Goal: Task Accomplishment & Management: Use online tool/utility

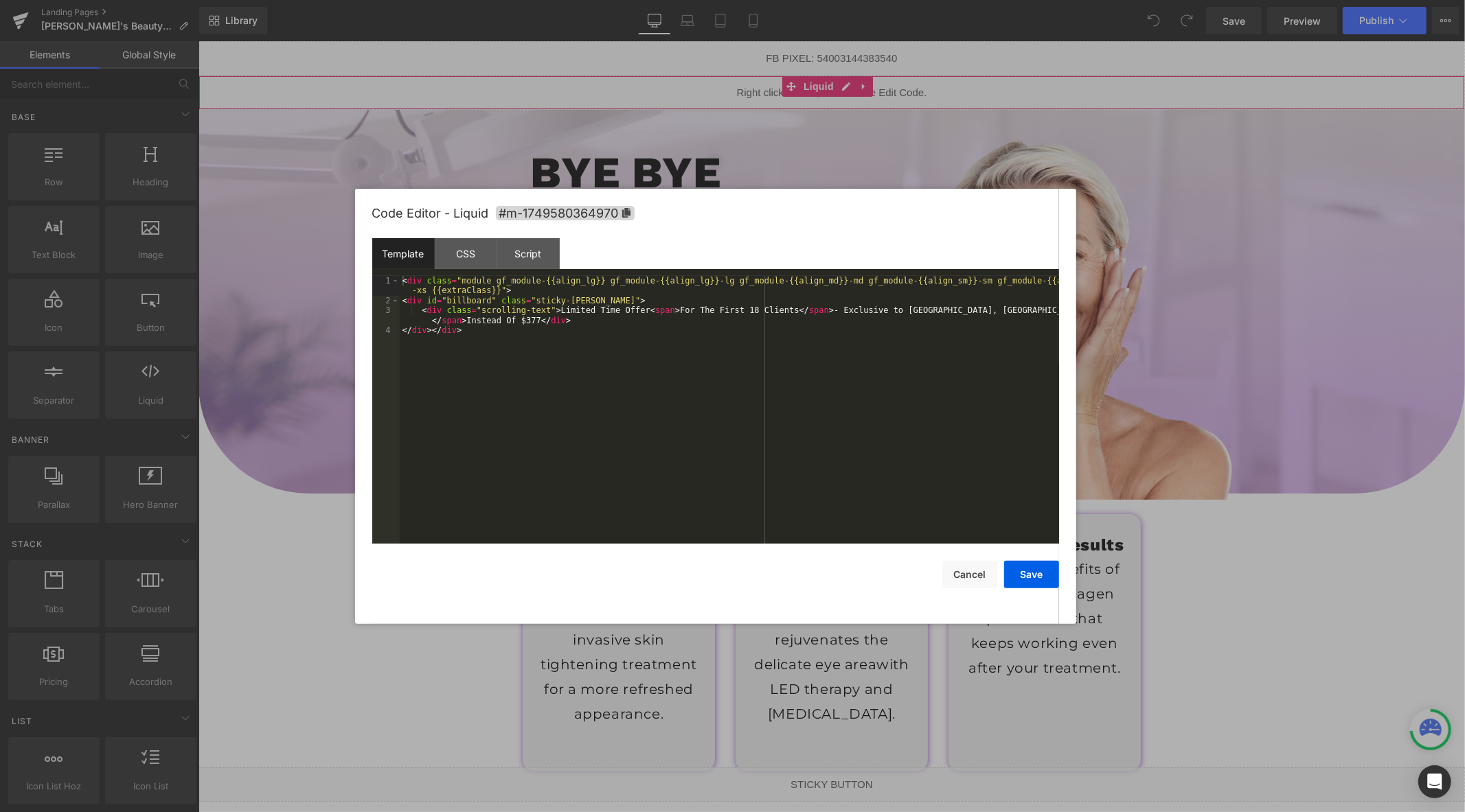
click at [849, 87] on div "Liquid" at bounding box center [831, 92] width 1266 height 34
click at [961, 578] on button "Cancel" at bounding box center [969, 575] width 55 height 28
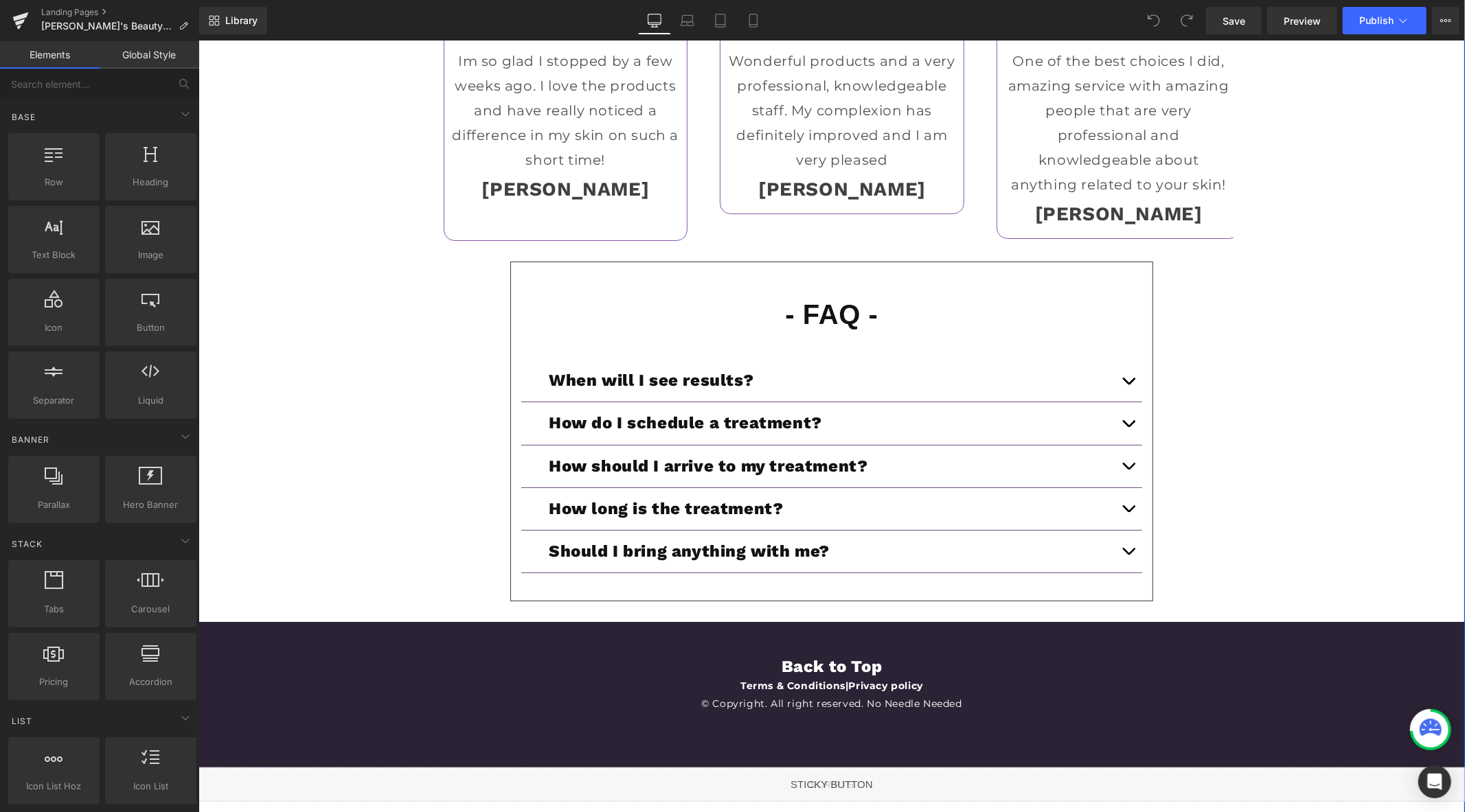
scroll to position [4331, 0]
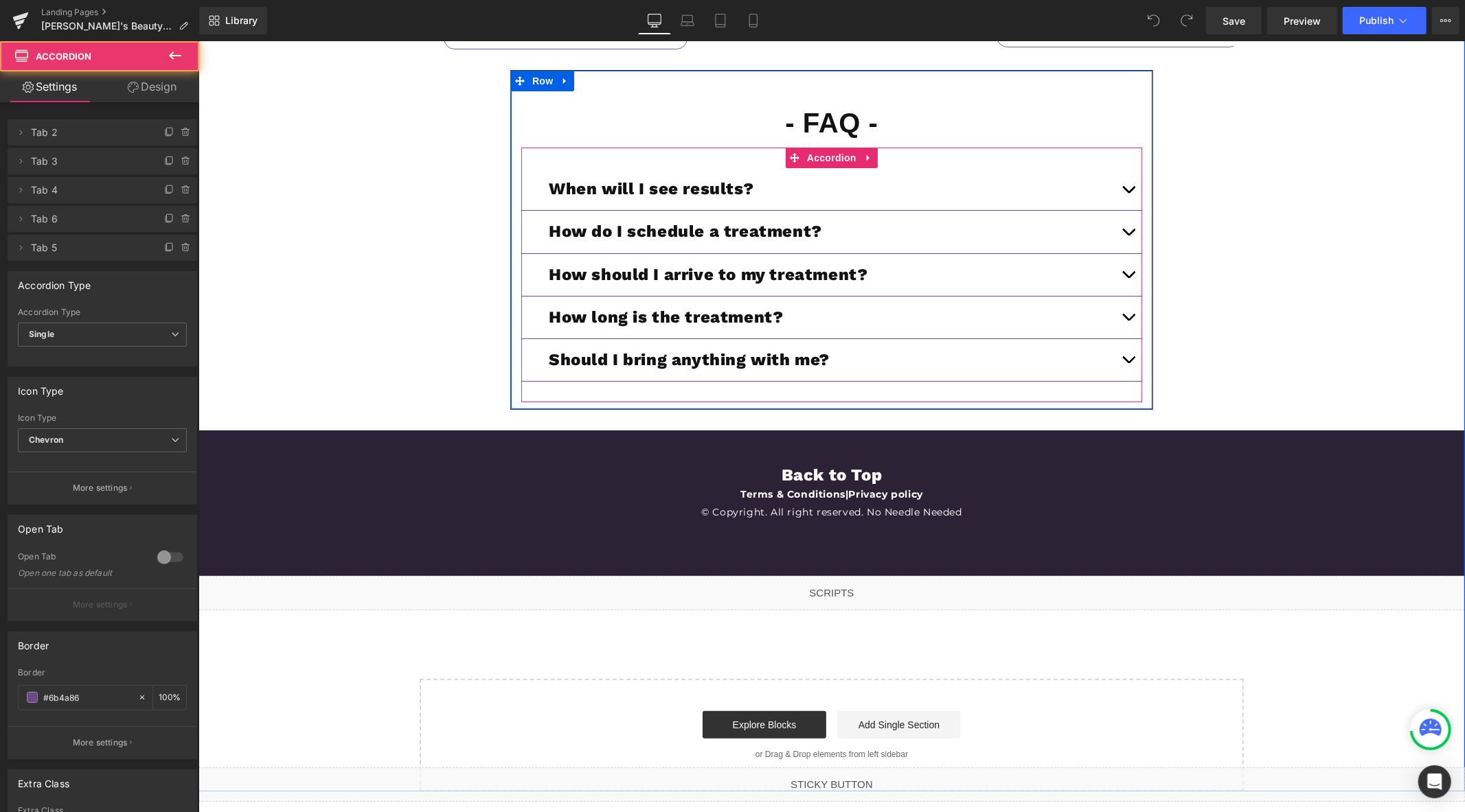
click at [1114, 190] on button "button" at bounding box center [1128, 189] width 28 height 42
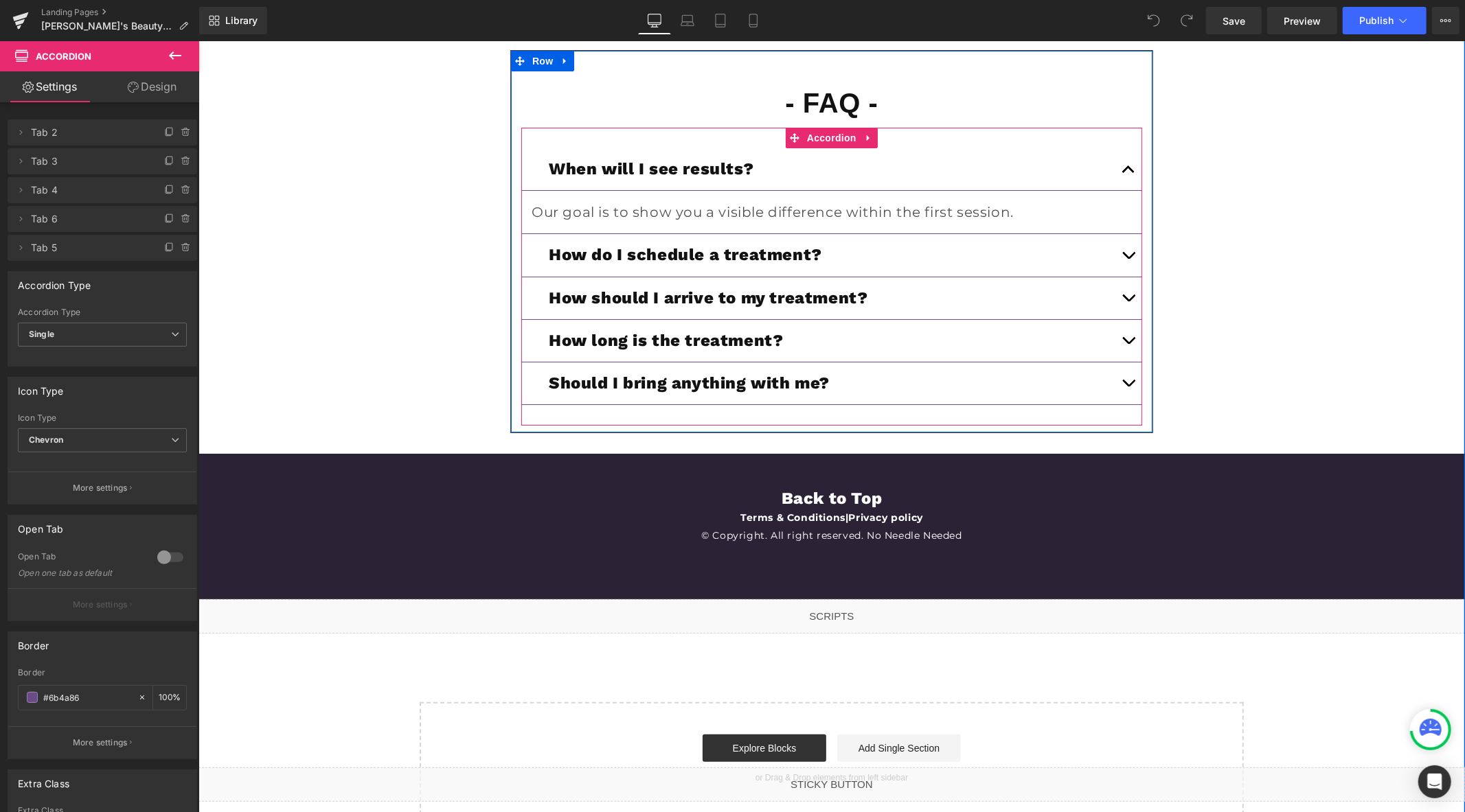
click at [1120, 189] on button "button" at bounding box center [1128, 168] width 28 height 42
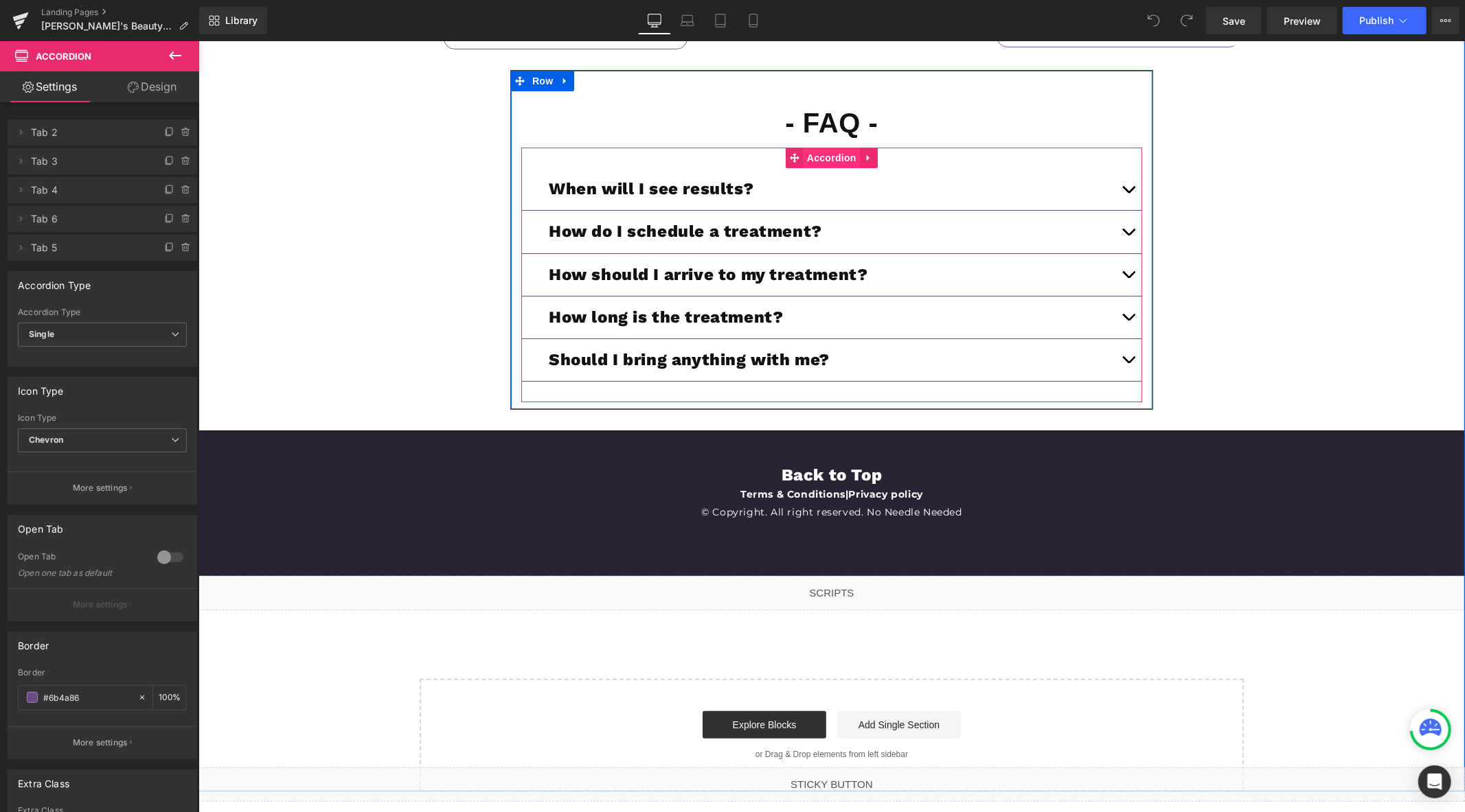
click at [828, 160] on span "Accordion" at bounding box center [831, 157] width 56 height 21
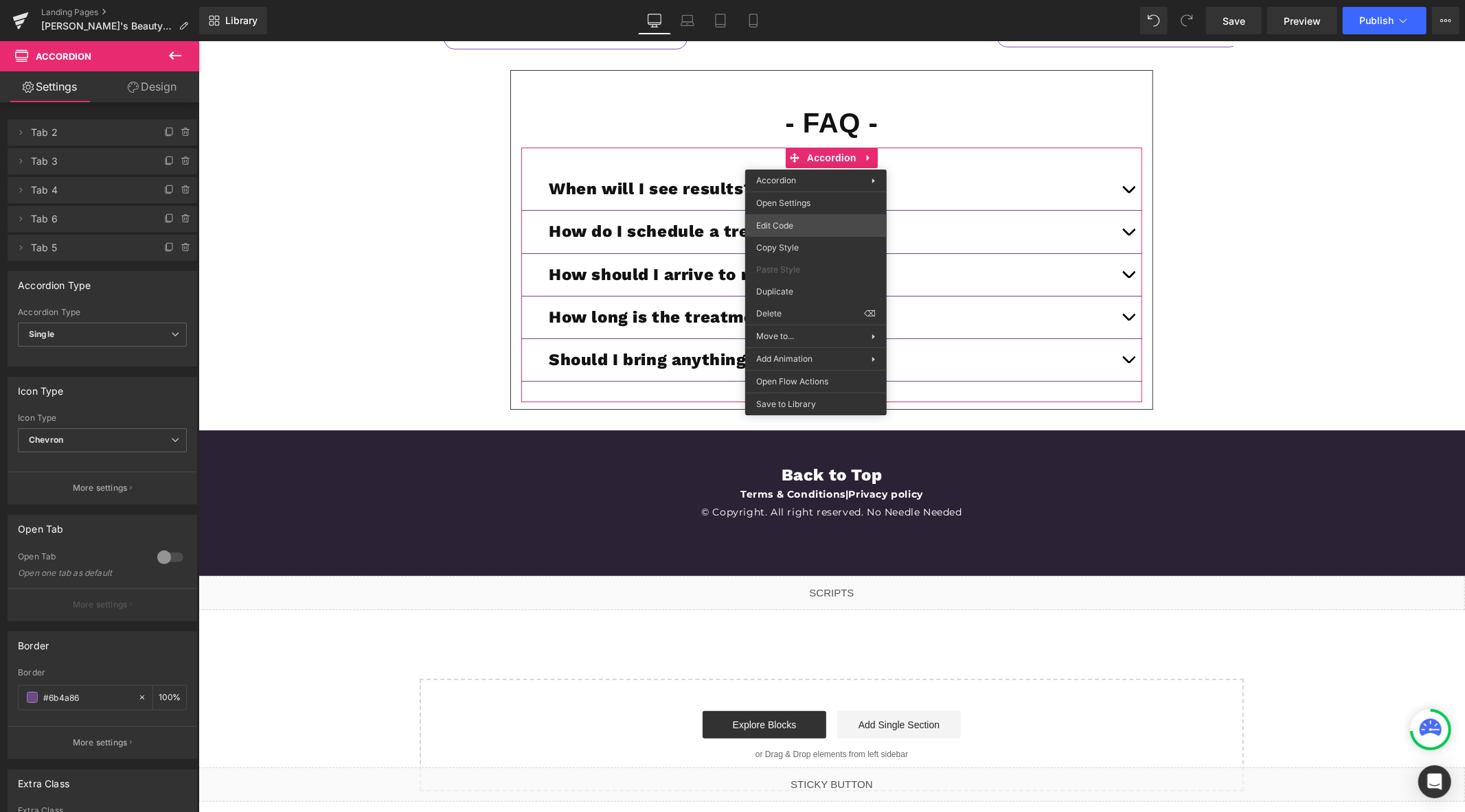
click at [797, 0] on div "Accordion You are previewing how the will restyle your page. You can not edit E…" at bounding box center [732, 0] width 1465 height 0
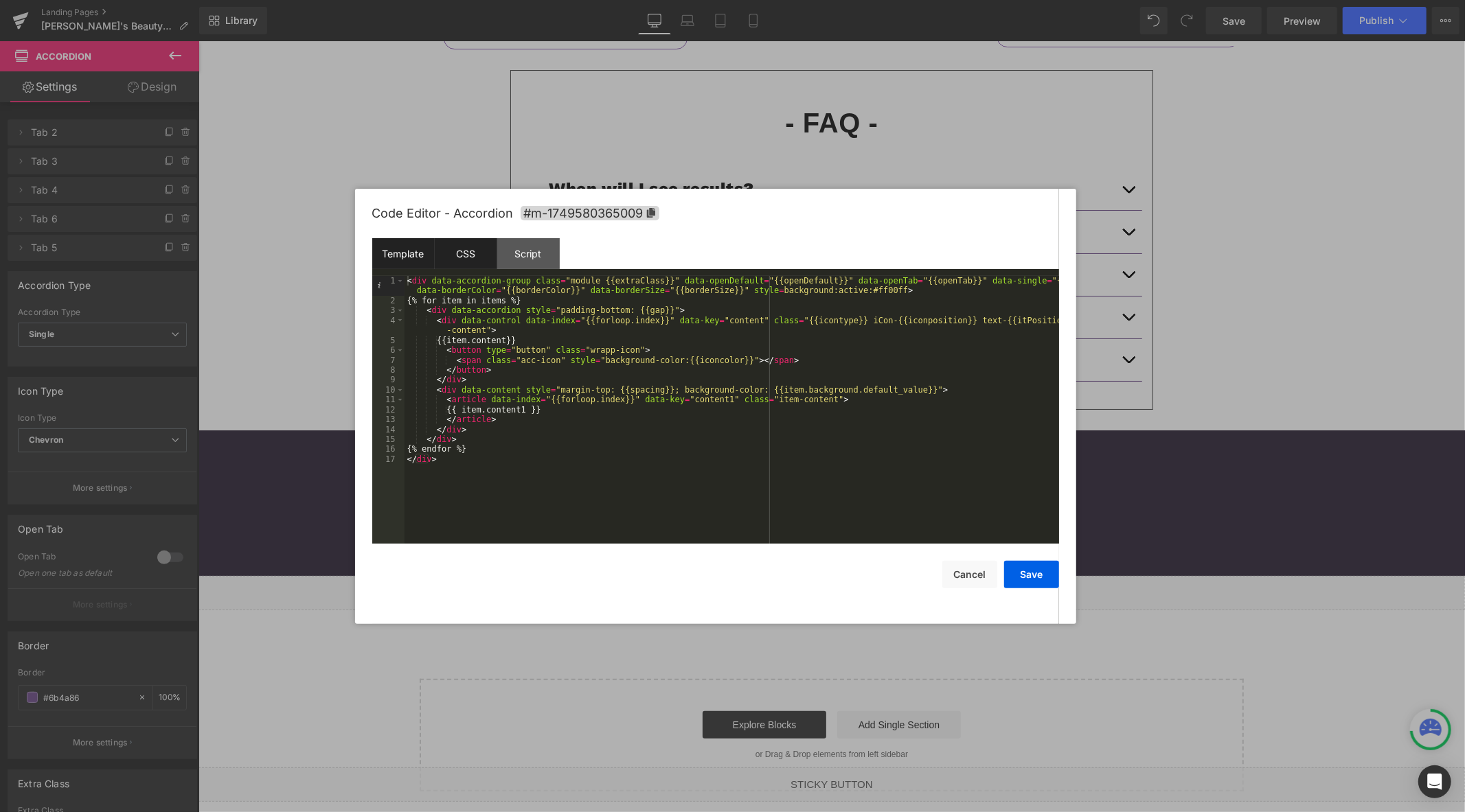
click at [468, 254] on div "CSS" at bounding box center [466, 253] width 63 height 31
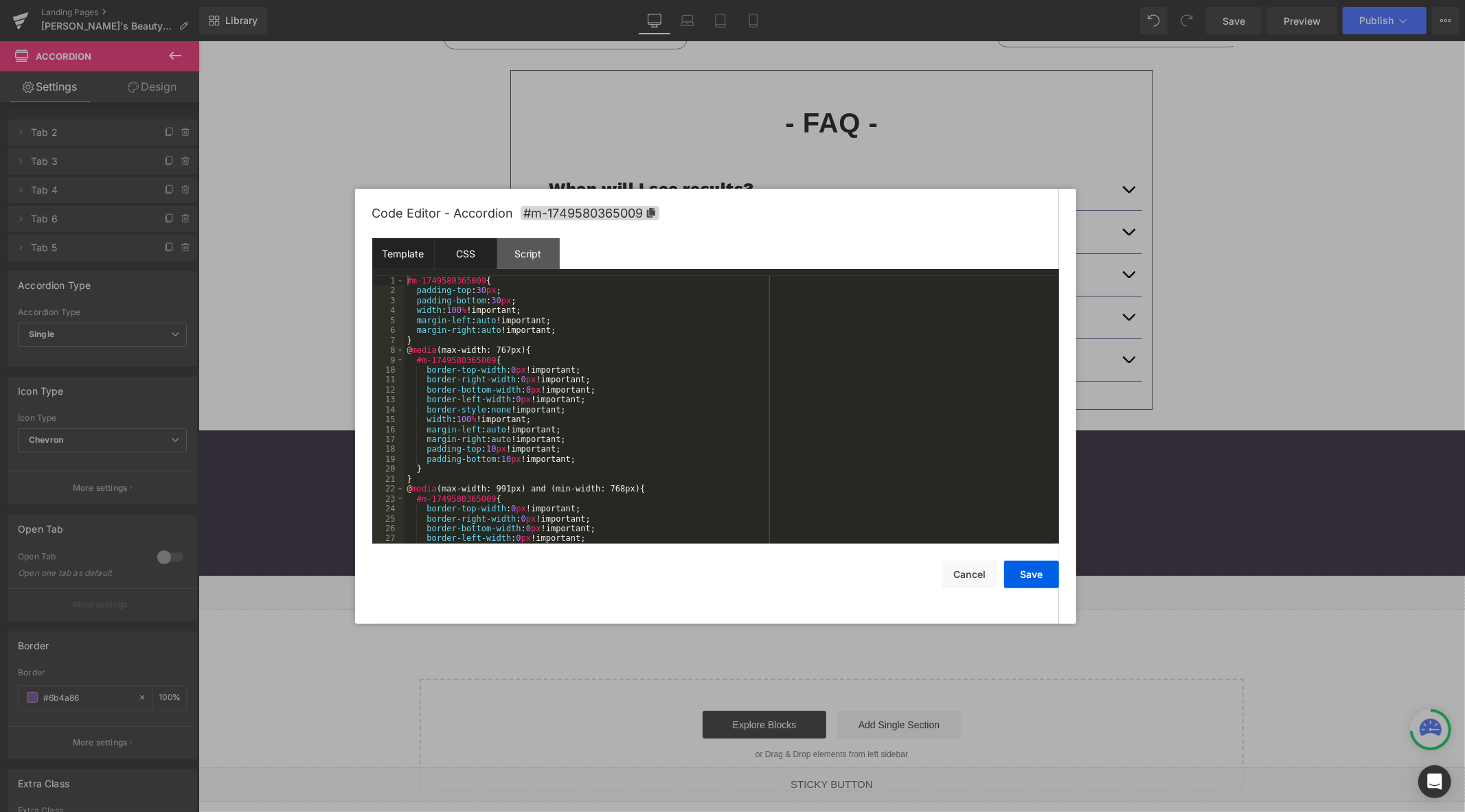
click at [397, 257] on div "Template" at bounding box center [403, 253] width 63 height 31
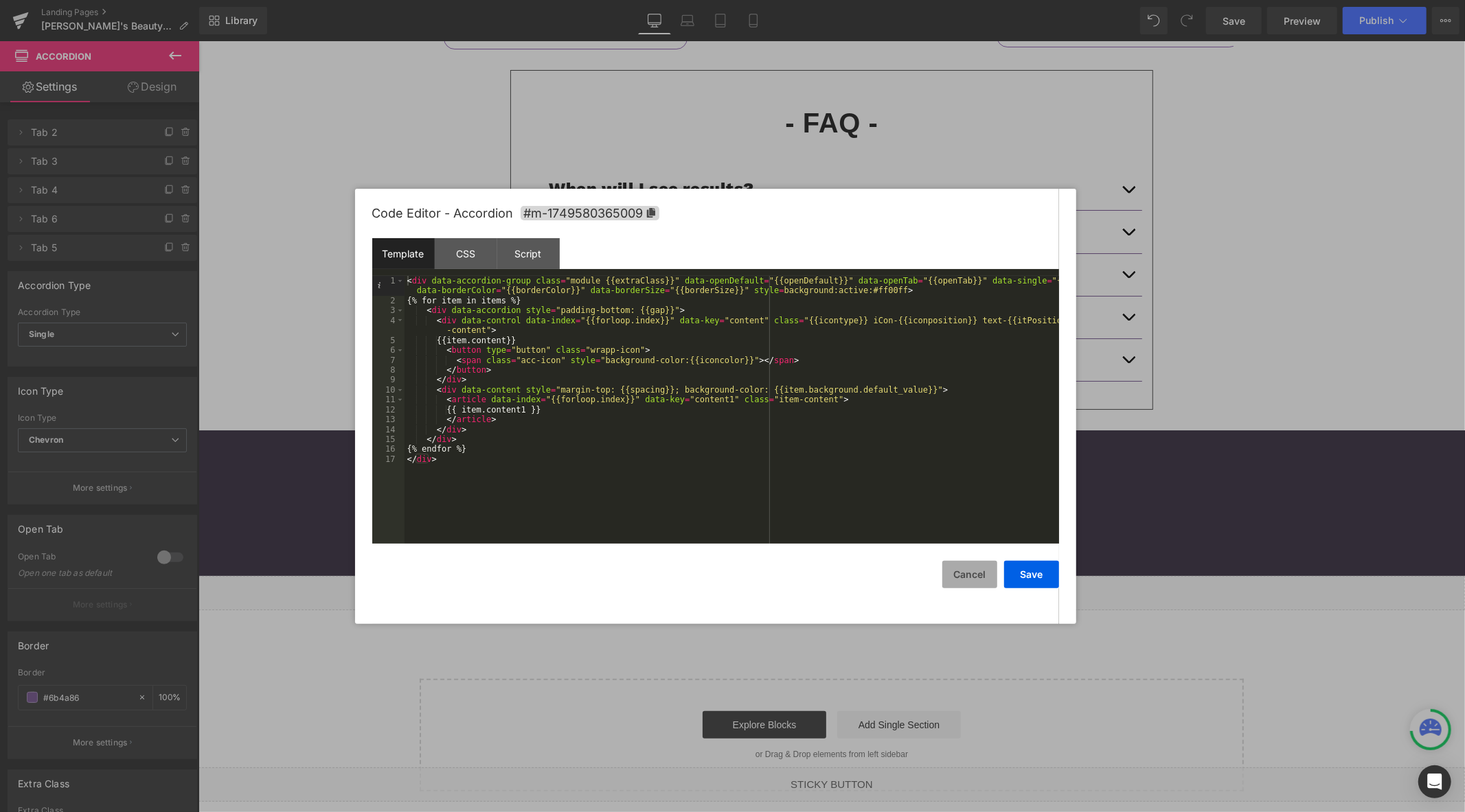
click at [970, 575] on button "Cancel" at bounding box center [969, 575] width 55 height 28
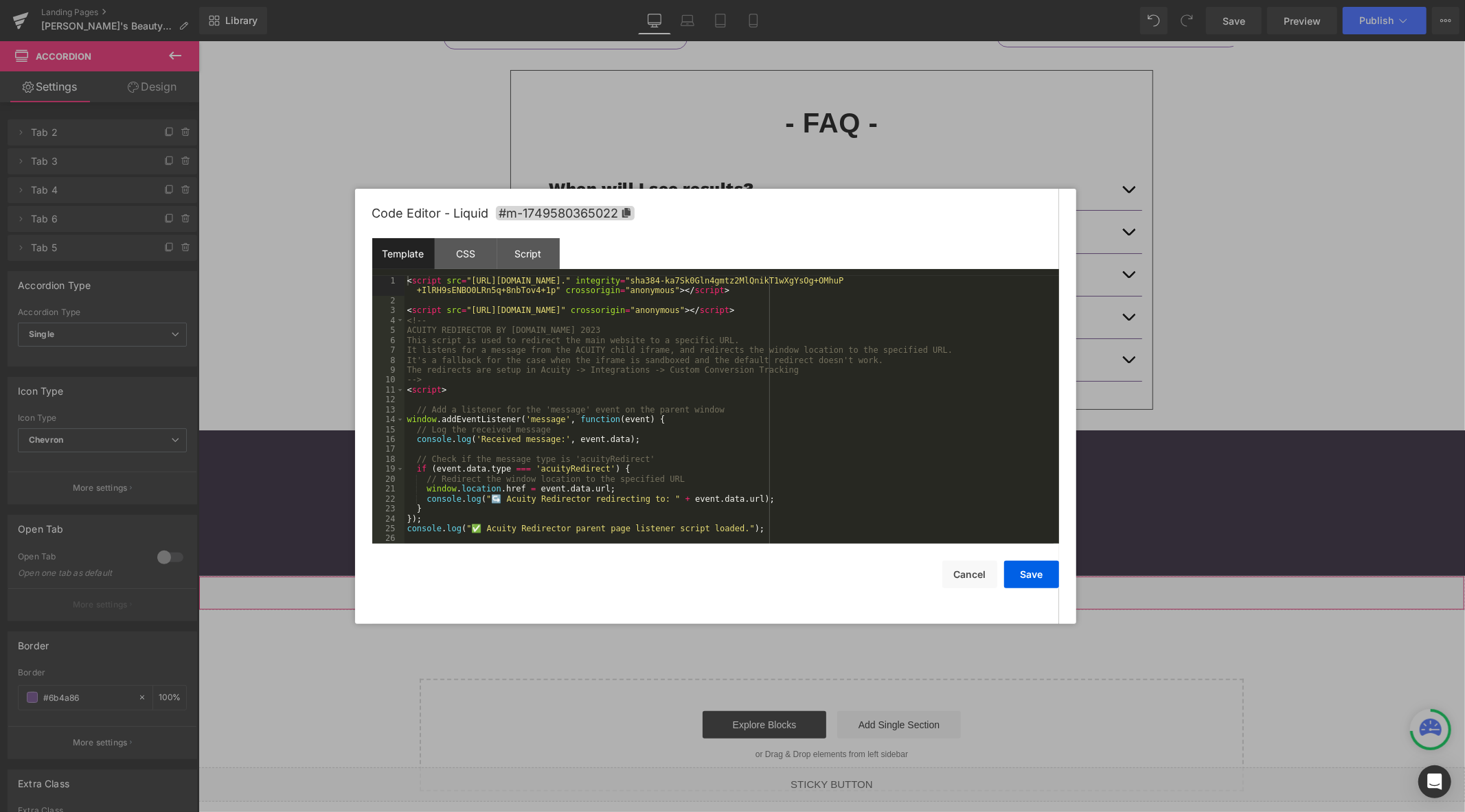
click at [844, 589] on div "Liquid" at bounding box center [831, 593] width 1266 height 34
click at [985, 581] on button "Cancel" at bounding box center [969, 575] width 55 height 28
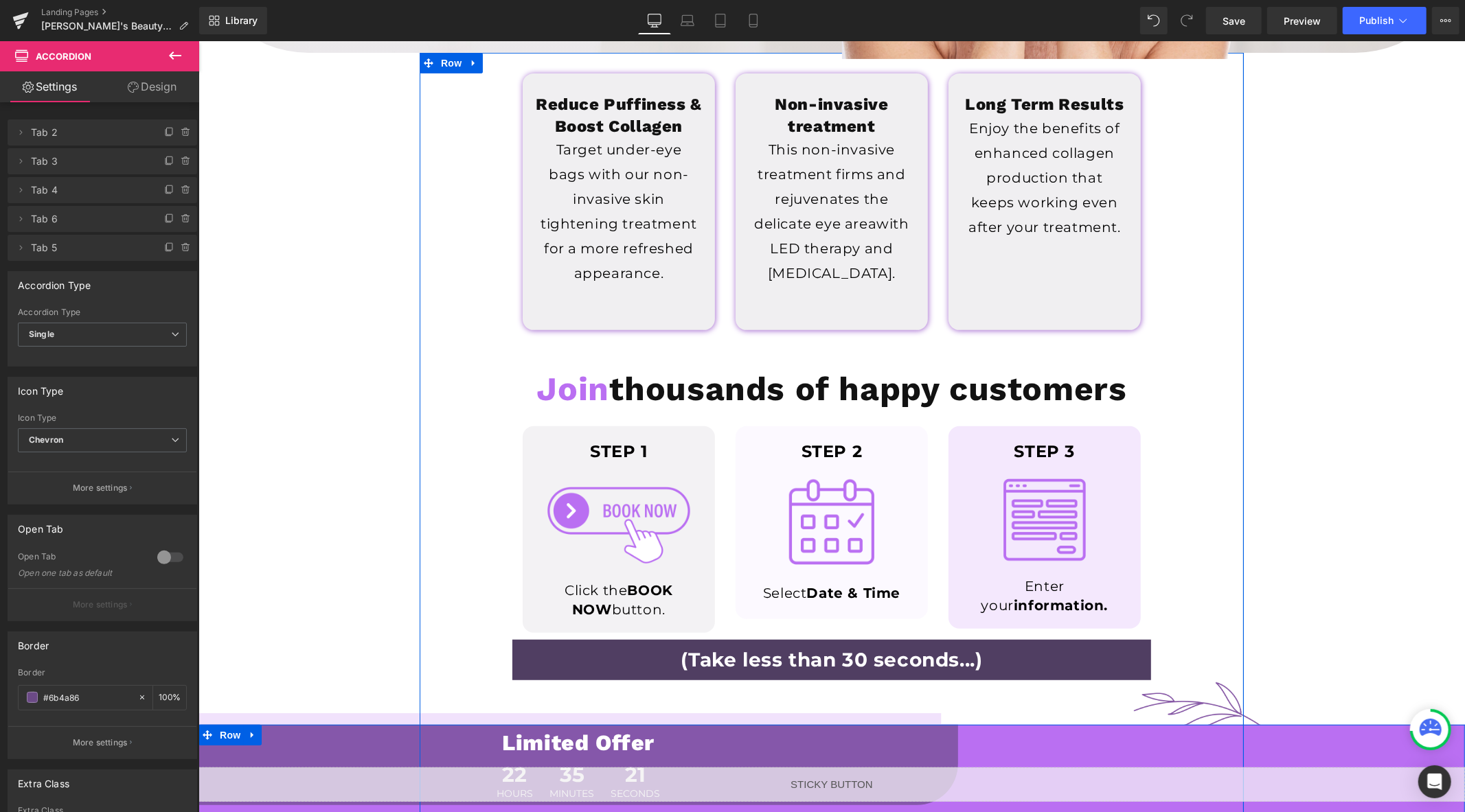
scroll to position [0, 0]
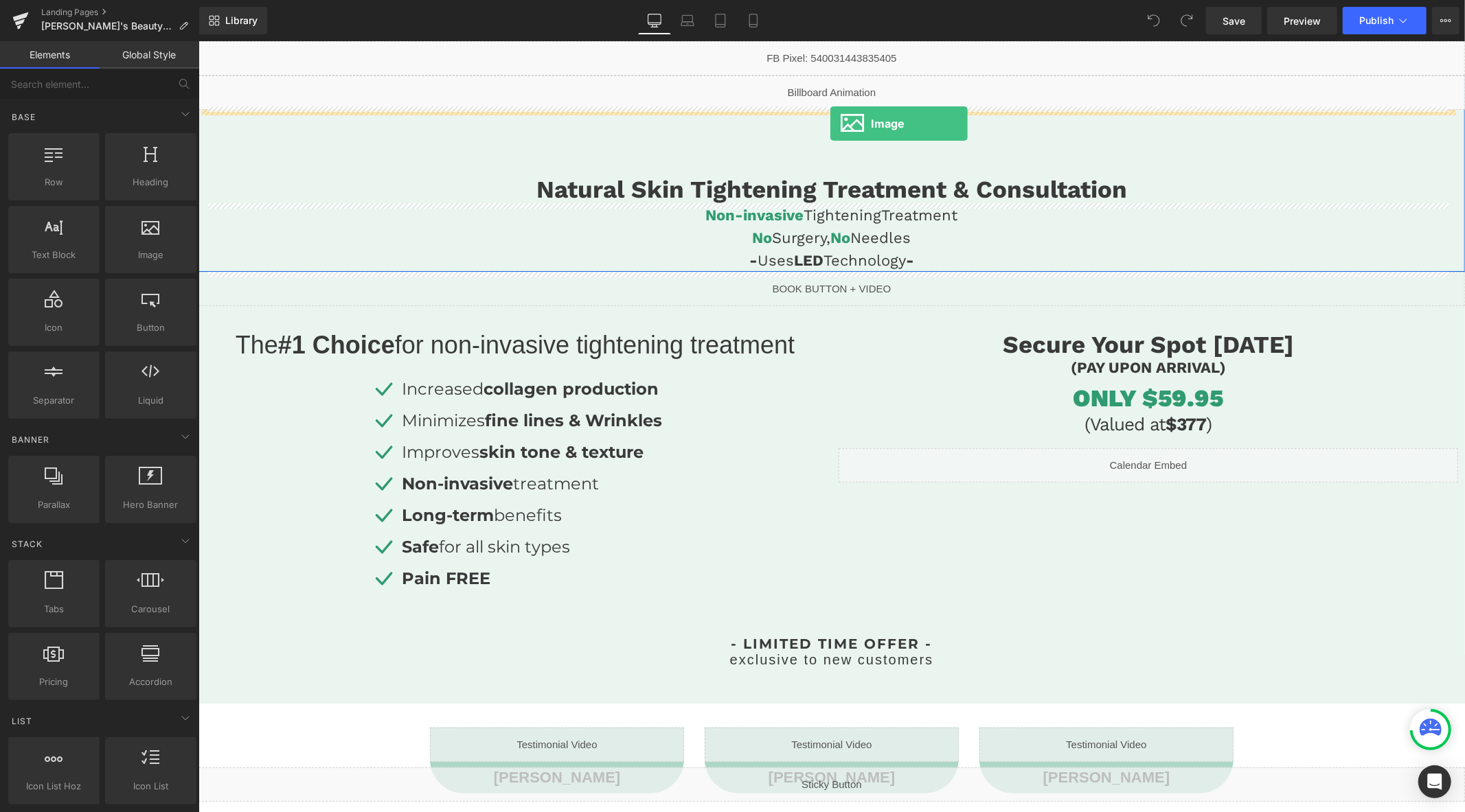
drag, startPoint x: 366, startPoint y: 291, endPoint x: 830, endPoint y: 123, distance: 493.5
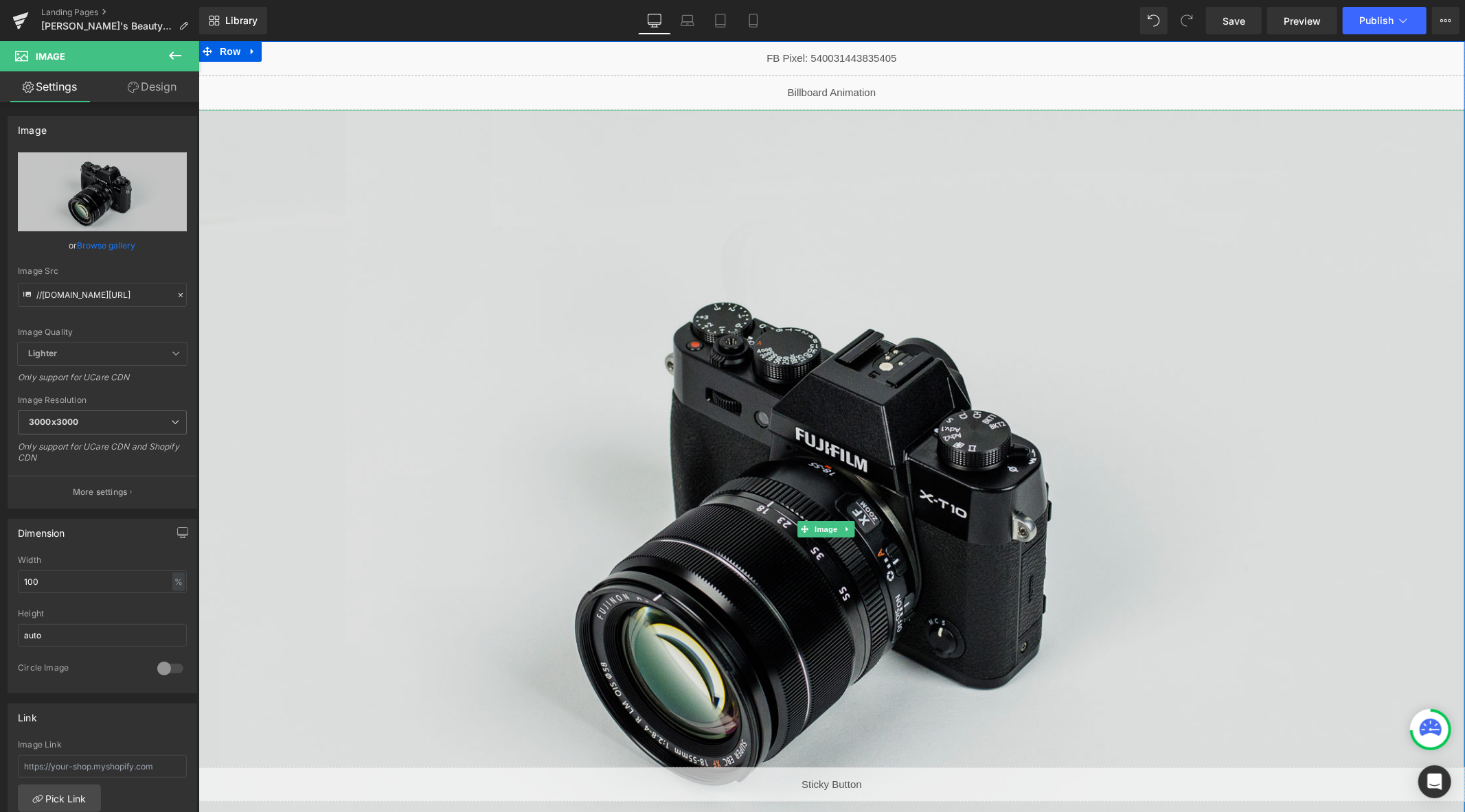
drag, startPoint x: 831, startPoint y: 520, endPoint x: 764, endPoint y: 495, distance: 71.5
click at [831, 521] on span "Image" at bounding box center [825, 528] width 29 height 16
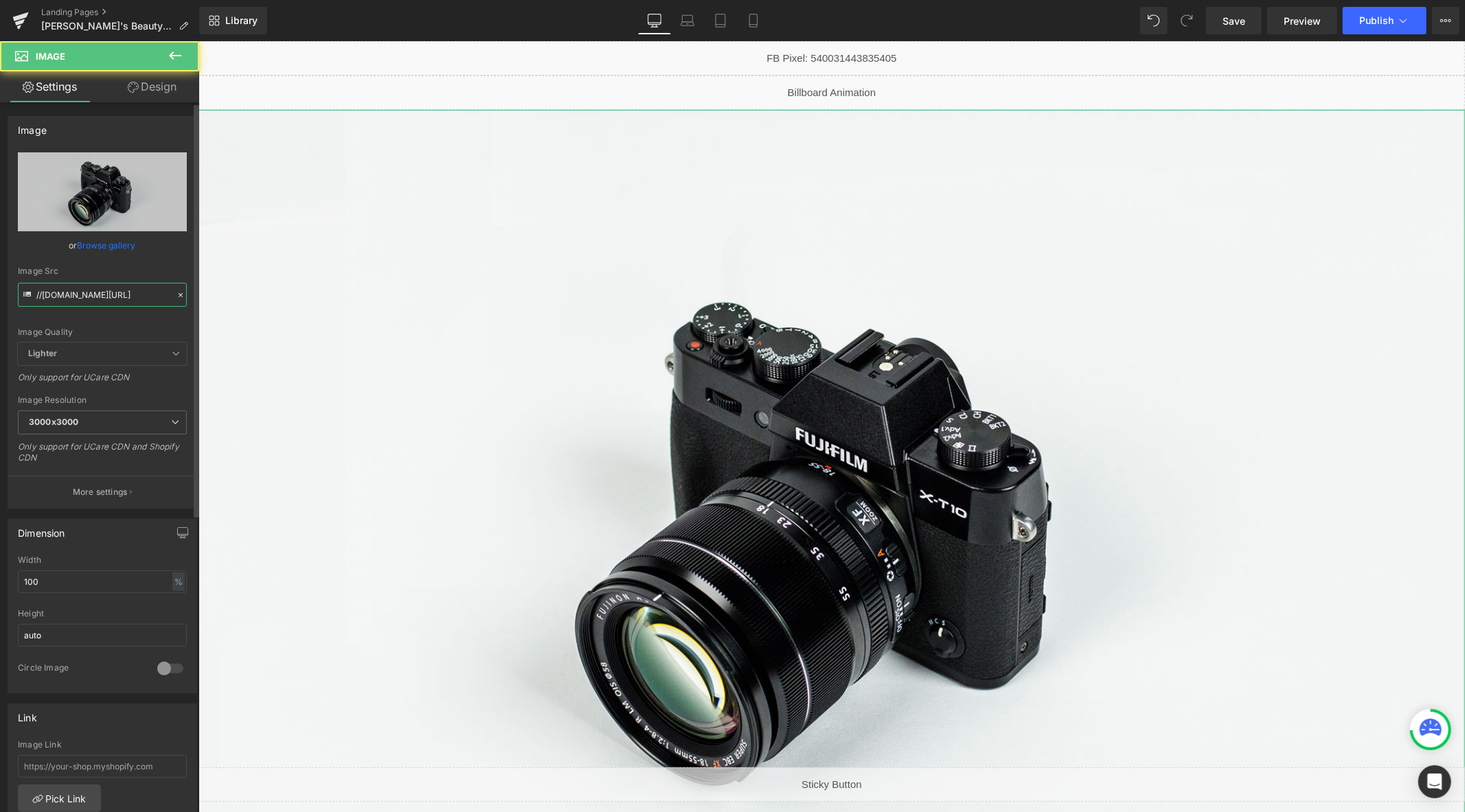
click at [99, 292] on input "//d1um8515vdn9kb.cloudfront.net/images/parallax.jpg" at bounding box center [102, 294] width 169 height 24
paste input "https://cdn.shopify.com/s/files/1/0758/1601/0010/files/Ben_s_Beauty_rectangle_l…"
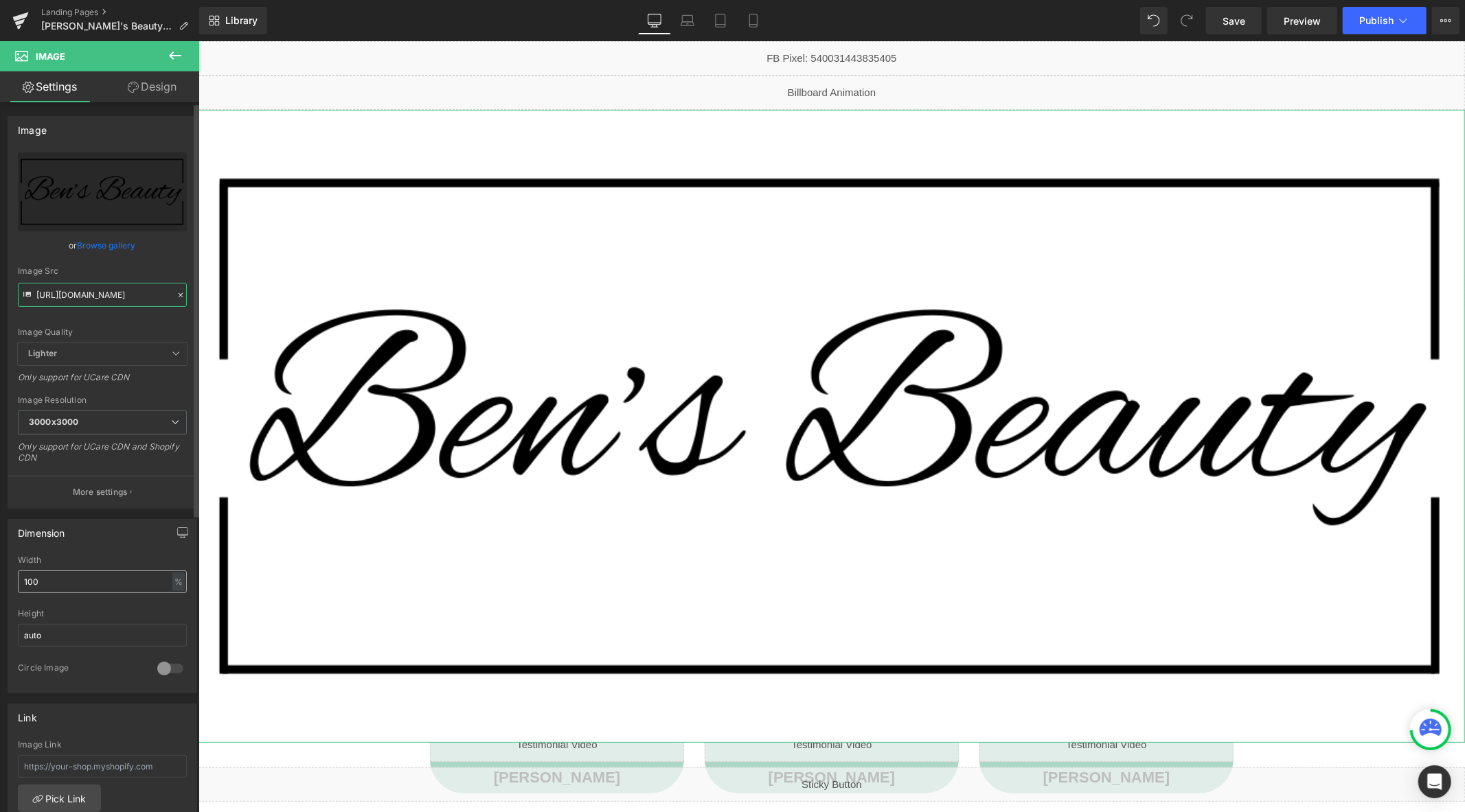
type input "https://cdn.shopify.com/s/files/1/0758/1601/0010/files/Ben_s_Beauty_rectangle_l…"
click at [57, 572] on input "100" at bounding box center [102, 582] width 169 height 22
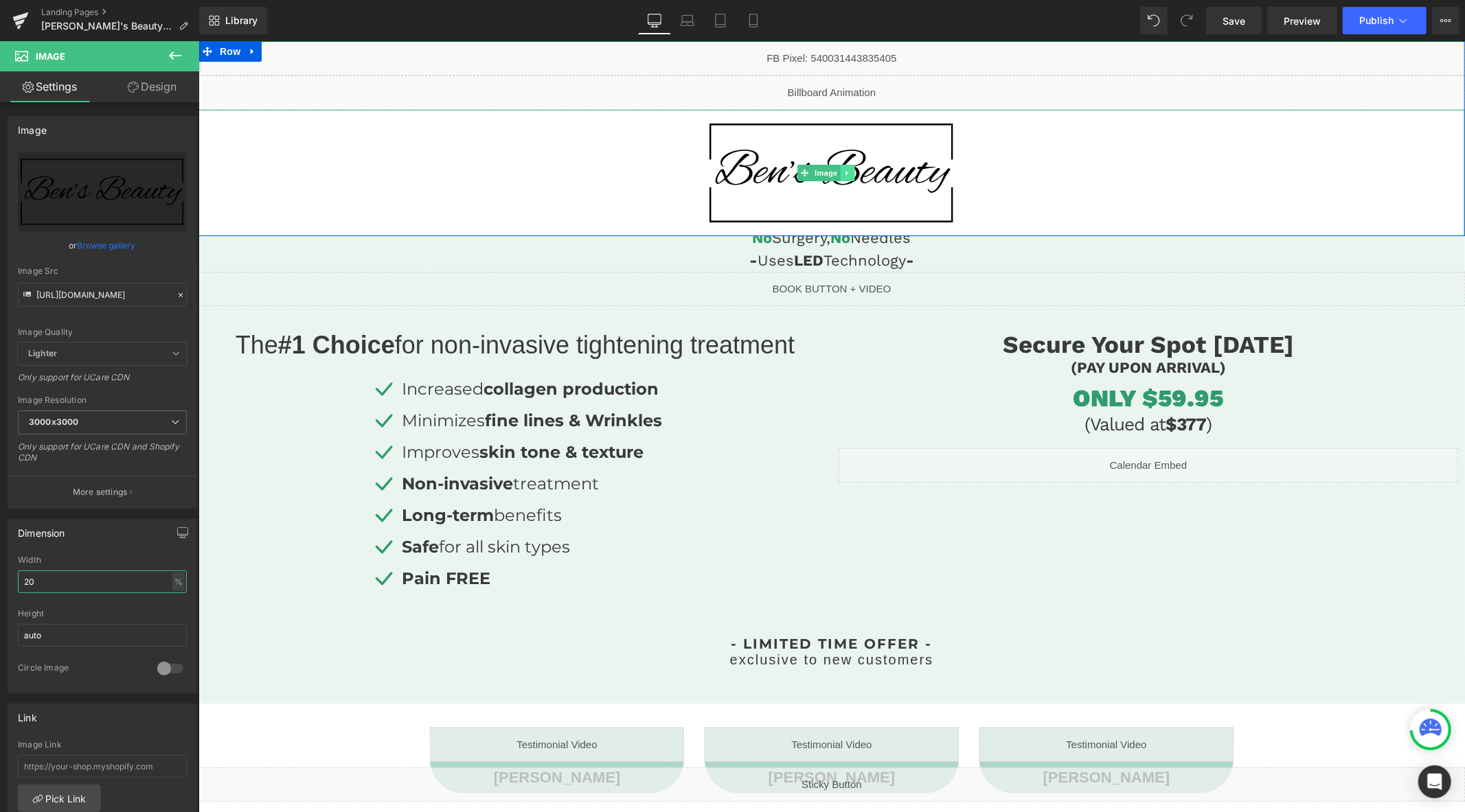
type input "20"
click at [849, 176] on link at bounding box center [847, 172] width 15 height 16
click at [176, 294] on icon at bounding box center [181, 295] width 9 height 9
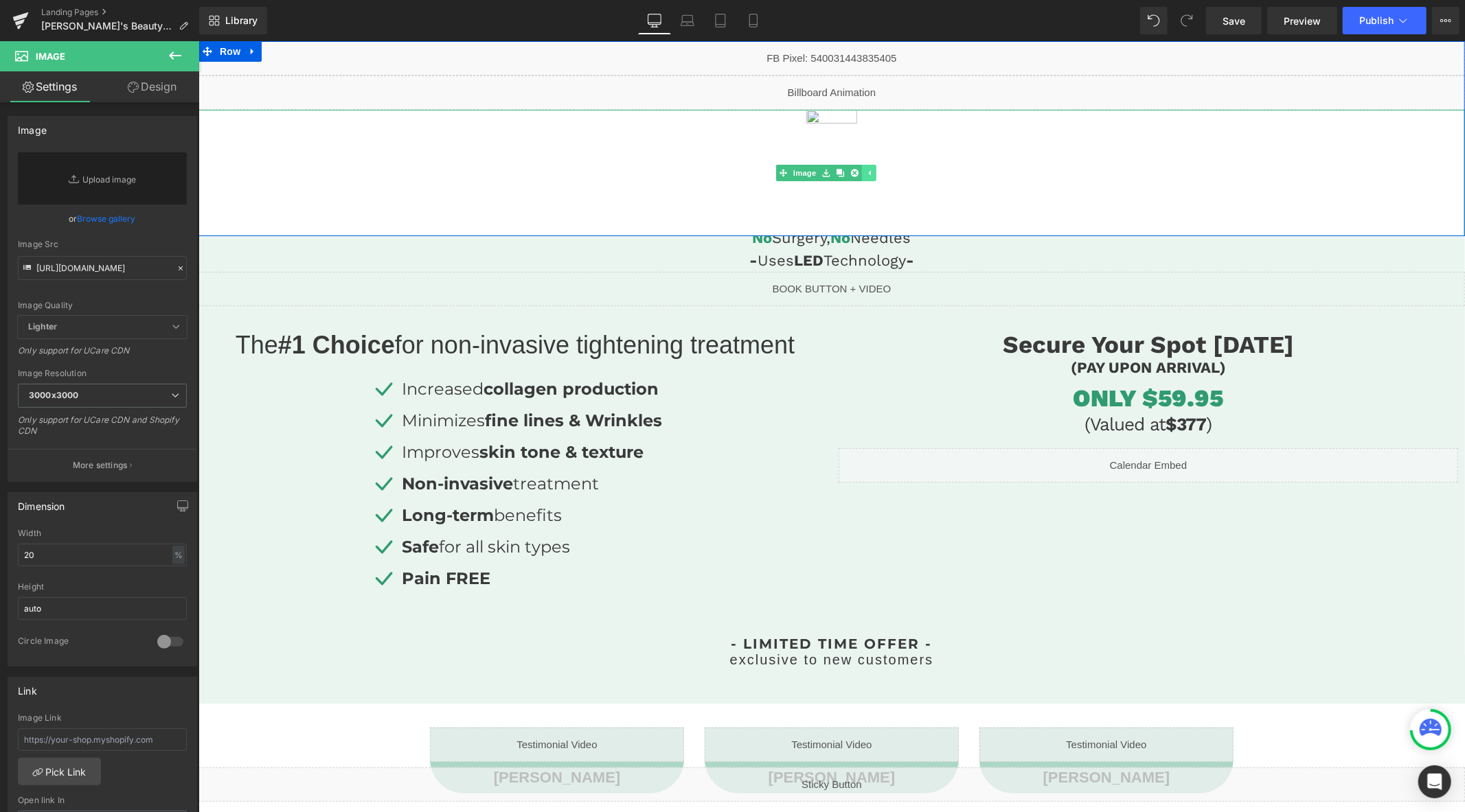
click at [868, 175] on icon at bounding box center [868, 172] width 8 height 8
click at [855, 174] on img at bounding box center [831, 172] width 253 height 127
click at [849, 174] on icon at bounding box center [847, 172] width 8 height 8
click at [850, 173] on icon at bounding box center [854, 173] width 8 height 8
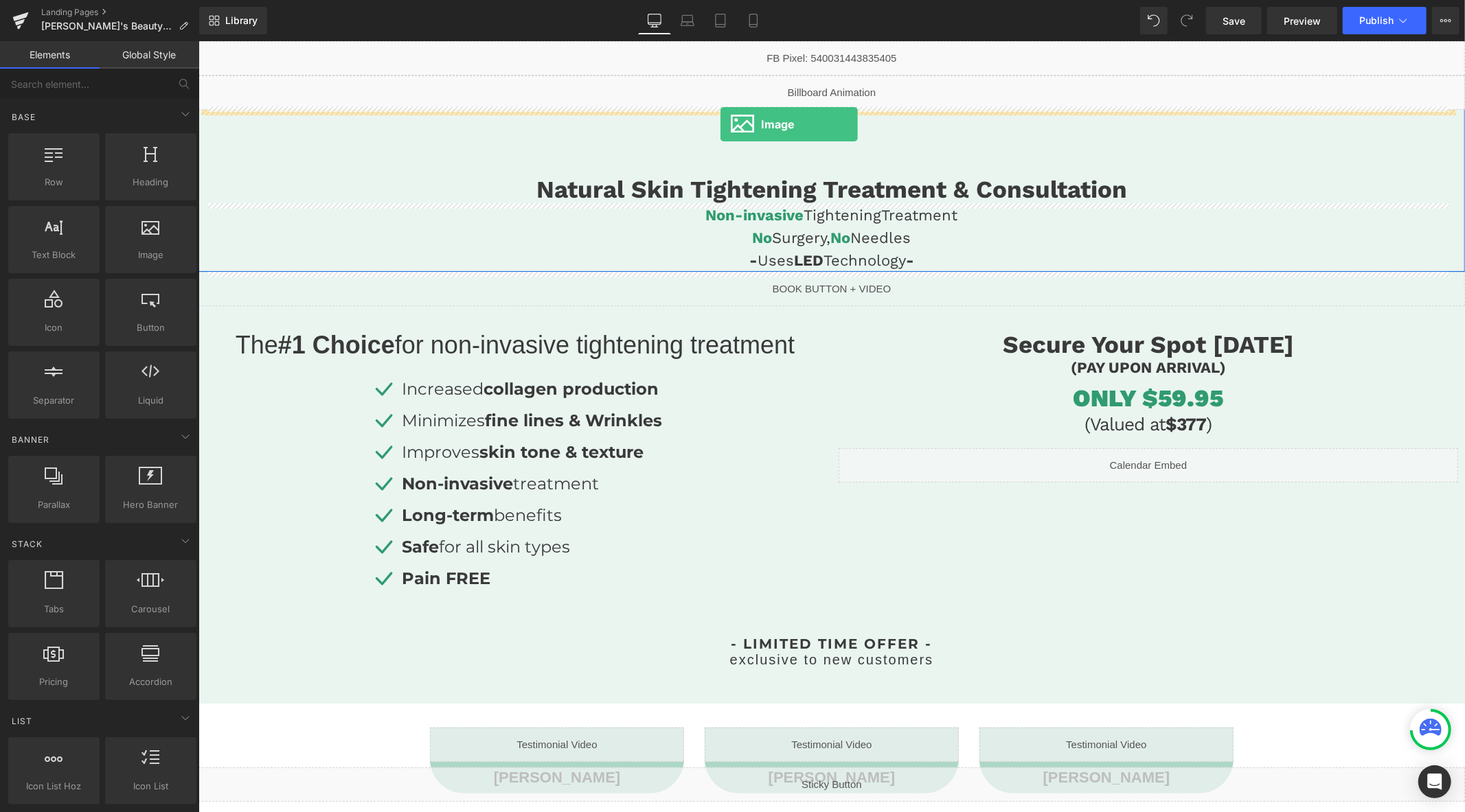
drag, startPoint x: 205, startPoint y: 230, endPoint x: 719, endPoint y: 124, distance: 524.8
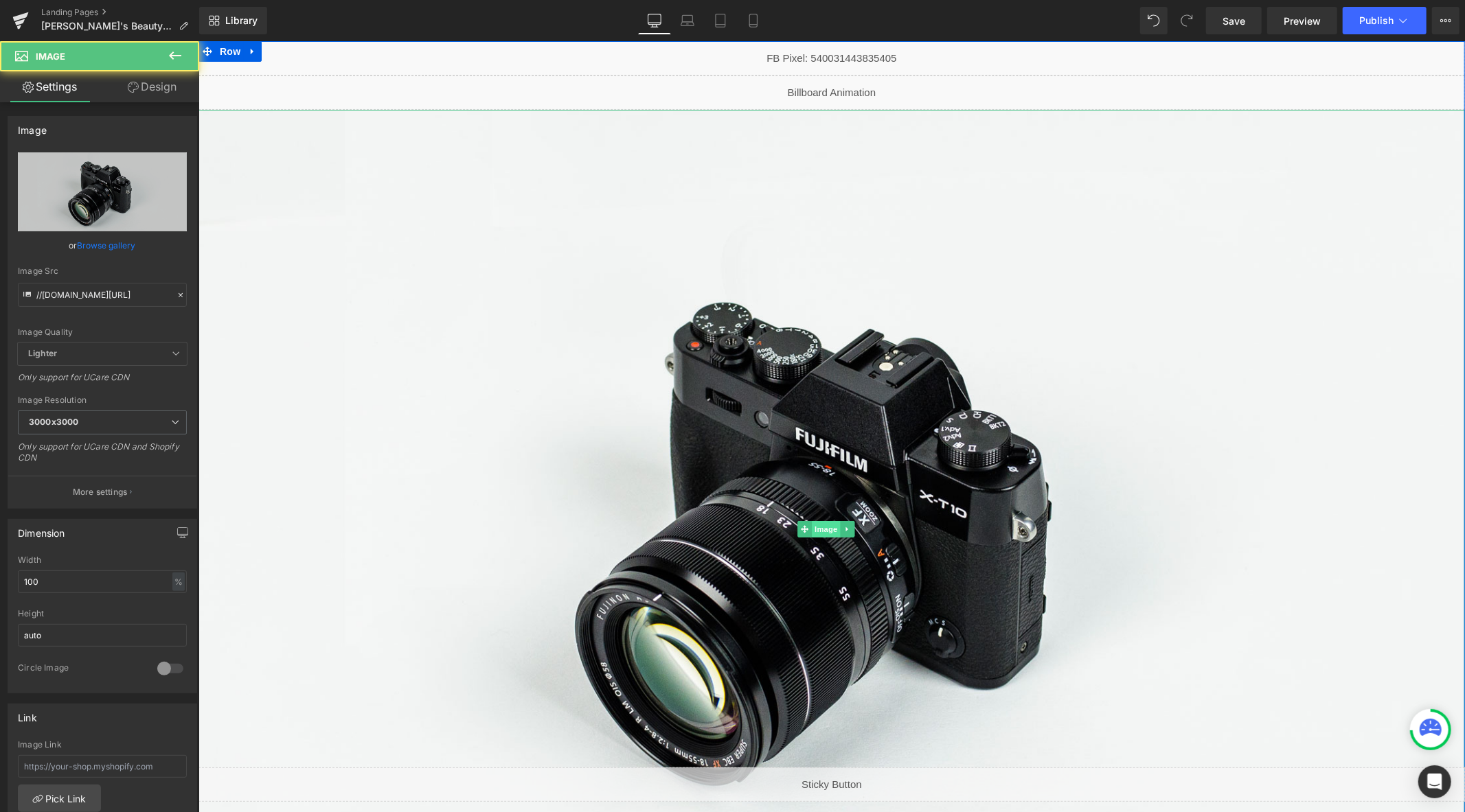
click at [824, 528] on span "Image" at bounding box center [825, 528] width 29 height 16
click at [176, 293] on icon at bounding box center [181, 295] width 9 height 9
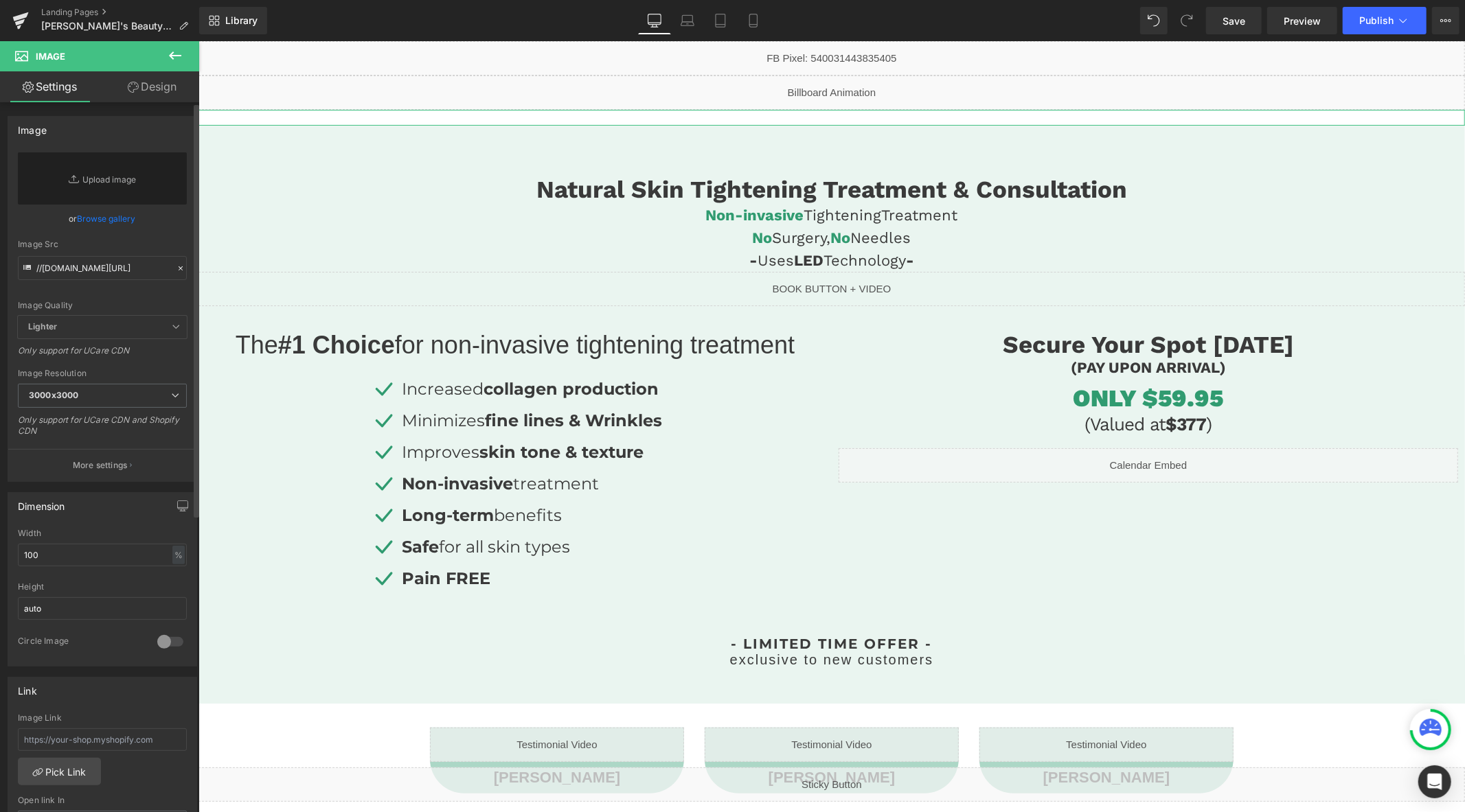
click at [110, 292] on div "Image Quality Lighter Lightest Lighter Lighter Lightest Only support for UCare …" at bounding box center [102, 234] width 169 height 164
click at [117, 269] on input "//d1um8515vdn9kb.cloudfront.net/images/parallax.jpg" at bounding box center [102, 268] width 169 height 24
paste input "https://cdn.shopify.com/s/files/1/0758/1601/0010/files/Ben_s_Beauty_rectangle_l…"
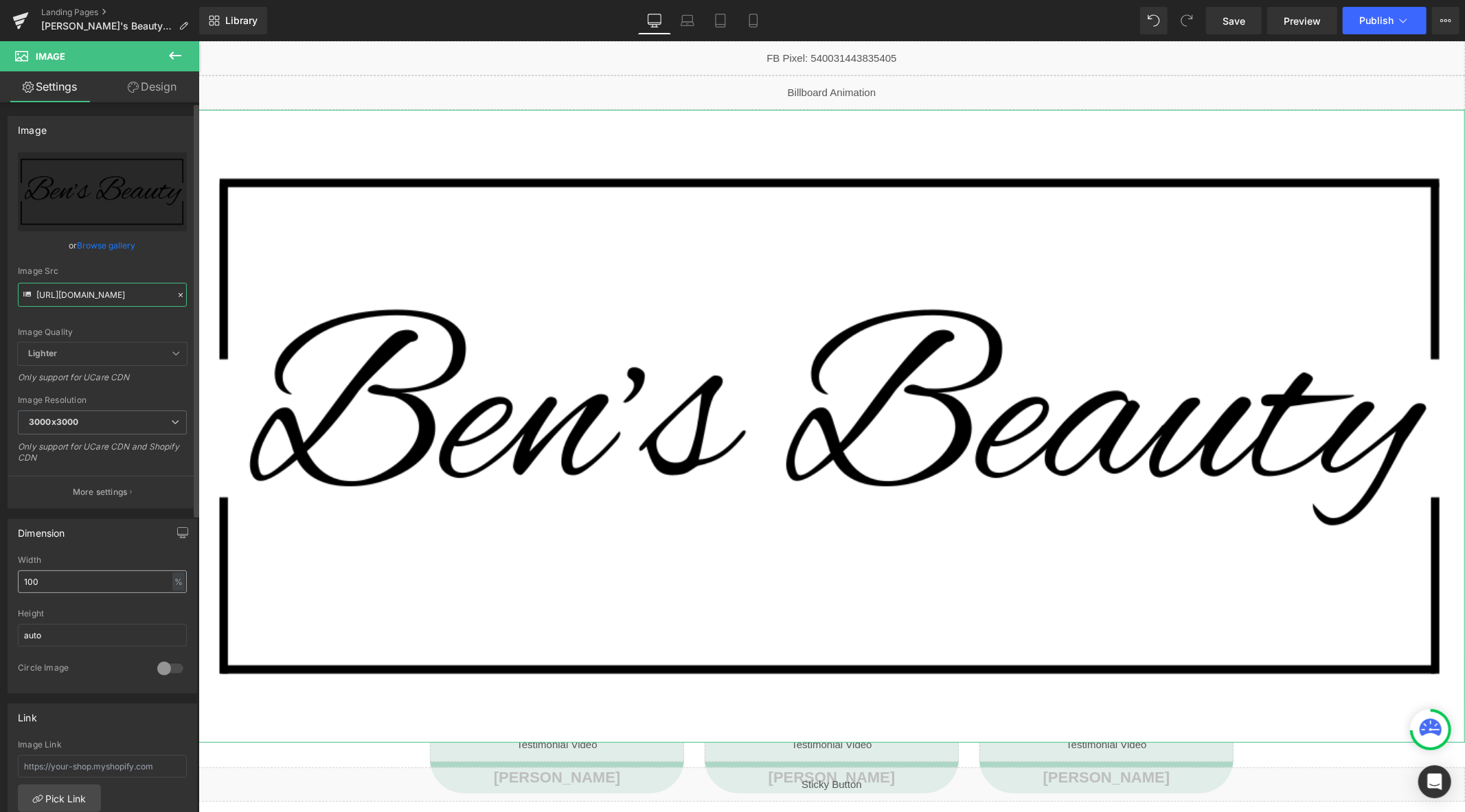
type input "https://cdn.shopify.com/s/files/1/0758/1601/0010/files/Ben_s_Beauty_rectangle_l…"
click at [69, 575] on input "100" at bounding box center [102, 582] width 169 height 22
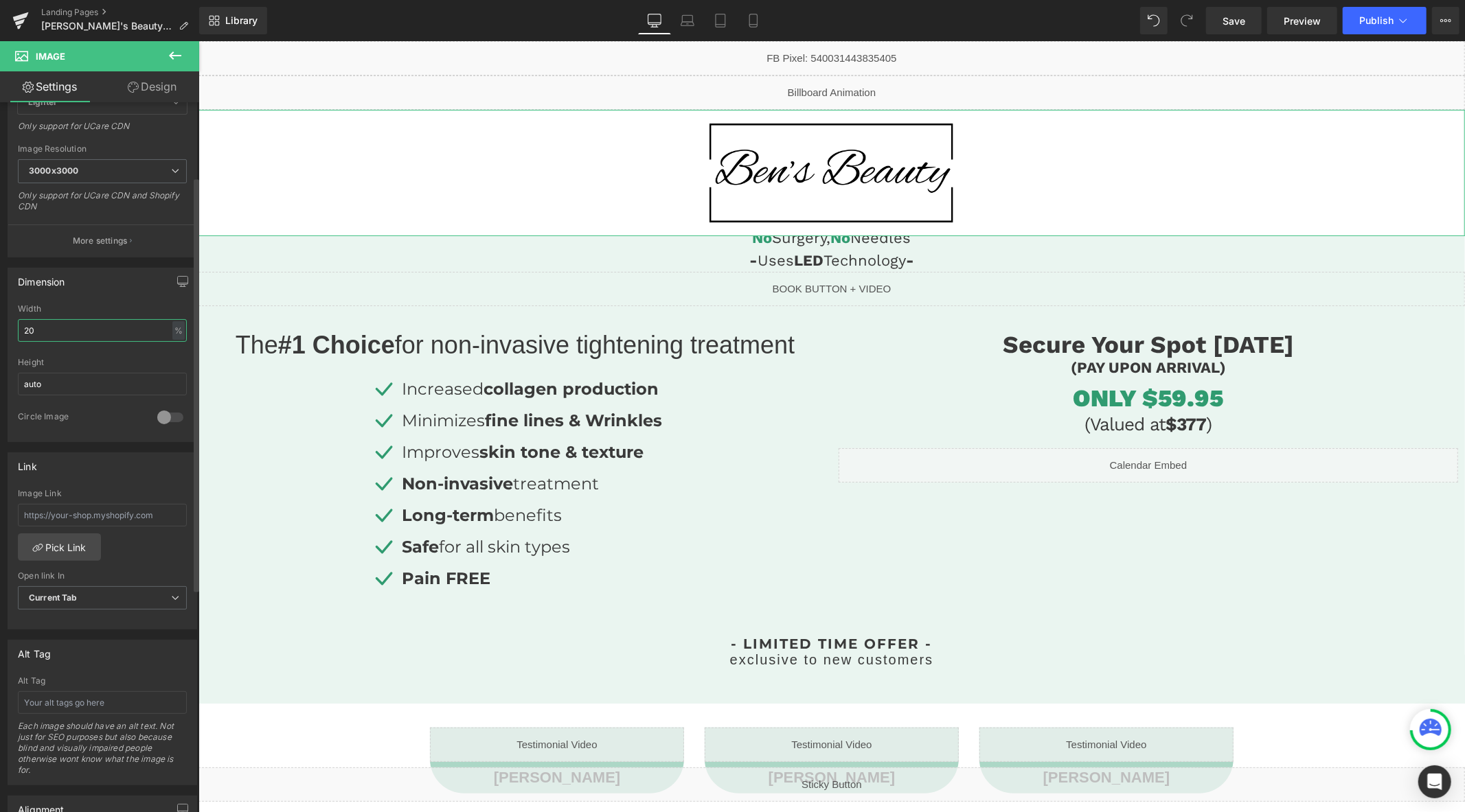
scroll to position [127, 0]
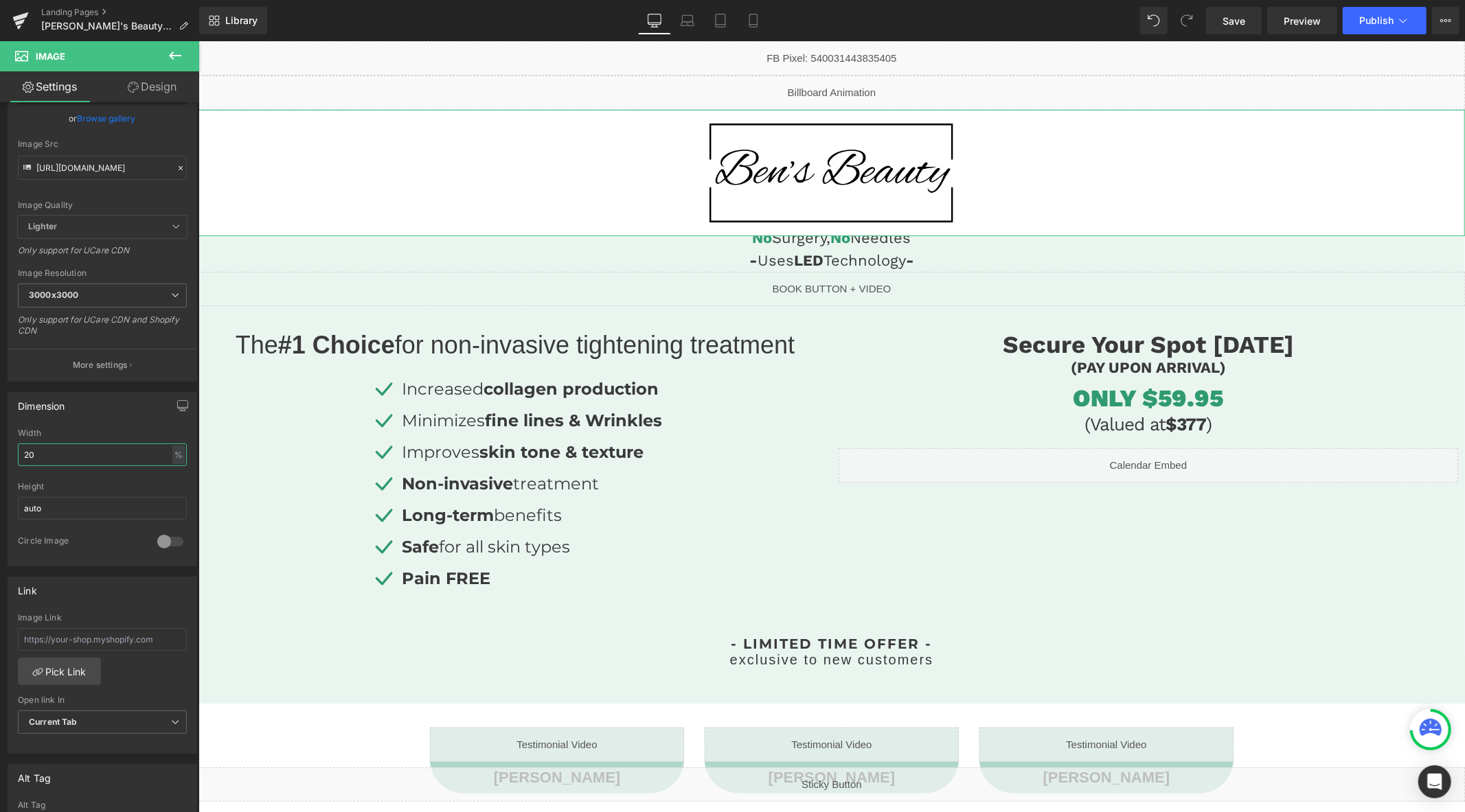
type input "20"
click at [144, 98] on link "Design" at bounding box center [151, 87] width 100 height 31
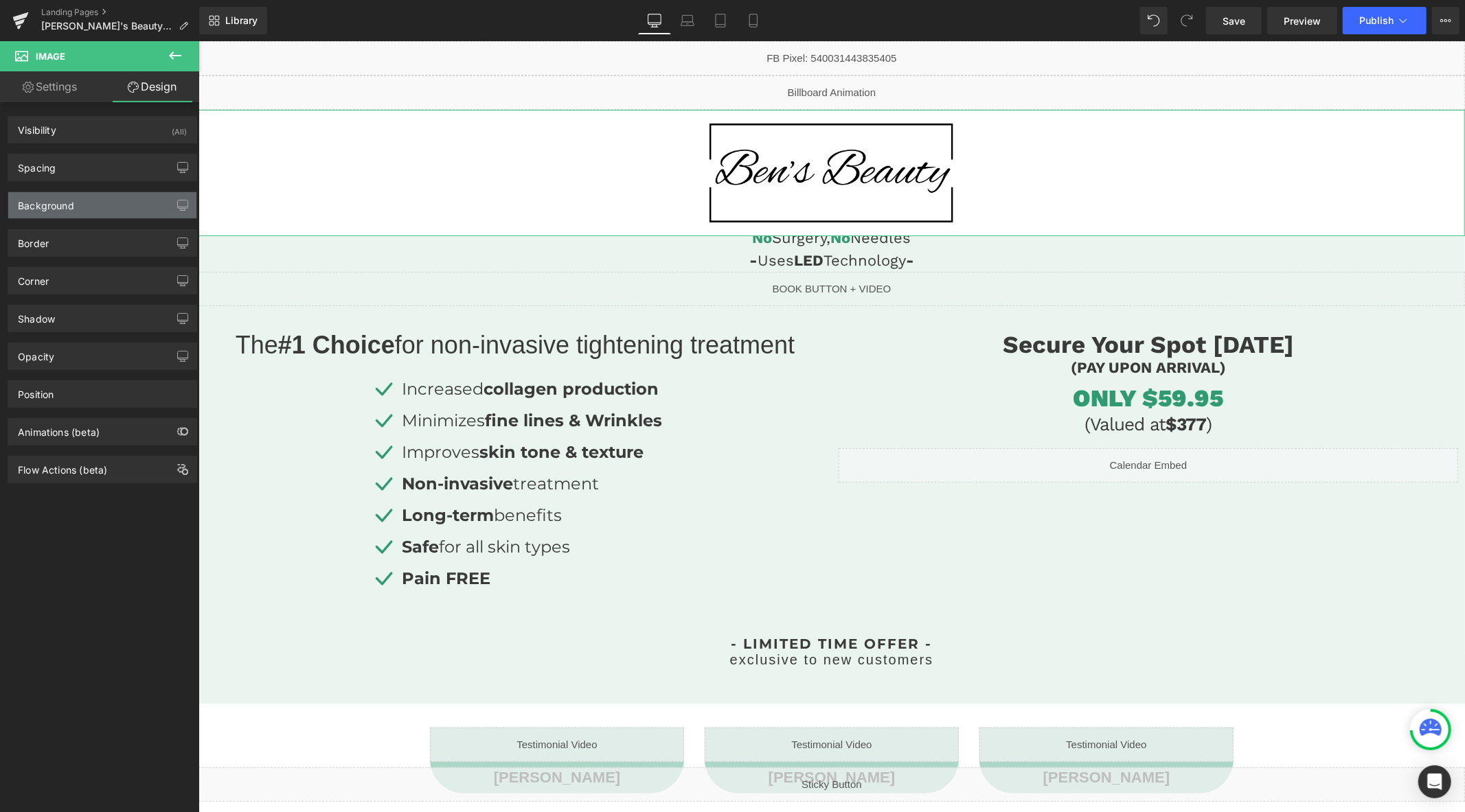
click at [73, 201] on div "Background" at bounding box center [103, 206] width 189 height 26
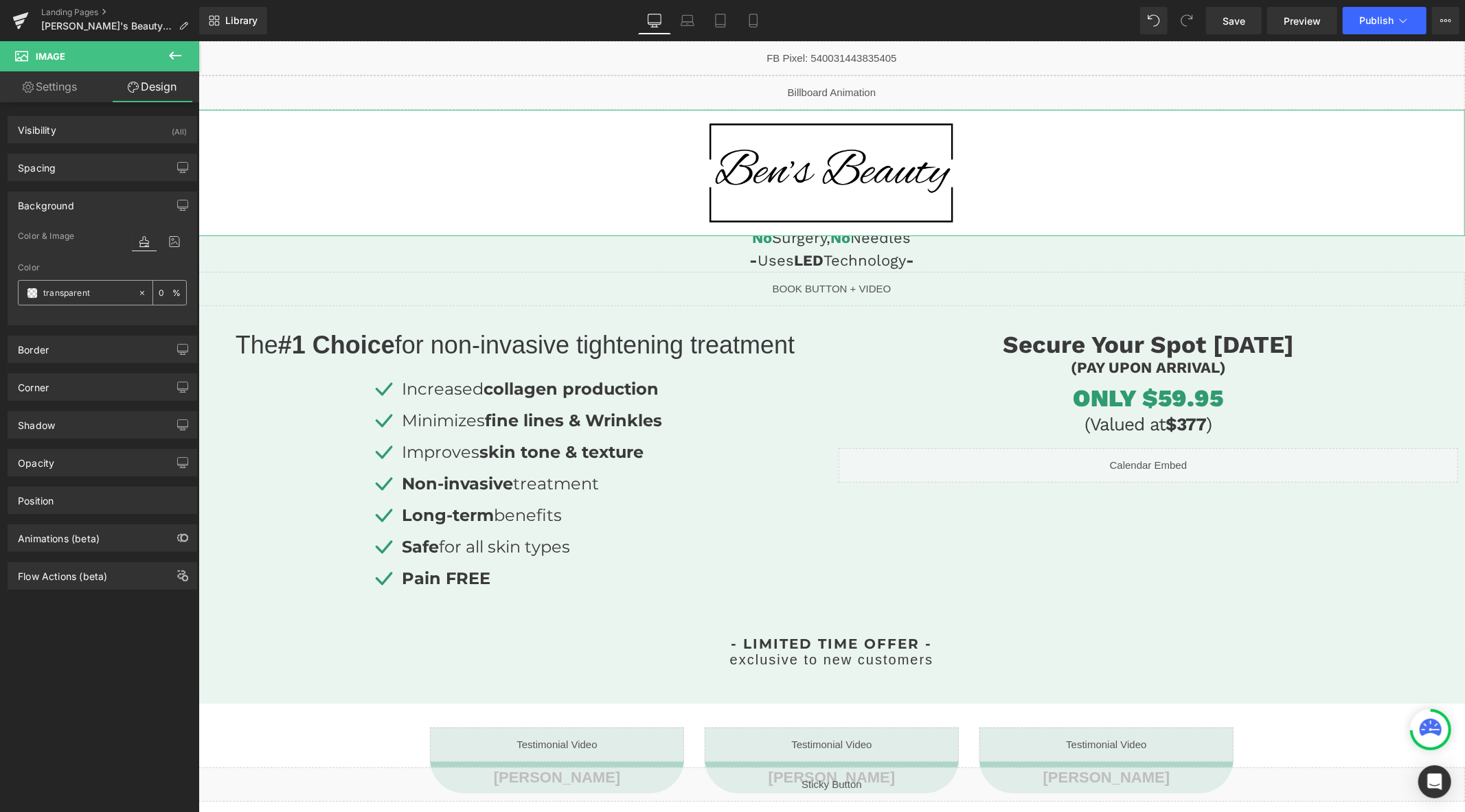
click at [161, 291] on input "0" at bounding box center [165, 293] width 14 height 15
type input "1"
click at [139, 296] on icon at bounding box center [142, 293] width 9 height 9
click at [117, 292] on input "transparent" at bounding box center [87, 294] width 88 height 15
click at [35, 295] on span at bounding box center [32, 293] width 11 height 11
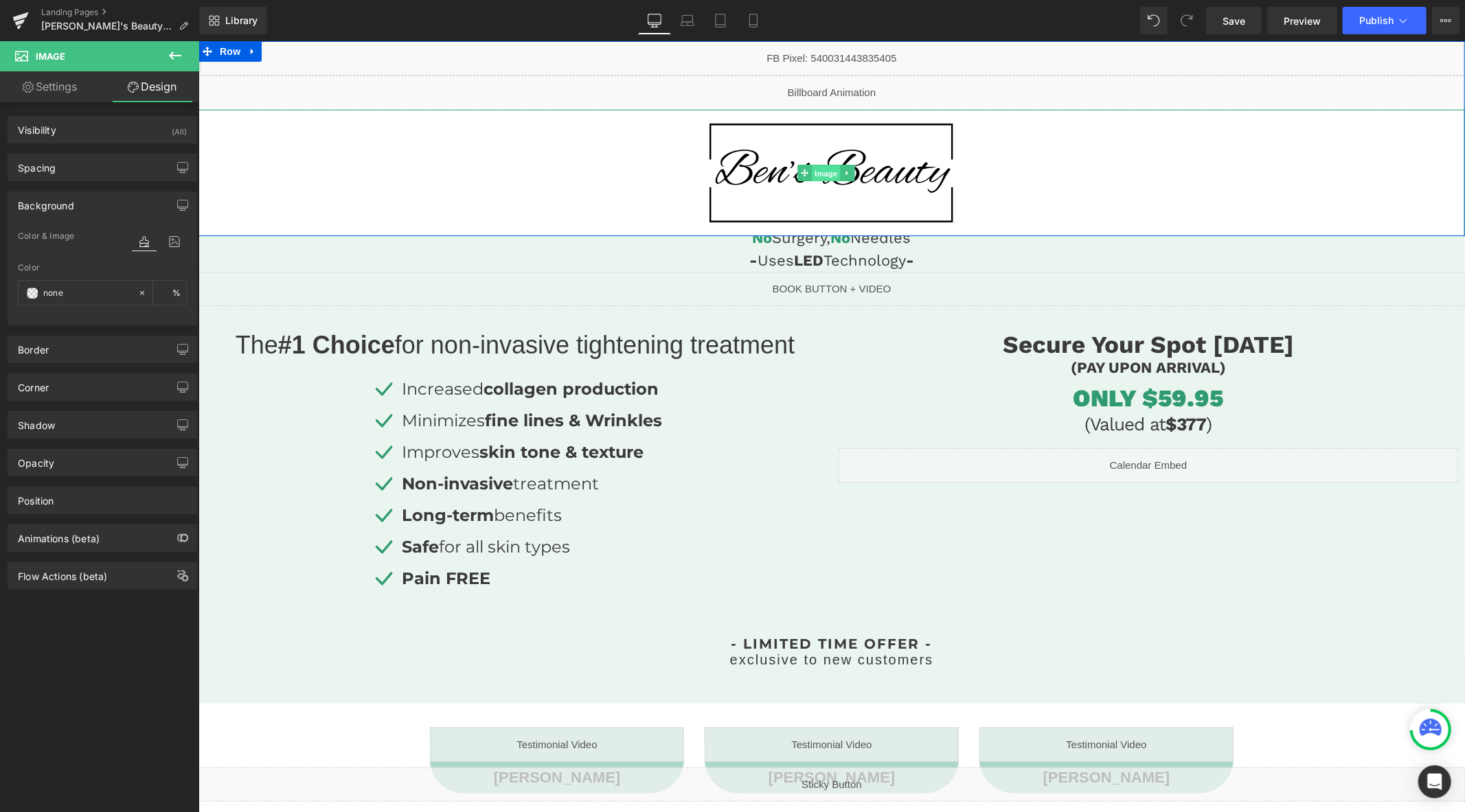
click at [820, 175] on span "Image" at bounding box center [825, 172] width 29 height 16
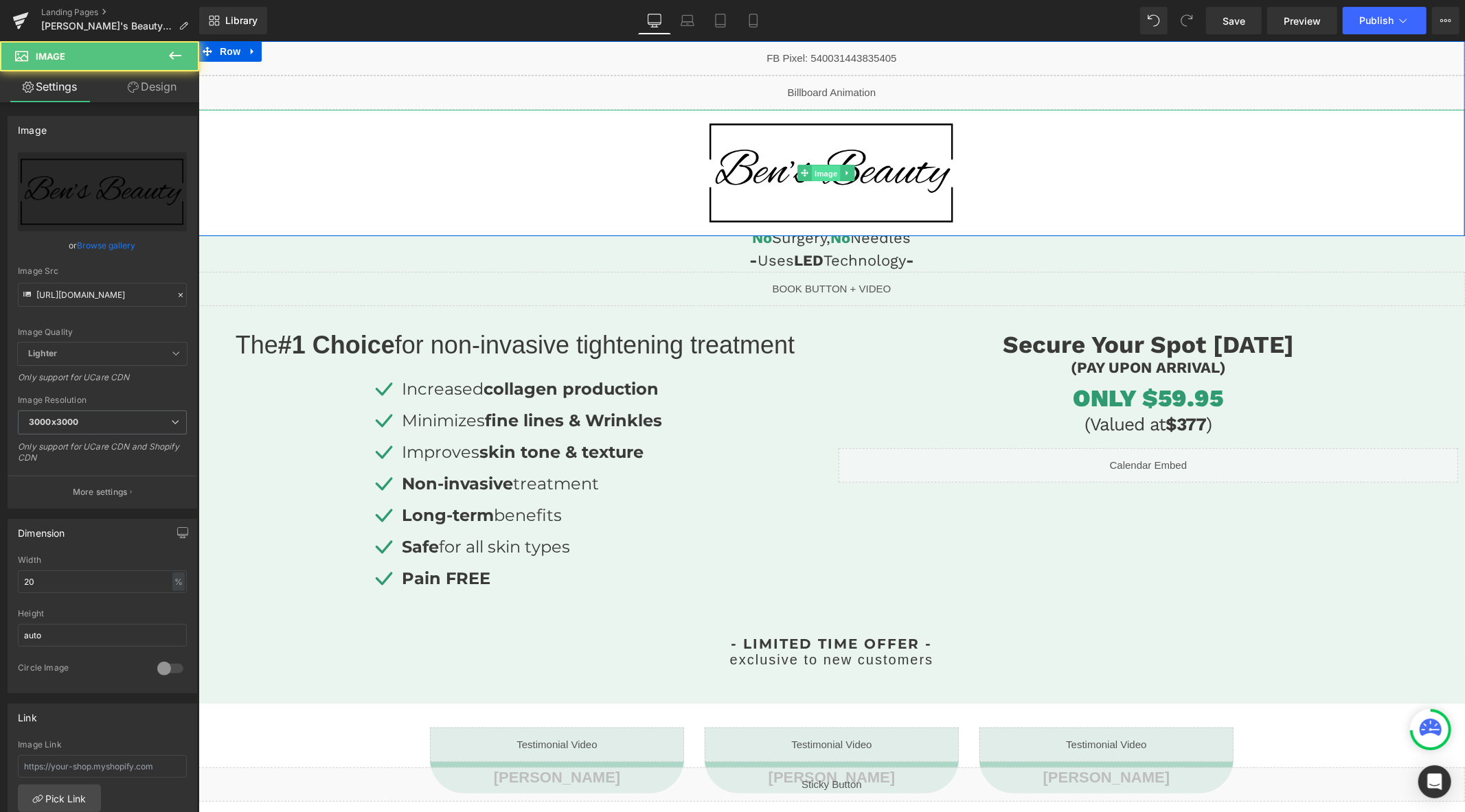
click at [820, 175] on span "Image" at bounding box center [825, 172] width 29 height 16
click at [844, 174] on icon at bounding box center [847, 172] width 8 height 8
click at [804, 172] on link "Image" at bounding box center [796, 172] width 42 height 16
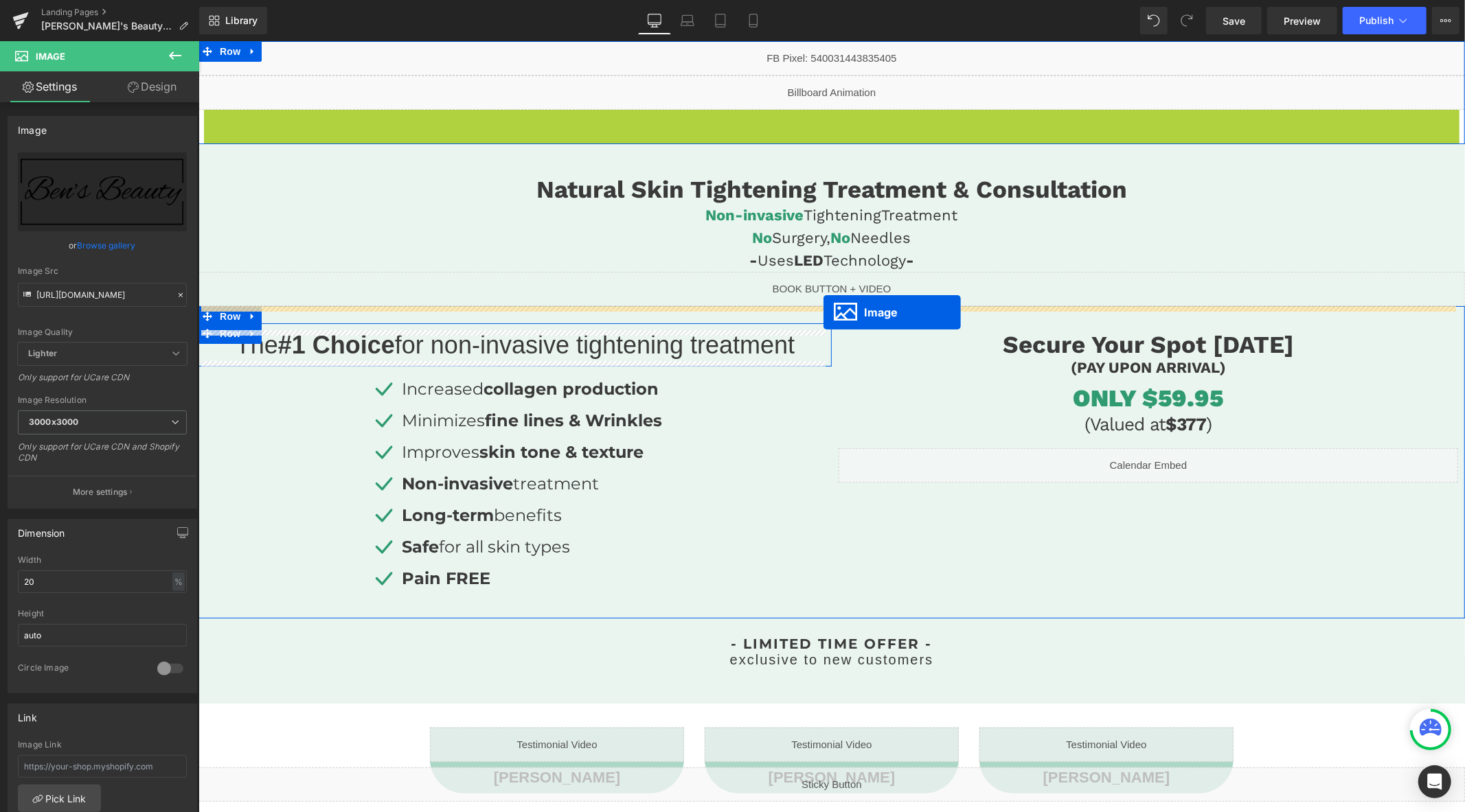
drag, startPoint x: 800, startPoint y: 169, endPoint x: 823, endPoint y: 312, distance: 144.8
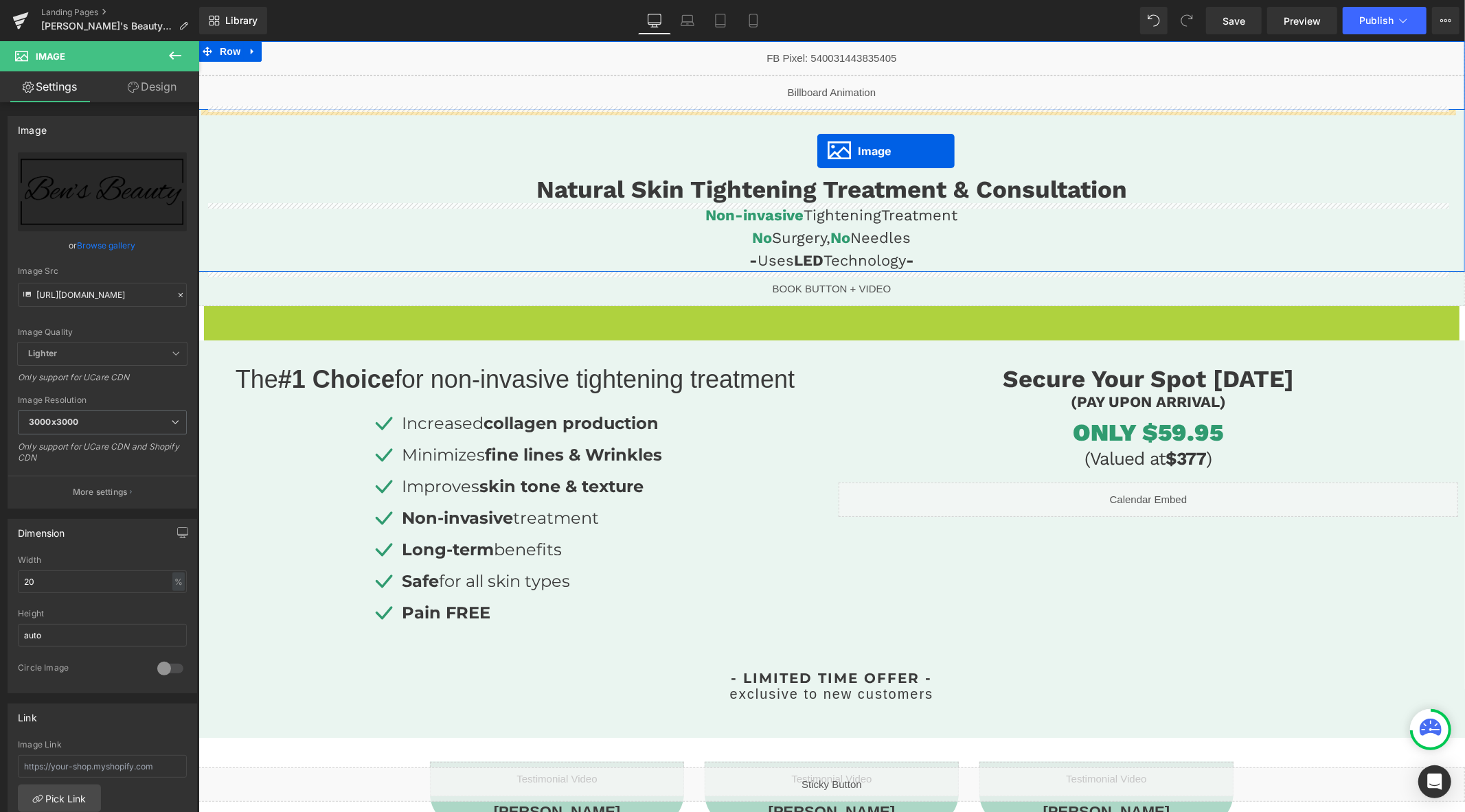
drag, startPoint x: 801, startPoint y: 368, endPoint x: 817, endPoint y: 151, distance: 217.6
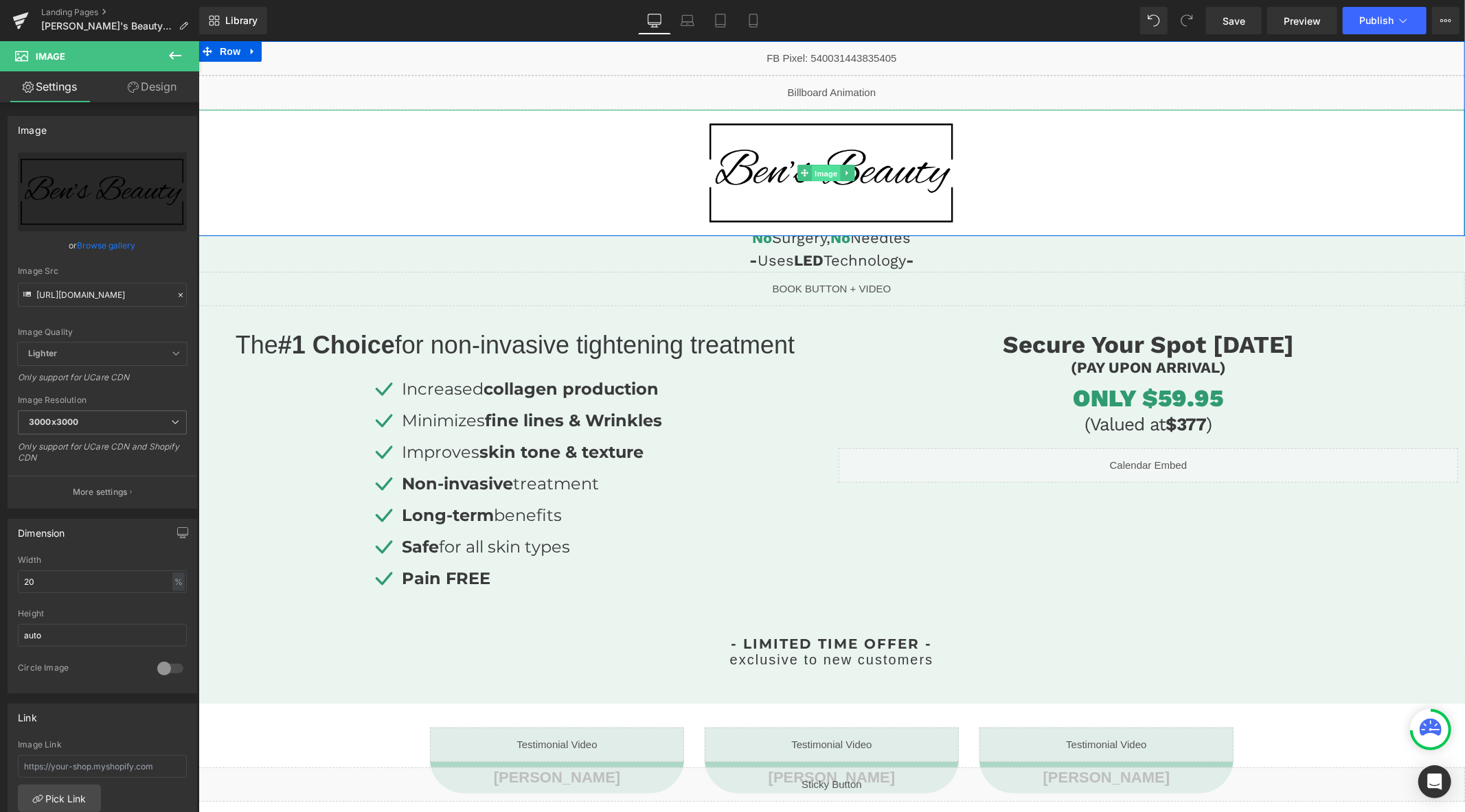
click at [821, 170] on span "Image" at bounding box center [825, 172] width 29 height 16
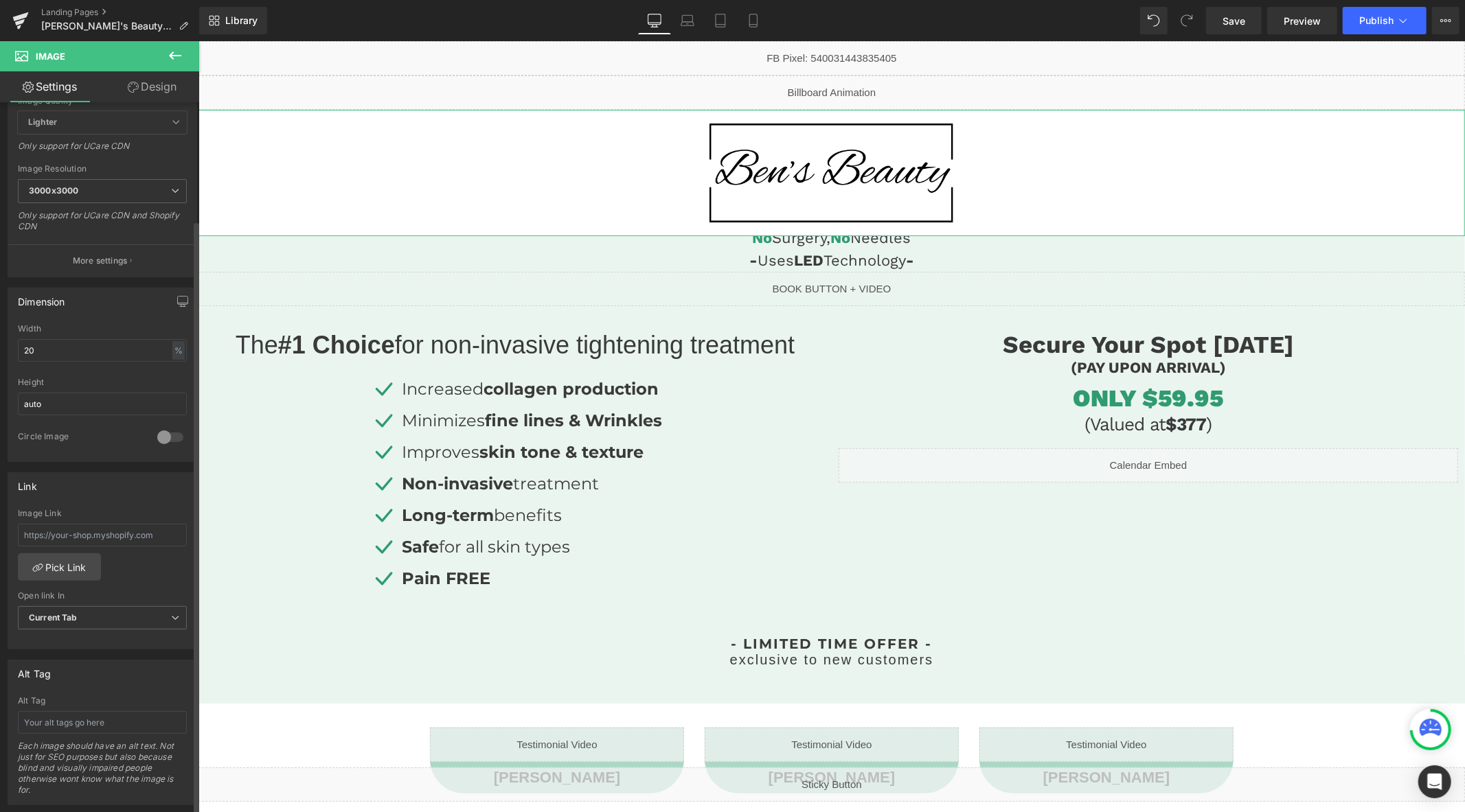
scroll to position [229, 0]
click at [162, 442] on div at bounding box center [170, 440] width 33 height 22
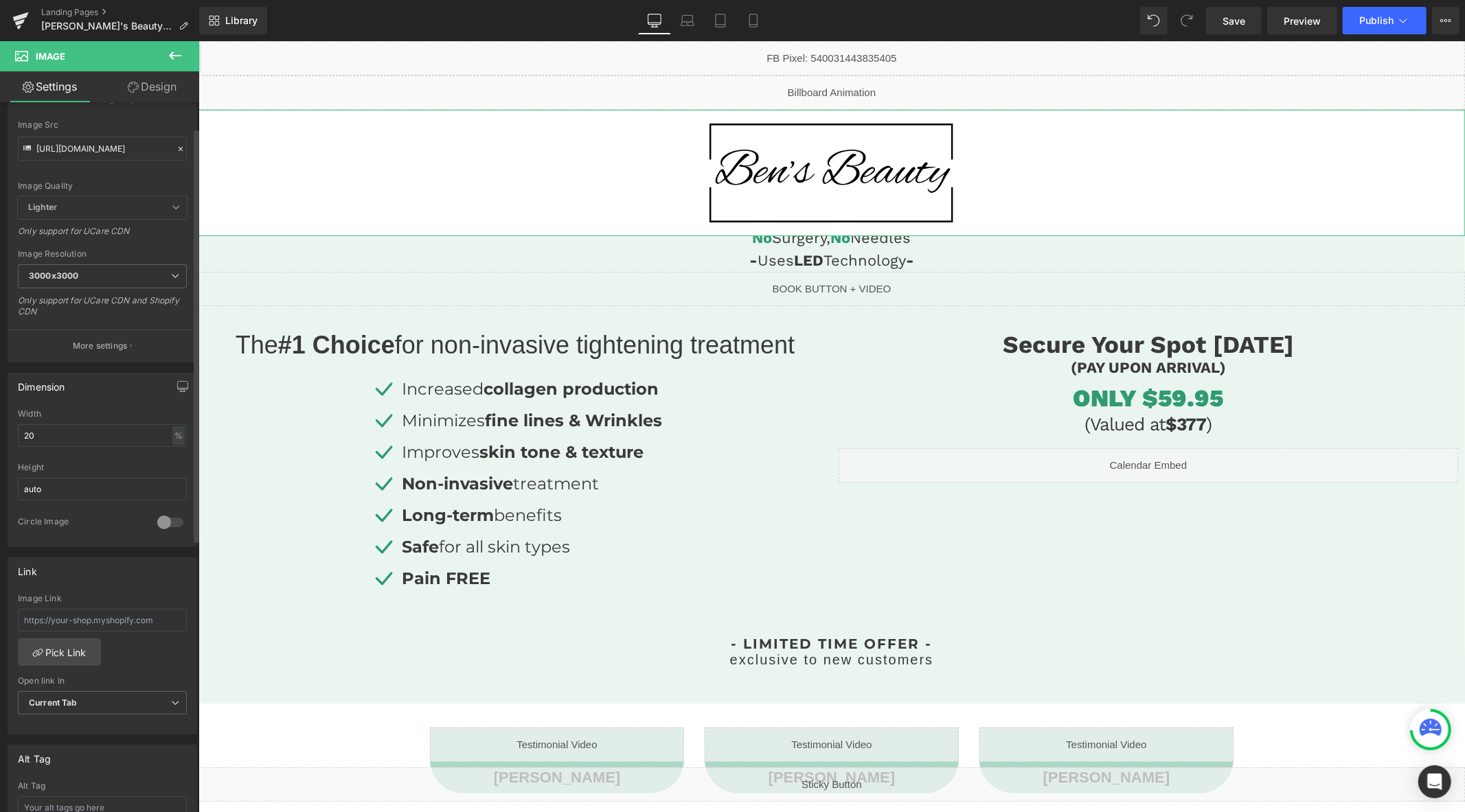
scroll to position [0, 0]
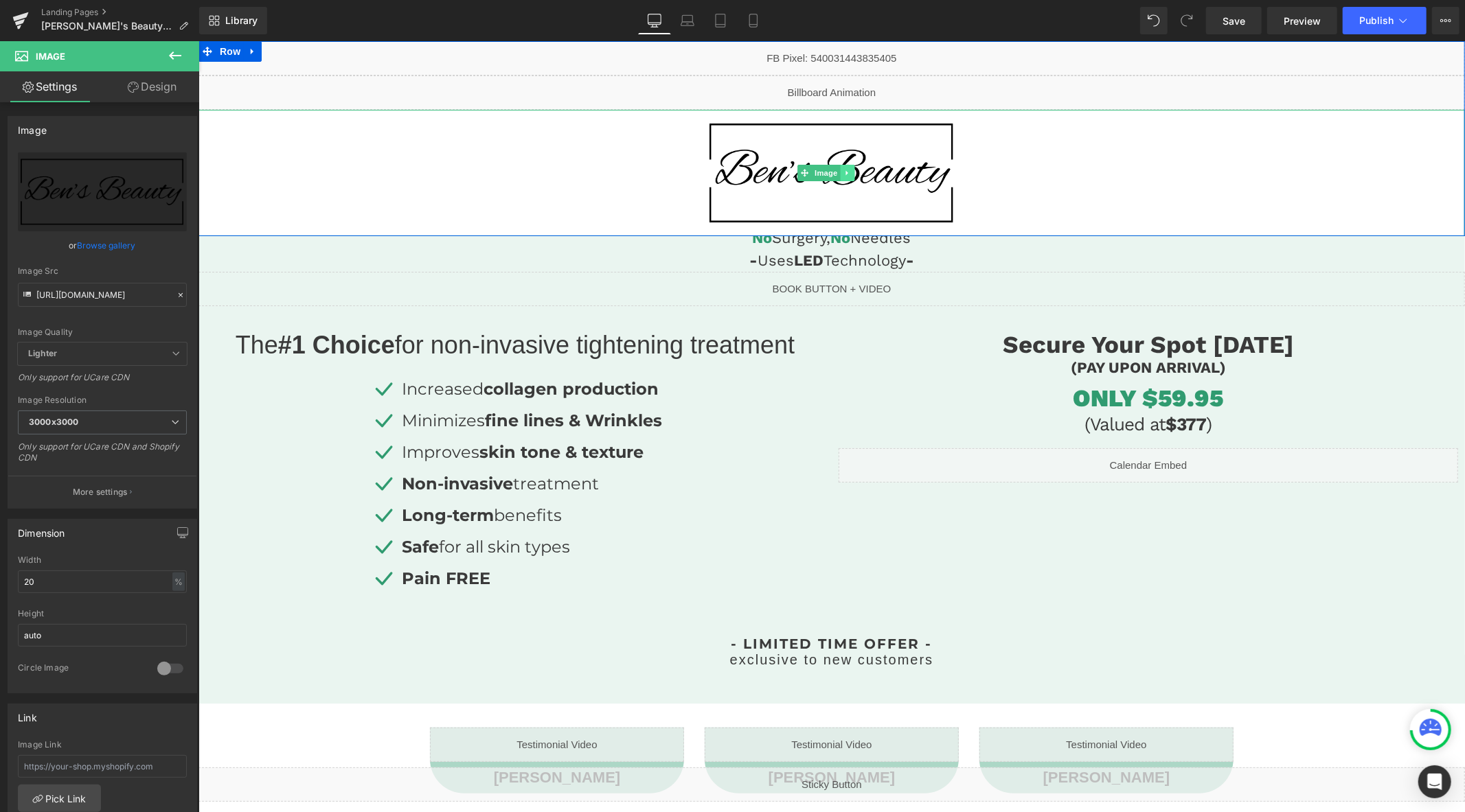
click at [849, 169] on icon at bounding box center [847, 172] width 8 height 8
click at [854, 173] on icon at bounding box center [854, 173] width 8 height 8
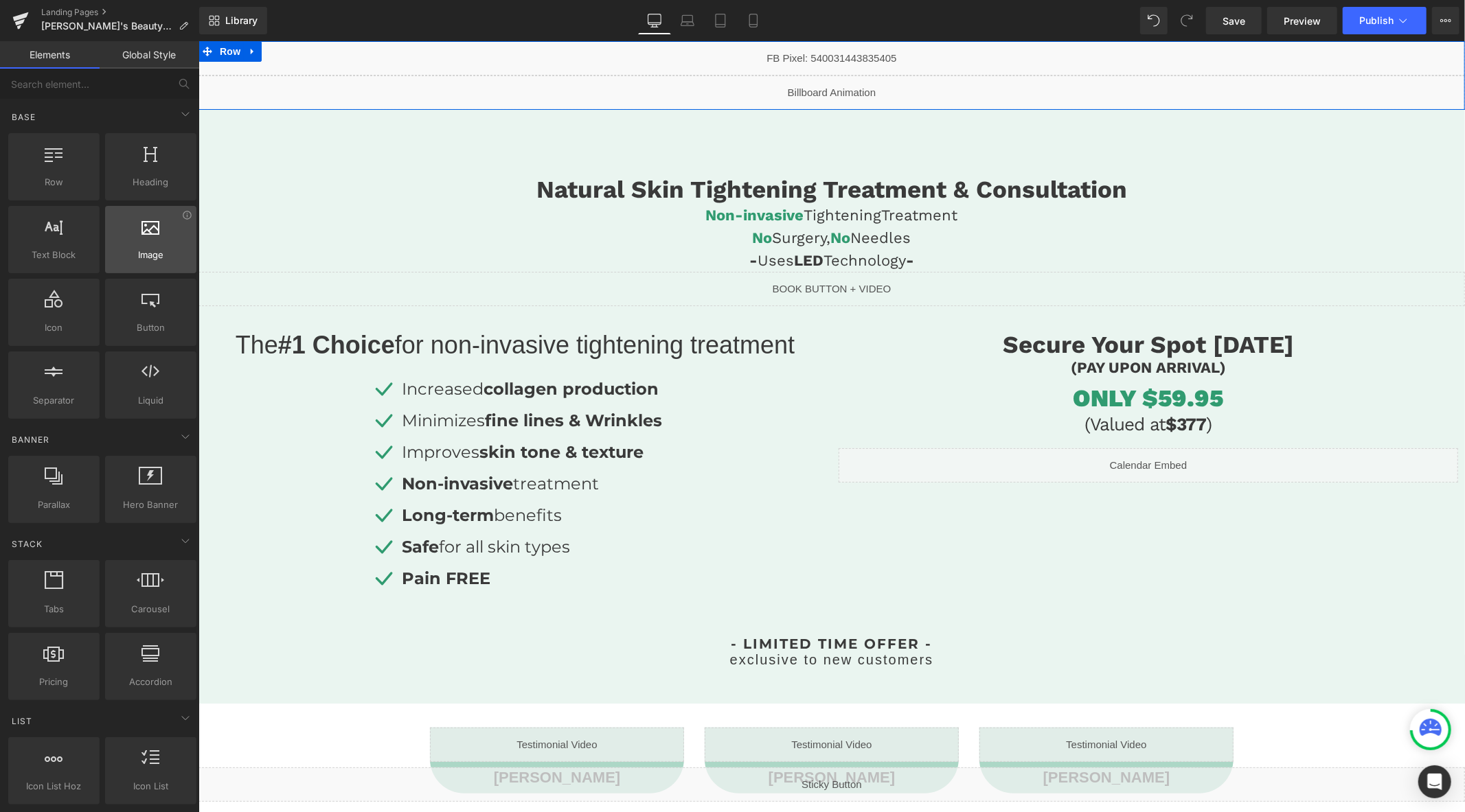
click at [165, 246] on div at bounding box center [151, 233] width 83 height 31
click at [157, 248] on span "Image" at bounding box center [151, 255] width 83 height 15
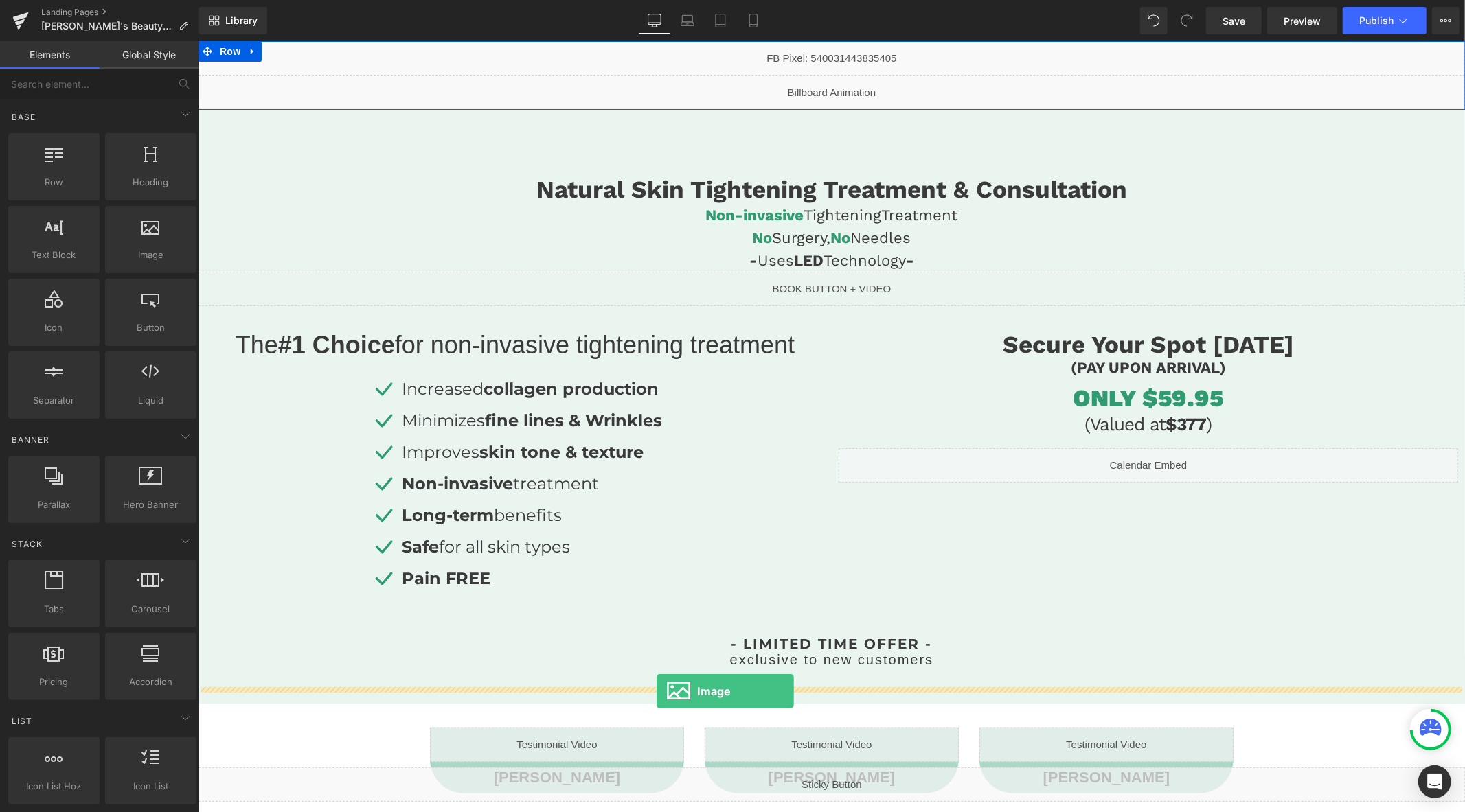
drag, startPoint x: 354, startPoint y: 288, endPoint x: 656, endPoint y: 691, distance: 503.6
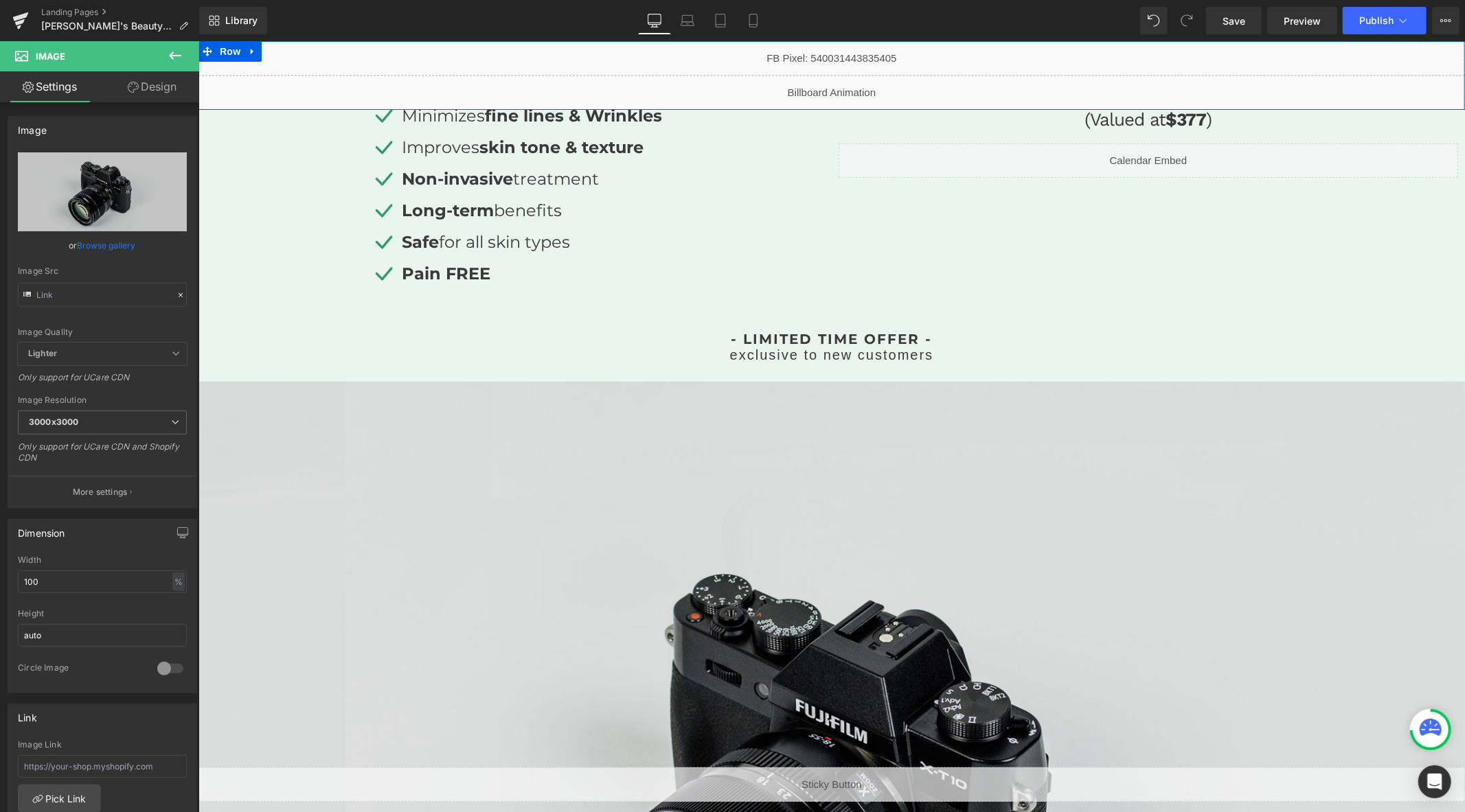
scroll to position [610, 0]
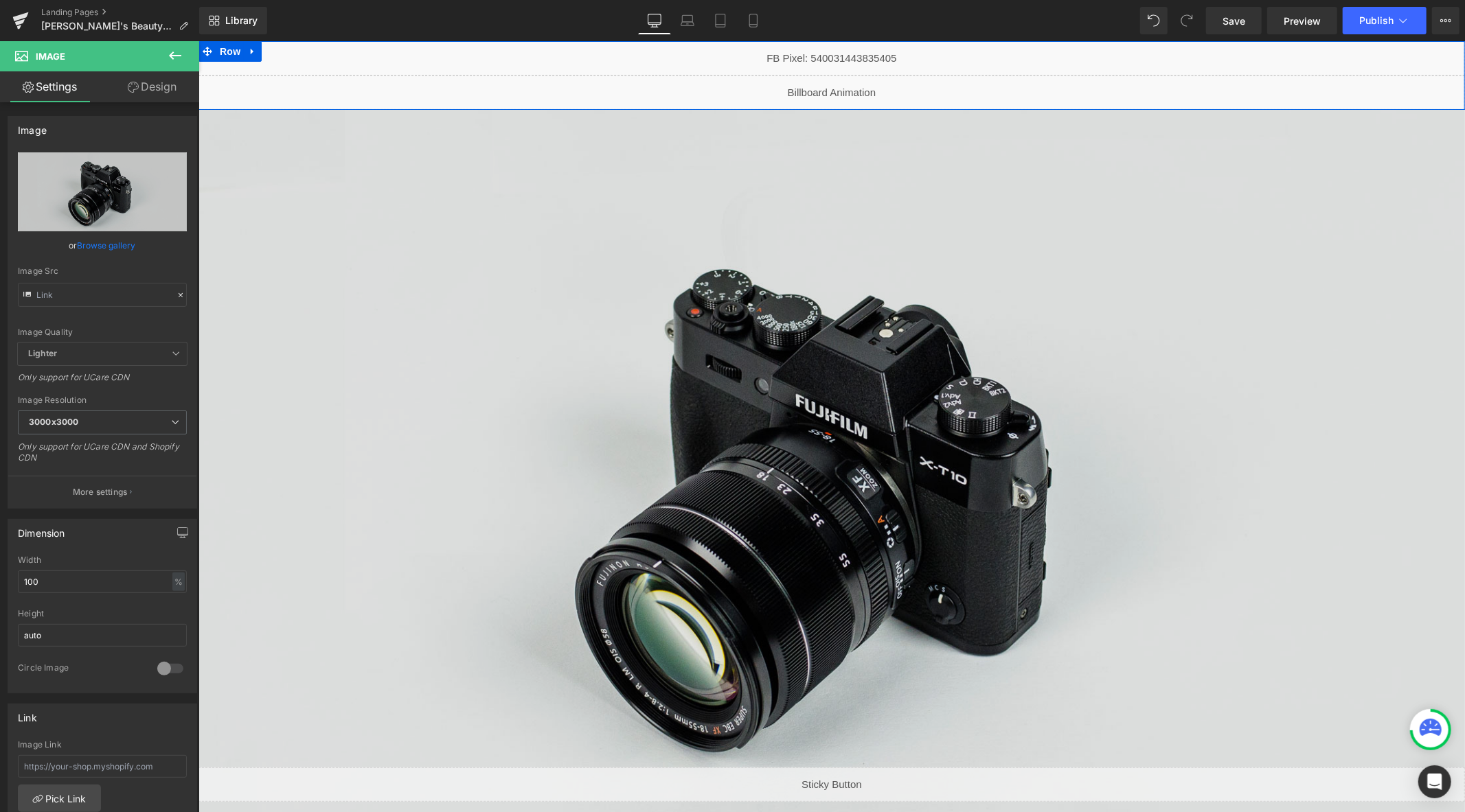
click at [801, 447] on img at bounding box center [831, 496] width 1266 height 839
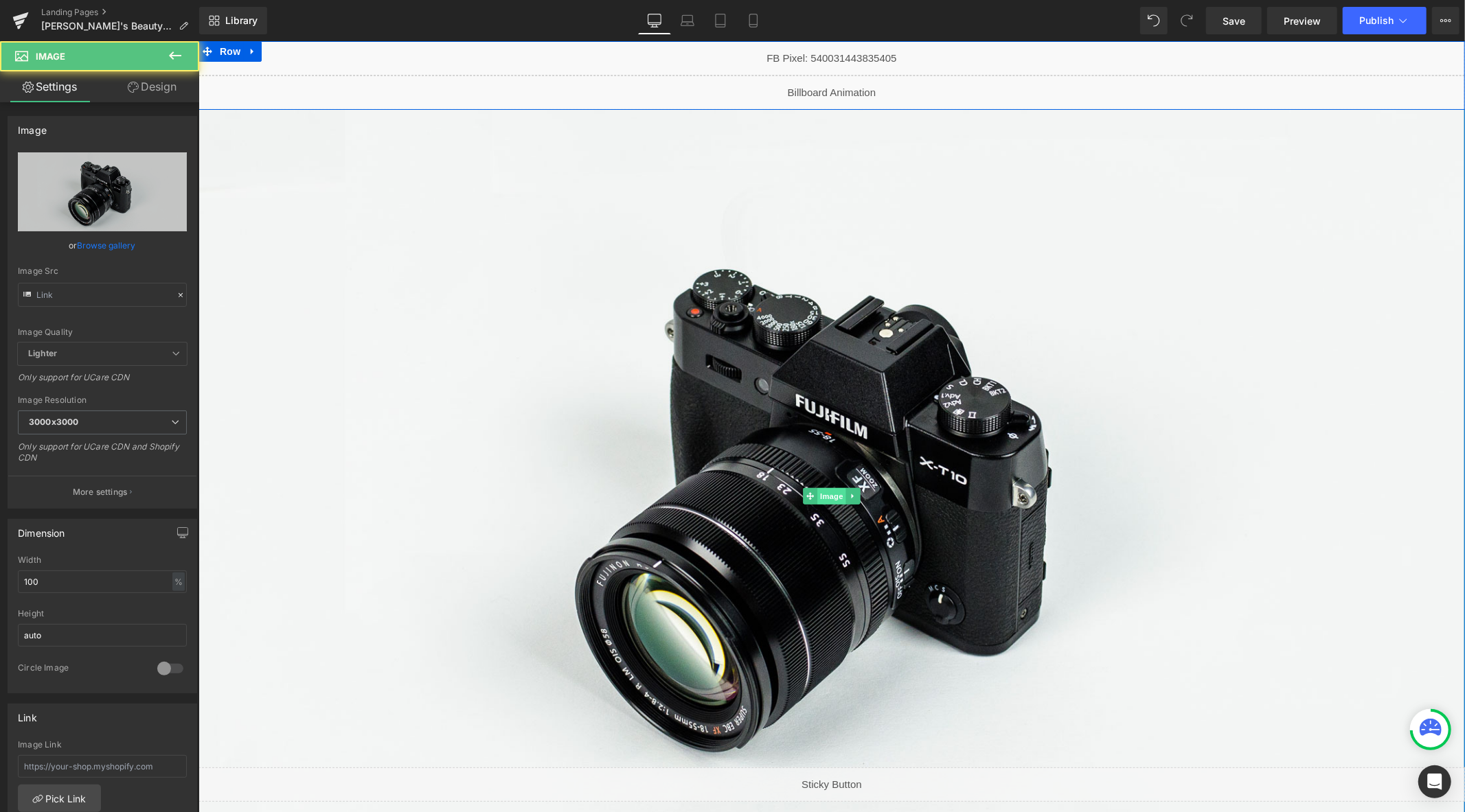
click at [828, 492] on span "Image" at bounding box center [831, 495] width 29 height 16
click at [57, 581] on input "100" at bounding box center [102, 582] width 169 height 22
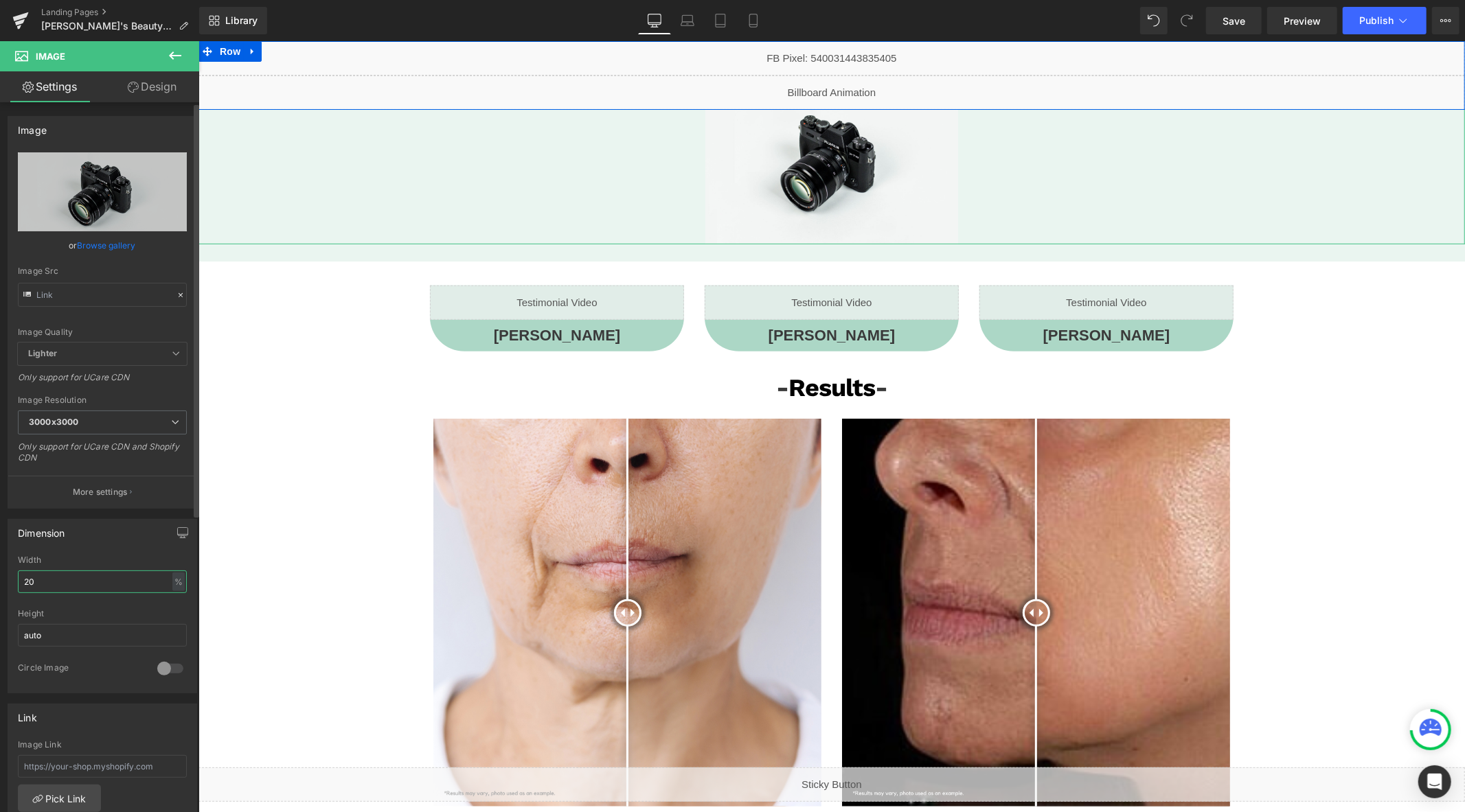
type input "20"
click at [176, 291] on icon at bounding box center [181, 295] width 9 height 9
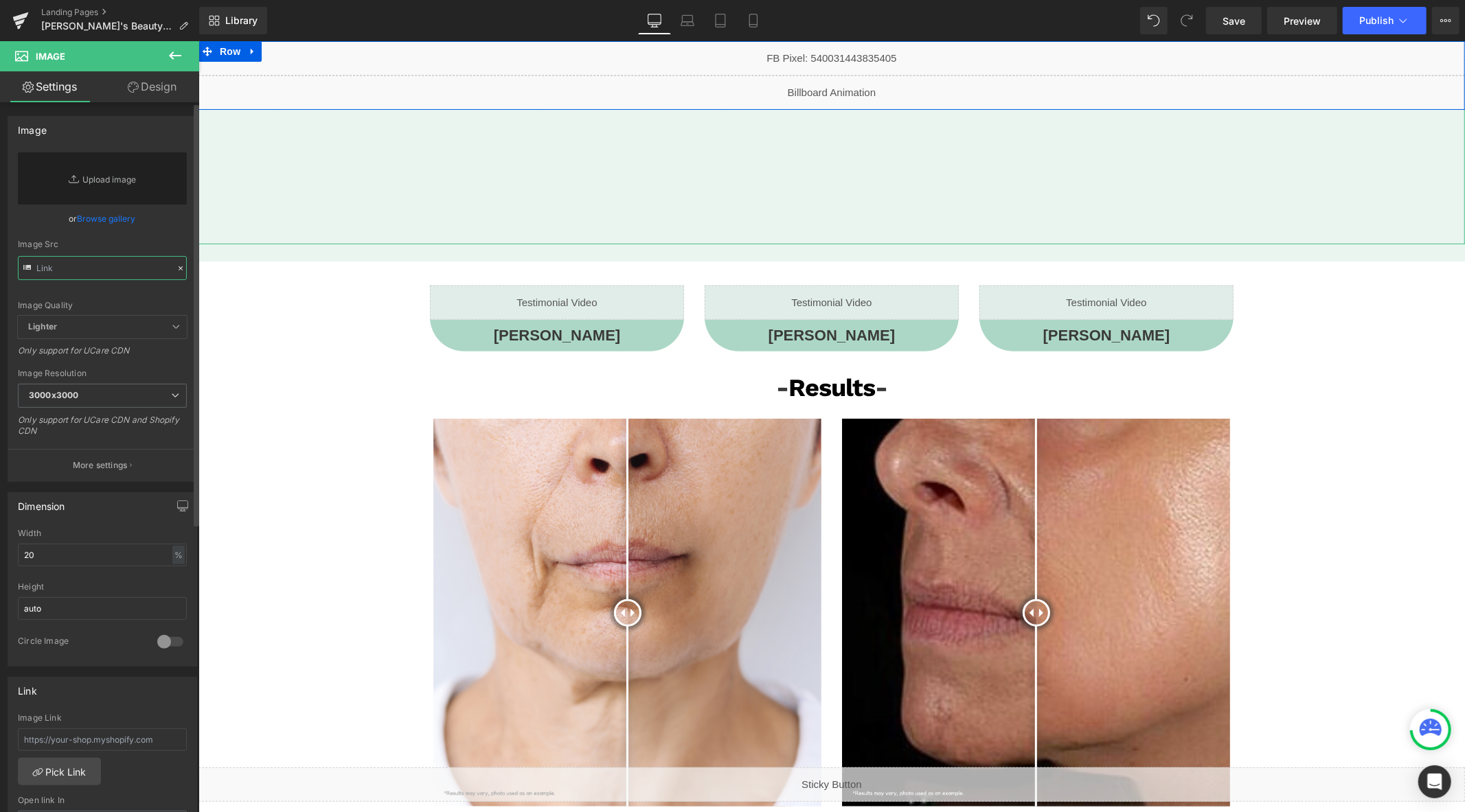
click at [124, 265] on input "text" at bounding box center [102, 268] width 169 height 24
paste input "https://cdn.shopify.com/s/files/1/0758/1601/0010/files/Ben_s_Beauty_rectangle_l…"
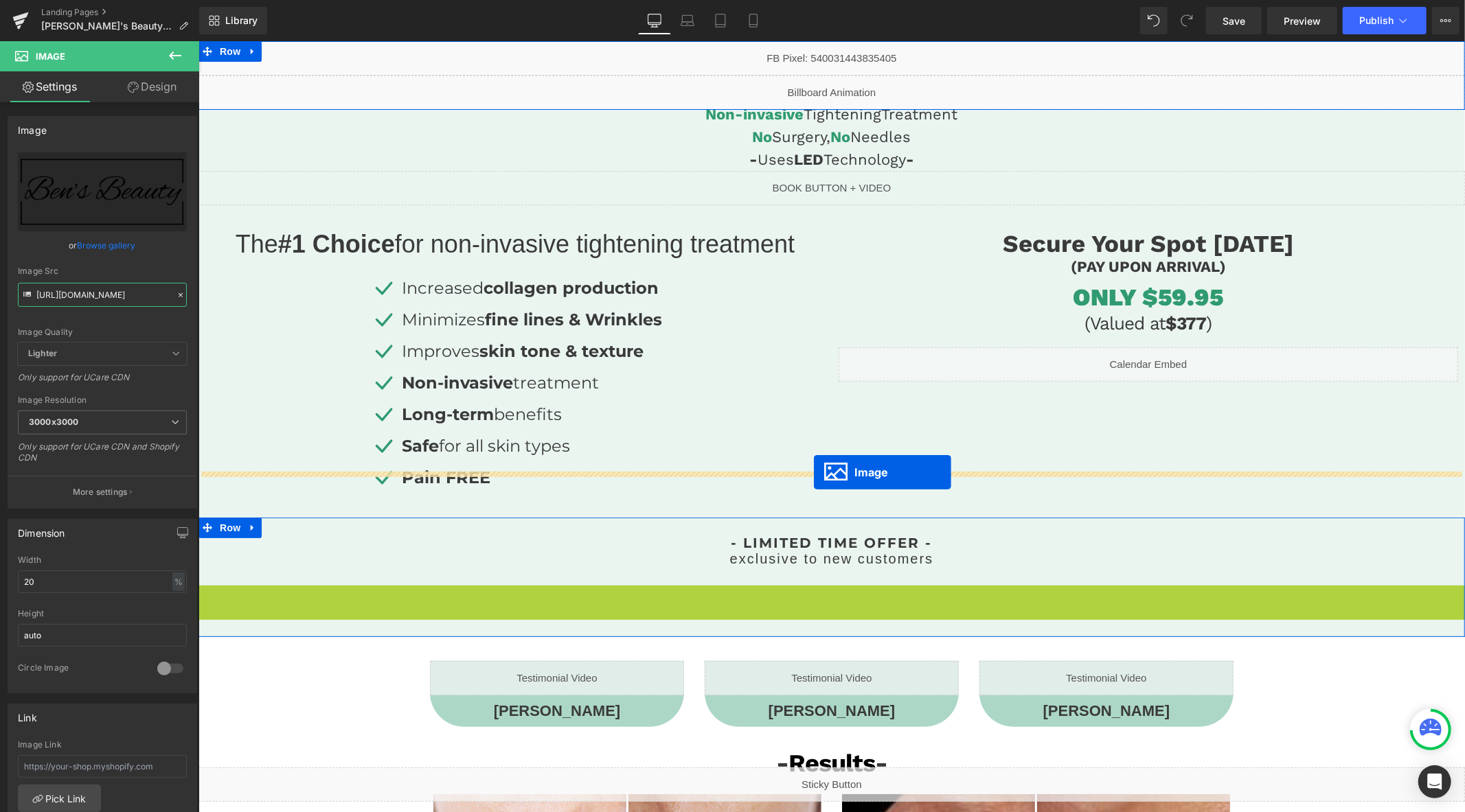
scroll to position [0, 0]
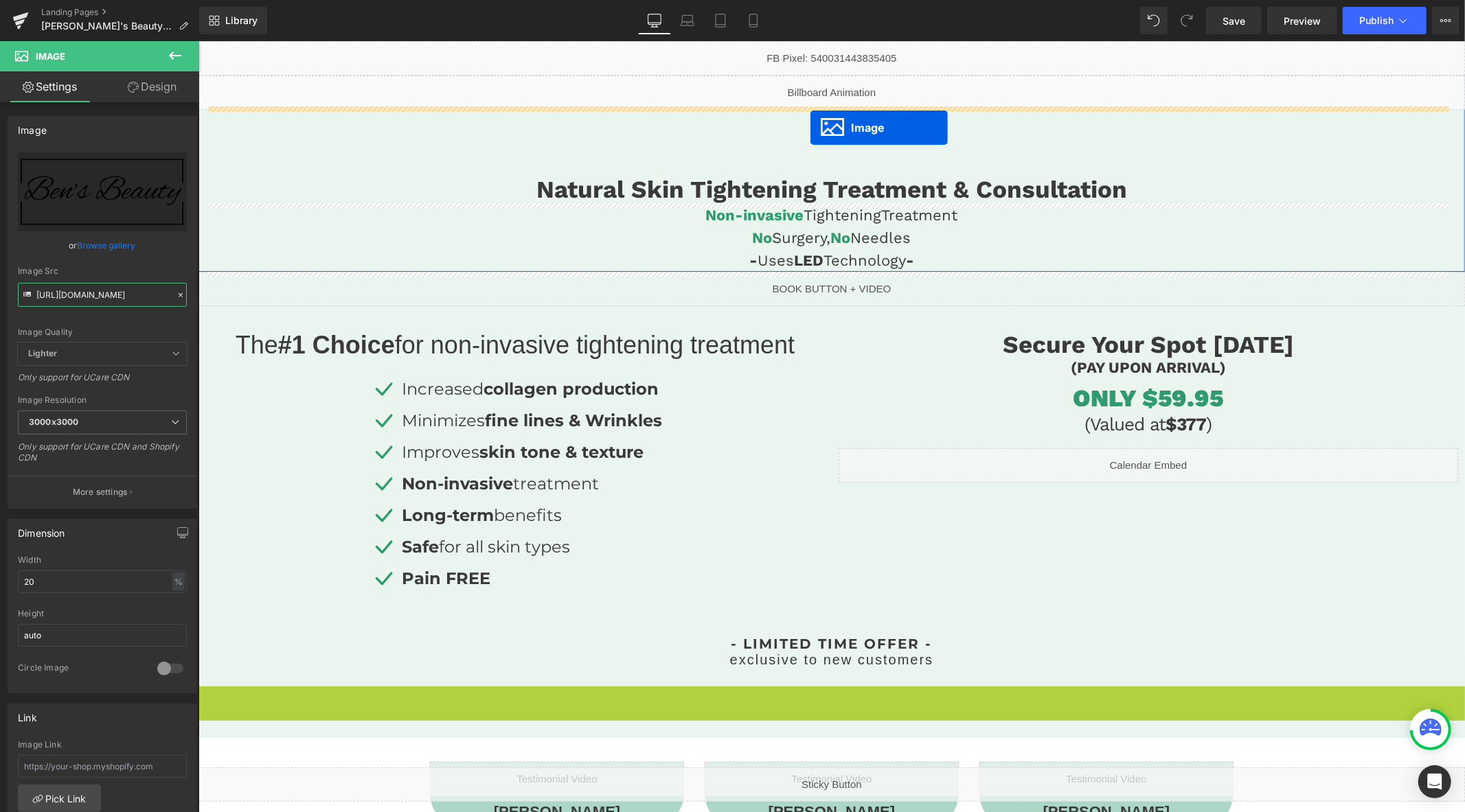
drag, startPoint x: 797, startPoint y: 522, endPoint x: 810, endPoint y: 127, distance: 395.2
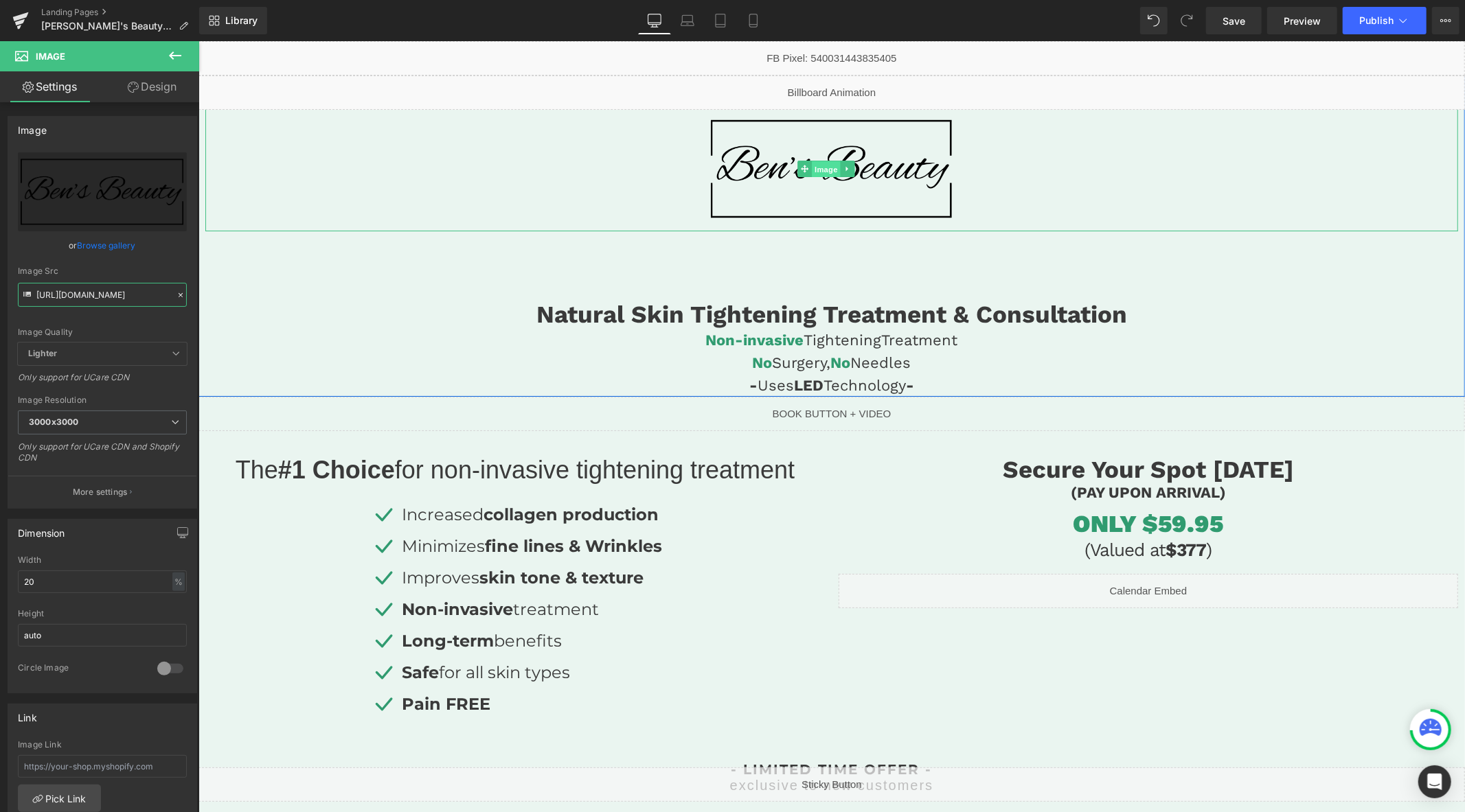
click at [826, 169] on span "Image" at bounding box center [825, 168] width 29 height 16
type input "https://cdn.shopify.com/s/files/1/0758/1601/0010/files/Ben_s_Beauty_rectangle_l…"
click at [172, 84] on link "Design" at bounding box center [151, 87] width 100 height 31
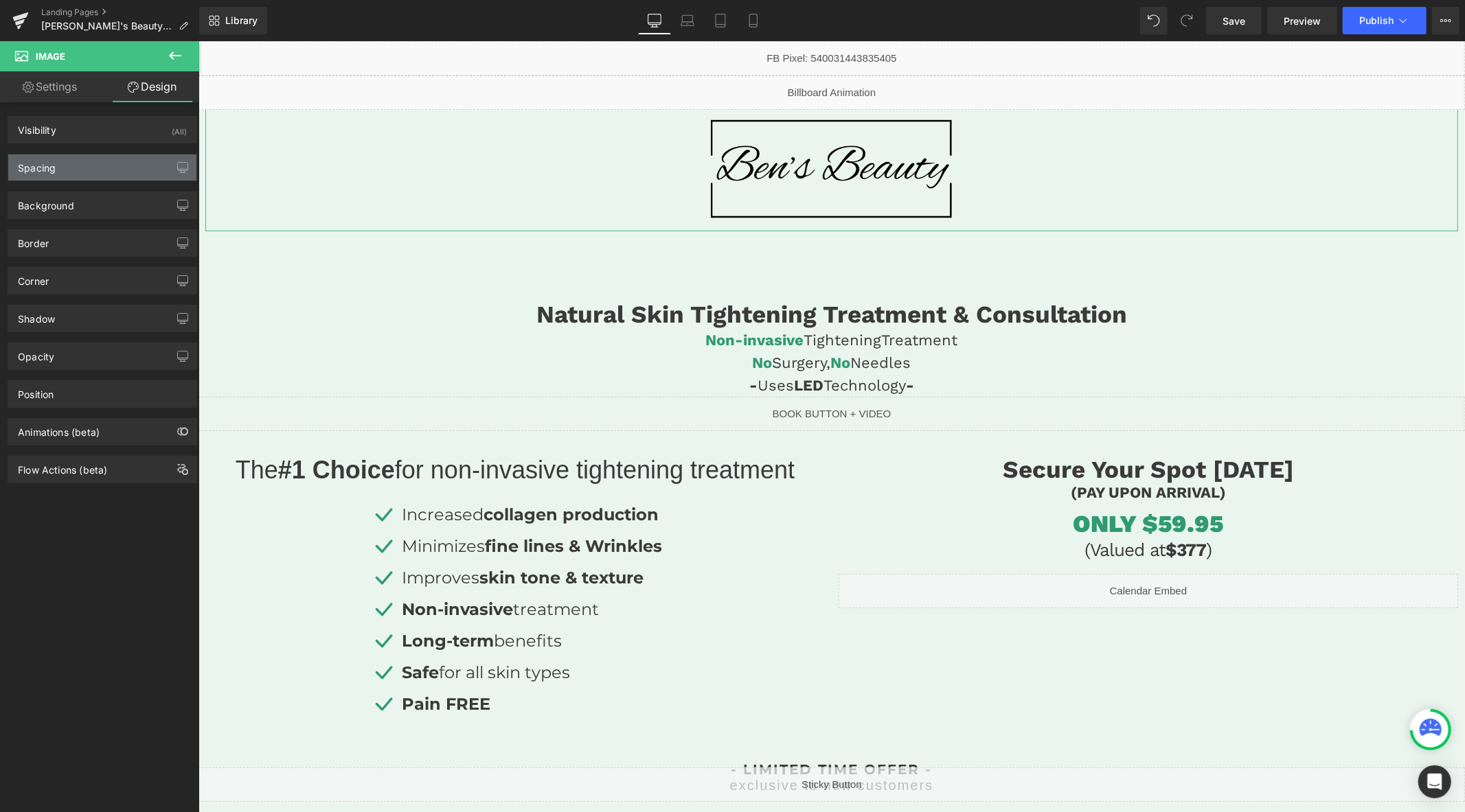
click at [76, 158] on div "Spacing" at bounding box center [103, 168] width 189 height 26
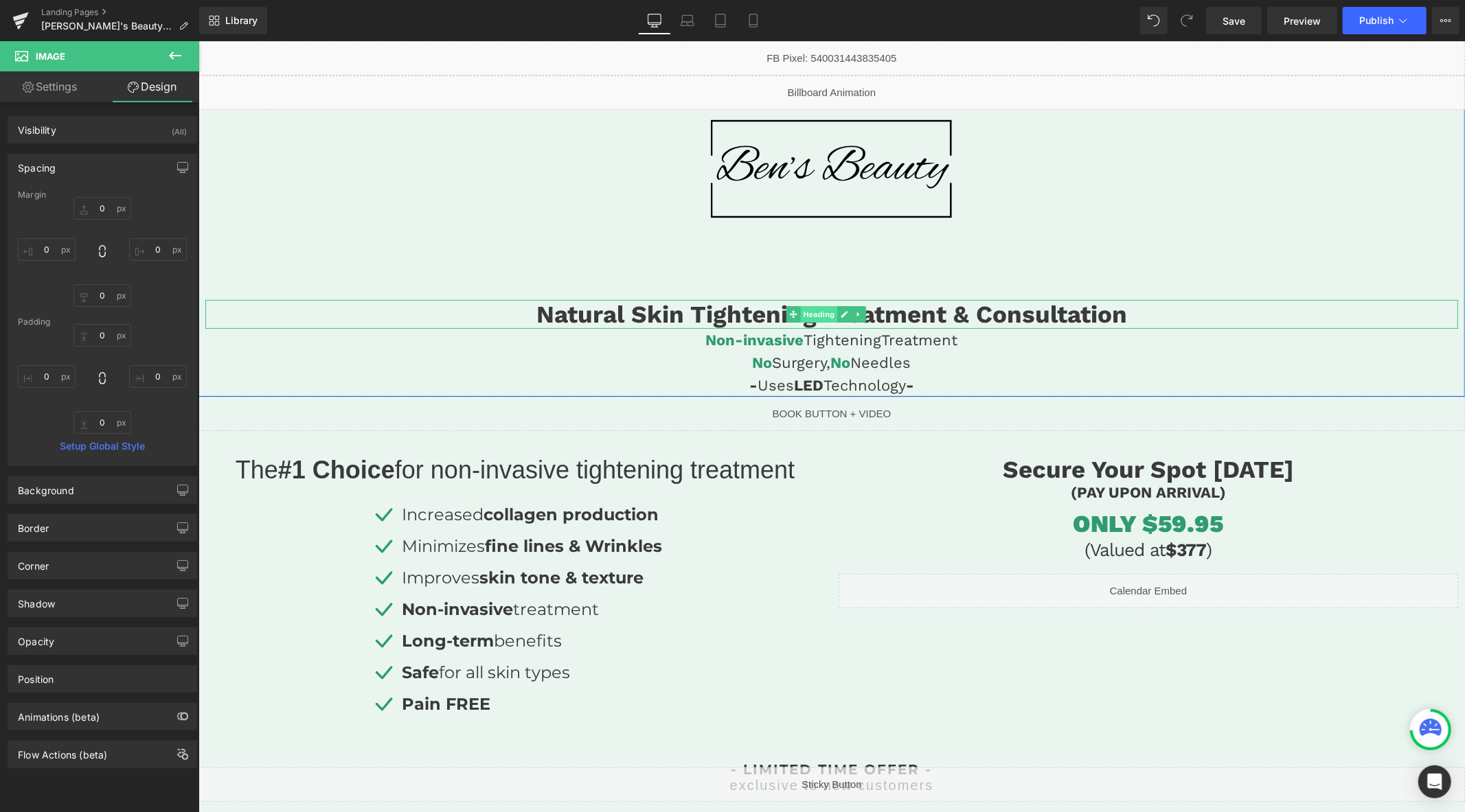
click at [806, 311] on span "Heading" at bounding box center [818, 314] width 37 height 16
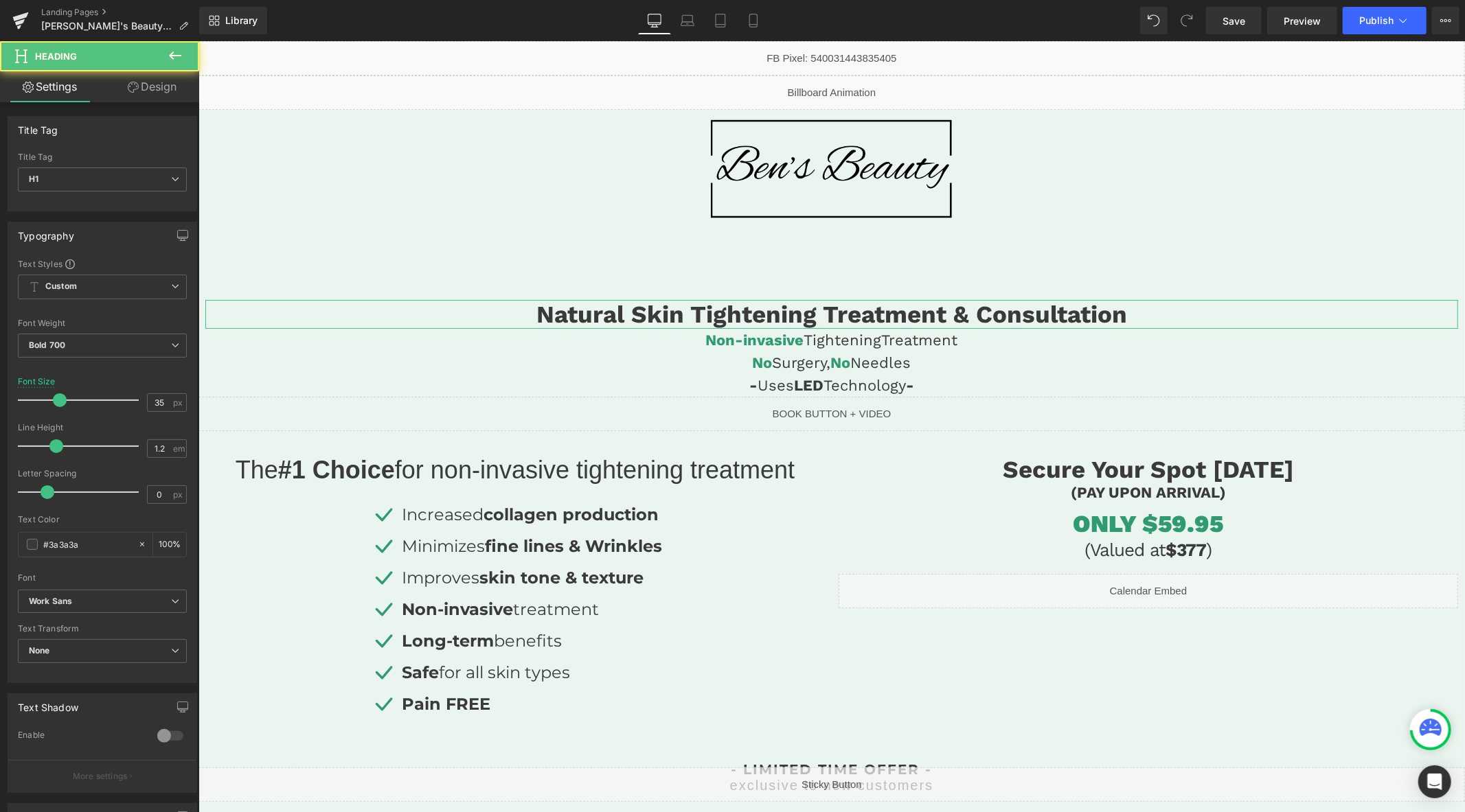
click at [161, 90] on link "Design" at bounding box center [151, 87] width 100 height 31
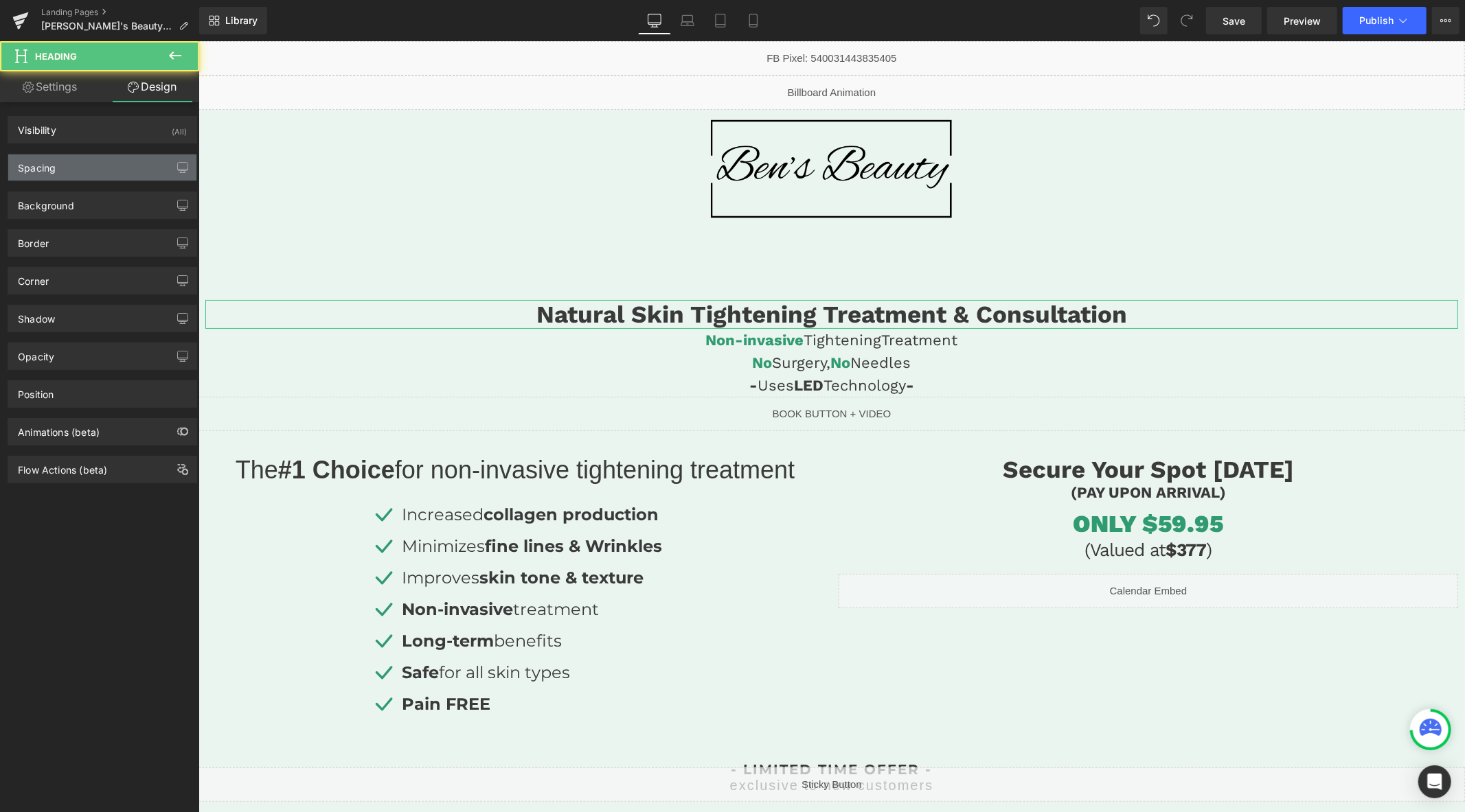
click at [97, 165] on div "Spacing" at bounding box center [103, 168] width 189 height 26
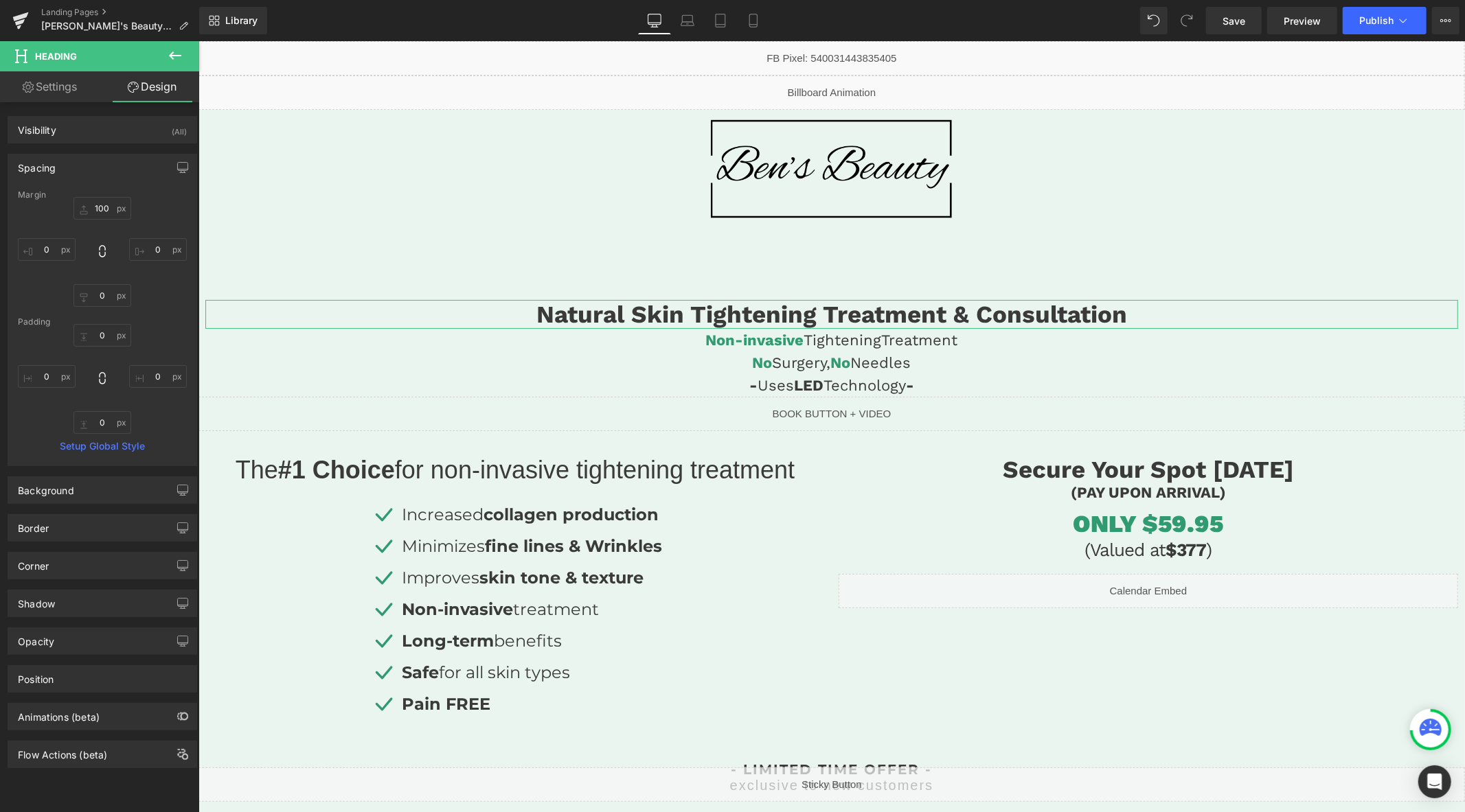
drag, startPoint x: 100, startPoint y: 195, endPoint x: 103, endPoint y: 203, distance: 8.5
click at [100, 197] on div "Margin" at bounding box center [102, 195] width 169 height 9
click at [103, 203] on input "100" at bounding box center [102, 208] width 58 height 22
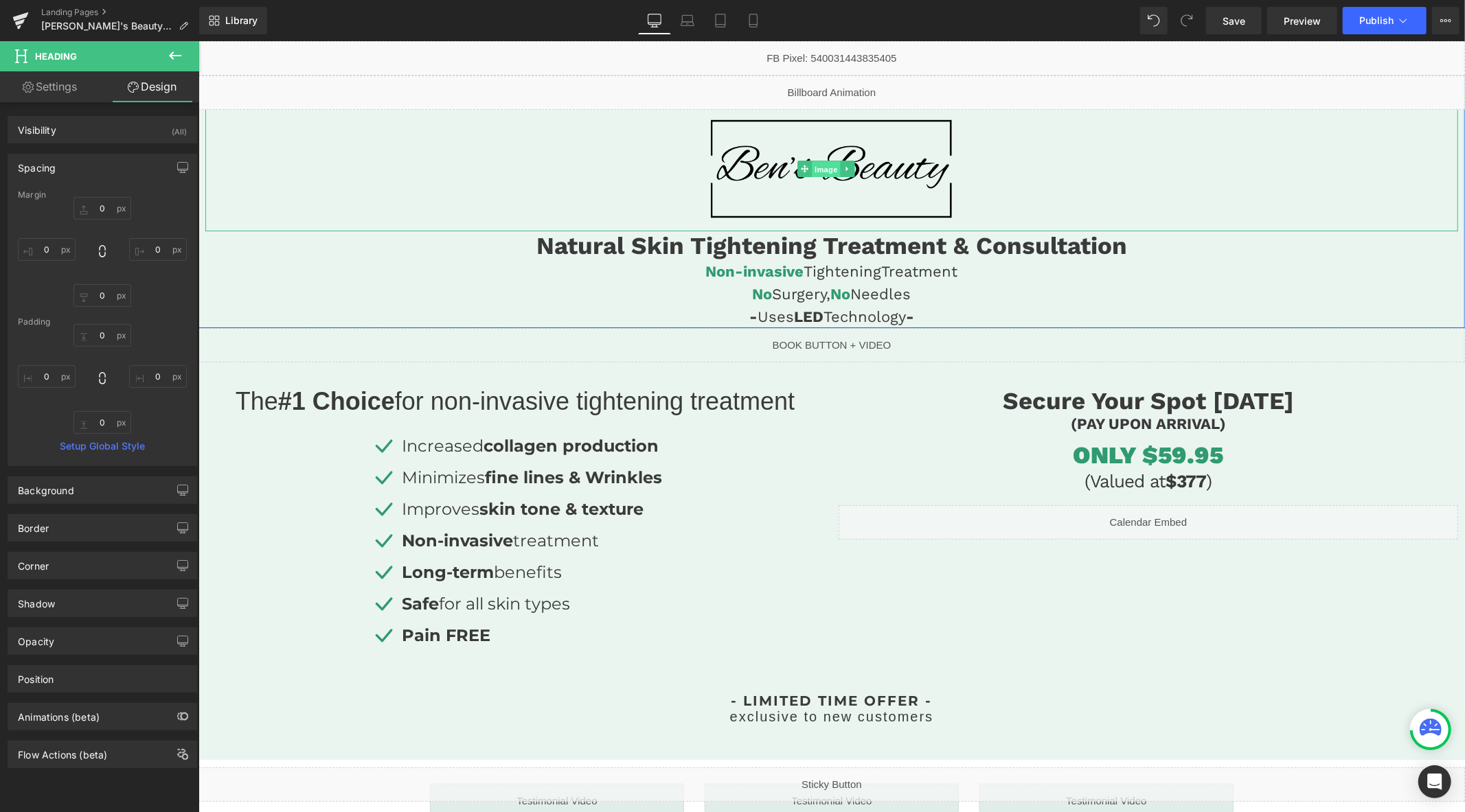
click at [818, 165] on span "Image" at bounding box center [825, 168] width 29 height 16
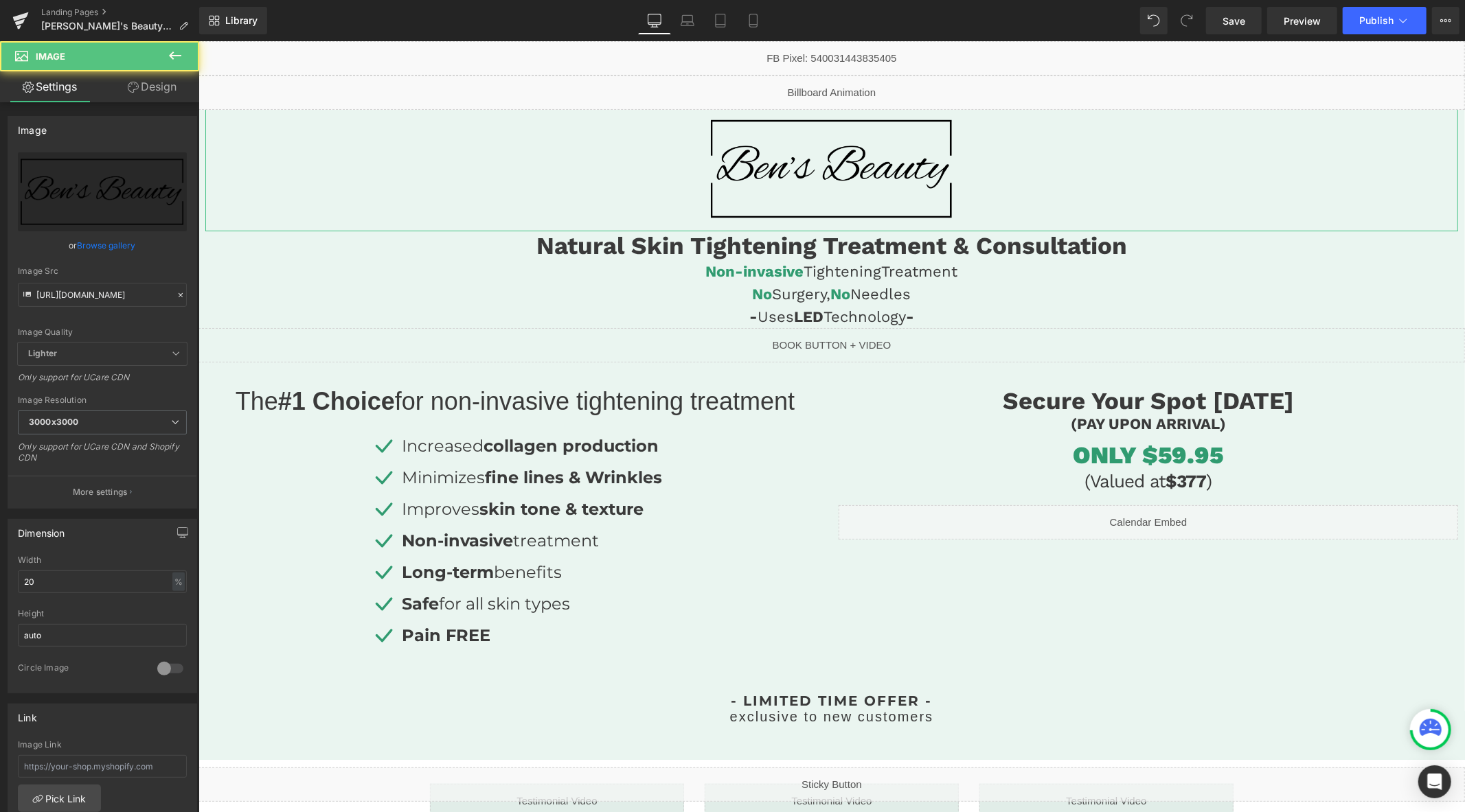
click at [150, 83] on link "Design" at bounding box center [151, 87] width 100 height 31
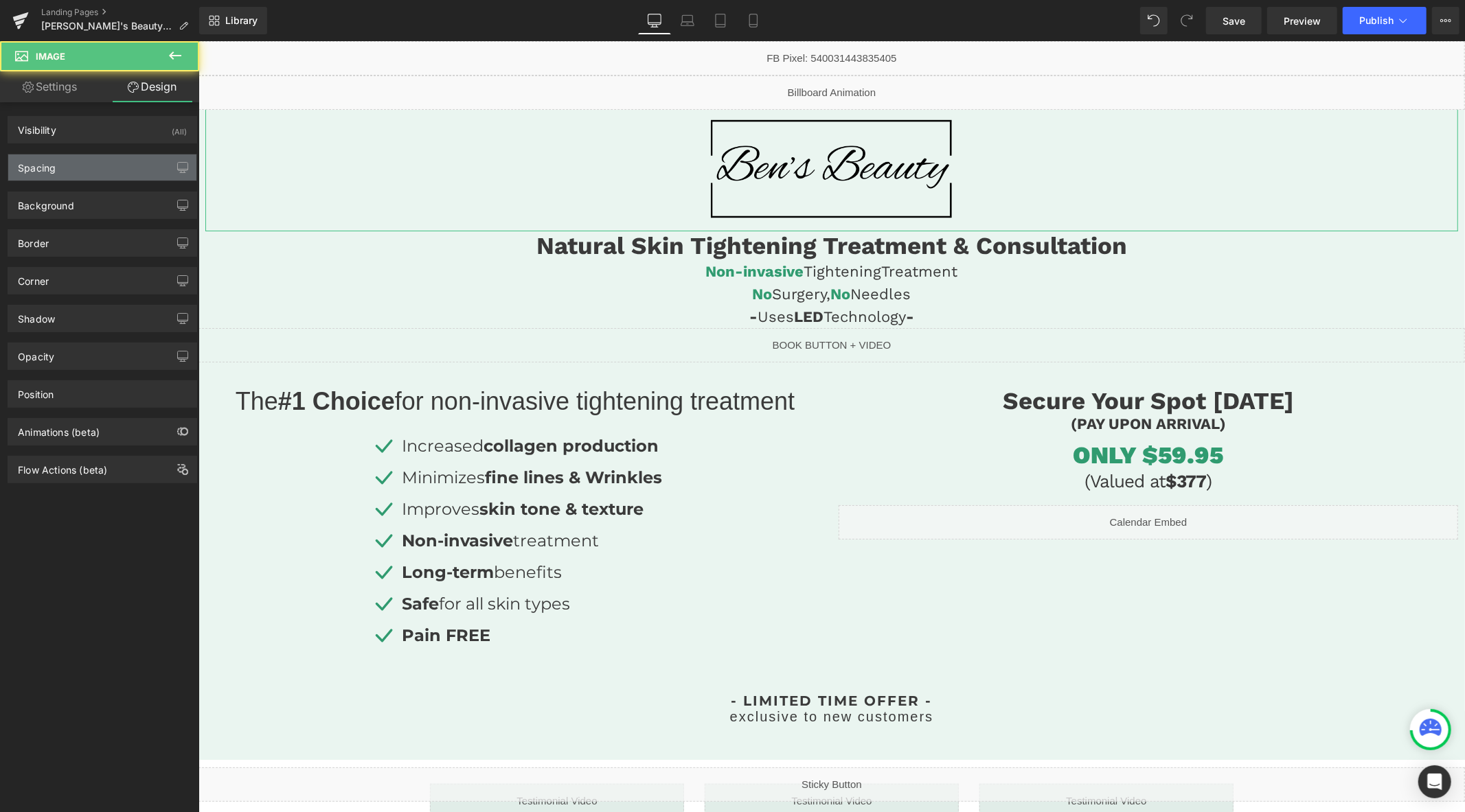
click at [73, 173] on div "Spacing" at bounding box center [103, 168] width 189 height 26
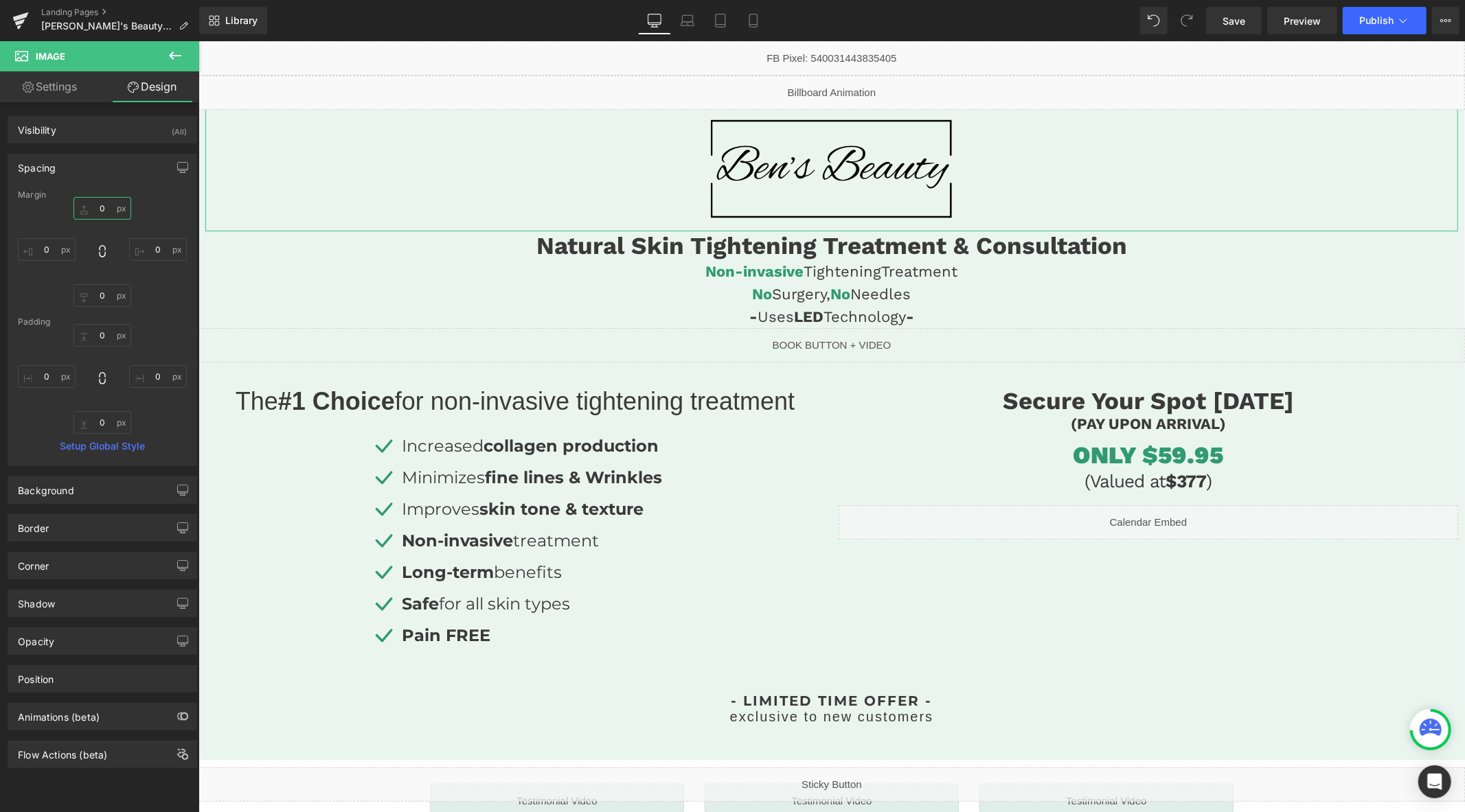
click at [104, 206] on input "text" at bounding box center [102, 208] width 58 height 22
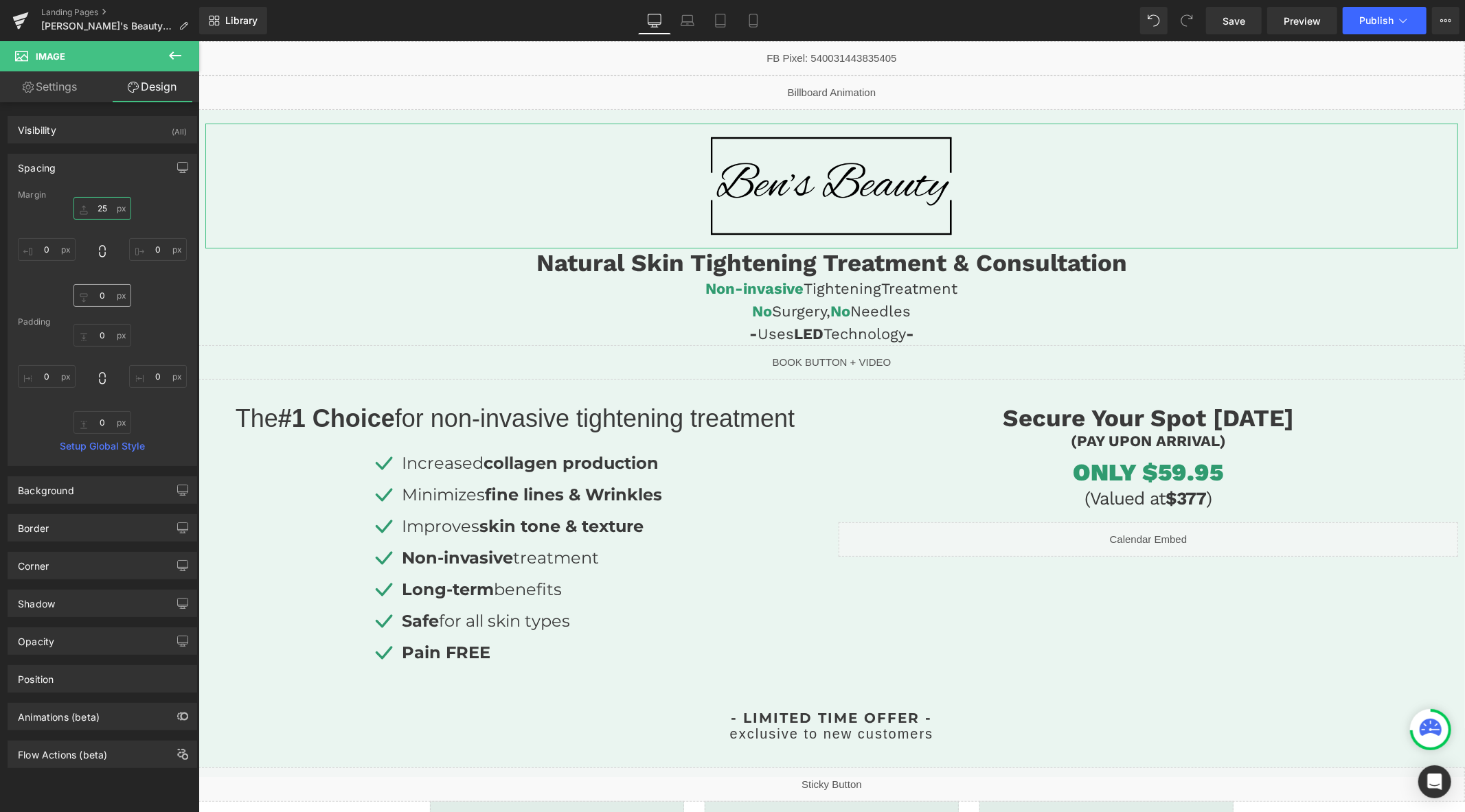
type input "25"
click at [99, 295] on input "text" at bounding box center [102, 295] width 58 height 22
type input "25"
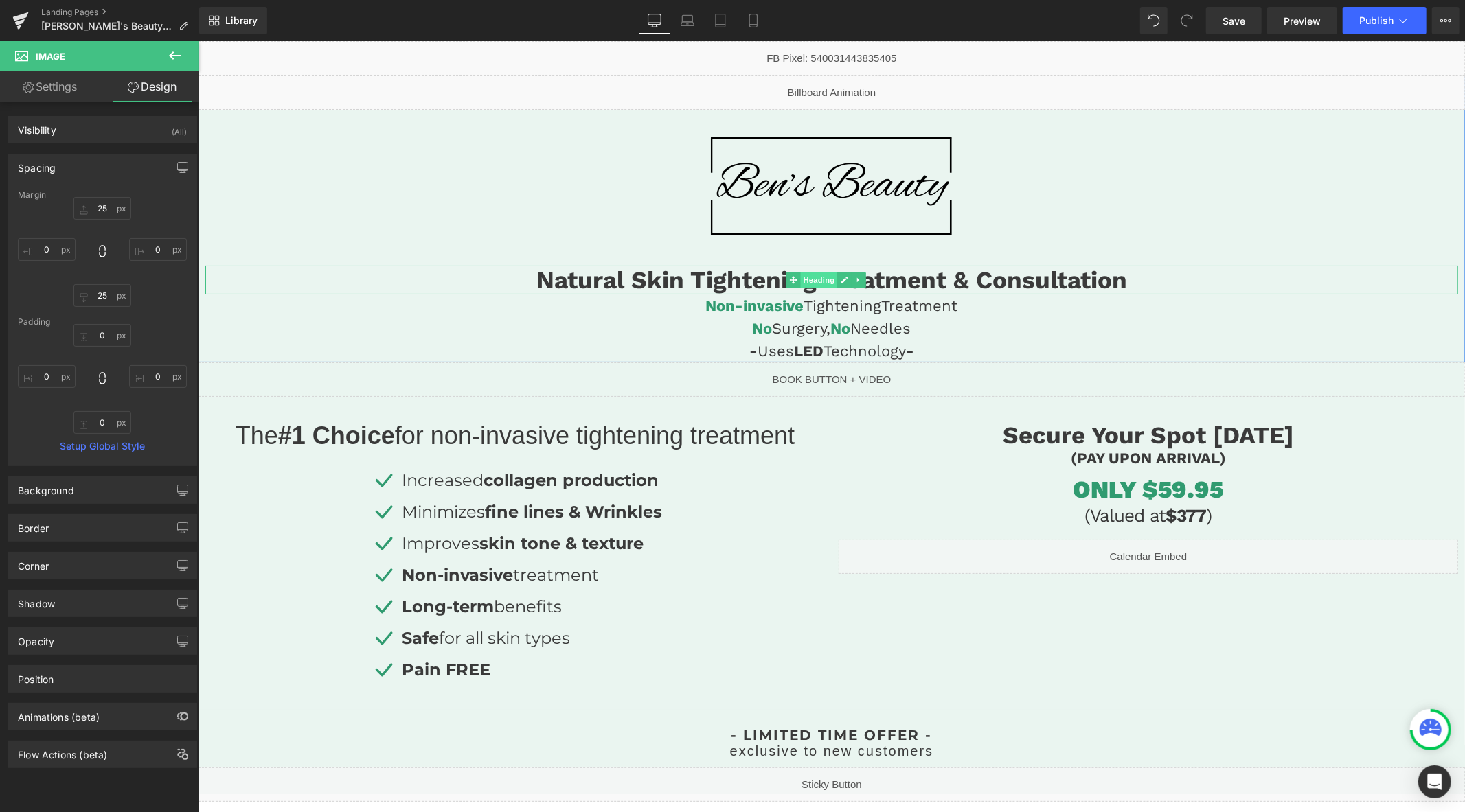
click at [818, 273] on span "Heading" at bounding box center [818, 279] width 37 height 16
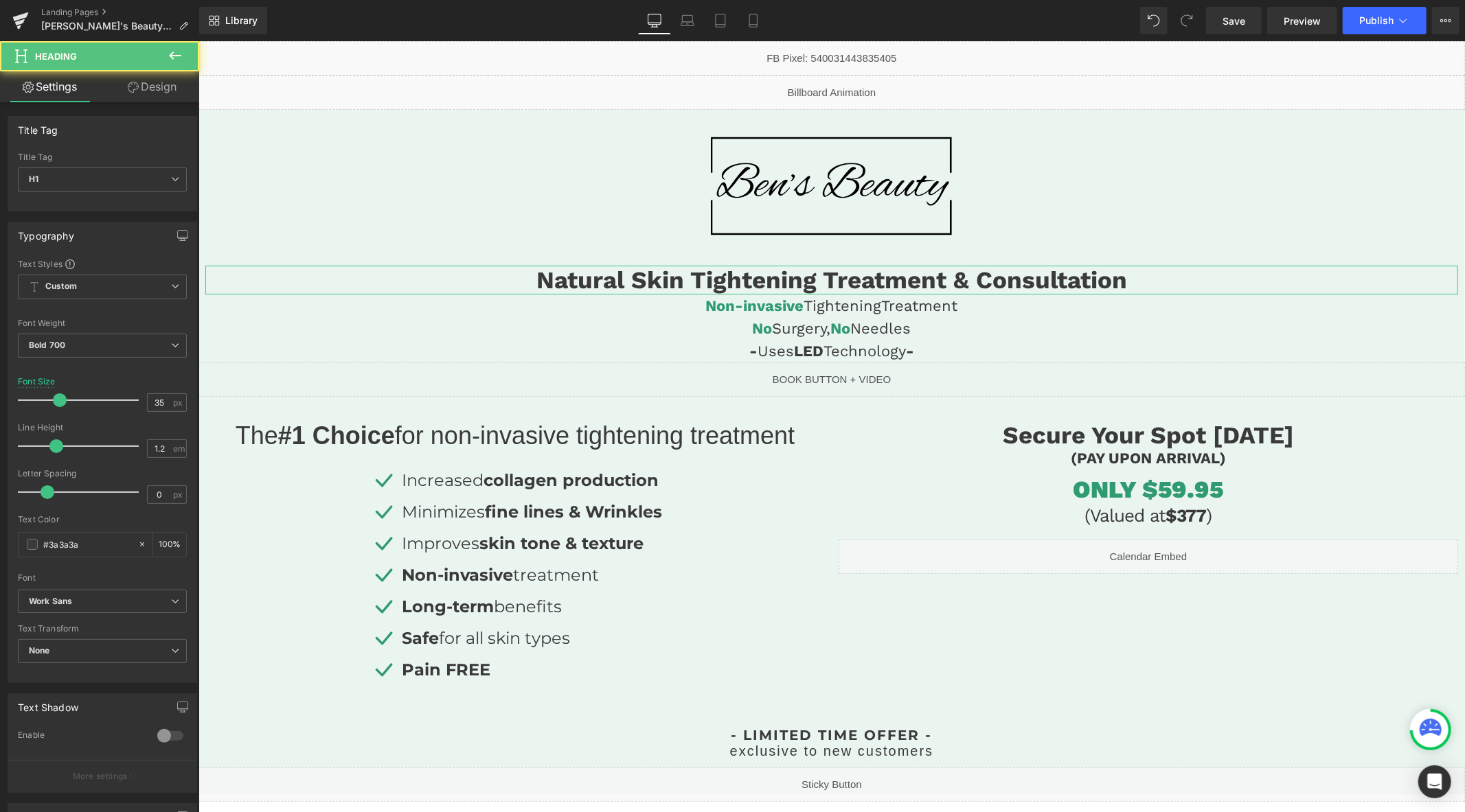
click at [160, 81] on link "Design" at bounding box center [151, 87] width 100 height 31
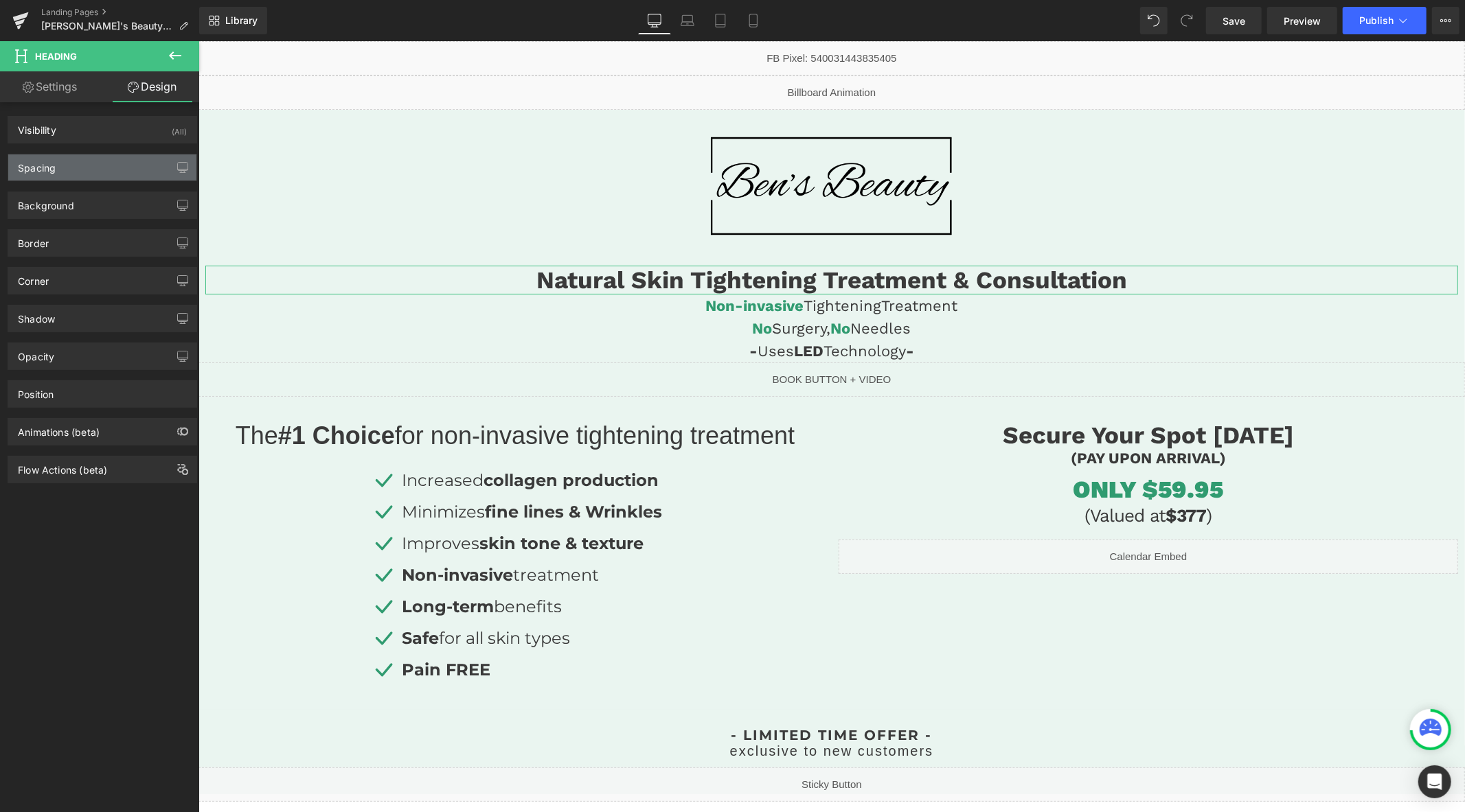
click at [107, 166] on div "Spacing" at bounding box center [103, 168] width 189 height 26
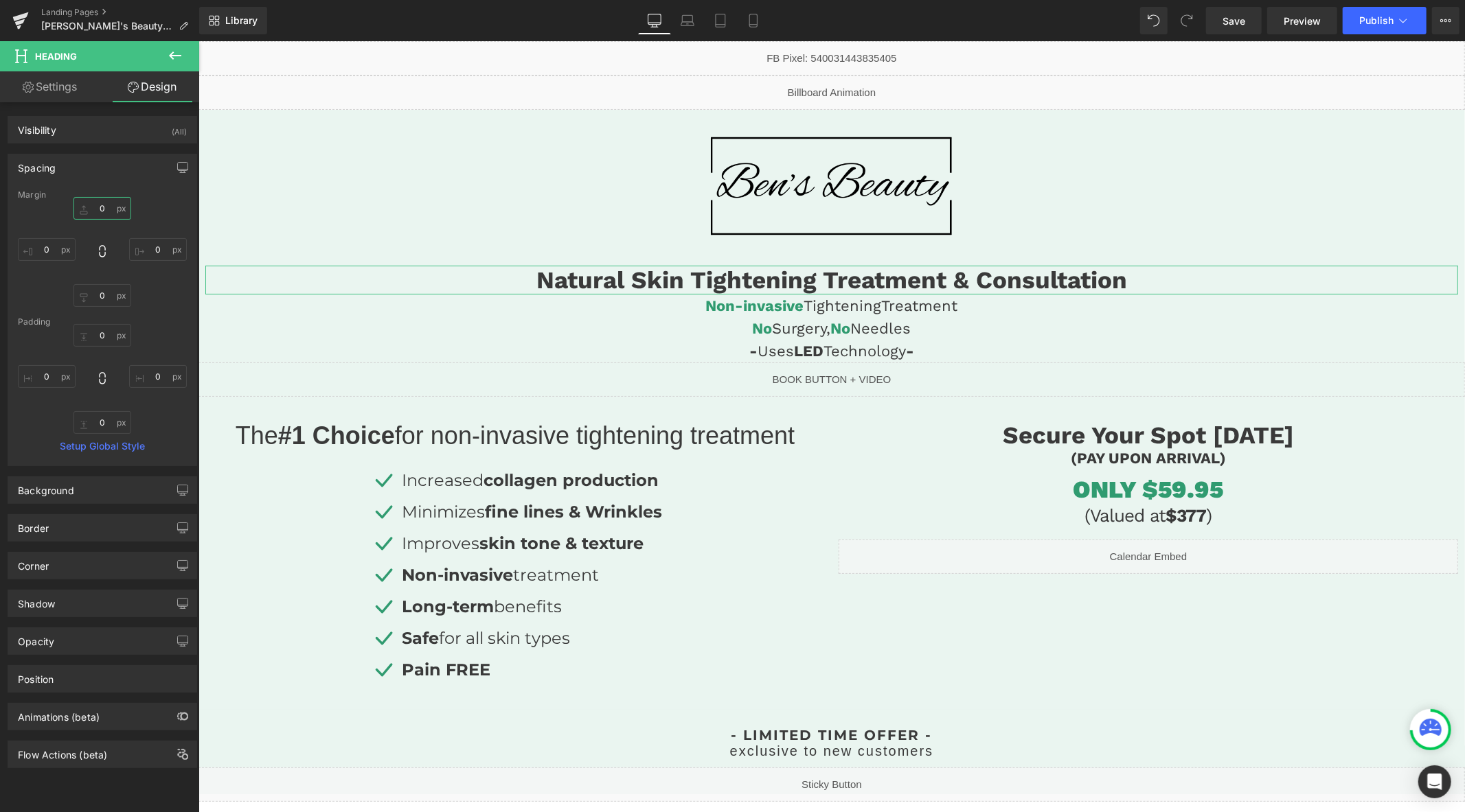
click at [99, 209] on input "0" at bounding box center [102, 208] width 58 height 22
click at [744, 15] on link "Mobile" at bounding box center [753, 21] width 33 height 28
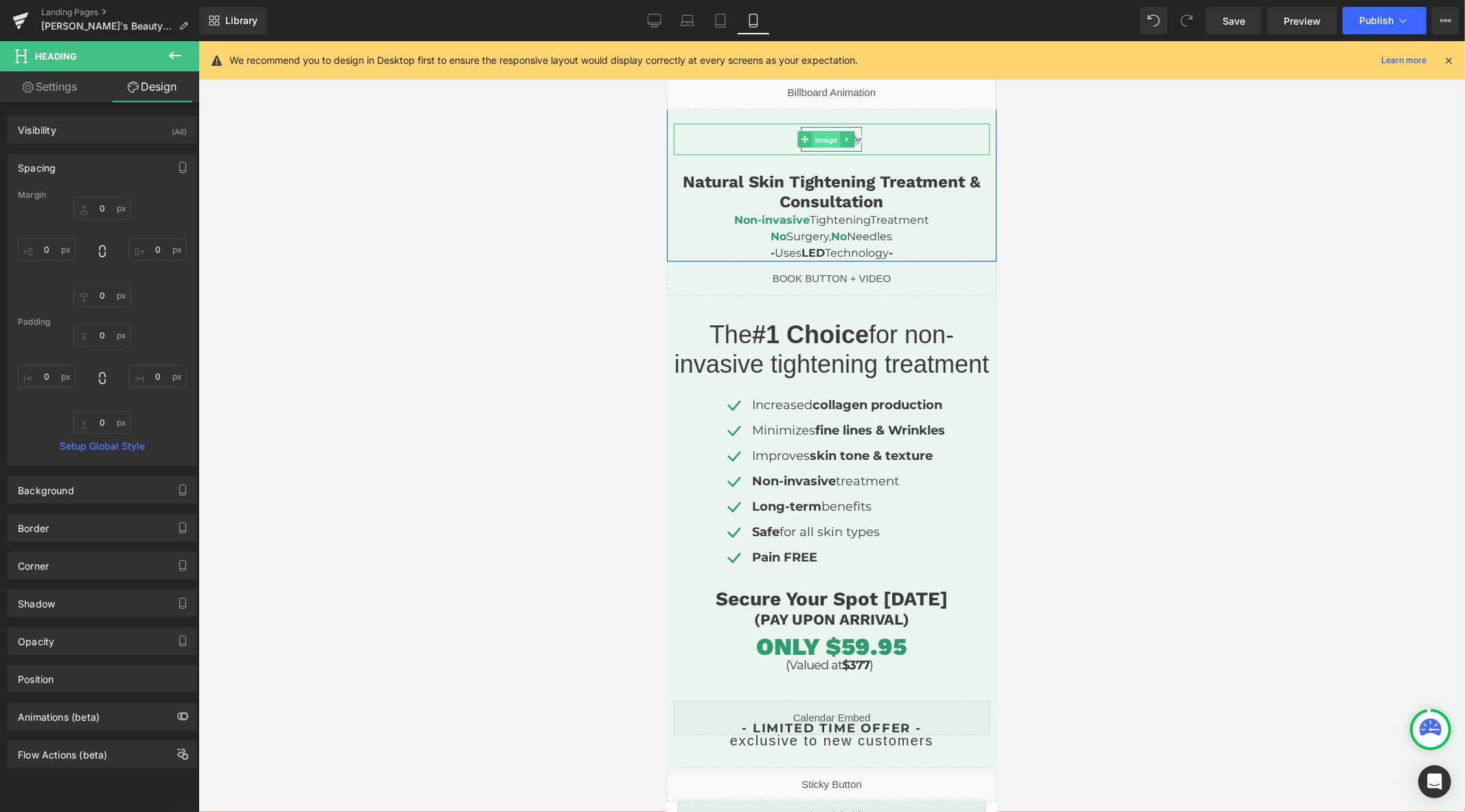
click at [819, 139] on span "Image" at bounding box center [825, 139] width 29 height 16
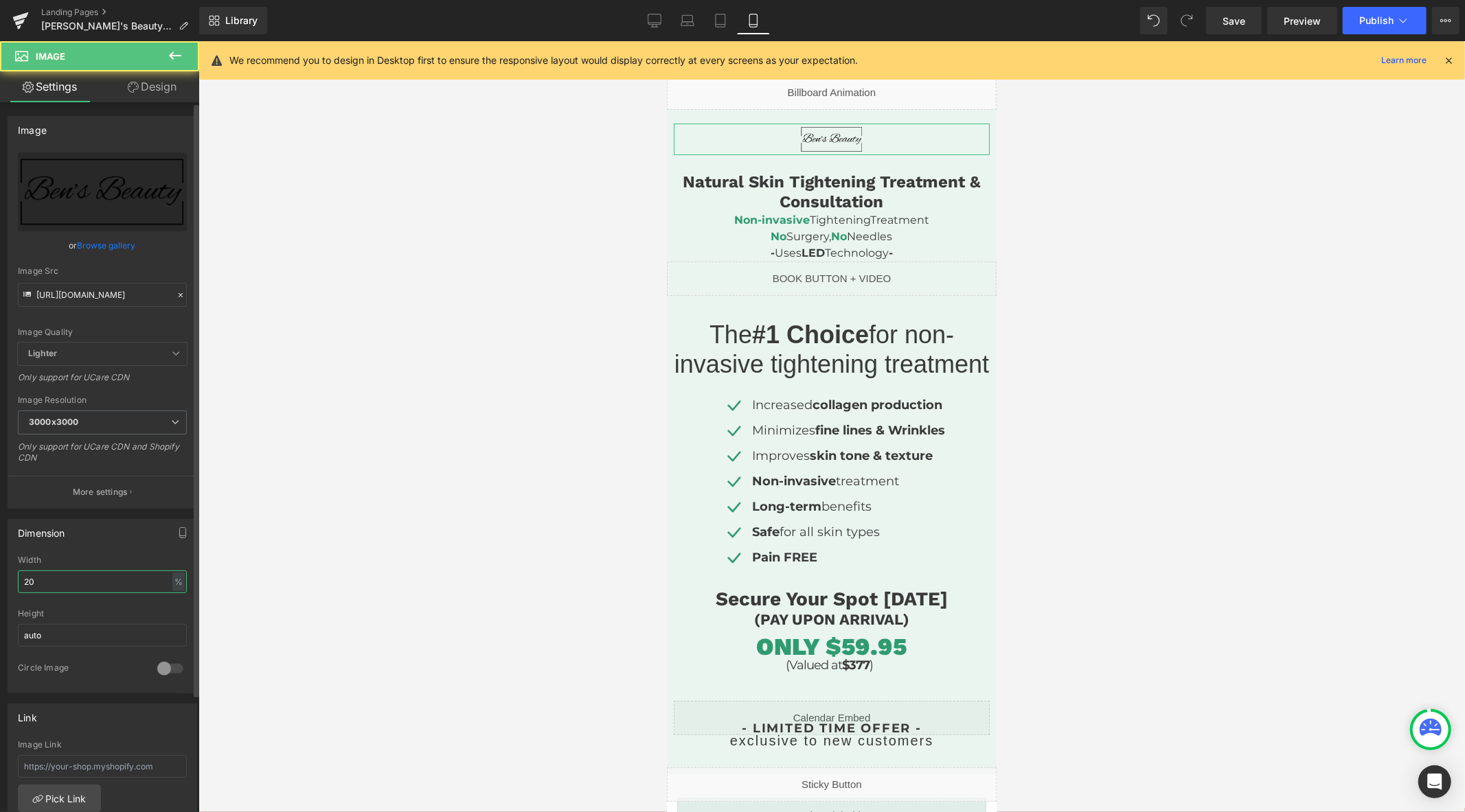
click at [104, 583] on input "20" at bounding box center [102, 582] width 169 height 22
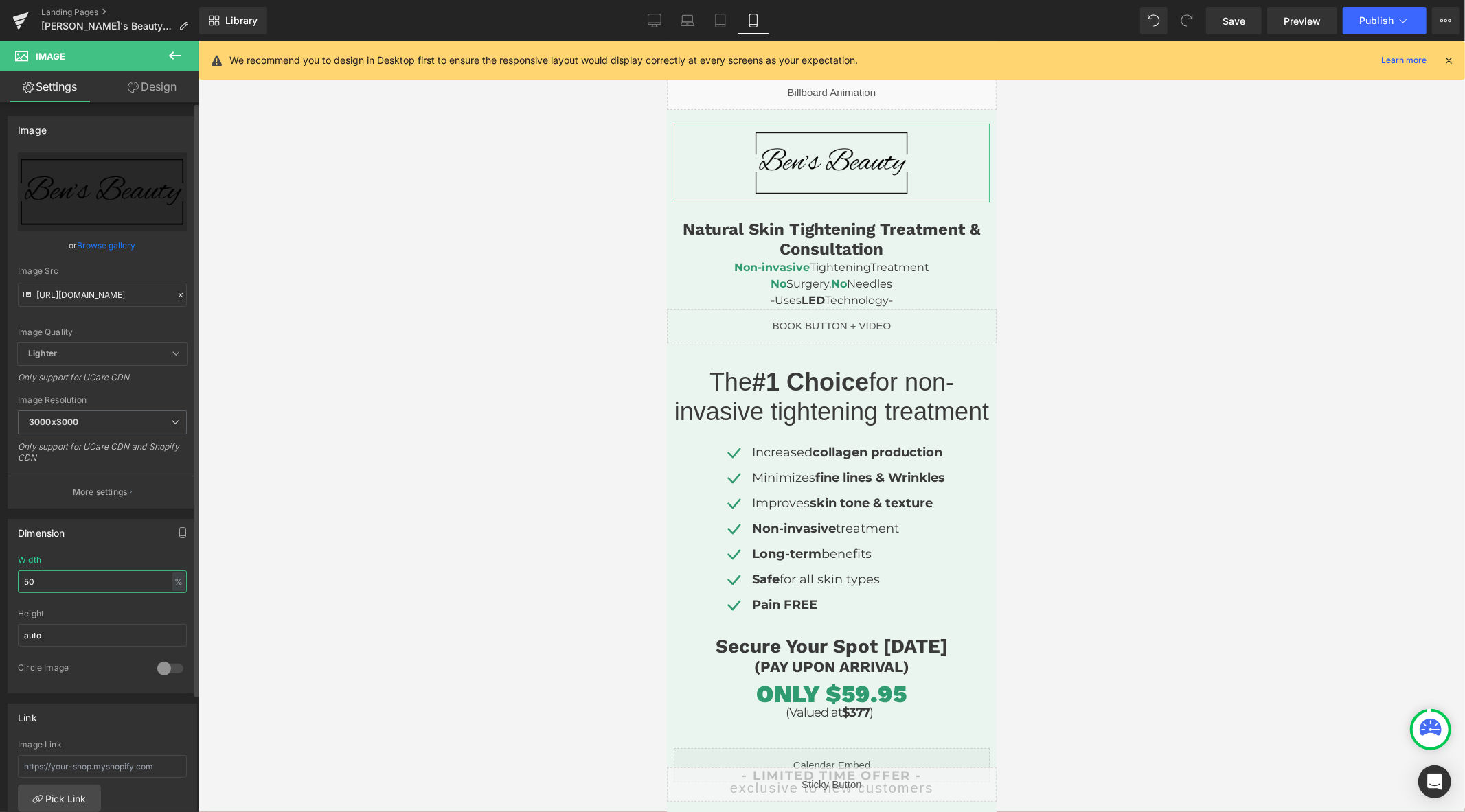
type input "5"
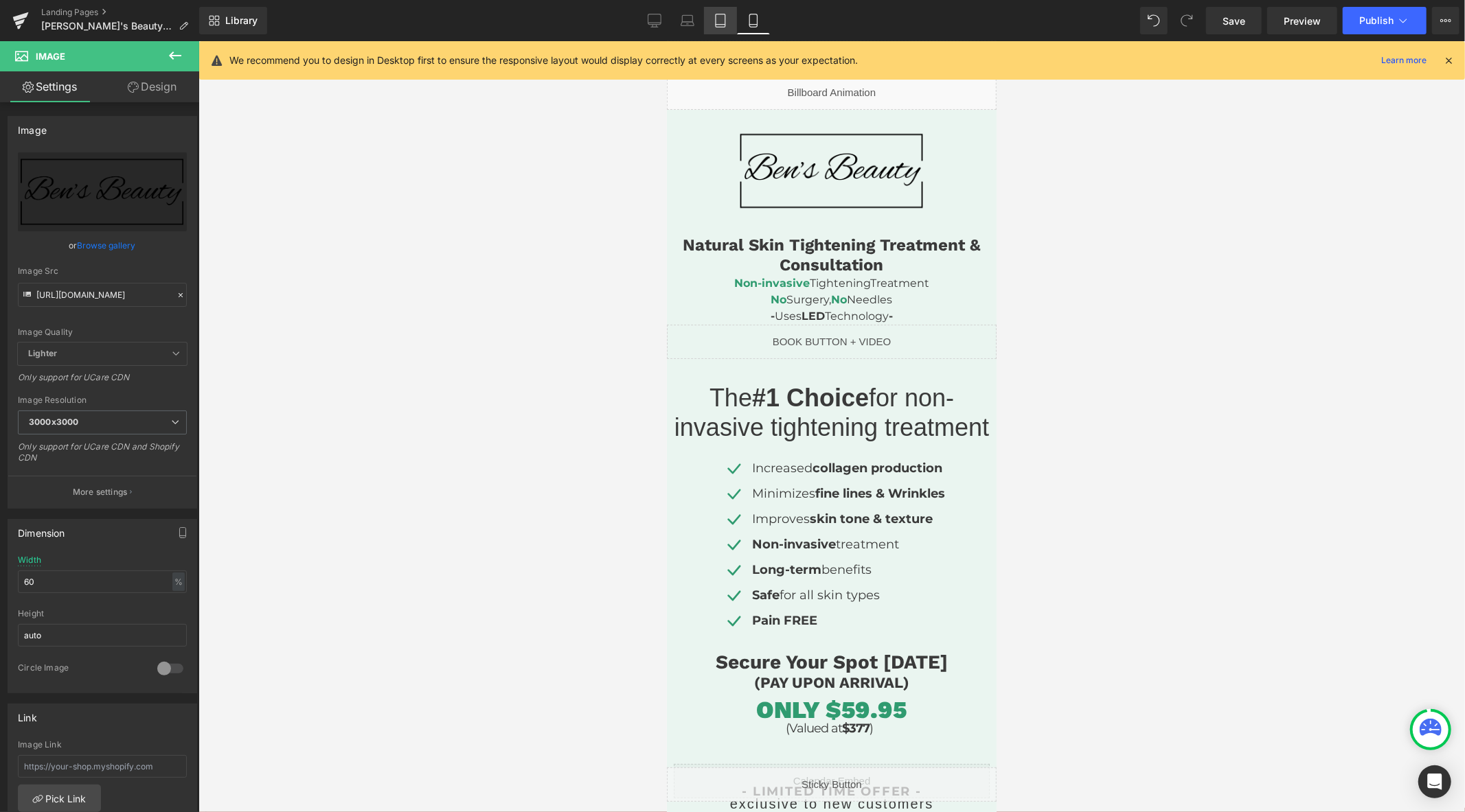
click at [719, 22] on icon at bounding box center [720, 21] width 14 height 14
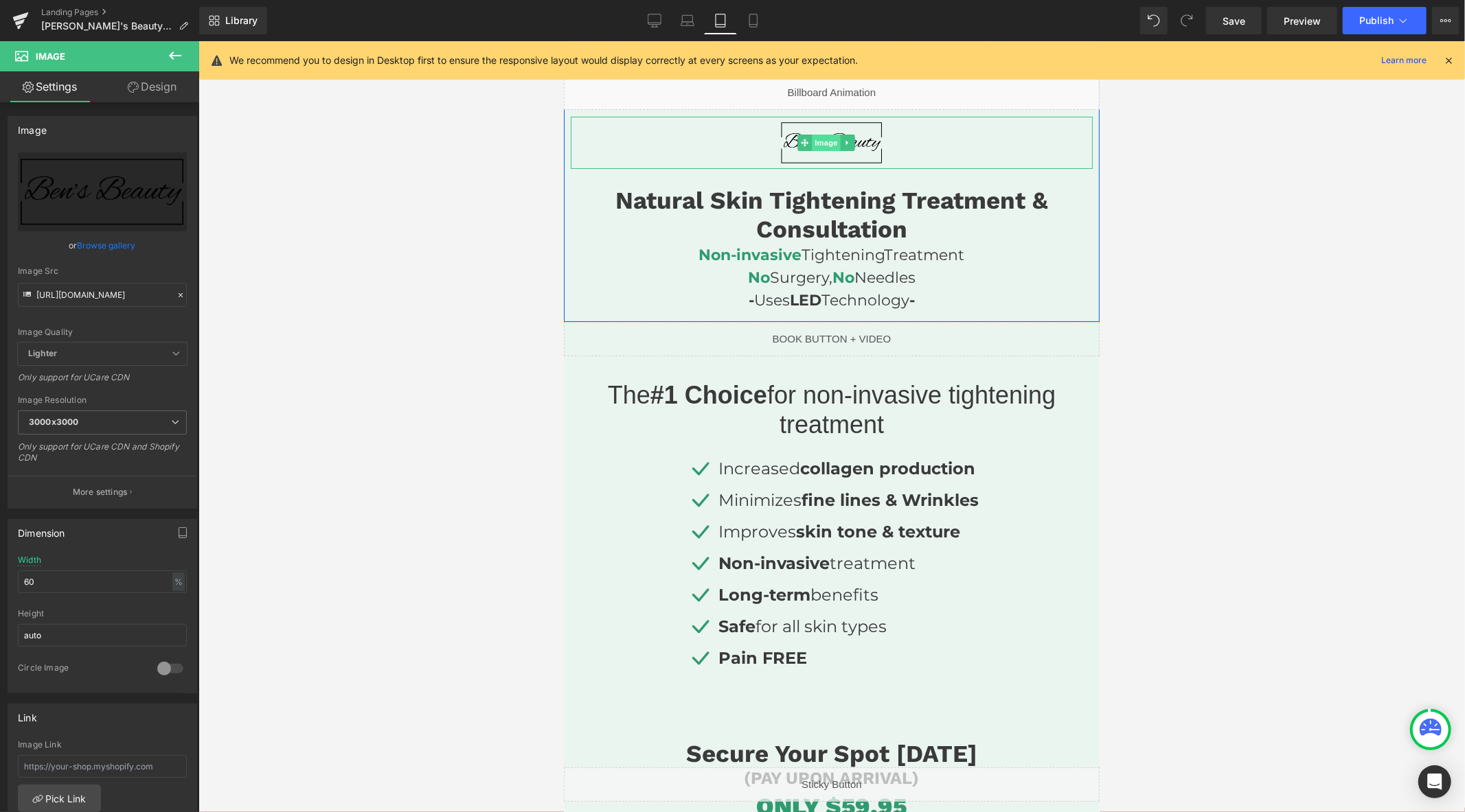
click at [827, 141] on span "Image" at bounding box center [825, 141] width 29 height 16
click at [71, 579] on input "60" at bounding box center [102, 582] width 169 height 22
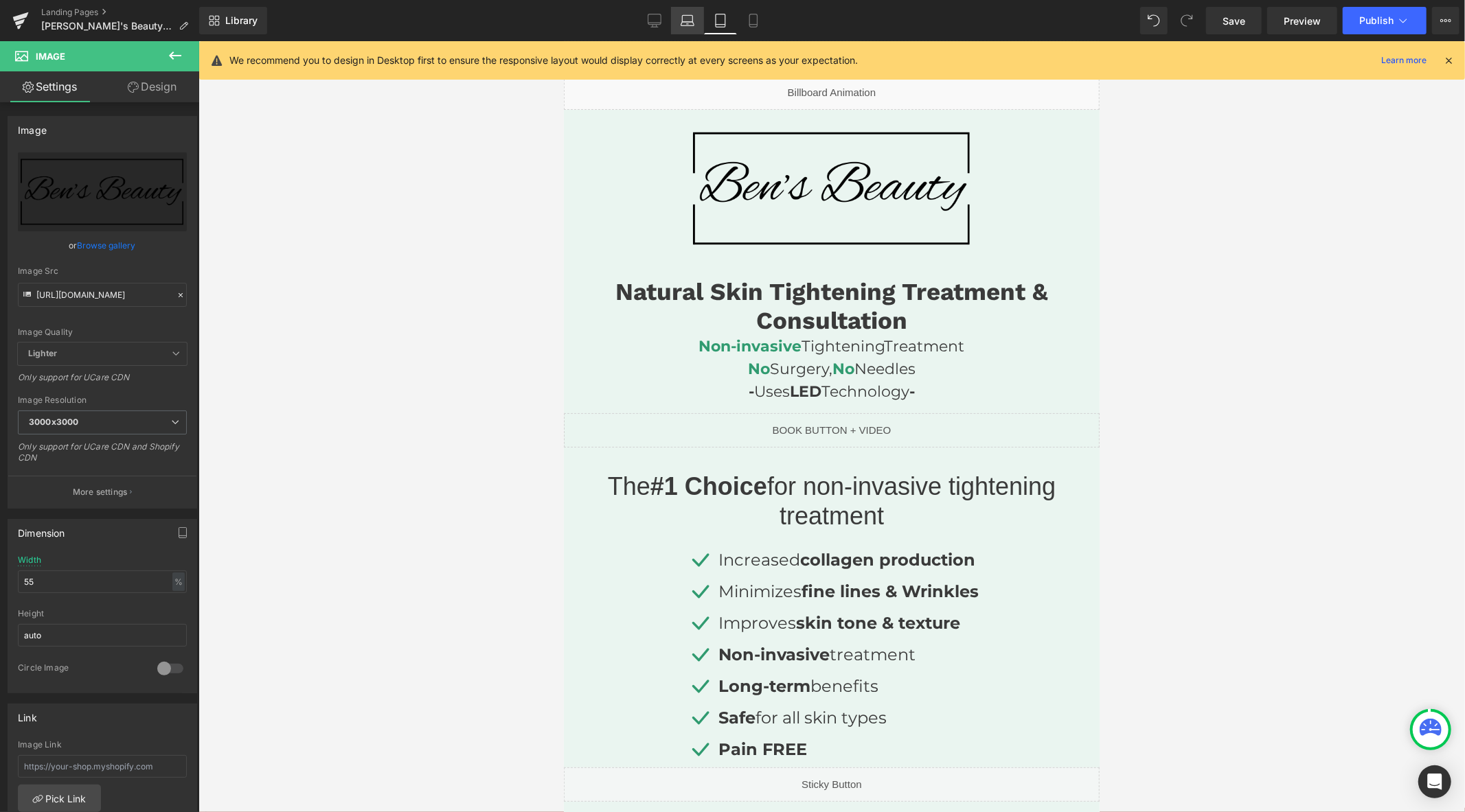
click at [692, 18] on icon at bounding box center [688, 21] width 14 height 14
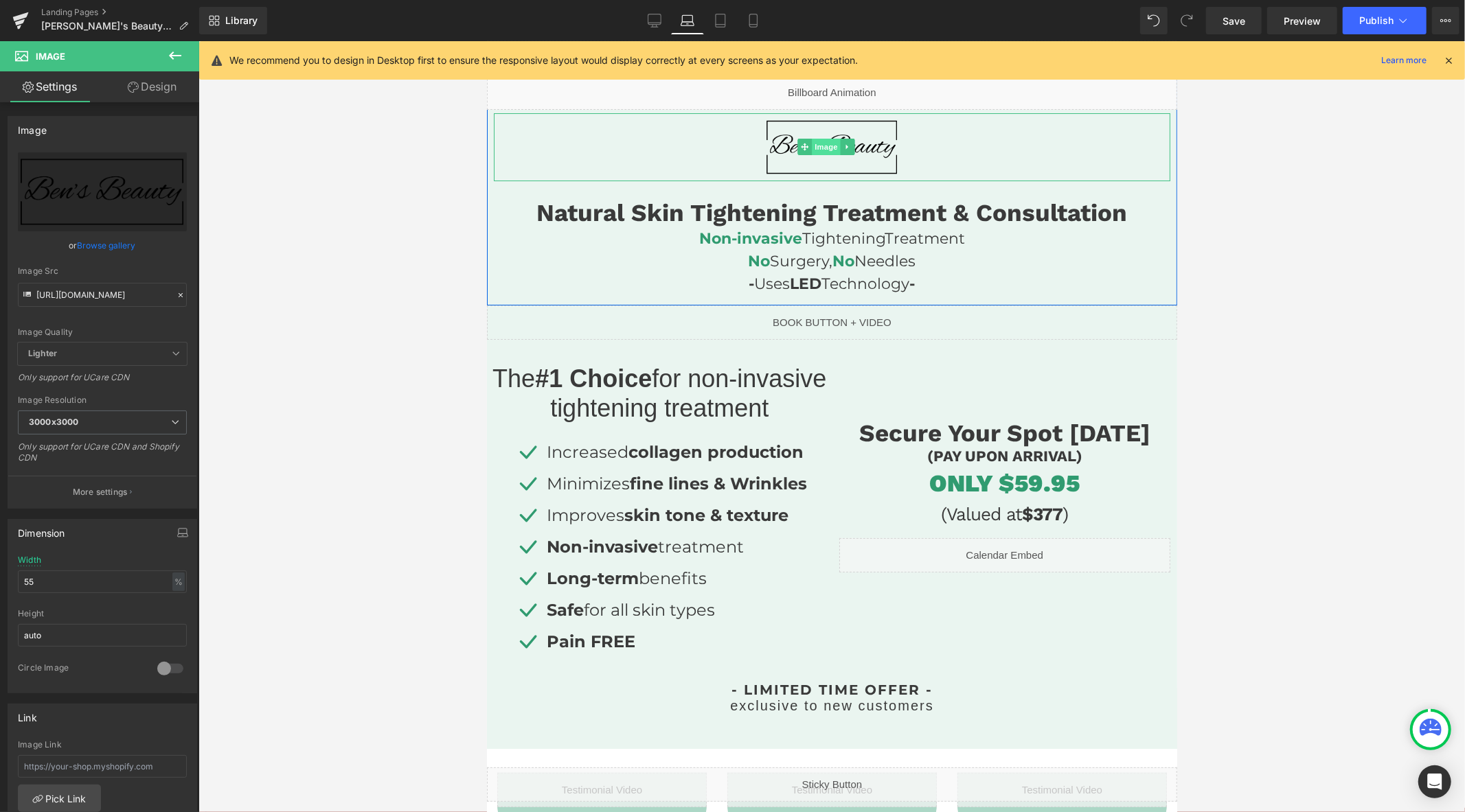
click at [825, 144] on span "Image" at bounding box center [826, 146] width 29 height 16
click at [73, 582] on input "55" at bounding box center [102, 582] width 169 height 22
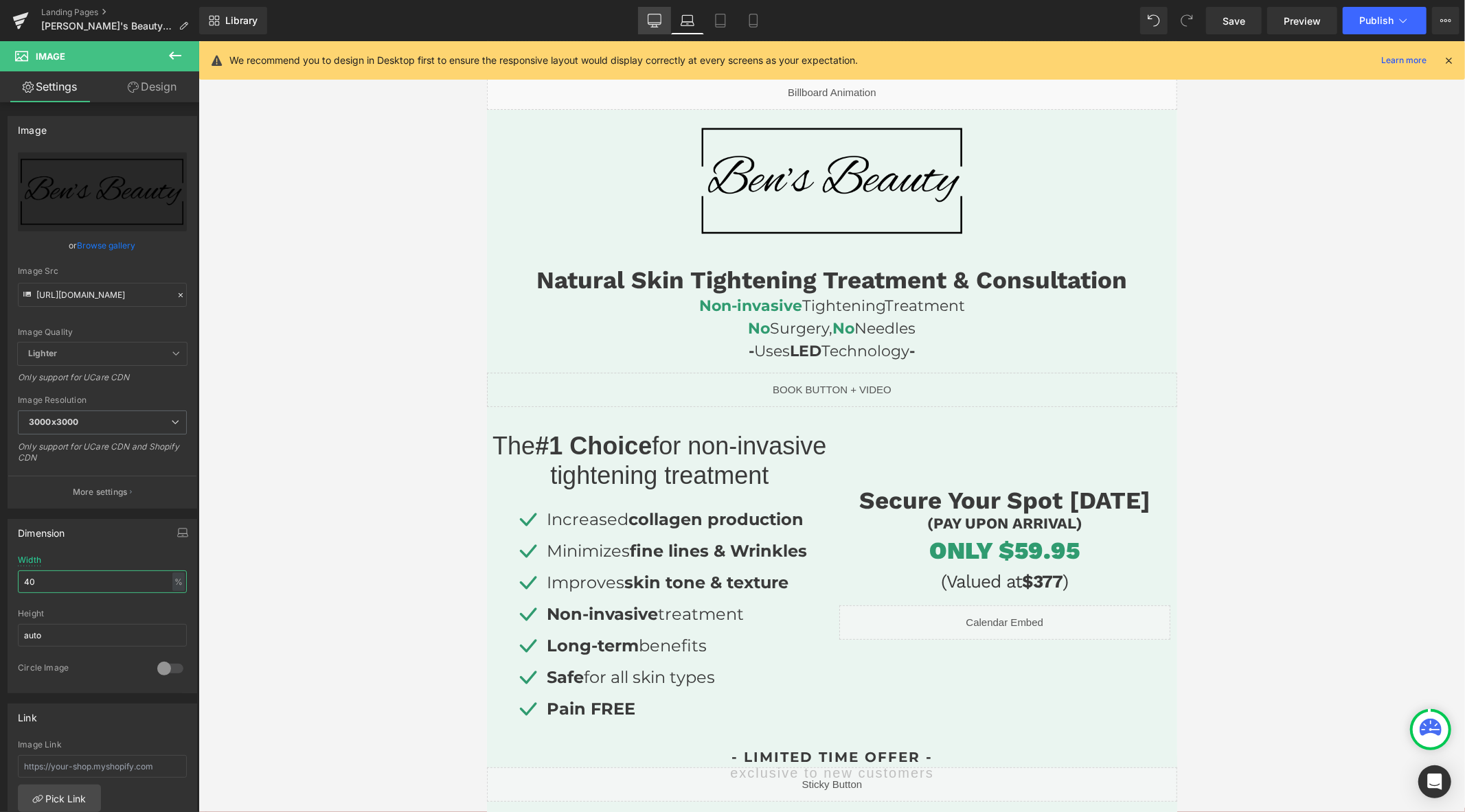
type input "40"
click at [661, 16] on icon at bounding box center [654, 21] width 14 height 14
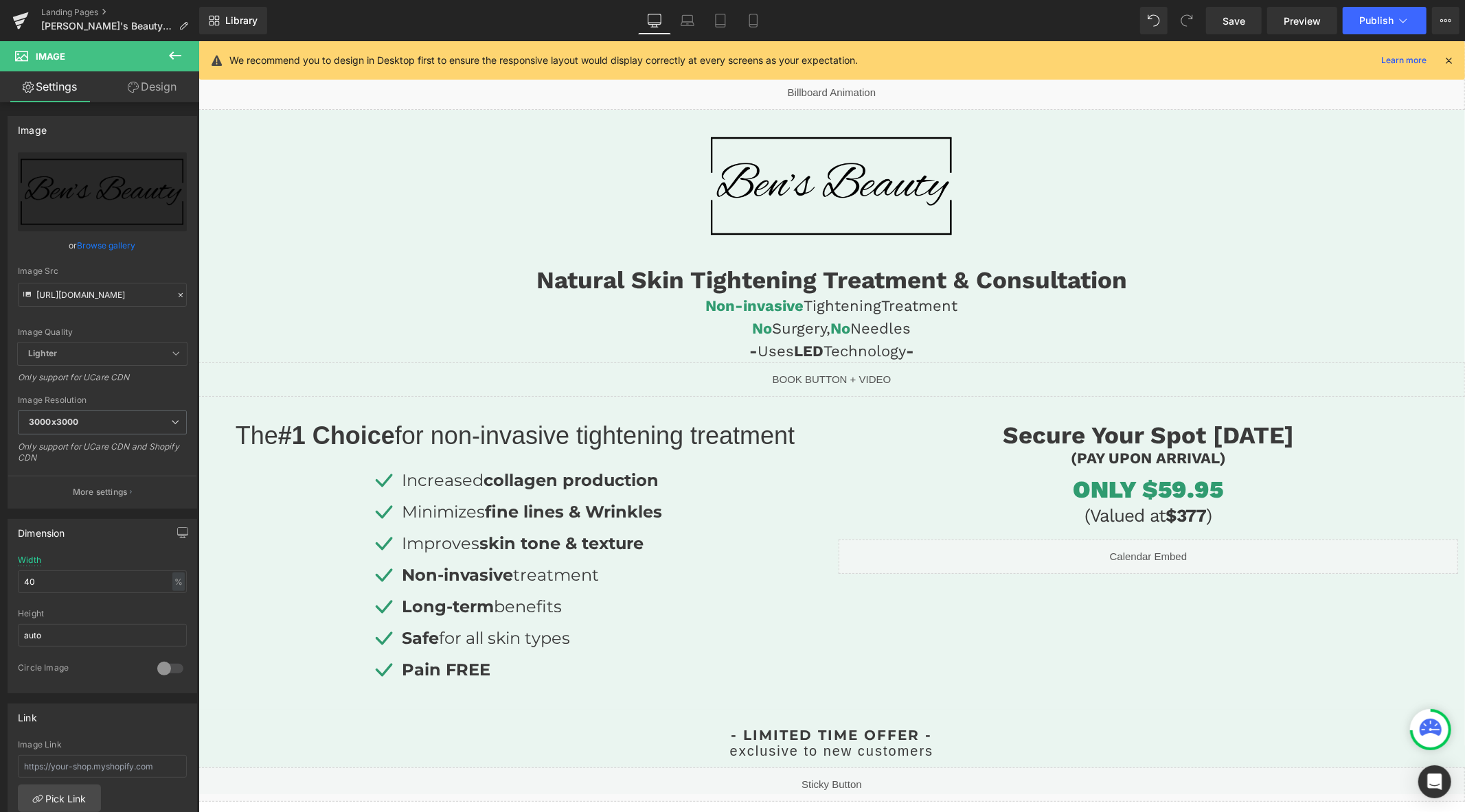
click at [1448, 59] on icon at bounding box center [1448, 60] width 12 height 12
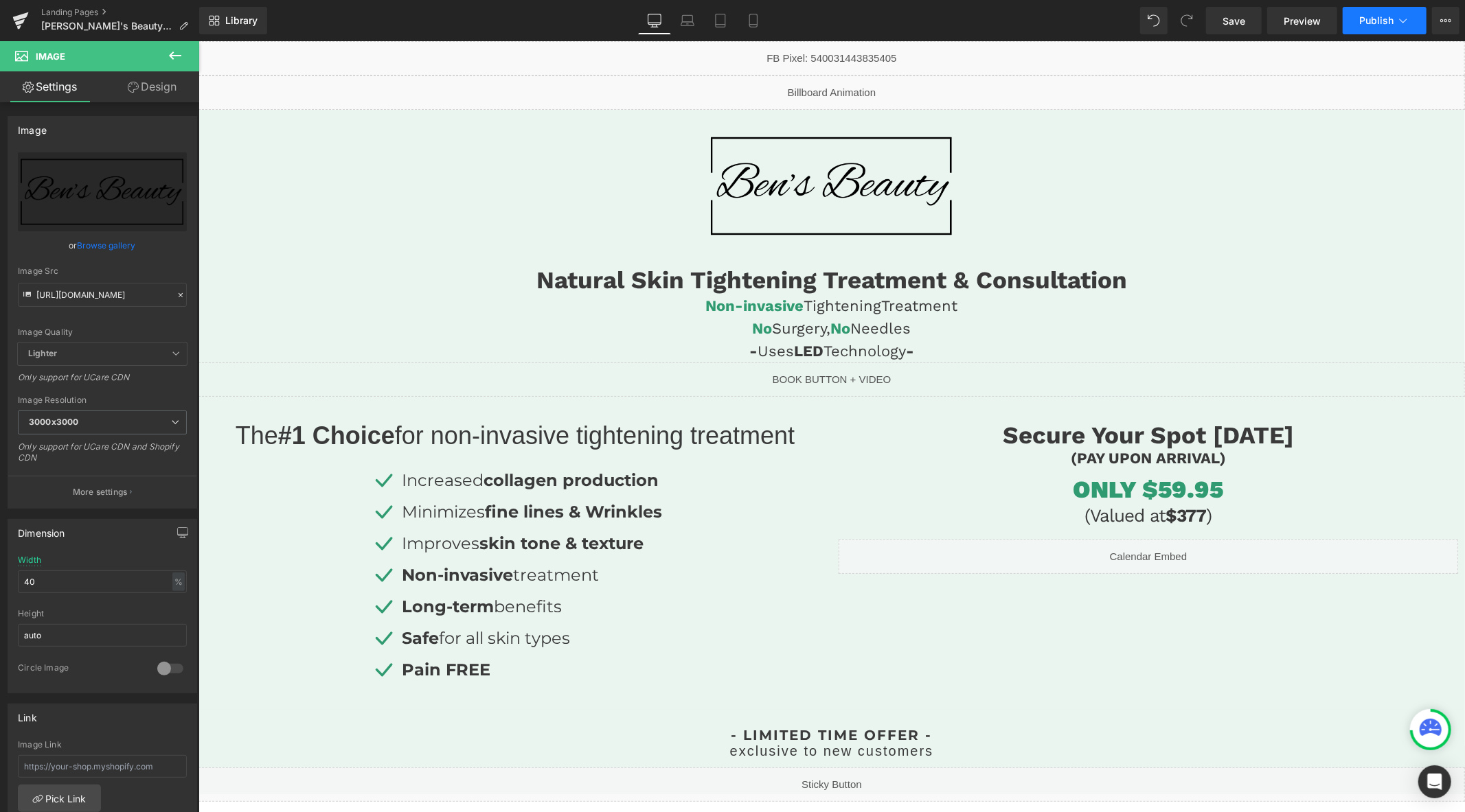
click at [1367, 15] on span "Publish" at bounding box center [1376, 21] width 34 height 11
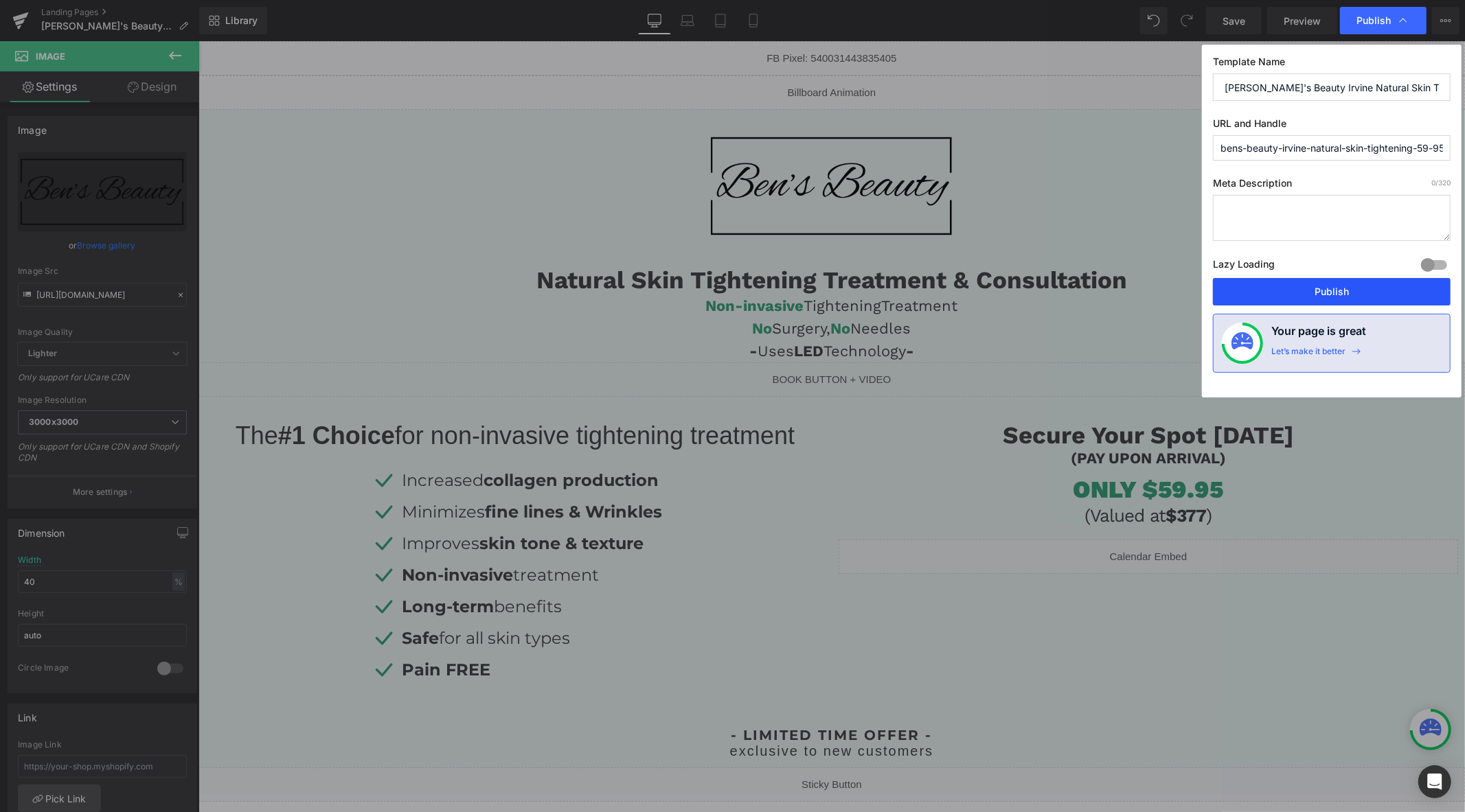
click at [1307, 295] on button "Publish" at bounding box center [1332, 292] width 238 height 28
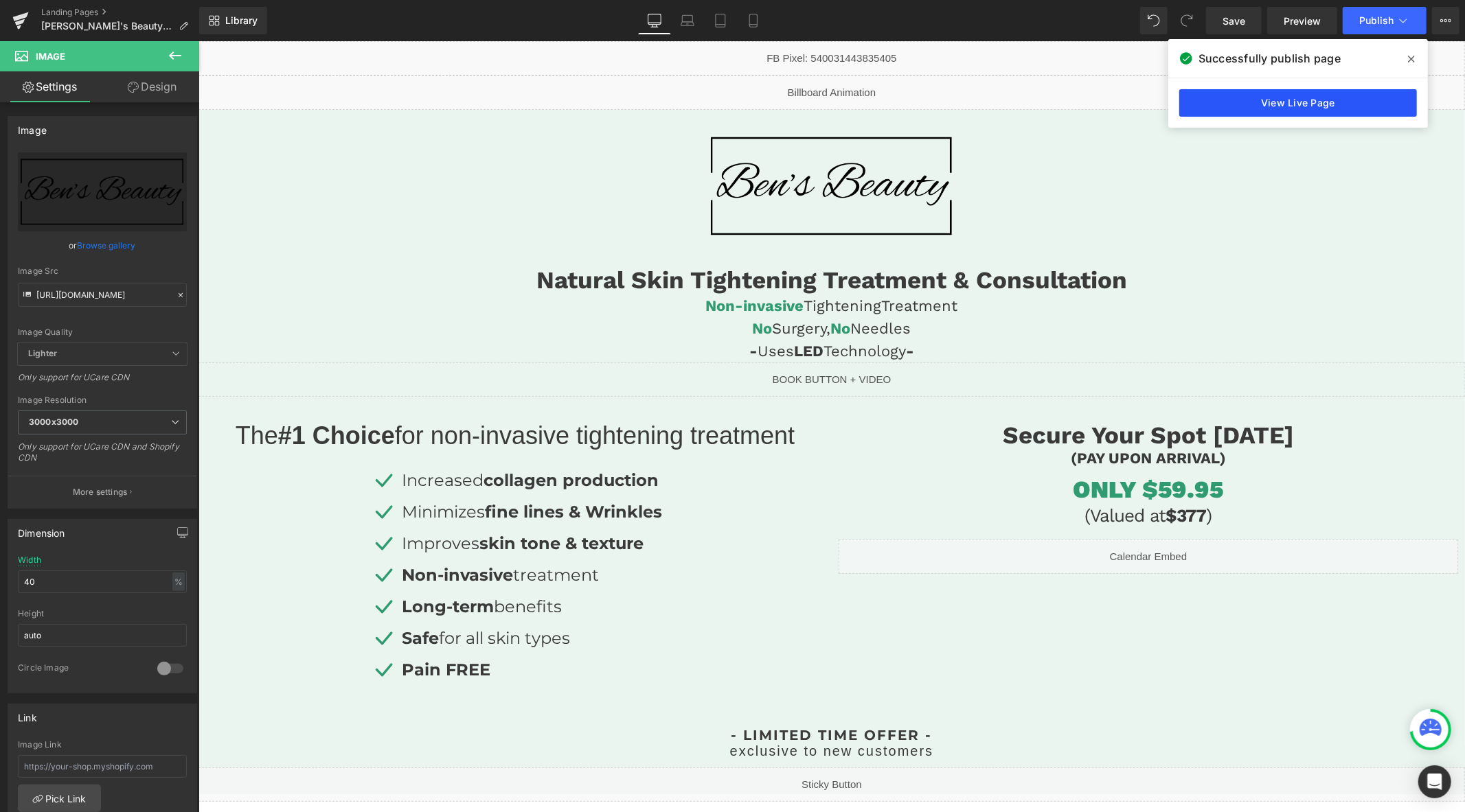
click at [1251, 93] on link "View Live Page" at bounding box center [1298, 104] width 238 height 28
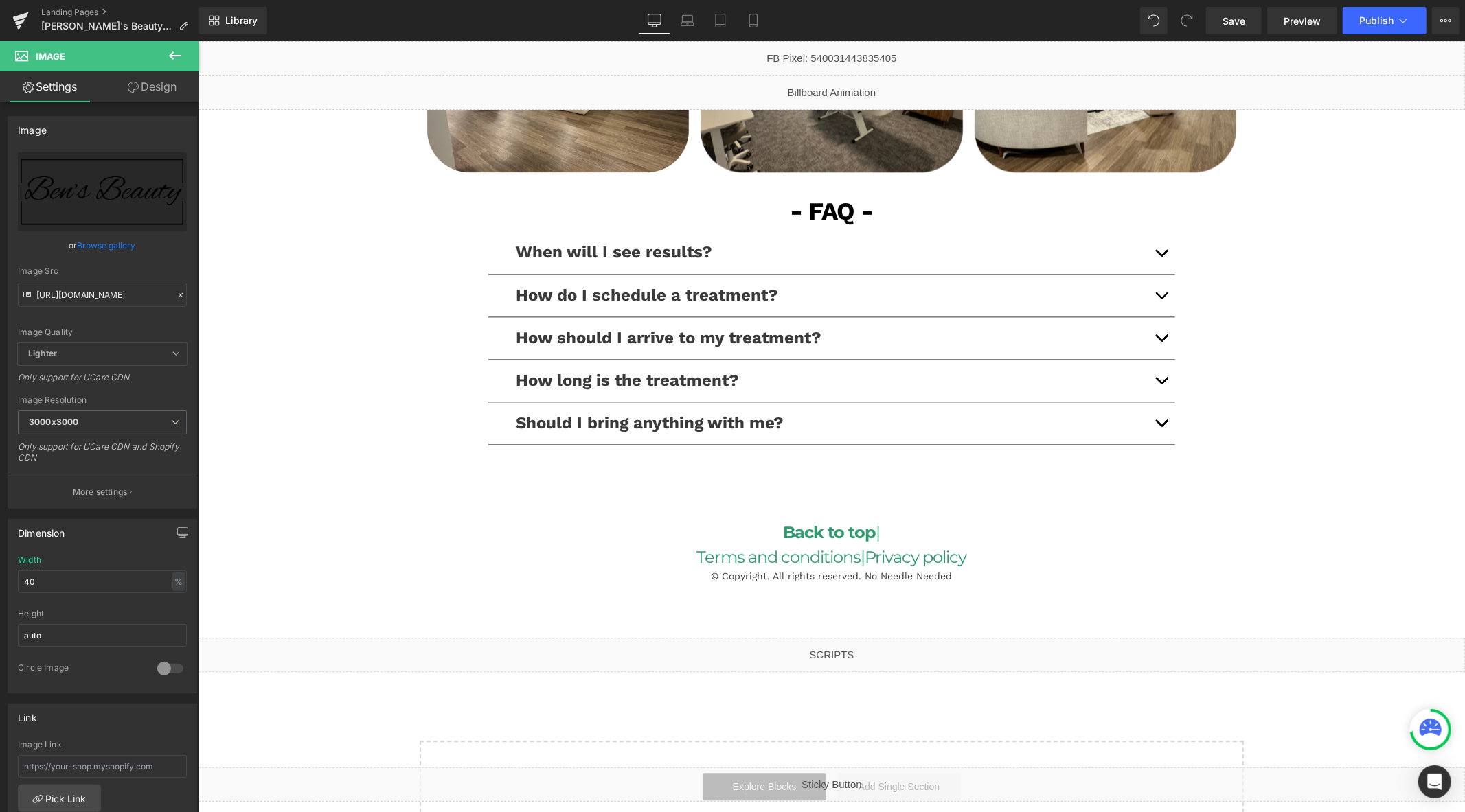
scroll to position [2523, 0]
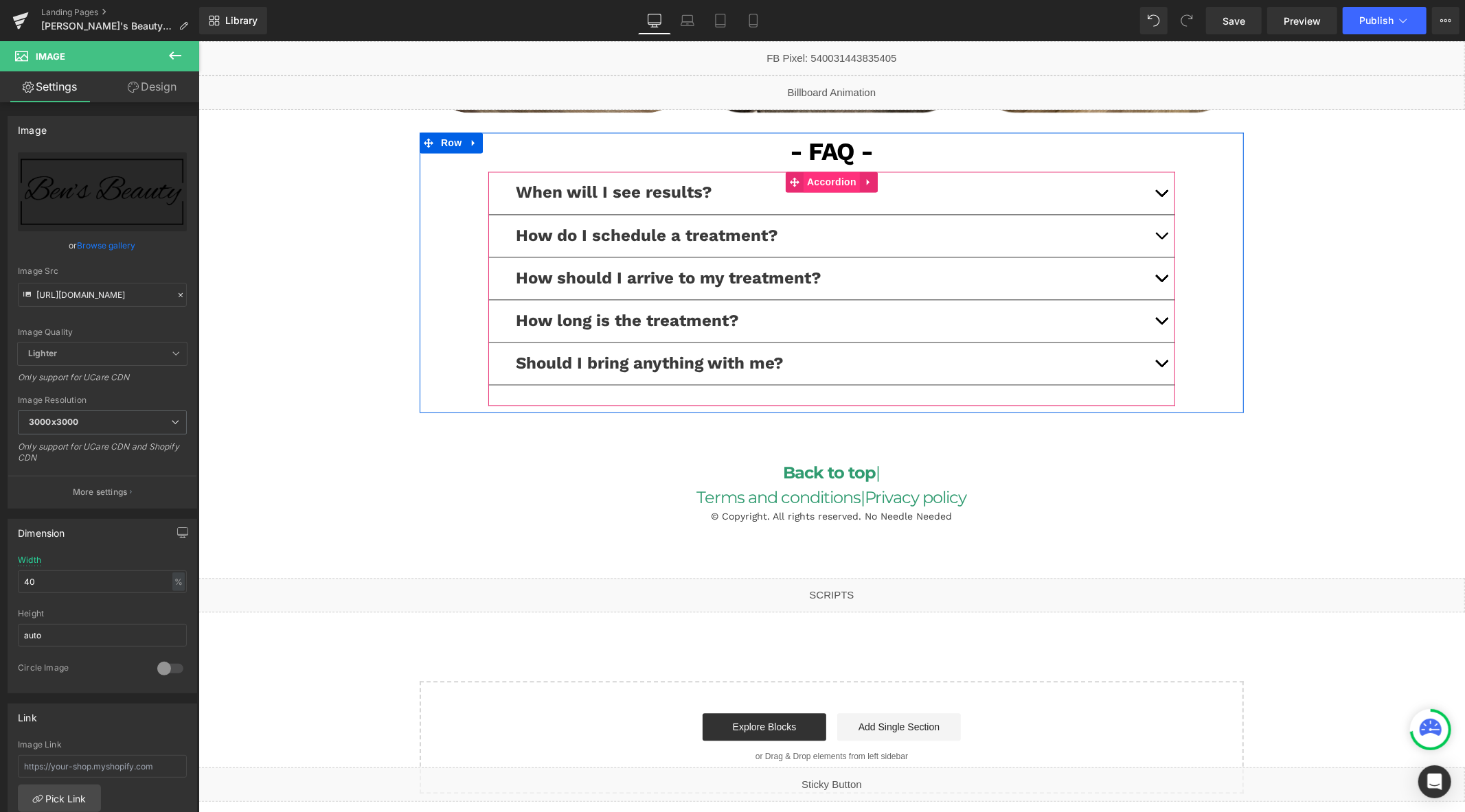
click at [803, 185] on span "Accordion" at bounding box center [831, 181] width 56 height 21
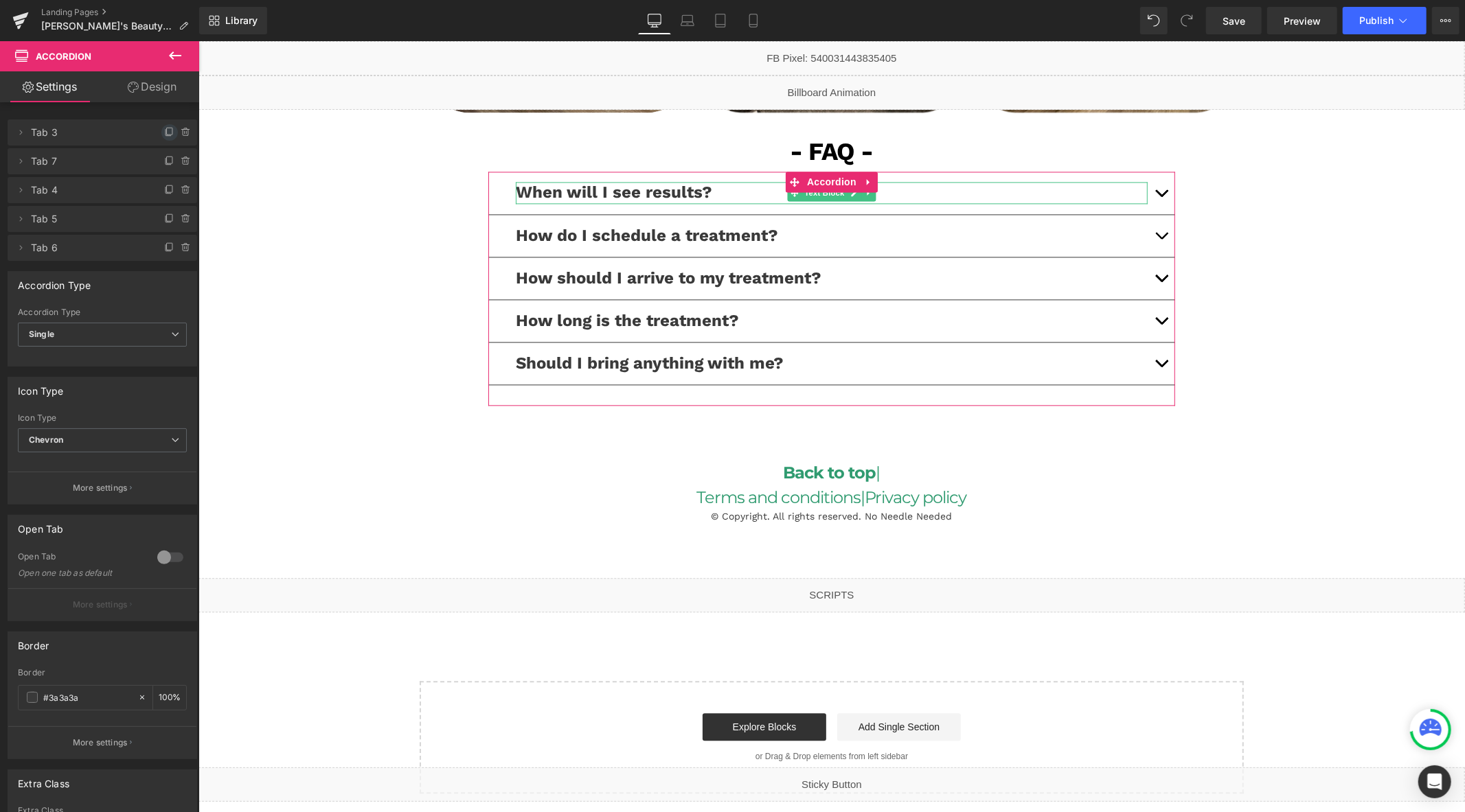
click at [167, 133] on icon at bounding box center [169, 131] width 5 height 7
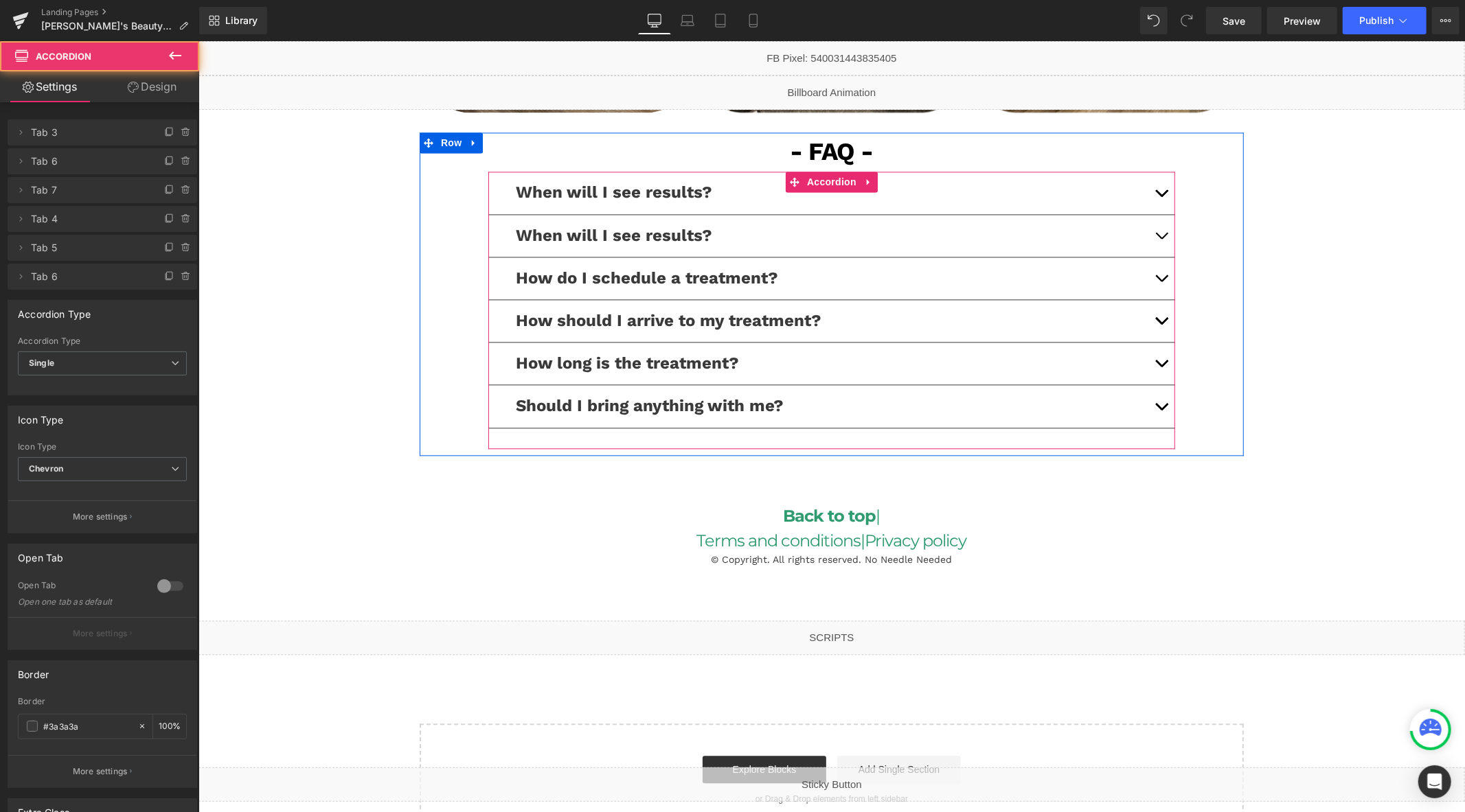
click at [1161, 195] on span "button" at bounding box center [1161, 195] width 0 height 0
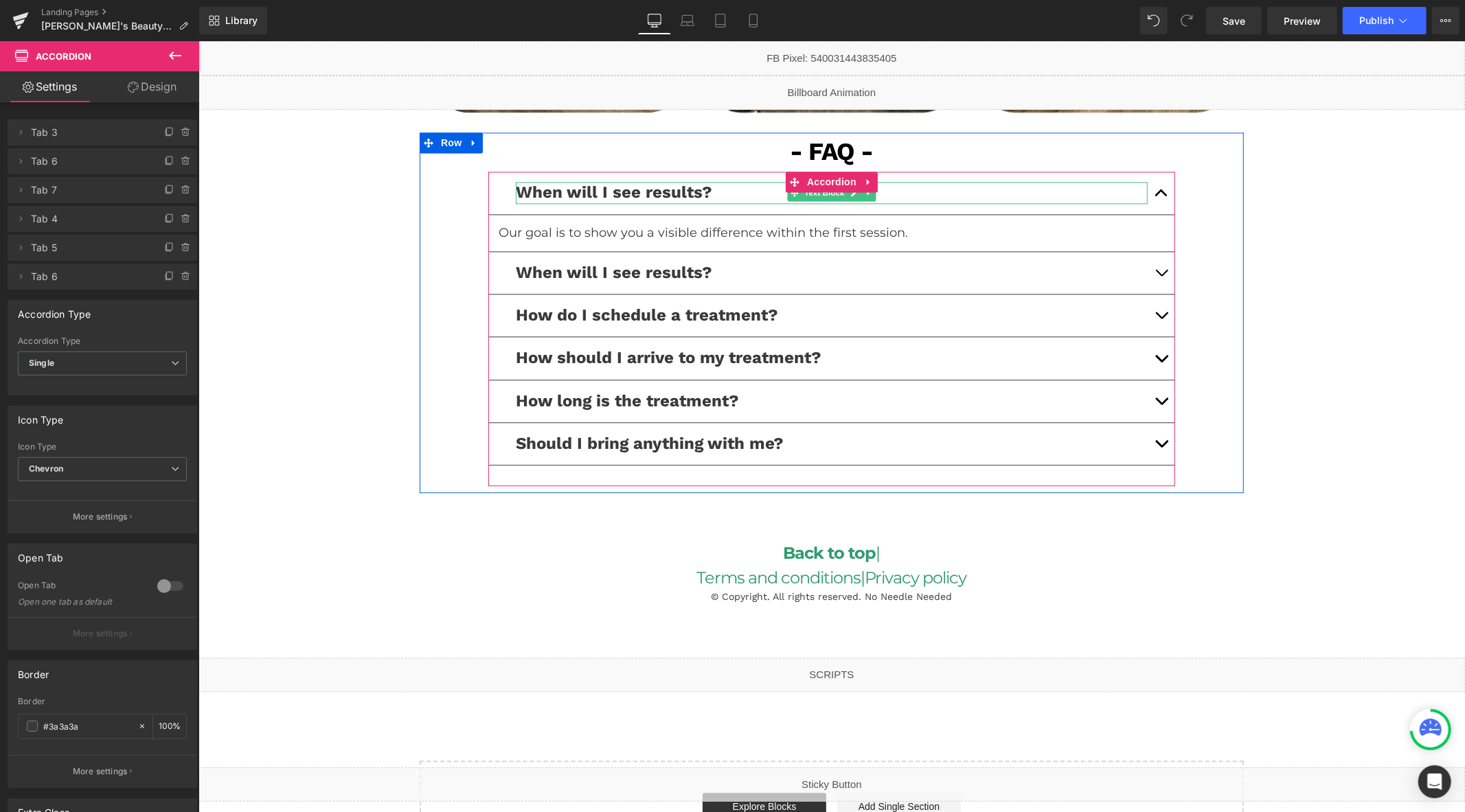
click at [682, 189] on span "When will I see results?" at bounding box center [614, 192] width 196 height 19
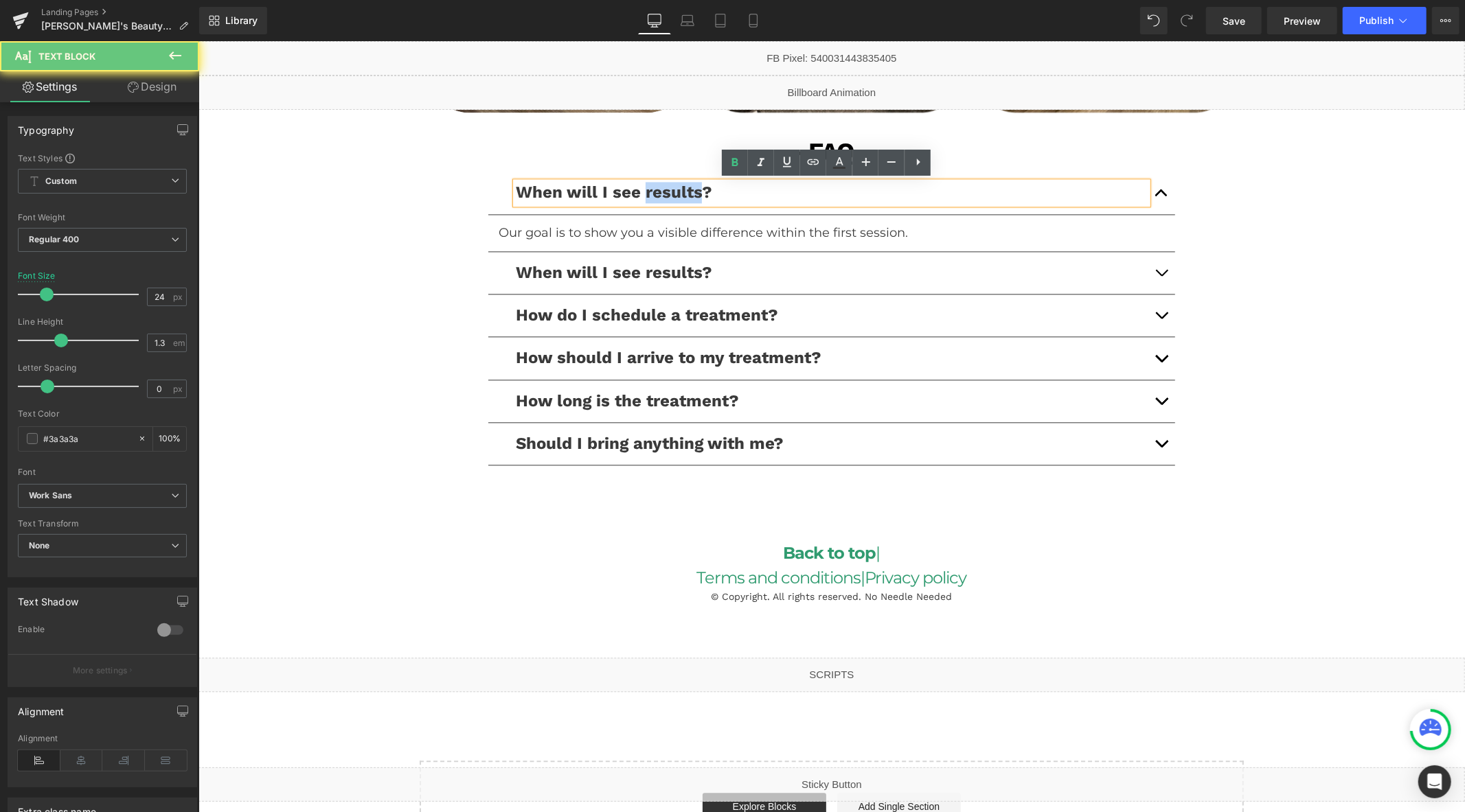
click at [682, 189] on span "When will I see results?" at bounding box center [614, 192] width 196 height 19
click at [719, 201] on p "When will I see results?" at bounding box center [831, 192] width 632 height 22
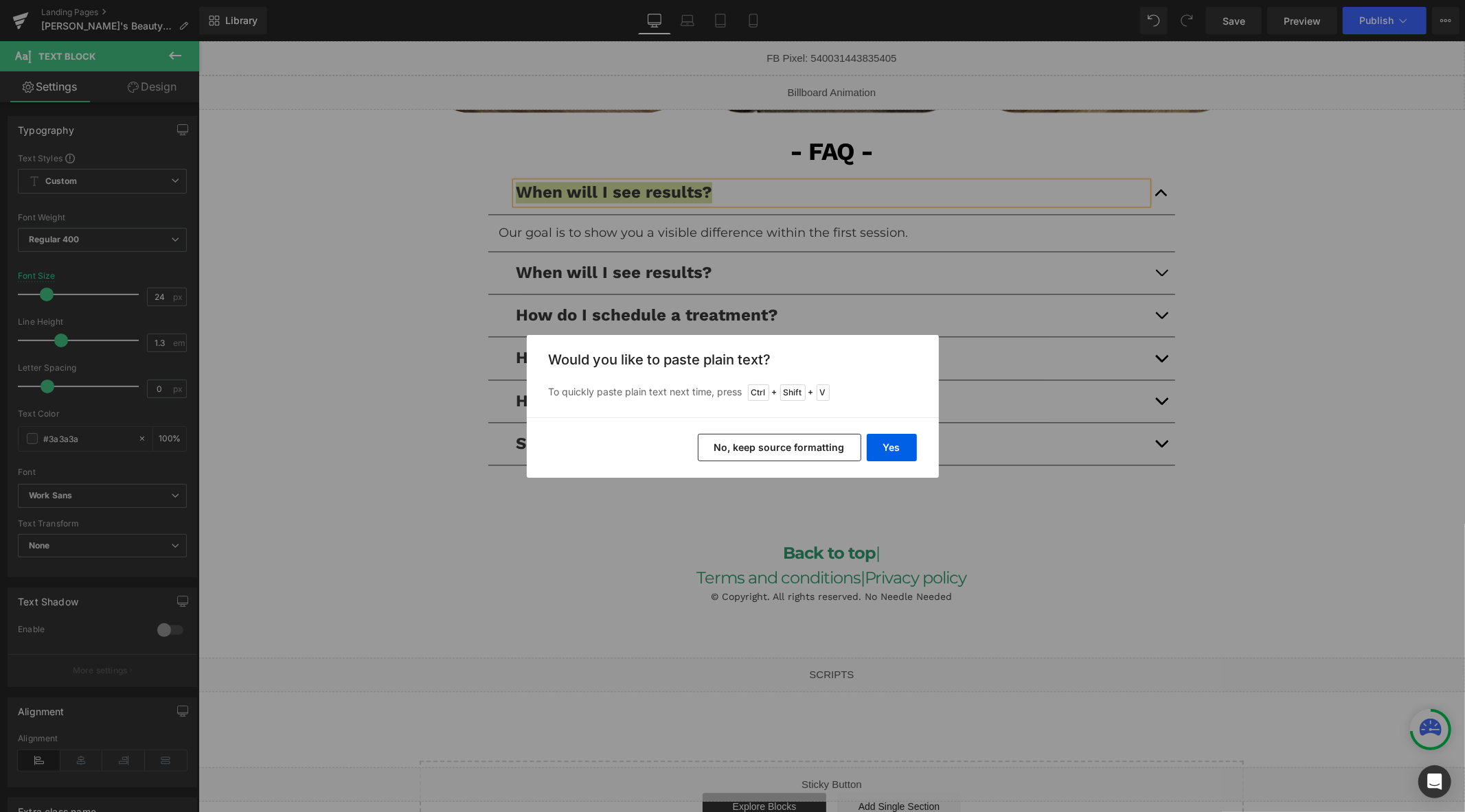
click at [824, 452] on button "No, keep source formatting" at bounding box center [780, 448] width 164 height 28
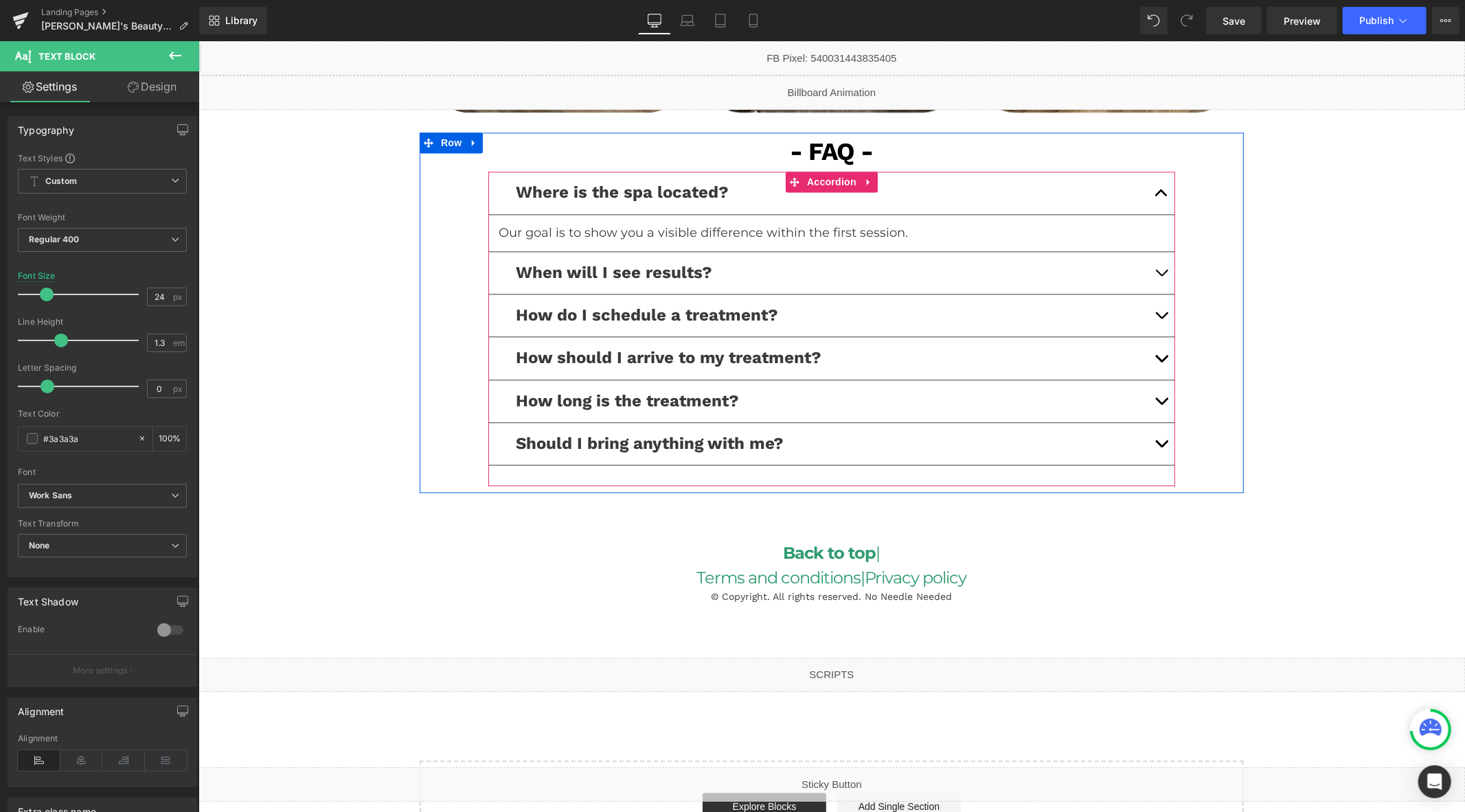
click at [701, 232] on p "Our goal is to show you a visible difference within the first session." at bounding box center [831, 233] width 666 height 15
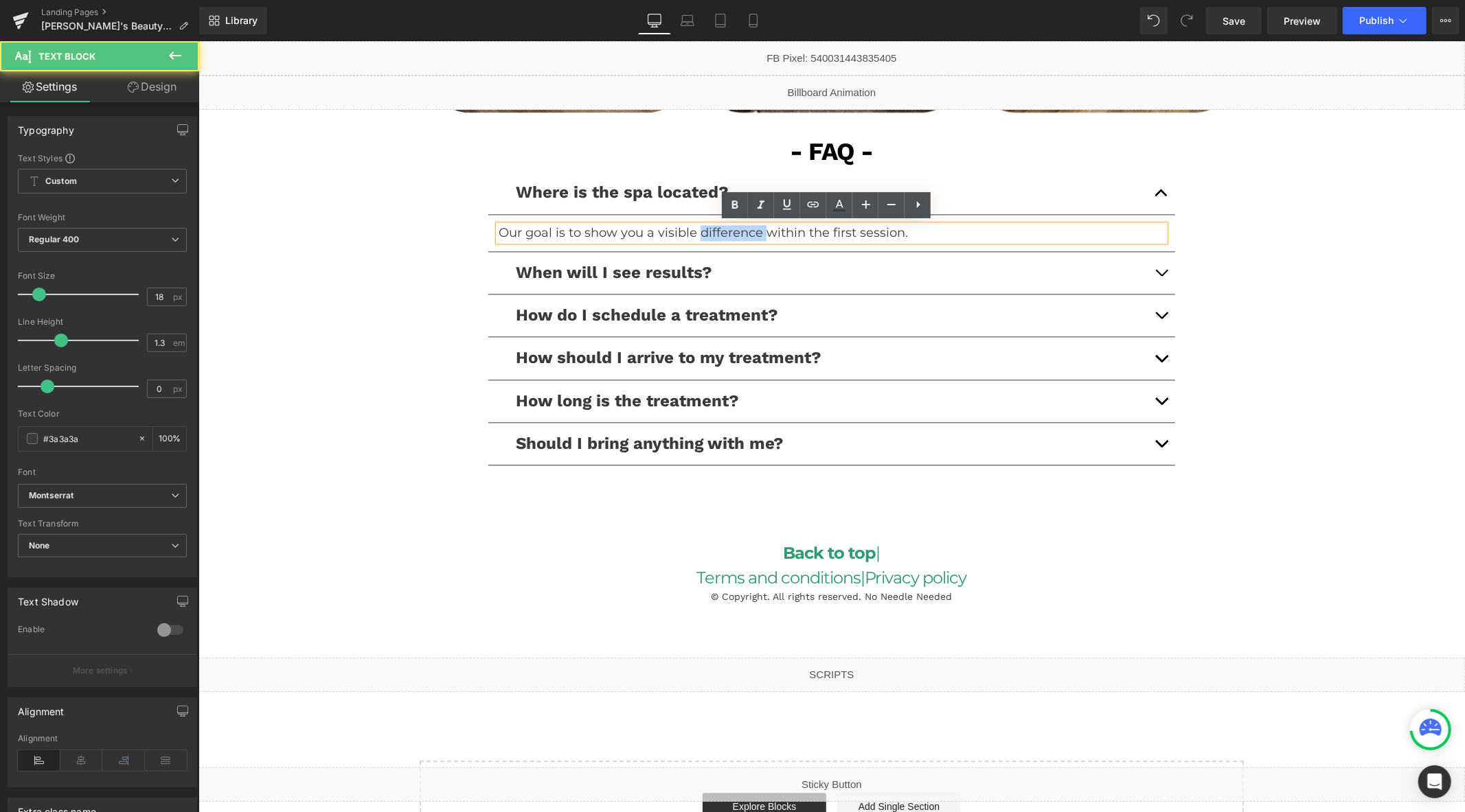
click at [701, 232] on p "Our goal is to show you a visible difference within the first session." at bounding box center [831, 233] width 666 height 15
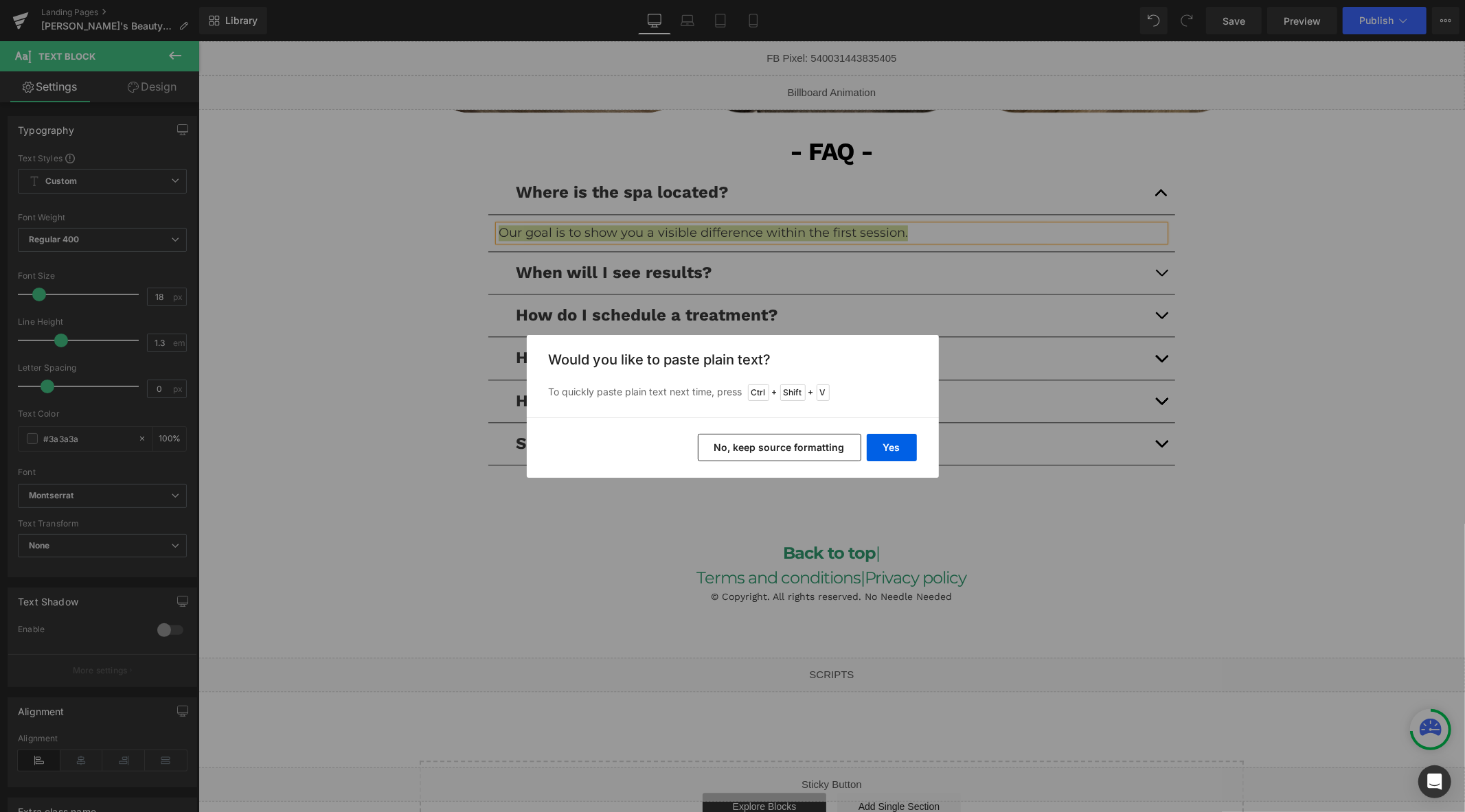
drag, startPoint x: 771, startPoint y: 447, endPoint x: 571, endPoint y: 399, distance: 205.7
click at [771, 447] on button "No, keep source formatting" at bounding box center [780, 448] width 164 height 28
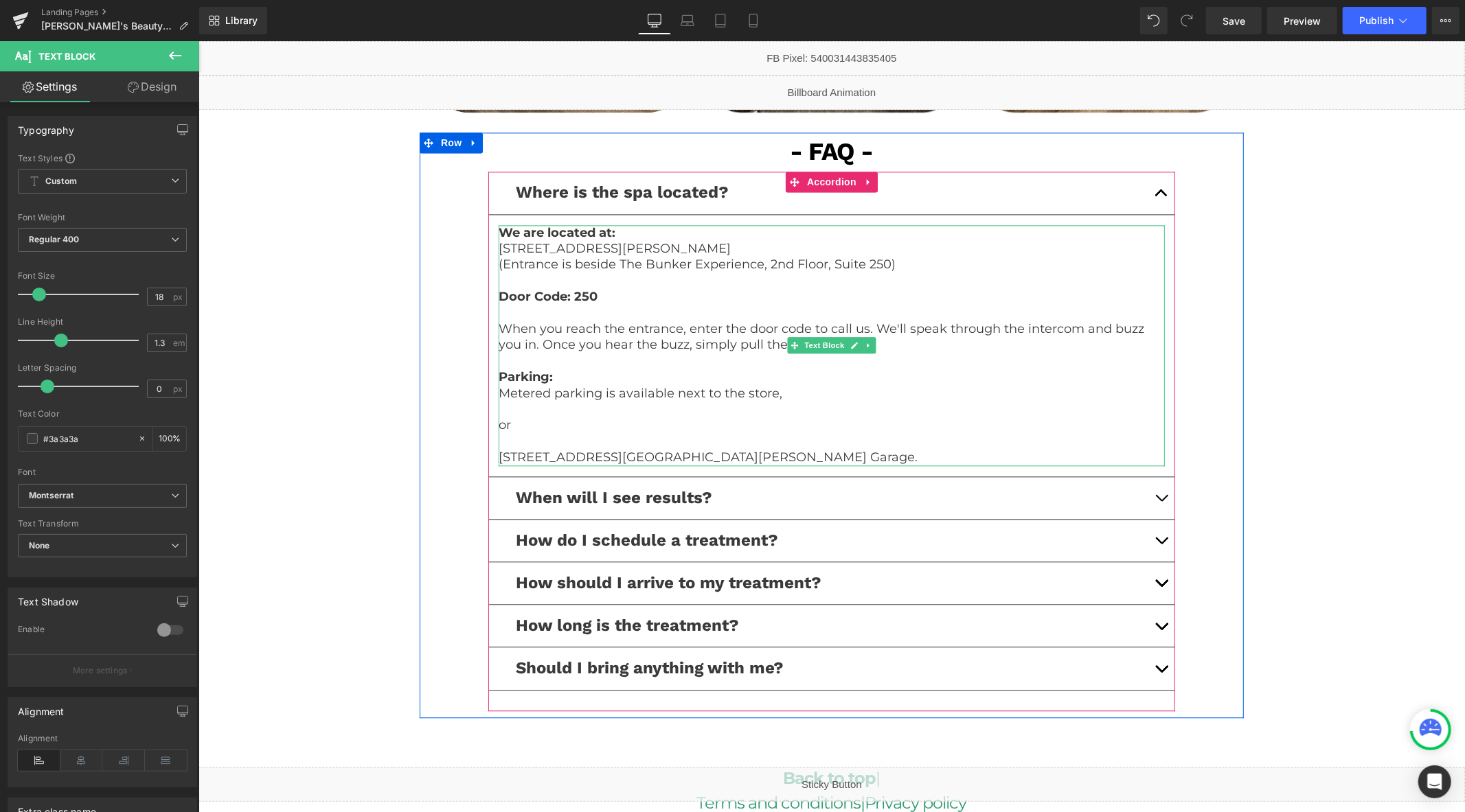
click at [1140, 401] on p at bounding box center [831, 409] width 666 height 15
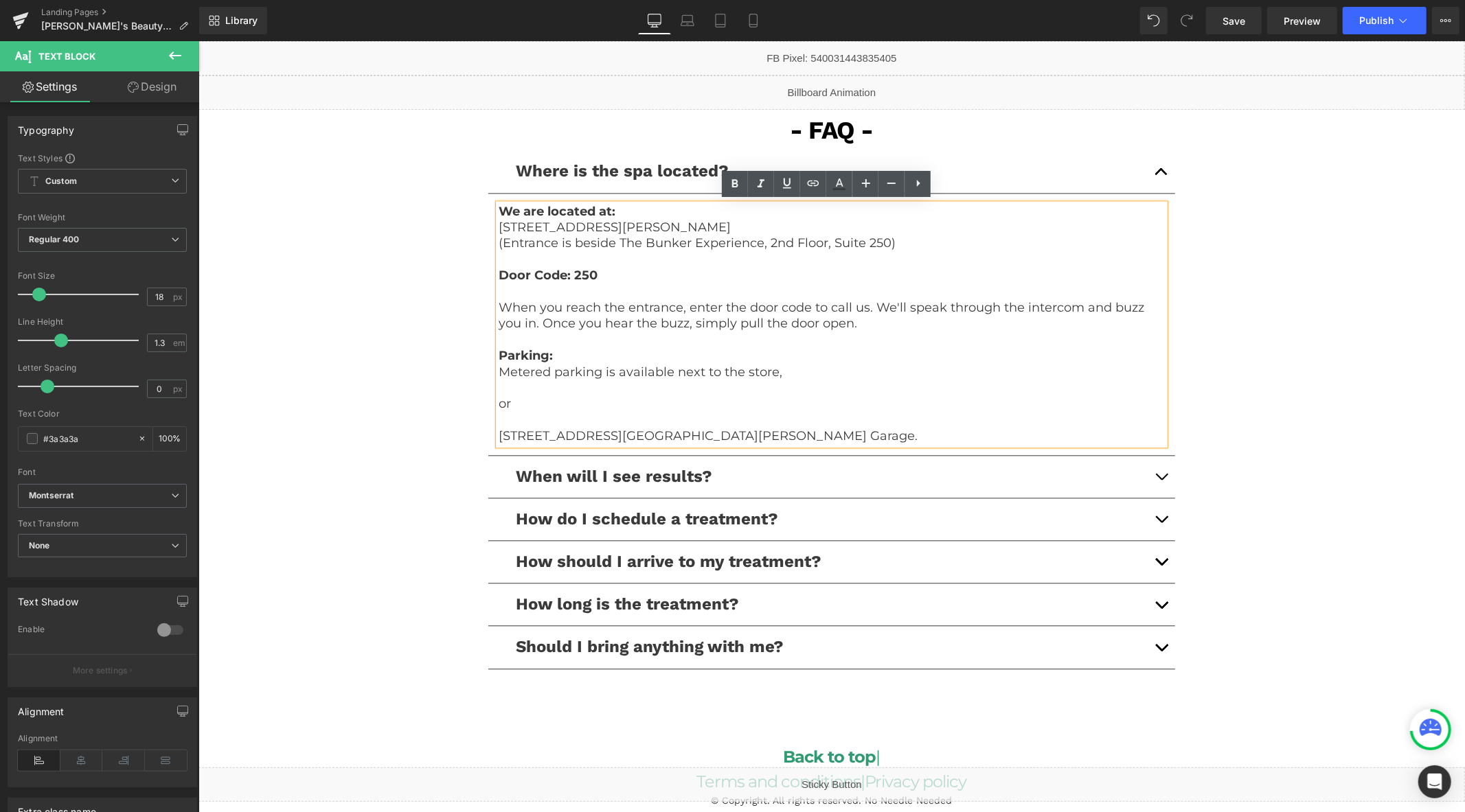
scroll to position [2448, 0]
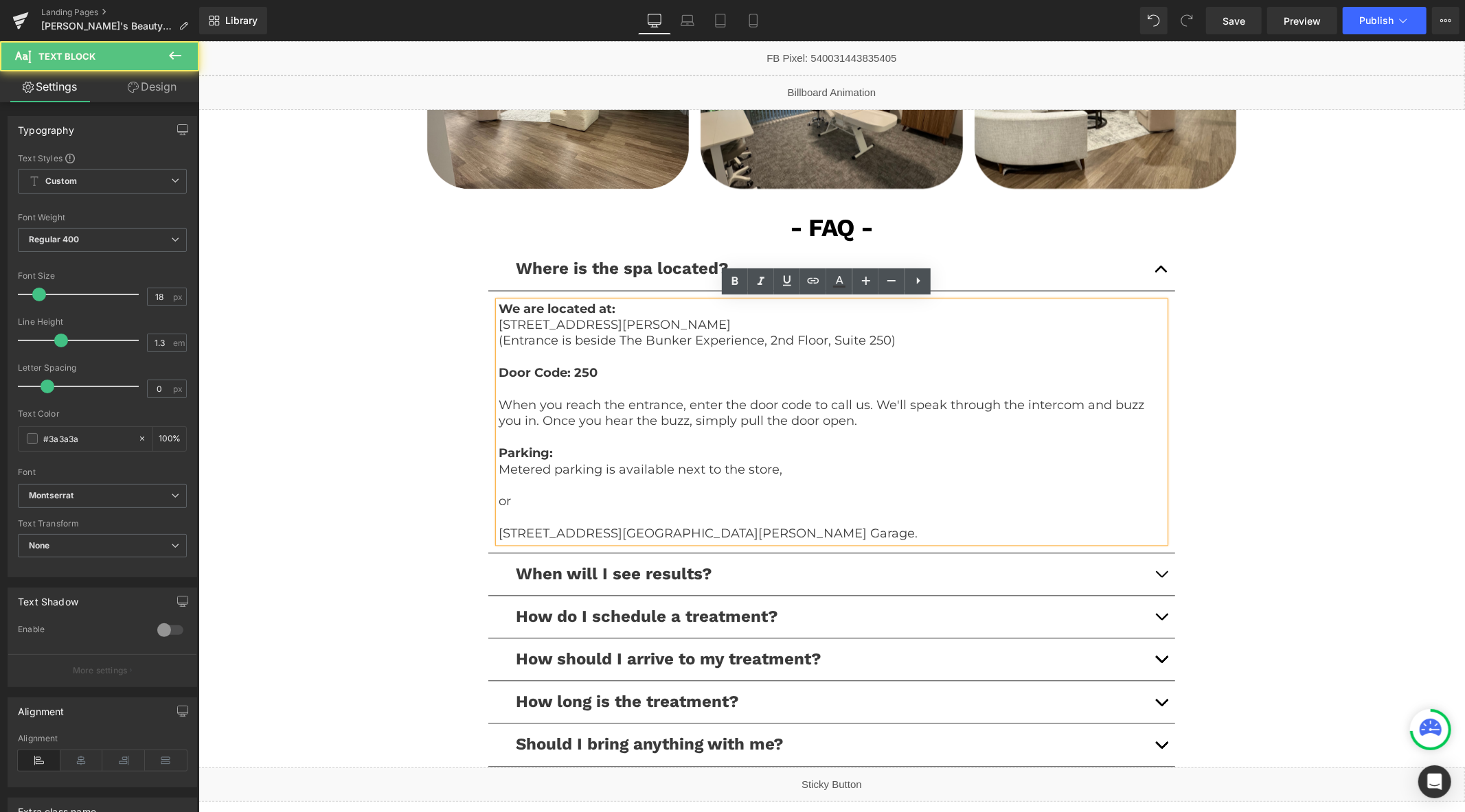
click at [898, 340] on p "(Entrance is beside The Bunker Experience, 2nd Floor, Suite 250)" at bounding box center [831, 340] width 666 height 15
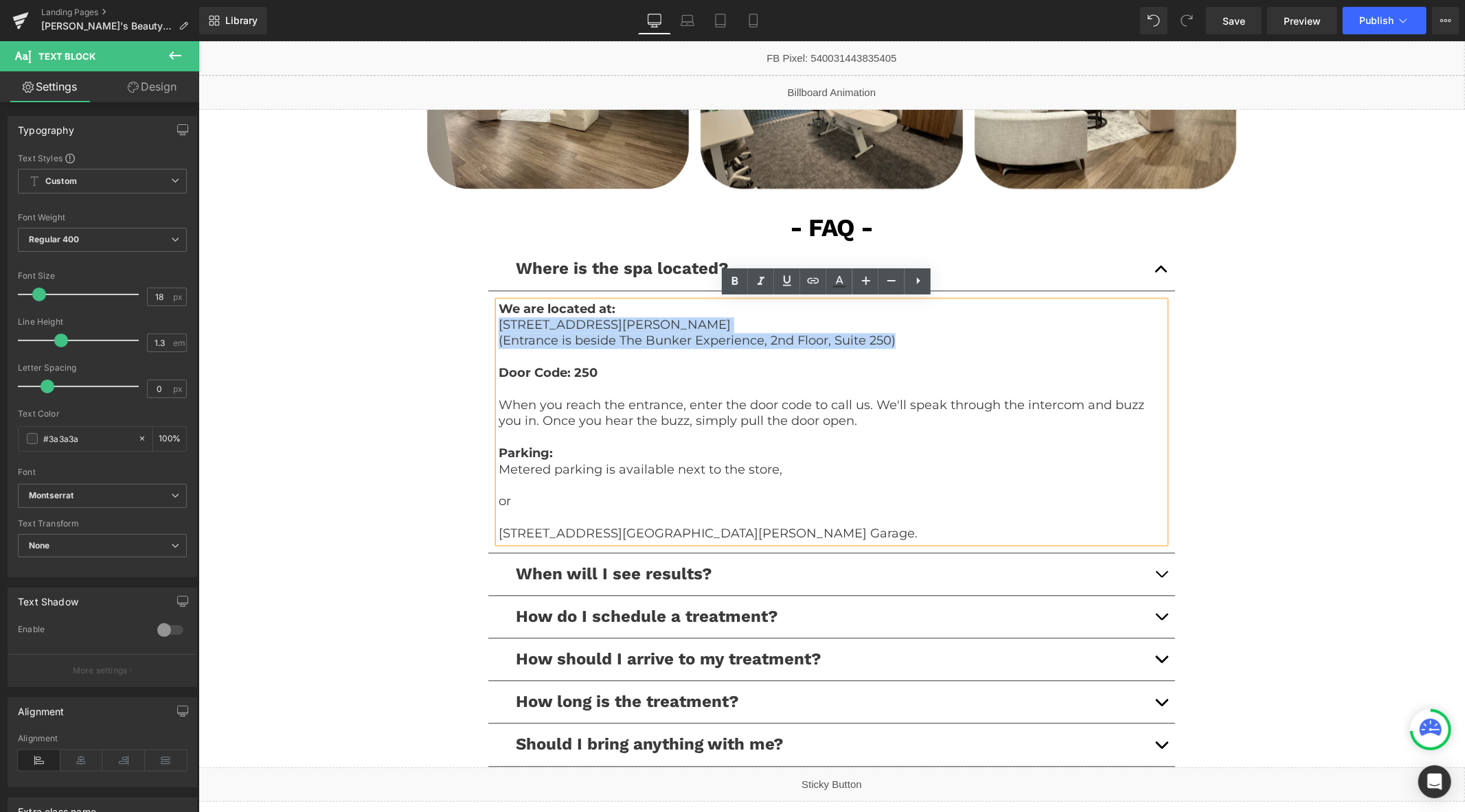
drag, startPoint x: 906, startPoint y: 340, endPoint x: 494, endPoint y: 318, distance: 412.6
click at [498, 318] on div "We are located at: 20 N Raymond Ave, Pasadena, CA 91103 (Entrance is beside The…" at bounding box center [831, 421] width 666 height 241
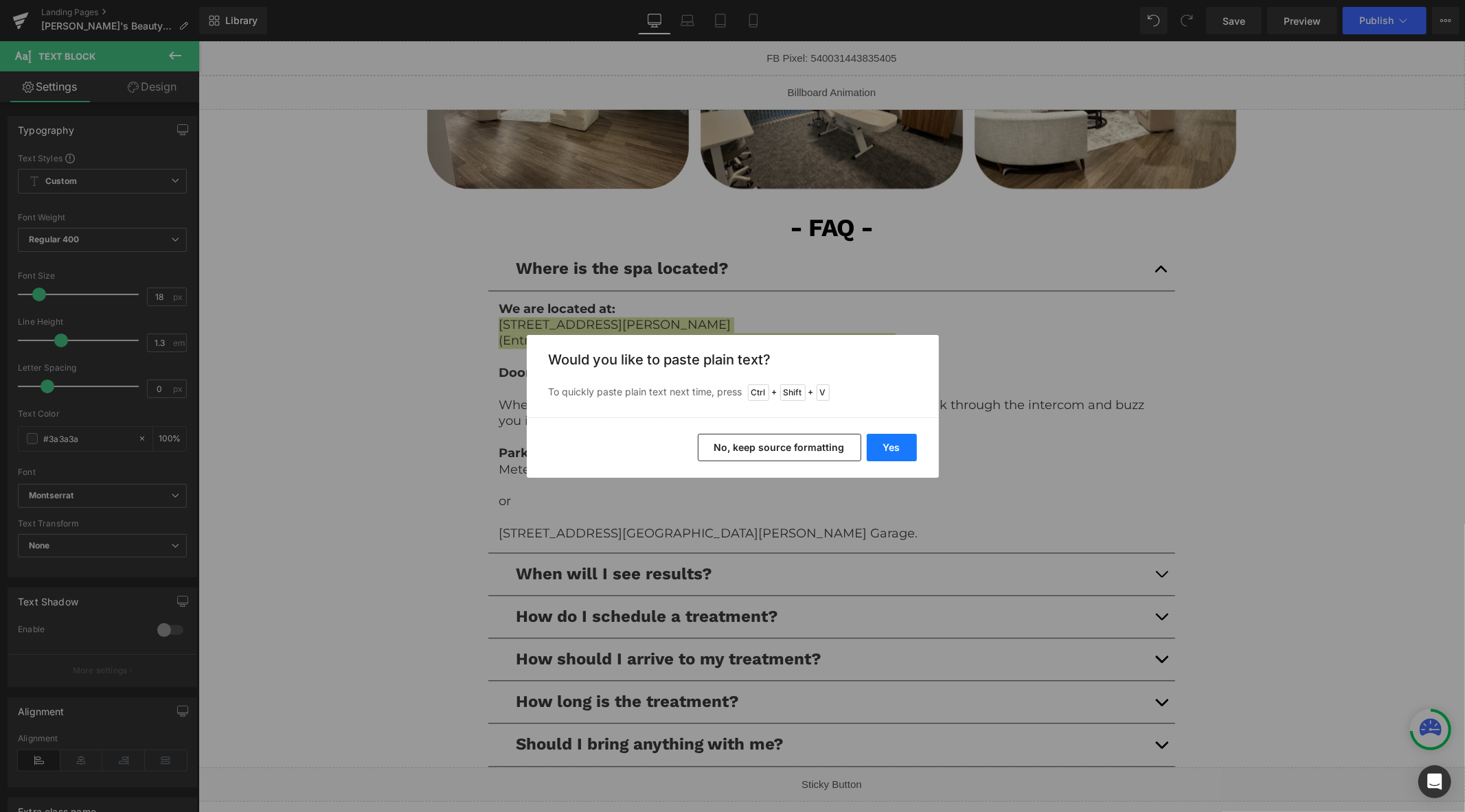
click at [878, 438] on button "Yes" at bounding box center [892, 448] width 50 height 28
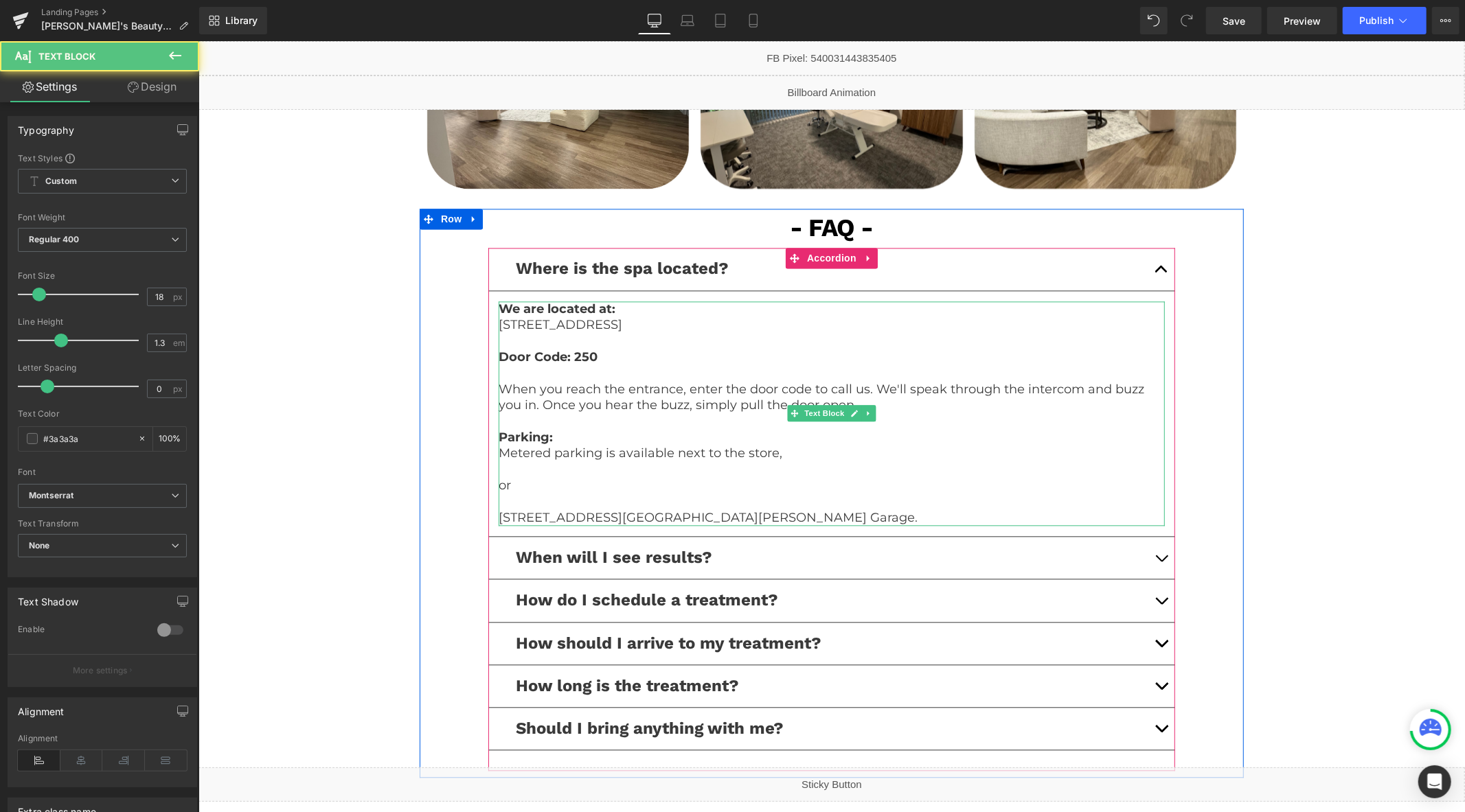
click at [573, 339] on p at bounding box center [831, 340] width 666 height 15
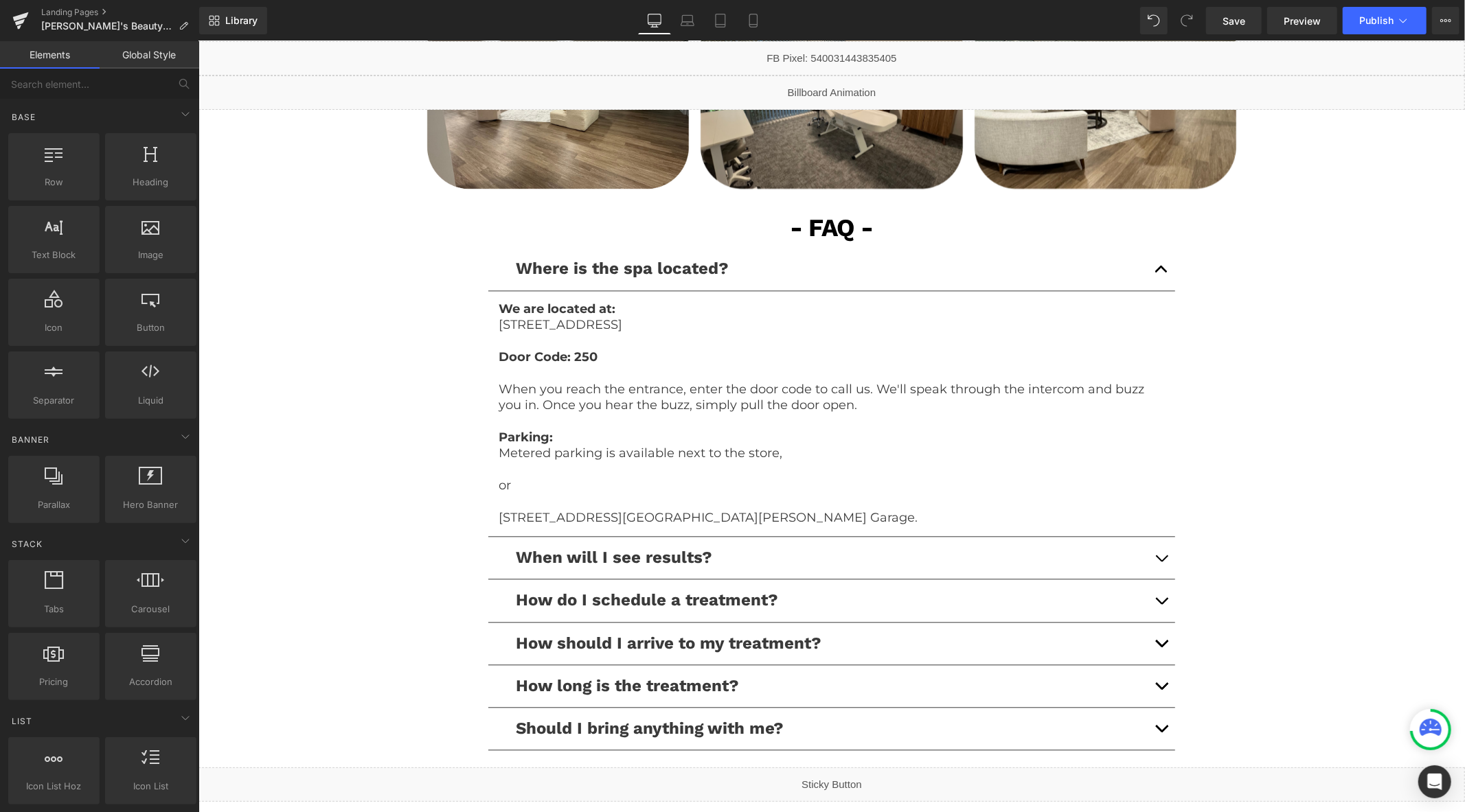
click at [855, 400] on p "When you reach the entrance, enter the door code to call us. We'll speak throug…" at bounding box center [831, 397] width 666 height 32
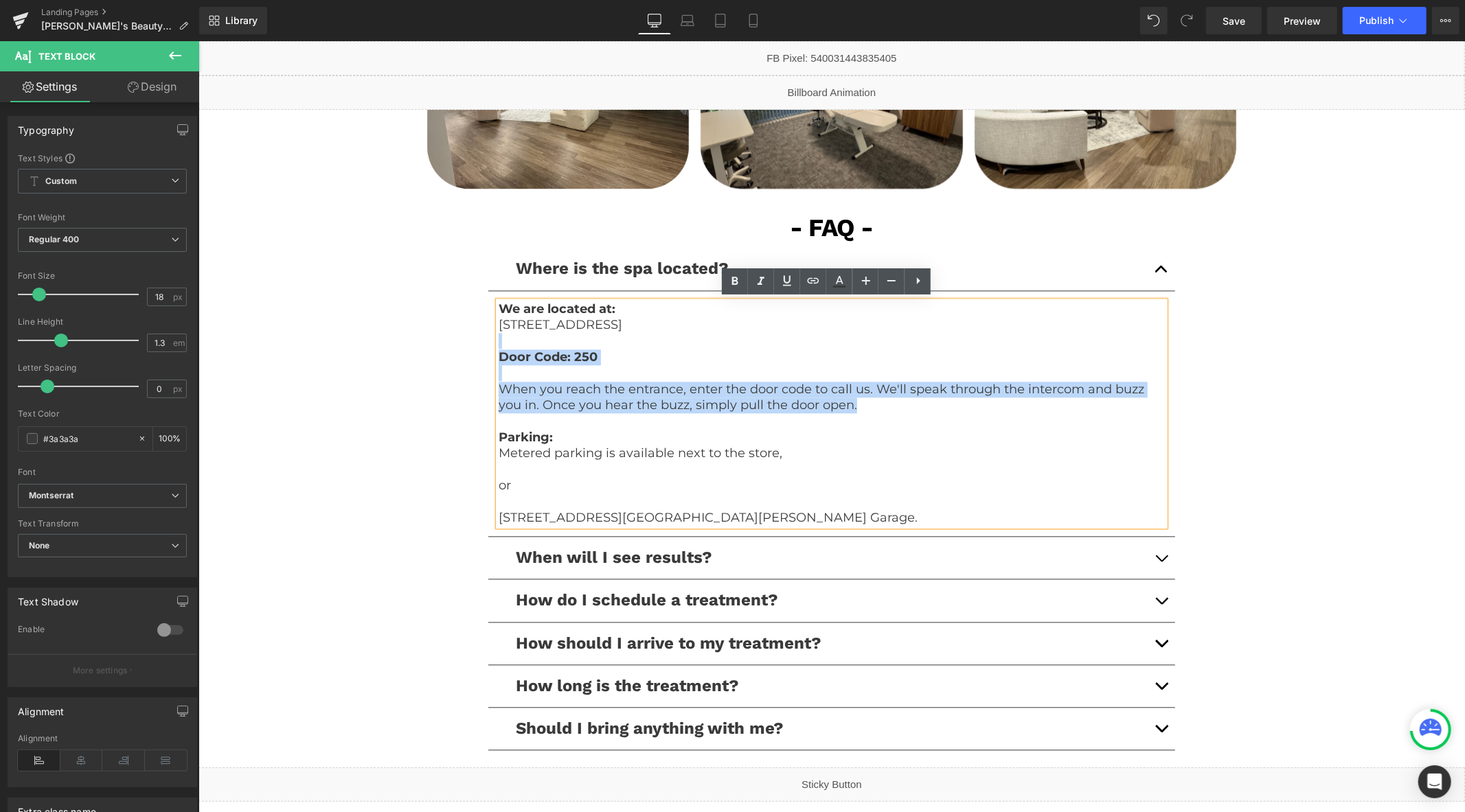
drag, startPoint x: 889, startPoint y: 403, endPoint x: 484, endPoint y: 337, distance: 410.3
click at [488, 337] on article "We are located at: 220 Technology Dr, Suite 110, Irvine, CA 92618 Door Code: 25…" at bounding box center [831, 413] width 687 height 246
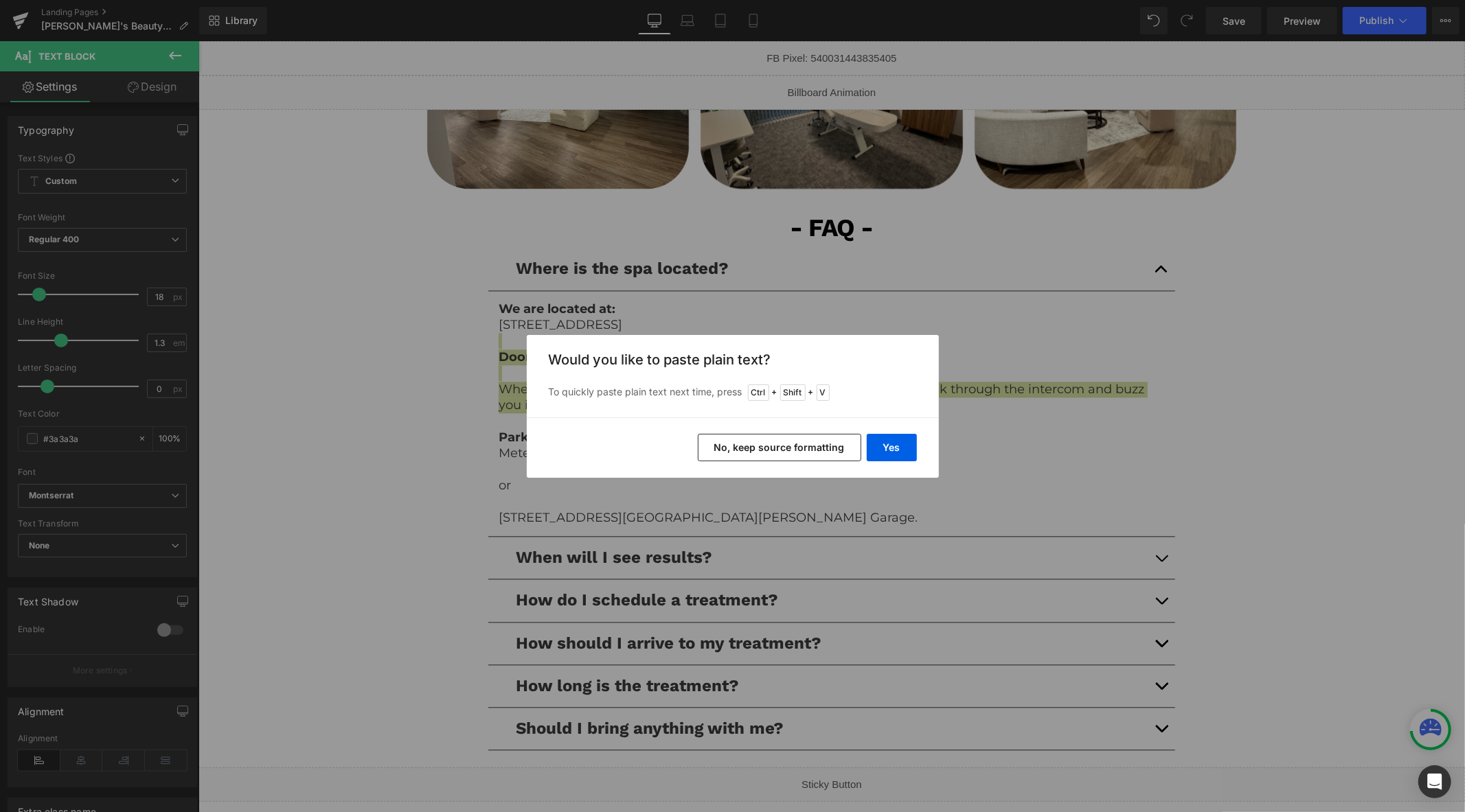
click at [812, 452] on button "No, keep source formatting" at bounding box center [780, 448] width 164 height 28
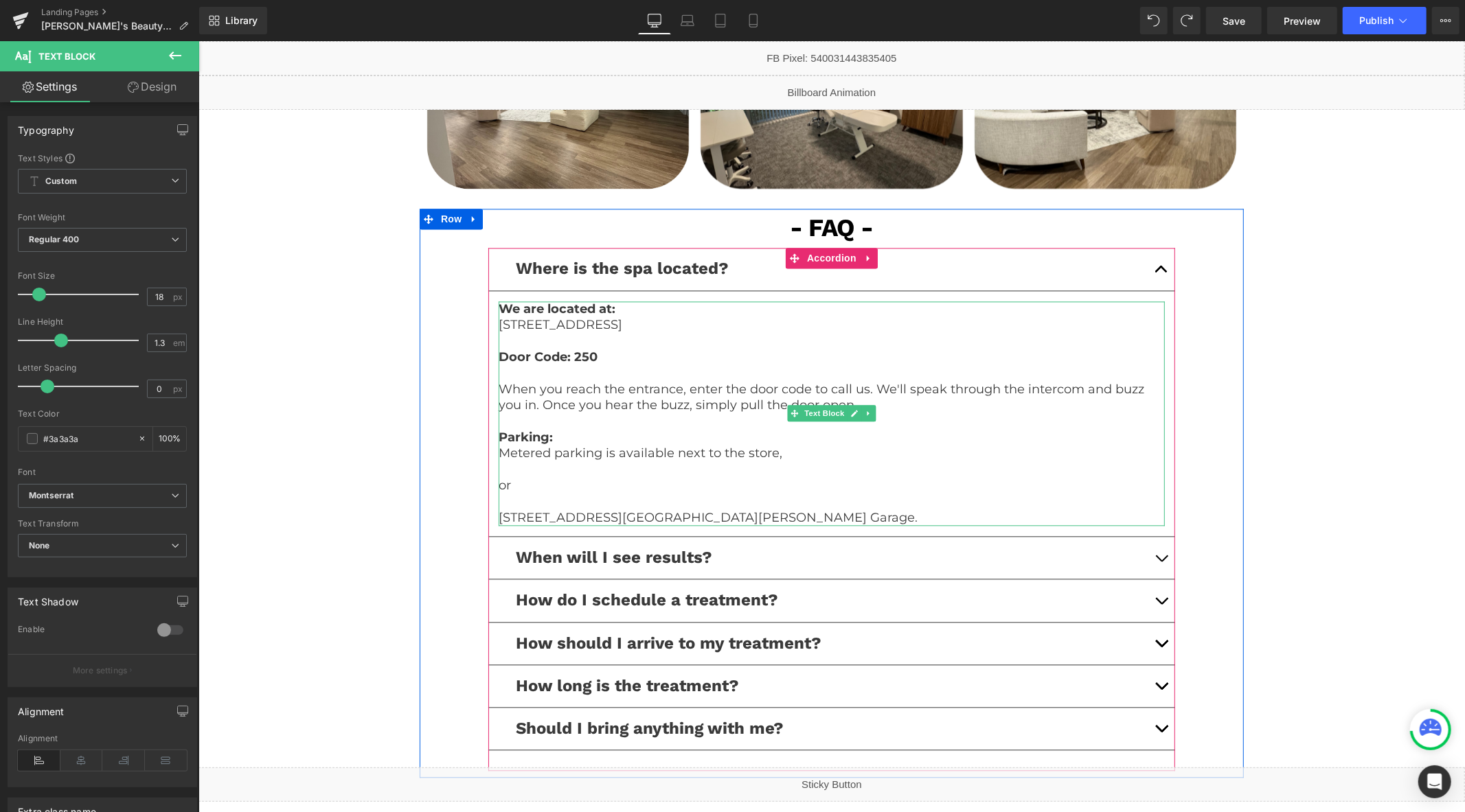
click at [562, 339] on p at bounding box center [831, 340] width 666 height 15
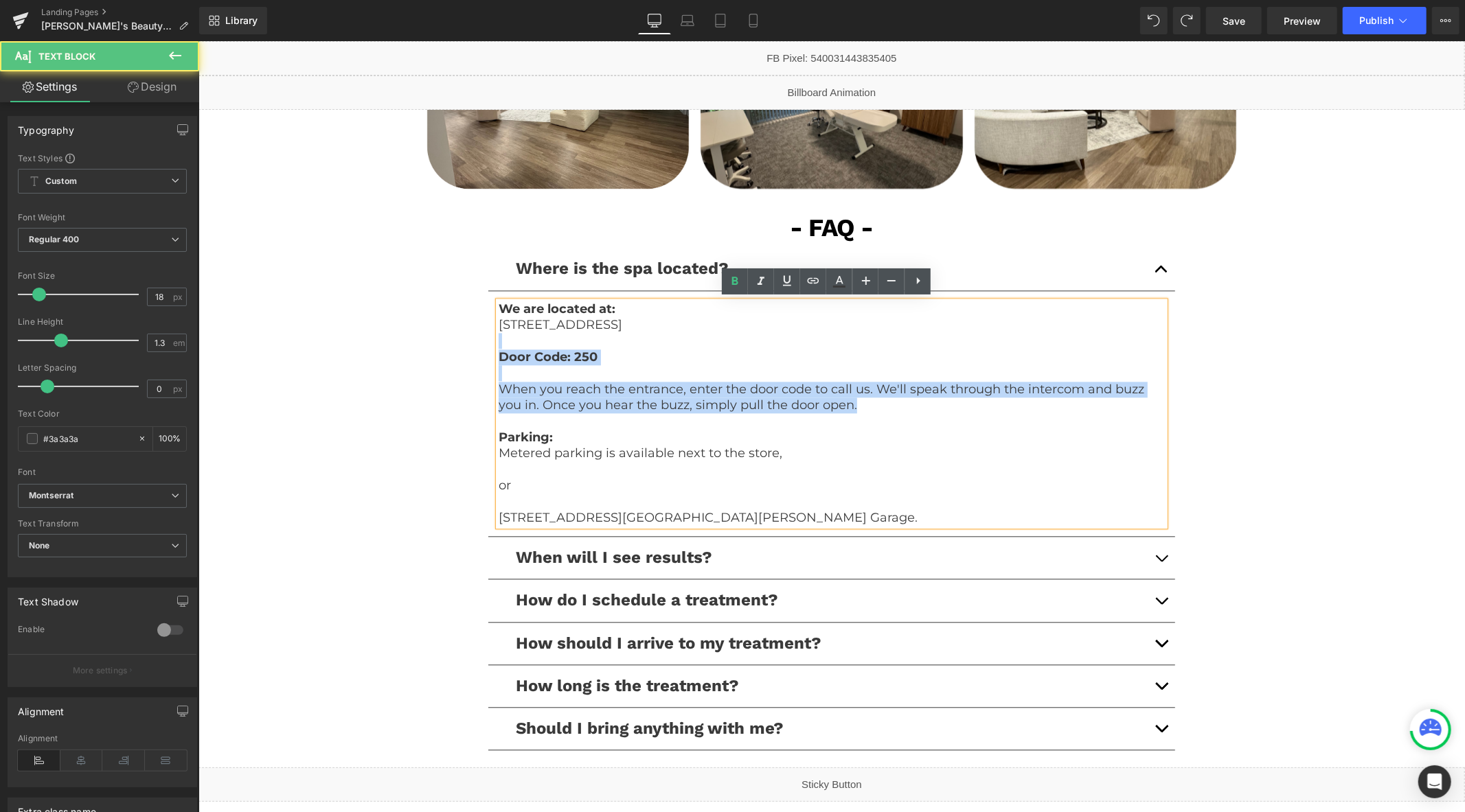
drag, startPoint x: 659, startPoint y: 385, endPoint x: 484, endPoint y: 341, distance: 180.4
click at [488, 341] on article "We are located at: 220 Technology Dr, Suite 110, Irvine, CA 92618 Door Code: 25…" at bounding box center [831, 413] width 687 height 246
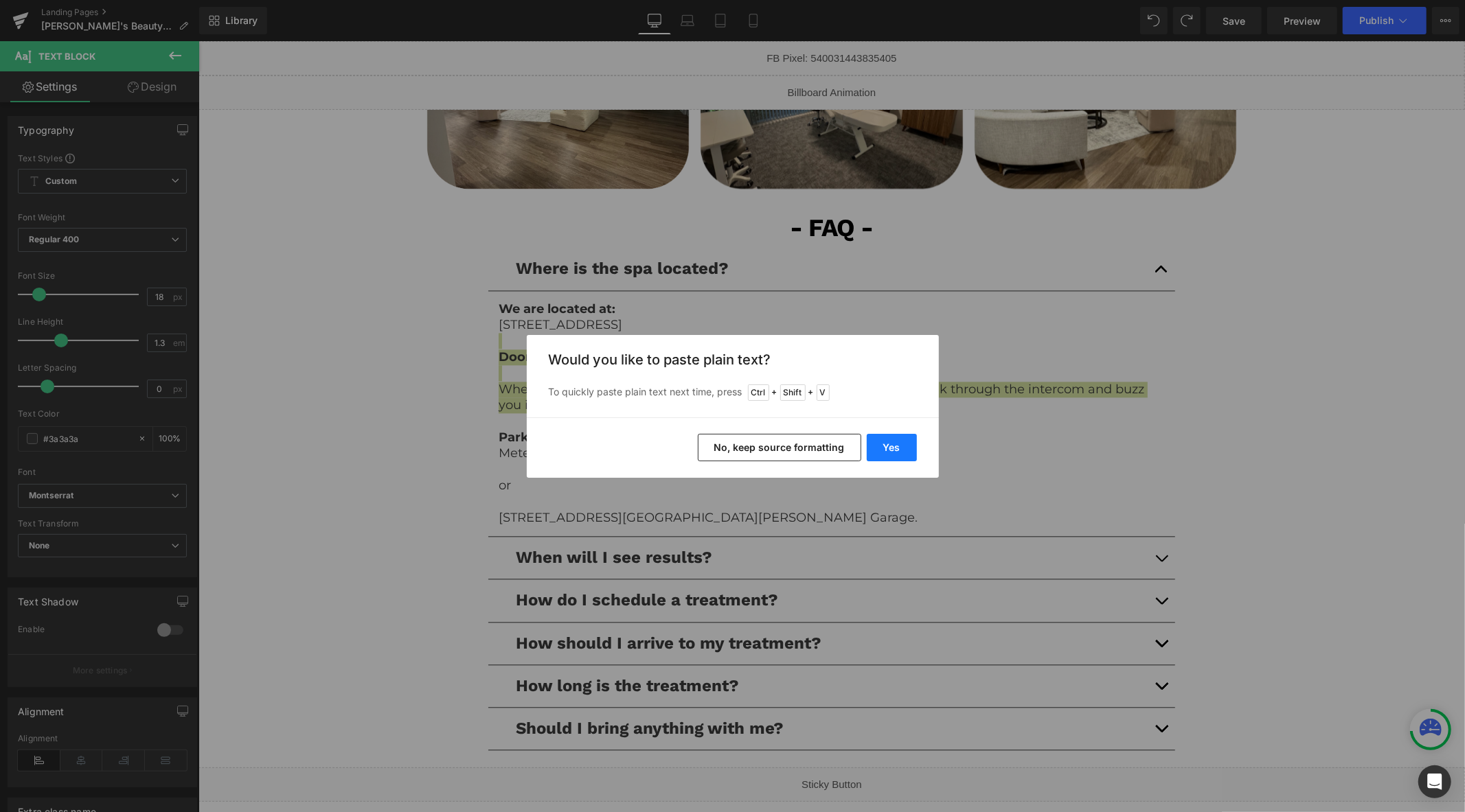
click at [892, 450] on button "Yes" at bounding box center [892, 448] width 50 height 28
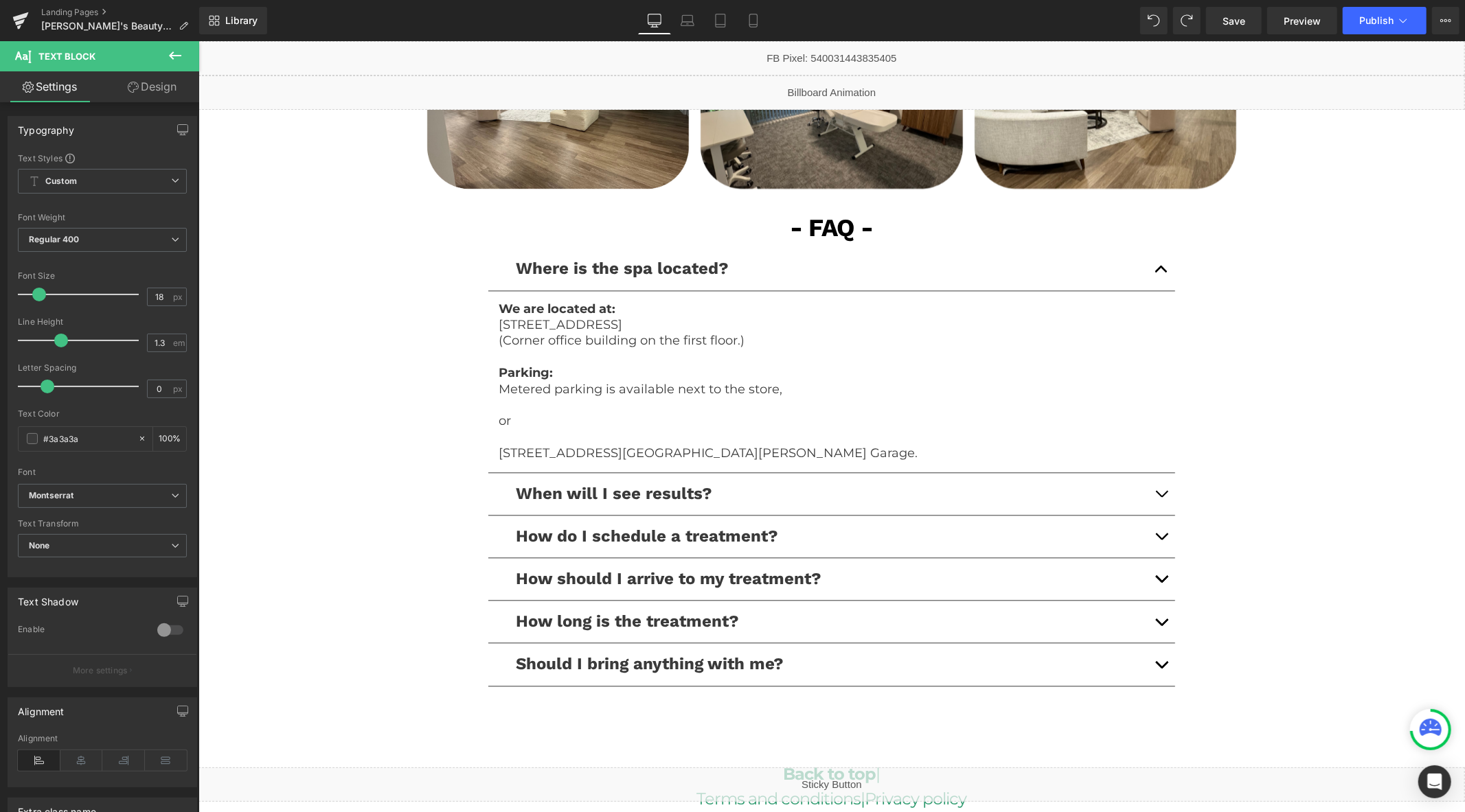
click at [1022, 391] on p "Metered parking is available next to the store," at bounding box center [831, 389] width 666 height 15
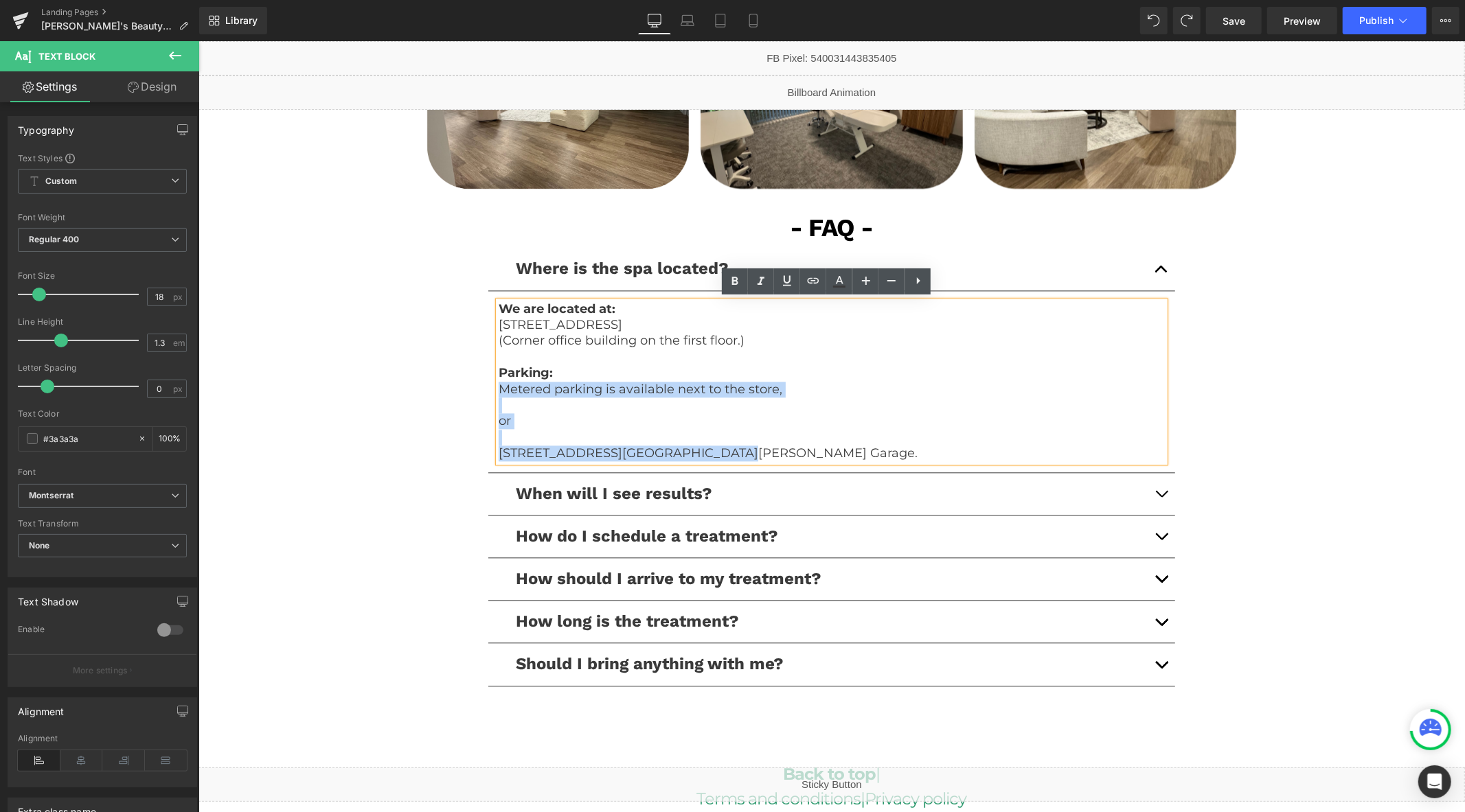
drag, startPoint x: 732, startPoint y: 453, endPoint x: 494, endPoint y: 386, distance: 247.3
click at [498, 386] on div "We are located at: 220 Technology Dr, Suite 110, Irvine, CA 92618 (Corner offic…" at bounding box center [831, 381] width 666 height 161
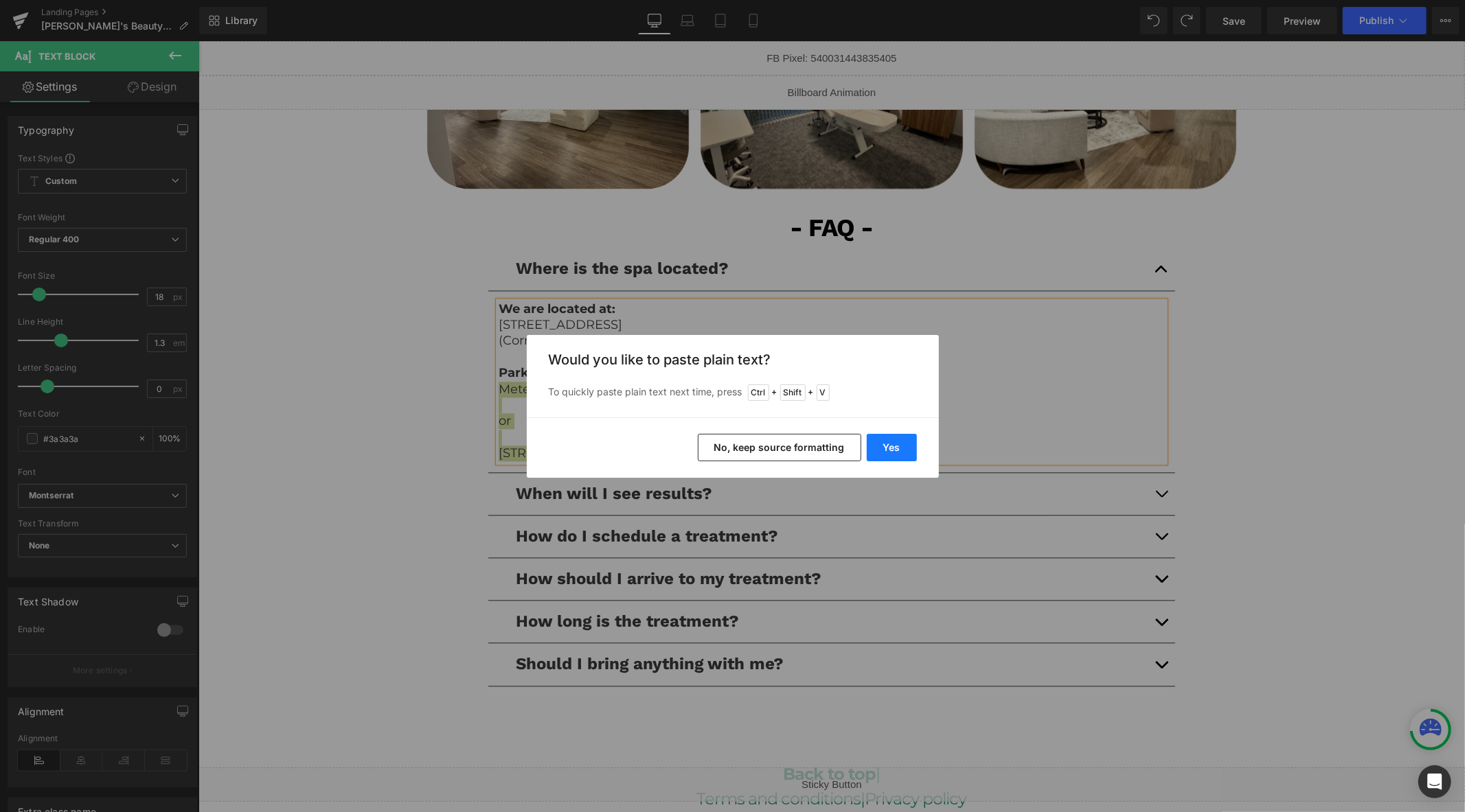
drag, startPoint x: 884, startPoint y: 443, endPoint x: 413, endPoint y: 352, distance: 479.7
click at [884, 443] on button "Yes" at bounding box center [892, 448] width 50 height 28
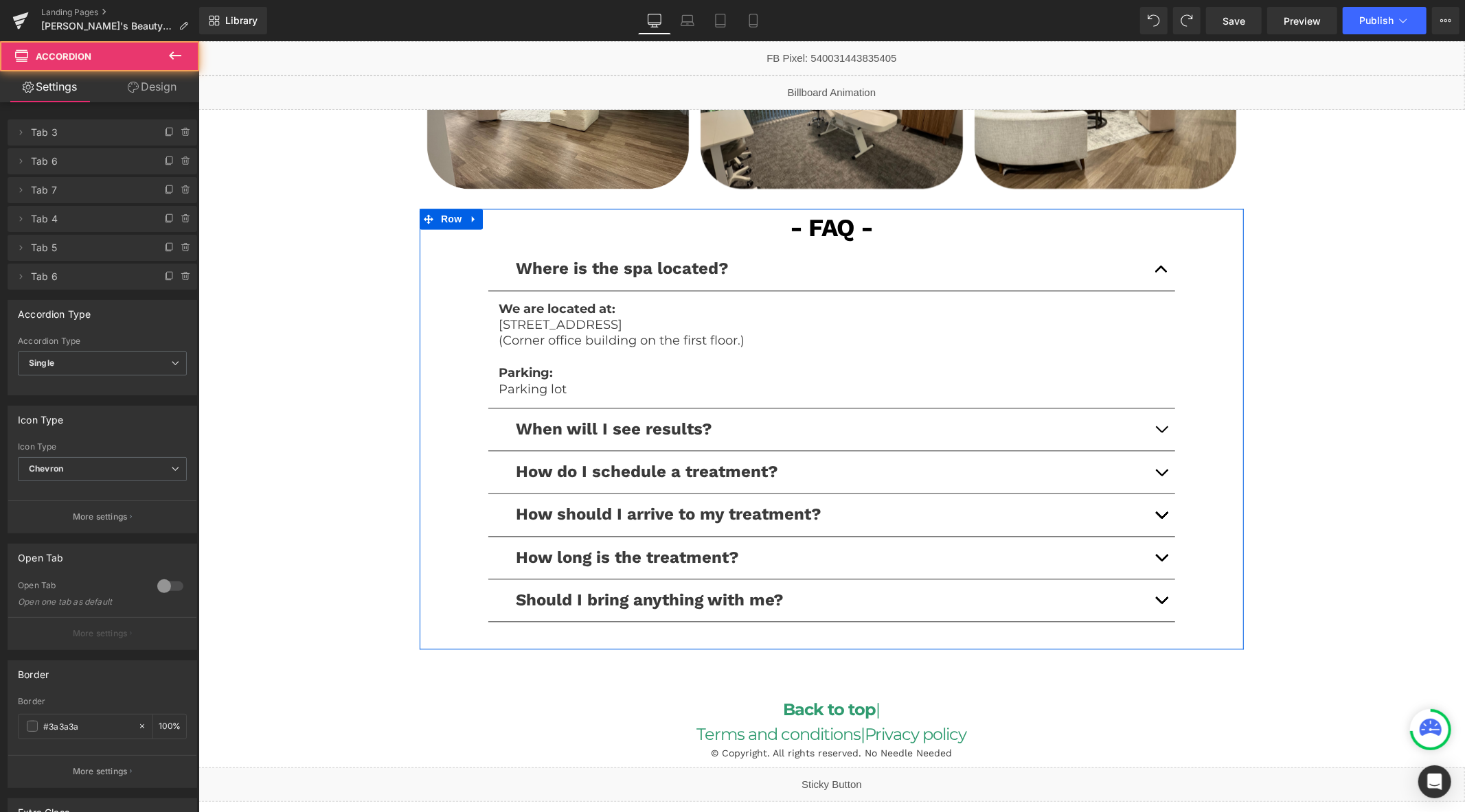
click at [1159, 265] on button "button" at bounding box center [1161, 268] width 28 height 42
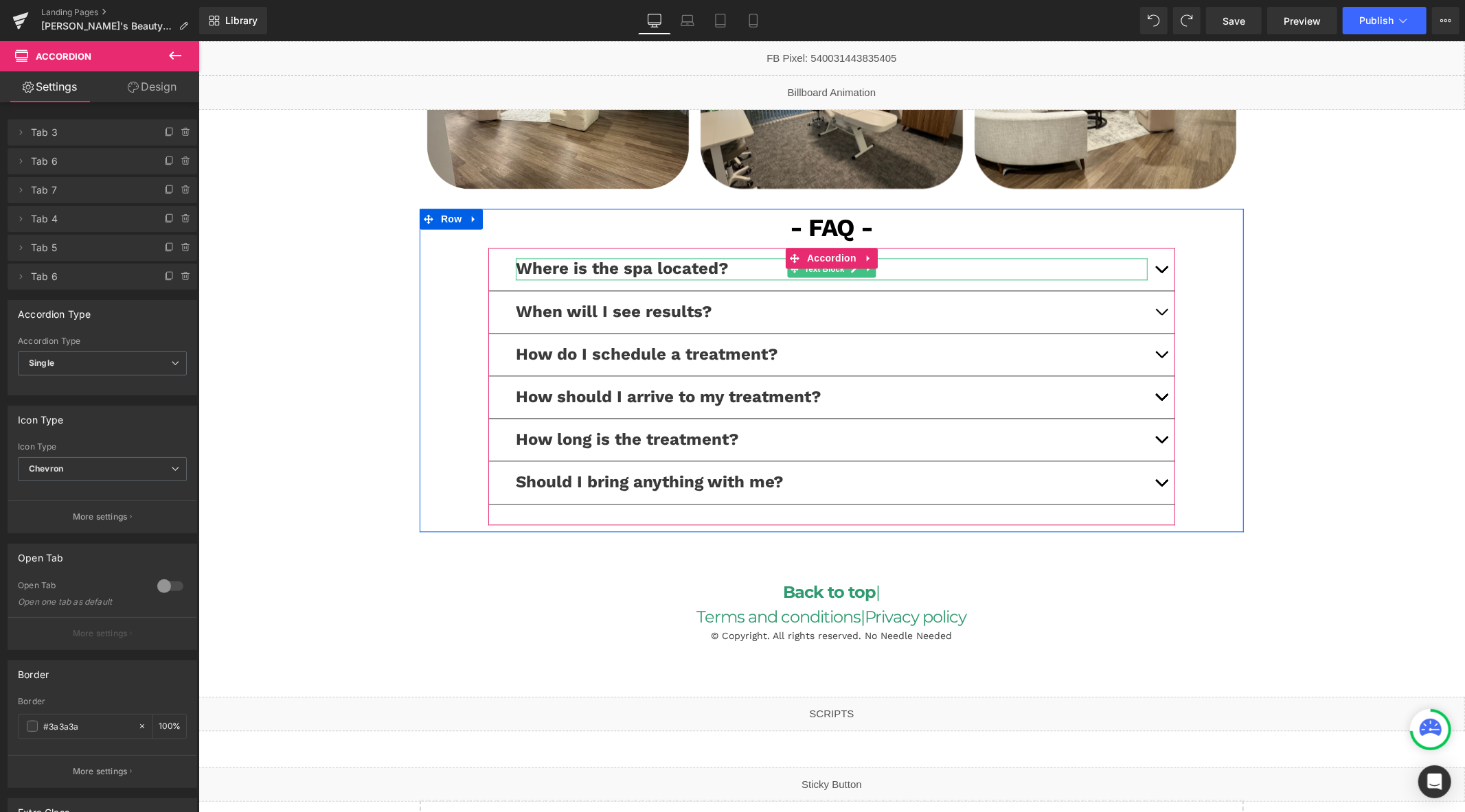
click at [685, 270] on span "Where is the spa located?" at bounding box center [622, 267] width 213 height 19
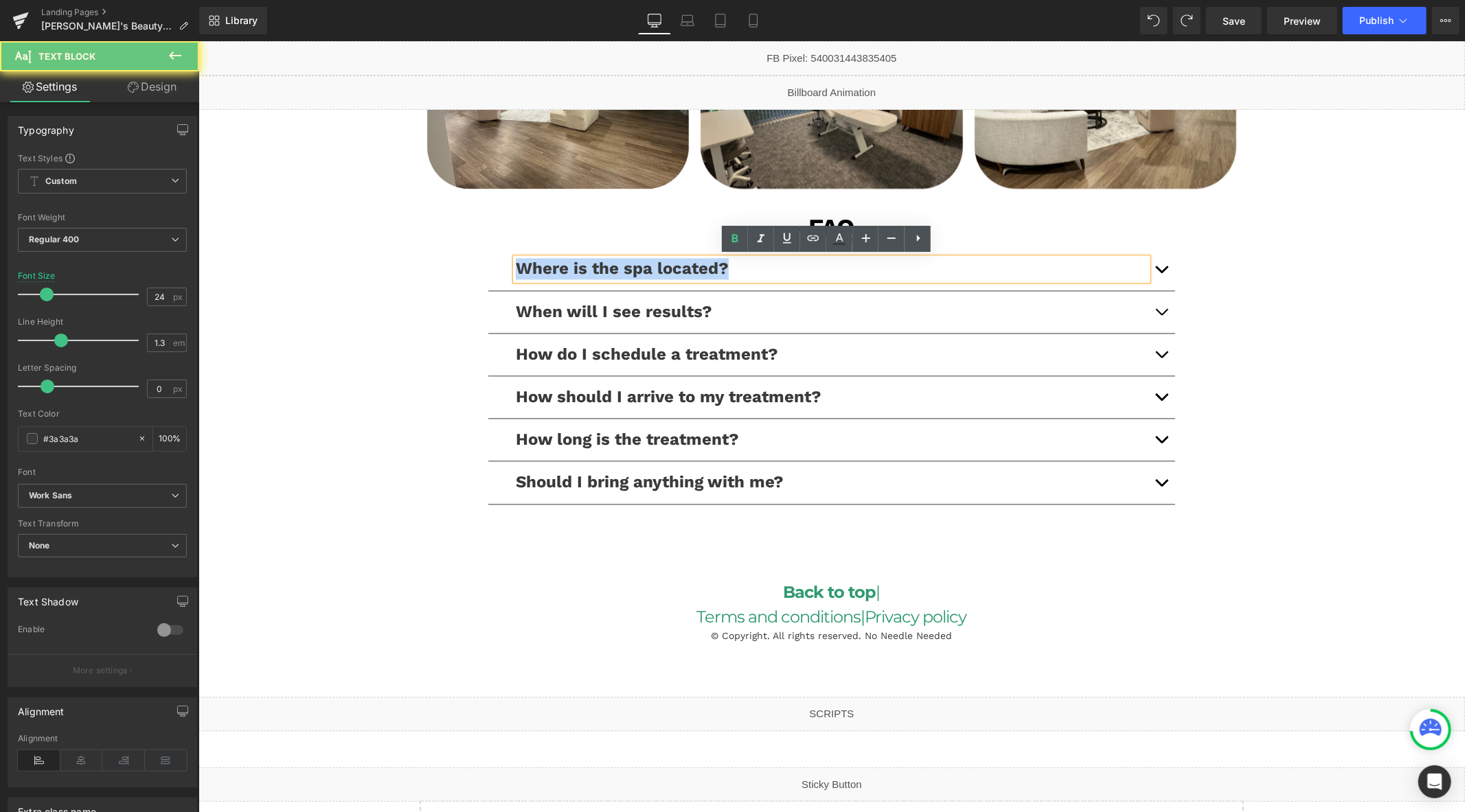
click at [685, 270] on span "Where is the spa located?" at bounding box center [622, 267] width 213 height 19
copy span "Where is the spa located?"
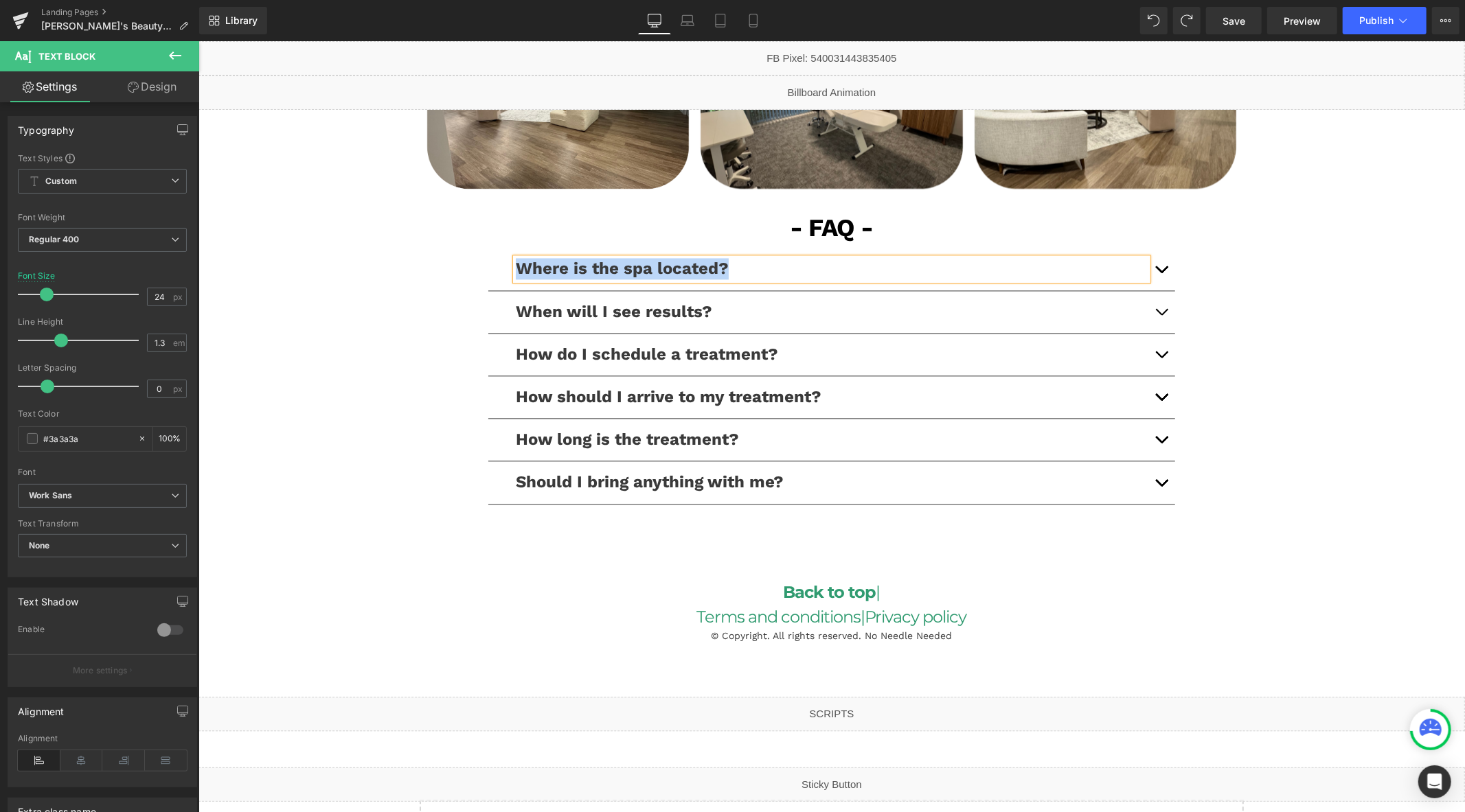
click at [1160, 266] on button "button" at bounding box center [1161, 268] width 28 height 42
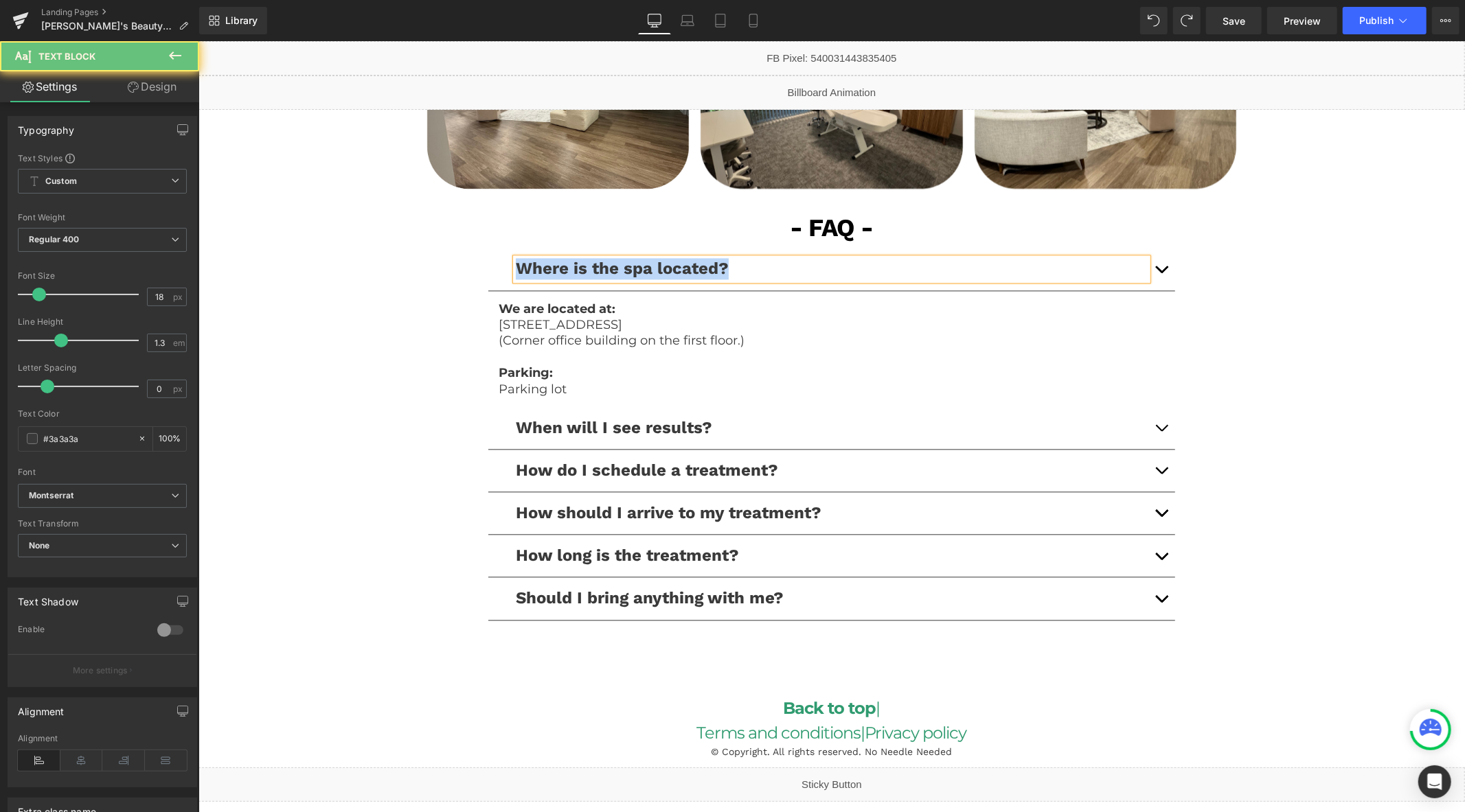
click at [674, 349] on p at bounding box center [831, 357] width 666 height 15
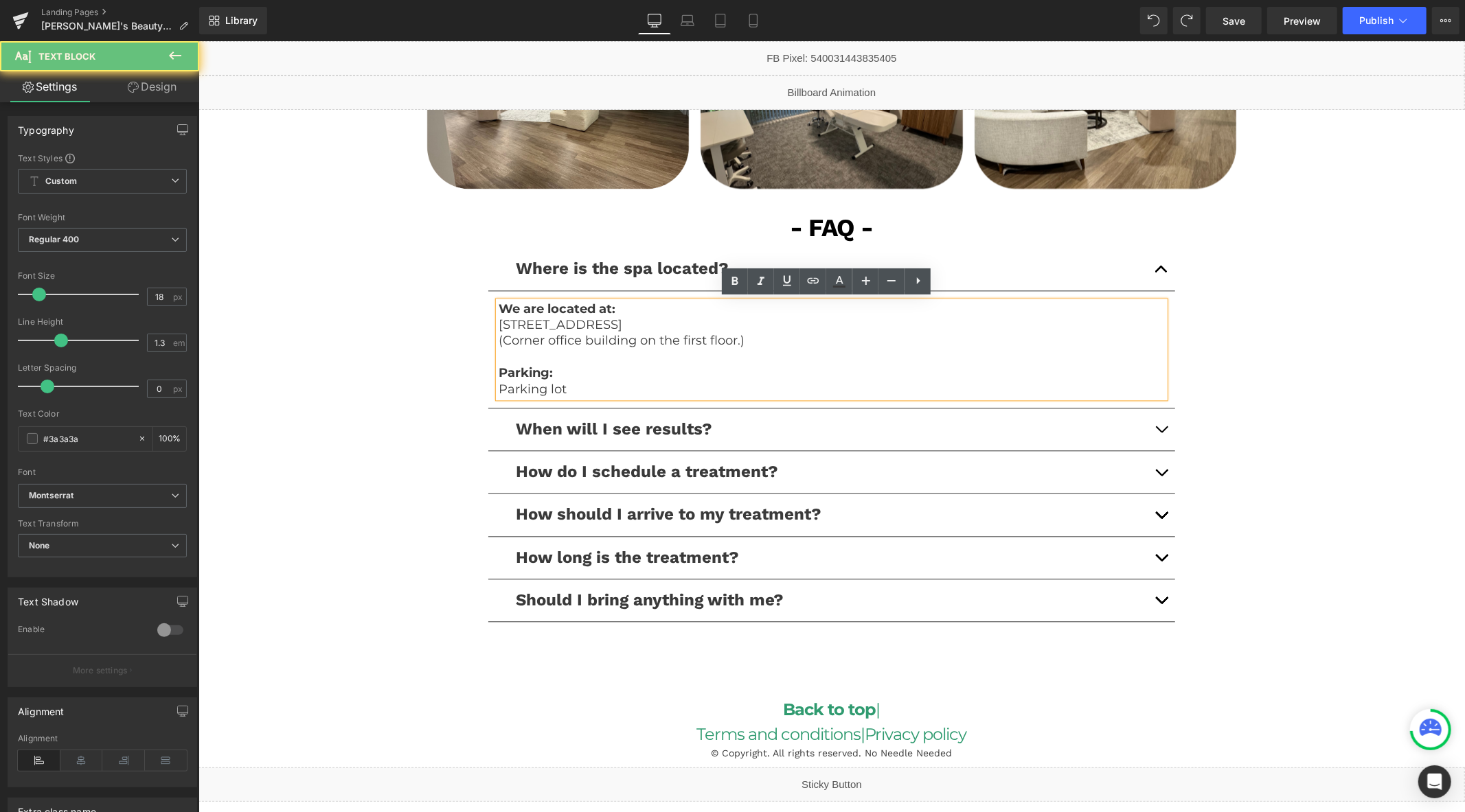
click at [688, 341] on p "(Corner office building on the first floor.)" at bounding box center [831, 340] width 666 height 15
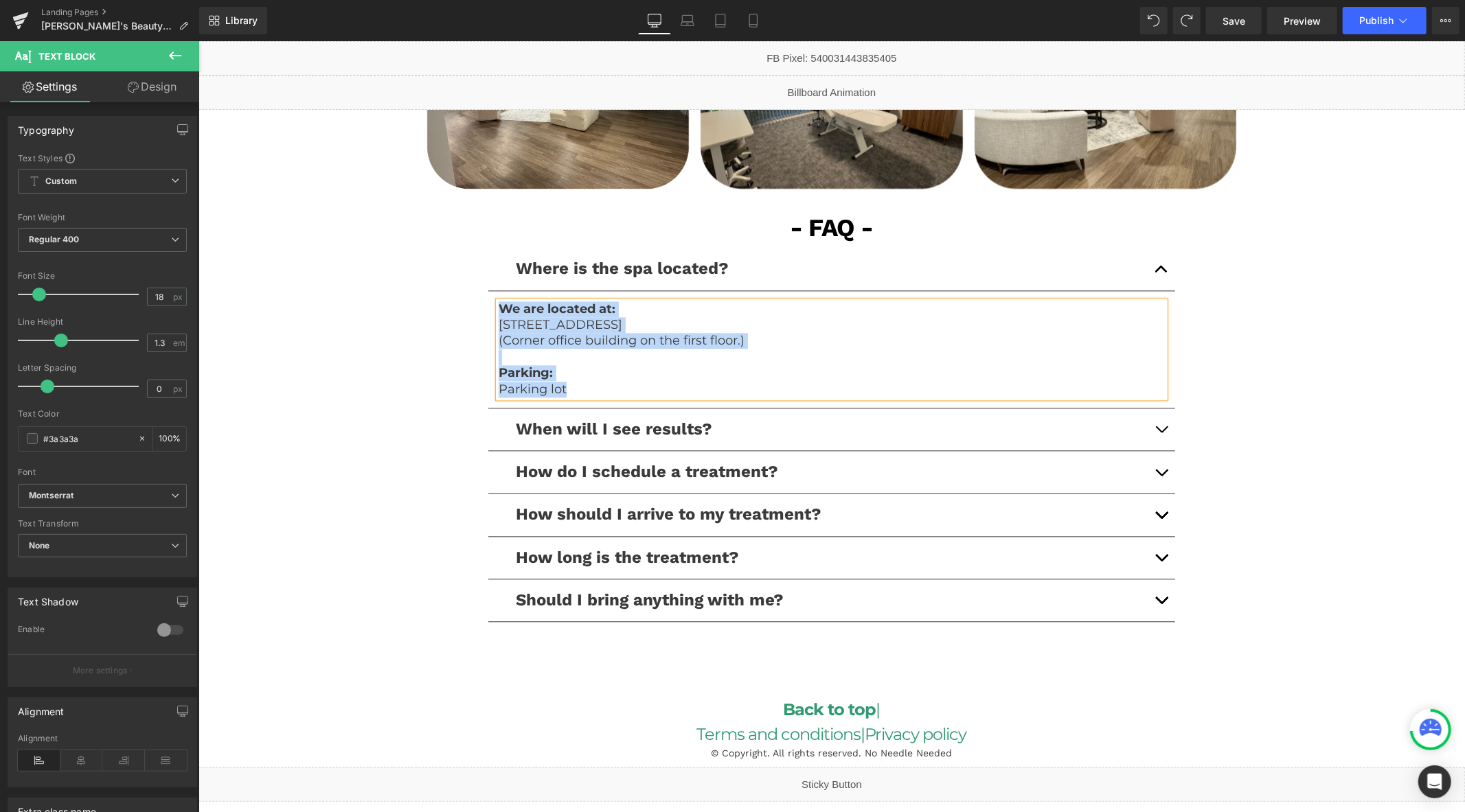
copy div "We are located at: 220 Technology Dr, Suite 110, Irvine, CA 92618 (Corner offic…"
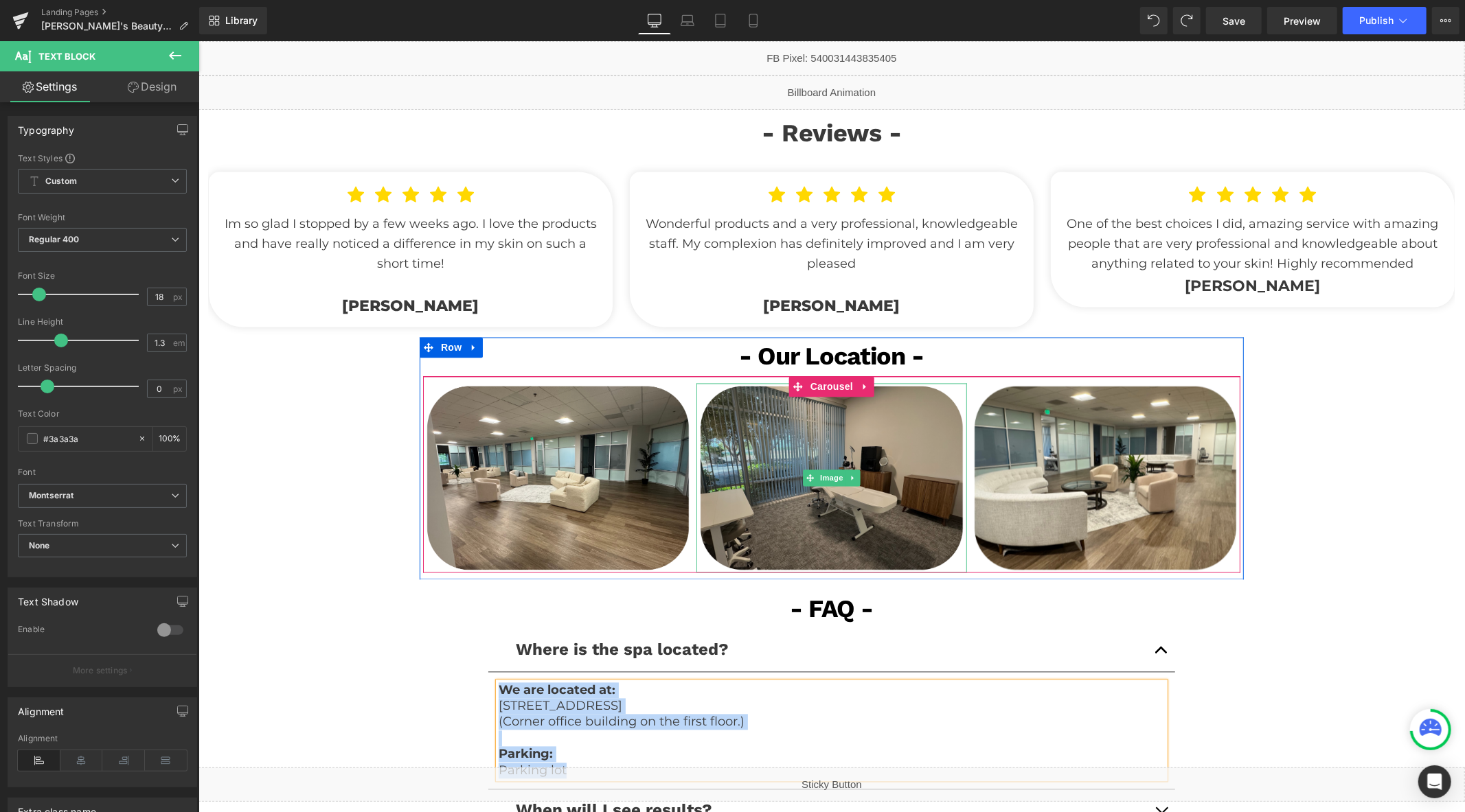
scroll to position [2142, 0]
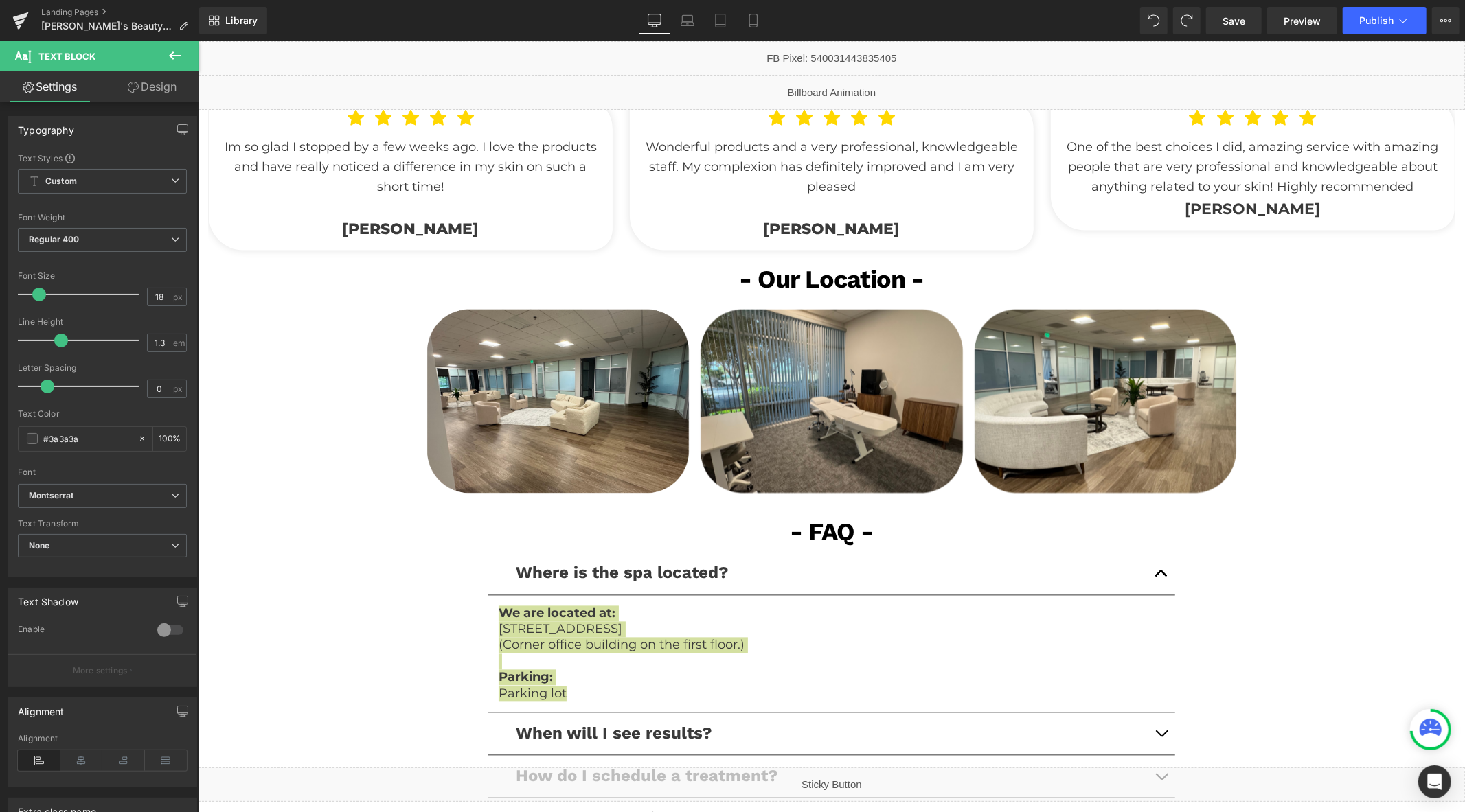
click at [187, 59] on button at bounding box center [175, 56] width 48 height 30
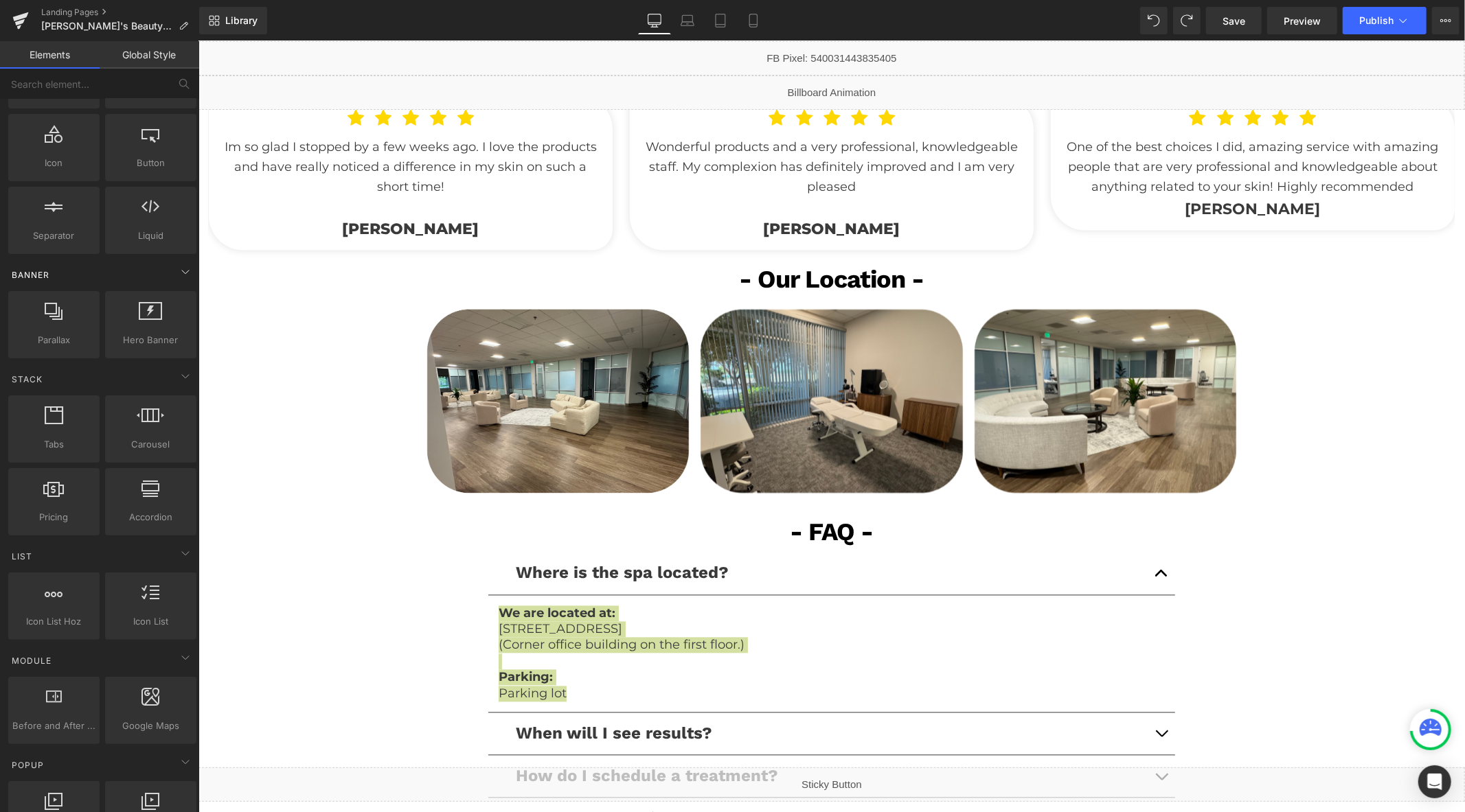
scroll to position [229, 0]
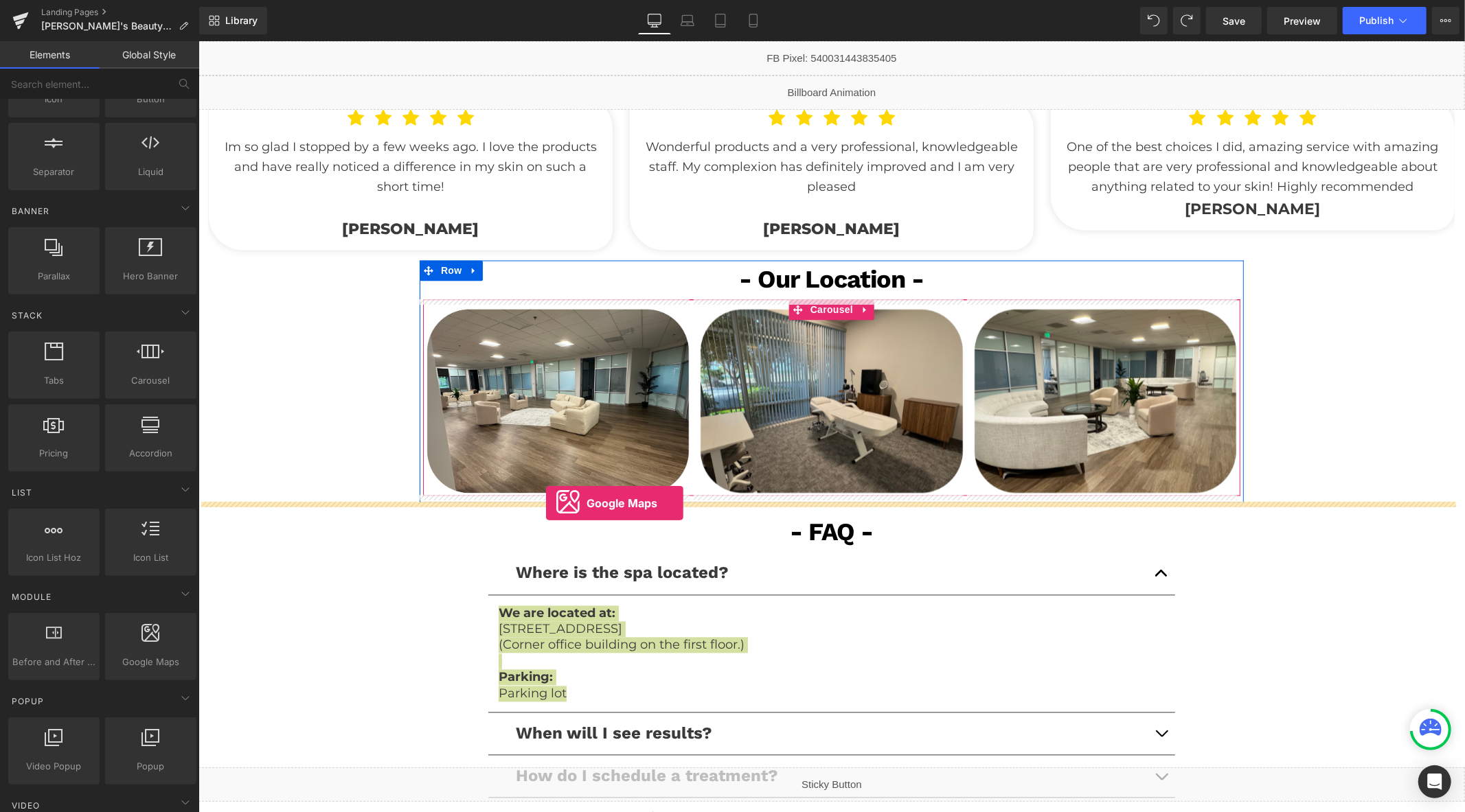
drag, startPoint x: 331, startPoint y: 682, endPoint x: 546, endPoint y: 503, distance: 279.8
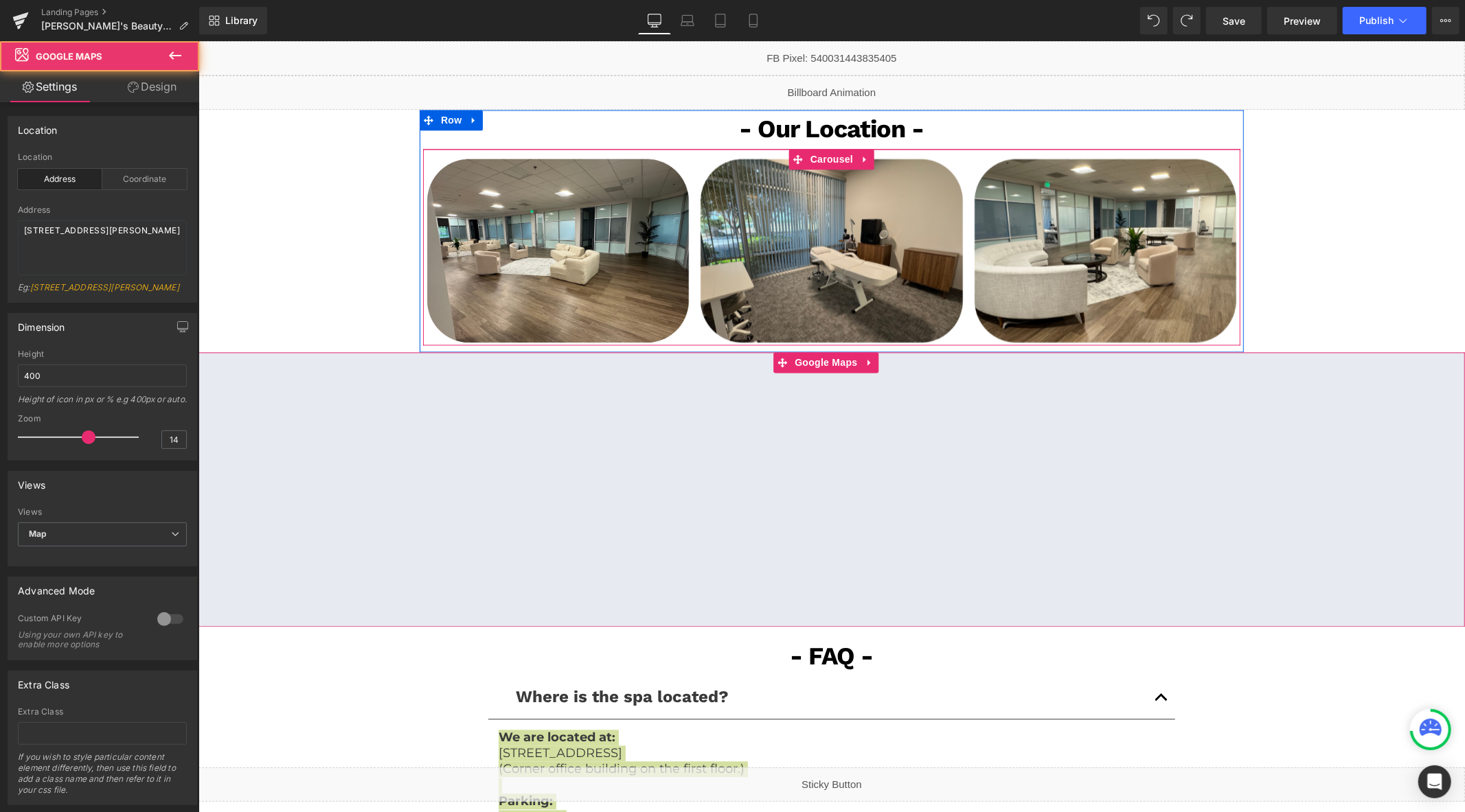
scroll to position [2448, 0]
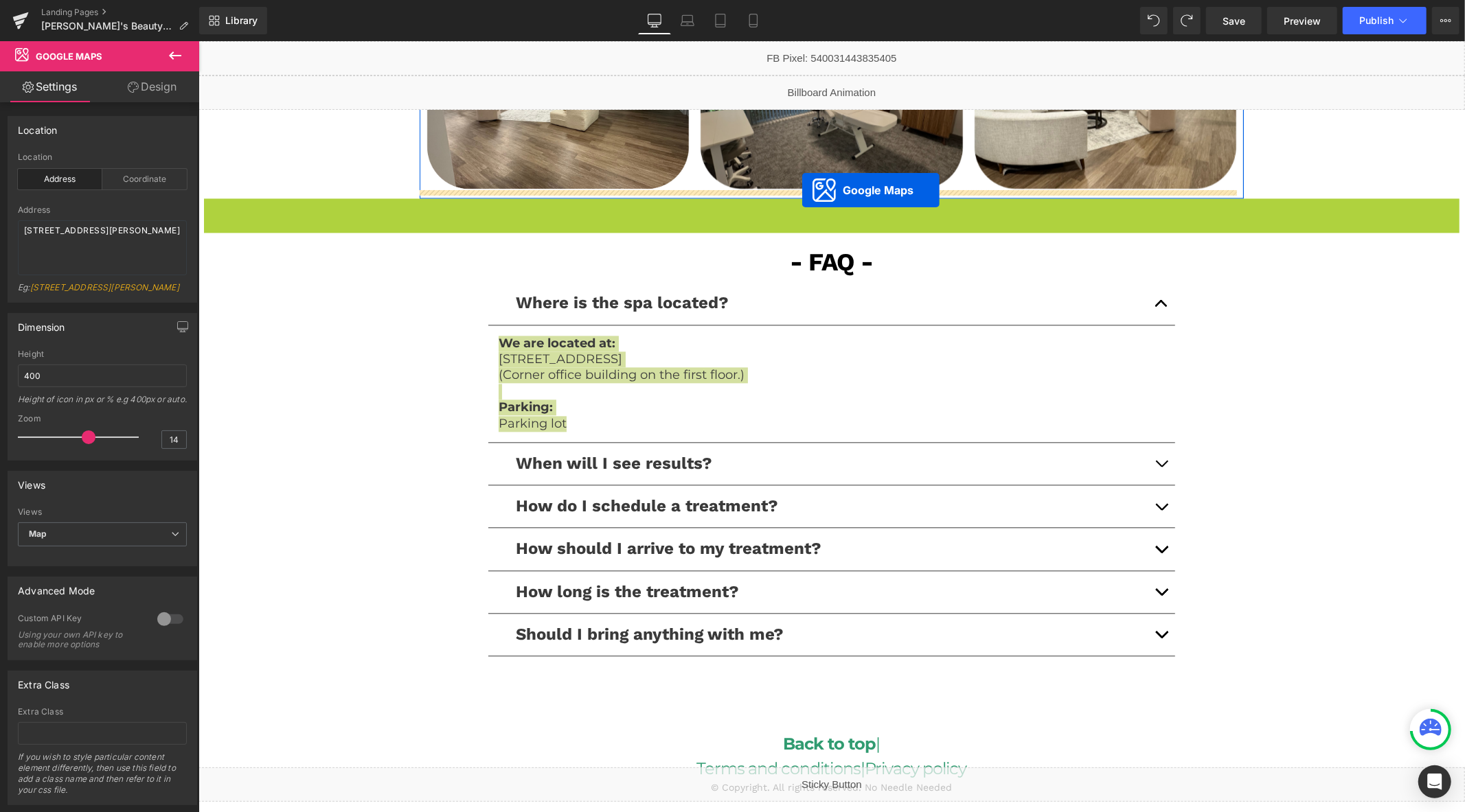
drag, startPoint x: 787, startPoint y: 213, endPoint x: 801, endPoint y: 189, distance: 27.8
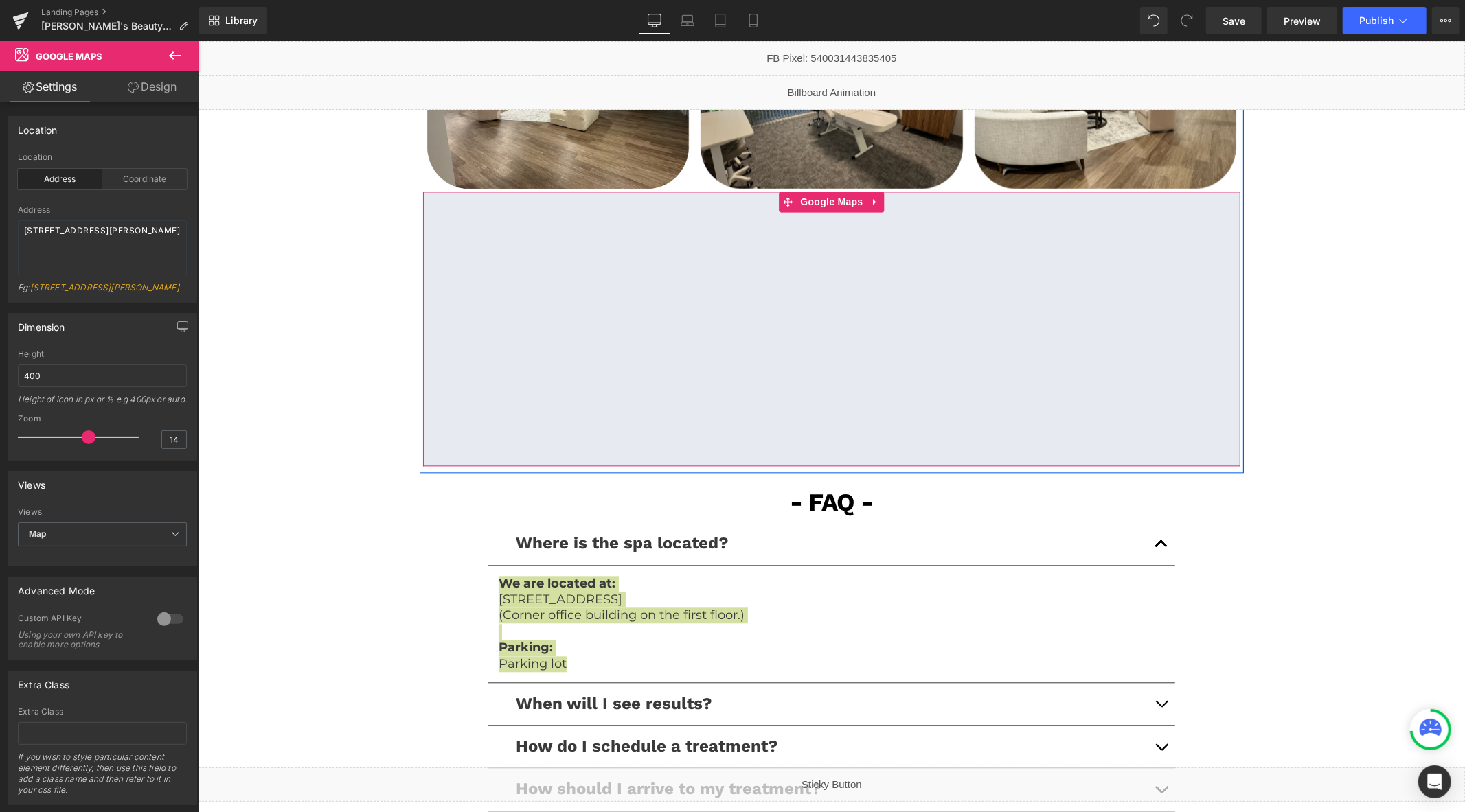
scroll to position [2371, 0]
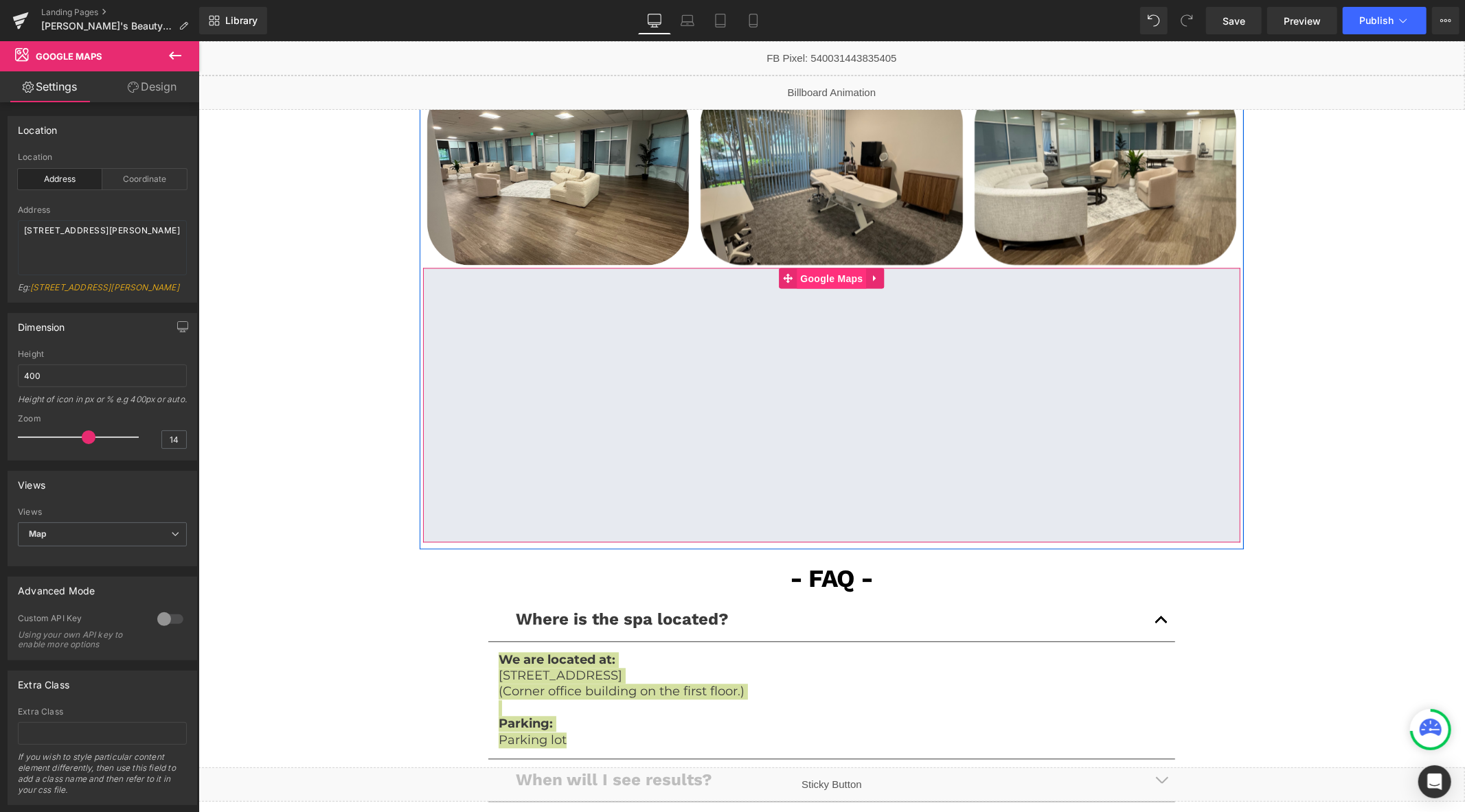
click at [817, 275] on span "Google Maps" at bounding box center [831, 278] width 70 height 21
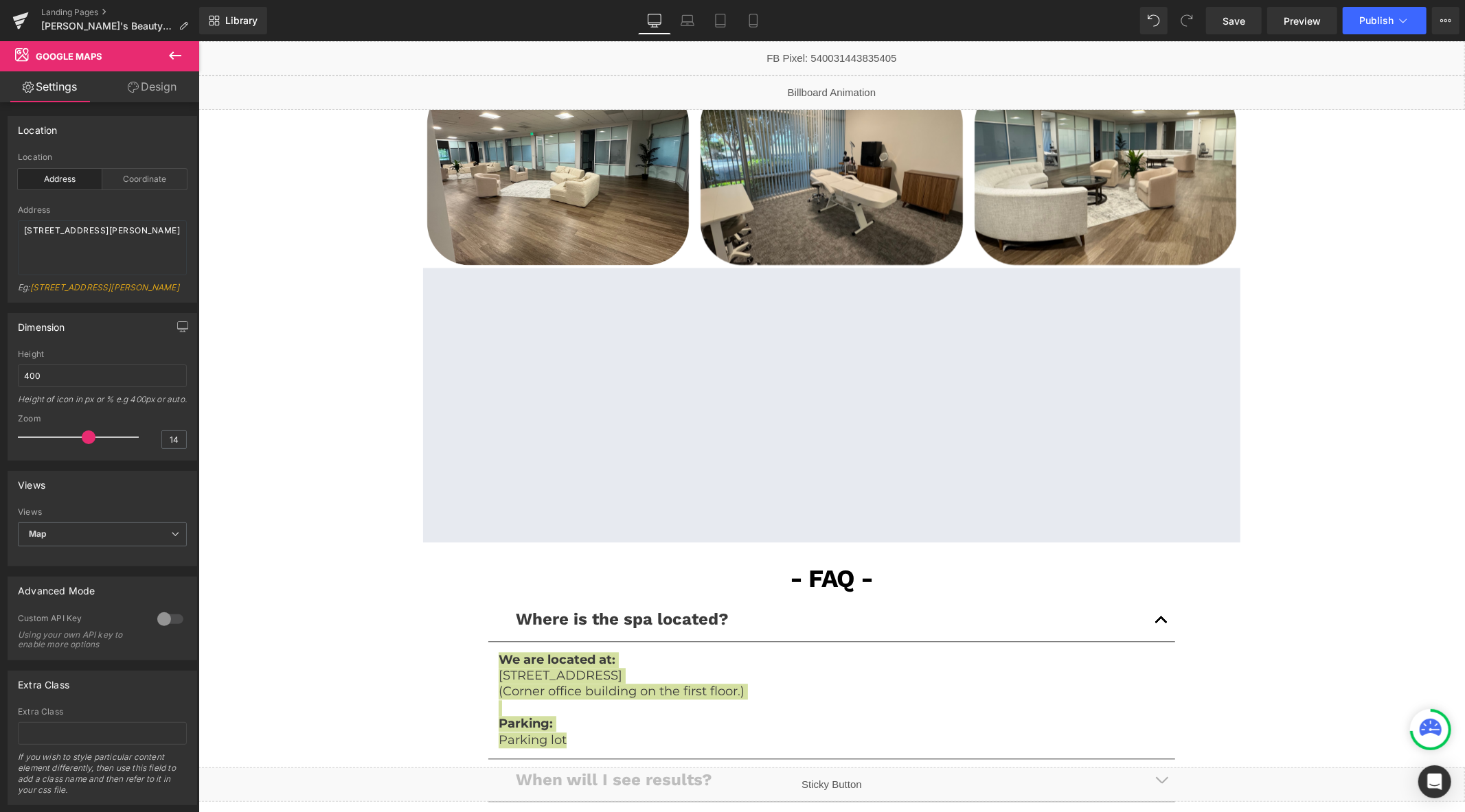
click at [177, 56] on icon at bounding box center [175, 56] width 12 height 8
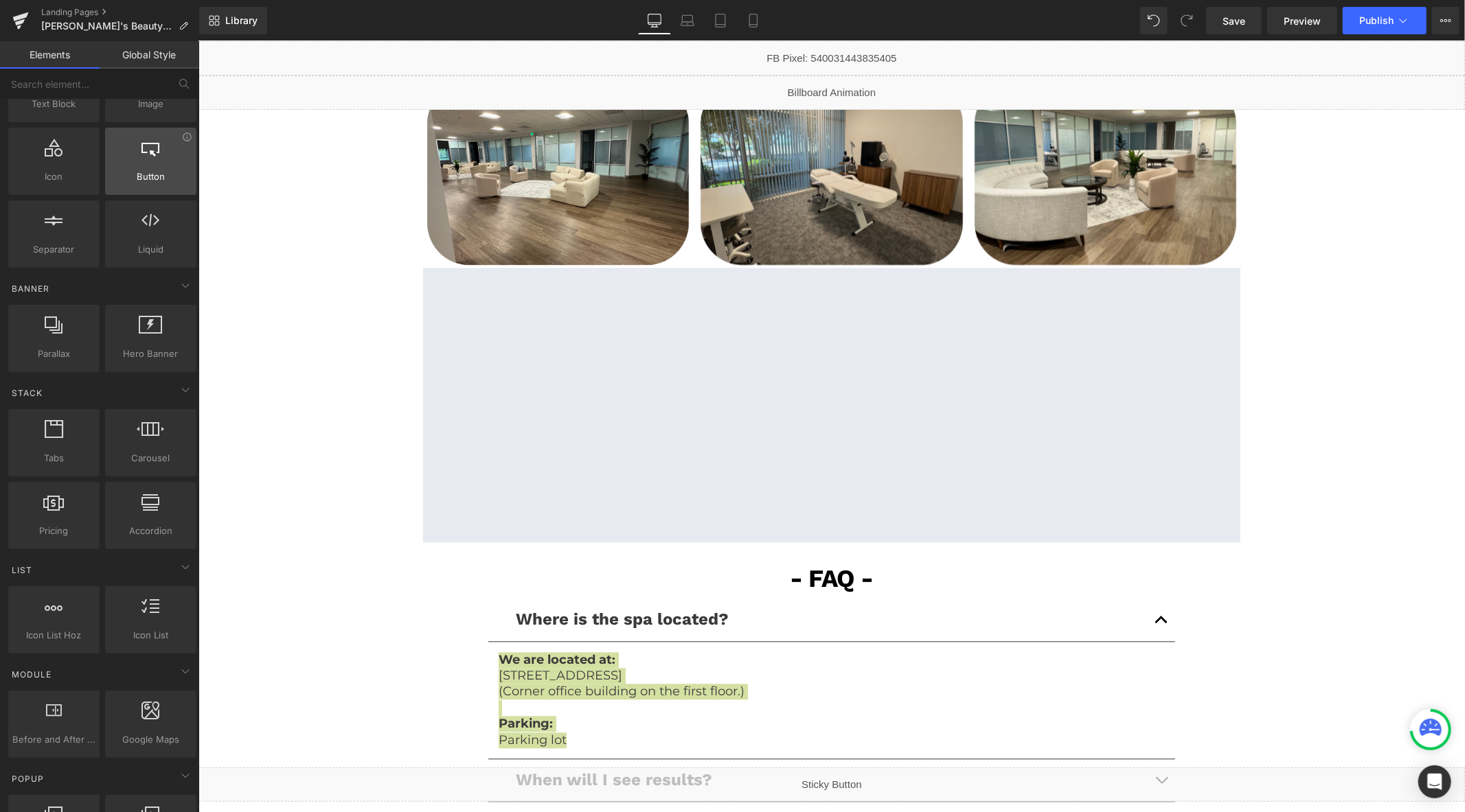
scroll to position [0, 0]
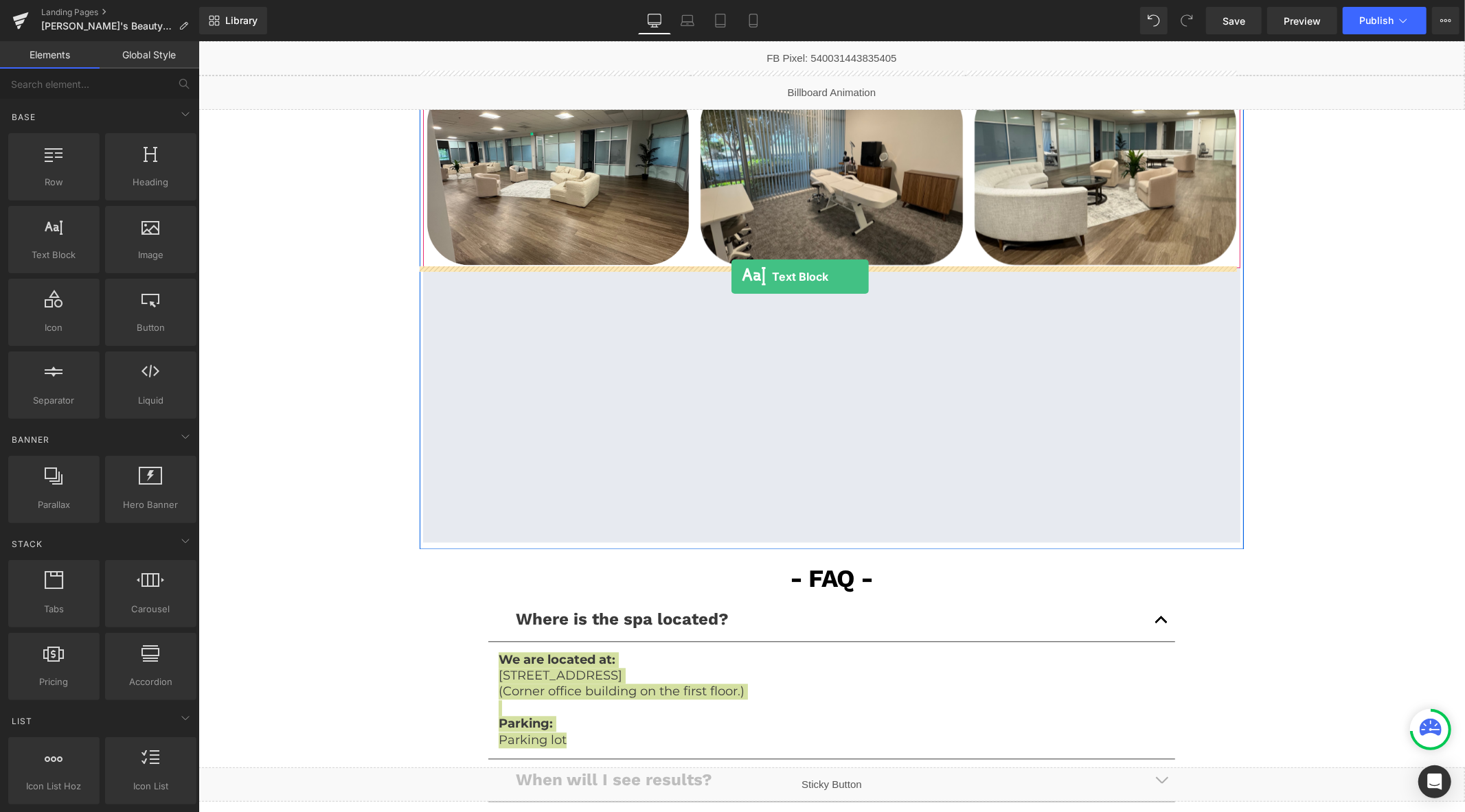
drag, startPoint x: 249, startPoint y: 293, endPoint x: 731, endPoint y: 276, distance: 482.3
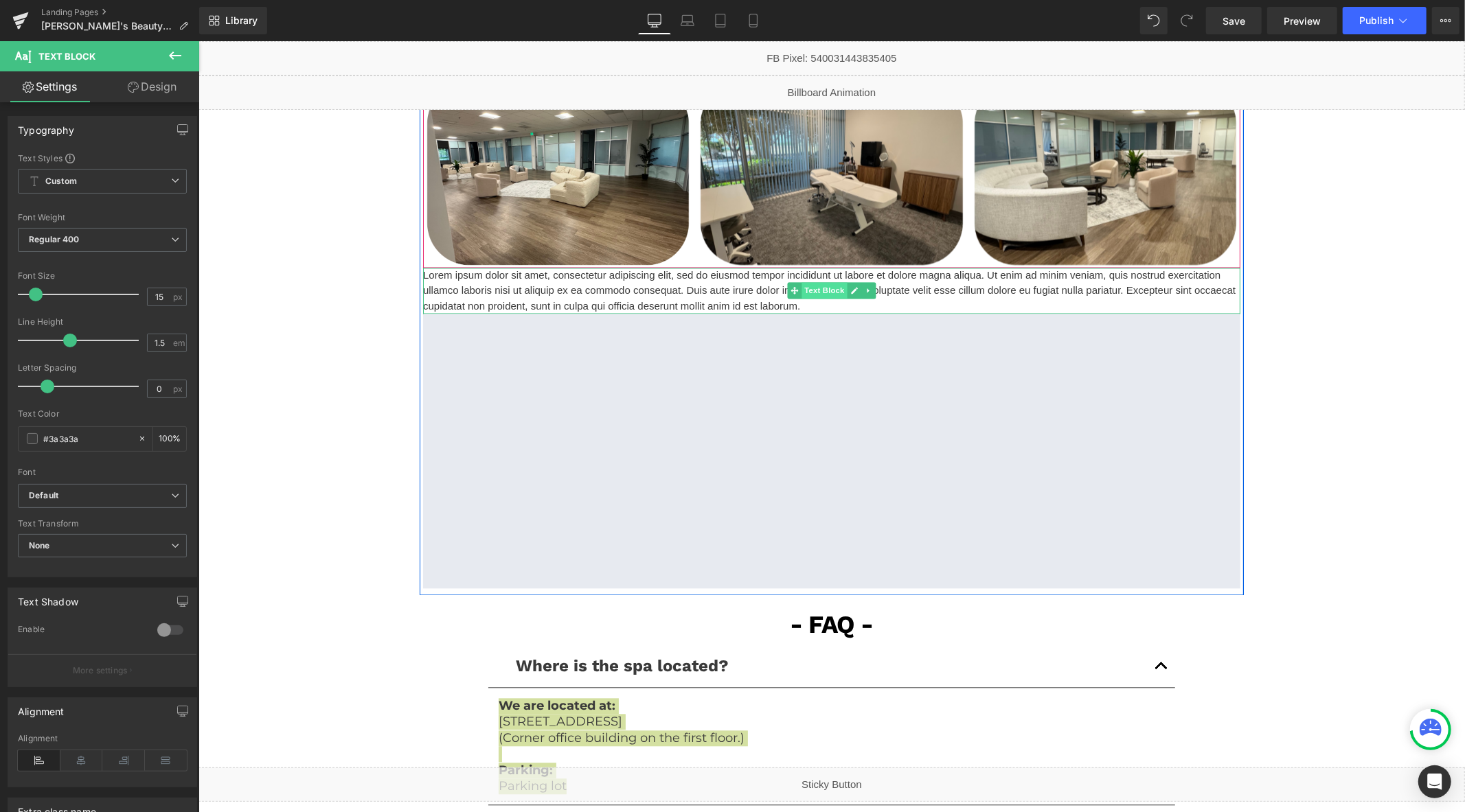
click at [823, 289] on span "Text Block" at bounding box center [823, 289] width 46 height 16
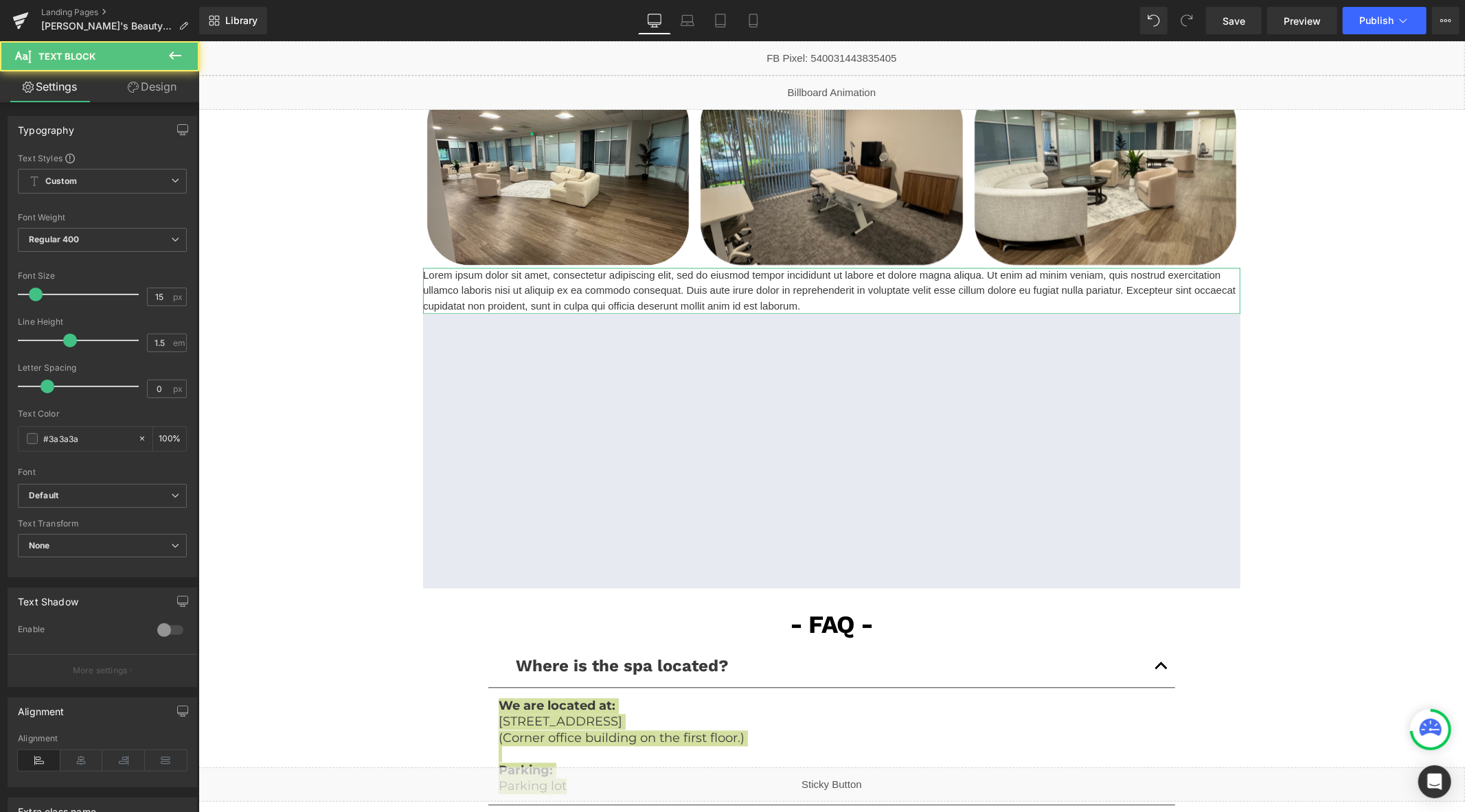
click at [129, 83] on icon at bounding box center [133, 87] width 11 height 11
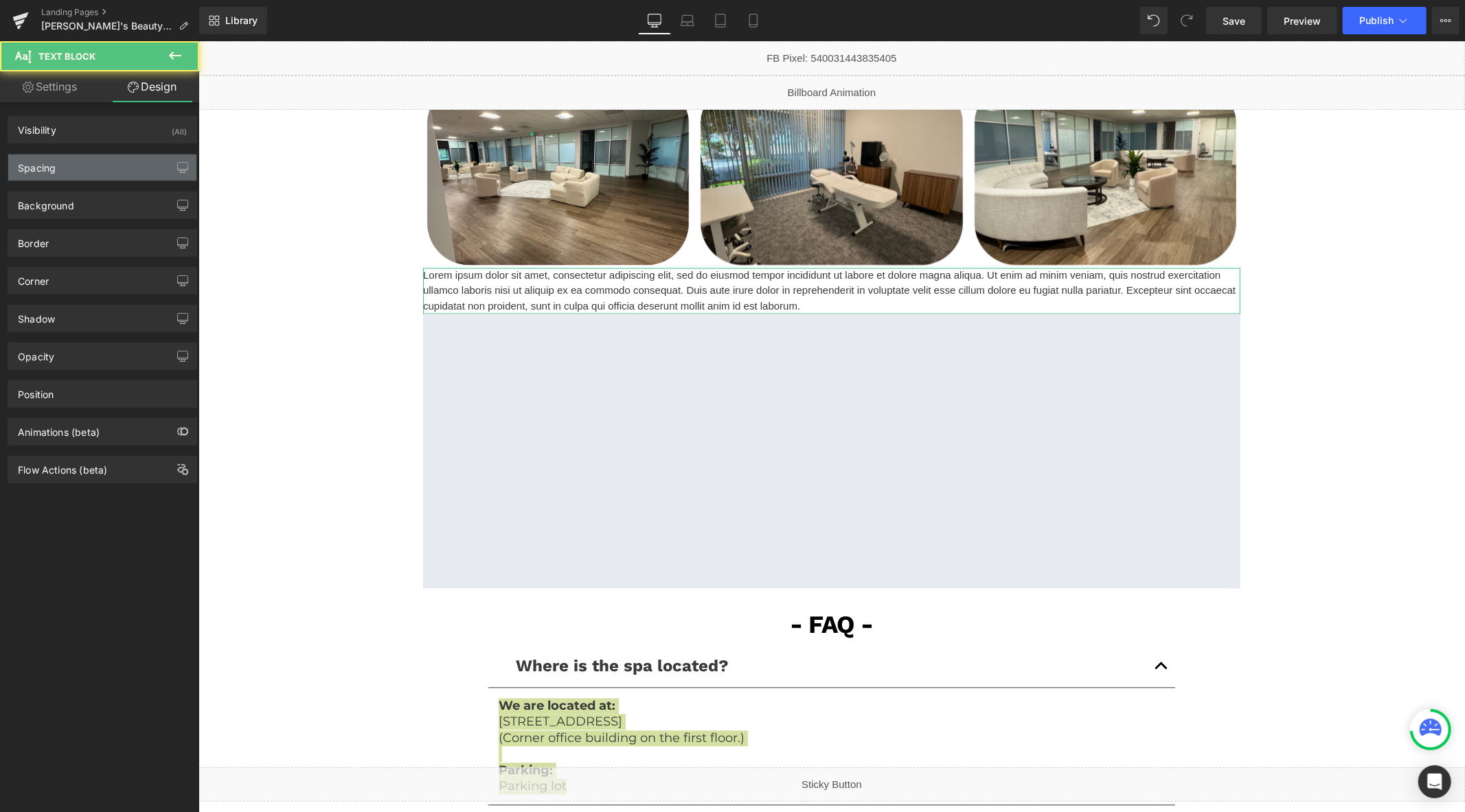
click at [96, 172] on div "Spacing" at bounding box center [103, 168] width 189 height 26
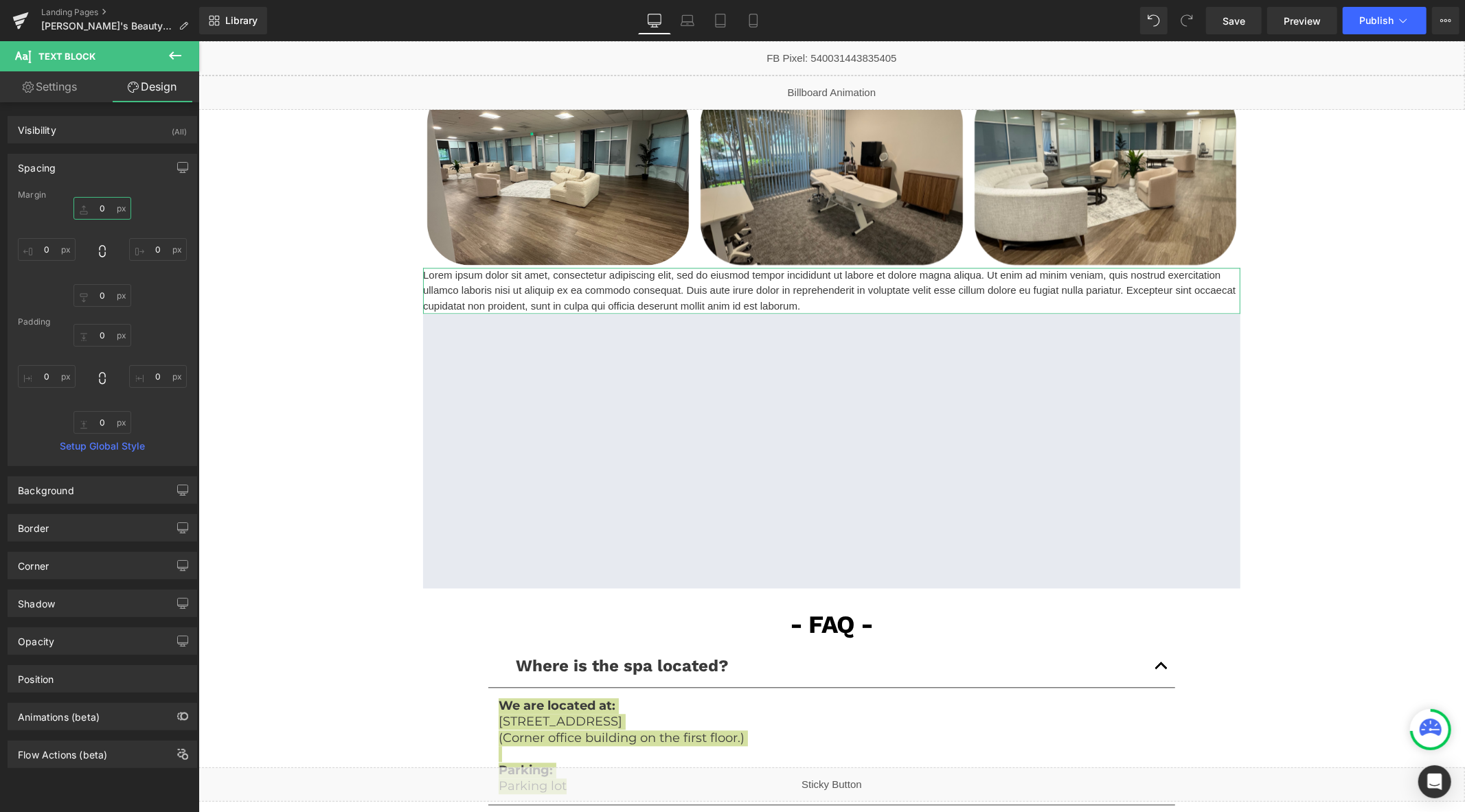
click at [111, 209] on input "0" at bounding box center [102, 208] width 58 height 22
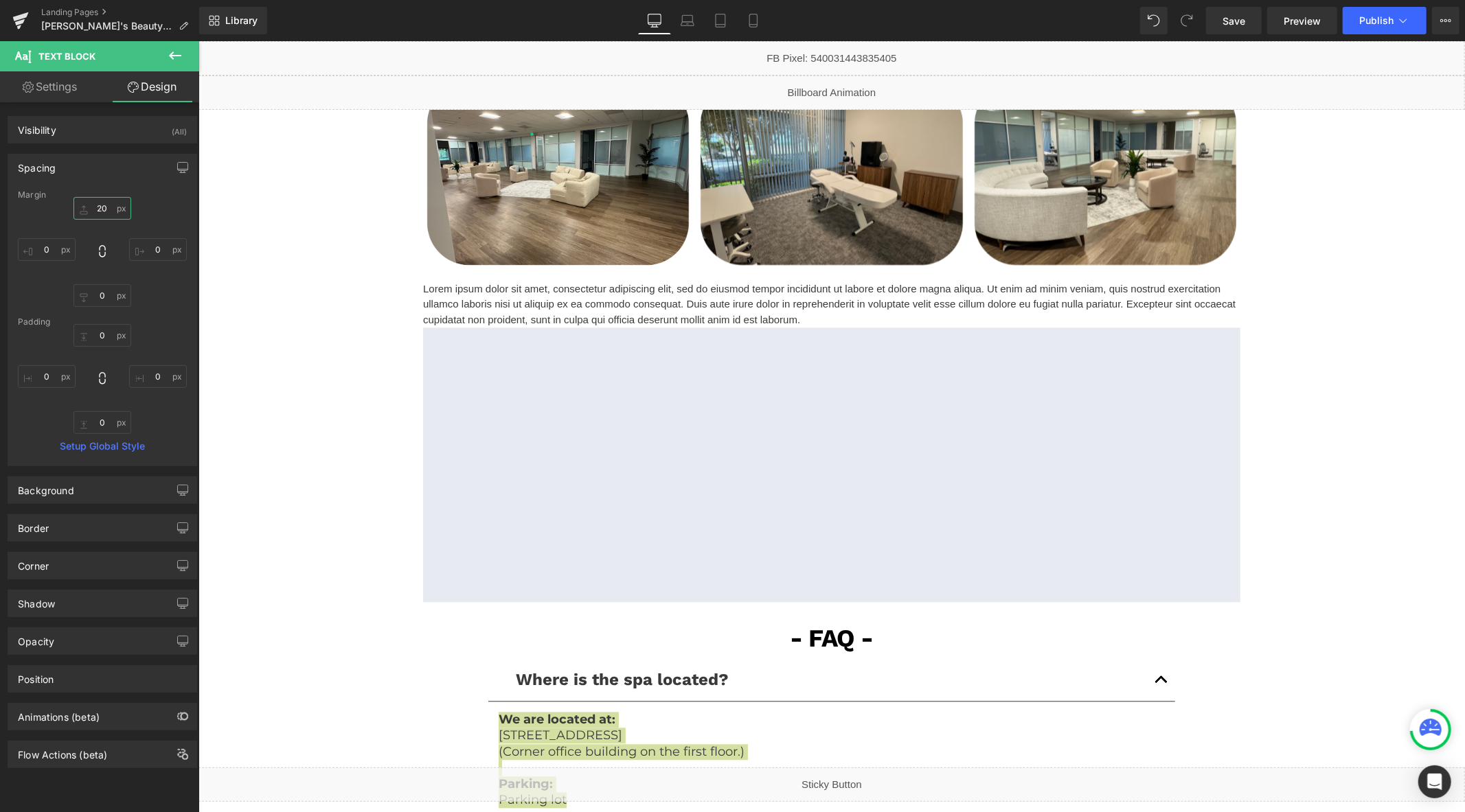
type input "20"
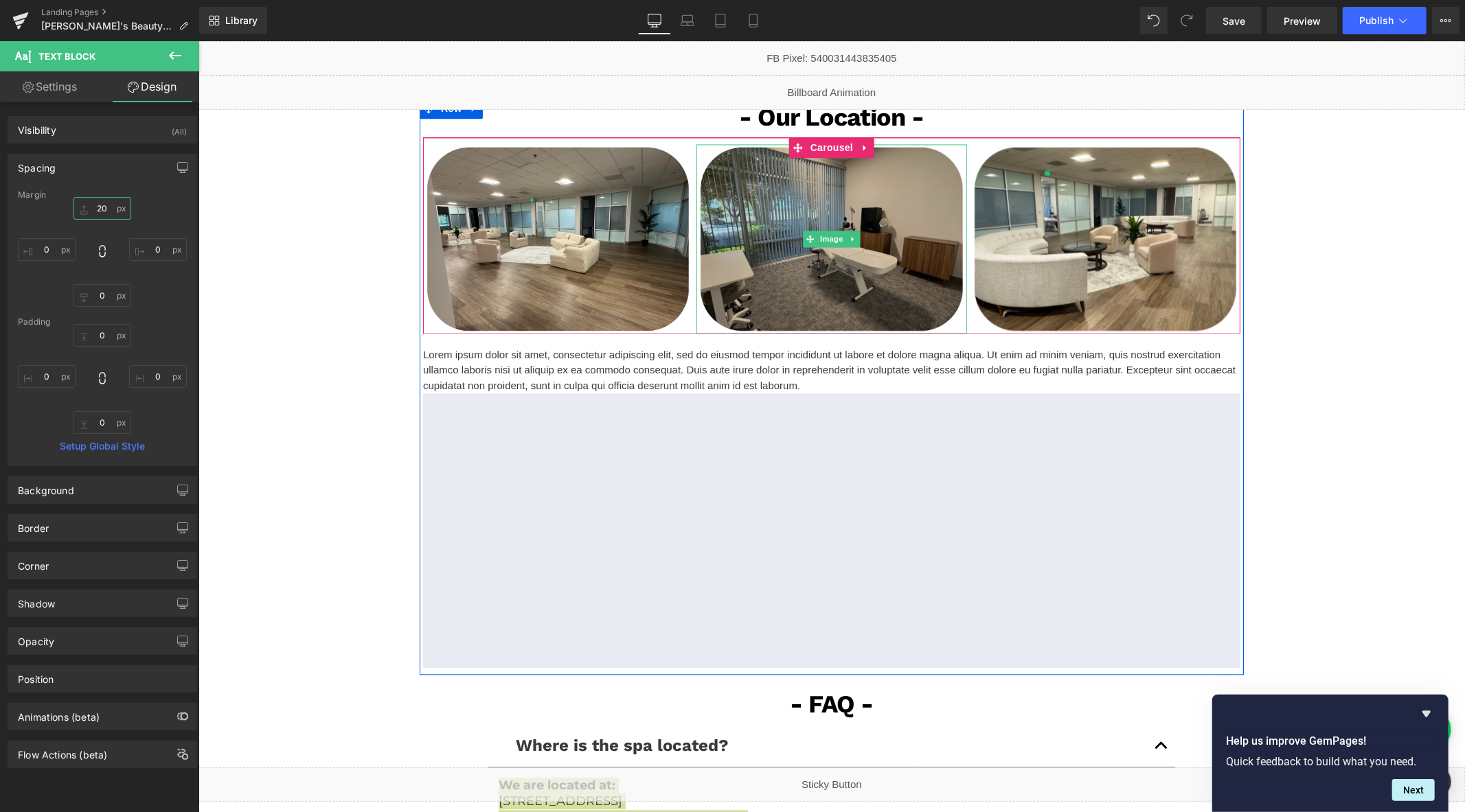
scroll to position [2219, 0]
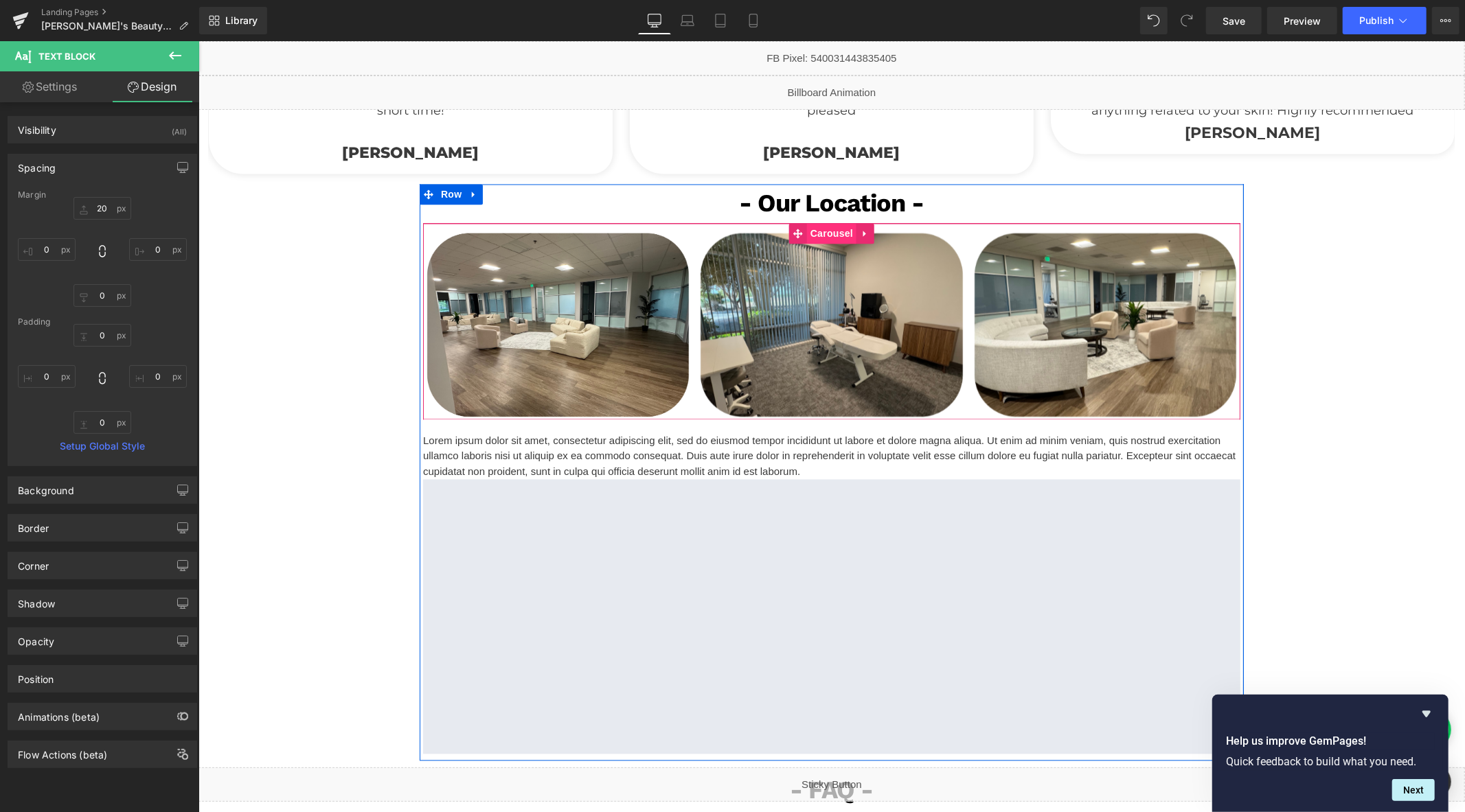
click at [824, 228] on span "Carousel" at bounding box center [831, 233] width 49 height 21
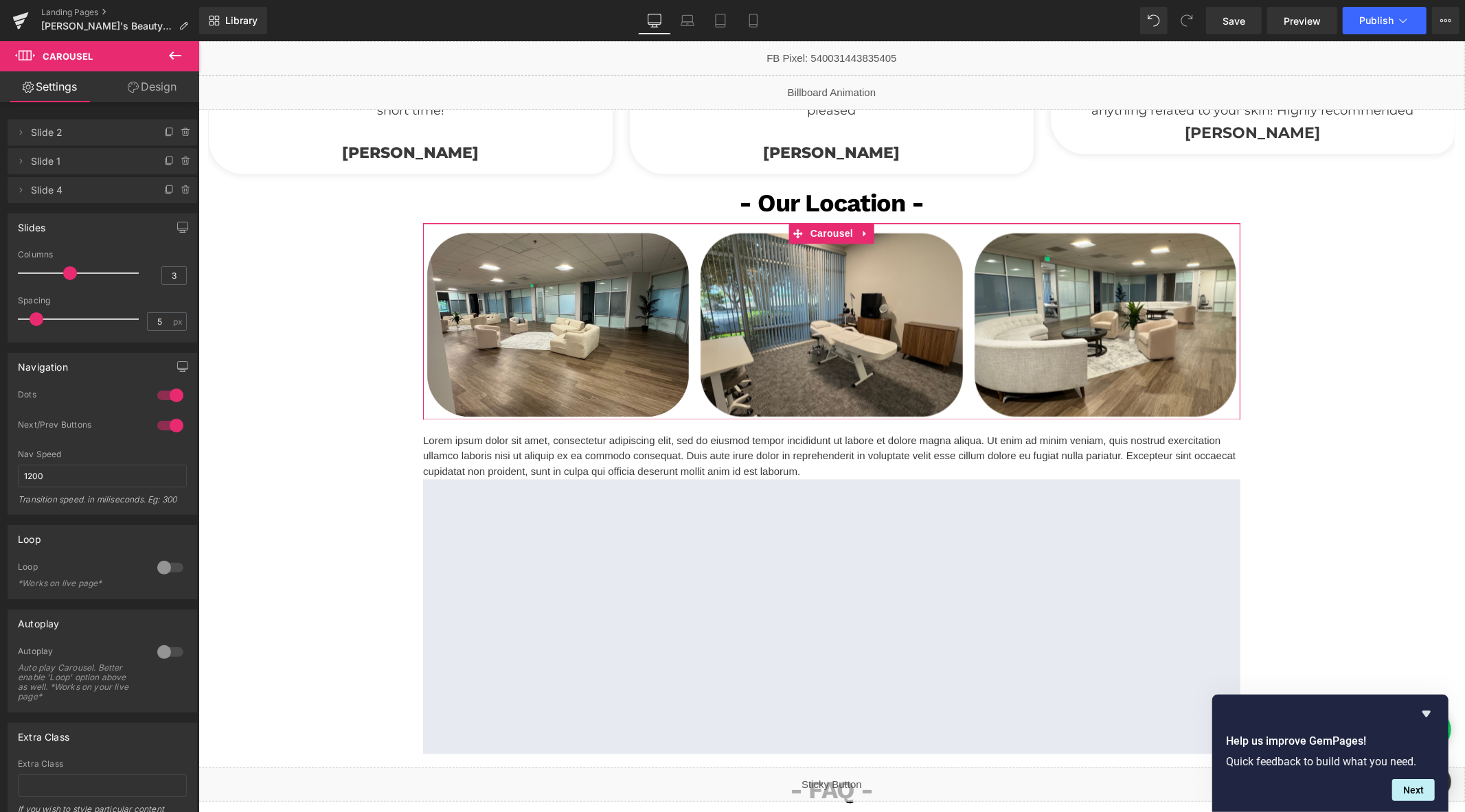
click at [153, 86] on link "Design" at bounding box center [151, 87] width 100 height 31
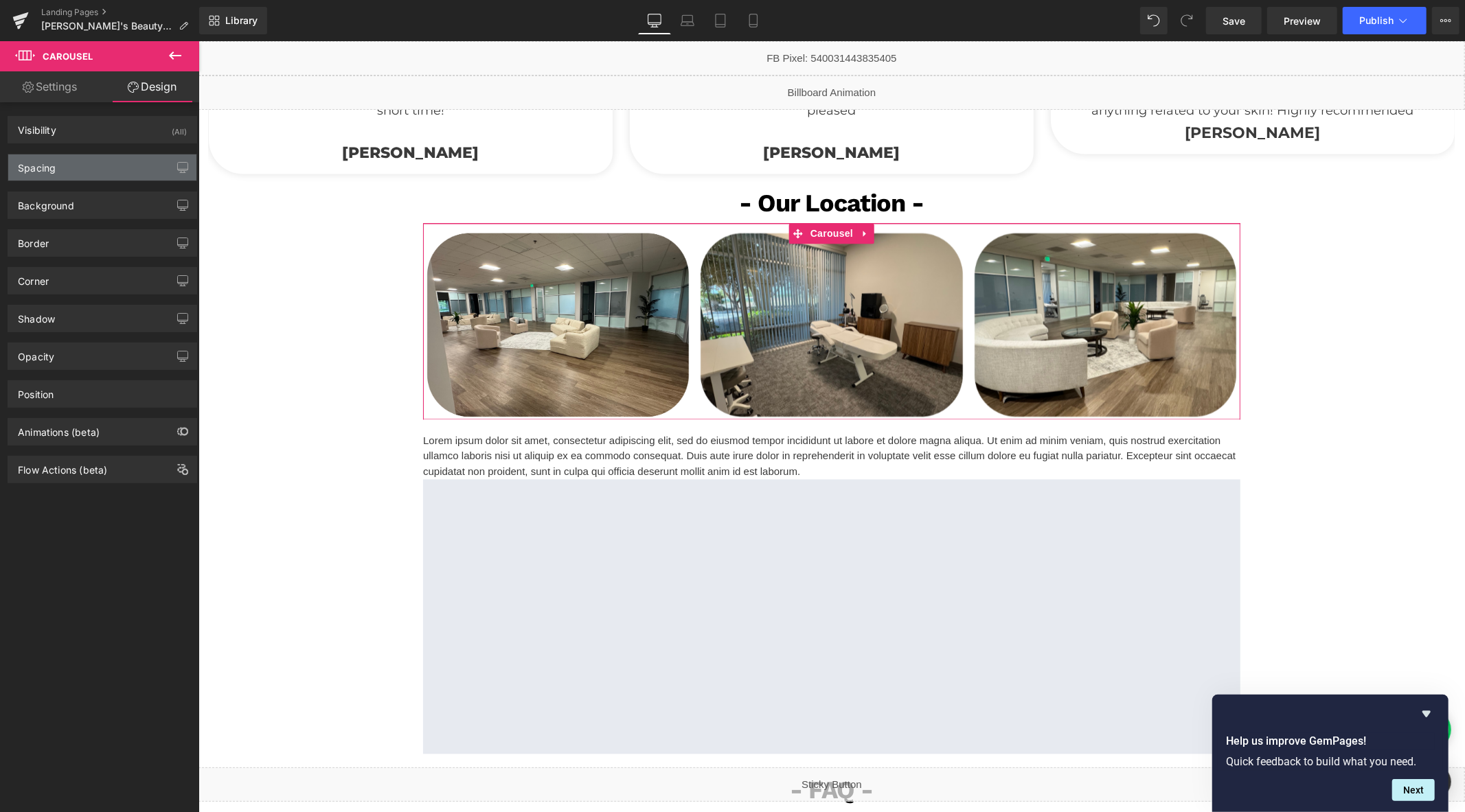
click at [99, 155] on div "Spacing" at bounding box center [103, 168] width 189 height 26
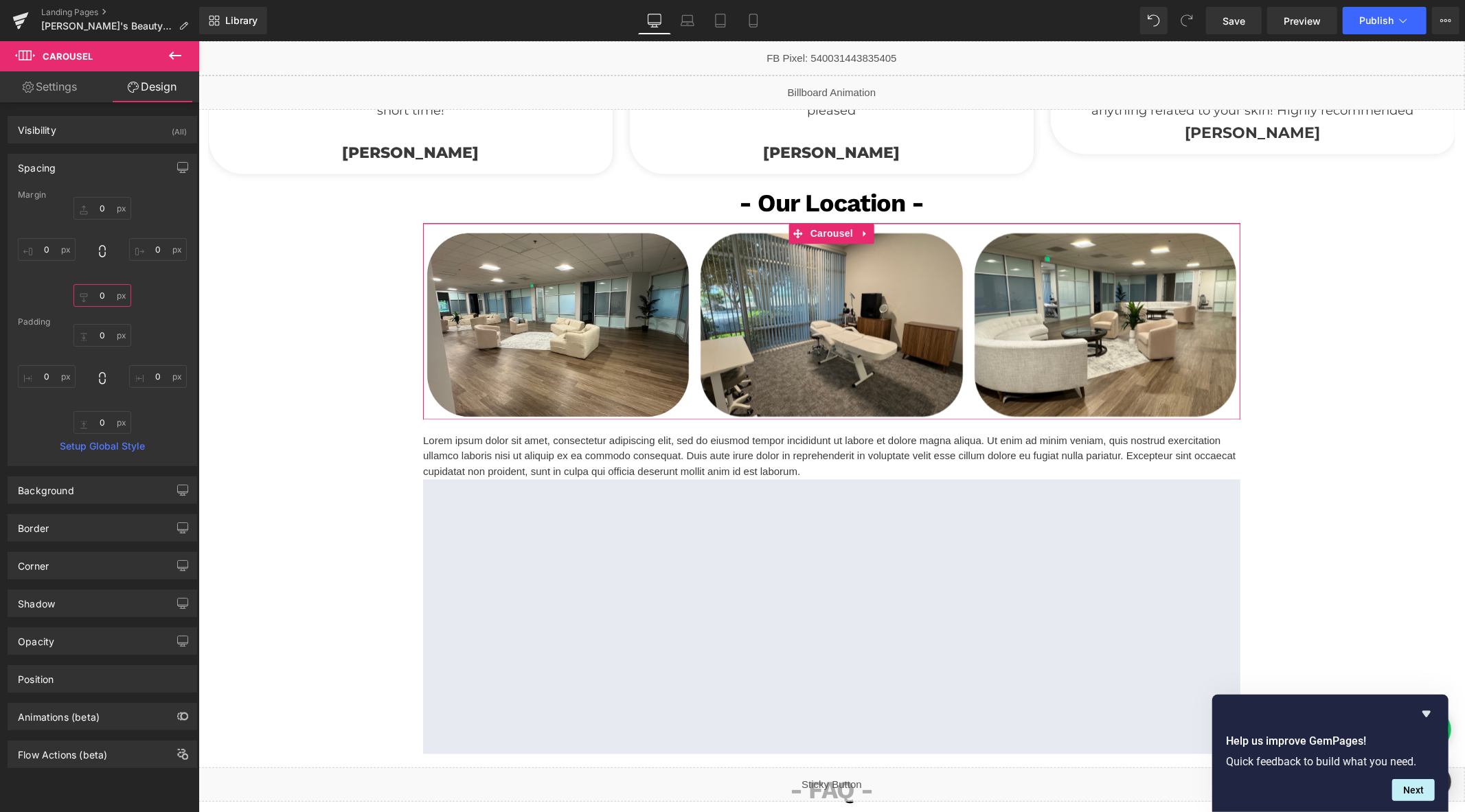
click at [97, 305] on input "0" at bounding box center [102, 295] width 58 height 22
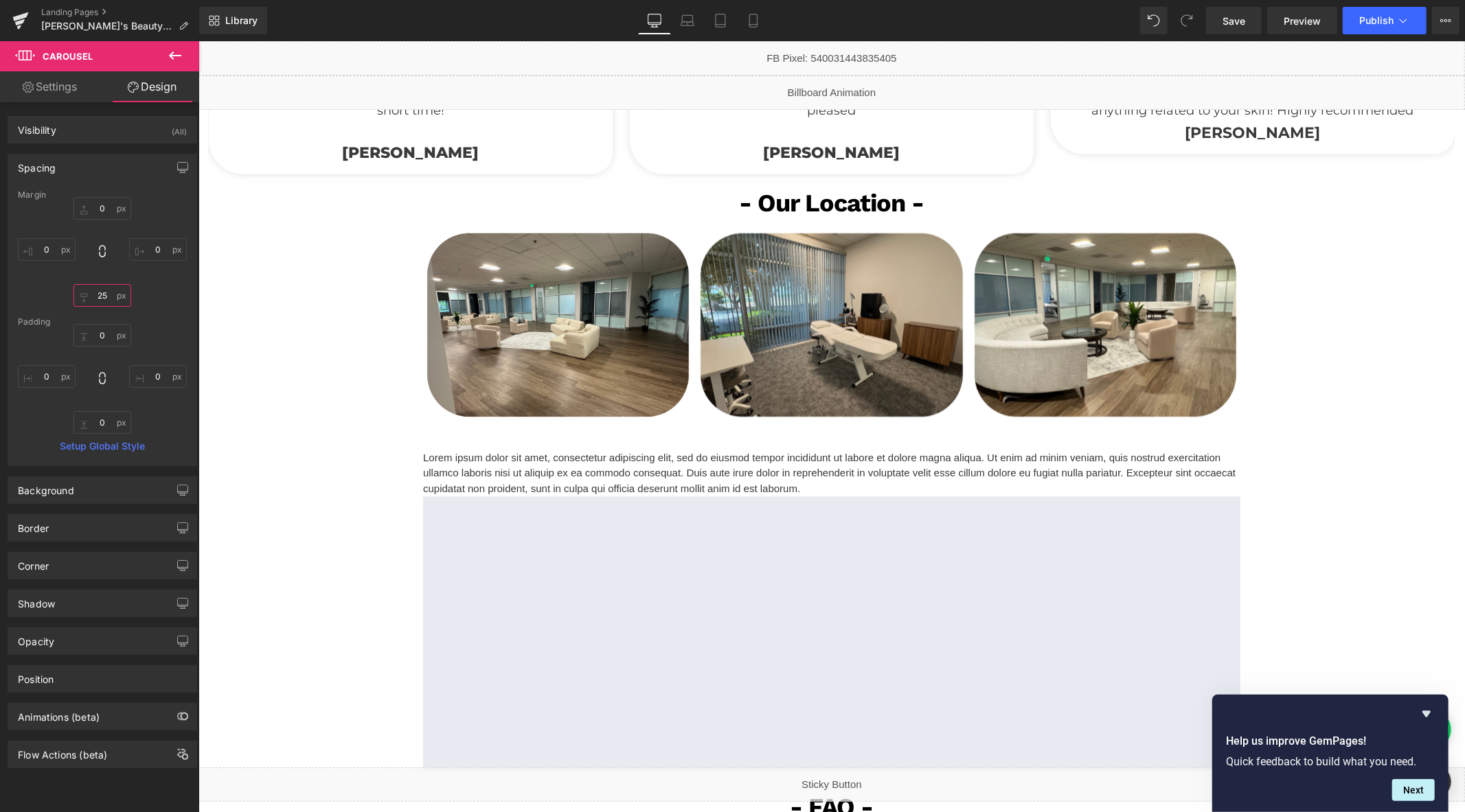
type input "25"
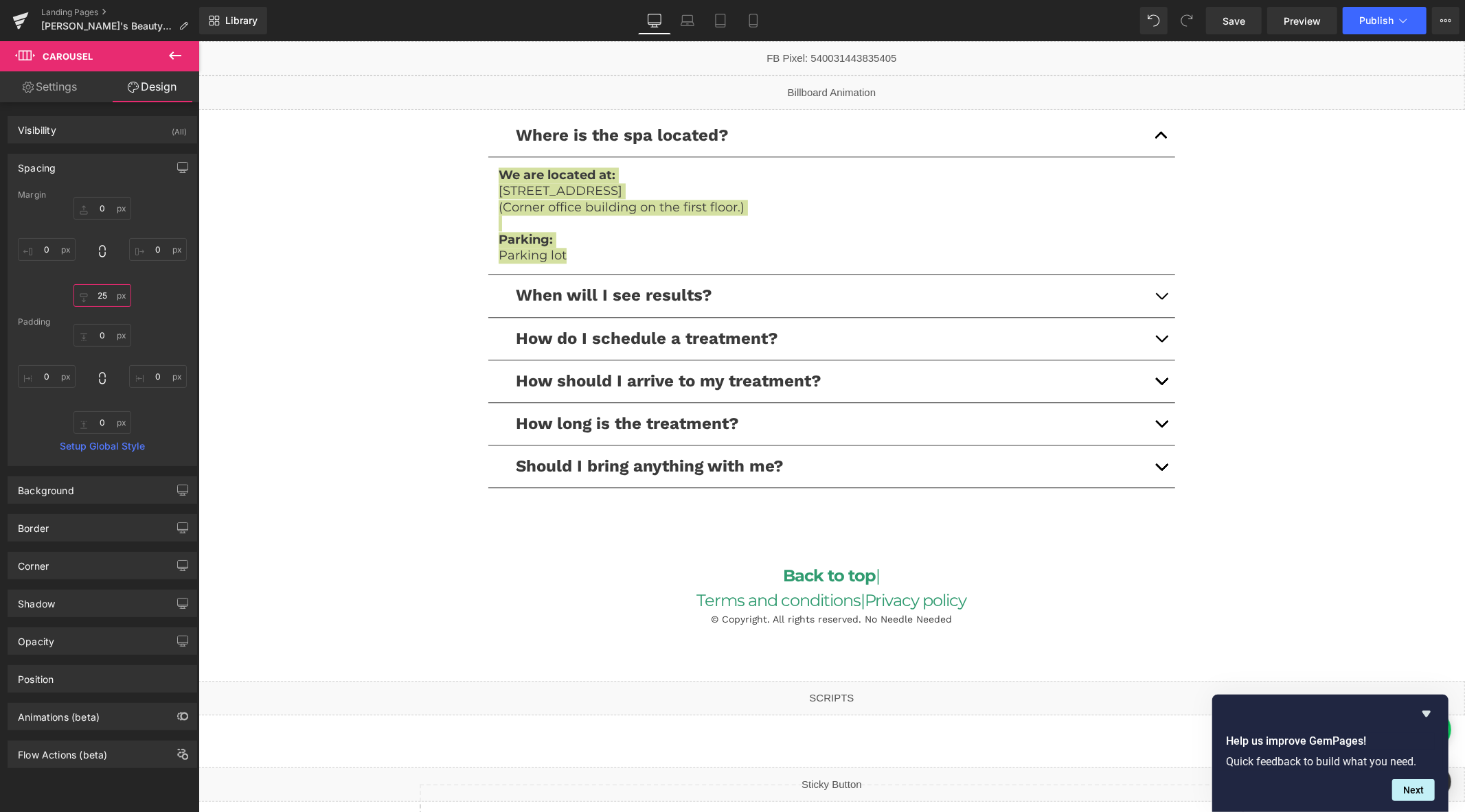
scroll to position [2905, 0]
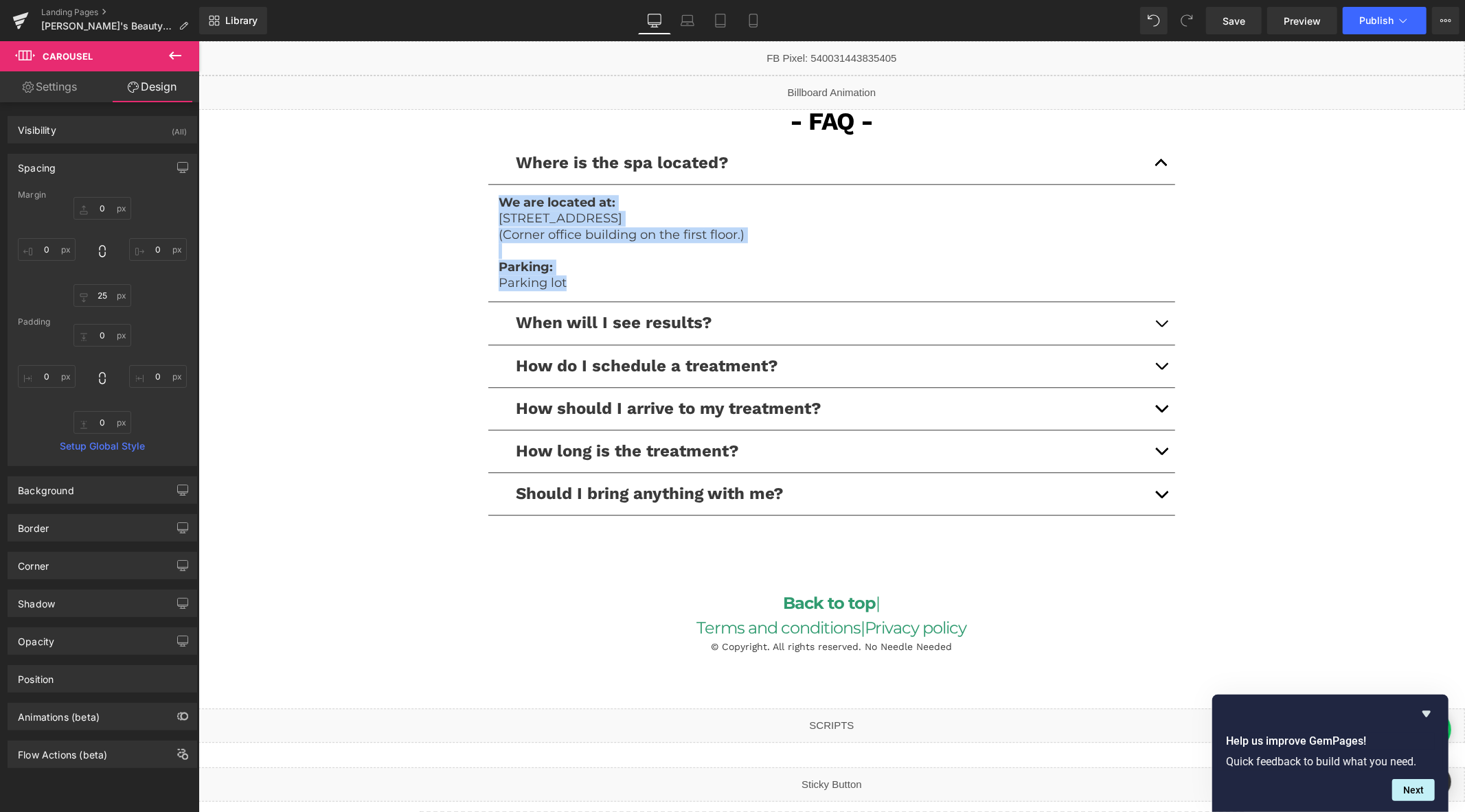
click at [768, 251] on p at bounding box center [831, 250] width 666 height 15
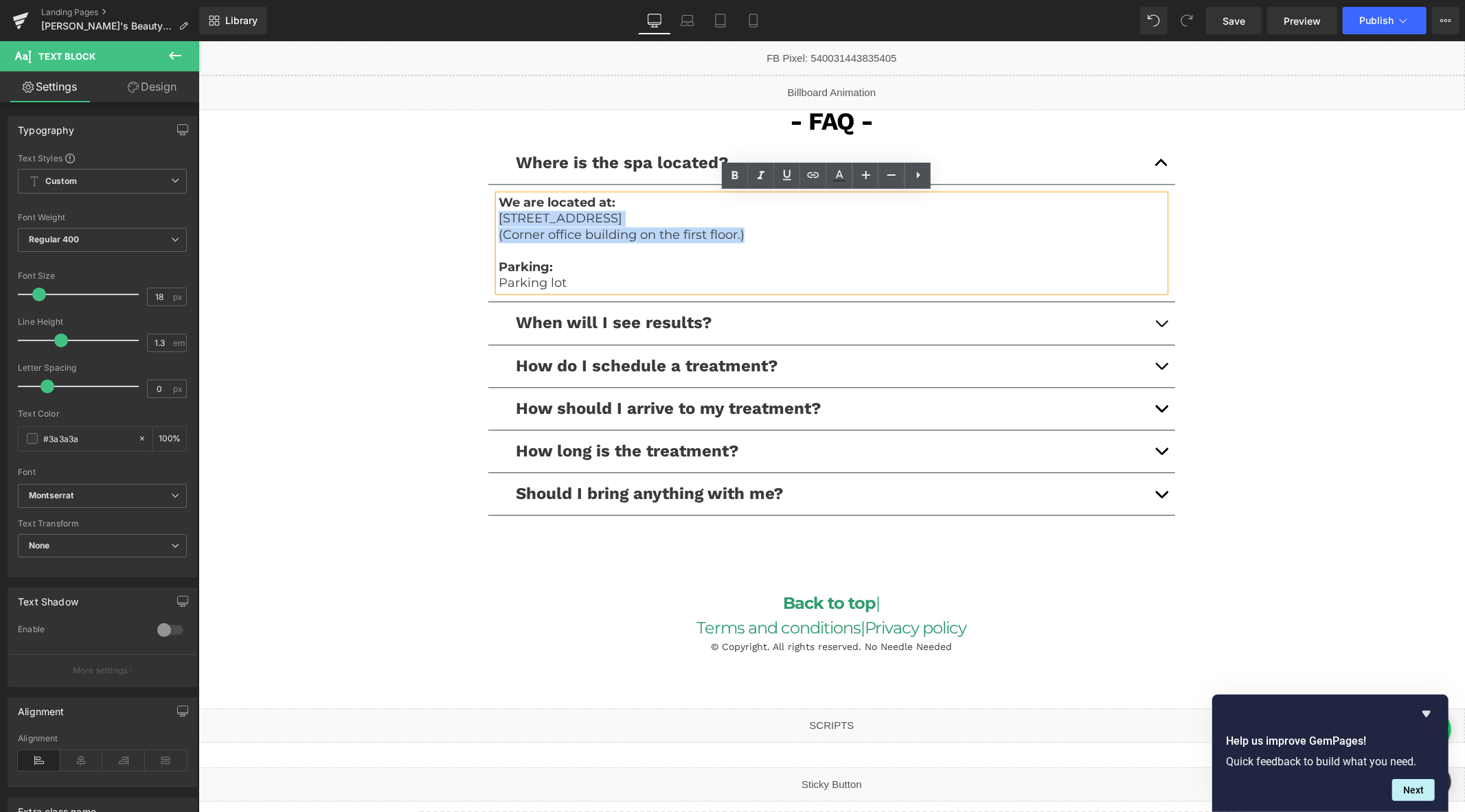
drag, startPoint x: 759, startPoint y: 229, endPoint x: 485, endPoint y: 215, distance: 274.4
click at [488, 215] on article "We are located at: 220 Technology Dr, Suite 110, Irvine, CA 92618 (Corner offic…" at bounding box center [831, 243] width 687 height 117
copy div "220 Technology Dr, Suite 110, Irvine, CA 92618 (Corner office building on the f…"
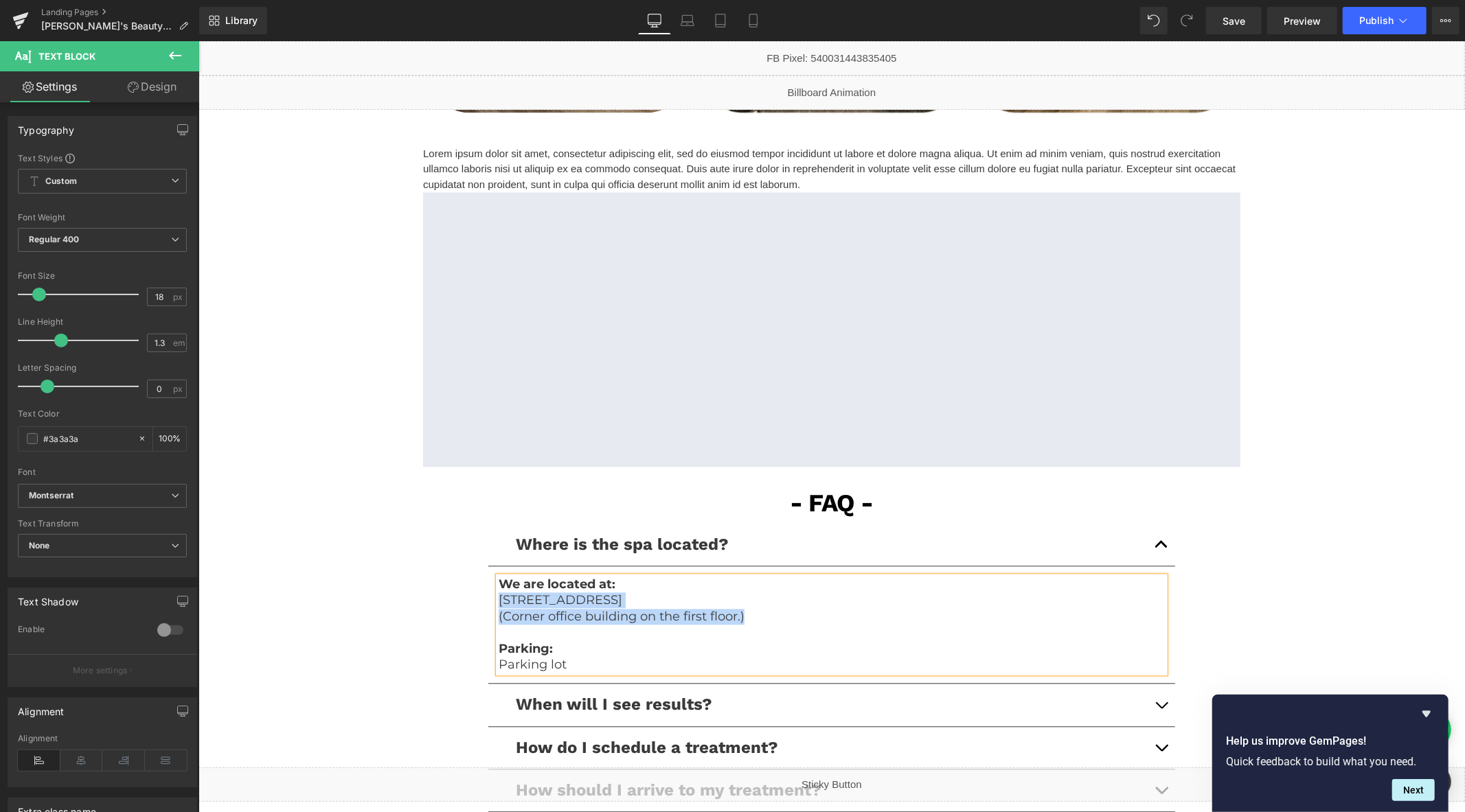
scroll to position [2371, 0]
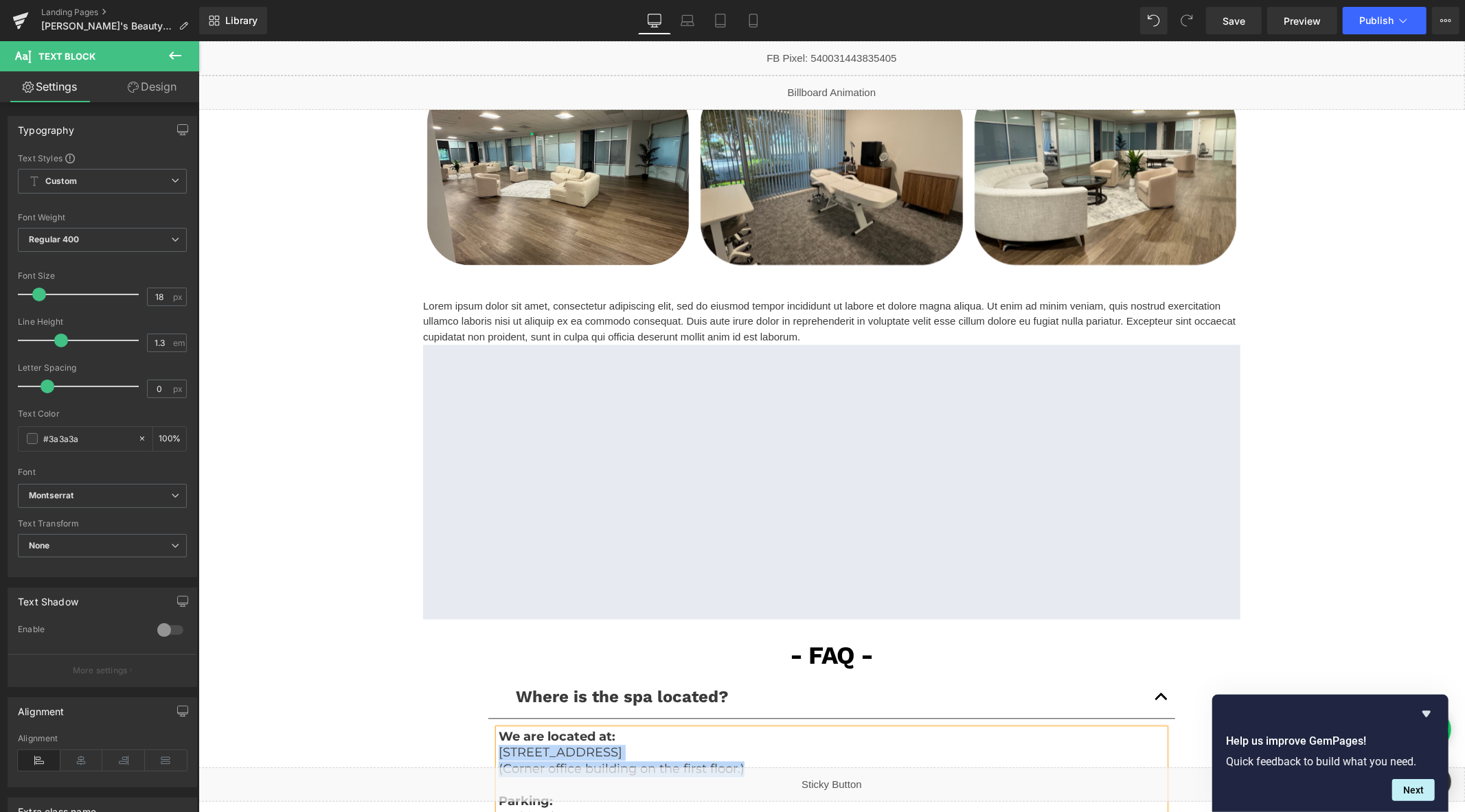
click at [826, 332] on p "Lorem ipsum dolor sit amet, consectetur adipiscing elit, sed do eiusmod tempor …" at bounding box center [831, 321] width 817 height 46
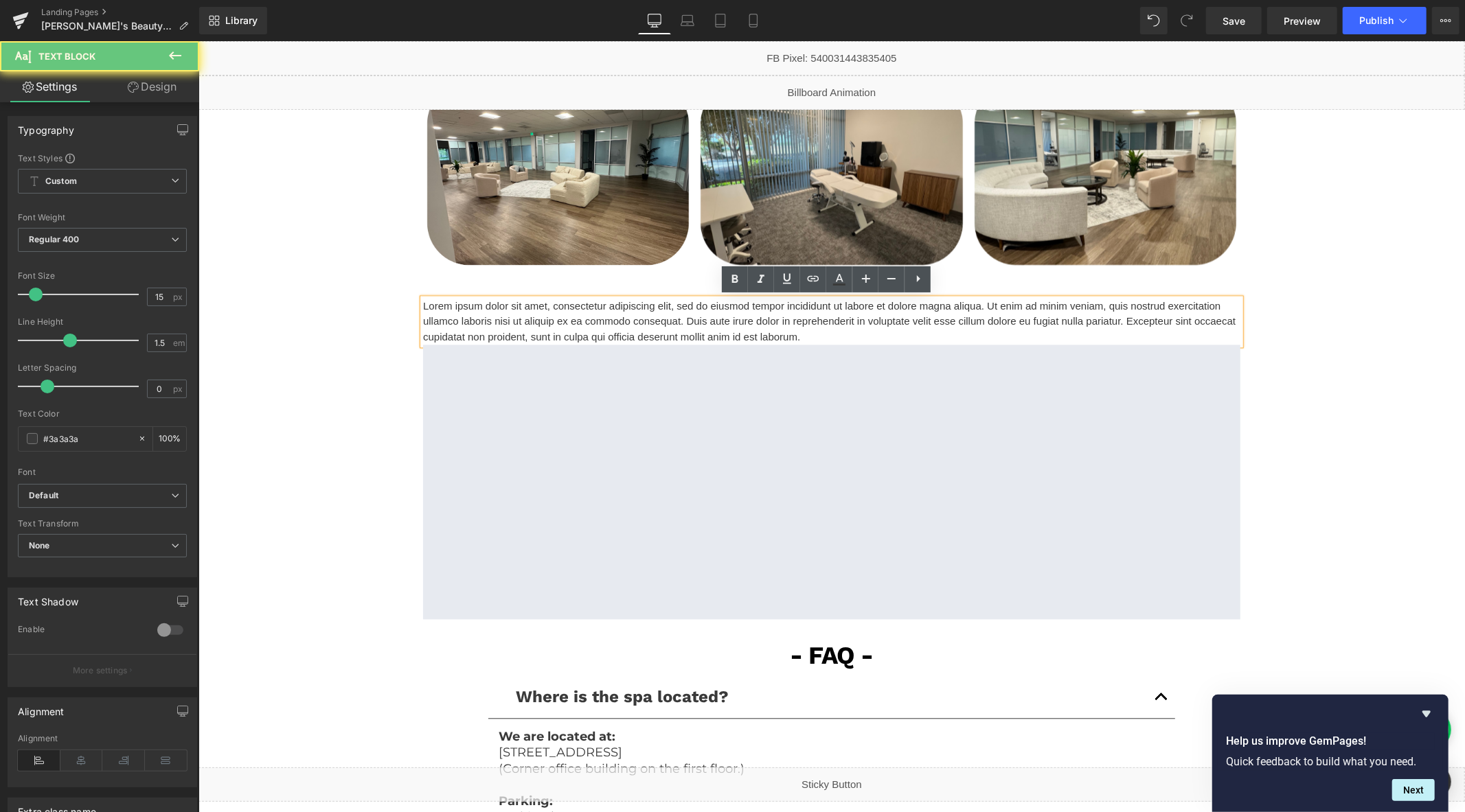
click at [826, 332] on p "Lorem ipsum dolor sit amet, consectetur adipiscing elit, sed do eiusmod tempor …" at bounding box center [831, 321] width 817 height 46
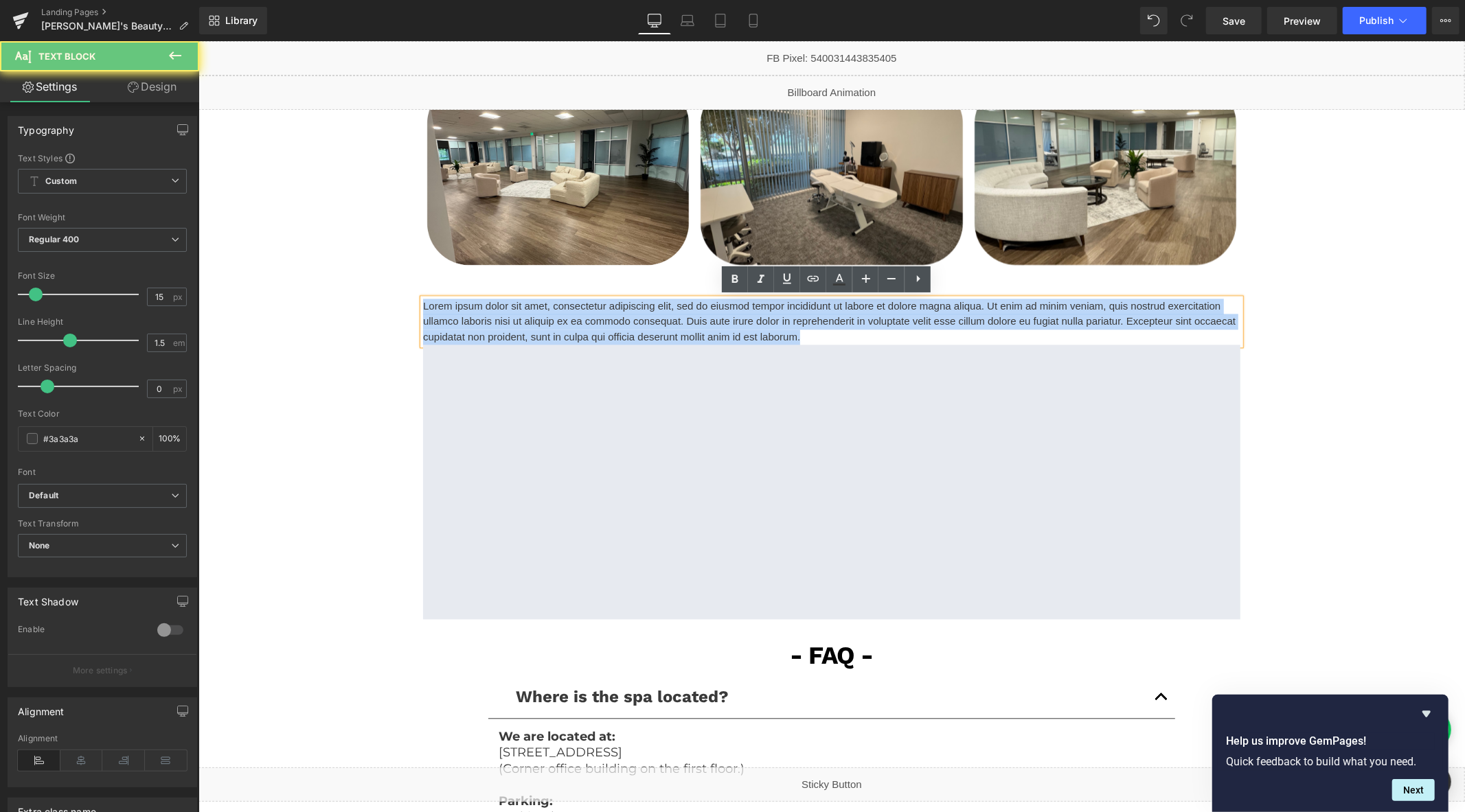
click at [826, 332] on p "Lorem ipsum dolor sit amet, consectetur adipiscing elit, sed do eiusmod tempor …" at bounding box center [831, 321] width 817 height 46
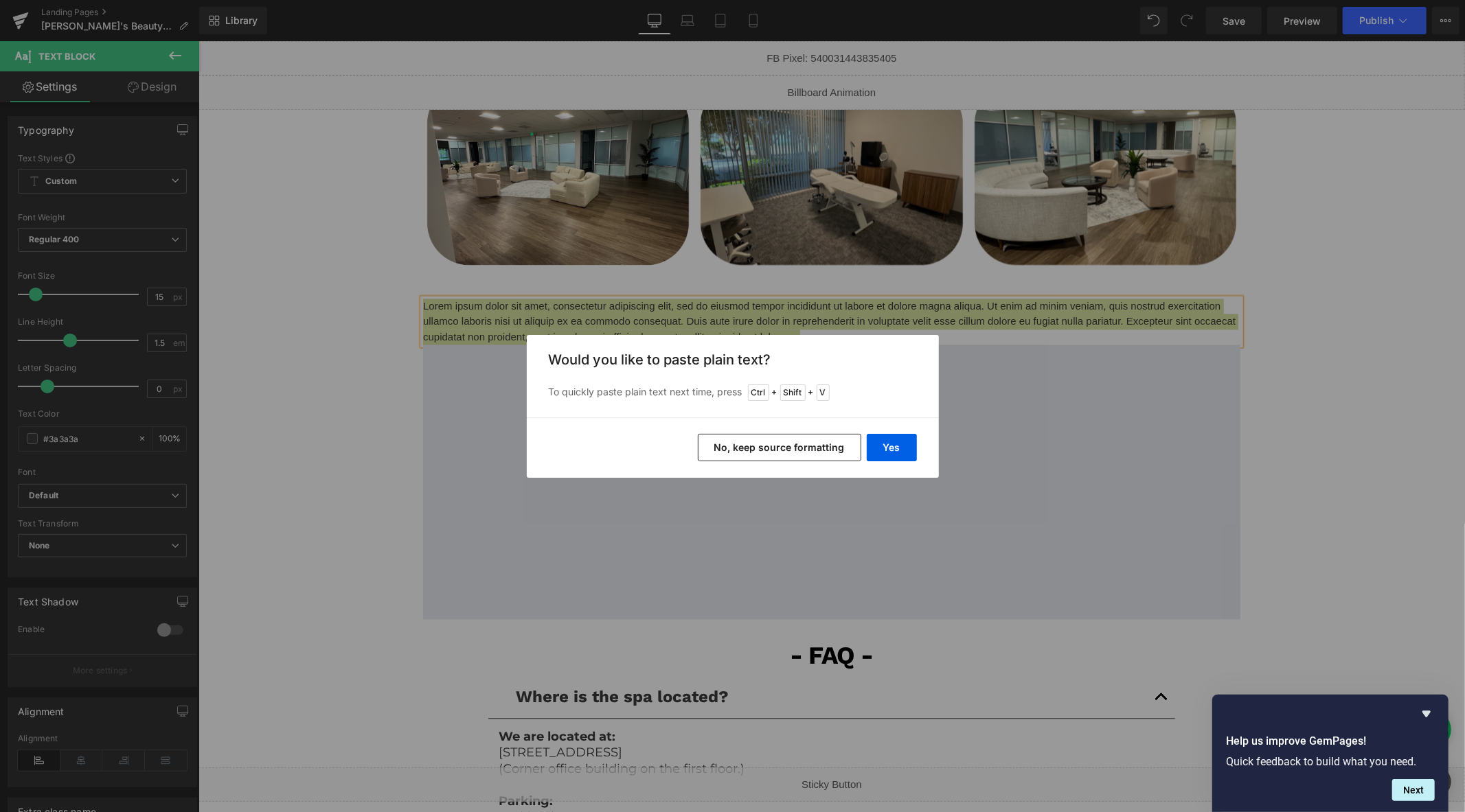
click at [824, 441] on button "No, keep source formatting" at bounding box center [780, 448] width 164 height 28
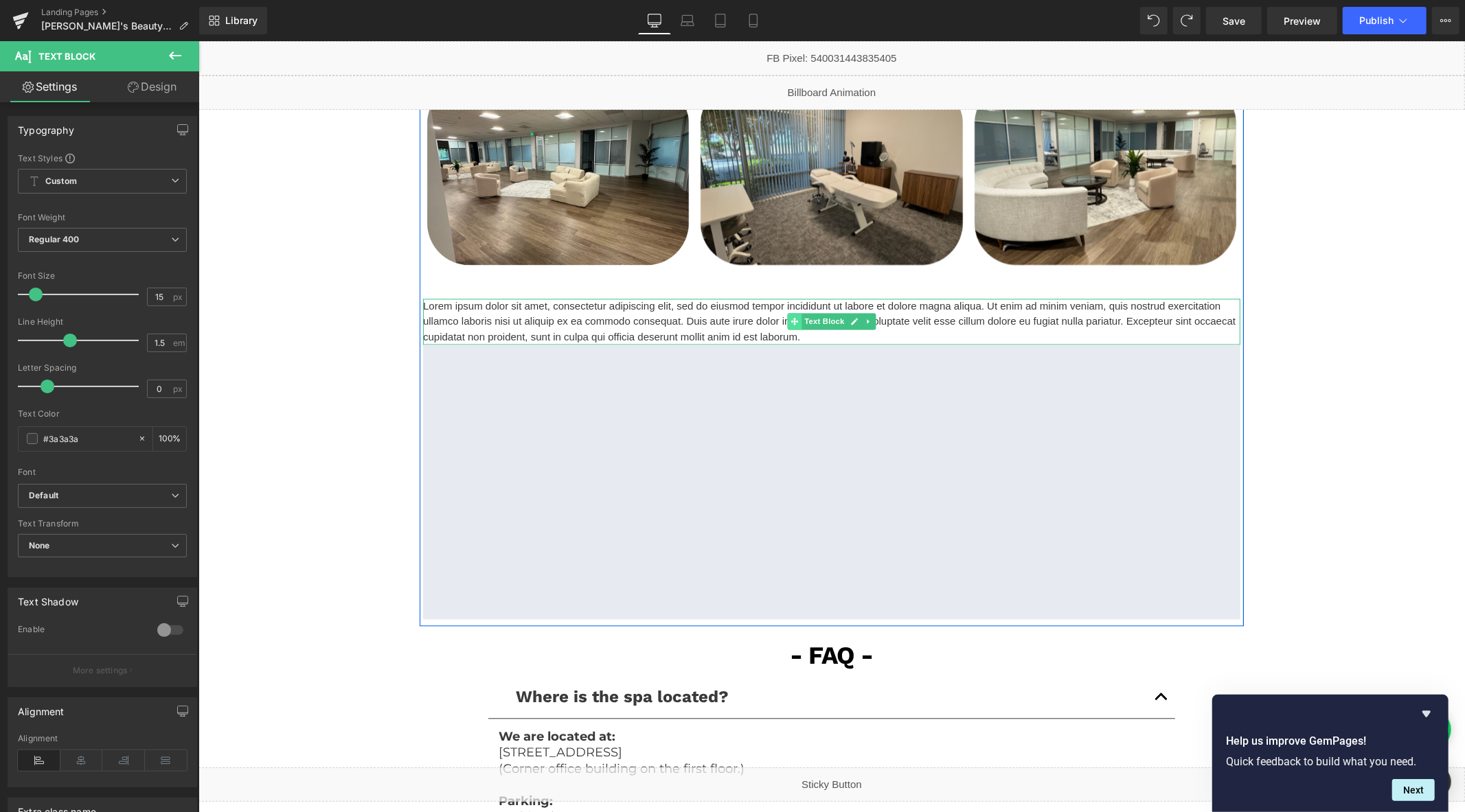
click at [794, 327] on span at bounding box center [794, 320] width 15 height 16
click at [802, 337] on p "Lorem ipsum dolor sit amet, consectetur adipiscing elit, sed do eiusmod tempor …" at bounding box center [831, 321] width 817 height 46
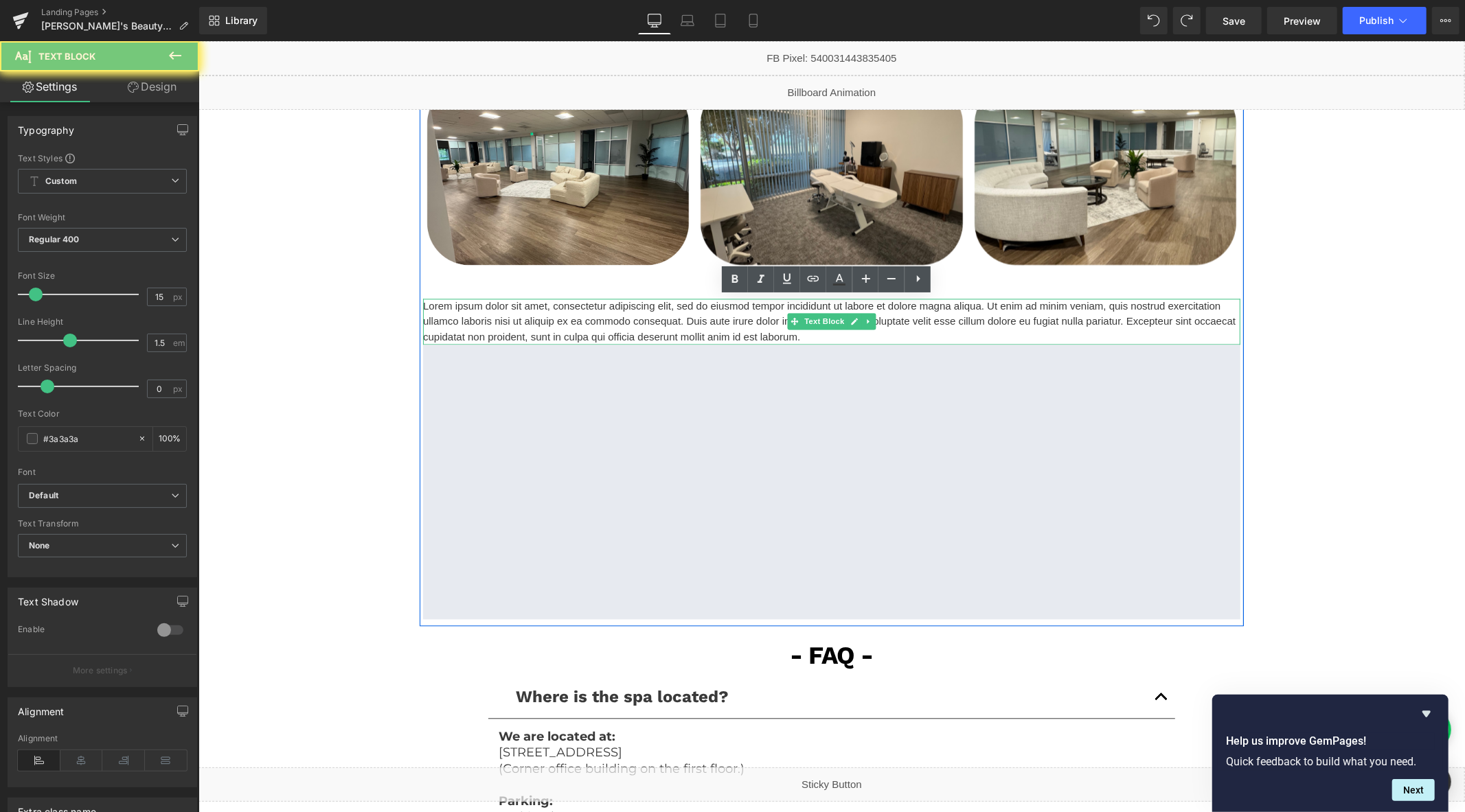
click at [802, 337] on p "Lorem ipsum dolor sit amet, consectetur adipiscing elit, sed do eiusmod tempor …" at bounding box center [831, 321] width 817 height 46
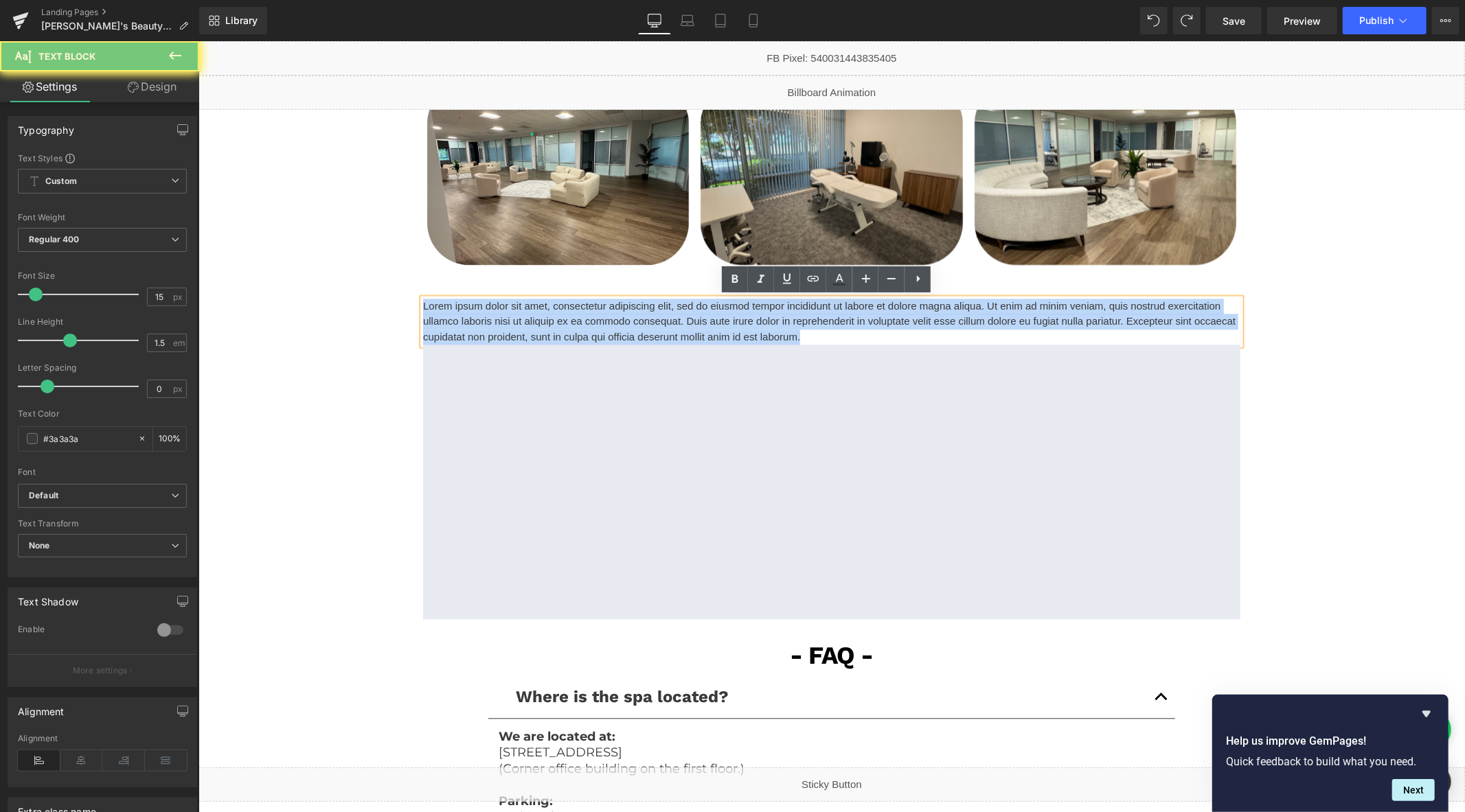
click at [802, 337] on p "Lorem ipsum dolor sit amet, consectetur adipiscing elit, sed do eiusmod tempor …" at bounding box center [831, 321] width 817 height 46
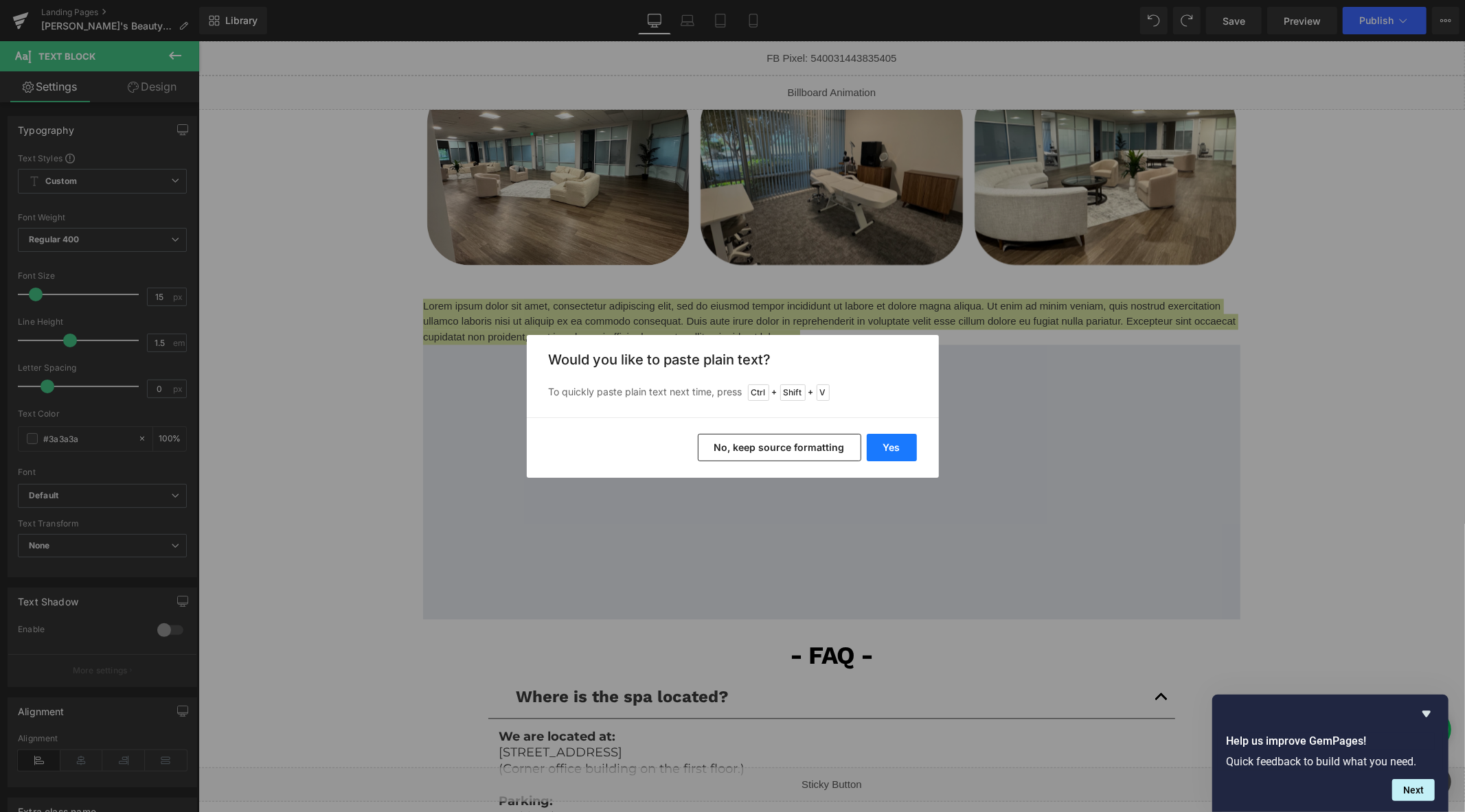
click at [896, 447] on button "Yes" at bounding box center [892, 448] width 50 height 28
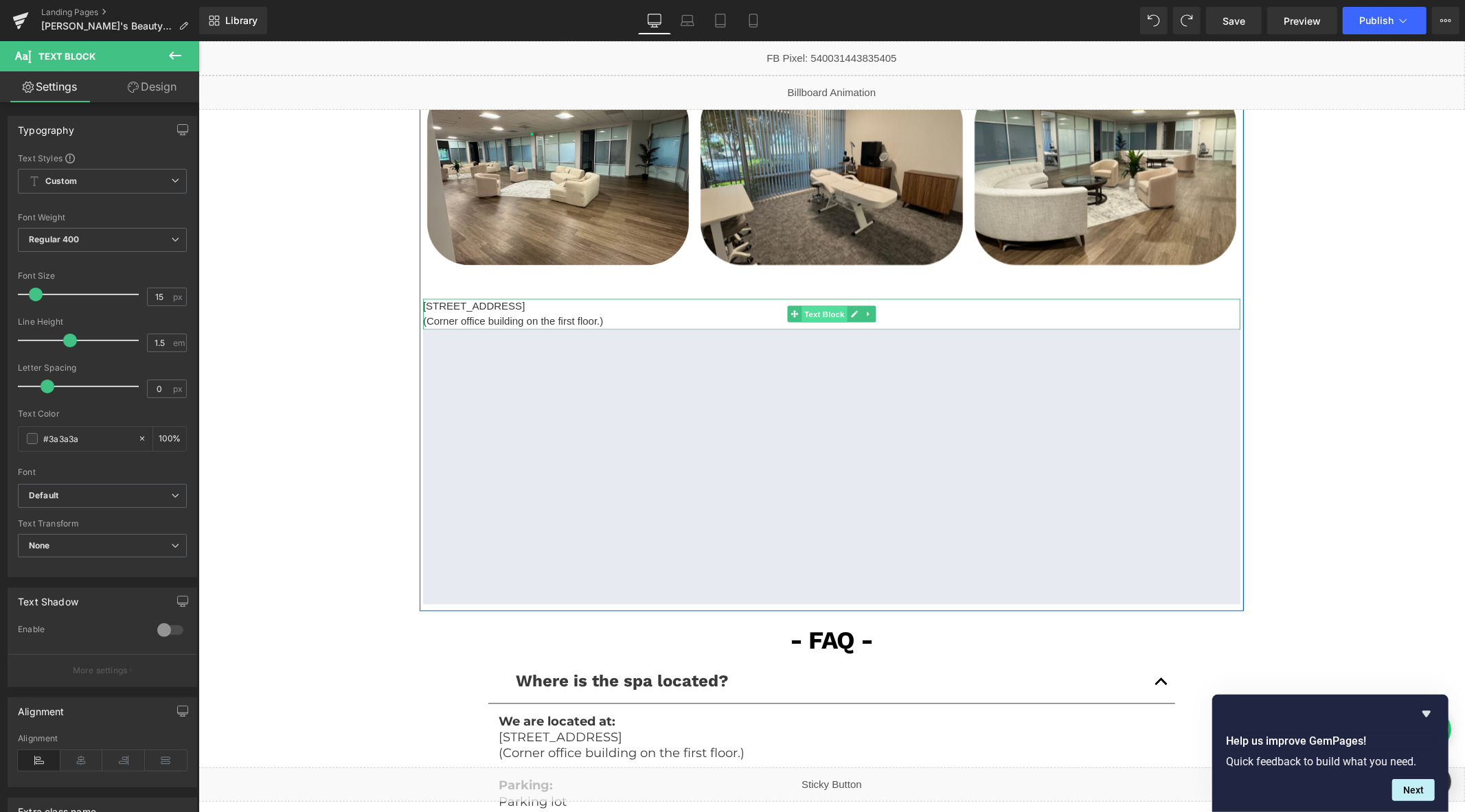
click at [821, 316] on span "Text Block" at bounding box center [823, 314] width 46 height 16
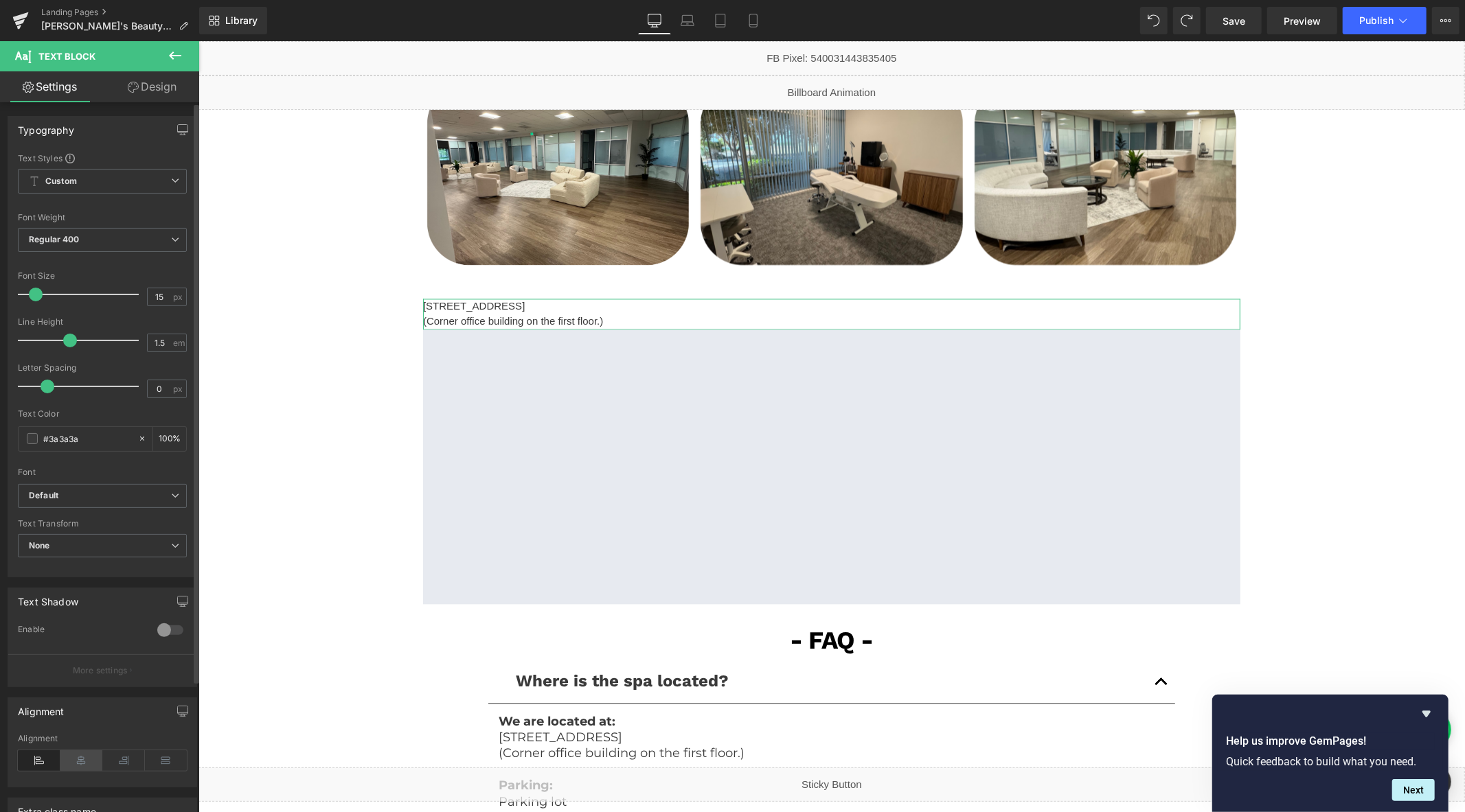
click at [83, 768] on icon at bounding box center [81, 760] width 42 height 21
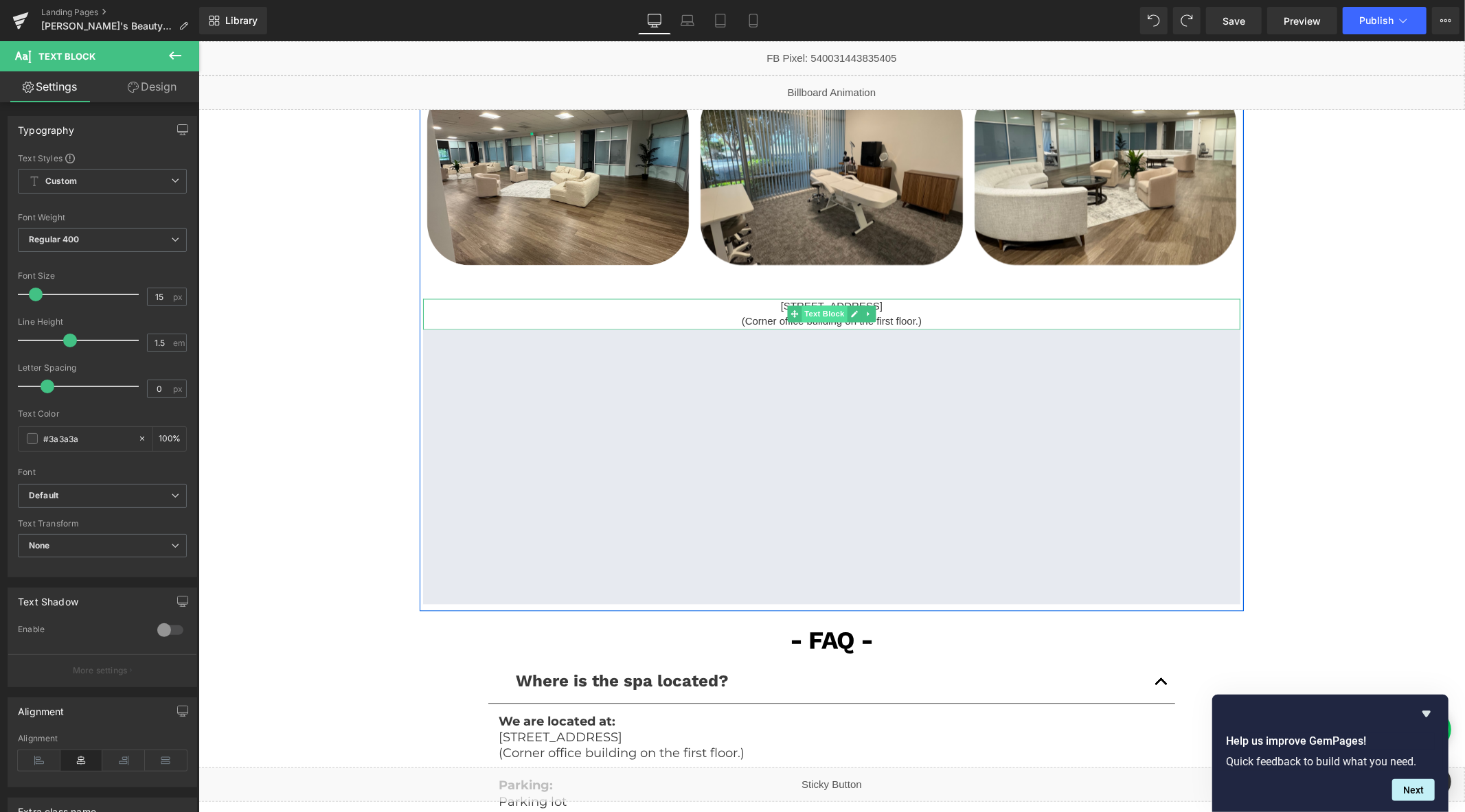
click at [823, 311] on span "Text Block" at bounding box center [823, 313] width 46 height 16
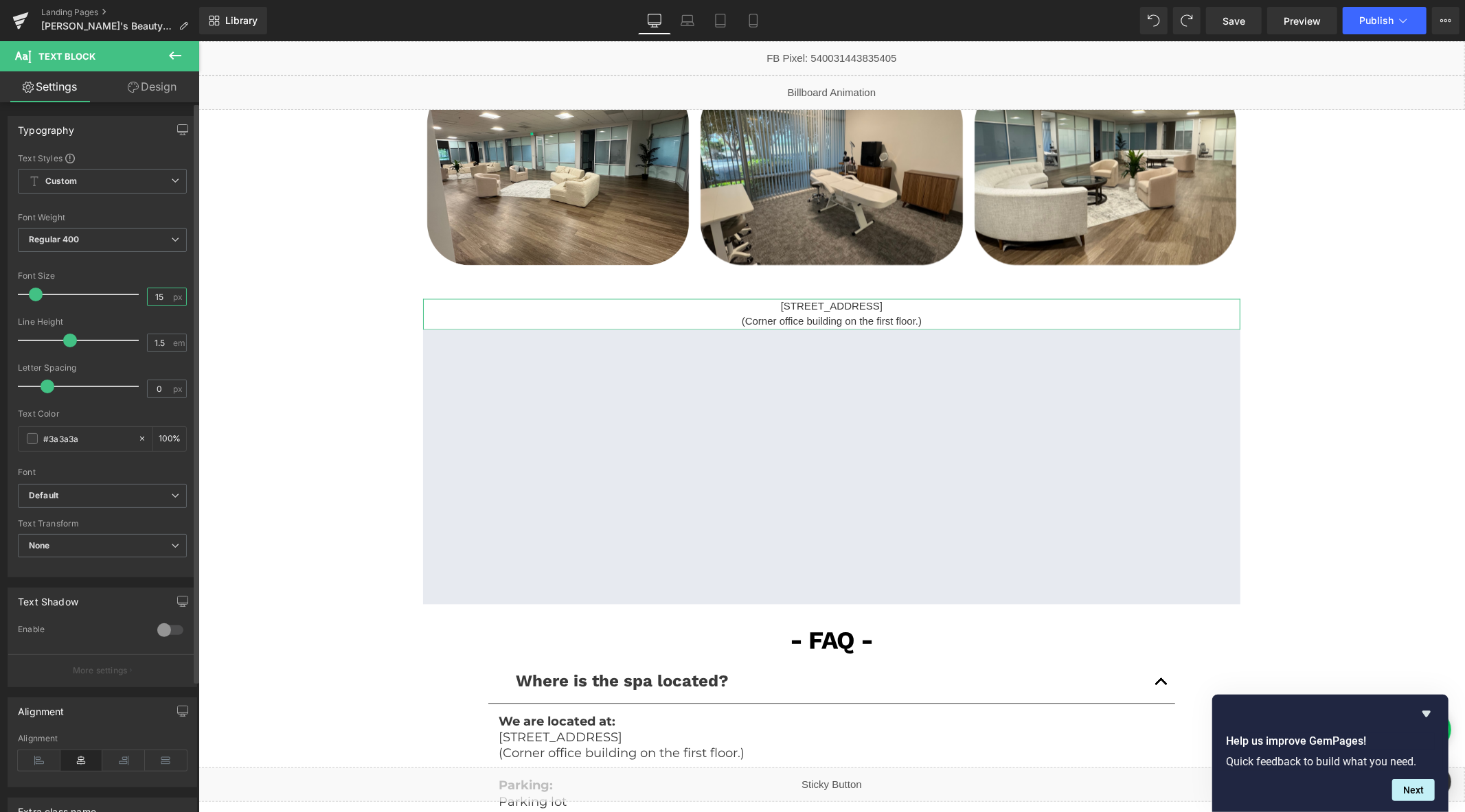
click at [163, 294] on input "15" at bounding box center [159, 297] width 24 height 17
type input "22"
click at [127, 494] on b "Default" at bounding box center [100, 496] width 142 height 12
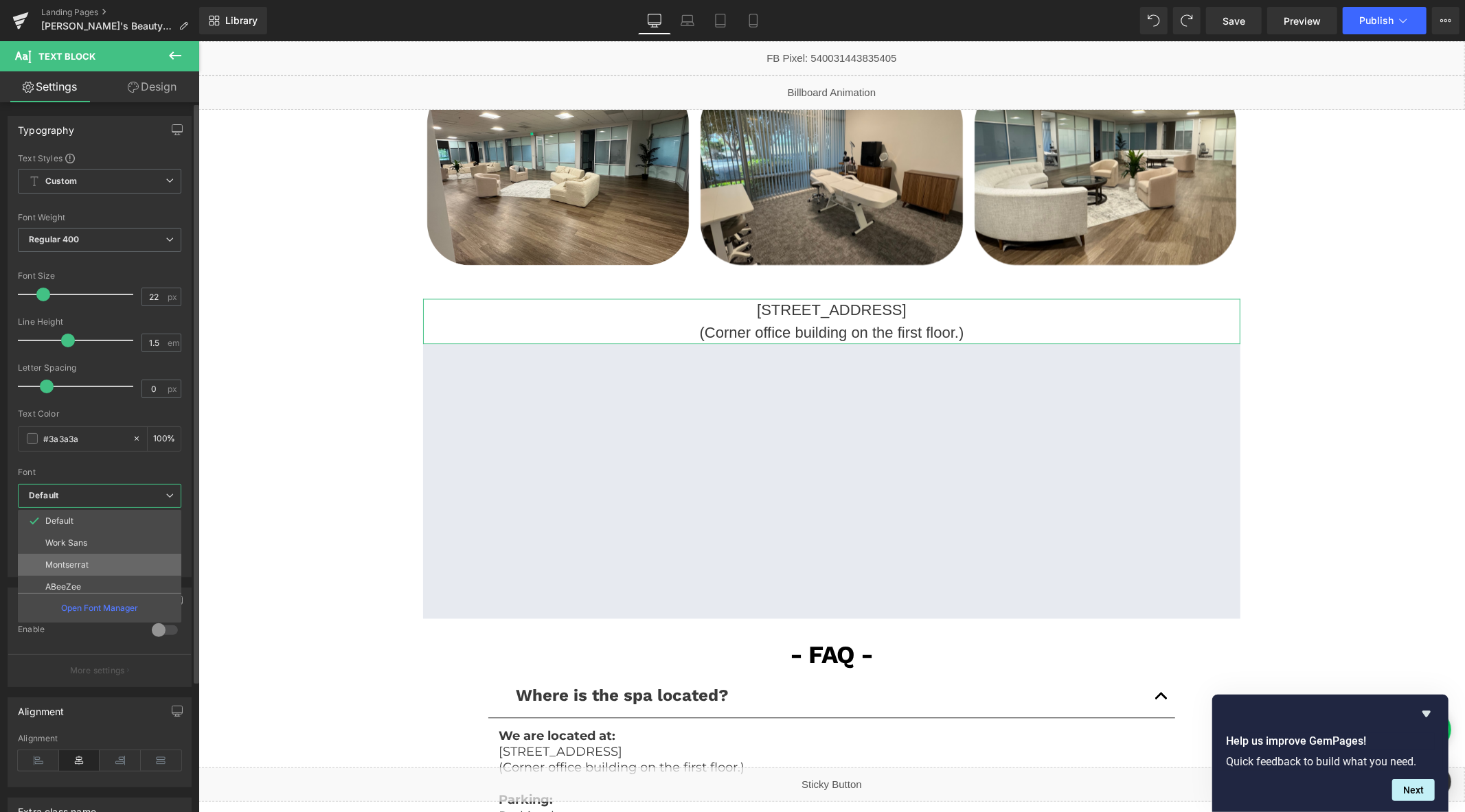
click at [99, 567] on li "Montserrat" at bounding box center [103, 565] width 170 height 22
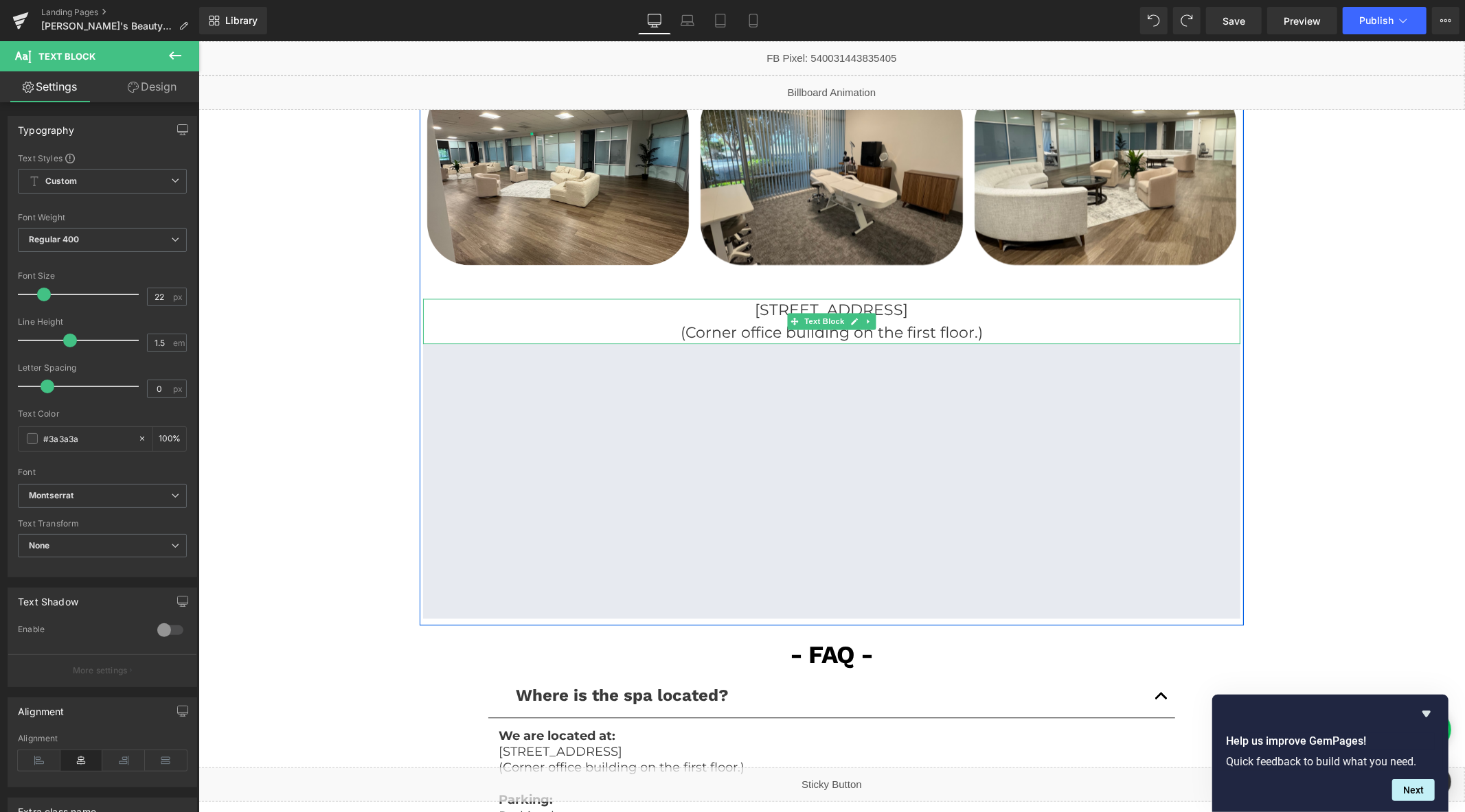
click at [659, 312] on p "220 Technology Dr, Suite 110, Irvine, CA 92618" at bounding box center [831, 309] width 817 height 22
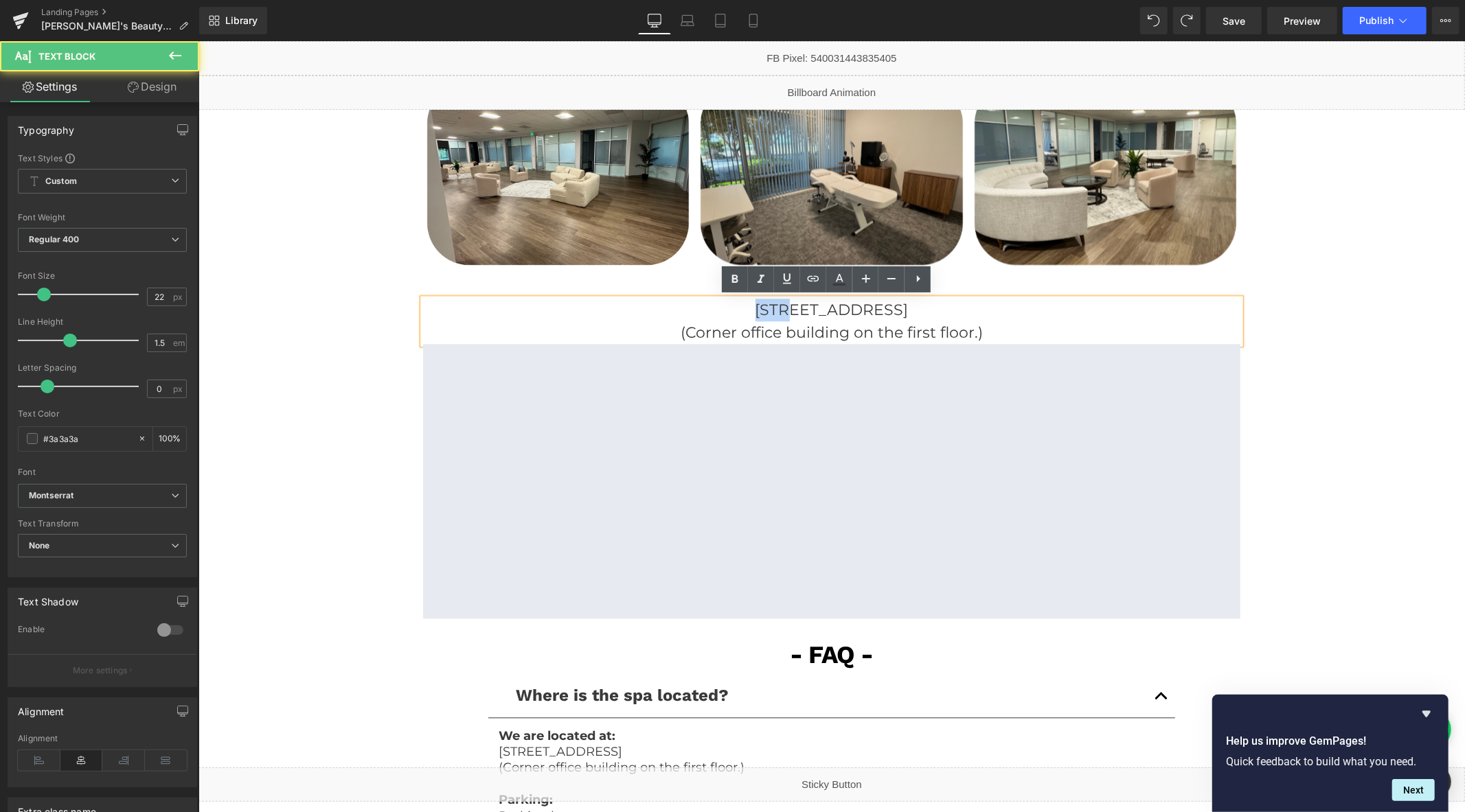
click at [659, 312] on p "220 Technology Dr, Suite 110, Irvine, CA 92618" at bounding box center [831, 309] width 817 height 22
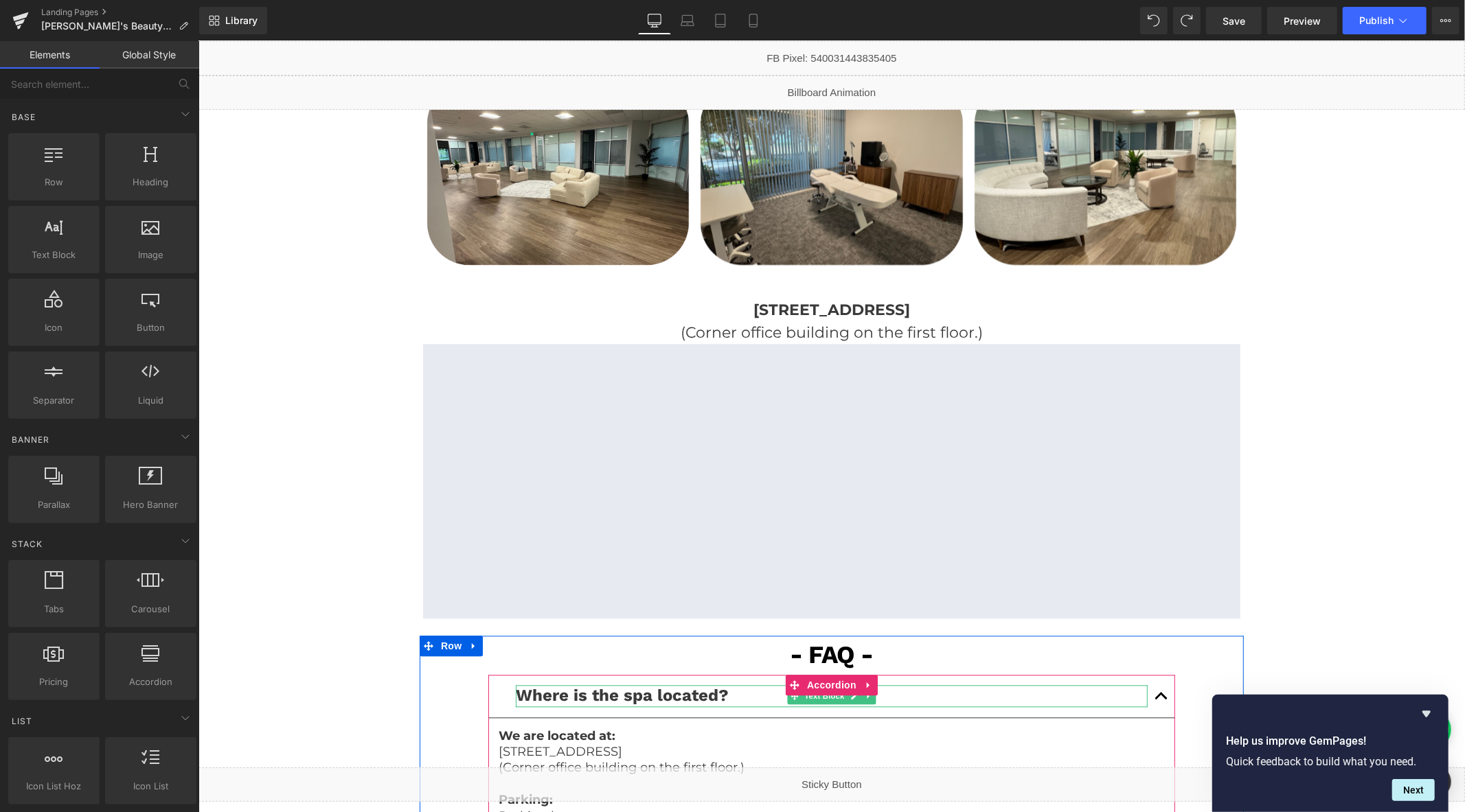
click at [628, 697] on span "Where is the spa located?" at bounding box center [622, 695] width 213 height 19
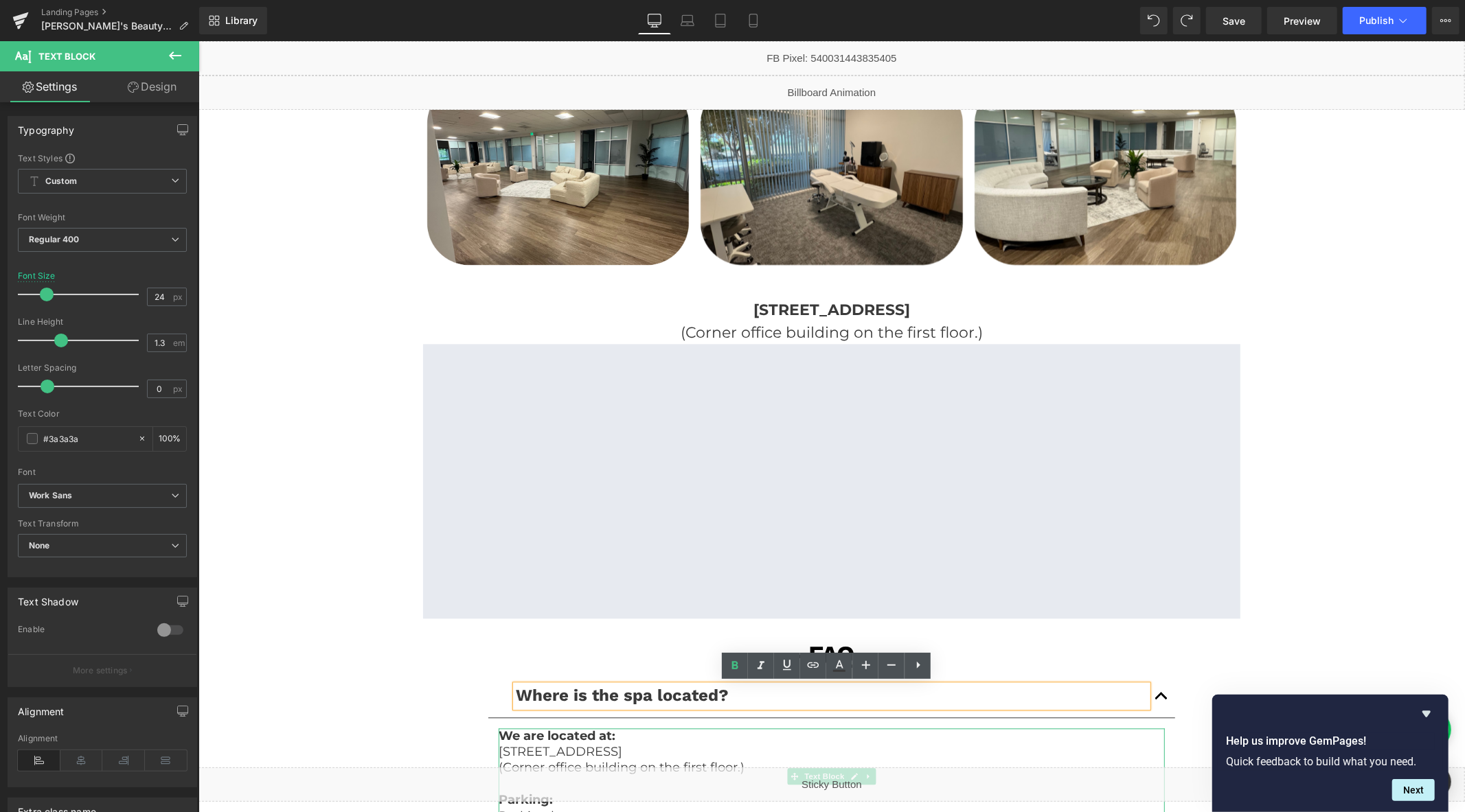
click at [665, 755] on p "220 Technology Dr, Suite 110, Irvine, CA 92618" at bounding box center [831, 752] width 666 height 15
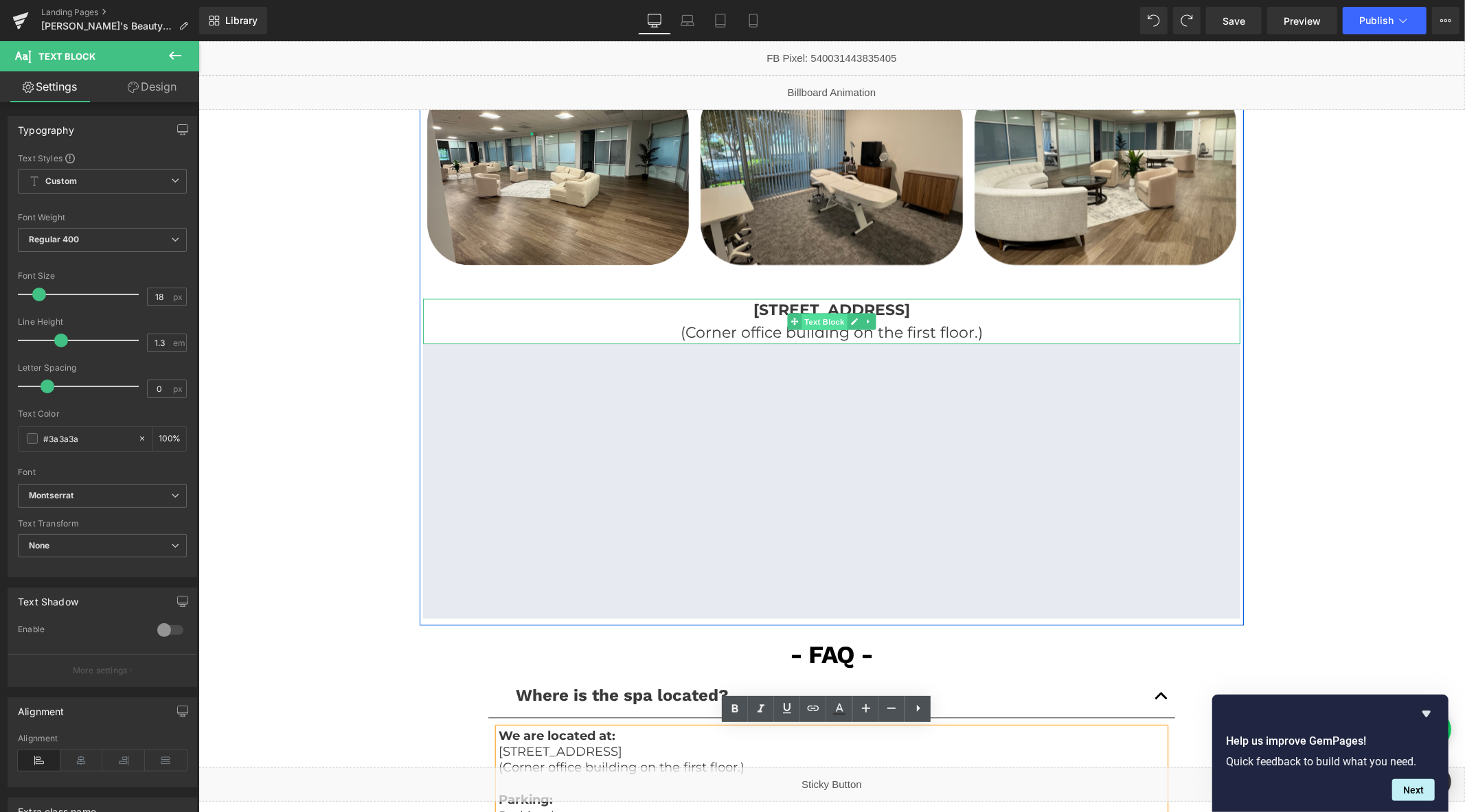
click at [812, 318] on span "Text Block" at bounding box center [823, 321] width 46 height 16
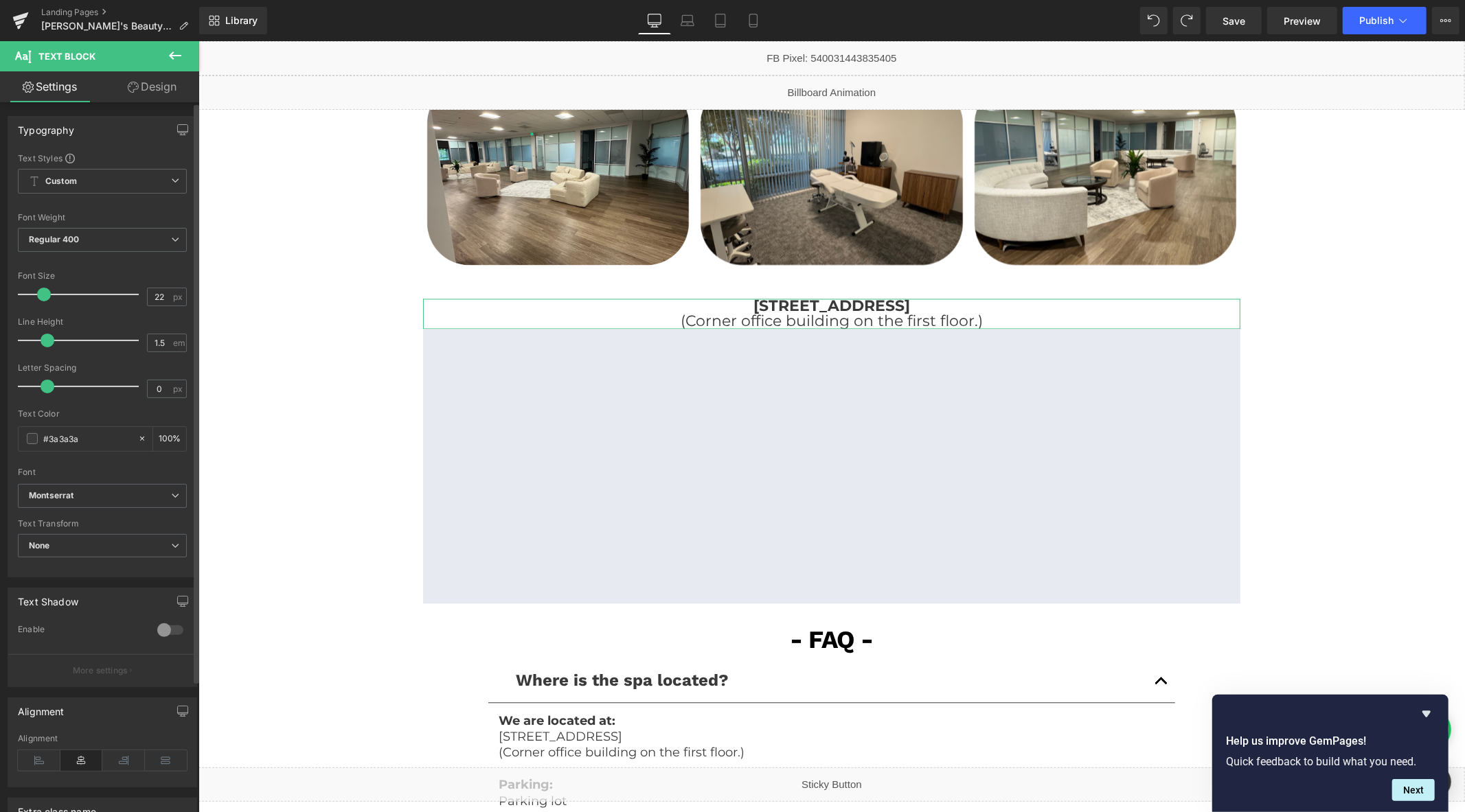
drag, startPoint x: 66, startPoint y: 339, endPoint x: 46, endPoint y: 339, distance: 20.0
click at [46, 339] on span at bounding box center [47, 341] width 14 height 14
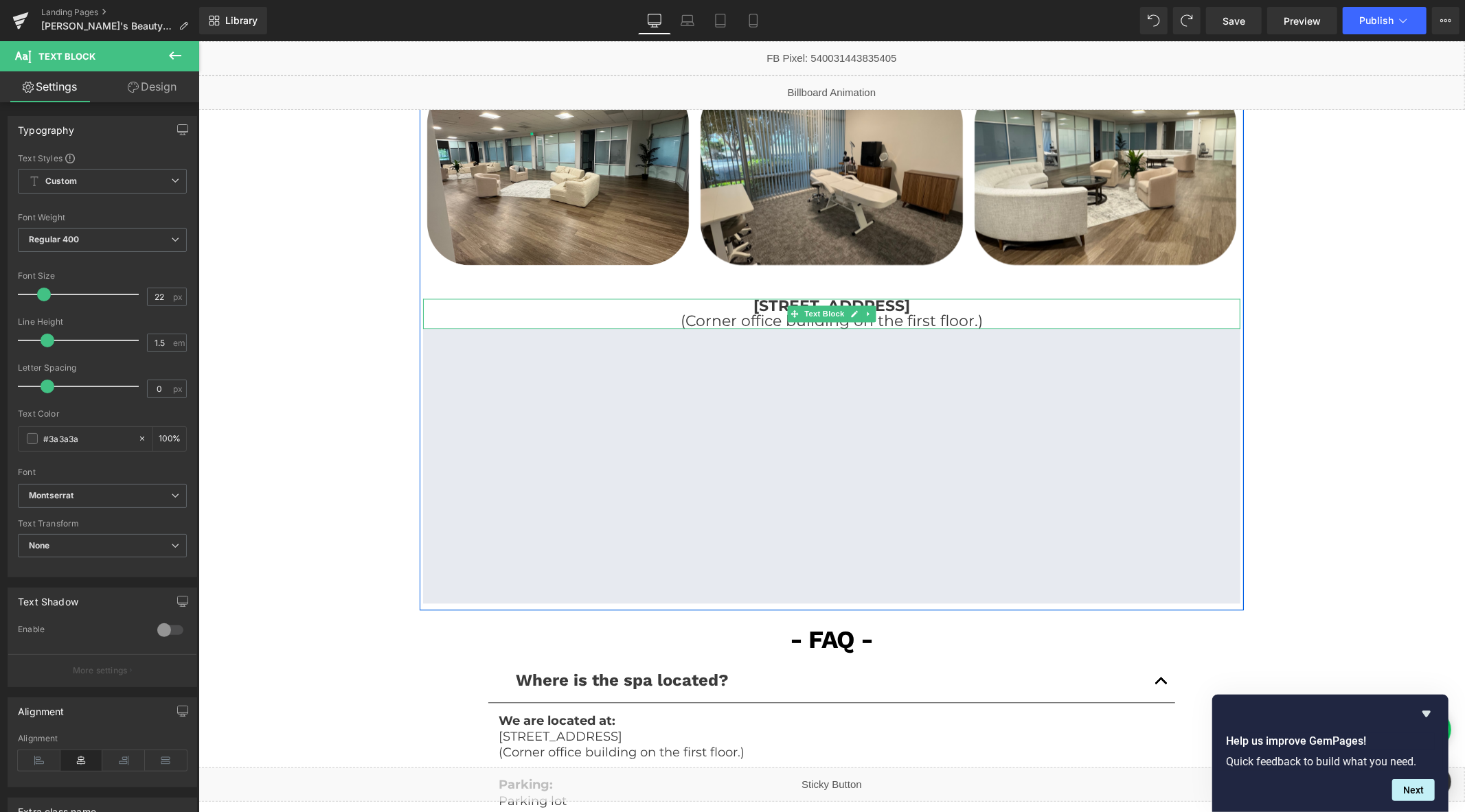
click at [1008, 318] on p "(Corner office building on the first floor.)" at bounding box center [831, 321] width 817 height 15
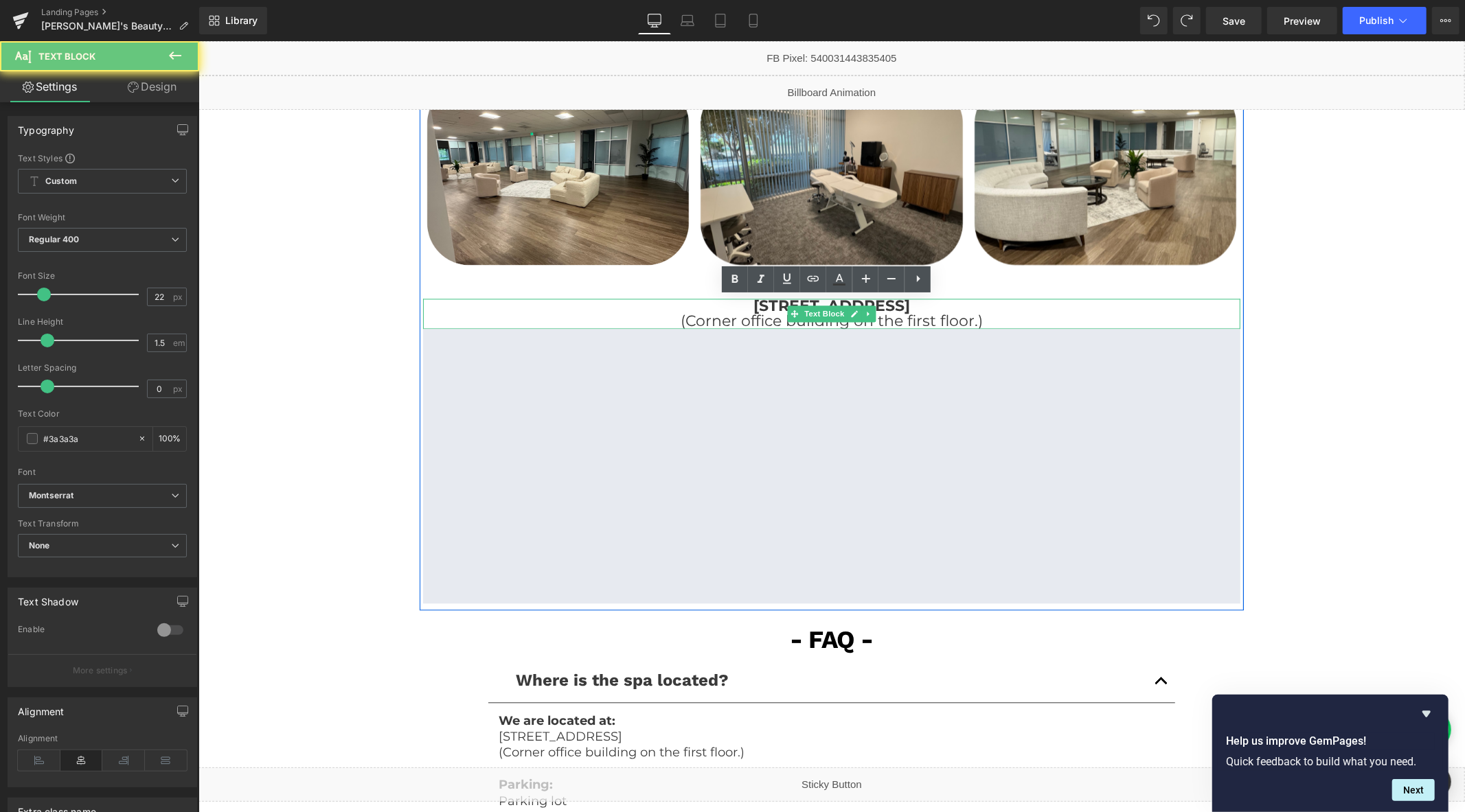
click at [1008, 318] on p "(Corner office building on the first floor.)" at bounding box center [831, 321] width 817 height 15
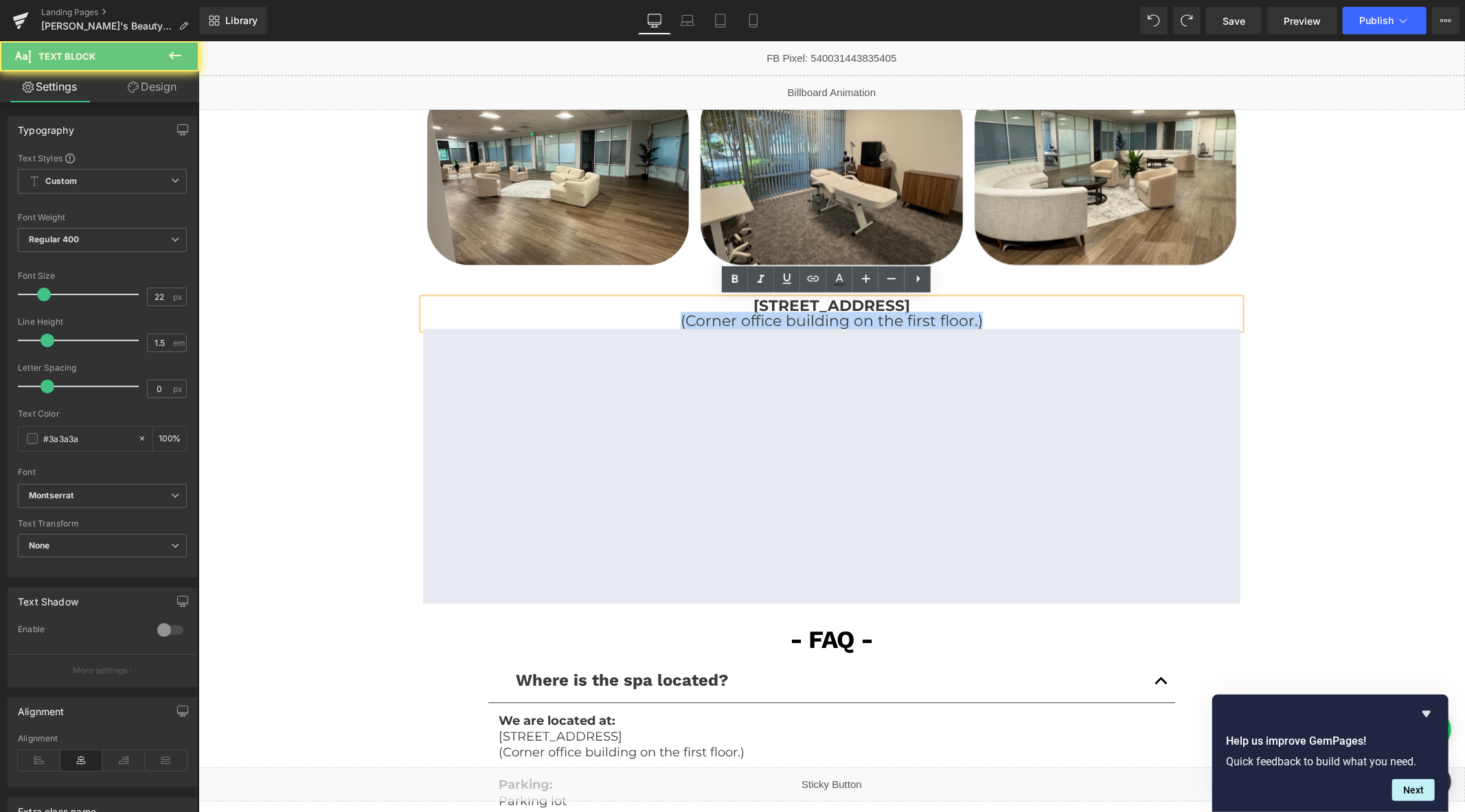
click at [1008, 318] on p "(Corner office building on the first floor.)" at bounding box center [831, 321] width 817 height 15
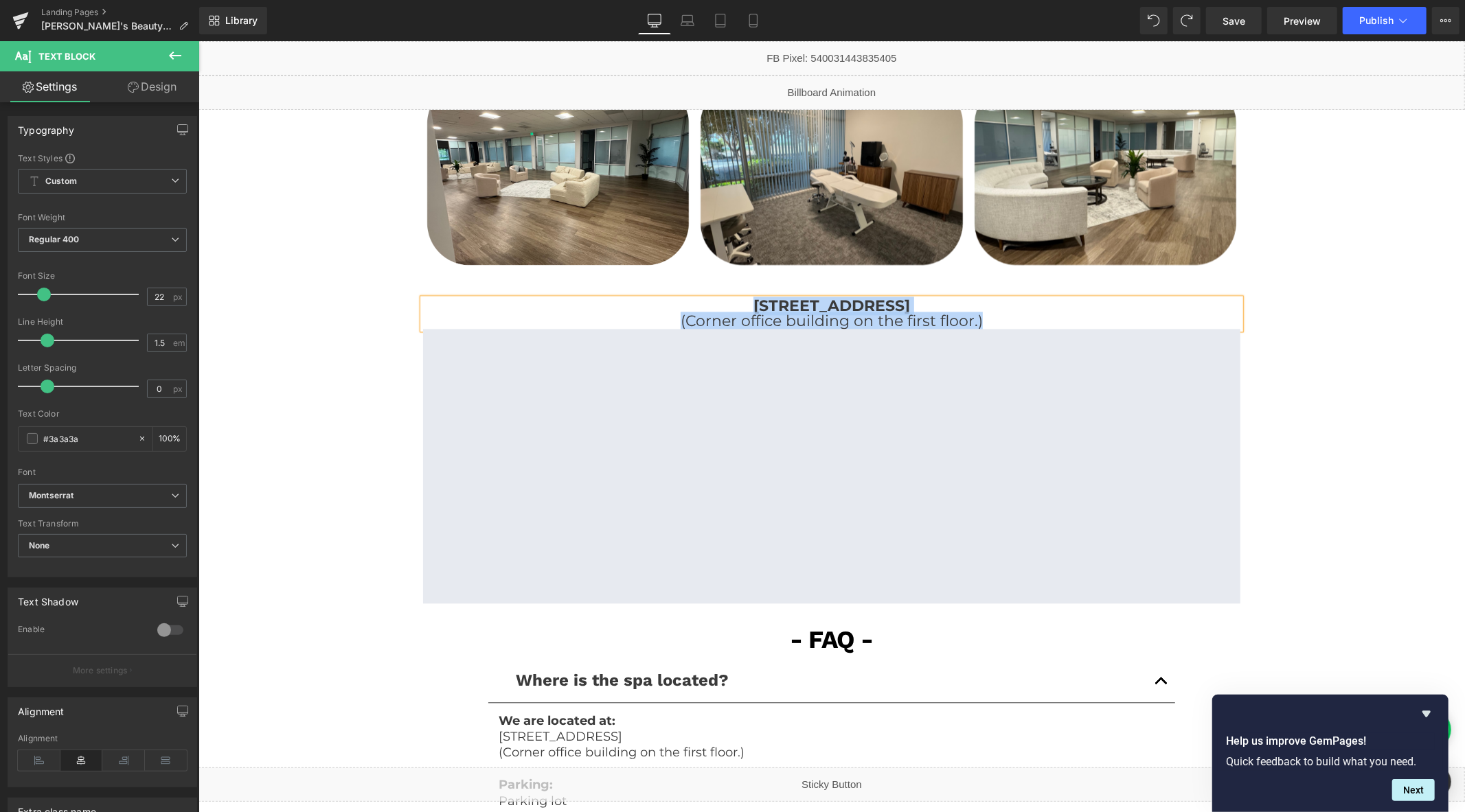
copy div "220 Technology Dr, Suite 110, Irvine, CA 92618 (Corner office building on the f…"
click at [753, 301] on strong "220 Technology Dr, Suite 110, Irvine, CA 92618" at bounding box center [831, 305] width 157 height 19
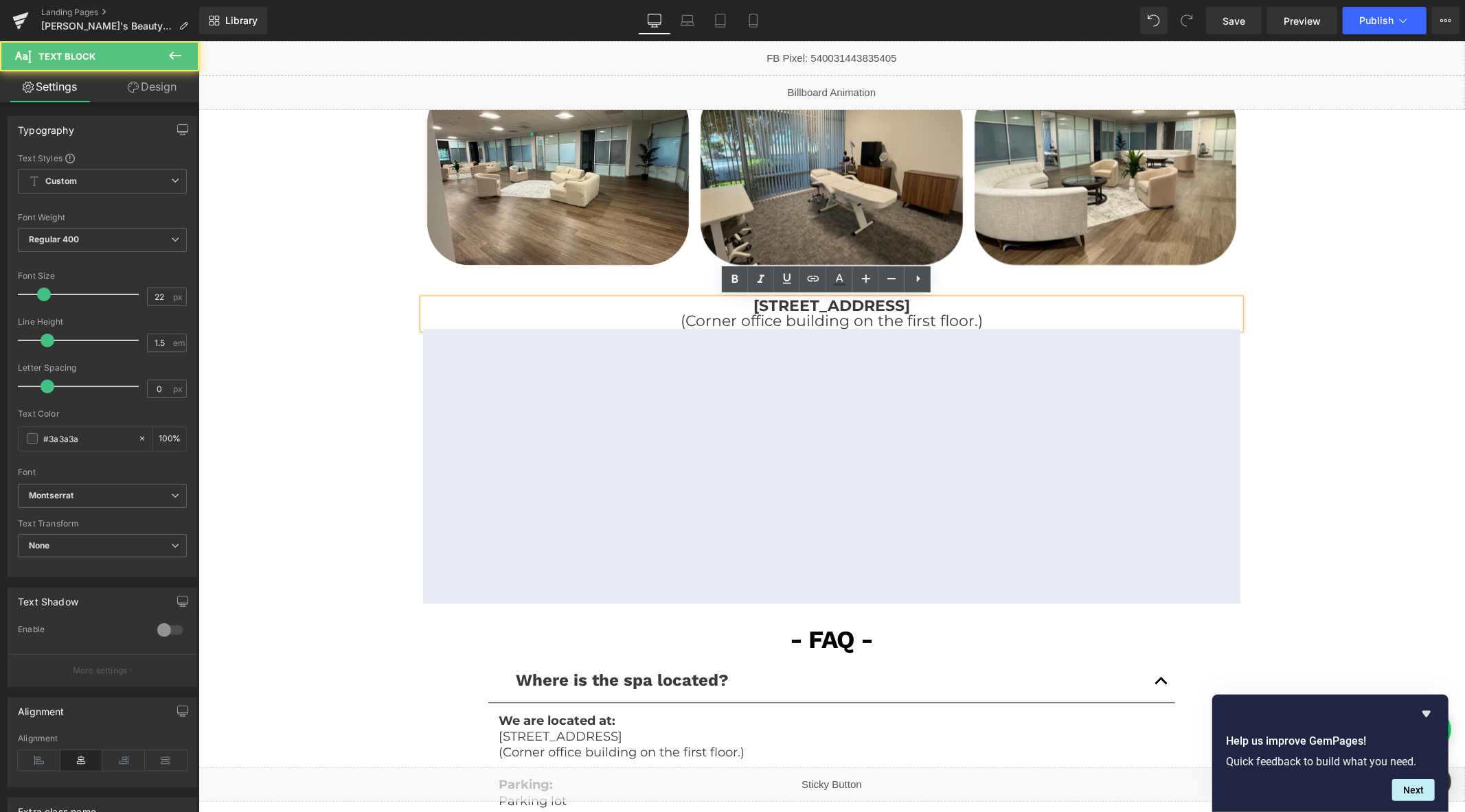
click at [753, 303] on strong "220 Technology Dr, Suite 110, Irvine, CA 92618" at bounding box center [831, 305] width 157 height 19
copy strong "220 Technology Dr, Suite 110, Irvine, CA 92618"
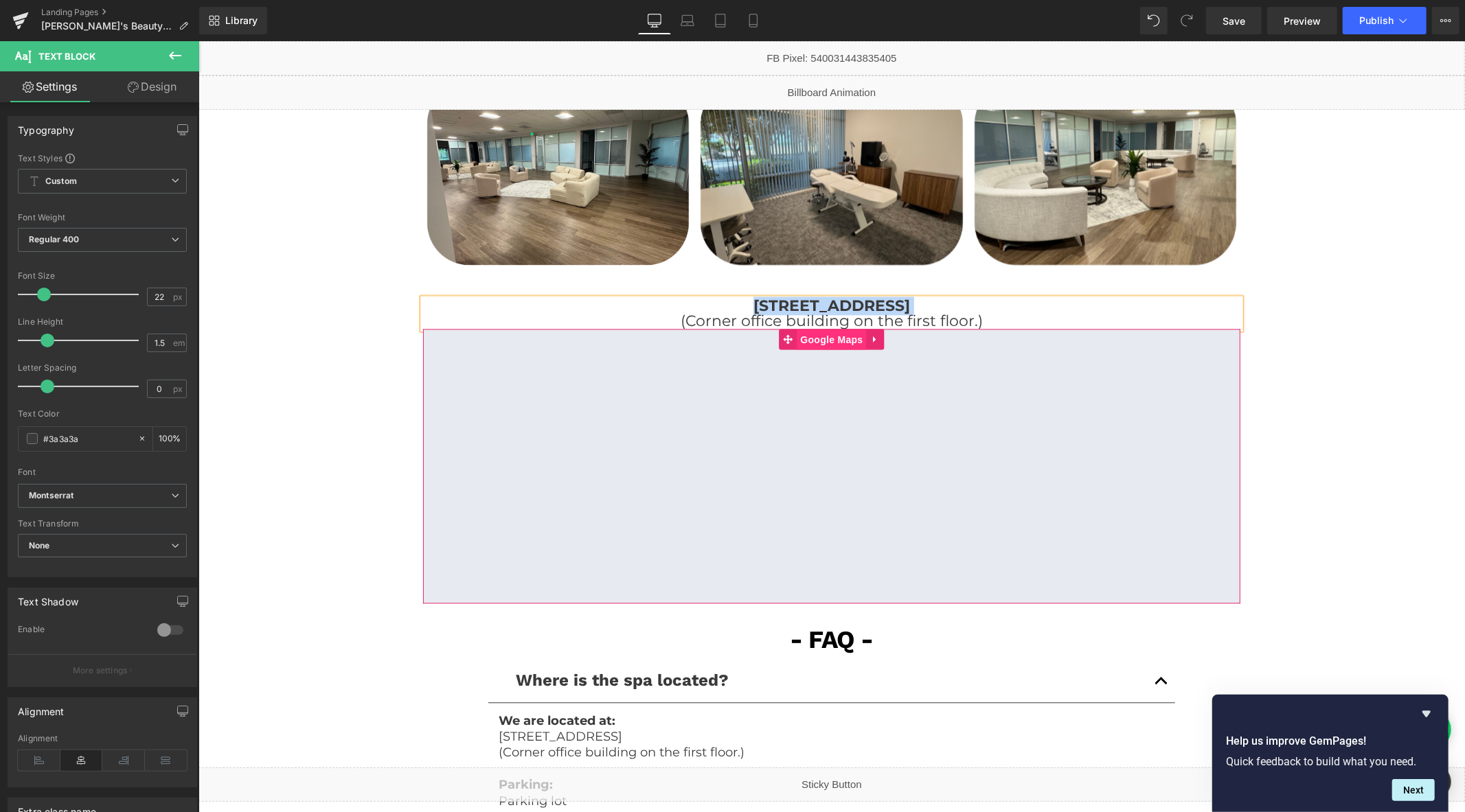
click at [813, 347] on span "Google Maps" at bounding box center [831, 339] width 70 height 21
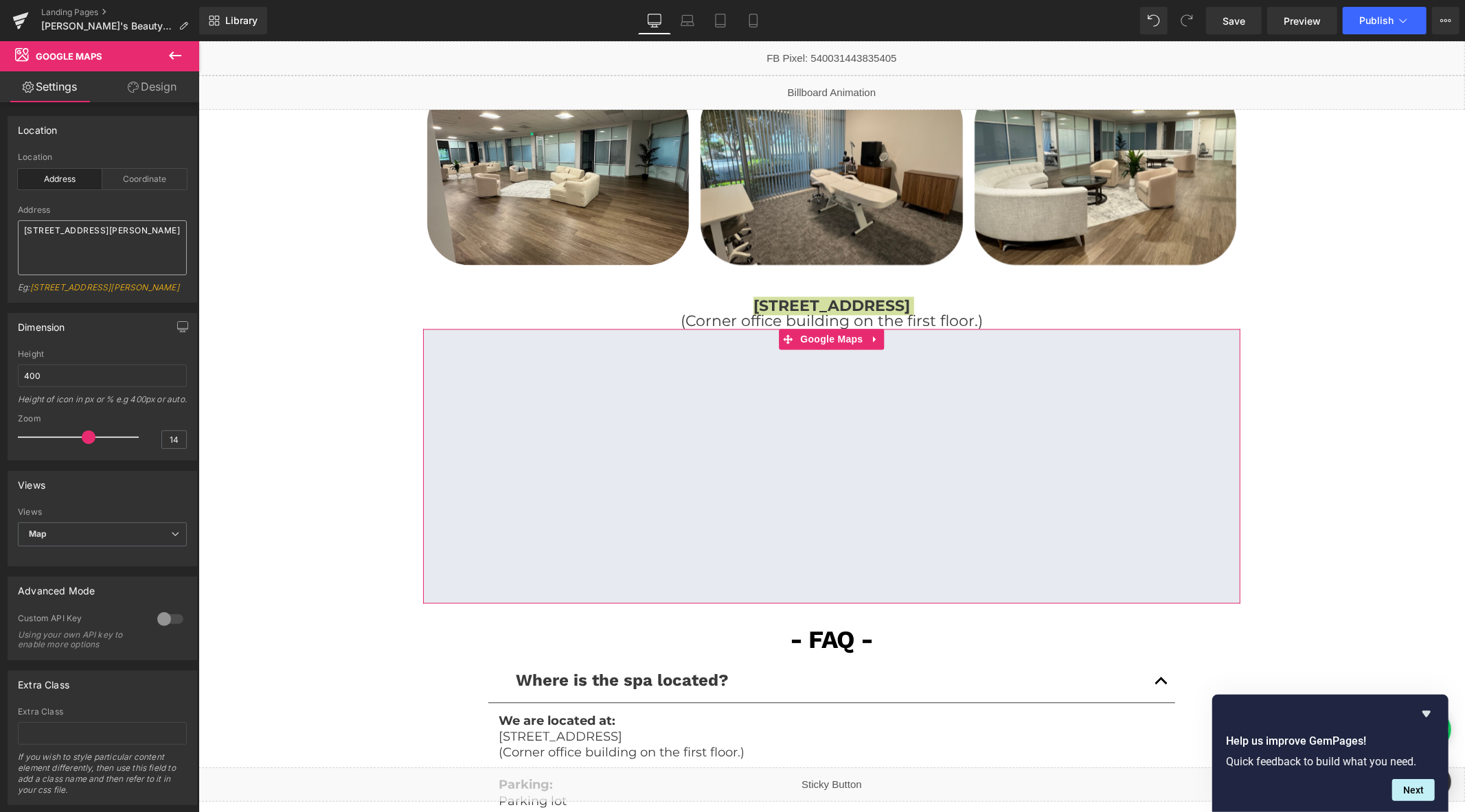
click at [119, 250] on textarea "86-90 Paul Street, London, EC2A 4NE, UK" at bounding box center [102, 247] width 169 height 55
paste textarea "220 Technology Dr, Suite 110, Irvine, CA 92618"
type textarea "220 Technology Dr, Suite 110, Irvine, CA 92618"
drag, startPoint x: 87, startPoint y: 456, endPoint x: 97, endPoint y: 458, distance: 10.2
click at [97, 444] on span at bounding box center [97, 437] width 14 height 14
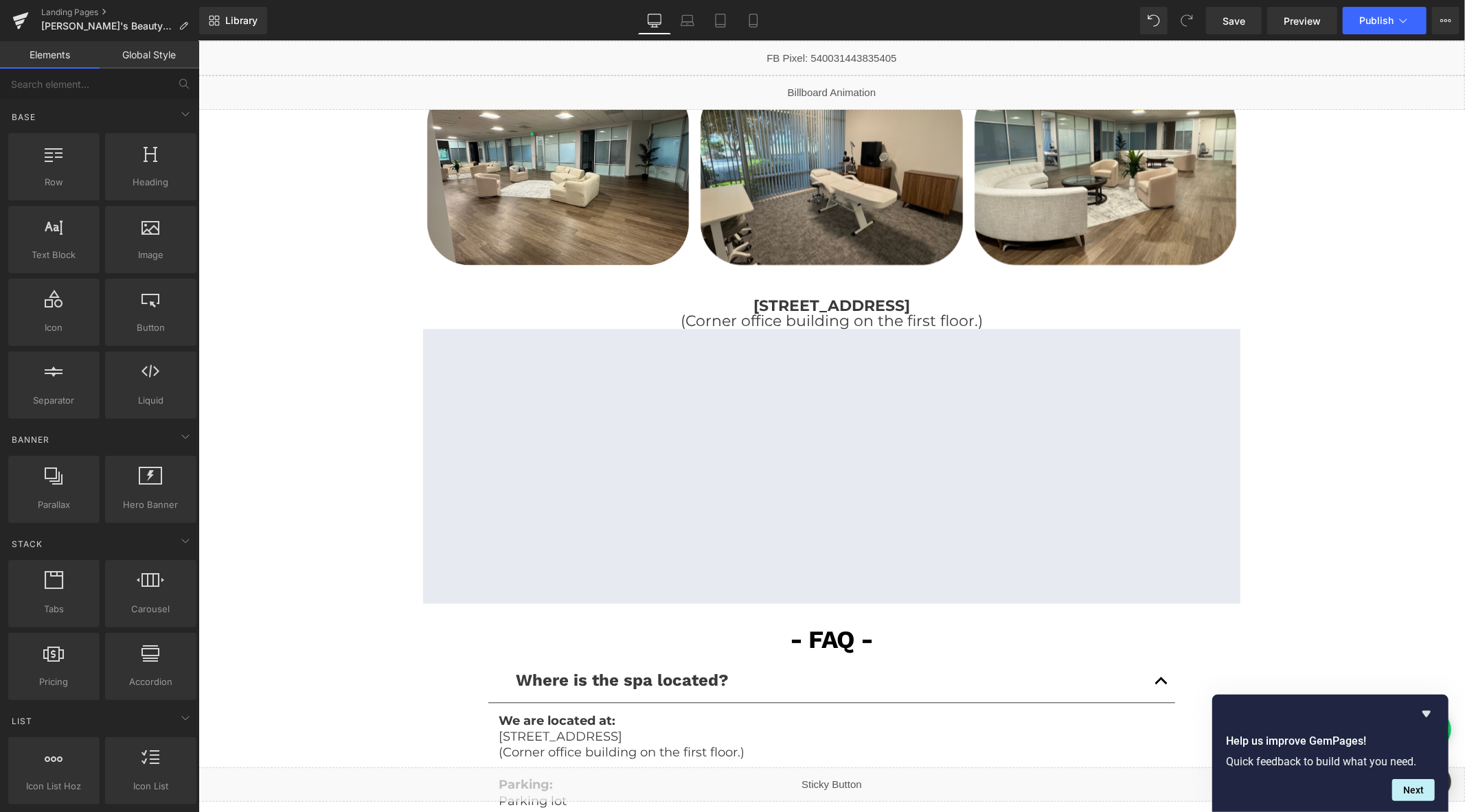
click at [1363, 24] on span "Publish" at bounding box center [1376, 21] width 34 height 11
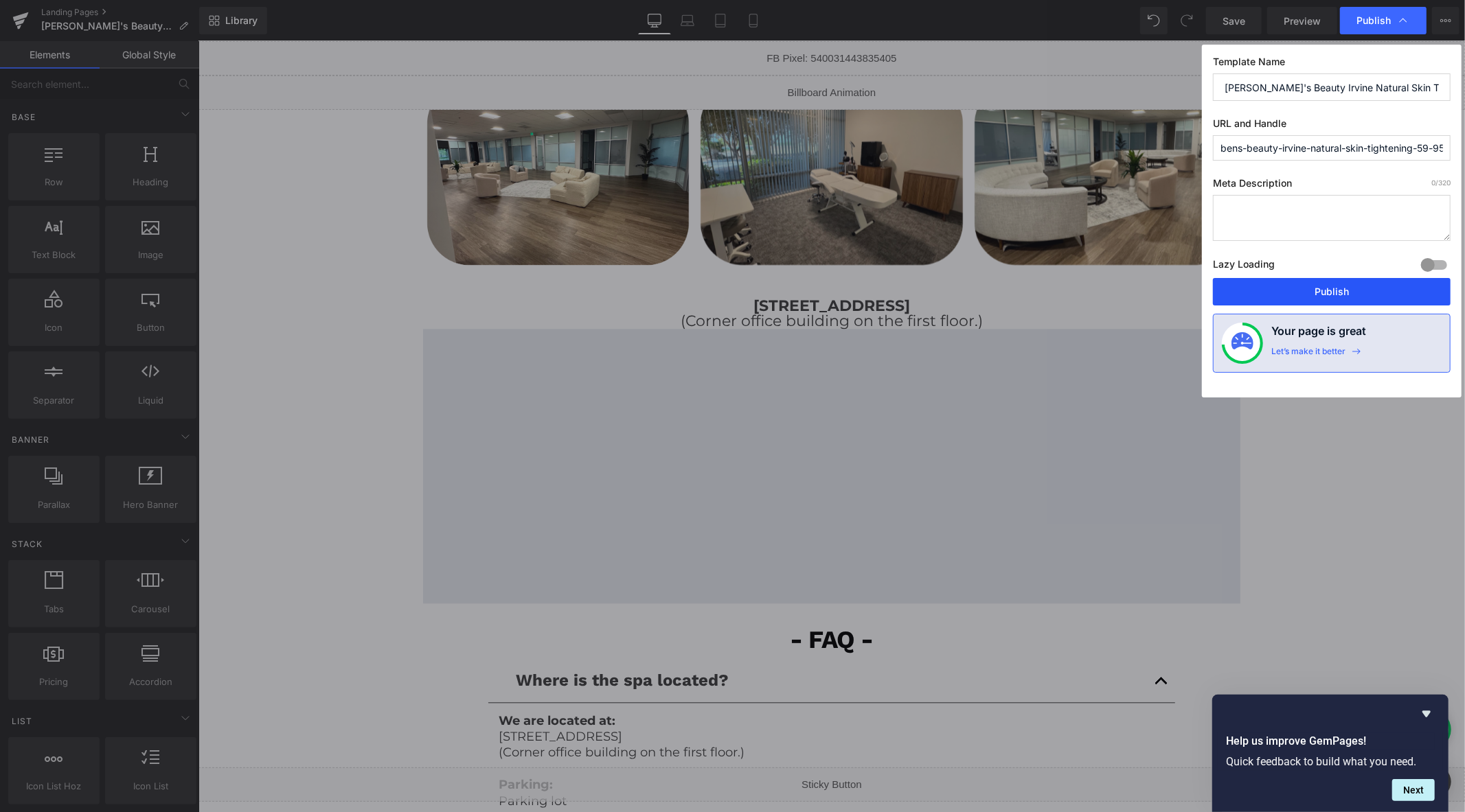
drag, startPoint x: 1268, startPoint y: 293, endPoint x: 1015, endPoint y: 124, distance: 304.3
click at [1268, 293] on button "Publish" at bounding box center [1332, 292] width 238 height 28
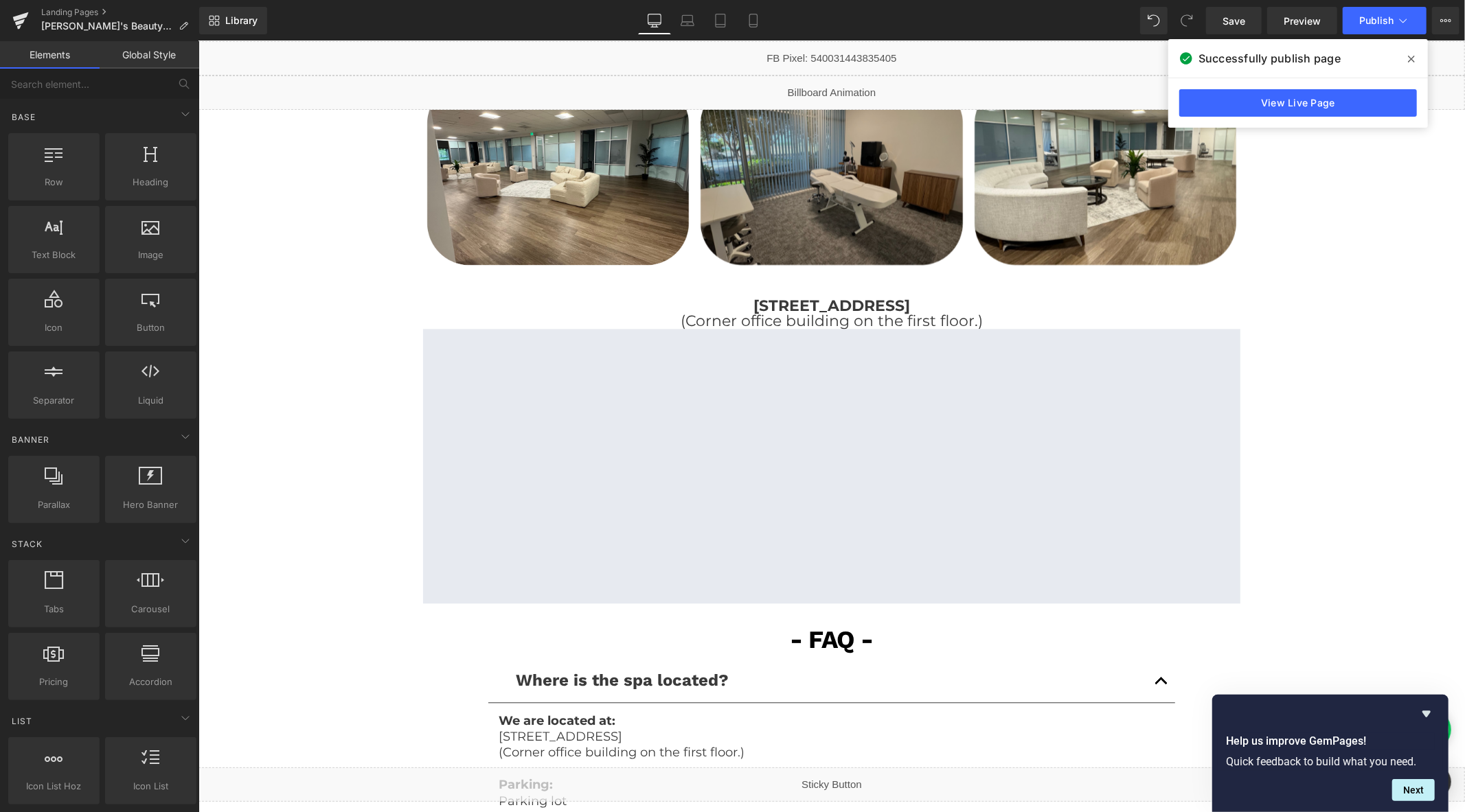
scroll to position [2219, 0]
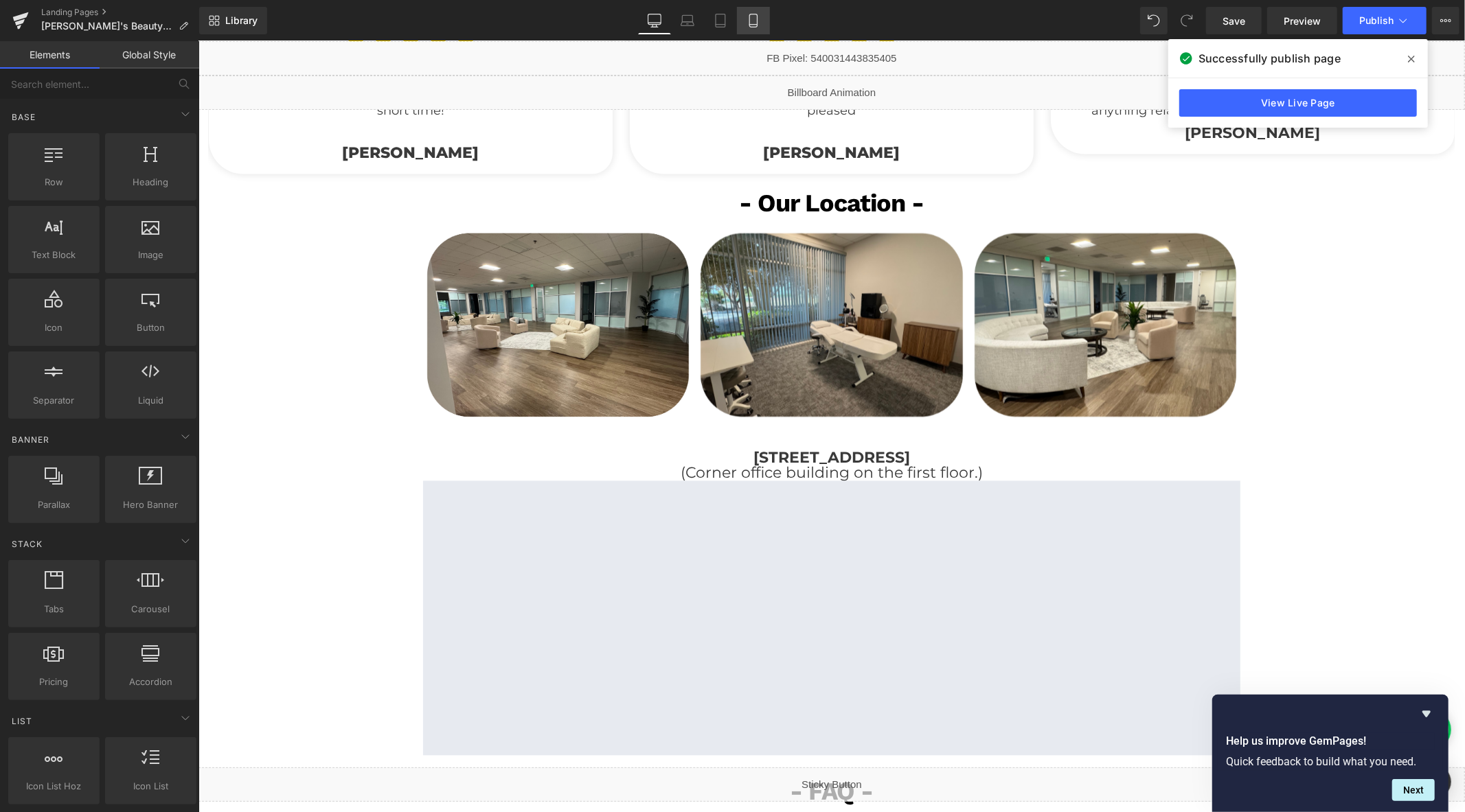
click at [746, 21] on icon at bounding box center [753, 21] width 14 height 14
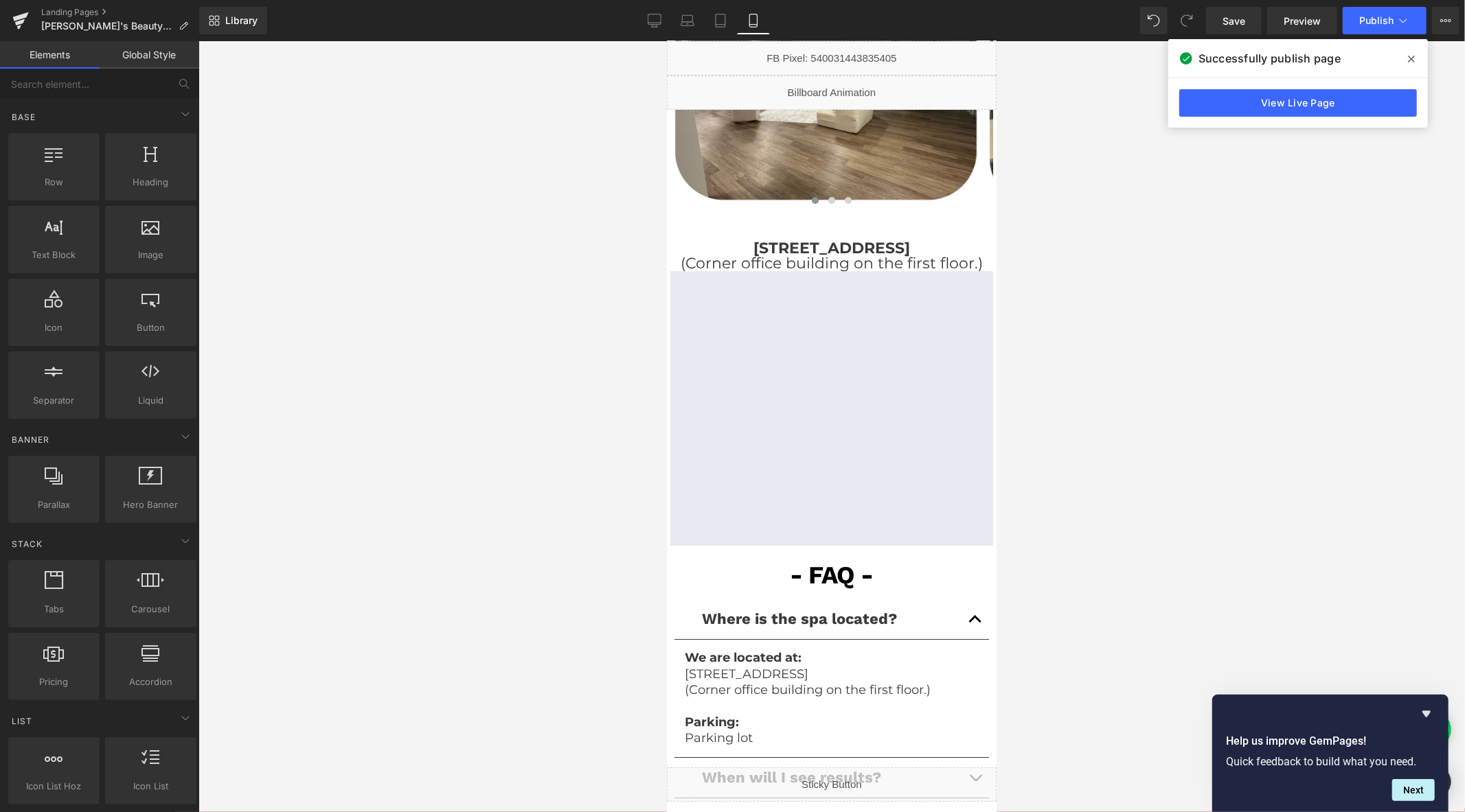
scroll to position [3786, 0]
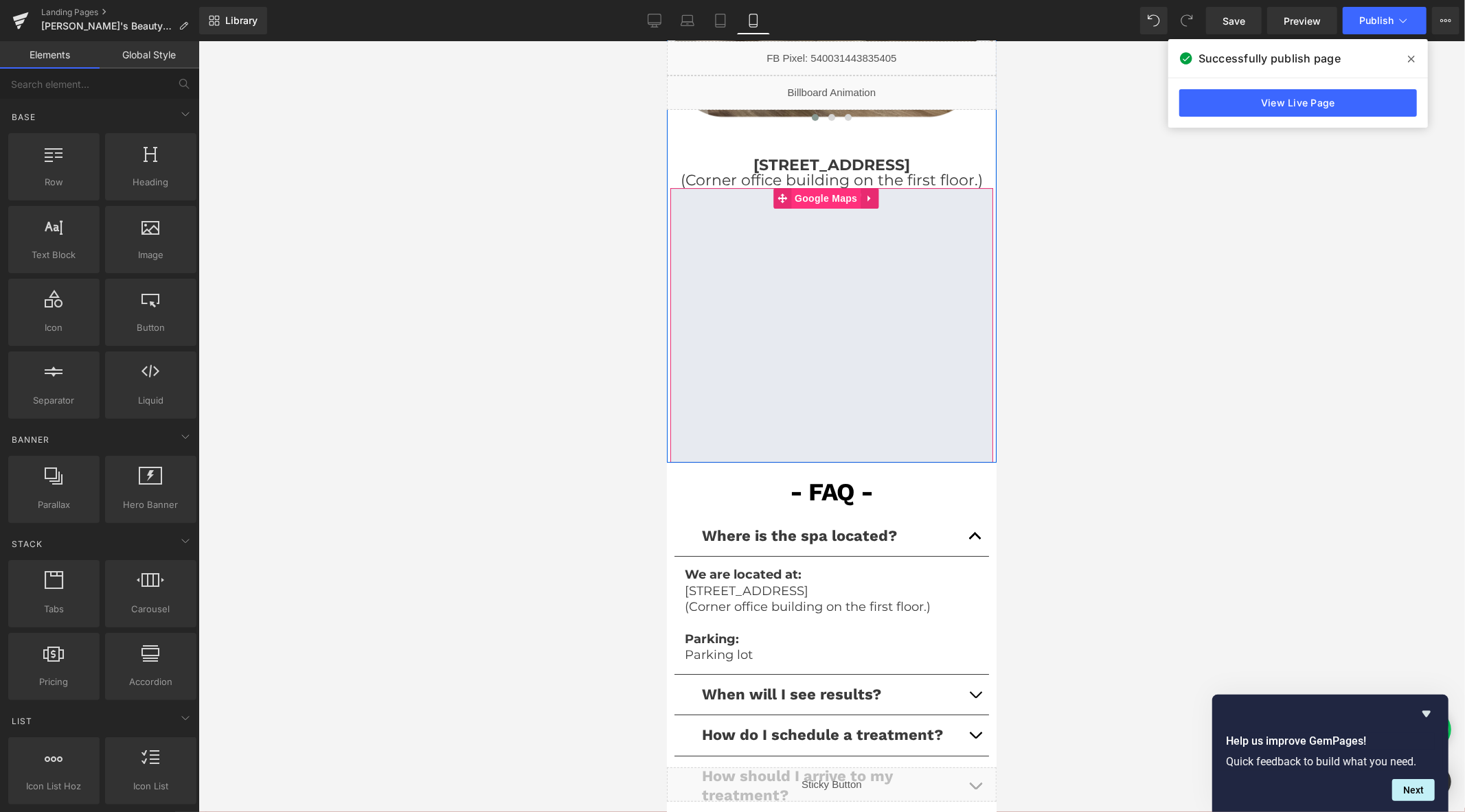
click at [831, 208] on span "Google Maps" at bounding box center [825, 198] width 70 height 21
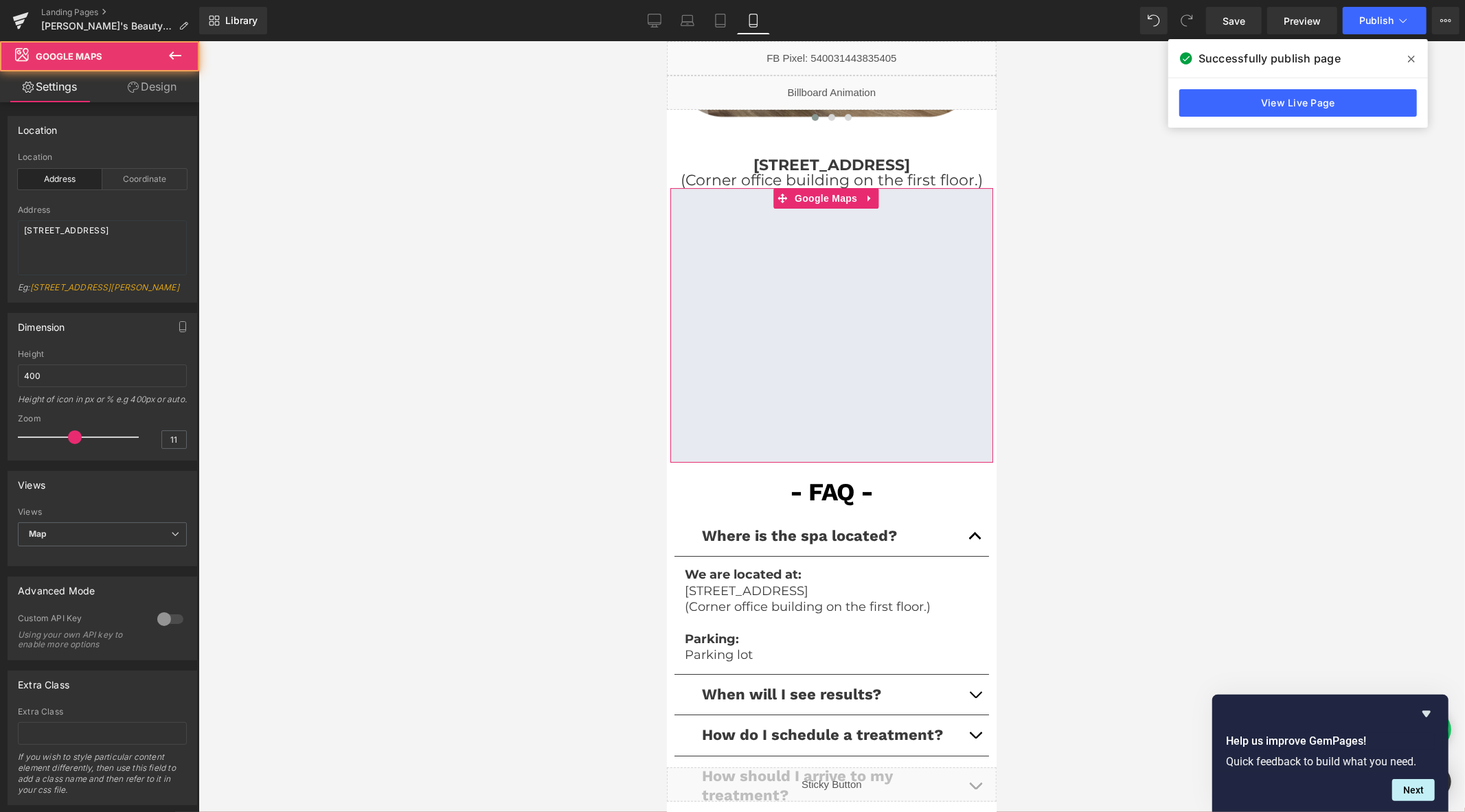
click at [163, 86] on link "Design" at bounding box center [151, 87] width 100 height 31
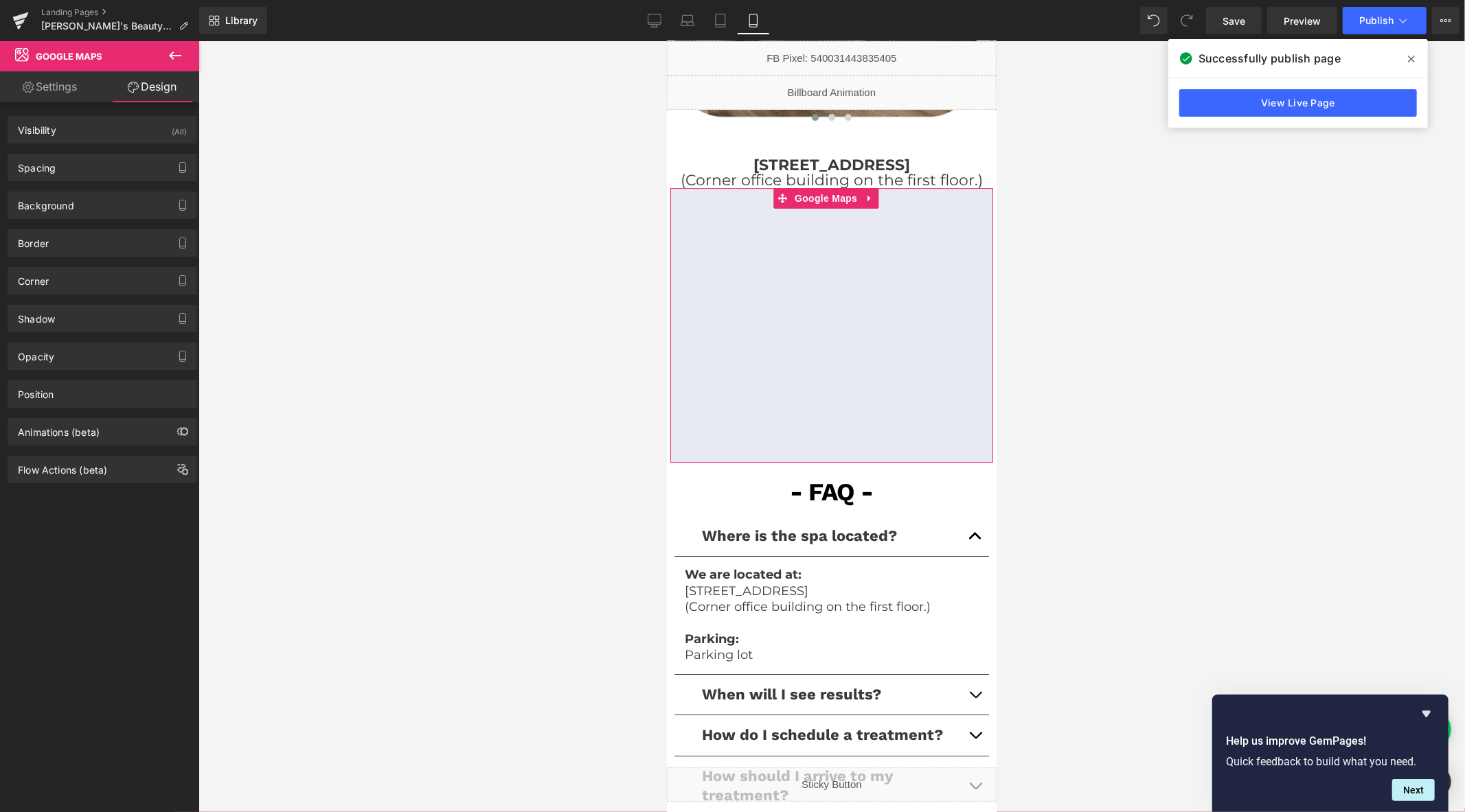
click at [74, 148] on div "Spacing Margin 0 0 0 0 Padding 0 0 0 0 Setup Global Style" at bounding box center [103, 162] width 206 height 38
click at [71, 161] on div "Spacing" at bounding box center [103, 168] width 189 height 26
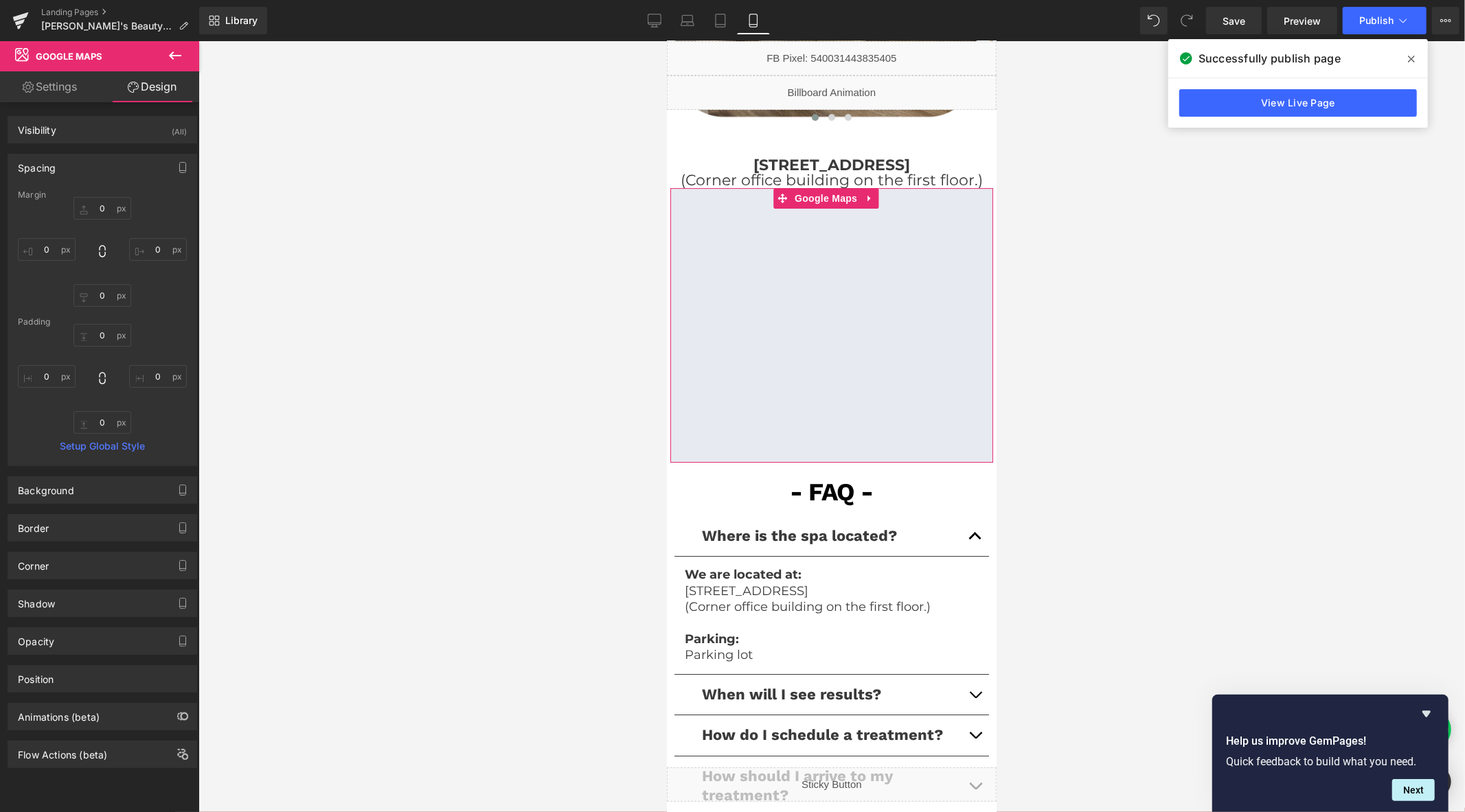
click at [98, 198] on div "Margin" at bounding box center [102, 195] width 169 height 9
click at [108, 213] on input "0" at bounding box center [102, 208] width 58 height 22
type input "10"
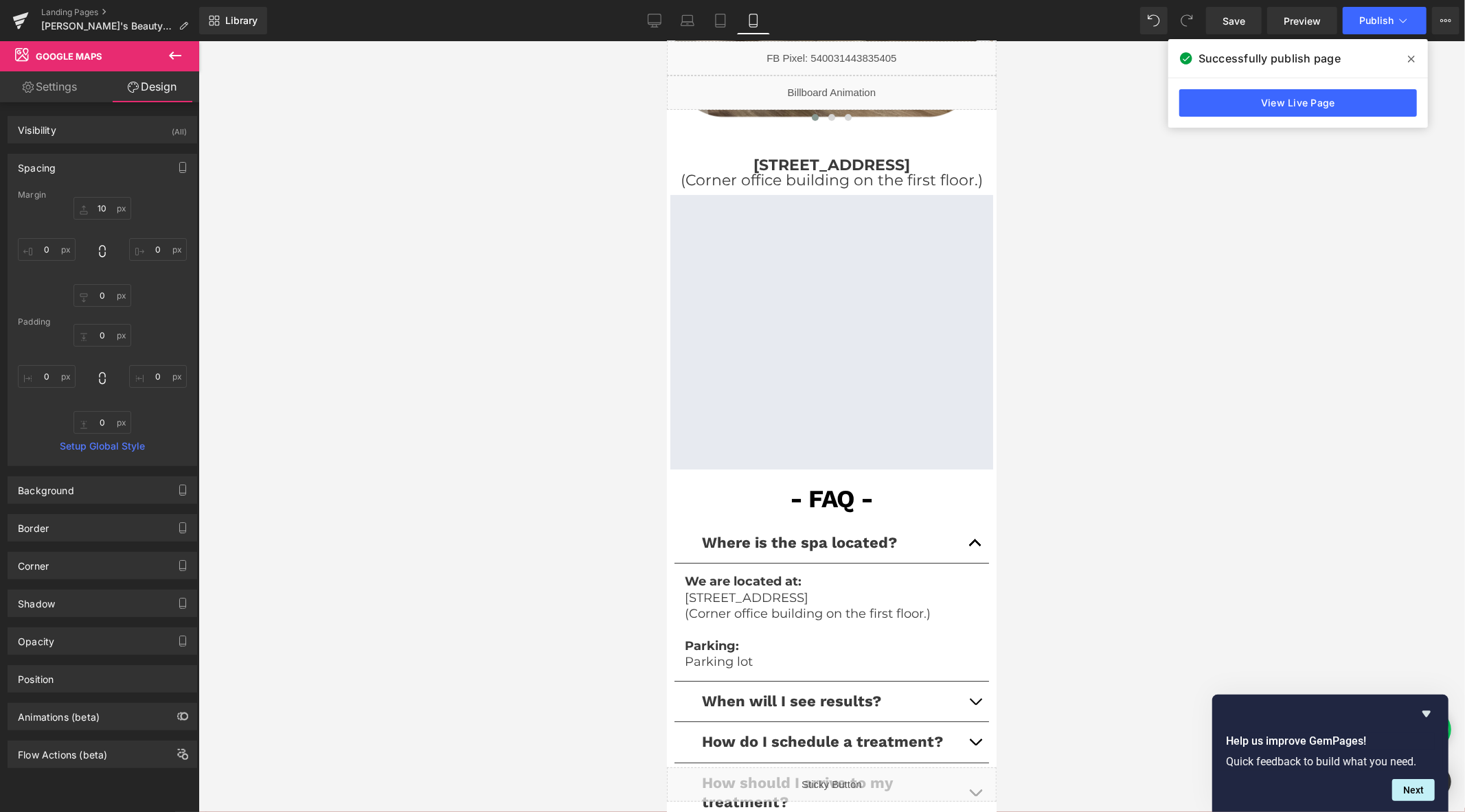
click at [454, 257] on div at bounding box center [831, 426] width 1266 height 771
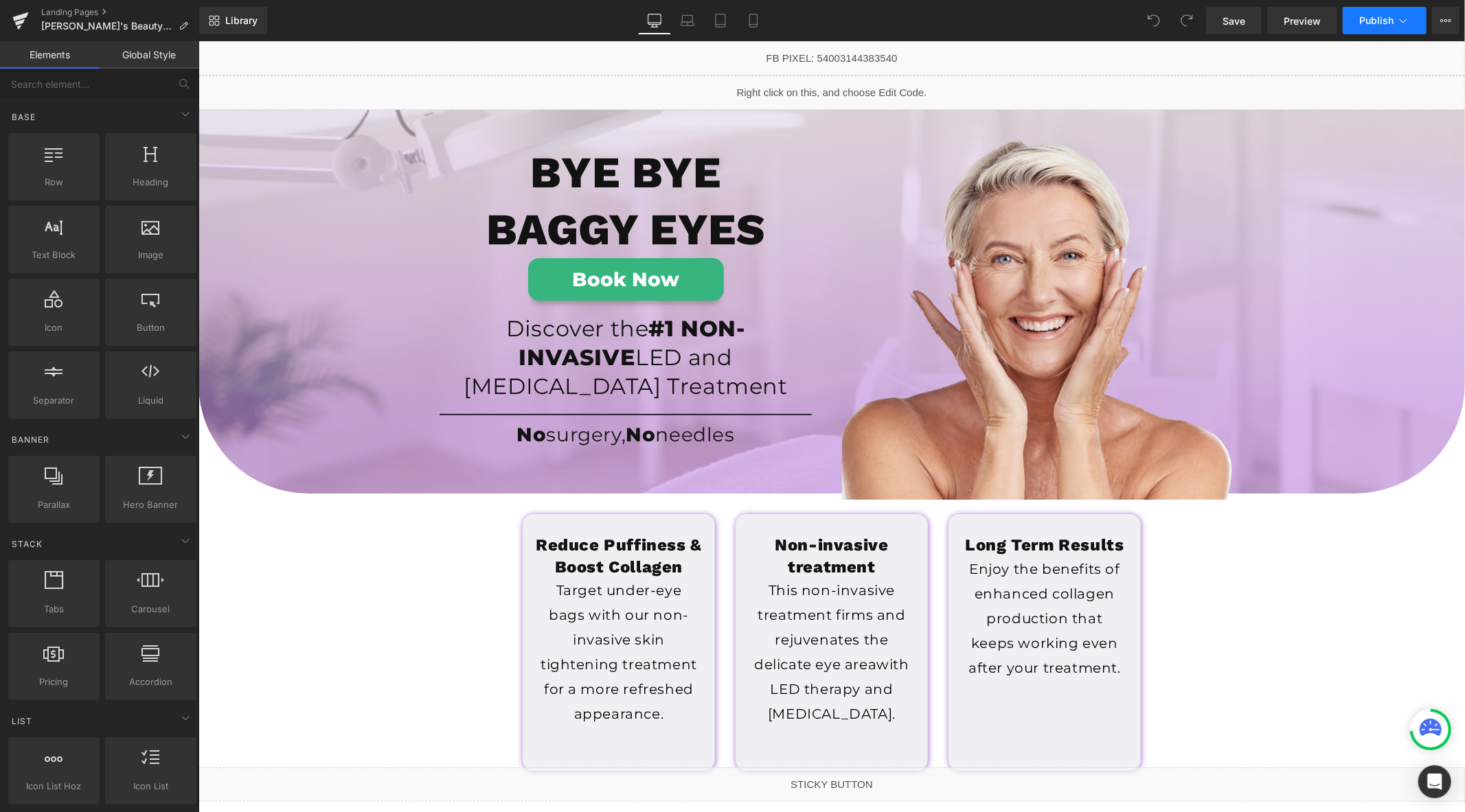
click at [1368, 16] on span "Publish" at bounding box center [1376, 21] width 34 height 11
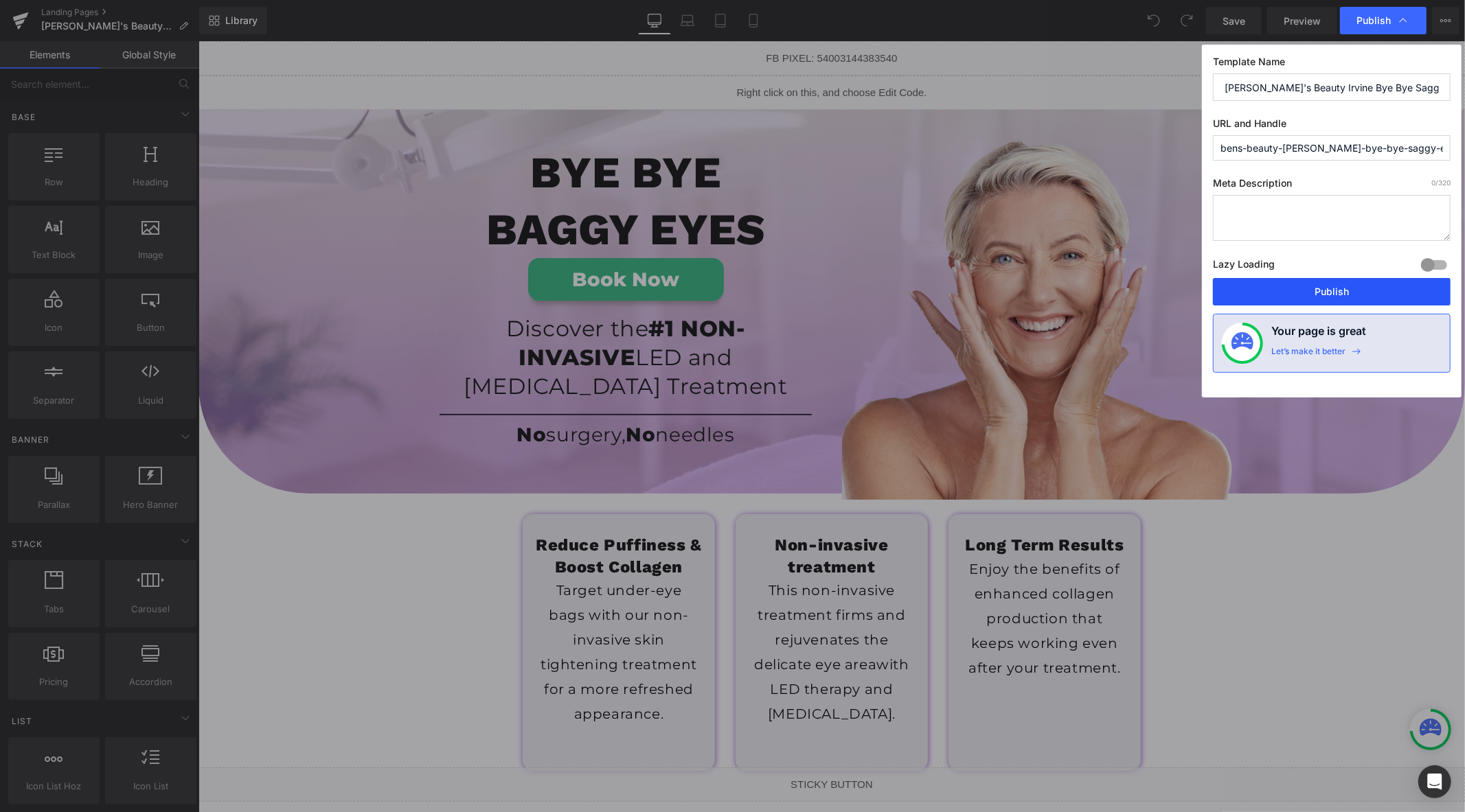
click at [1304, 292] on button "Publish" at bounding box center [1332, 292] width 238 height 28
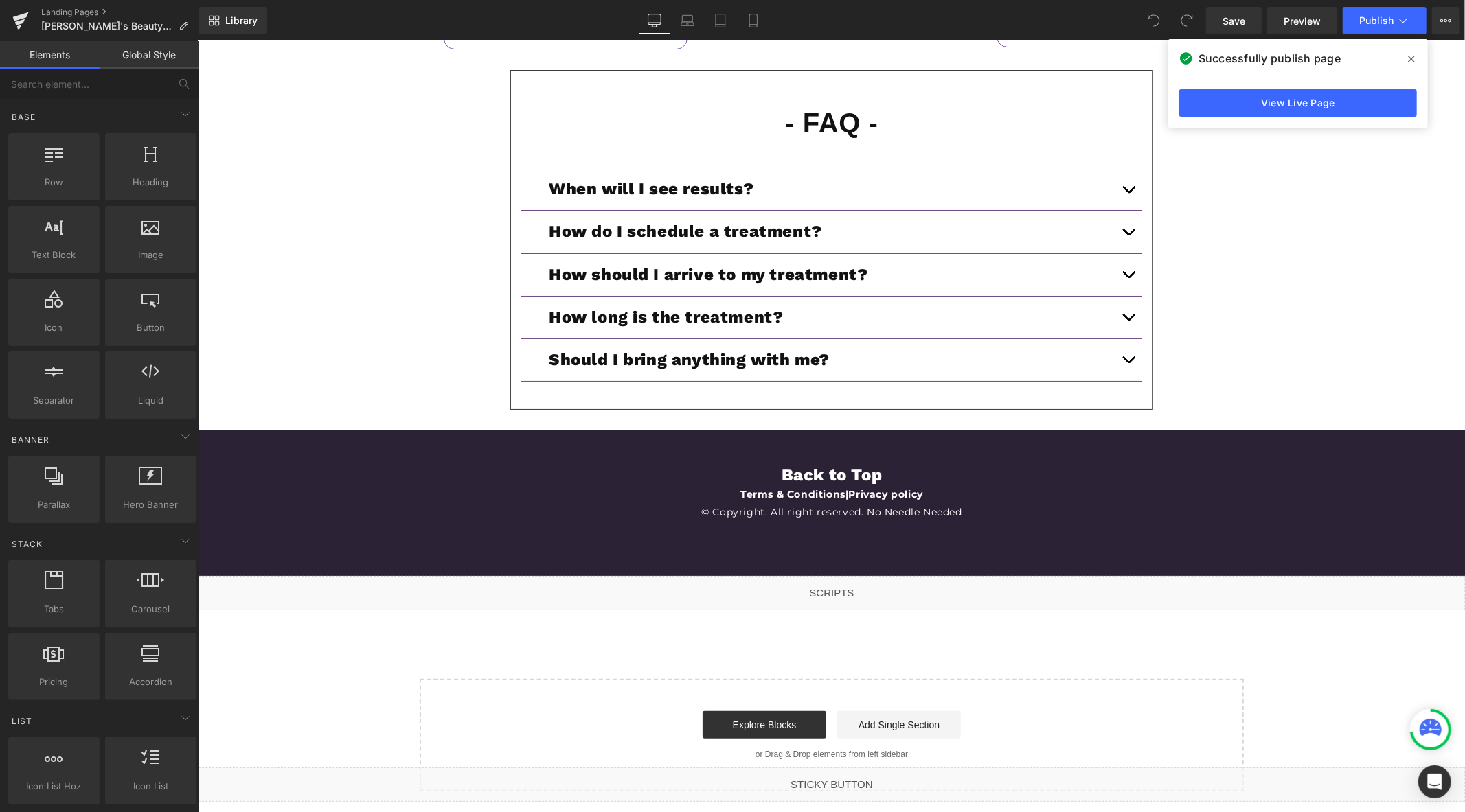
scroll to position [4331, 0]
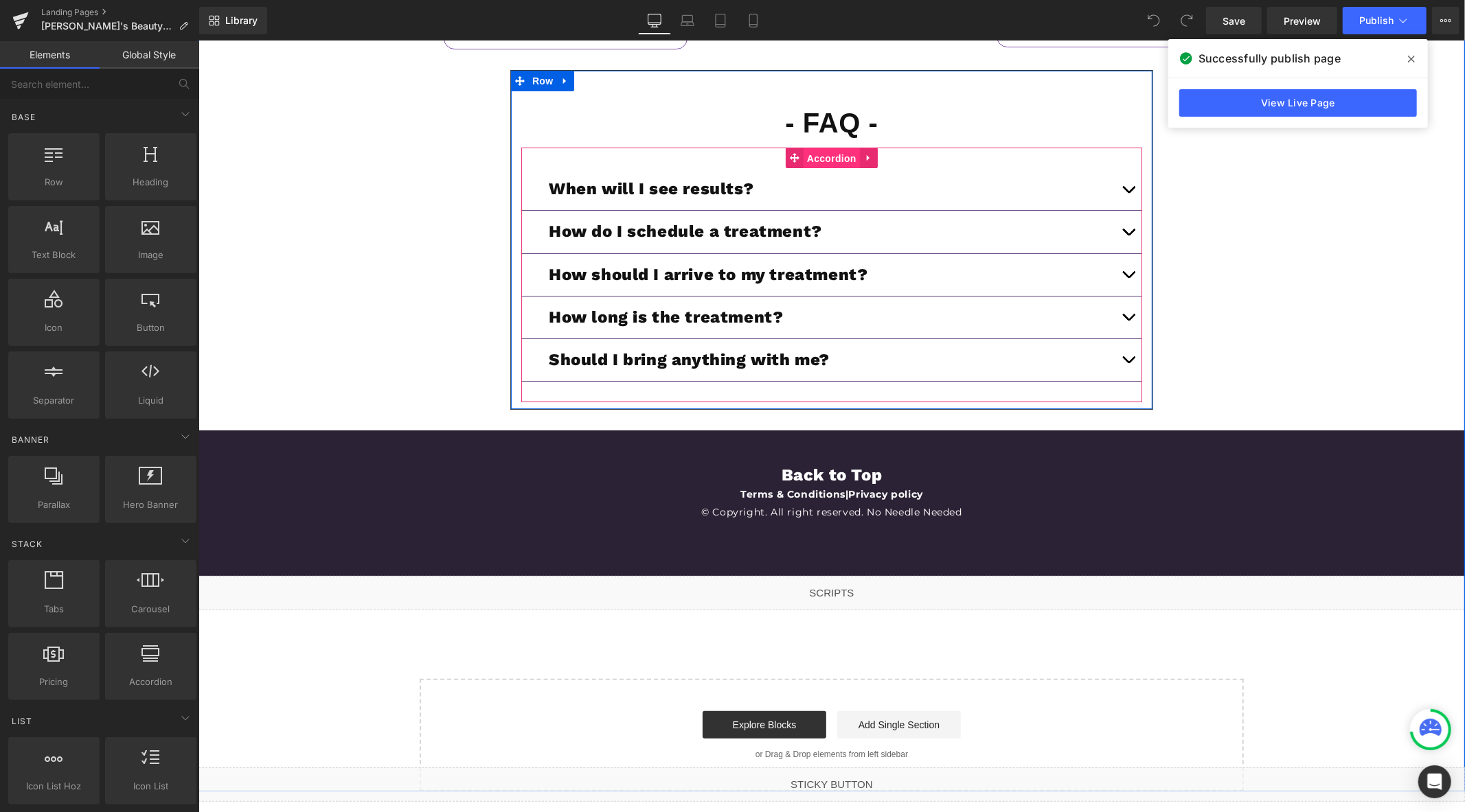
click at [837, 160] on span "Accordion" at bounding box center [831, 158] width 56 height 21
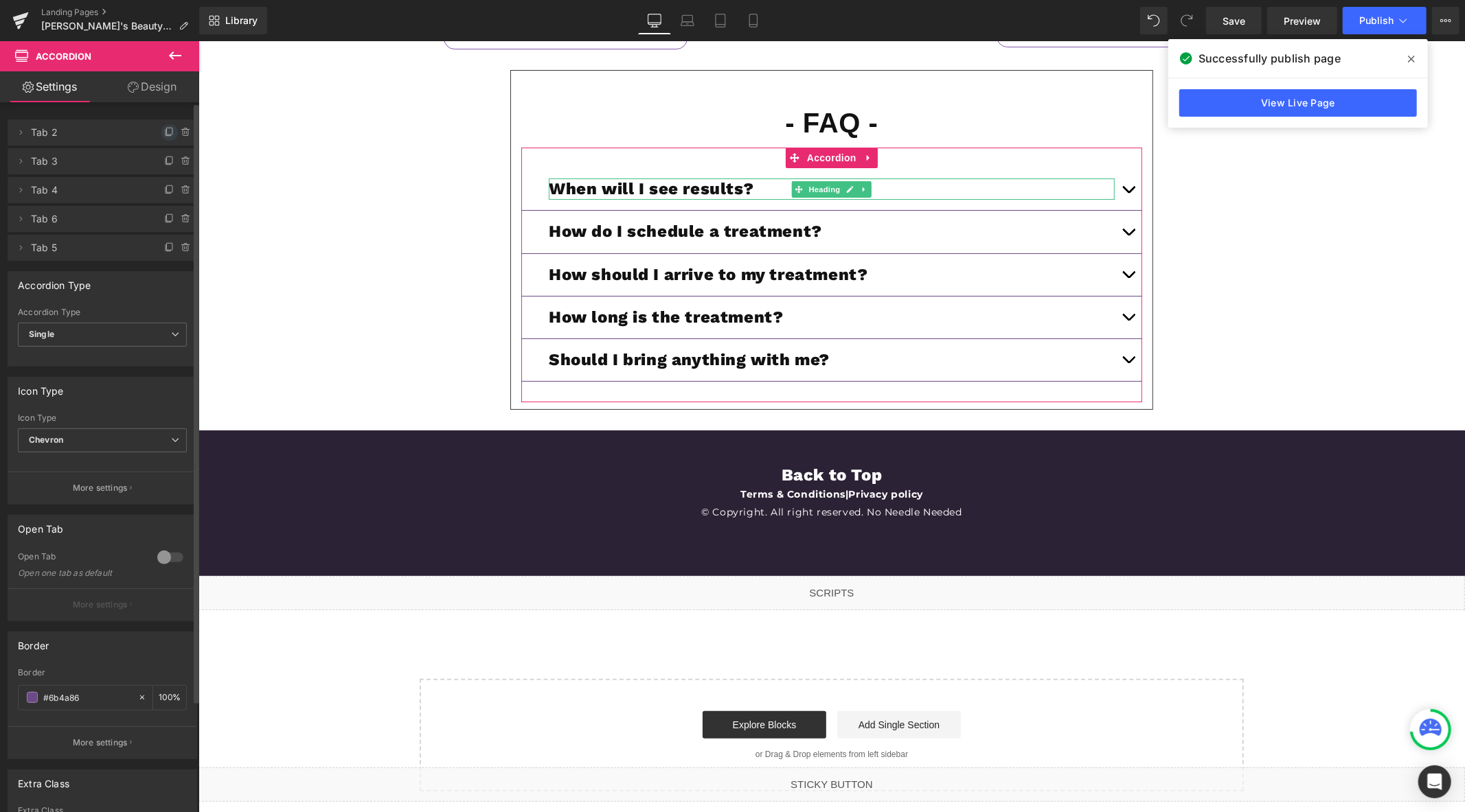
click at [165, 128] on icon at bounding box center [169, 132] width 11 height 11
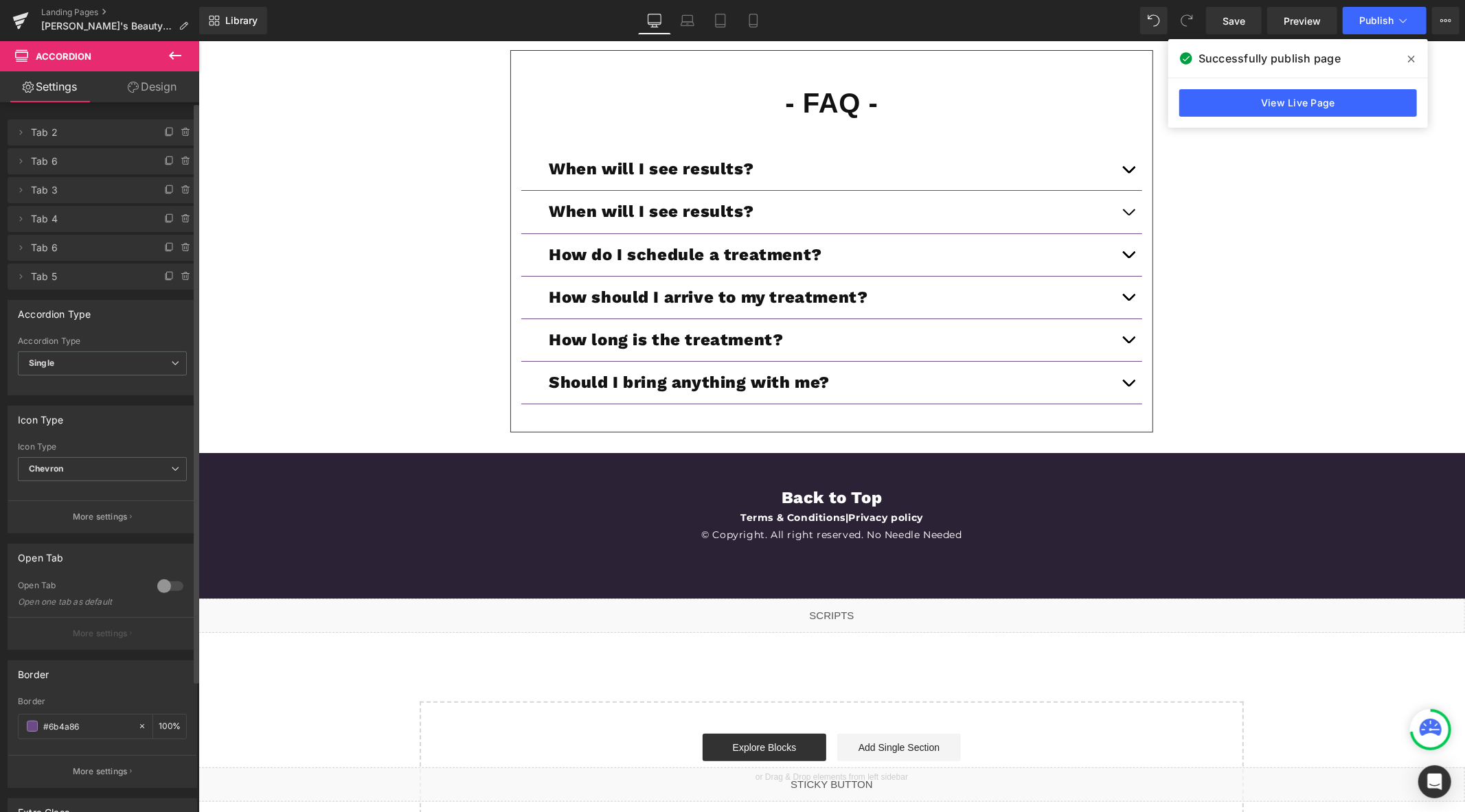
click at [629, 179] on h1 "When will I see results?" at bounding box center [831, 168] width 566 height 22
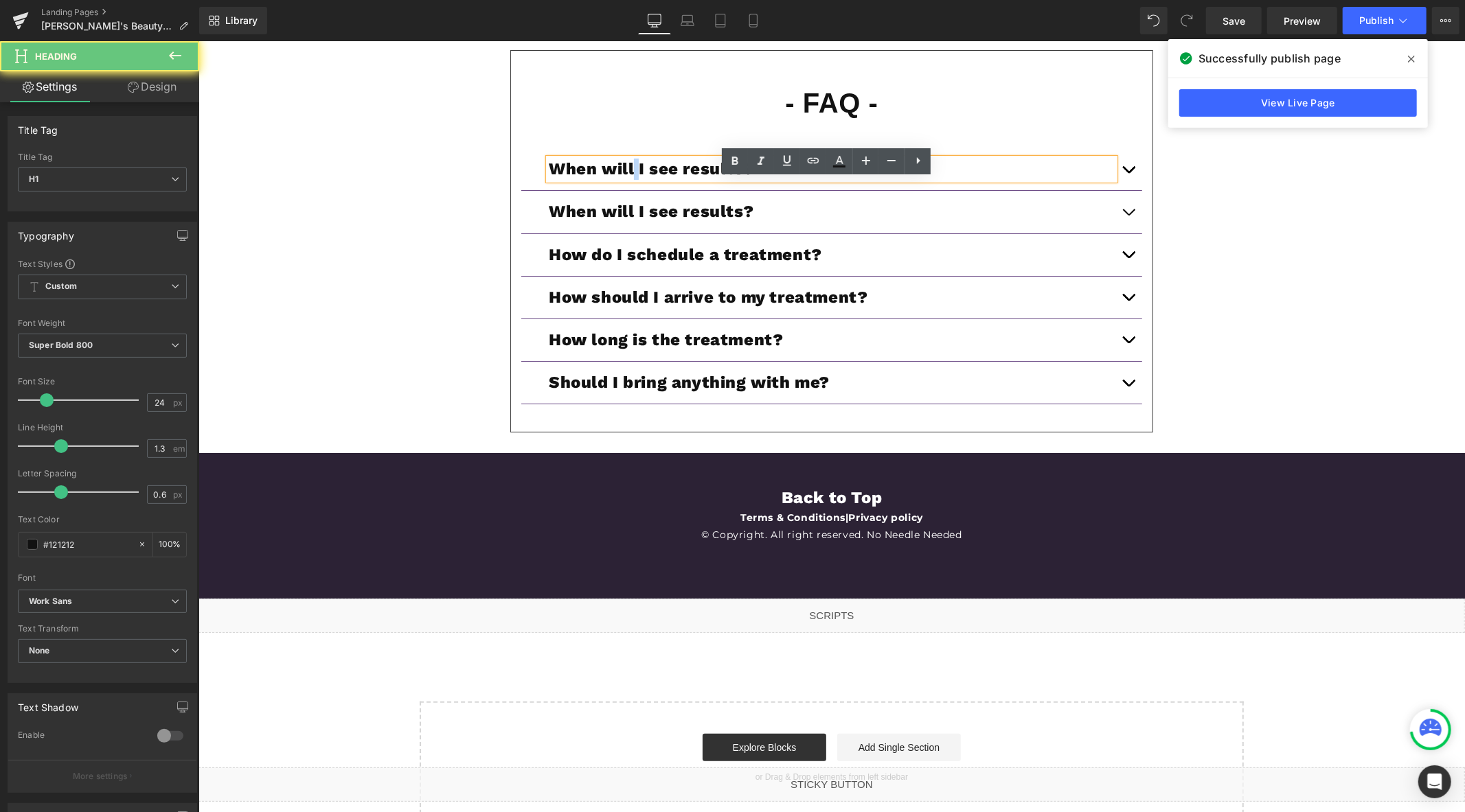
click at [629, 179] on h1 "When will I see results?" at bounding box center [831, 168] width 566 height 22
paste div
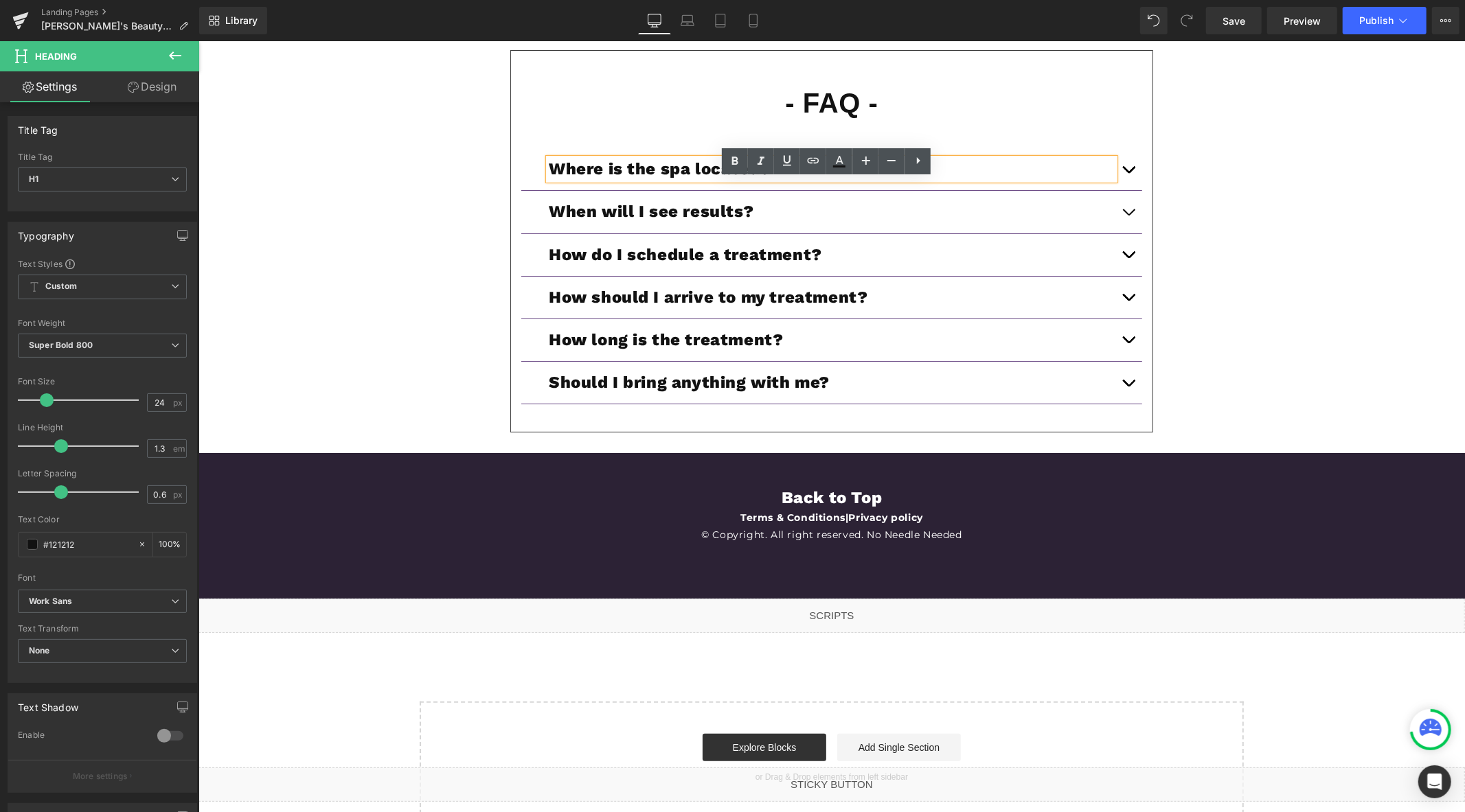
click at [1127, 172] on span "button" at bounding box center [1127, 172] width 0 height 0
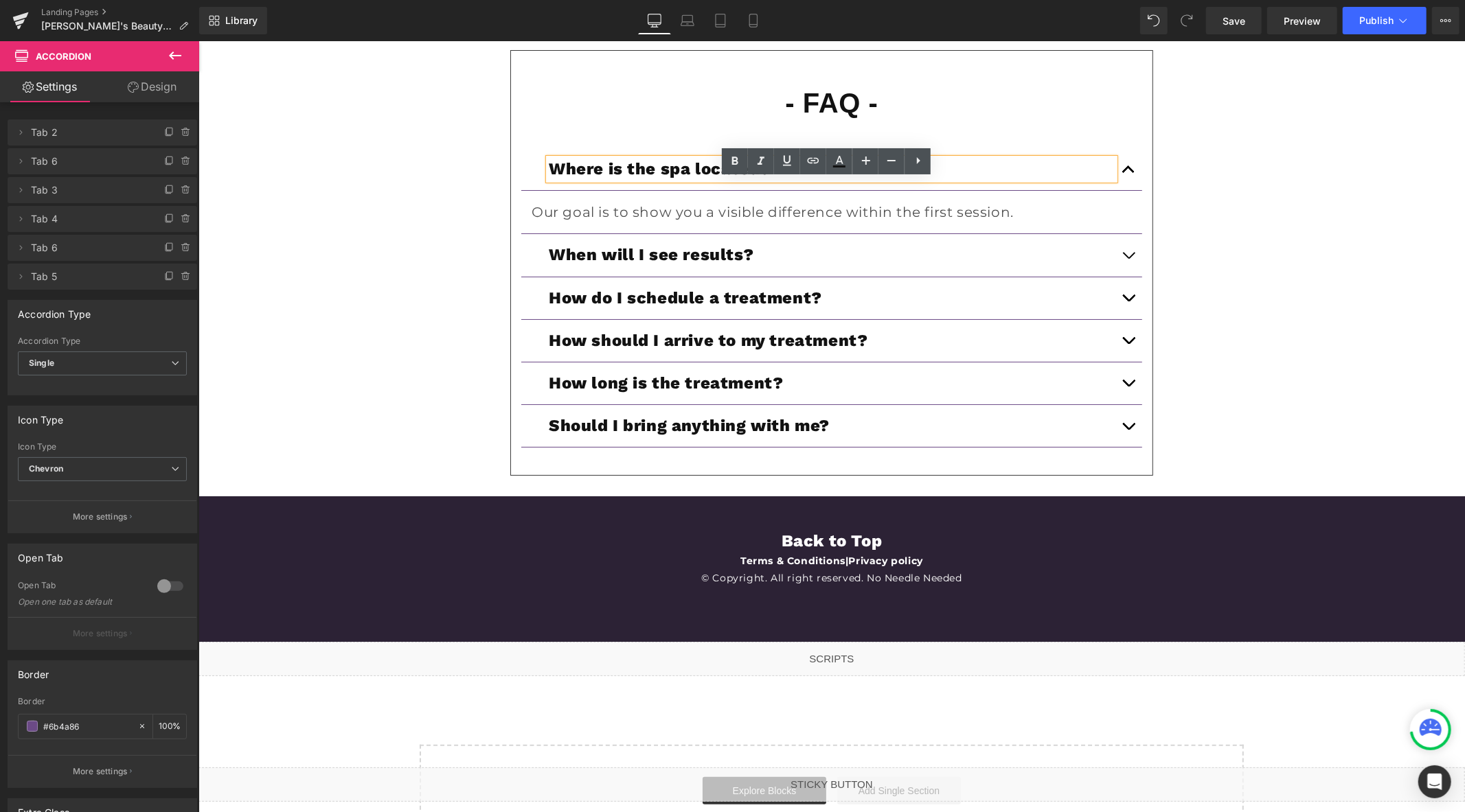
click at [727, 223] on p "Our goal is to show you a visible difference within the first session." at bounding box center [831, 212] width 600 height 22
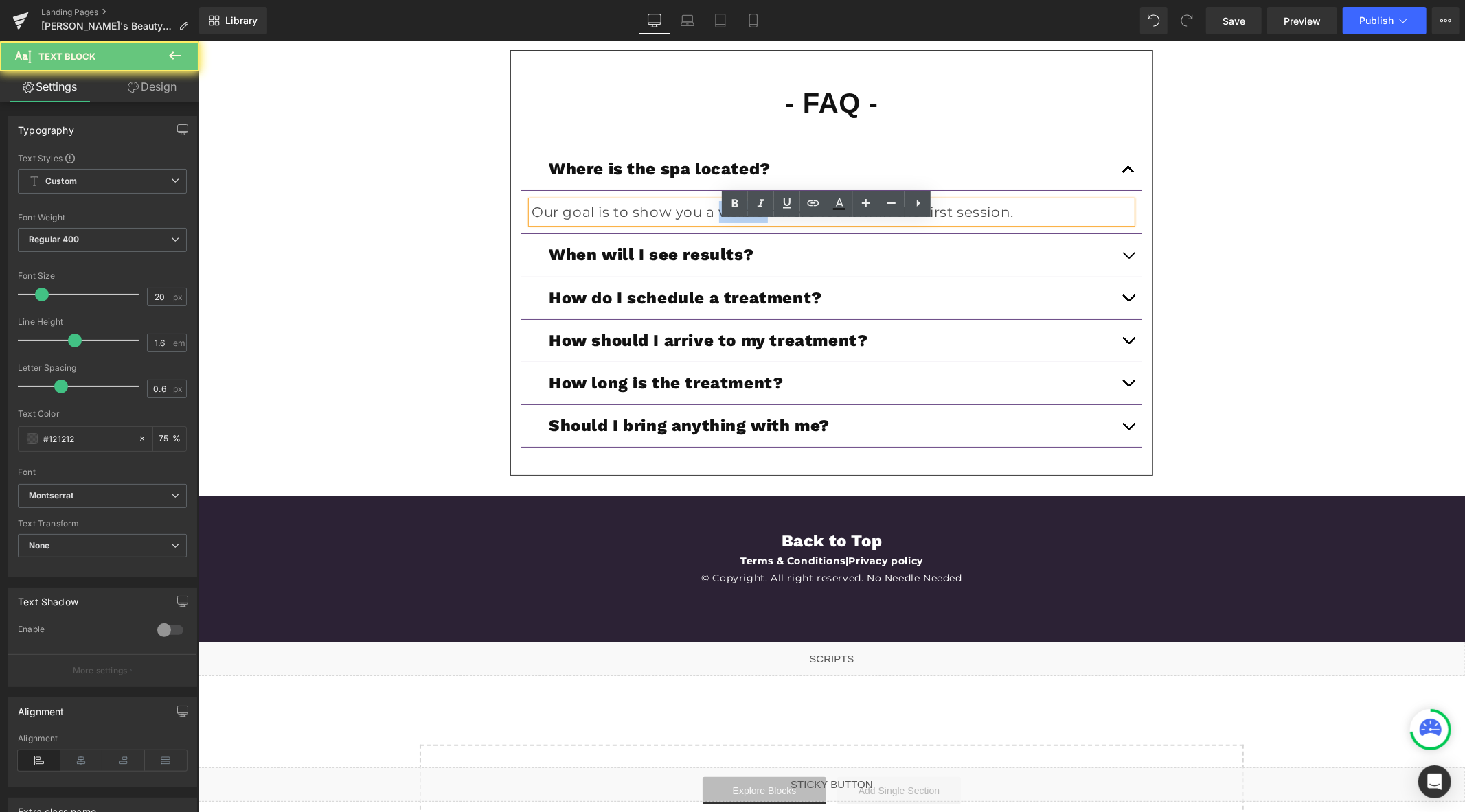
click at [727, 223] on p "Our goal is to show you a visible difference within the first session." at bounding box center [831, 212] width 600 height 22
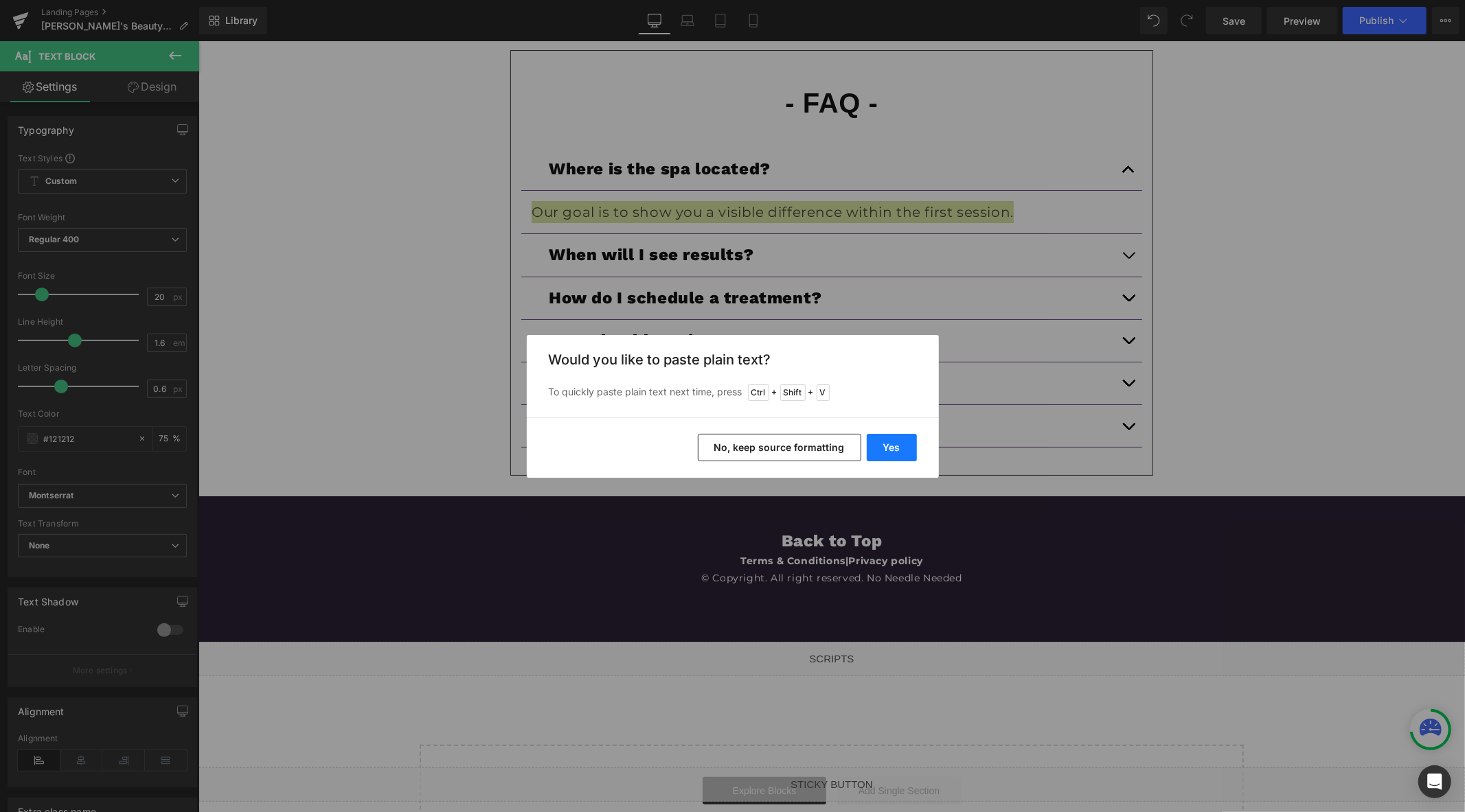
click at [899, 451] on button "Yes" at bounding box center [892, 448] width 50 height 28
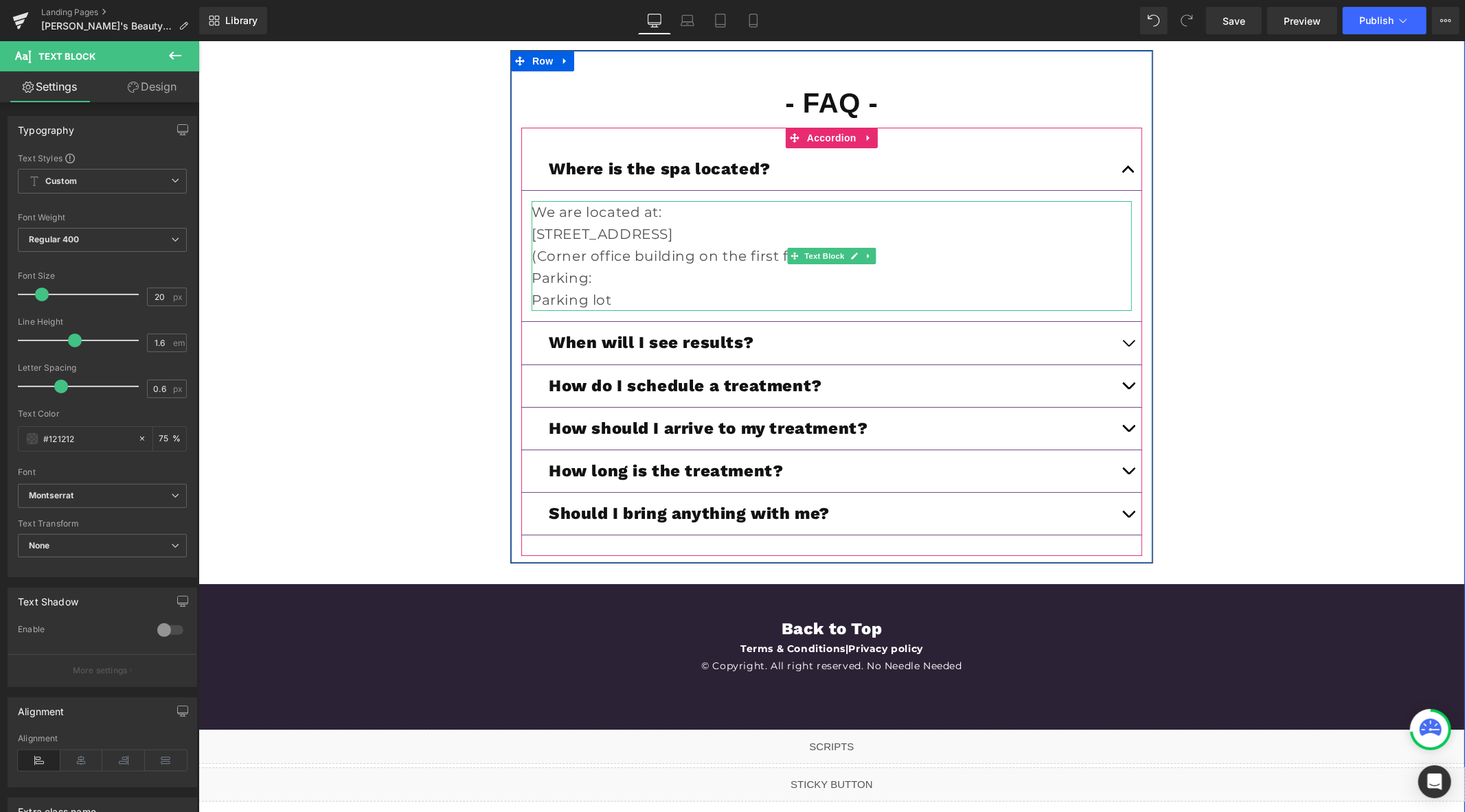
click at [891, 267] on p "(Corner office building on the first floor.)" at bounding box center [831, 255] width 600 height 22
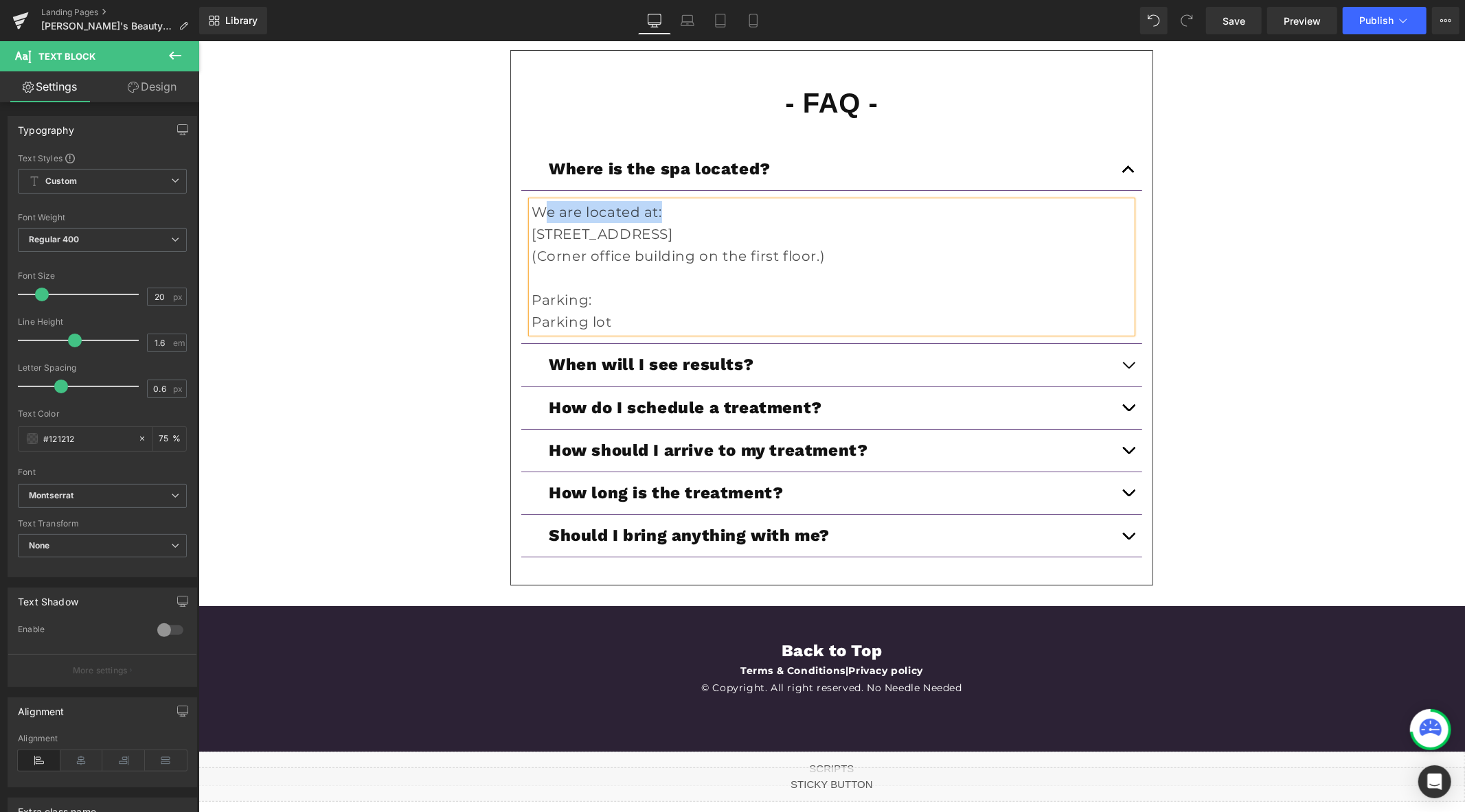
drag, startPoint x: 676, startPoint y: 233, endPoint x: 540, endPoint y: 230, distance: 136.0
click at [540, 223] on p "We are located at:" at bounding box center [831, 212] width 600 height 22
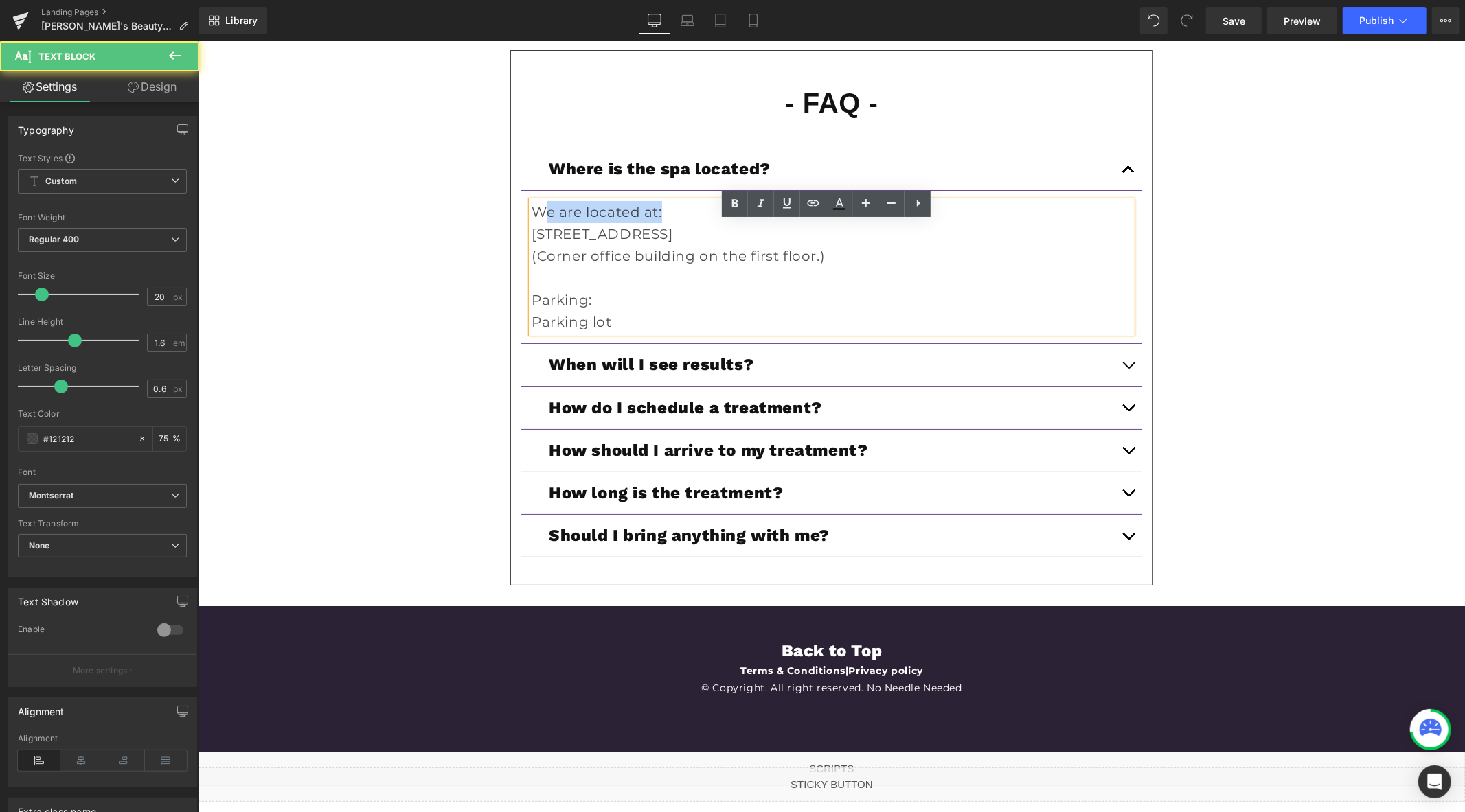
click at [707, 223] on p "We are located at:" at bounding box center [831, 212] width 600 height 22
drag, startPoint x: 633, startPoint y: 233, endPoint x: 513, endPoint y: 232, distance: 120.0
click at [513, 232] on div "- FAQ - Heading Where is the spa located? Heading We are located at: 220 Techn…" at bounding box center [831, 324] width 641 height 507
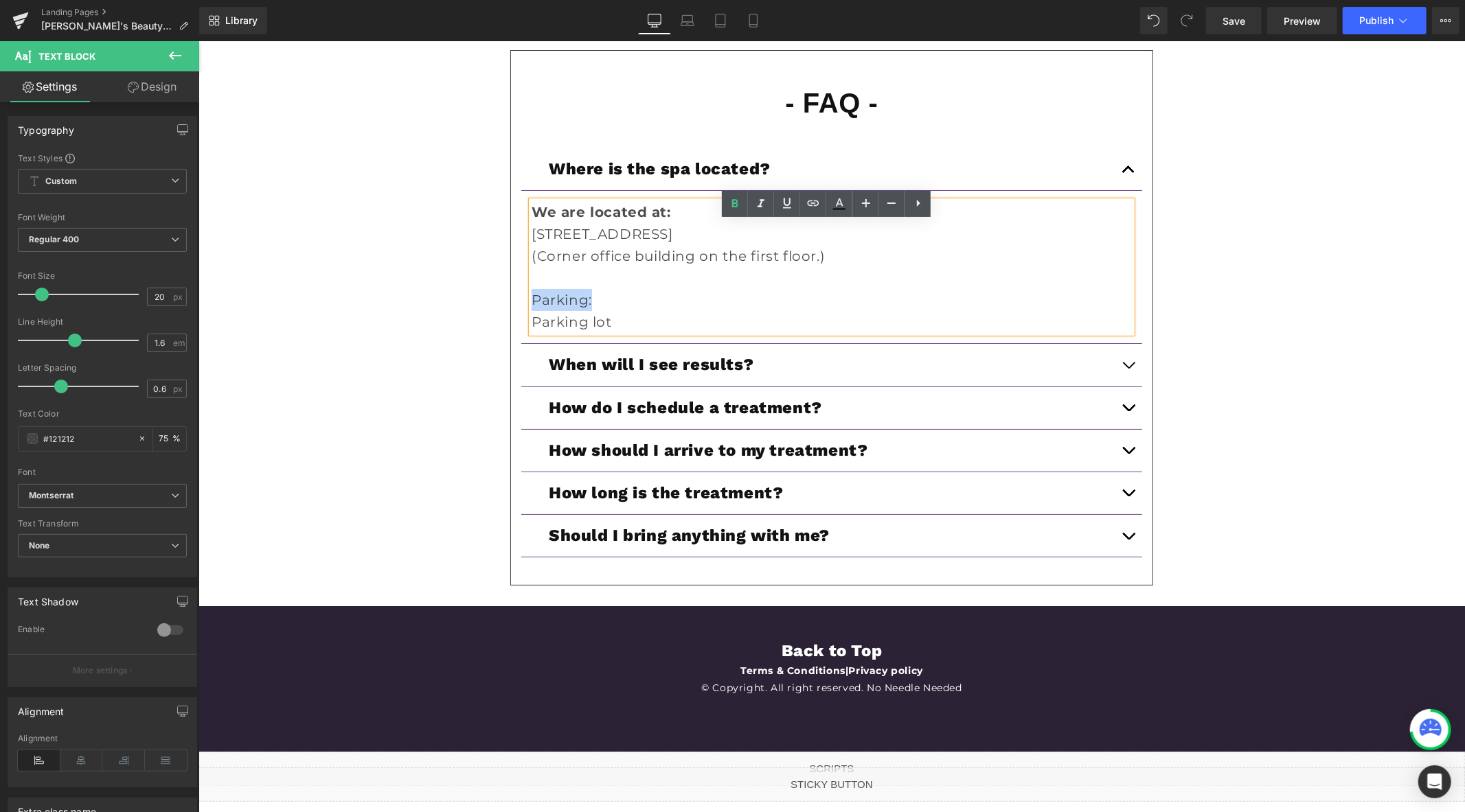
drag, startPoint x: 600, startPoint y: 317, endPoint x: 513, endPoint y: 316, distance: 87.0
click at [521, 317] on article "We are located at: 220 Technology Dr, Suite 110, Irvine, CA 92618 (Corner offi…" at bounding box center [831, 267] width 620 height 153
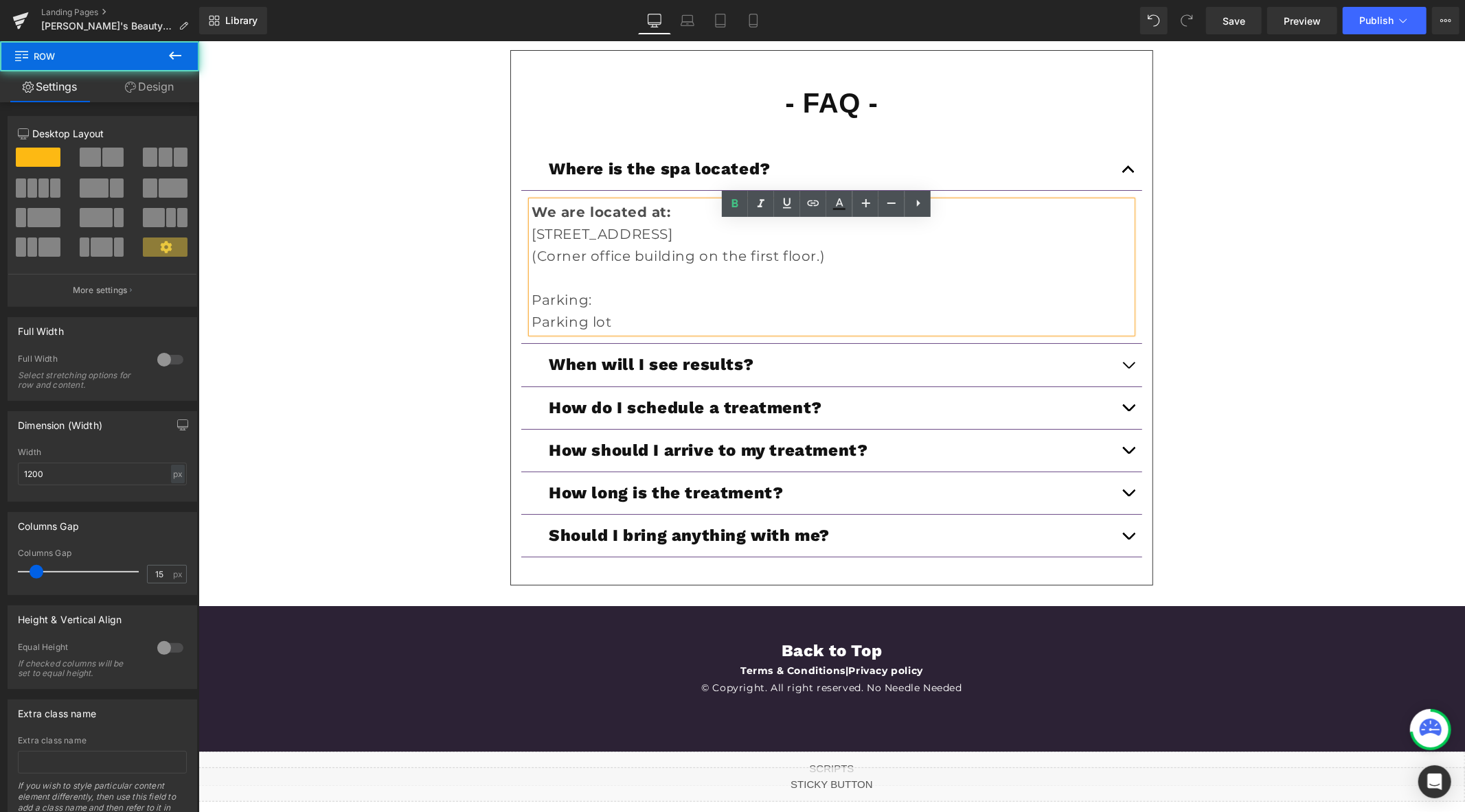
click at [420, 289] on div "- Reviews - Heading Liquid Icon Icon Icon Icon" at bounding box center [831, 126] width 824 height 917
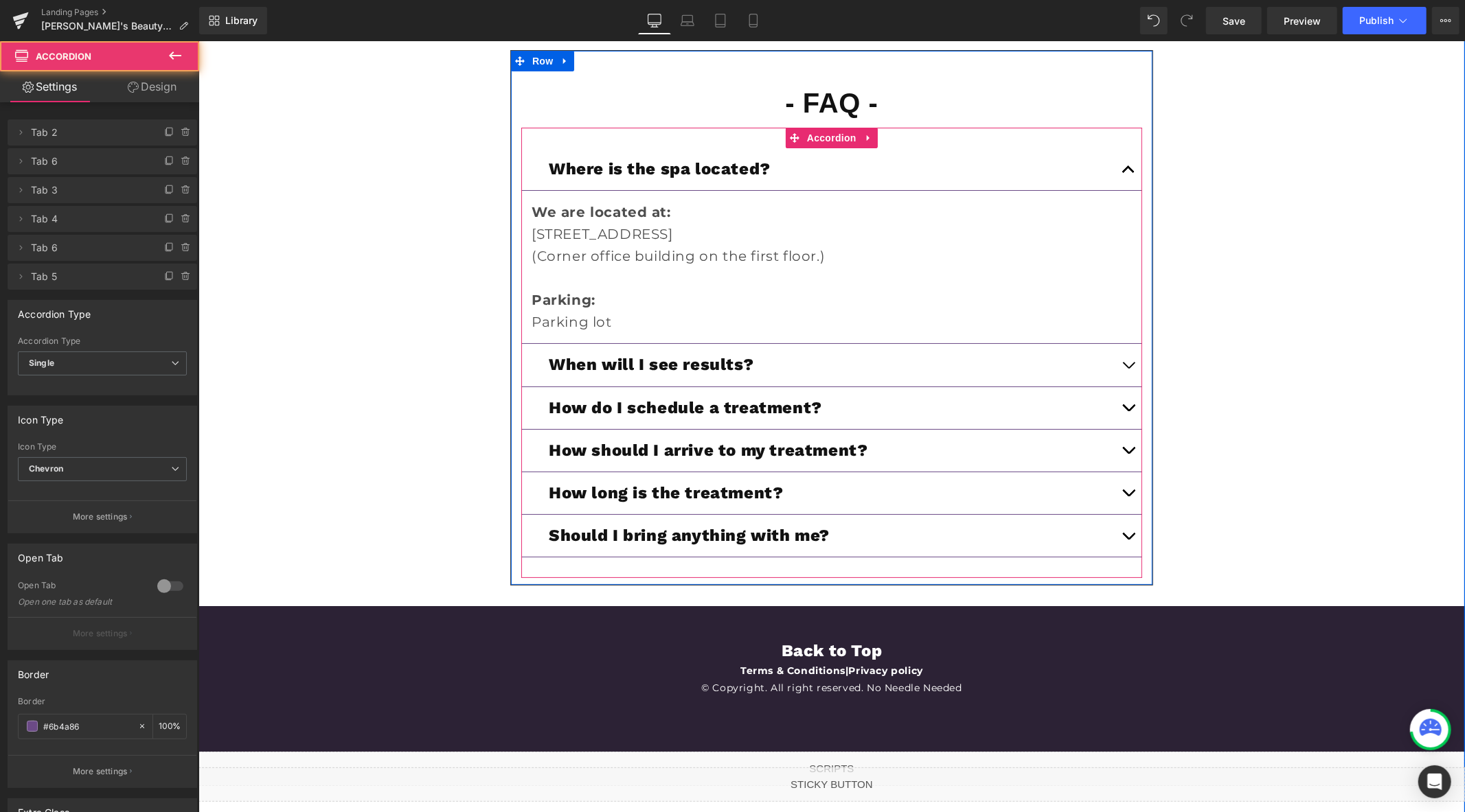
click at [1127, 172] on span "button" at bounding box center [1127, 172] width 0 height 0
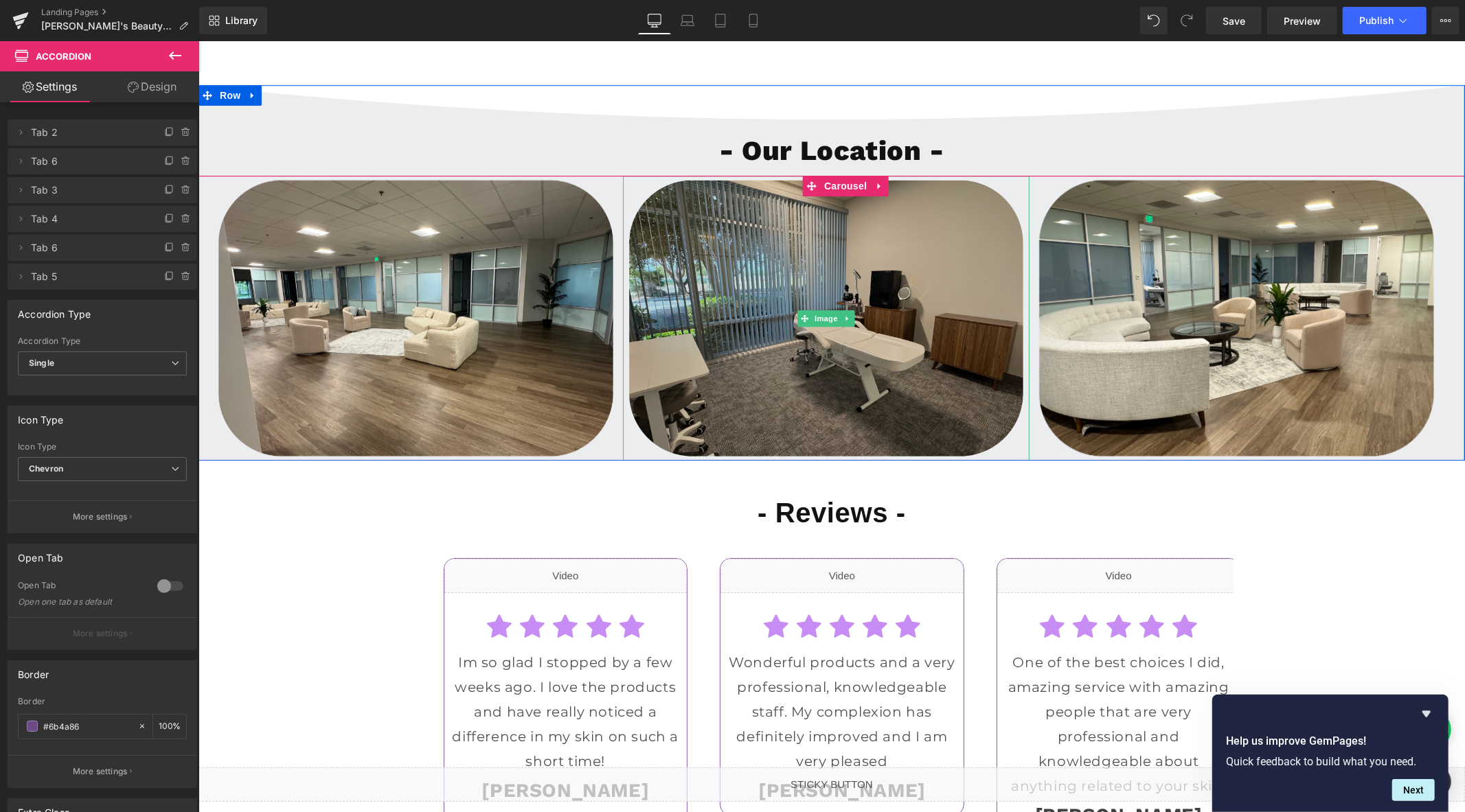
scroll to position [3645, 0]
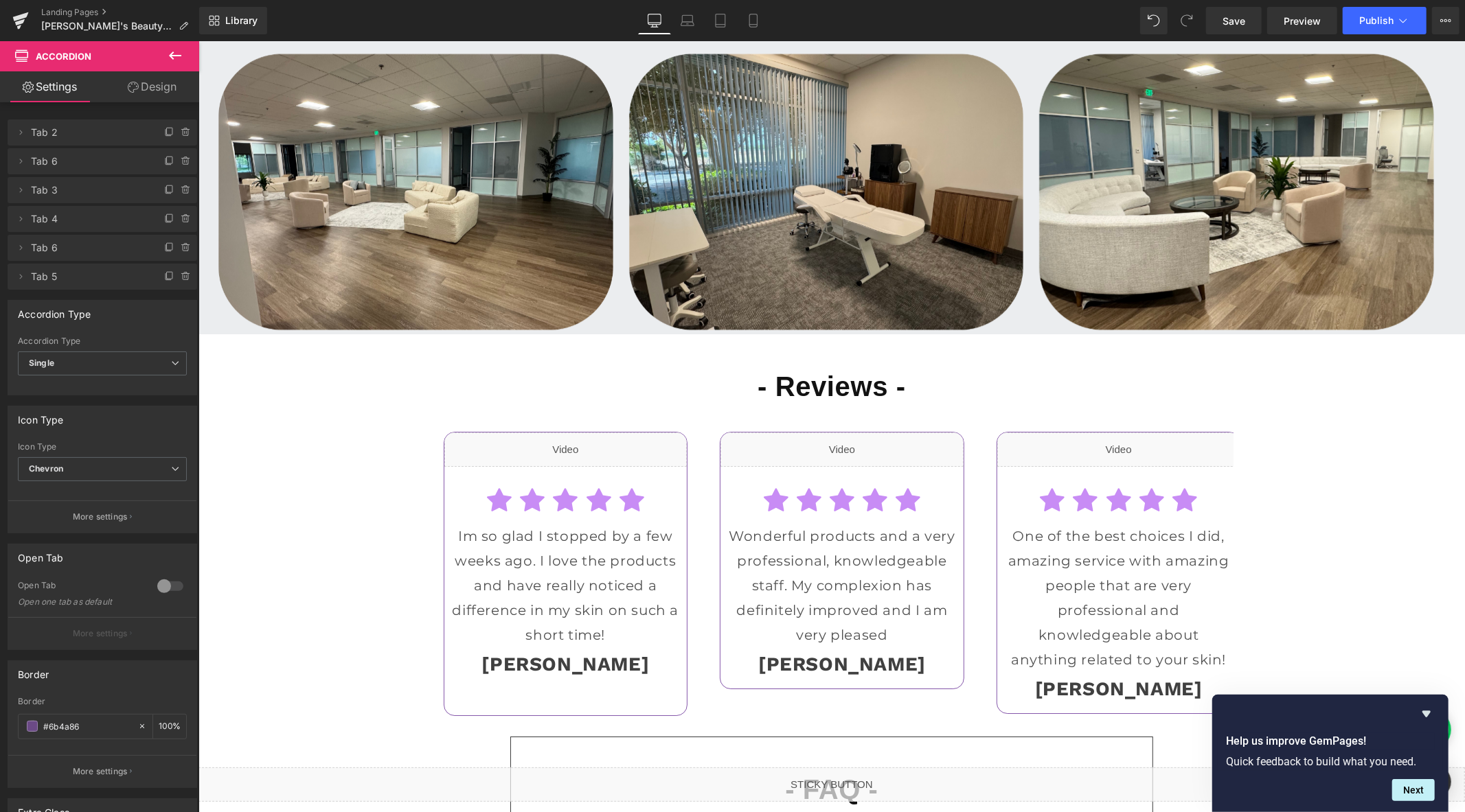
click at [167, 53] on icon at bounding box center [175, 55] width 16 height 16
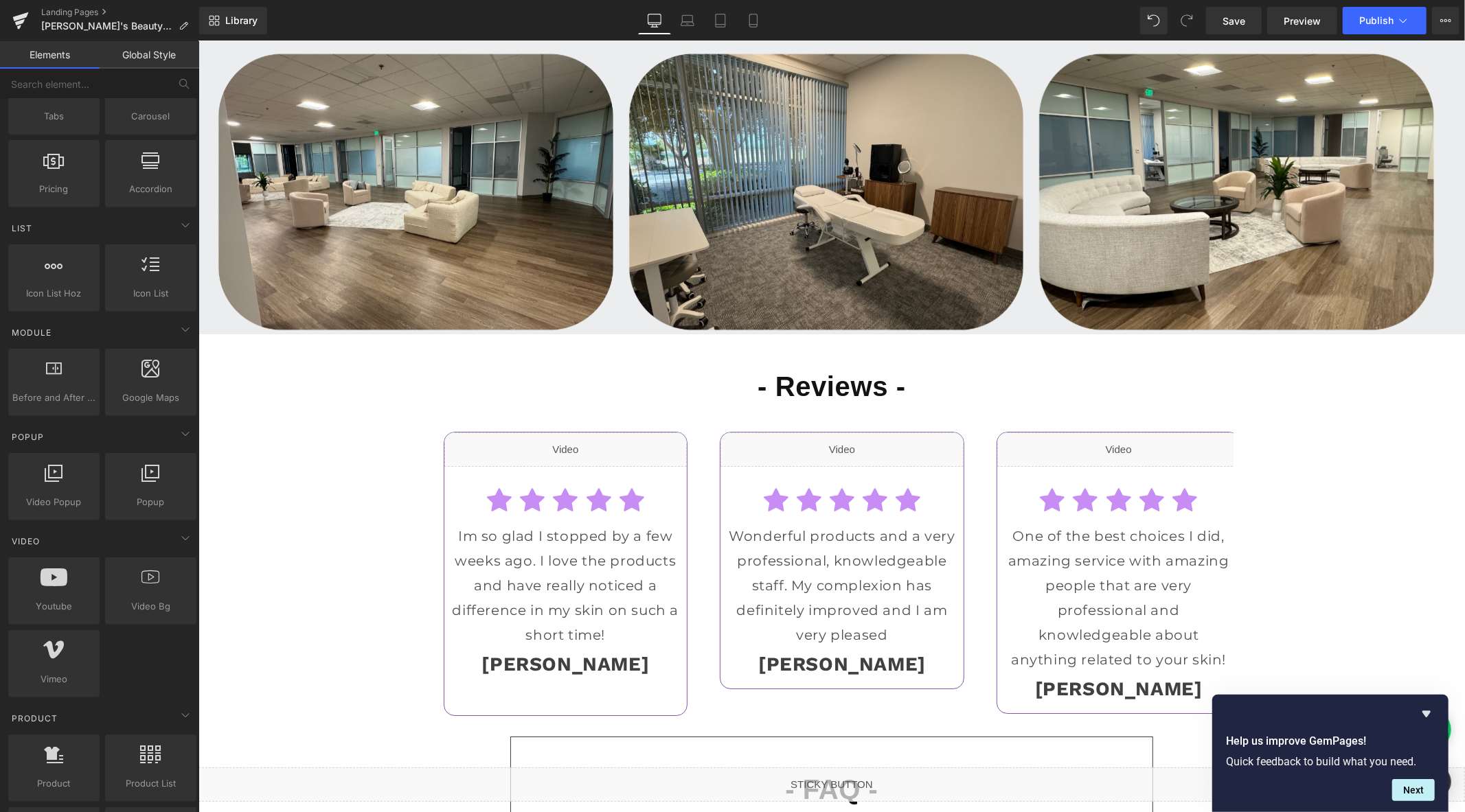
scroll to position [381, 0]
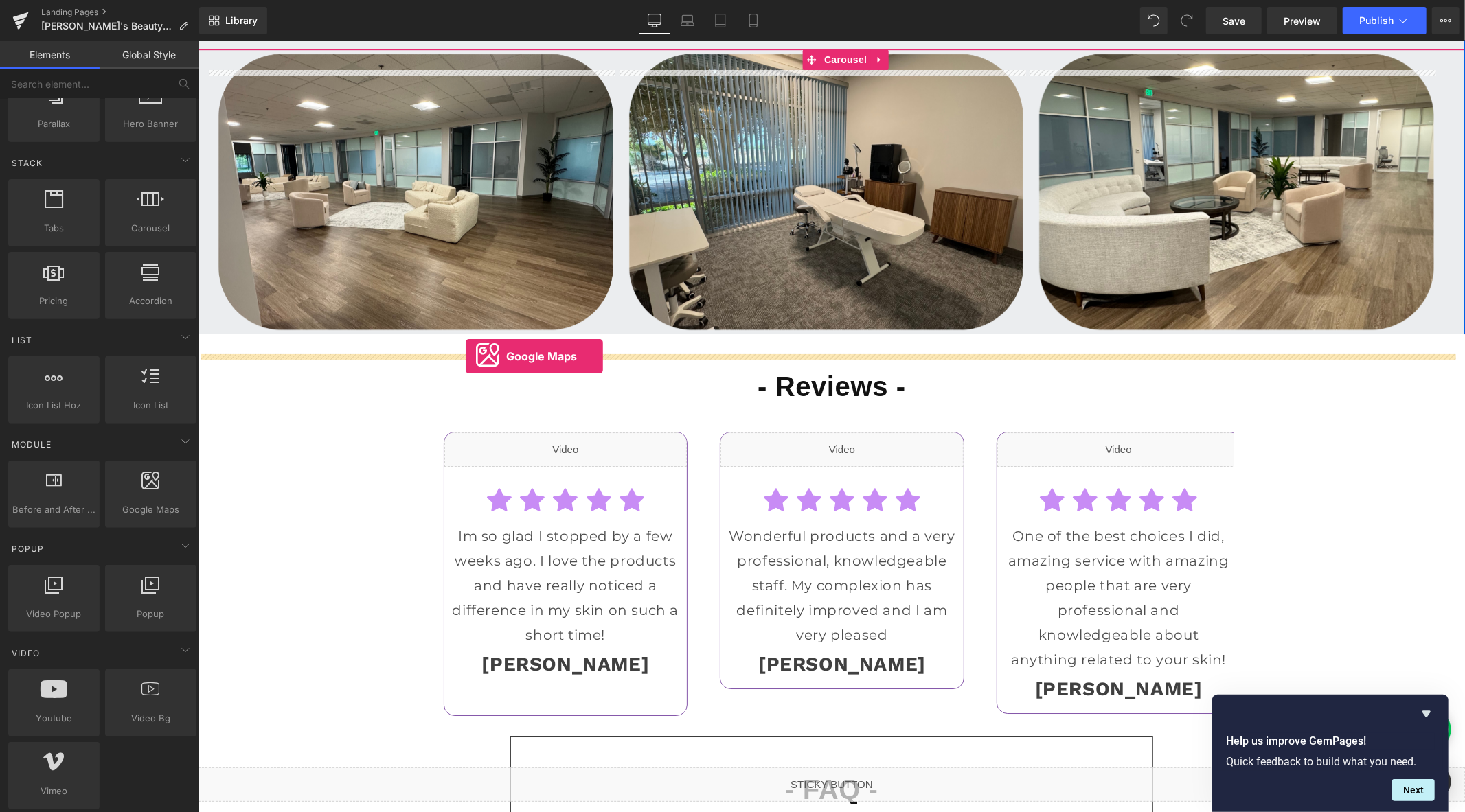
drag, startPoint x: 340, startPoint y: 546, endPoint x: 465, endPoint y: 356, distance: 227.4
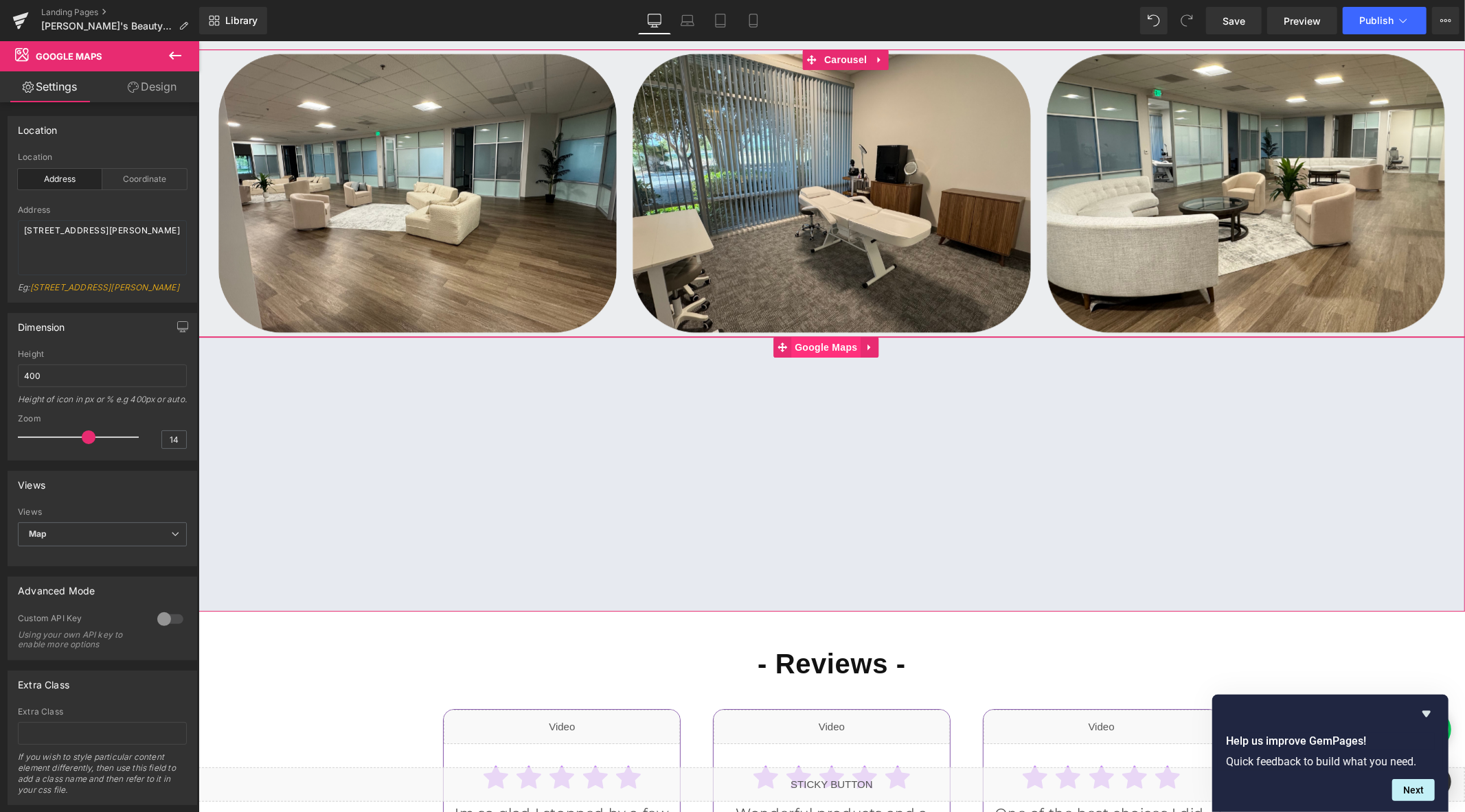
click at [810, 357] on span "Google Maps" at bounding box center [825, 347] width 70 height 21
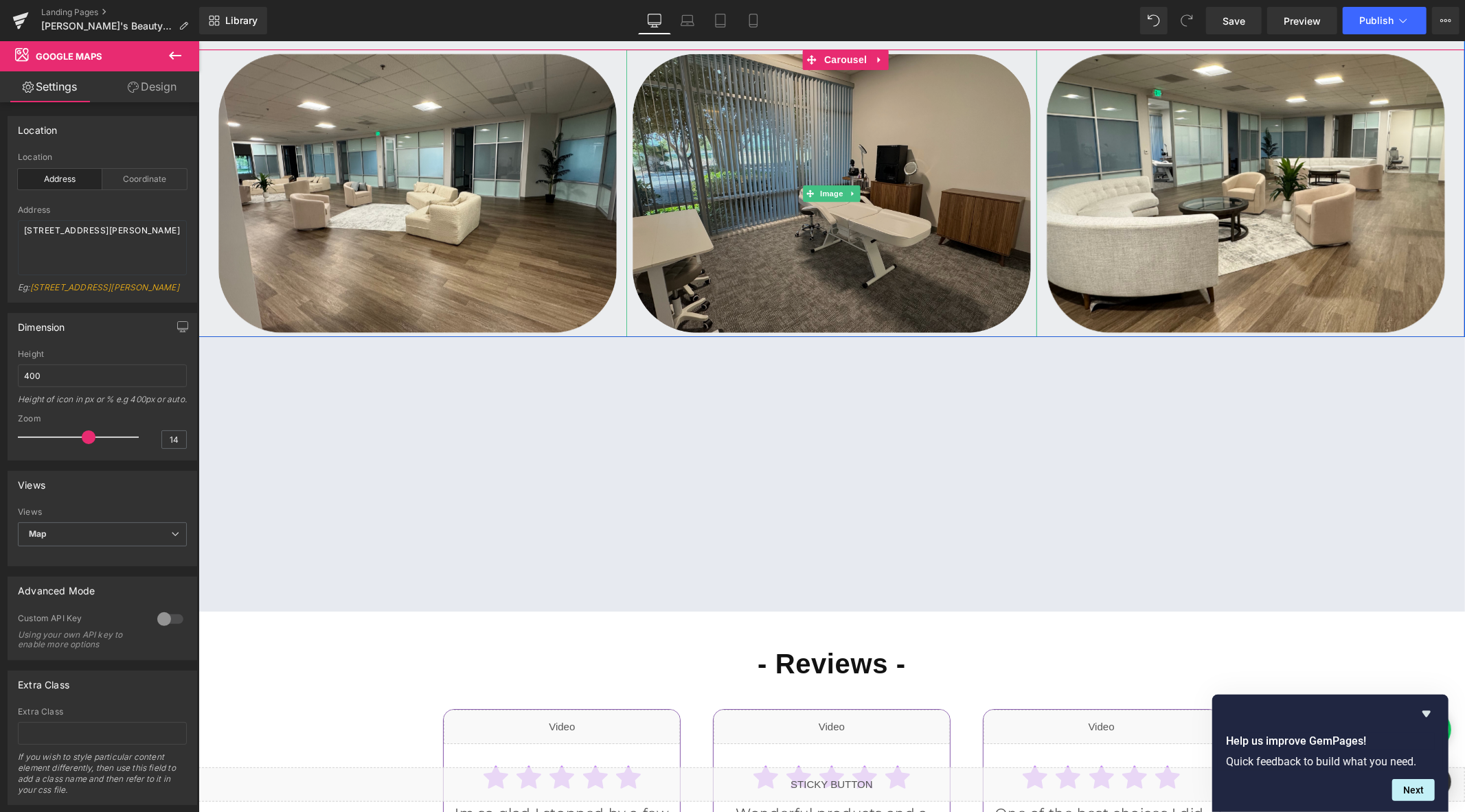
scroll to position [3416, 0]
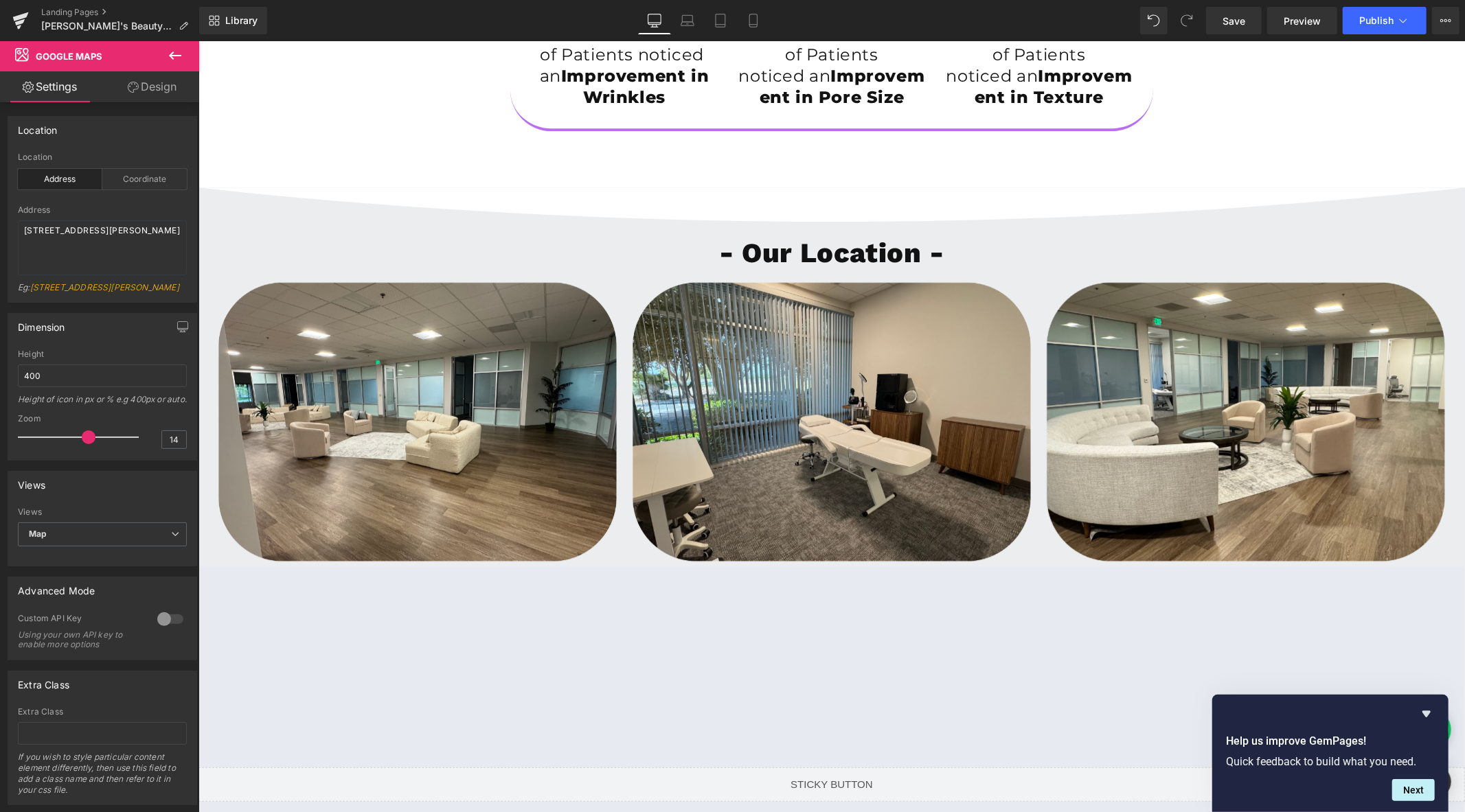
click at [181, 51] on icon at bounding box center [175, 55] width 16 height 16
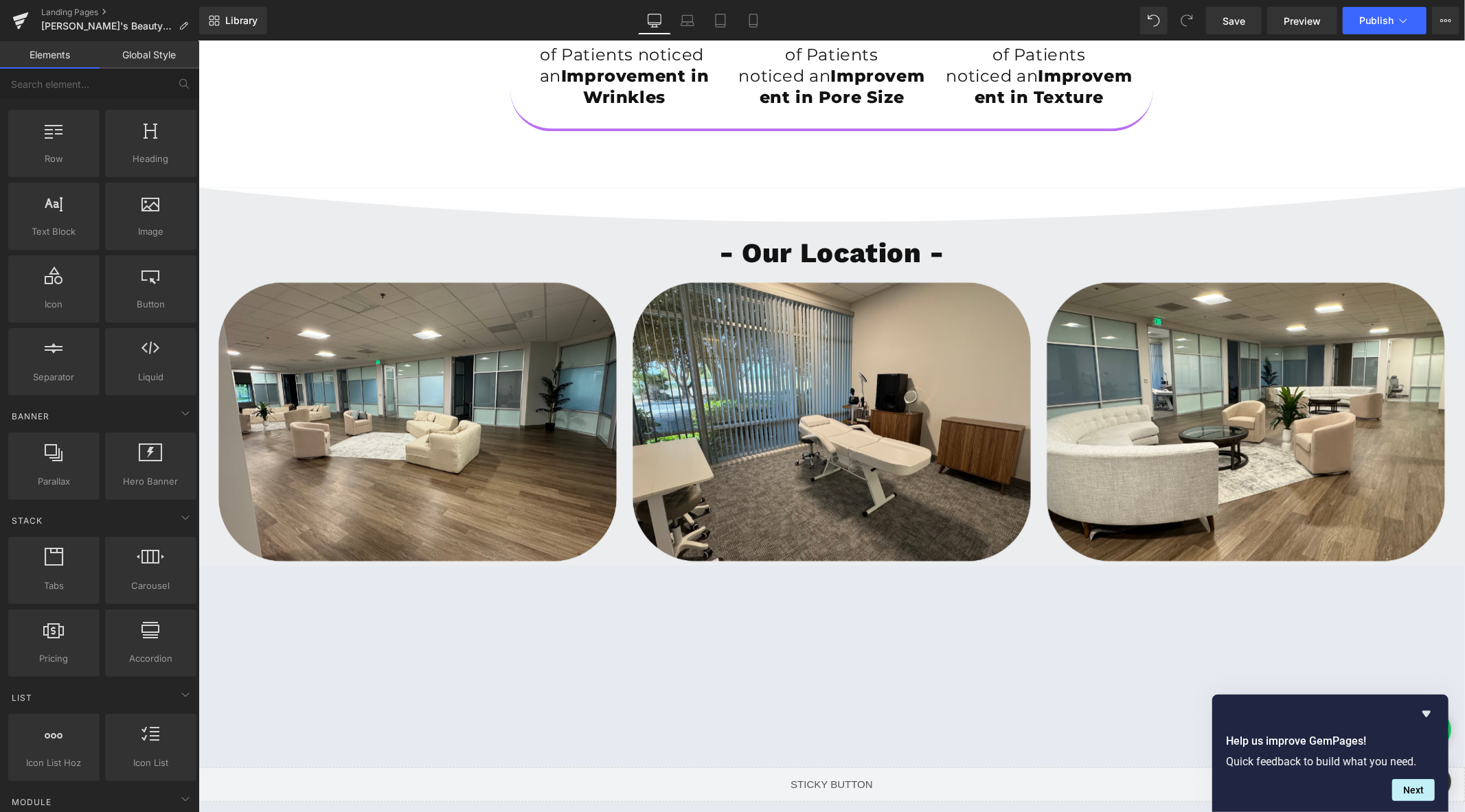
scroll to position [0, 0]
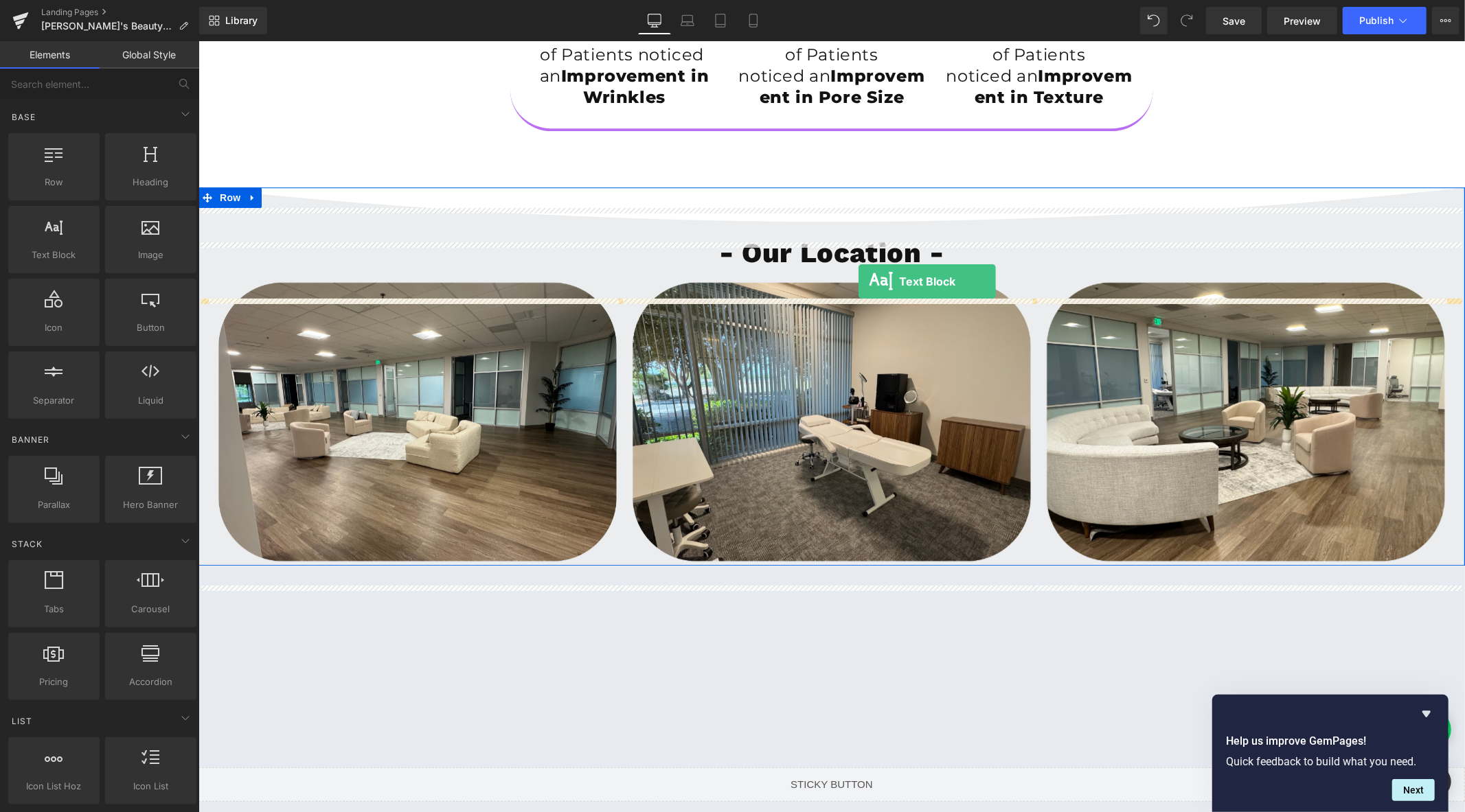
drag, startPoint x: 246, startPoint y: 297, endPoint x: 858, endPoint y: 281, distance: 612.2
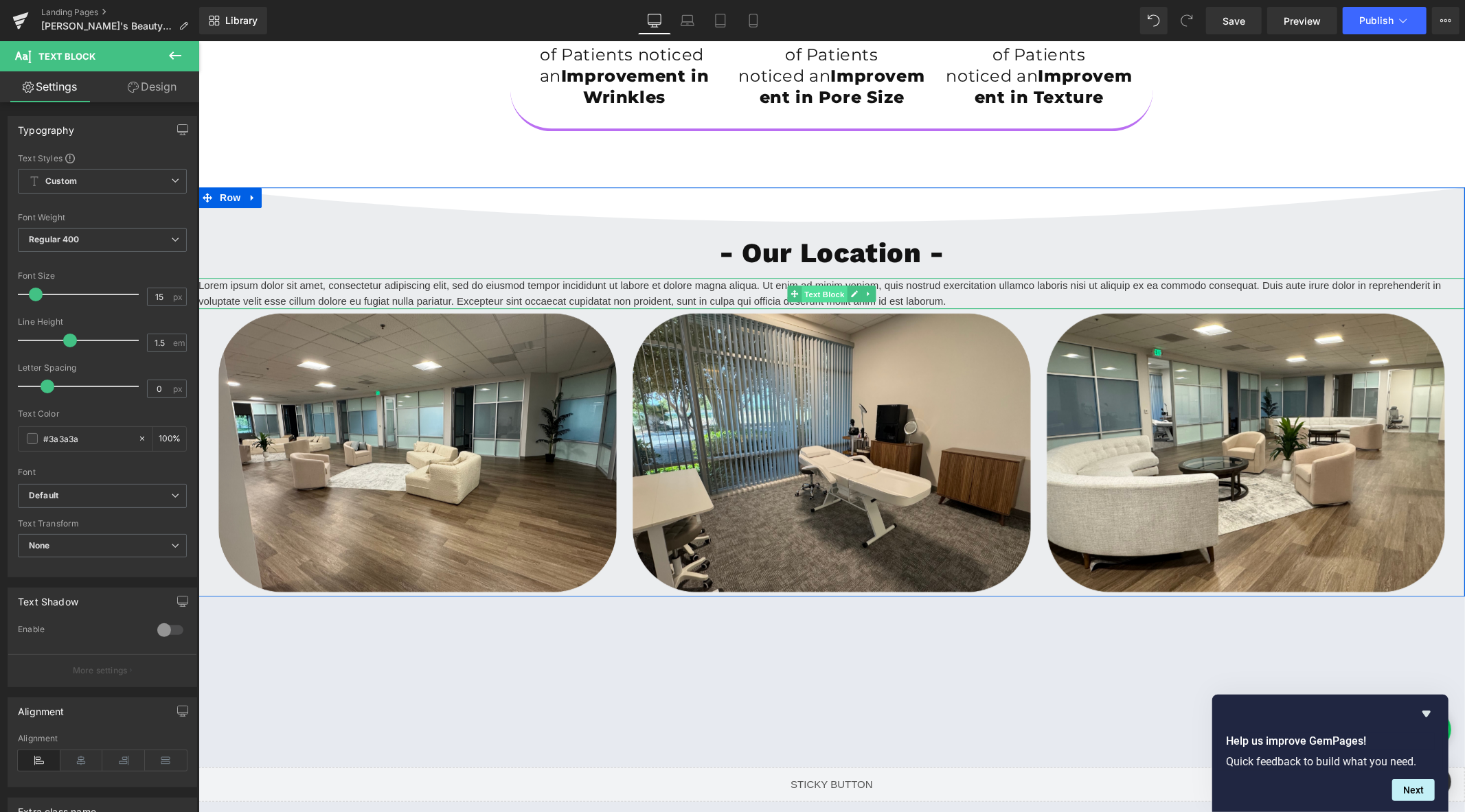
click at [821, 302] on span "Text Block" at bounding box center [824, 294] width 46 height 16
click at [744, 308] on p "Lorem ipsum dolor sit amet, consectetur adipiscing elit, sed do eiusmod tempor …" at bounding box center [831, 293] width 1266 height 31
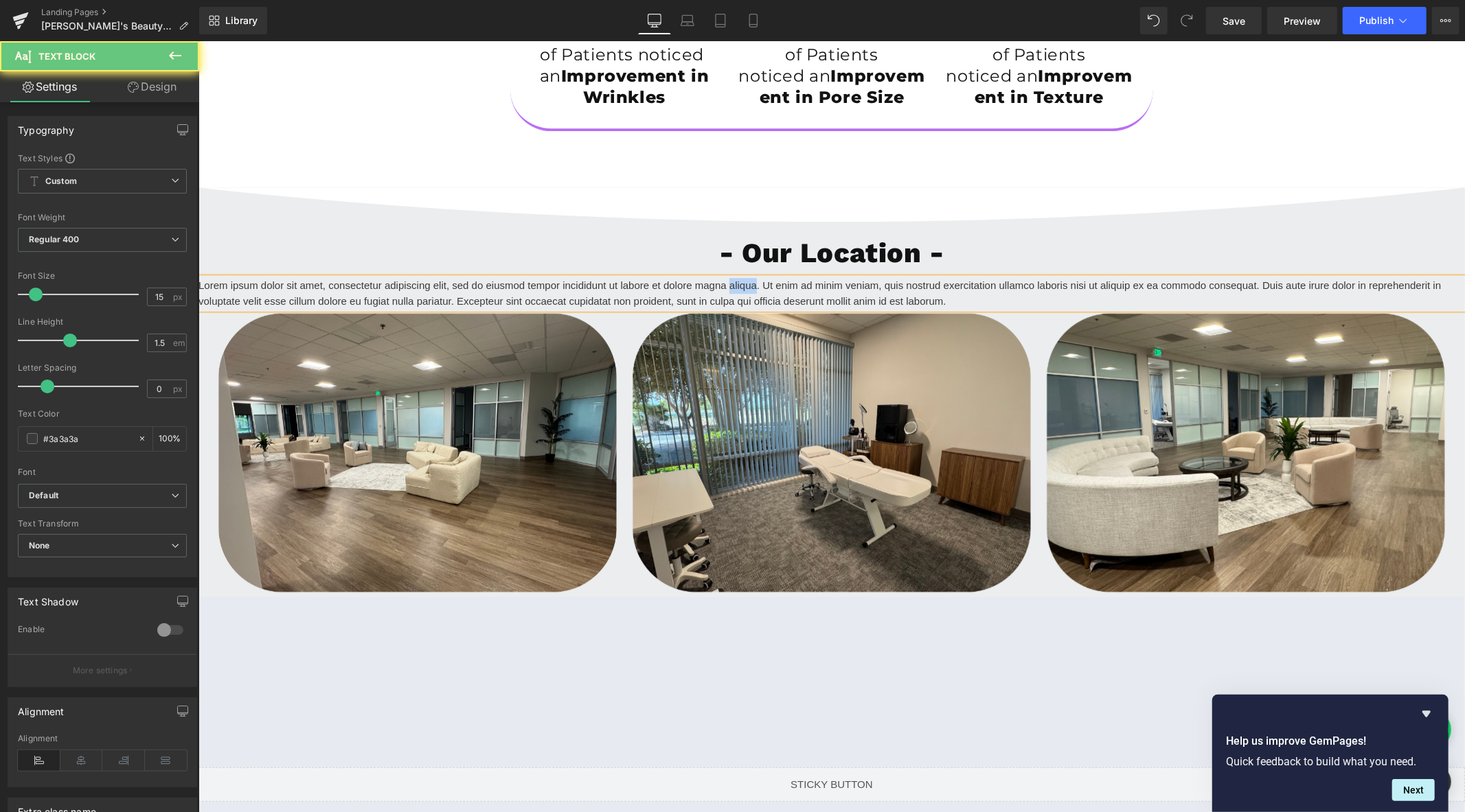
click at [744, 308] on p "Lorem ipsum dolor sit amet, consectetur adipiscing elit, sed do eiusmod tempor …" at bounding box center [831, 293] width 1266 height 31
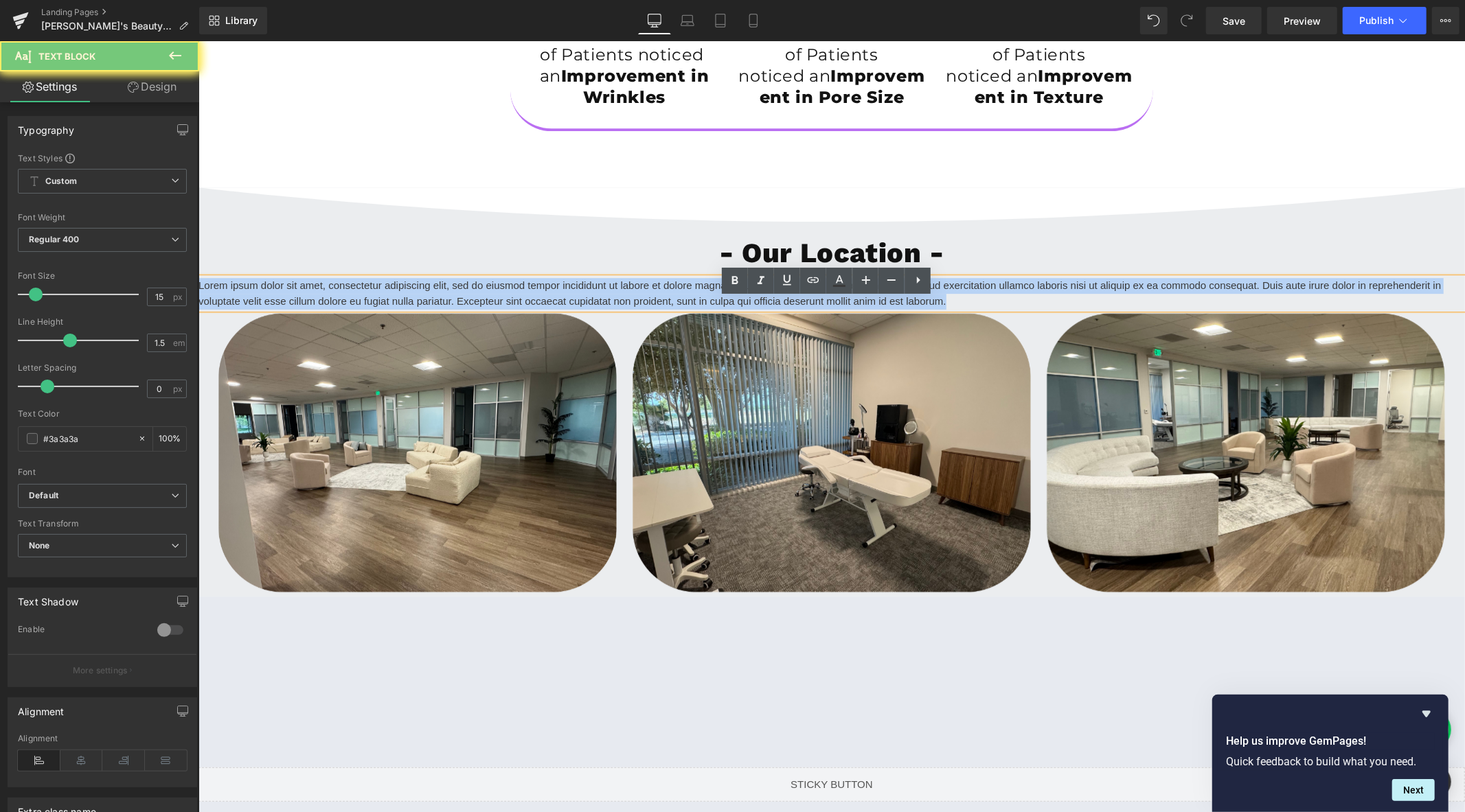
click at [744, 308] on p "Lorem ipsum dolor sit amet, consectetur adipiscing elit, sed do eiusmod tempor …" at bounding box center [831, 293] width 1266 height 31
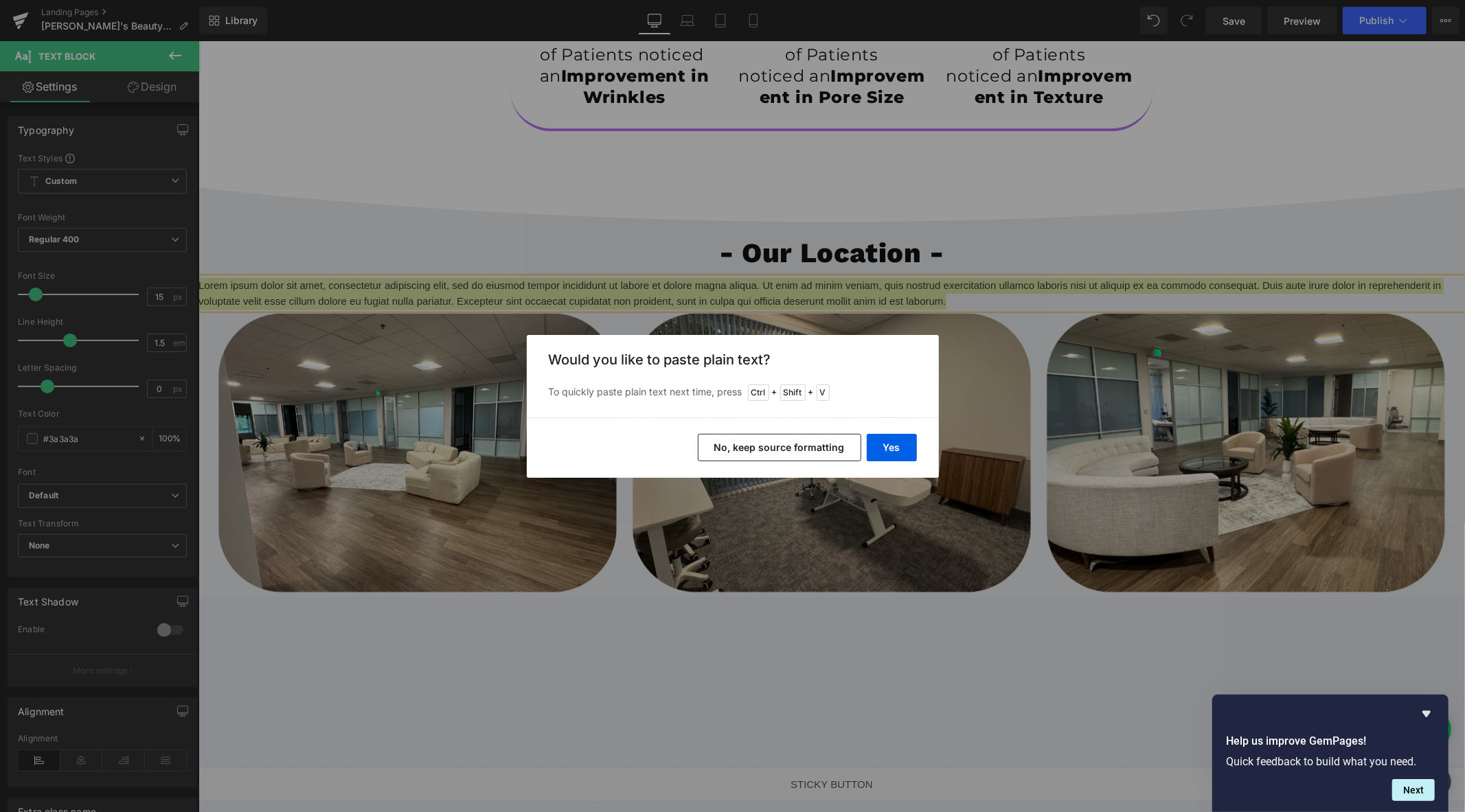
click at [805, 447] on button "No, keep source formatting" at bounding box center [780, 448] width 164 height 28
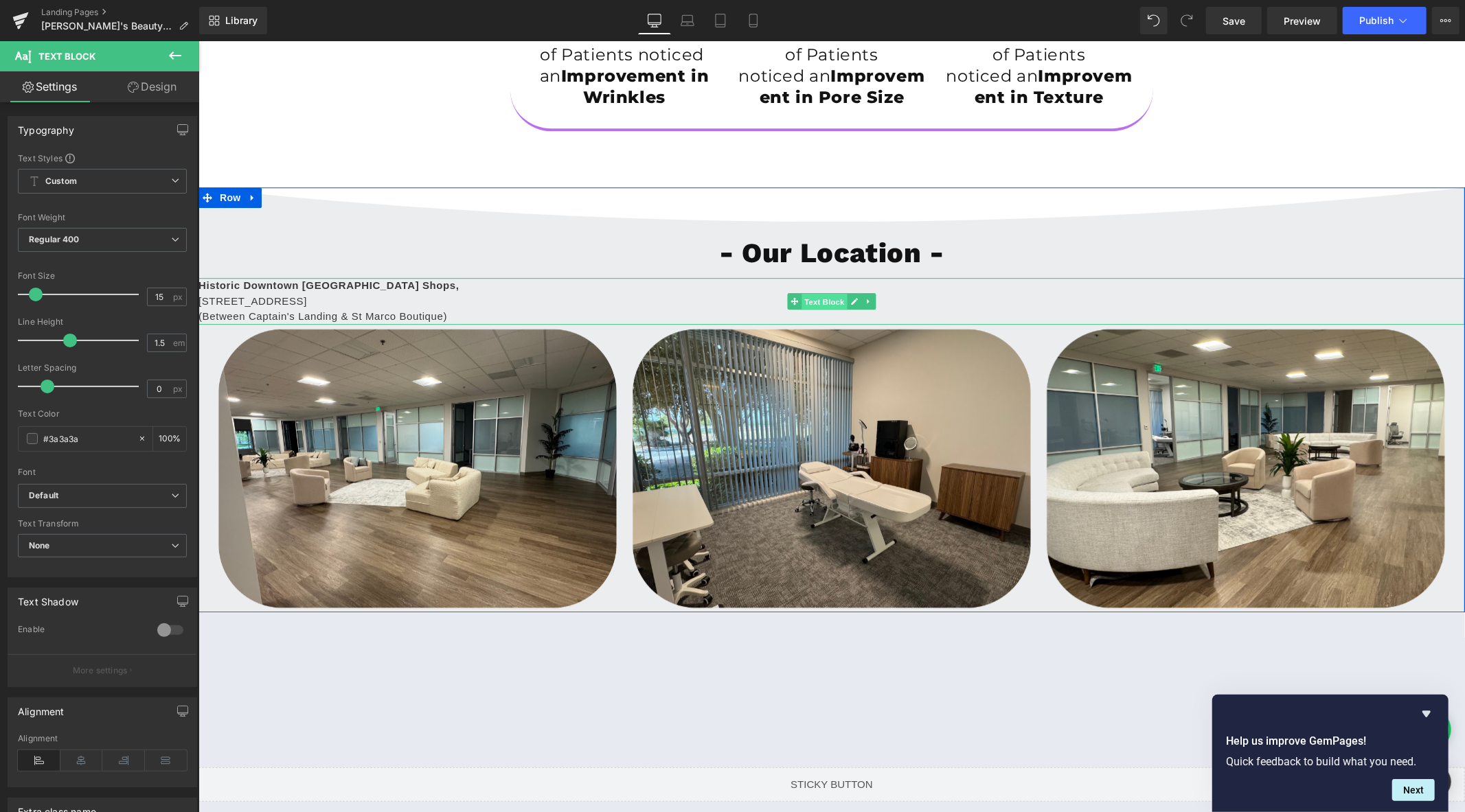
click at [819, 310] on span "Text Block" at bounding box center [824, 301] width 46 height 16
click at [83, 763] on icon at bounding box center [81, 760] width 42 height 21
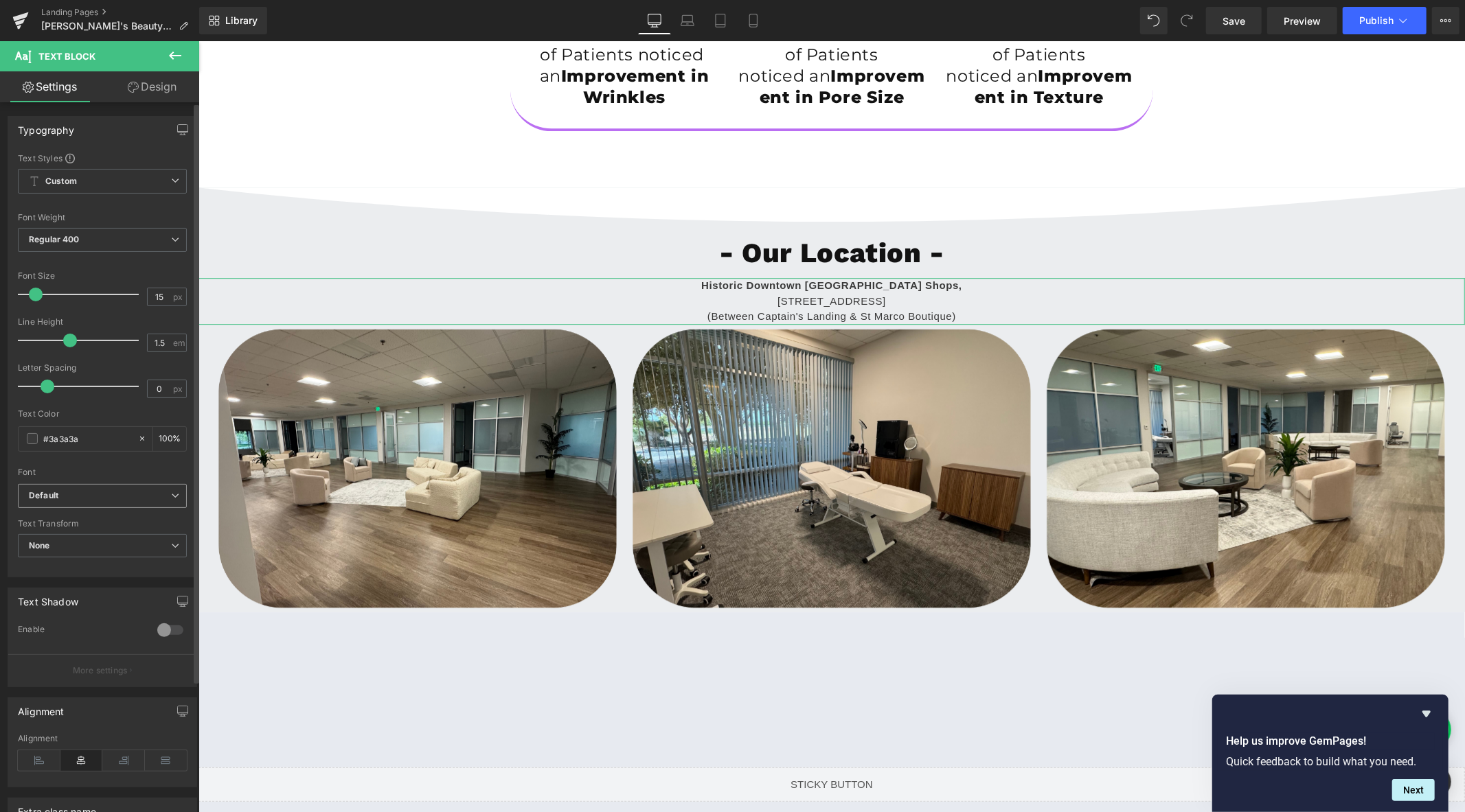
click at [161, 497] on b "Default" at bounding box center [100, 496] width 142 height 12
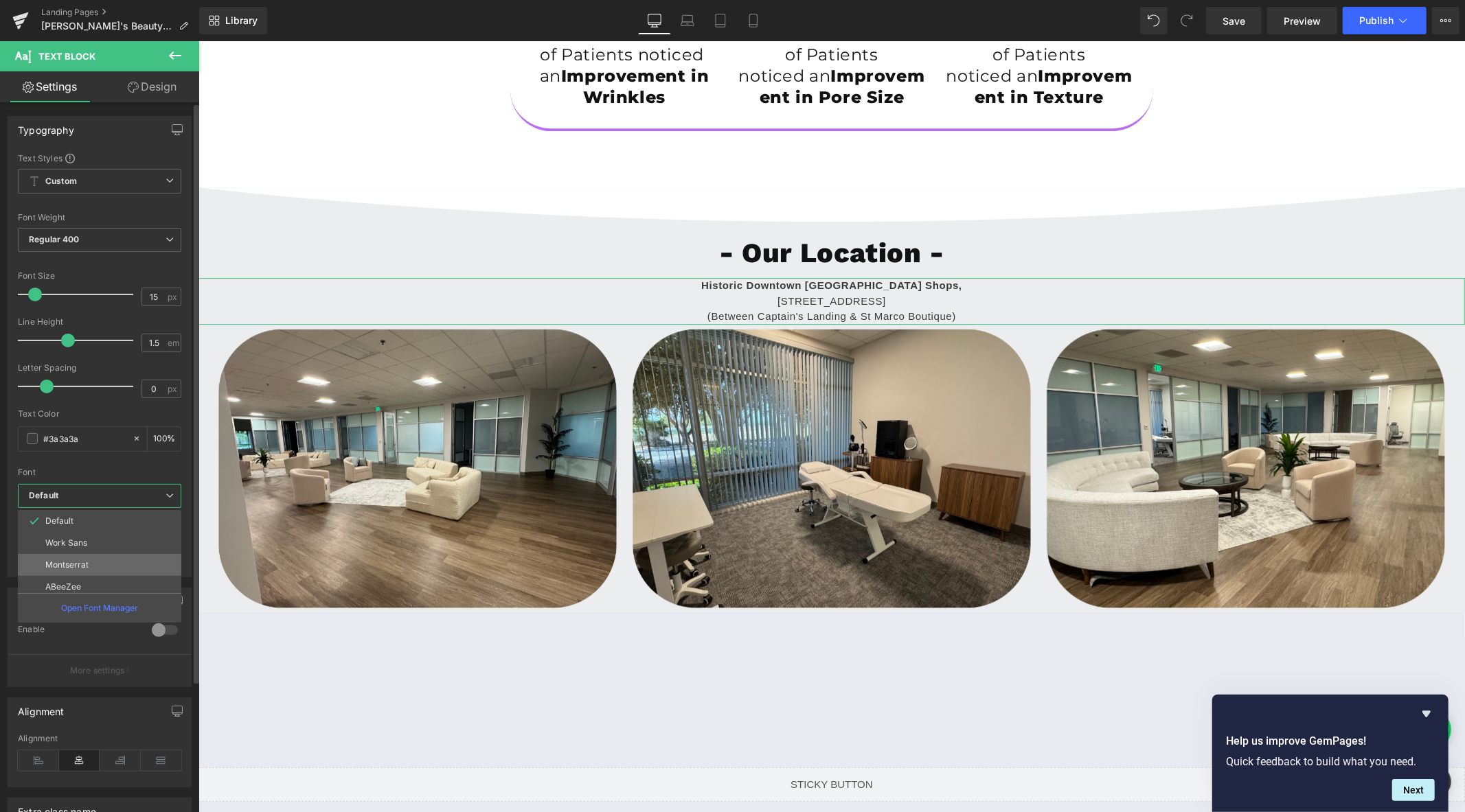
click at [110, 557] on li "Montserrat" at bounding box center [103, 565] width 170 height 22
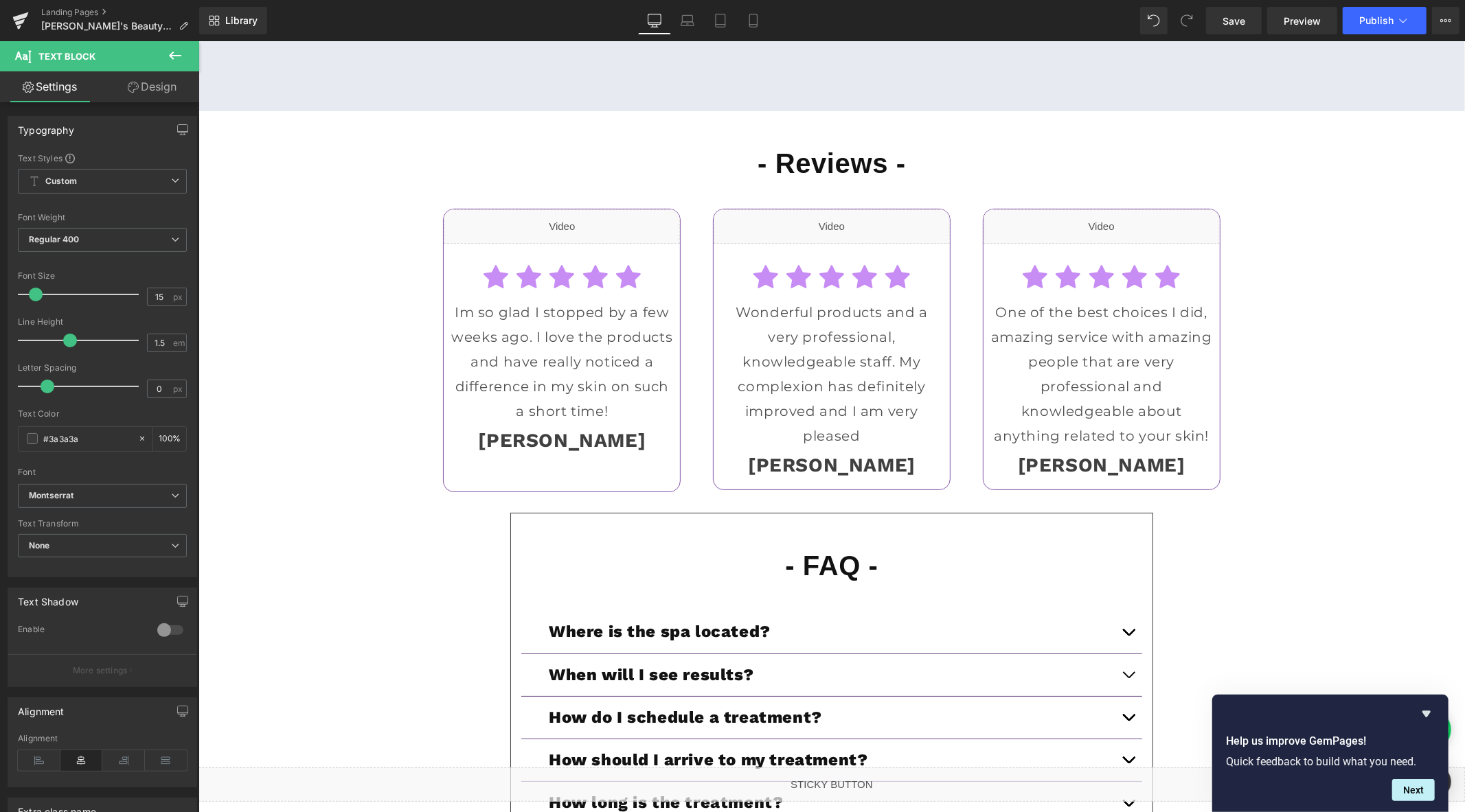
scroll to position [4331, 0]
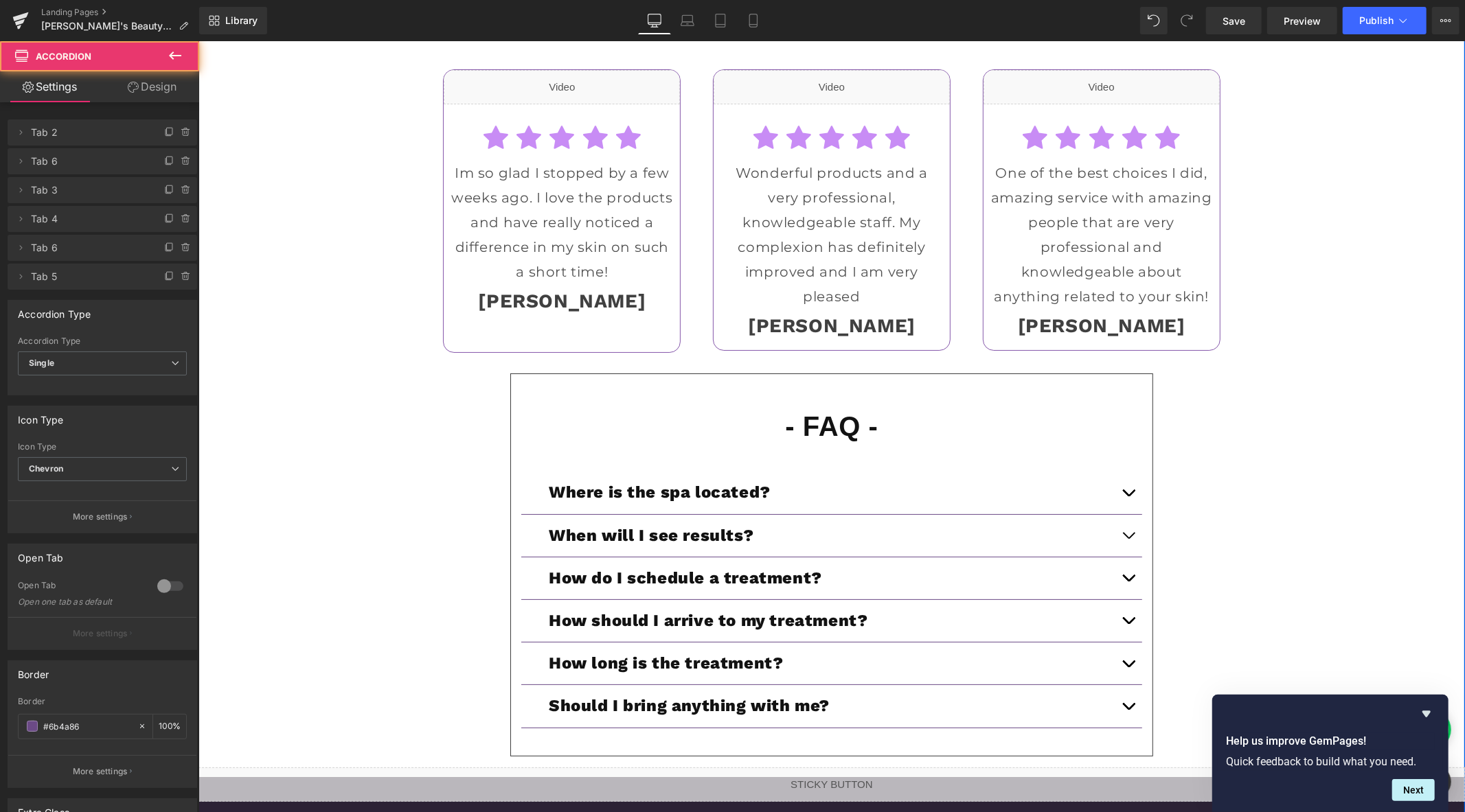
click at [1120, 513] on button "button" at bounding box center [1128, 492] width 28 height 42
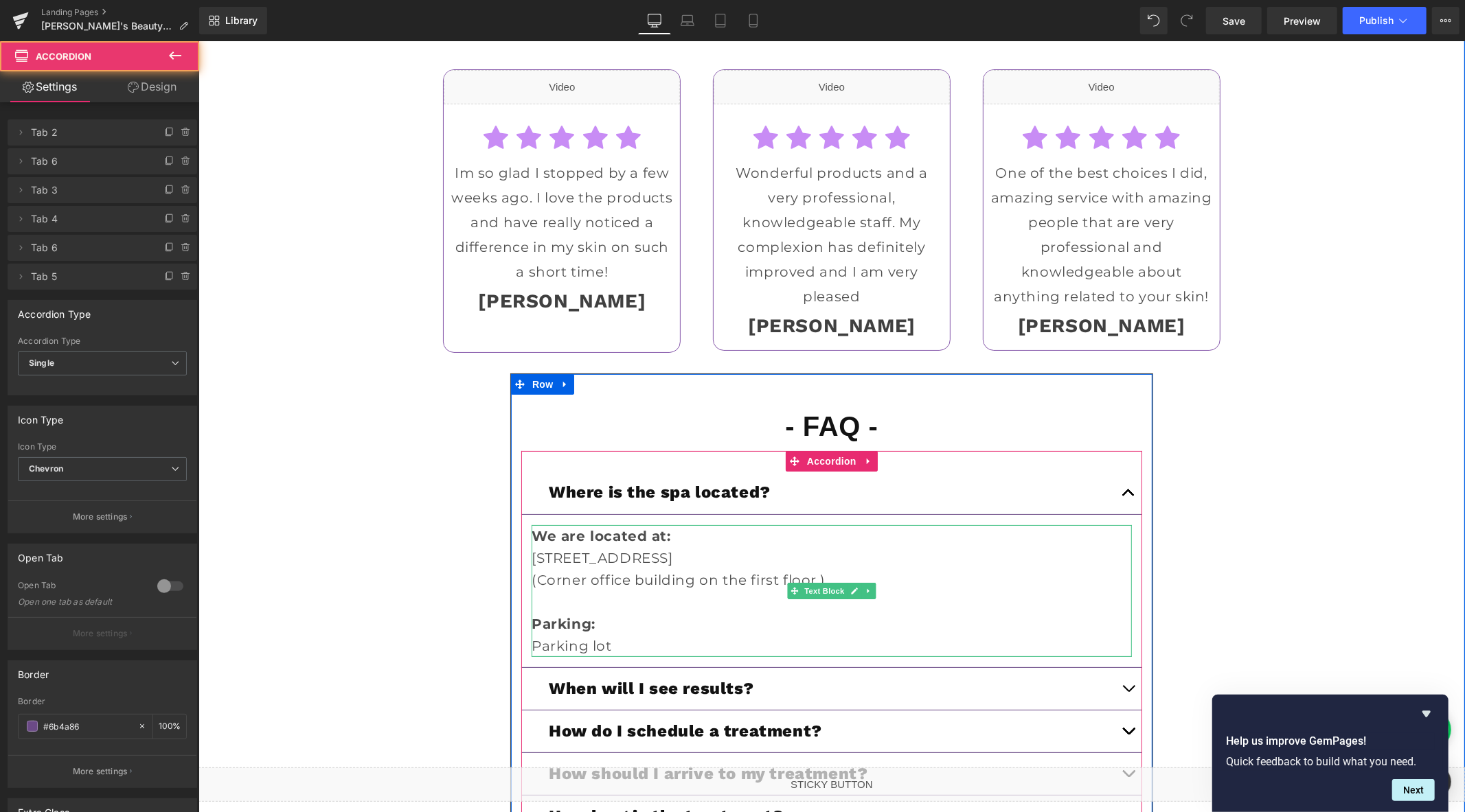
click at [662, 589] on p "(Corner office building on the first floor.)" at bounding box center [831, 579] width 600 height 22
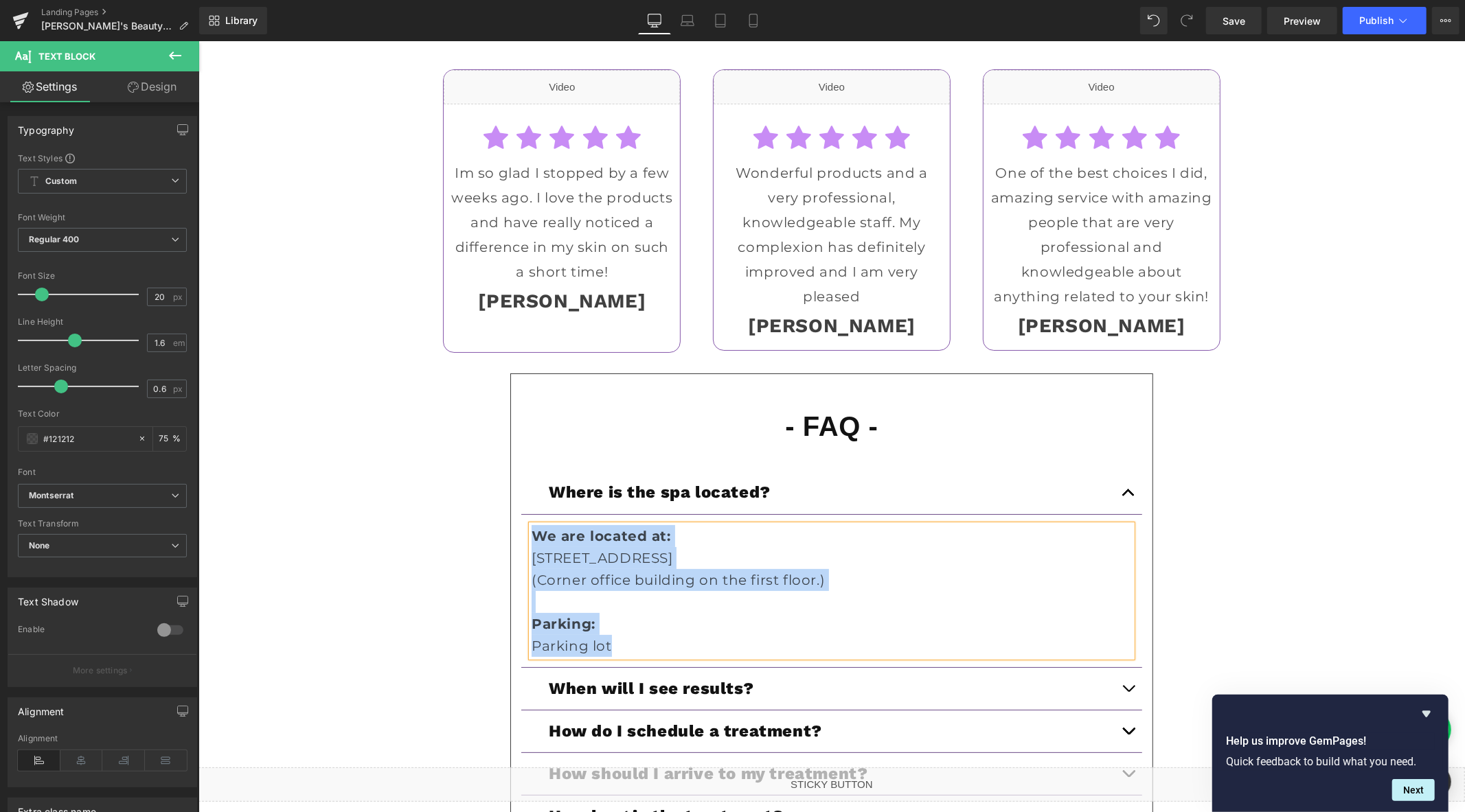
copy div "We are located at: 220 Technology Dr, Suite 110, Irvine, CA 92618 (Corner offi…"
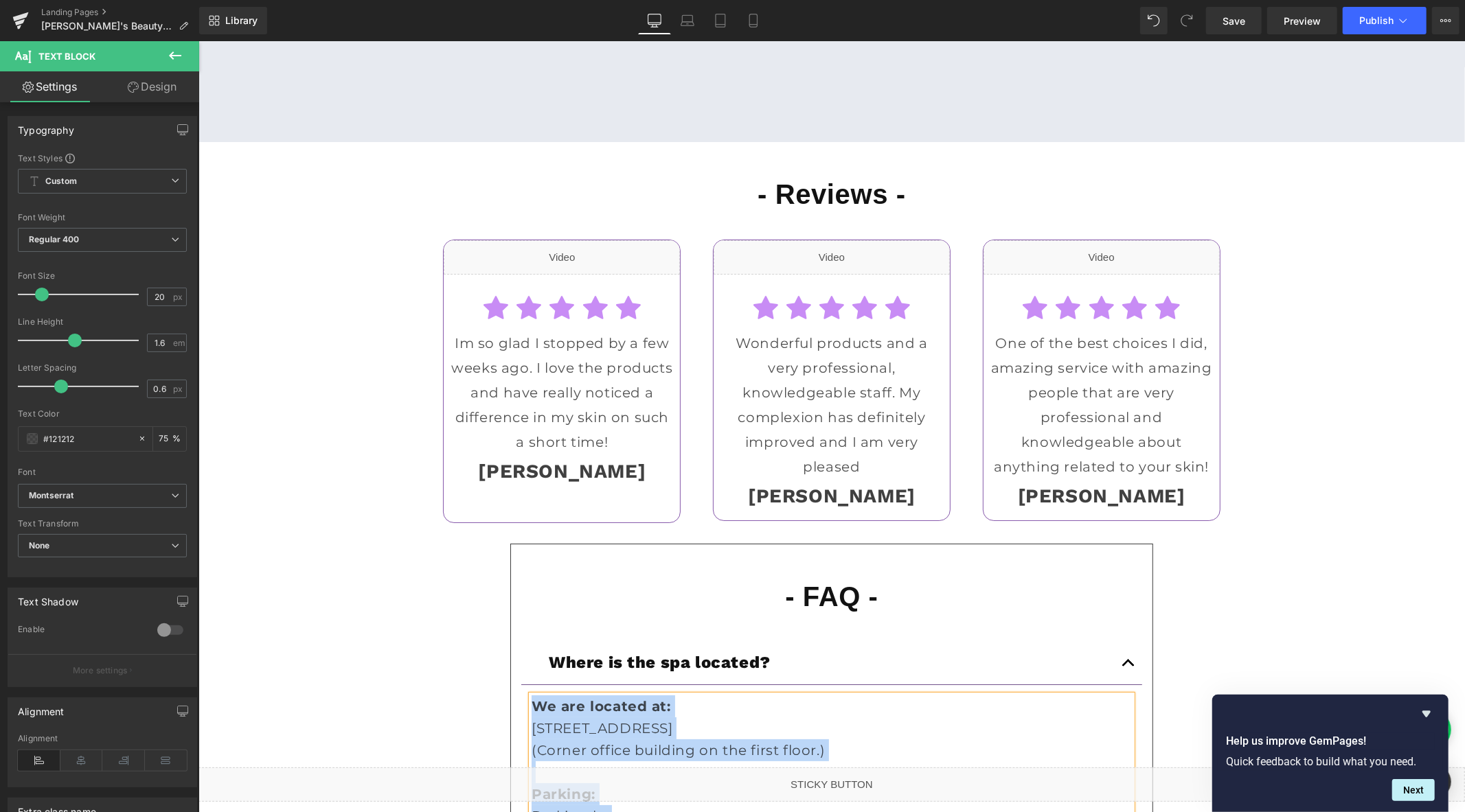
scroll to position [4255, 0]
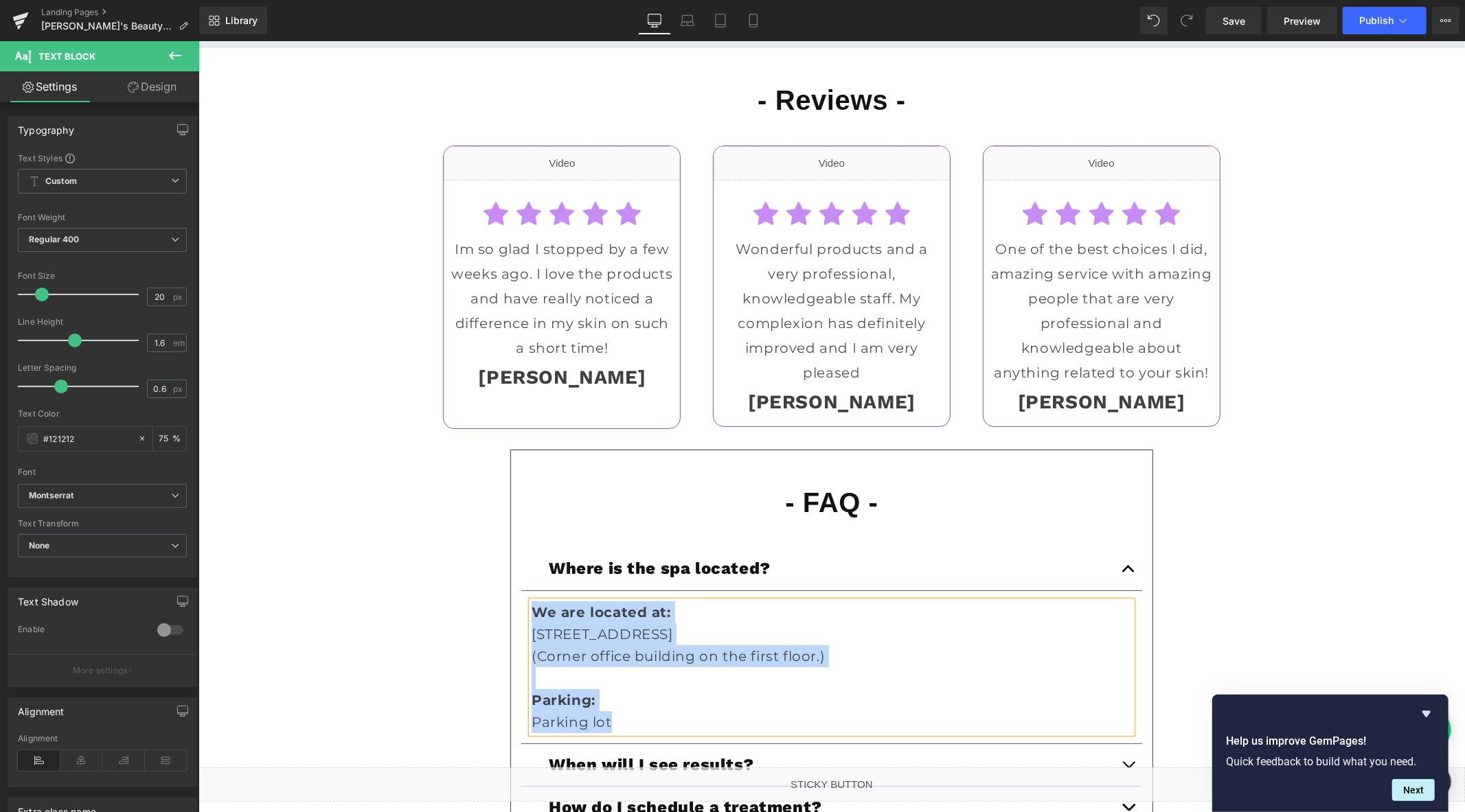
click at [824, 645] on p "220 Technology Dr, Suite 110, Irvine, CA 92618" at bounding box center [831, 634] width 600 height 22
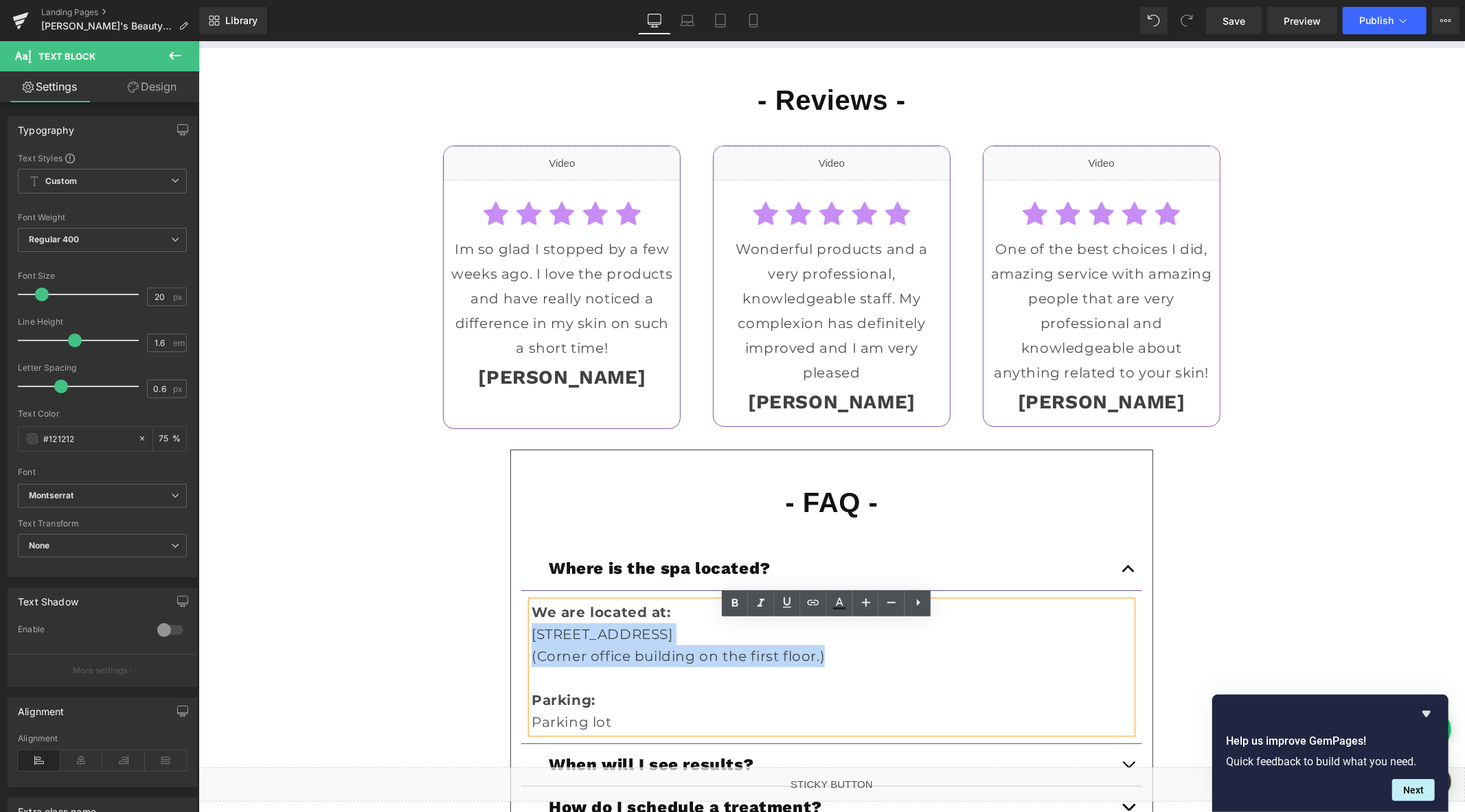
drag, startPoint x: 794, startPoint y: 661, endPoint x: 527, endPoint y: 645, distance: 267.5
click at [531, 645] on div "We are located at: 220 Technology Dr, Suite 110, Irvine, CA 92618 (Corner offi…" at bounding box center [831, 667] width 600 height 132
copy div "220 Technology Dr, Suite 110, Irvine, CA 92618 (Corner office building on the …"
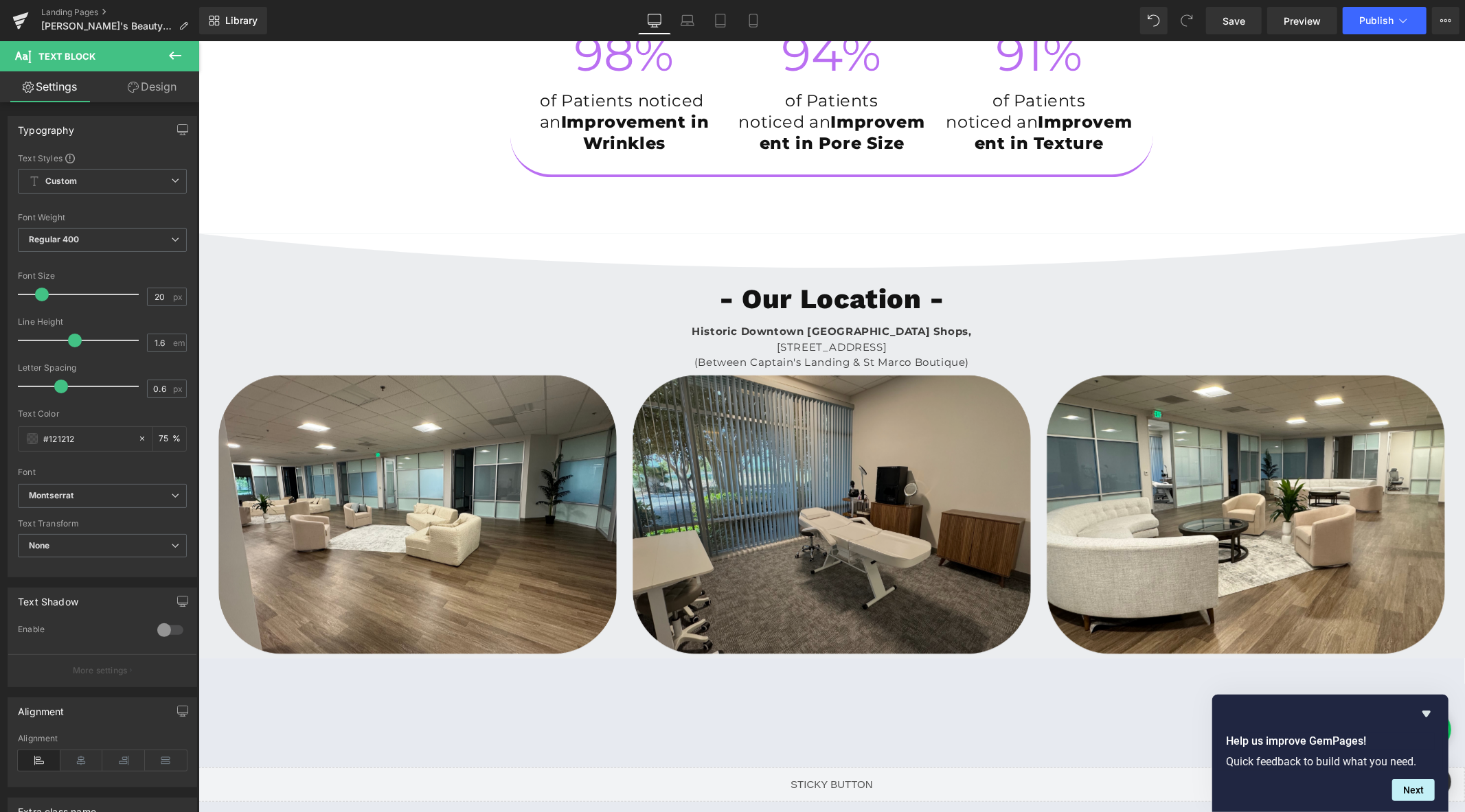
scroll to position [3263, 0]
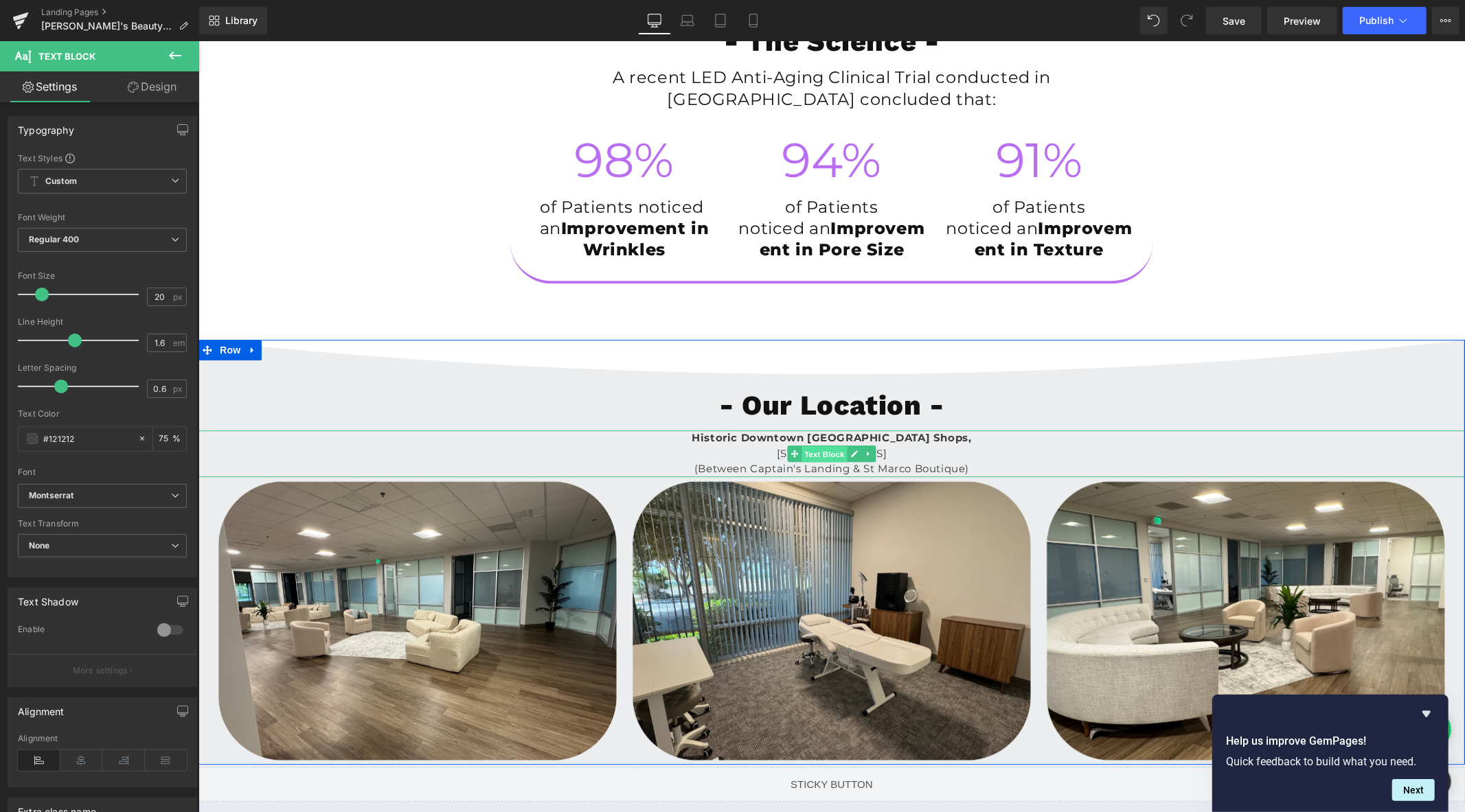
click at [814, 462] on span "Text Block" at bounding box center [824, 454] width 46 height 16
click at [776, 460] on span "241 W Venice Ave, Venice, FL 34285" at bounding box center [831, 453] width 110 height 13
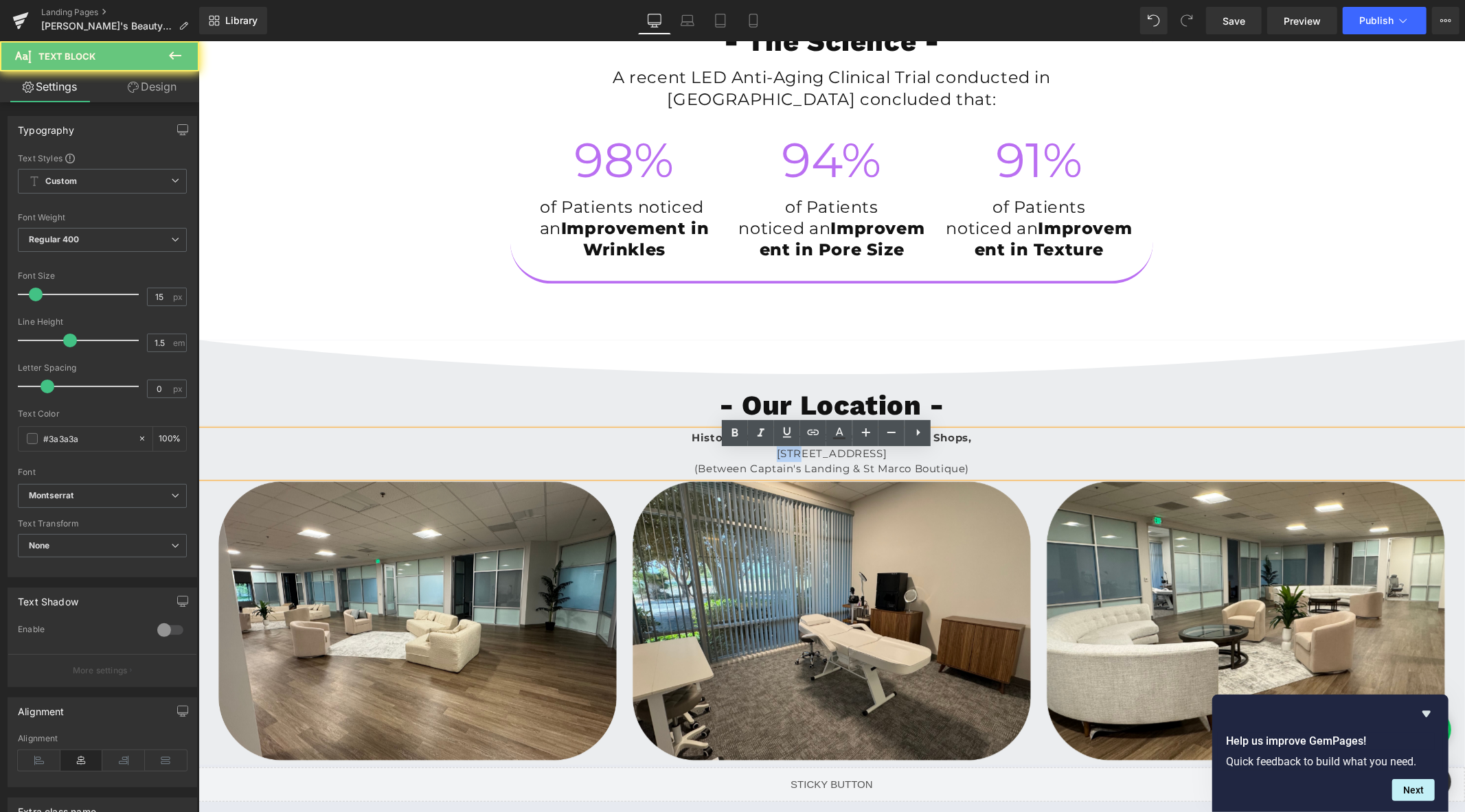
click at [776, 460] on span "241 W Venice Ave, Venice, FL 34285" at bounding box center [831, 453] width 110 height 13
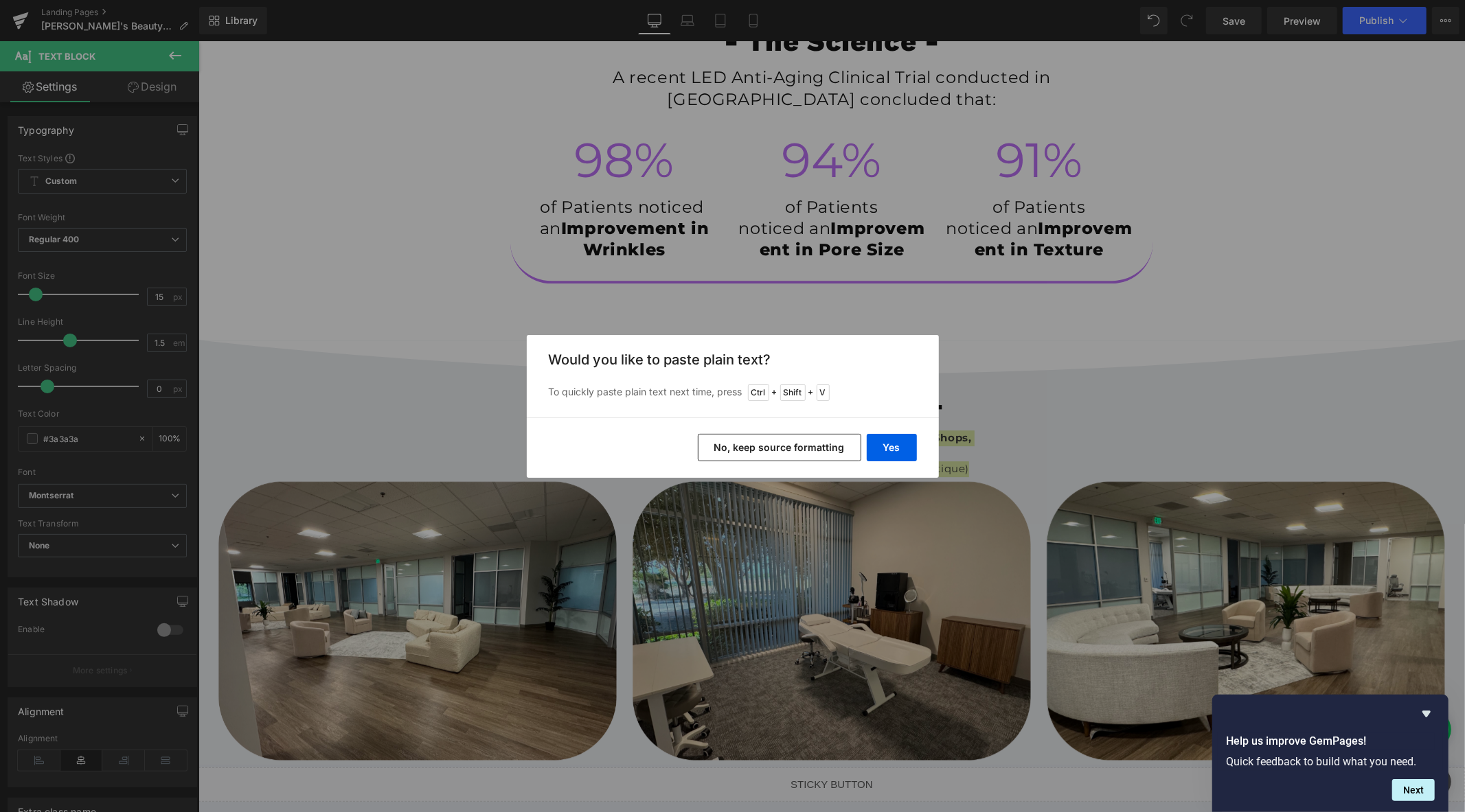
click at [752, 449] on button "No, keep source formatting" at bounding box center [780, 448] width 164 height 28
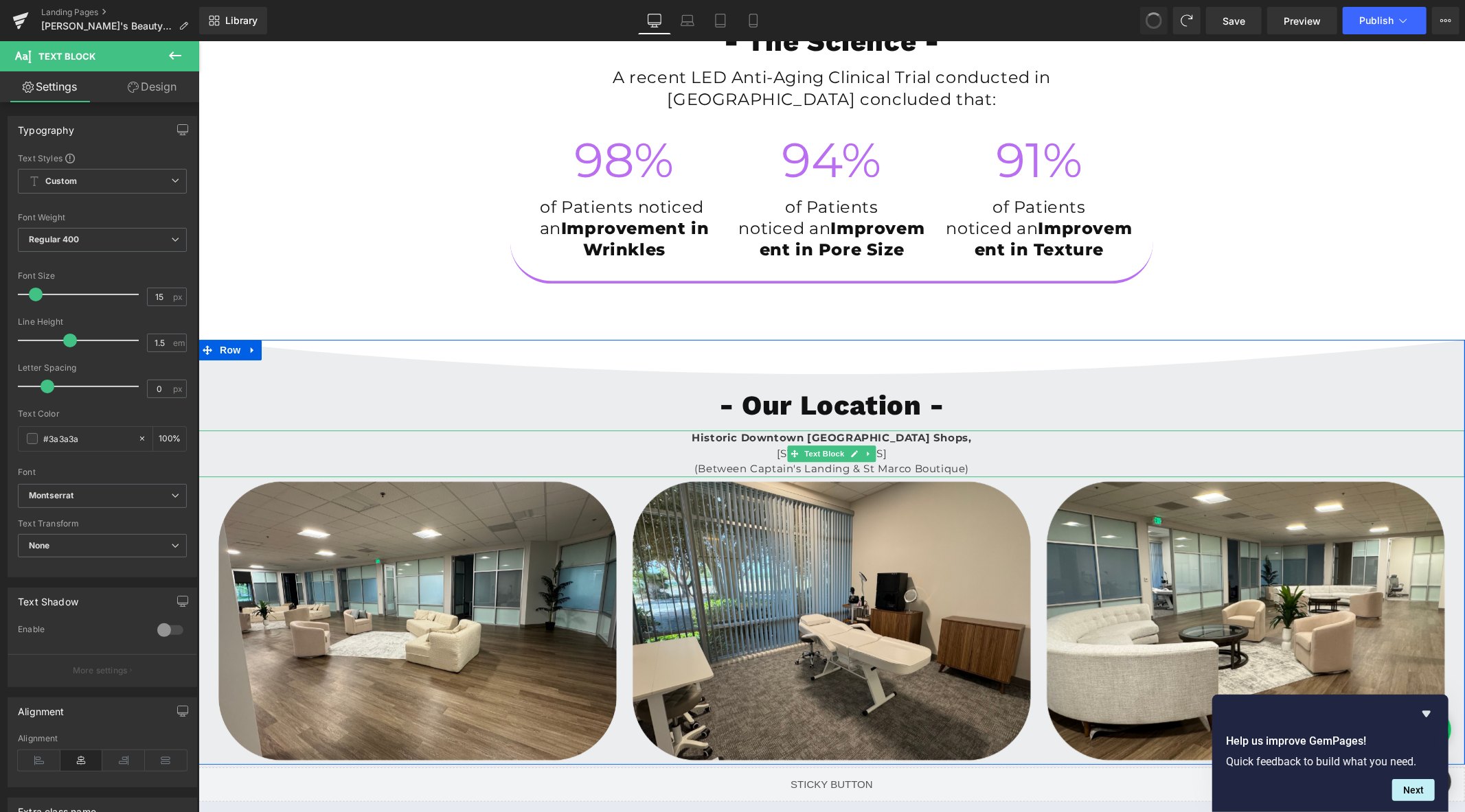
click at [719, 477] on p "(Between Captain's Landing & St Marco Boutique)" at bounding box center [831, 468] width 1266 height 15
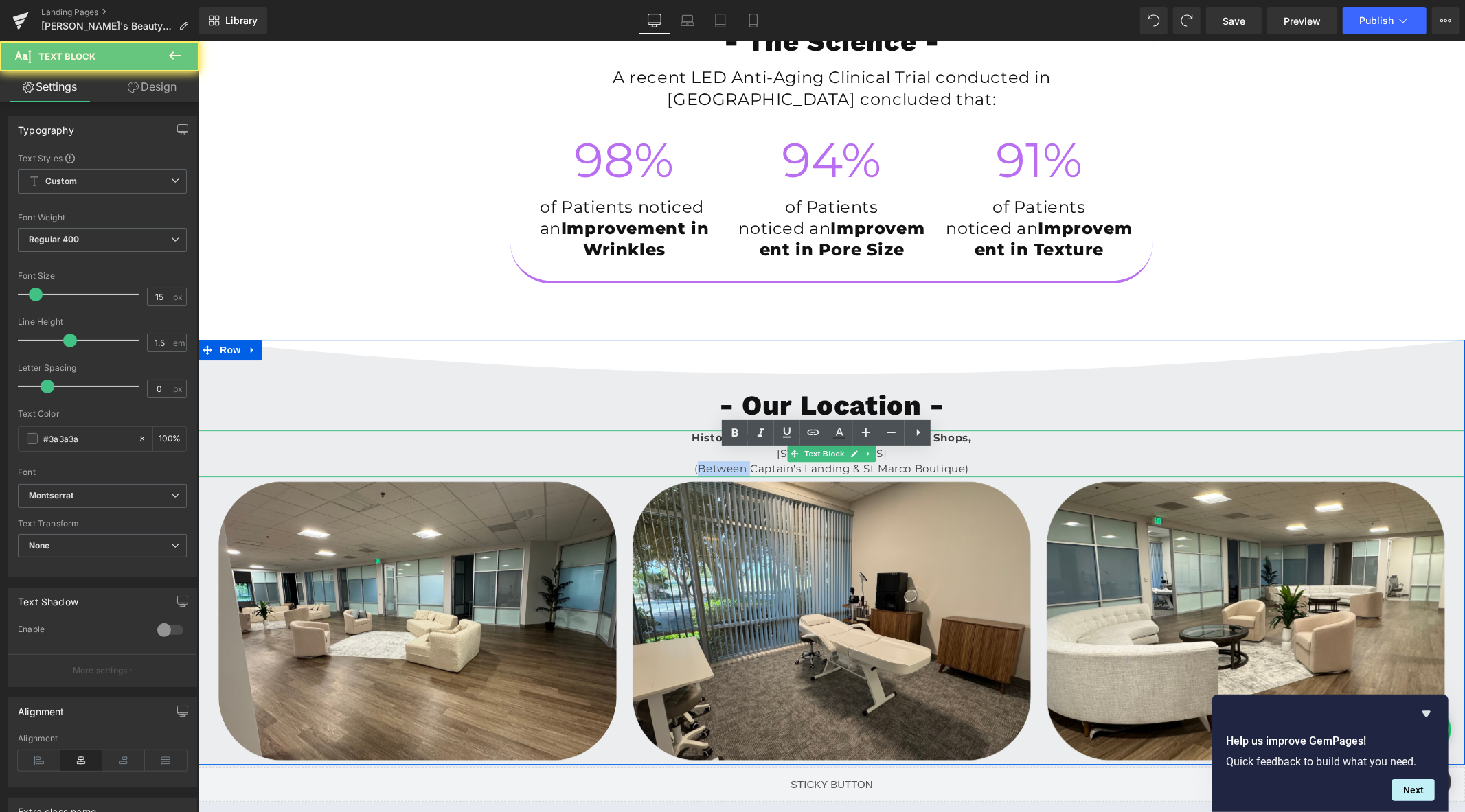
click at [719, 477] on p "(Between Captain's Landing & St Marco Boutique)" at bounding box center [831, 468] width 1266 height 15
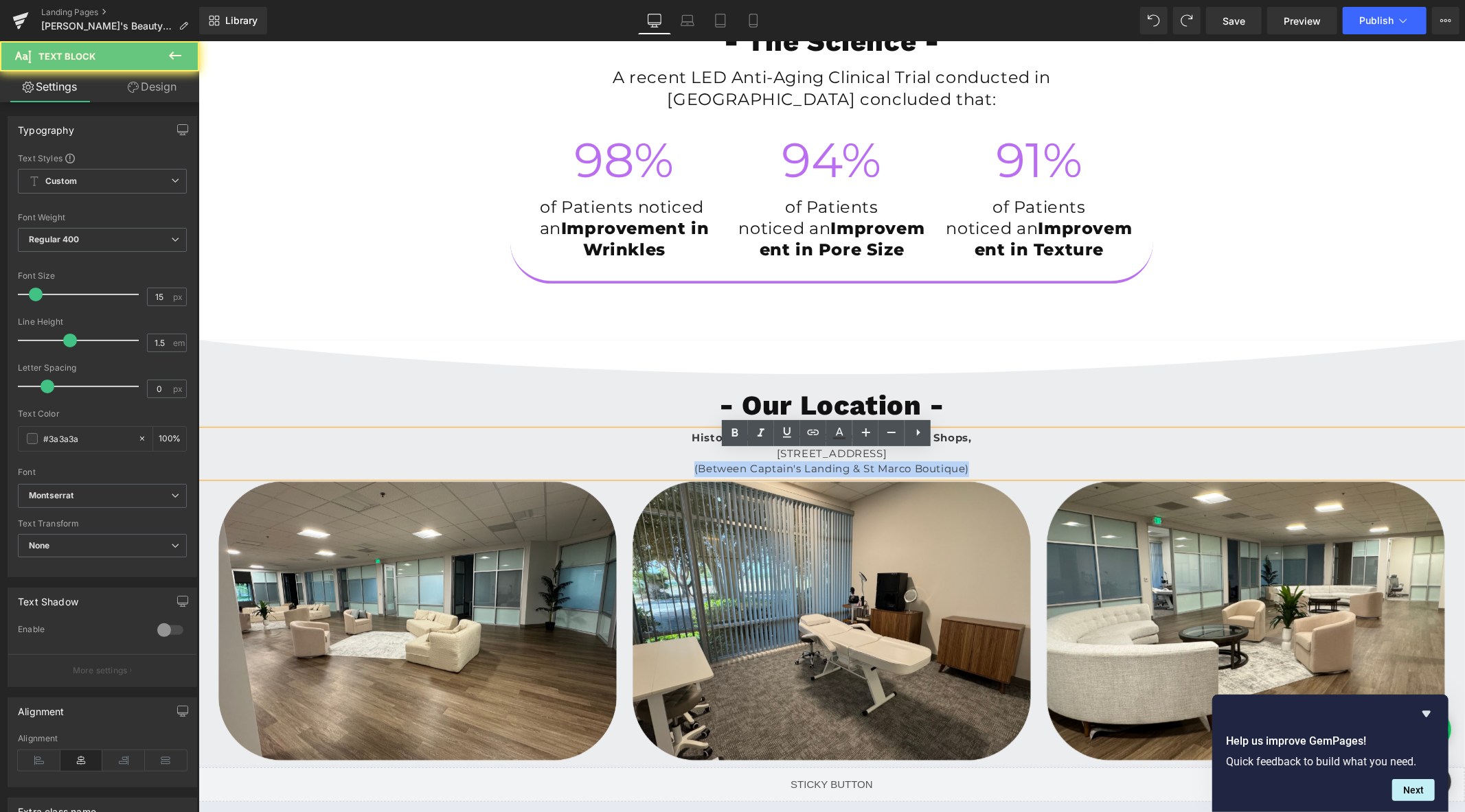
click at [719, 477] on p "(Between Captain's Landing & St Marco Boutique)" at bounding box center [831, 468] width 1266 height 15
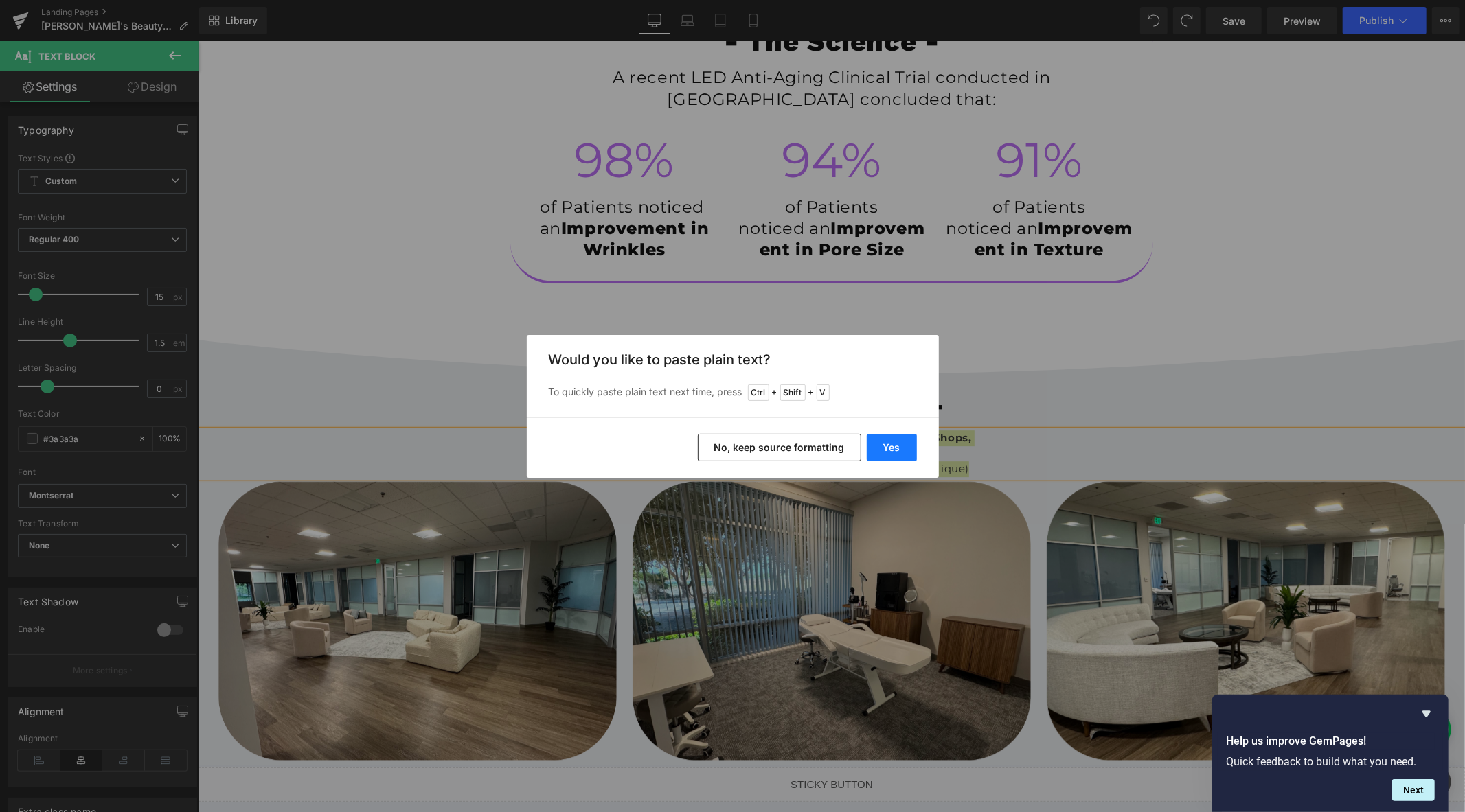
click at [896, 444] on button "Yes" at bounding box center [892, 448] width 50 height 28
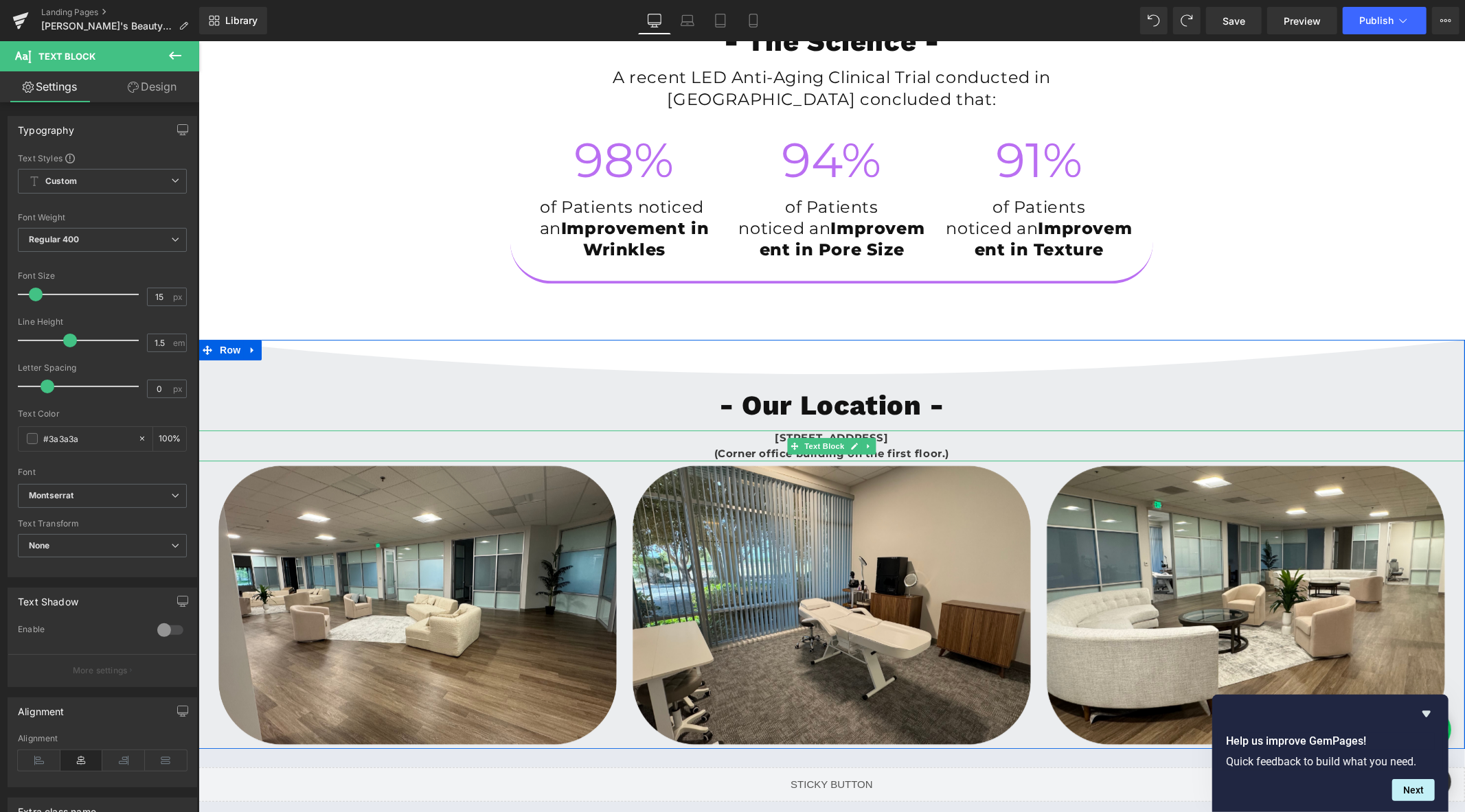
click at [774, 443] on b "220 Technology Dr, Suite 110, Irvine, CA 92618" at bounding box center [831, 437] width 114 height 13
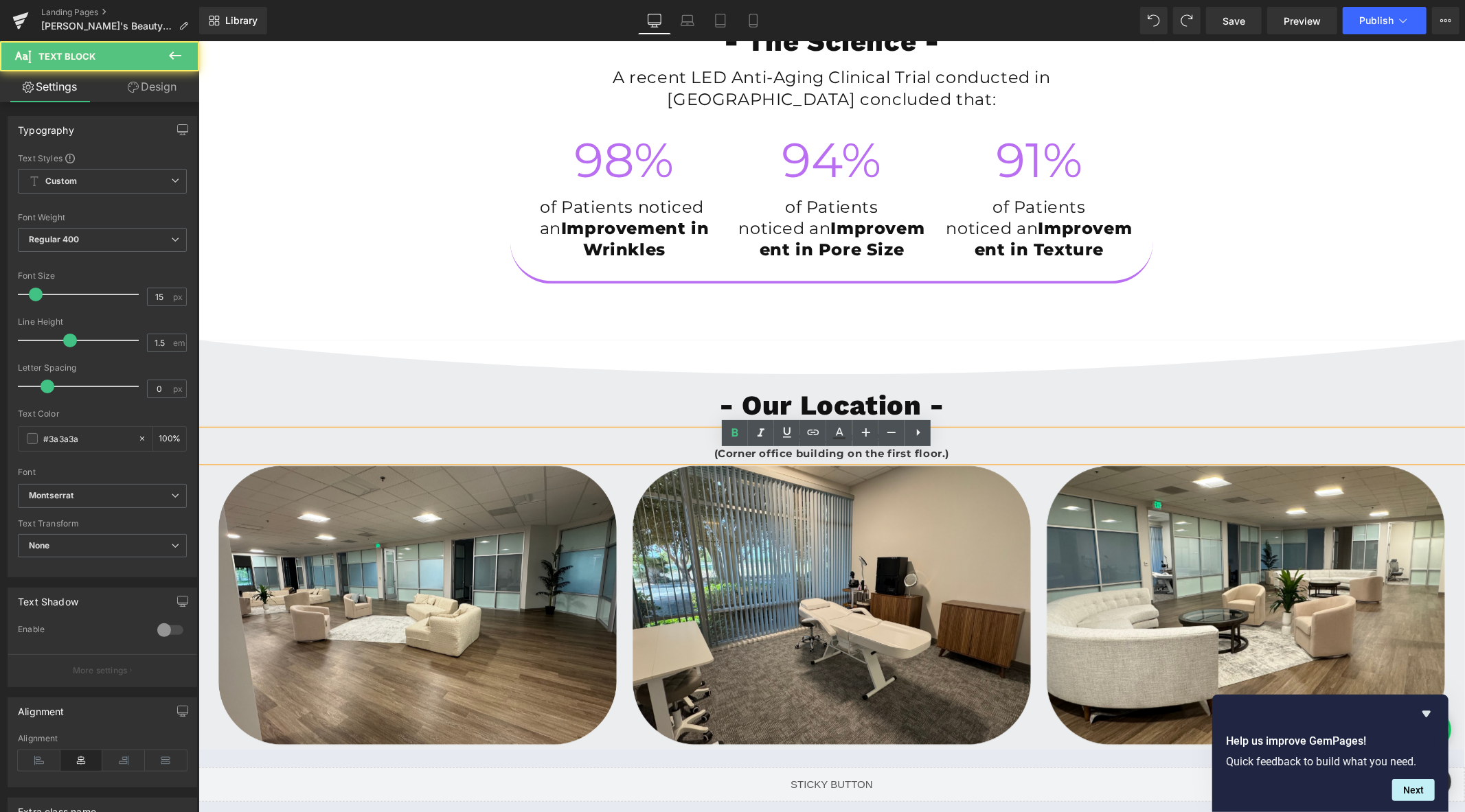
click at [716, 460] on b "(Corner office building on the first floor.)" at bounding box center [831, 453] width 235 height 13
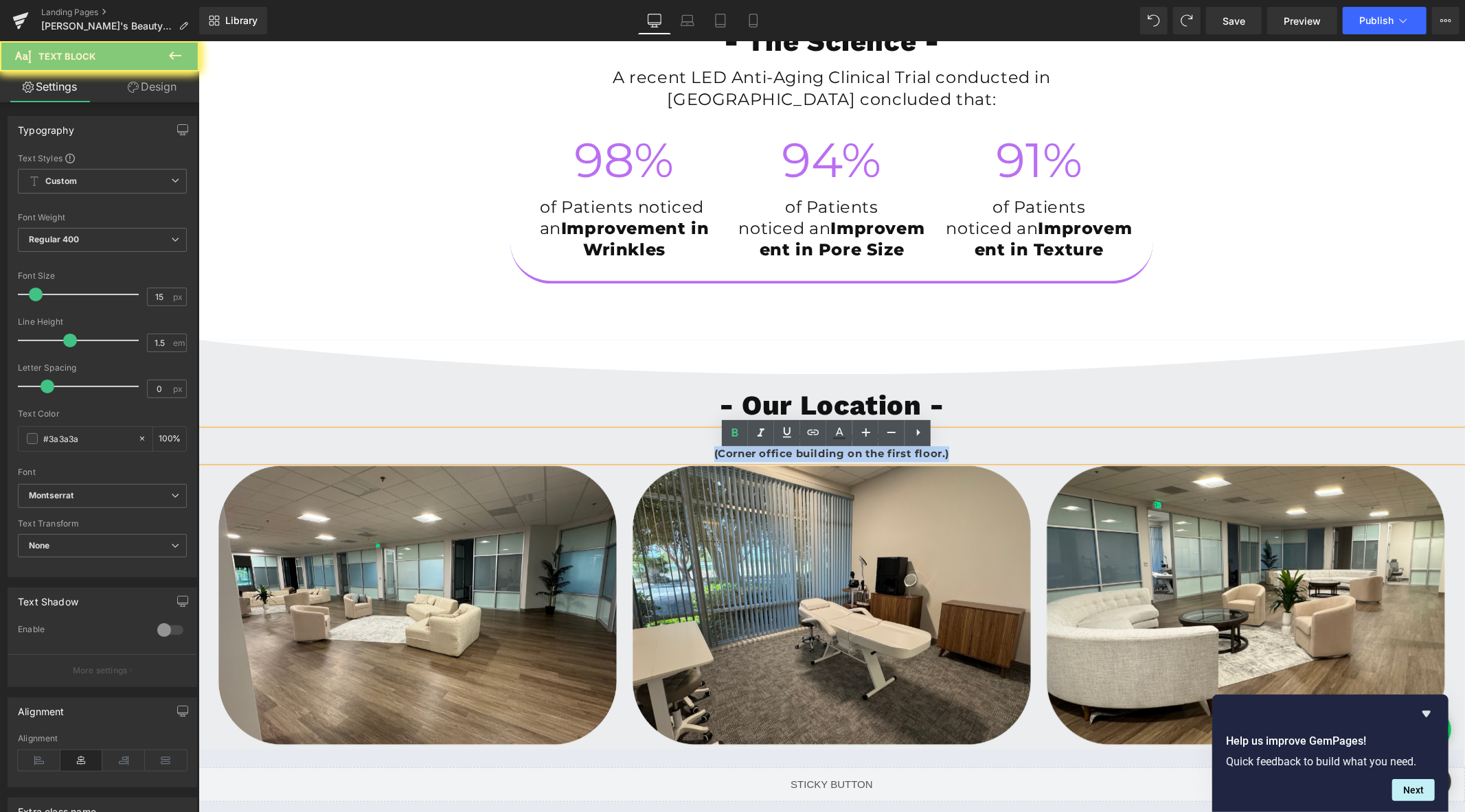
click at [716, 460] on b "(Corner office building on the first floor.)" at bounding box center [831, 453] width 235 height 13
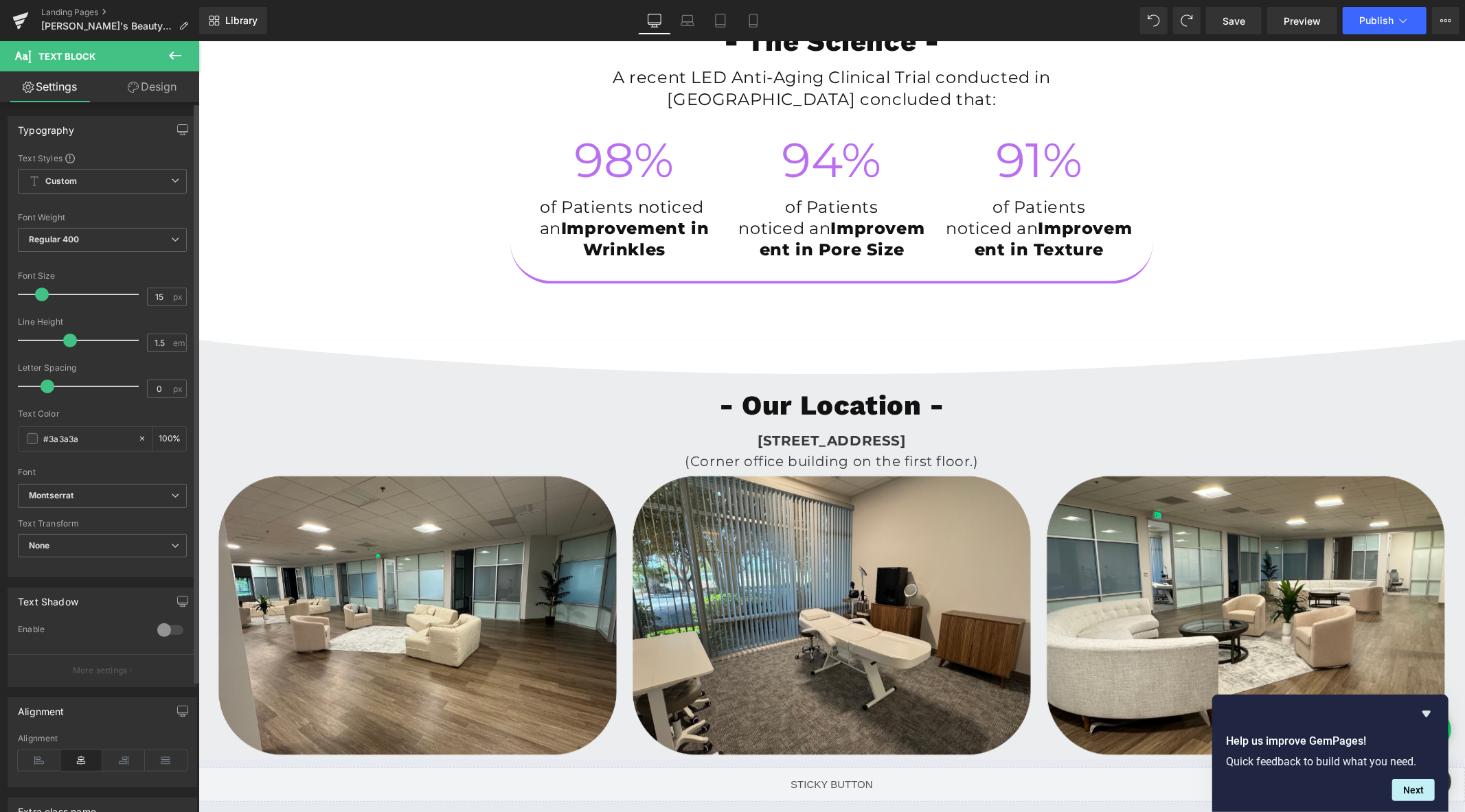
drag, startPoint x: 35, startPoint y: 290, endPoint x: 41, endPoint y: 296, distance: 8.5
click at [41, 296] on span at bounding box center [42, 294] width 14 height 14
click at [169, 343] on div "1.5 em" at bounding box center [167, 343] width 40 height 19
click at [166, 341] on input "1.5" at bounding box center [159, 343] width 24 height 17
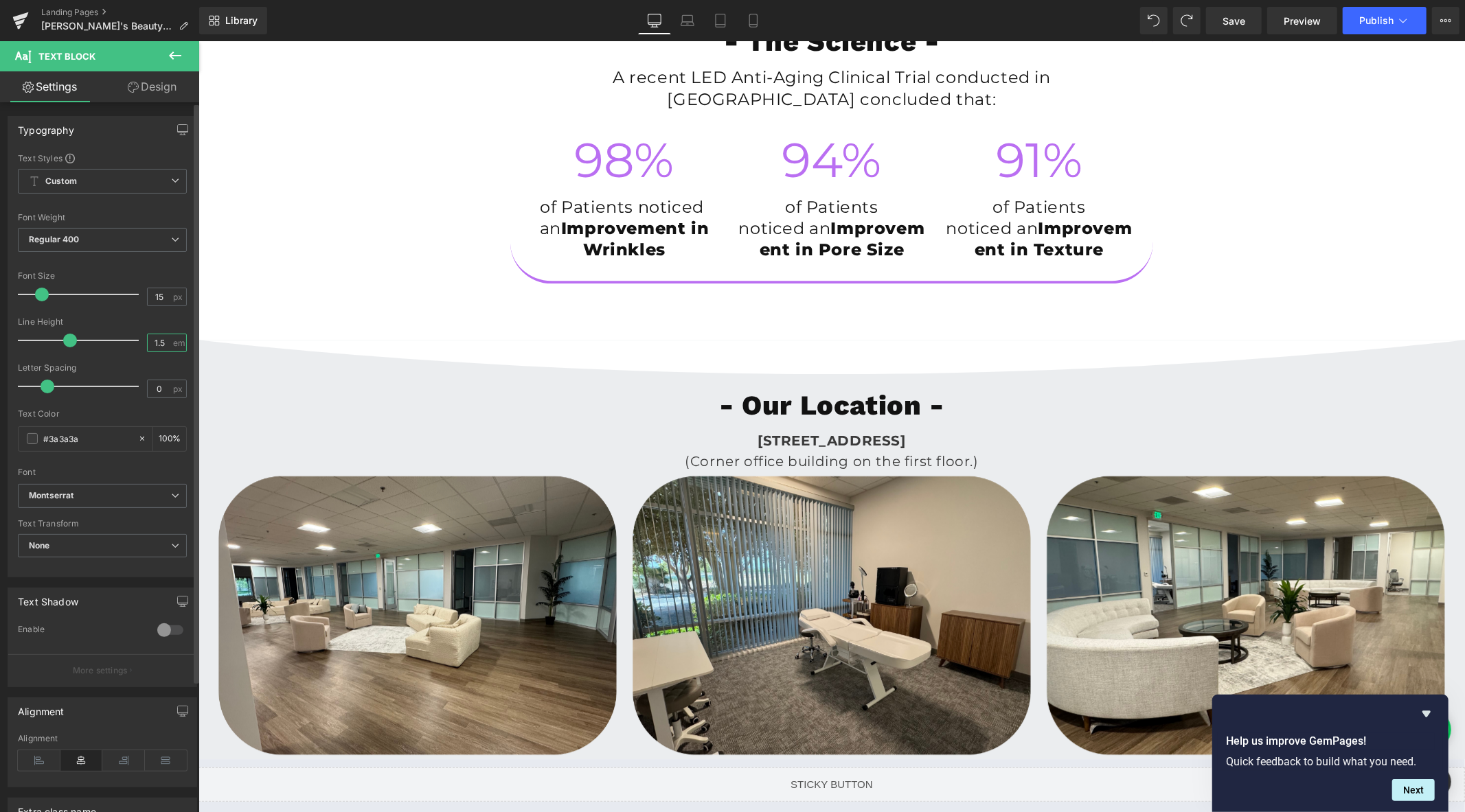
click at [162, 341] on input "1.5" at bounding box center [159, 343] width 24 height 17
type input "1.8"
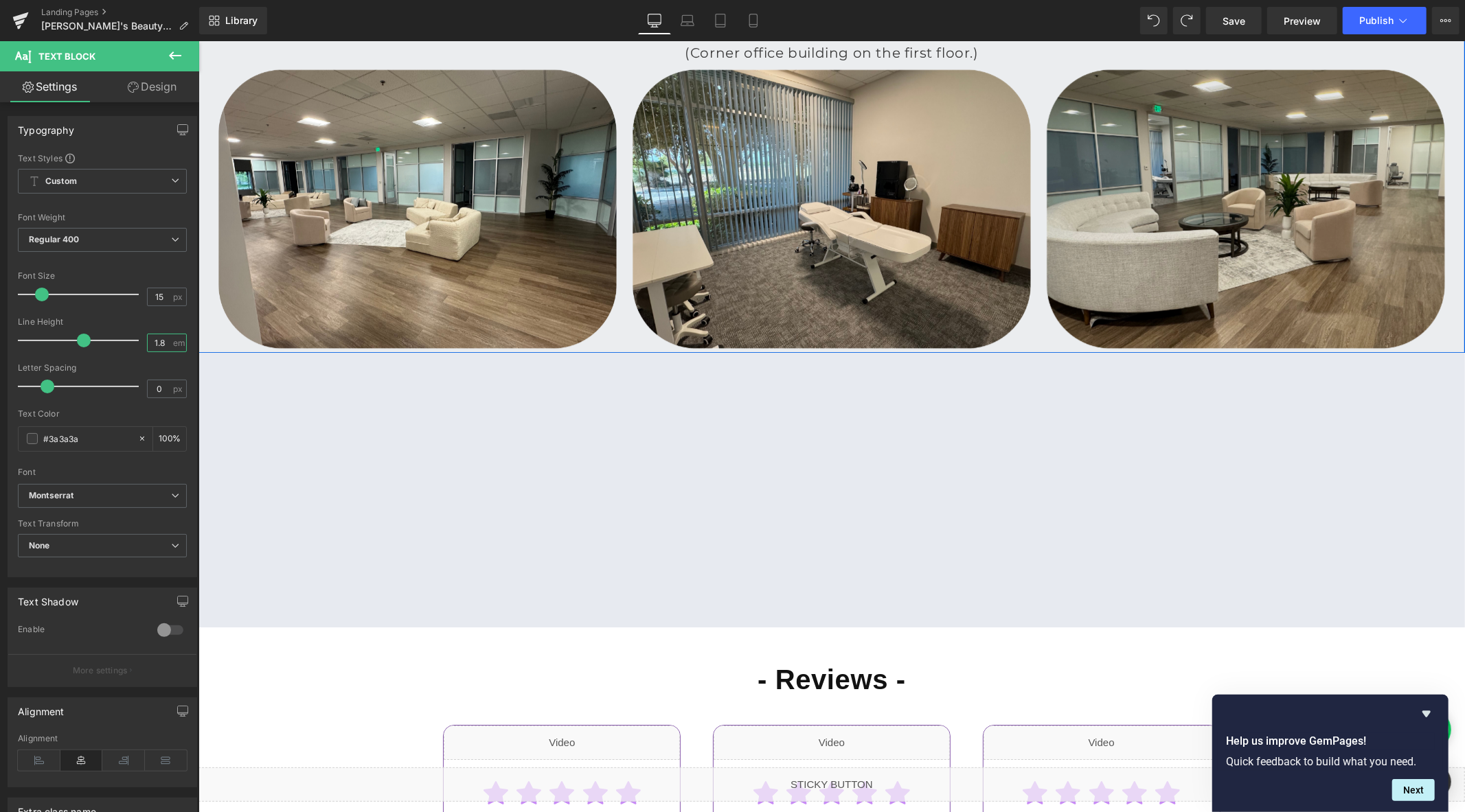
scroll to position [3722, 0]
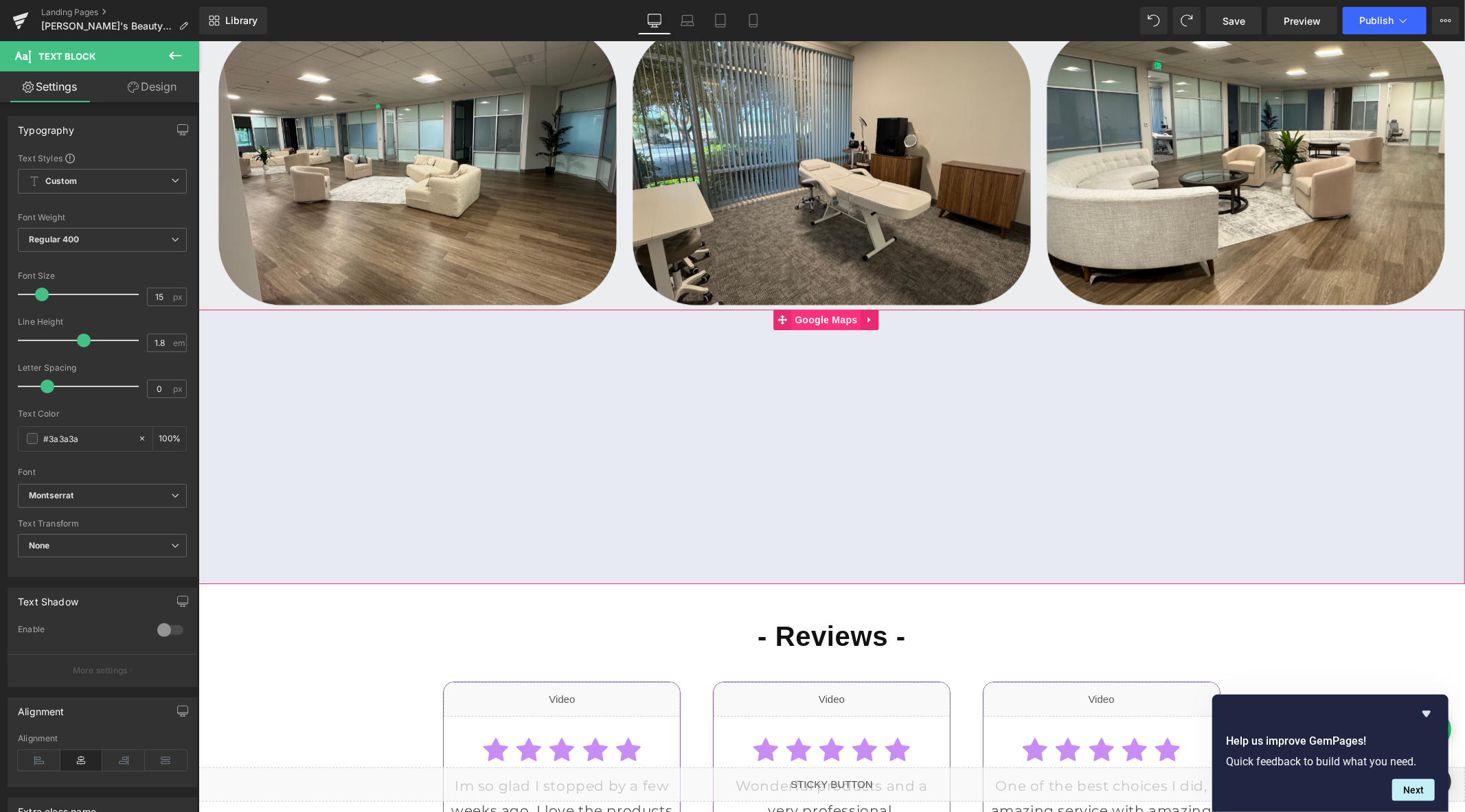
click at [826, 330] on span "Google Maps" at bounding box center [825, 319] width 70 height 21
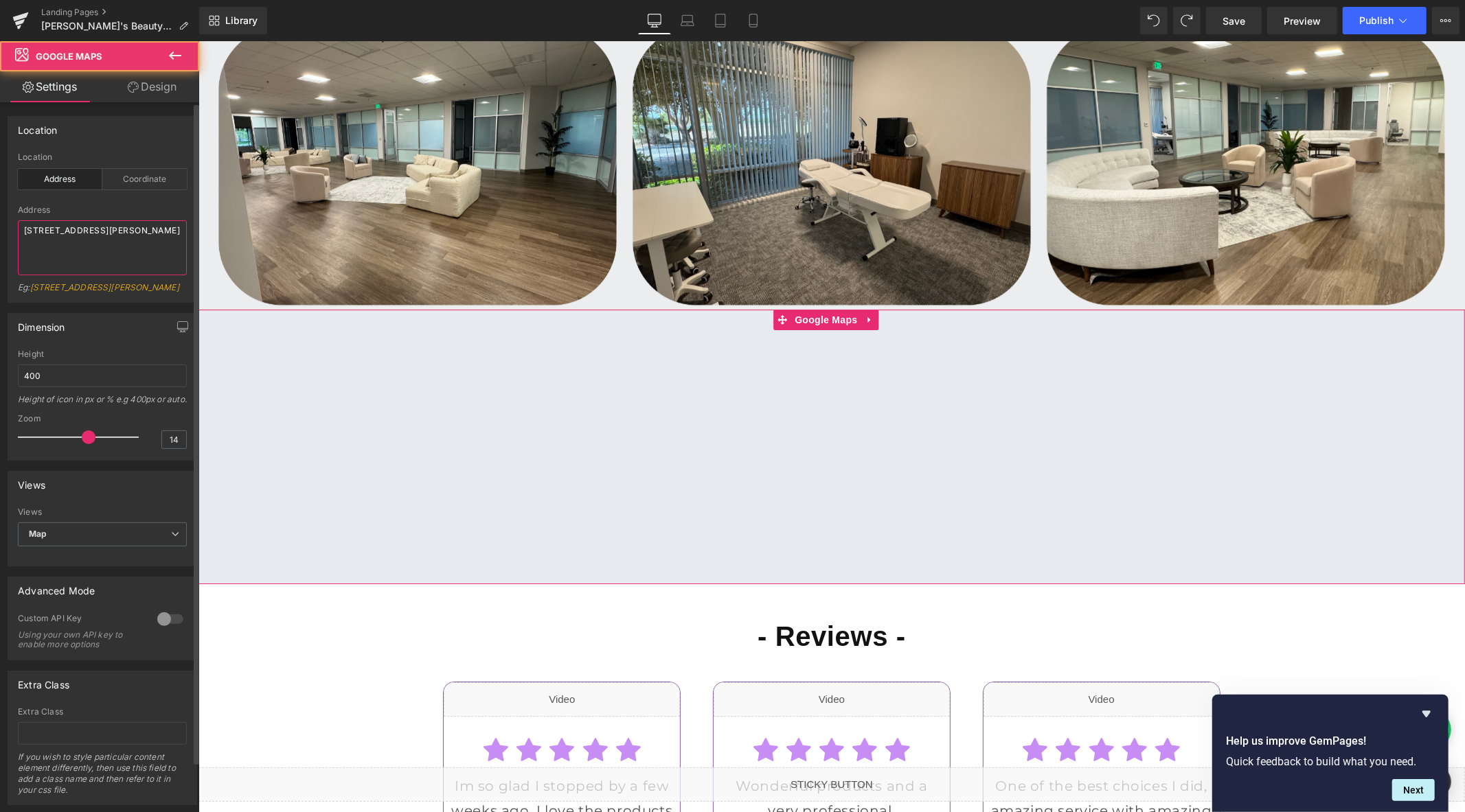
click at [107, 245] on textarea "86-90 Paul Street, London, EC2A 4NE, UK" at bounding box center [102, 247] width 169 height 55
paste textarea "220 Technology Dr, Suite 110, Irvine, CA 92618 (Corner office building on the f…"
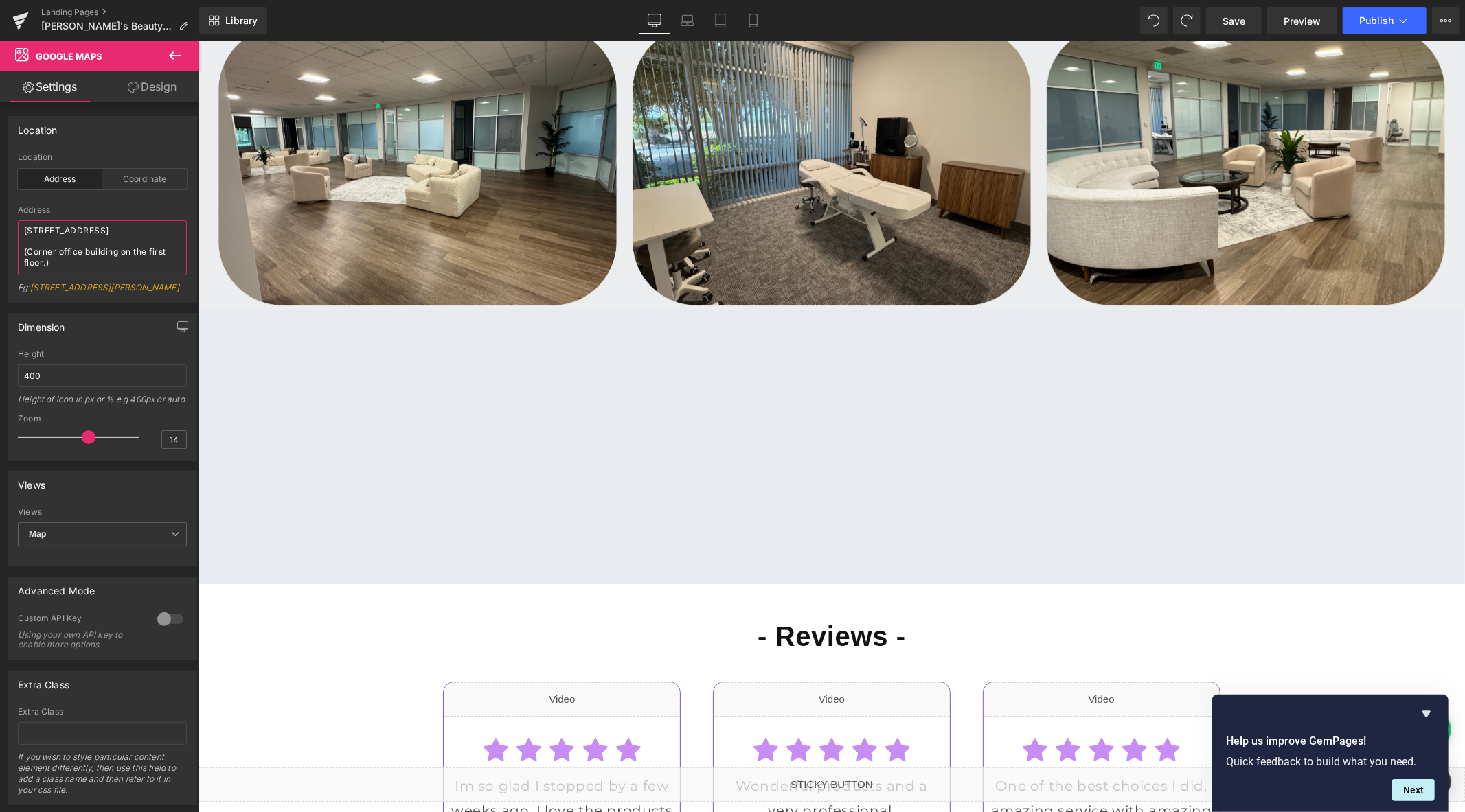
drag, startPoint x: 91, startPoint y: 272, endPoint x: -42, endPoint y: 246, distance: 135.5
click at [0, 246] on html "Google Maps You are previewing how the will restyle your page. You can not edit…" at bounding box center [732, 406] width 1465 height 812
type textarea "220 Technology Dr, Suite 110, Irvine, CA 92618"
drag, startPoint x: 80, startPoint y: 461, endPoint x: 91, endPoint y: 461, distance: 11.0
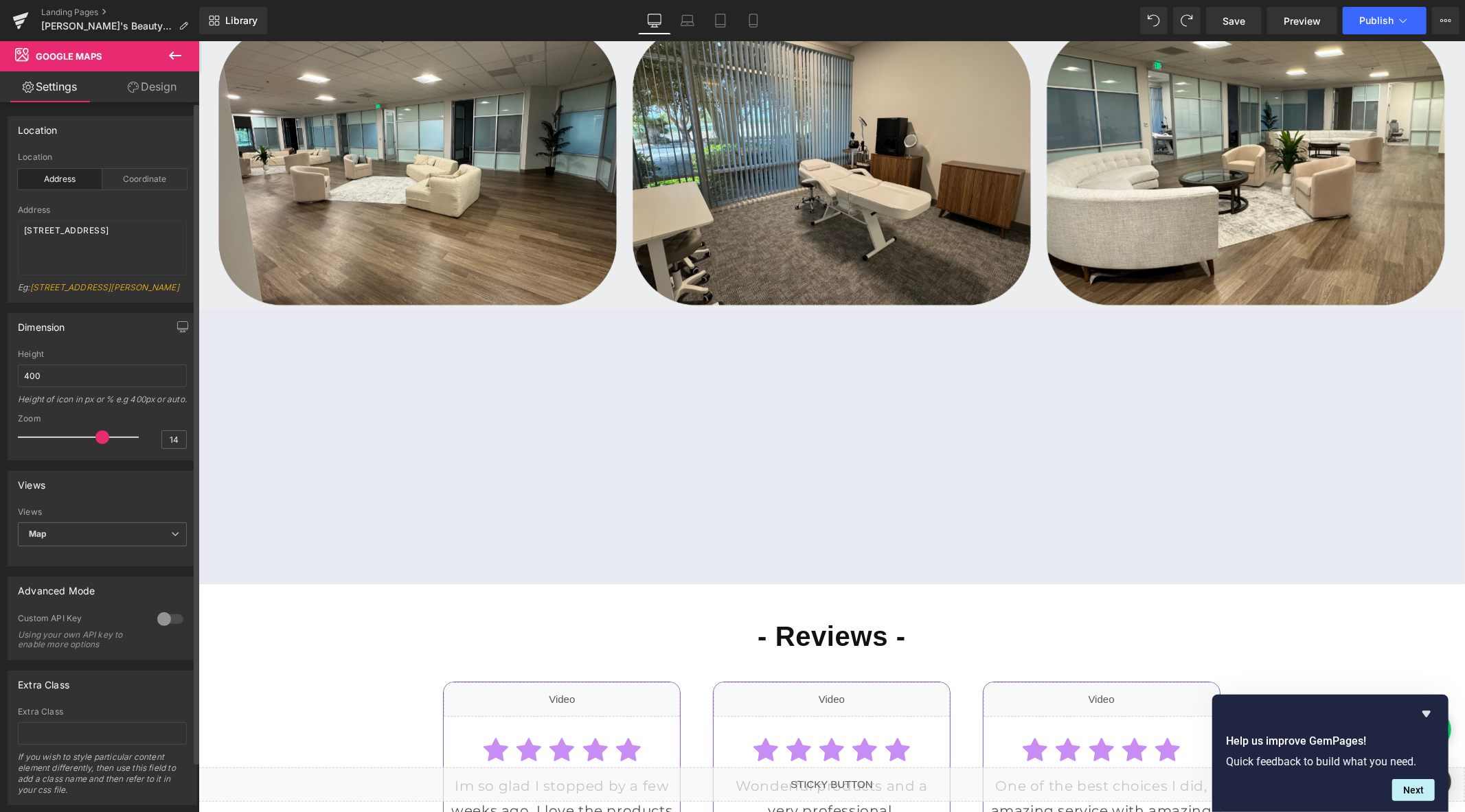
click at [96, 444] on span at bounding box center [103, 437] width 14 height 14
click at [1382, 29] on button "Publish" at bounding box center [1385, 21] width 83 height 28
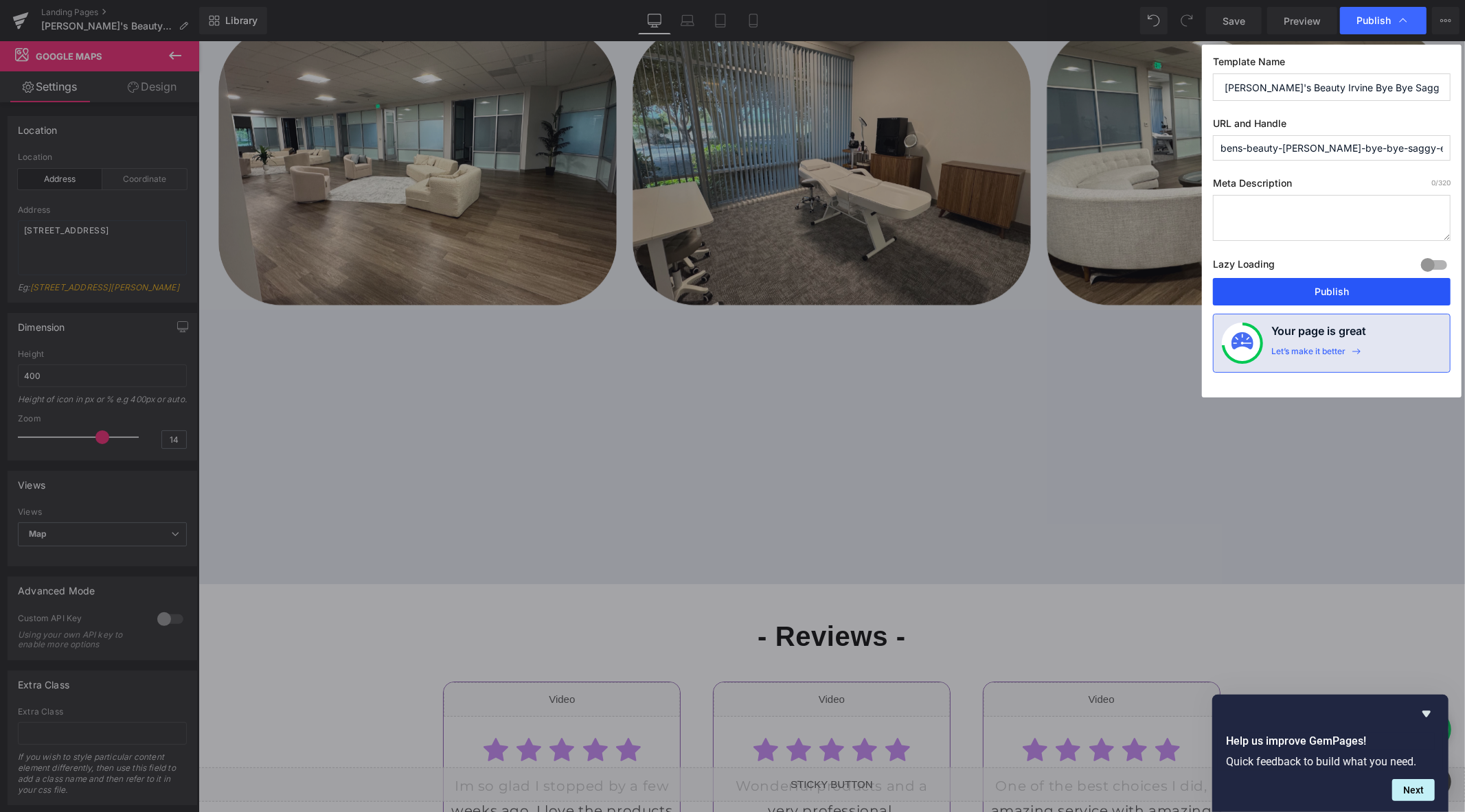
click at [1283, 287] on button "Publish" at bounding box center [1332, 292] width 238 height 28
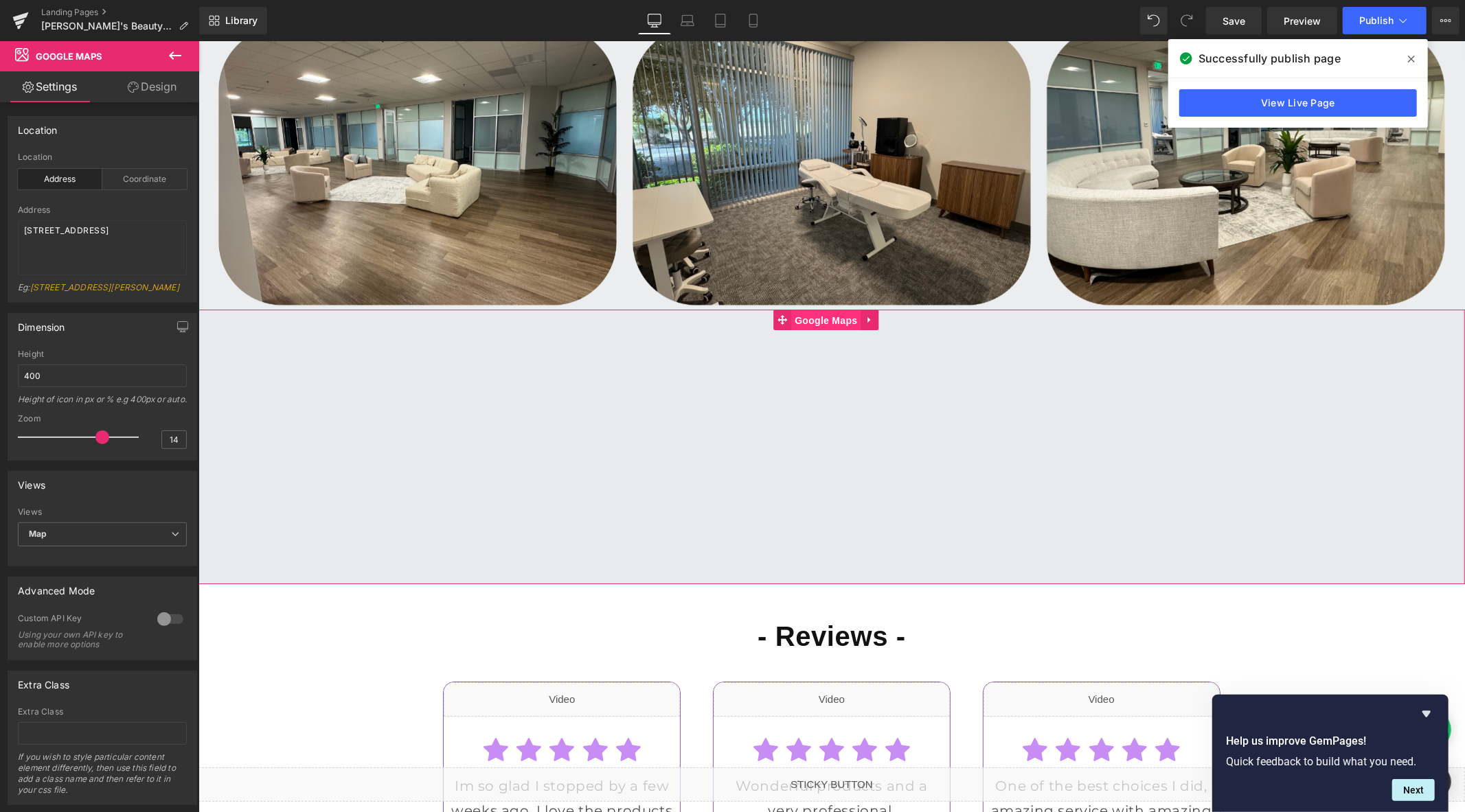
click at [831, 331] on span "Google Maps" at bounding box center [825, 320] width 70 height 21
click at [127, 80] on link "Design" at bounding box center [151, 87] width 100 height 31
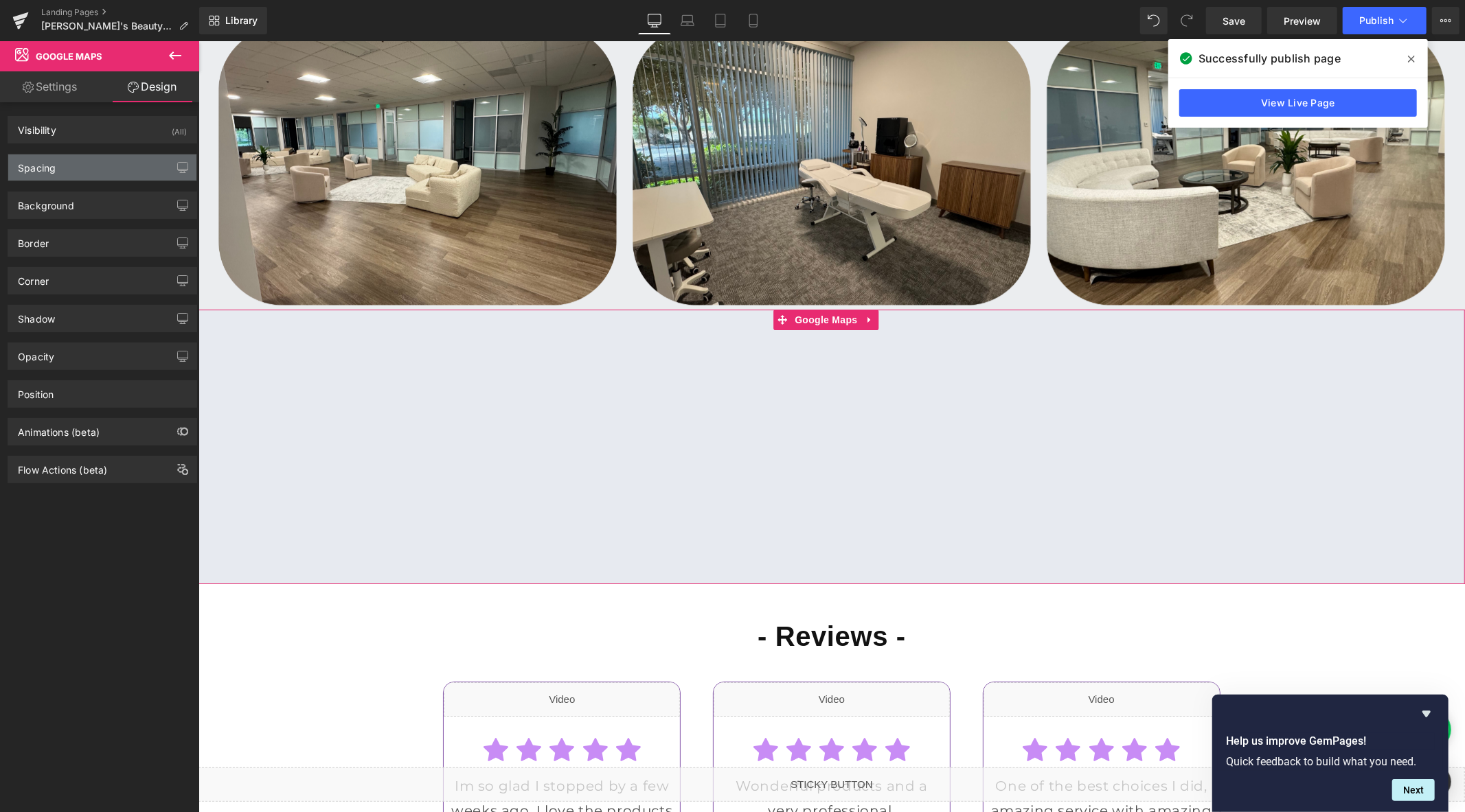
click at [92, 163] on div "Spacing" at bounding box center [103, 168] width 189 height 26
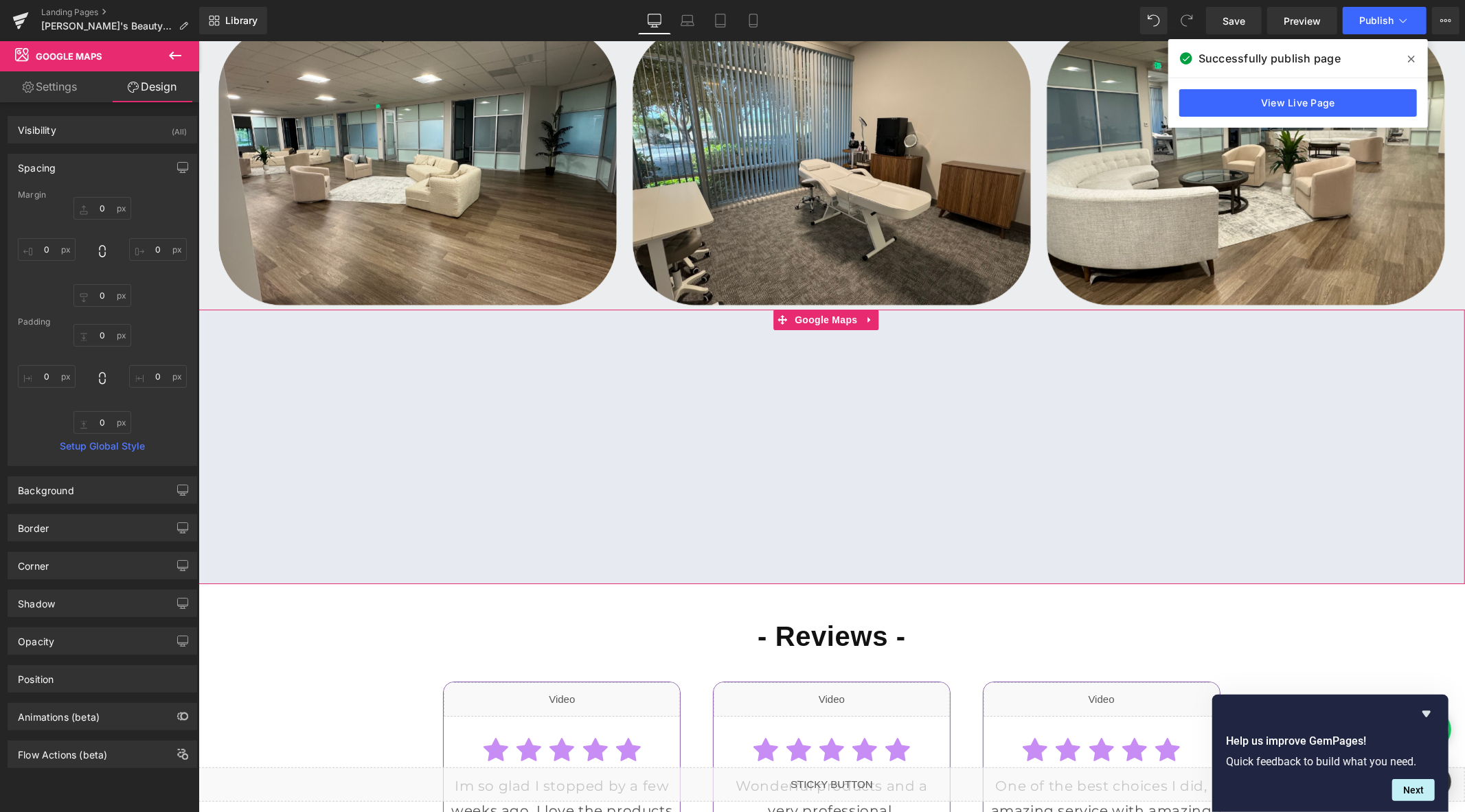
click at [98, 220] on div "0 0 0 0" at bounding box center [102, 252] width 169 height 110
click at [100, 210] on input "0" at bounding box center [102, 208] width 58 height 22
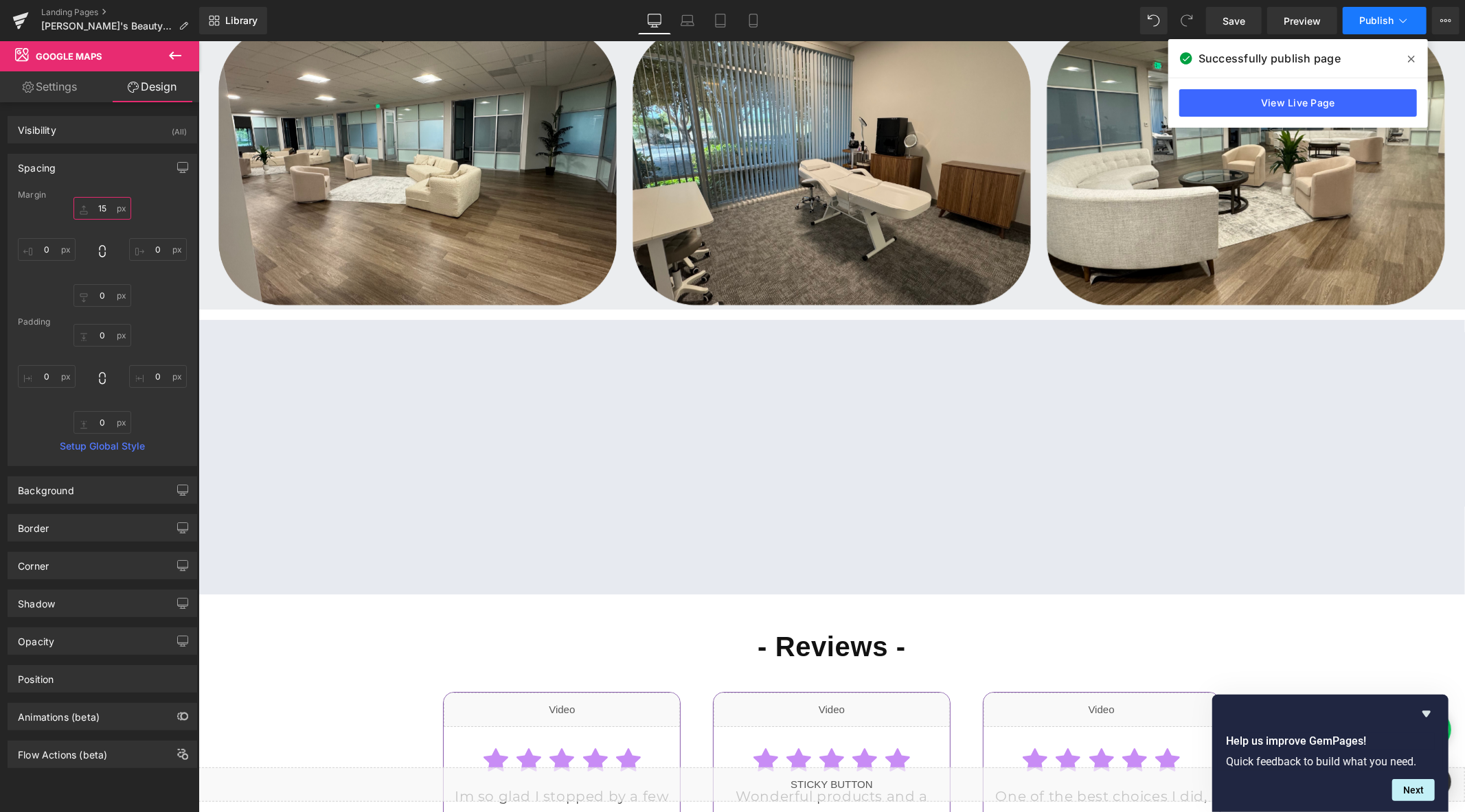
type input "15"
click at [1363, 22] on span "Publish" at bounding box center [1376, 21] width 34 height 11
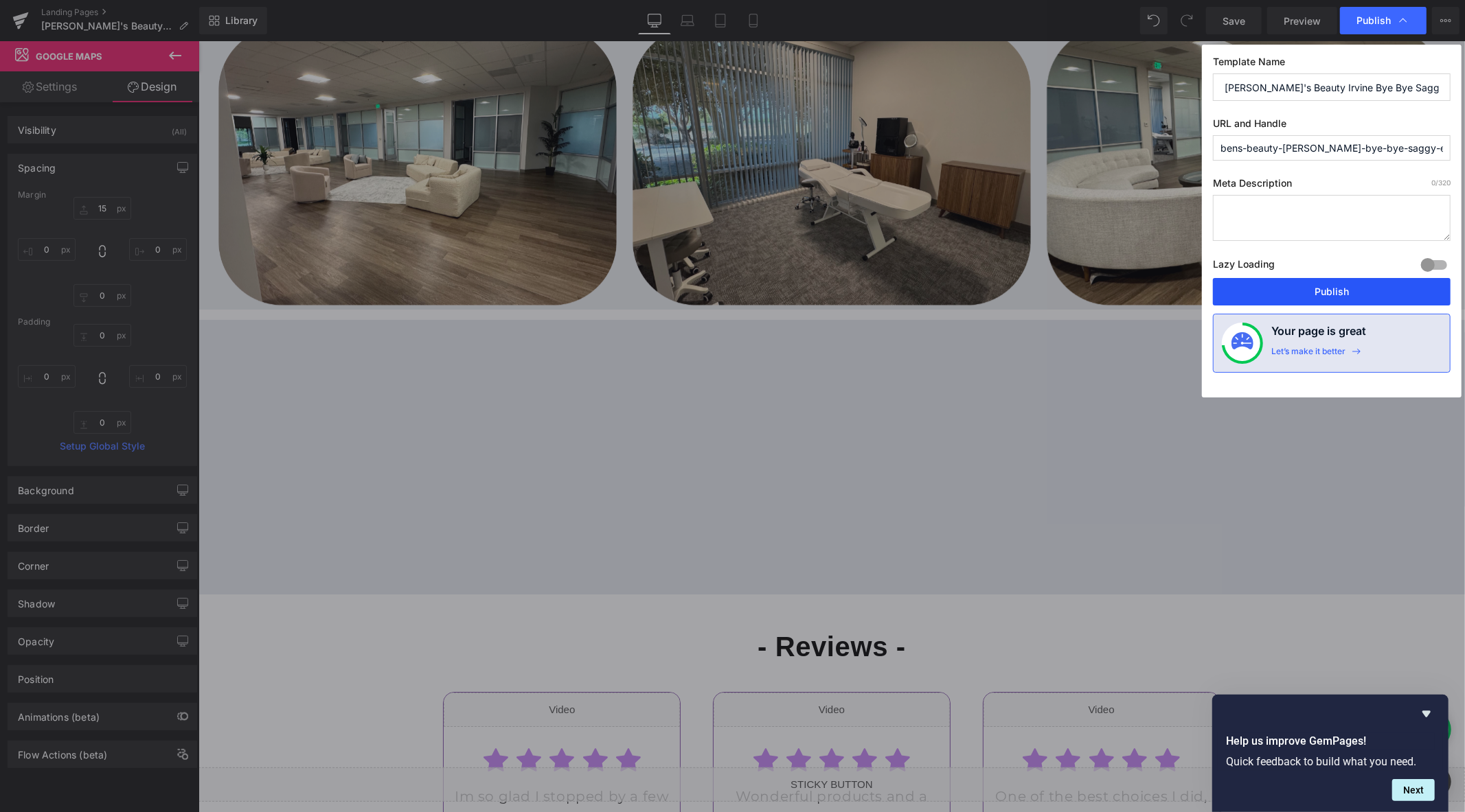
click at [1310, 299] on button "Publish" at bounding box center [1332, 292] width 238 height 28
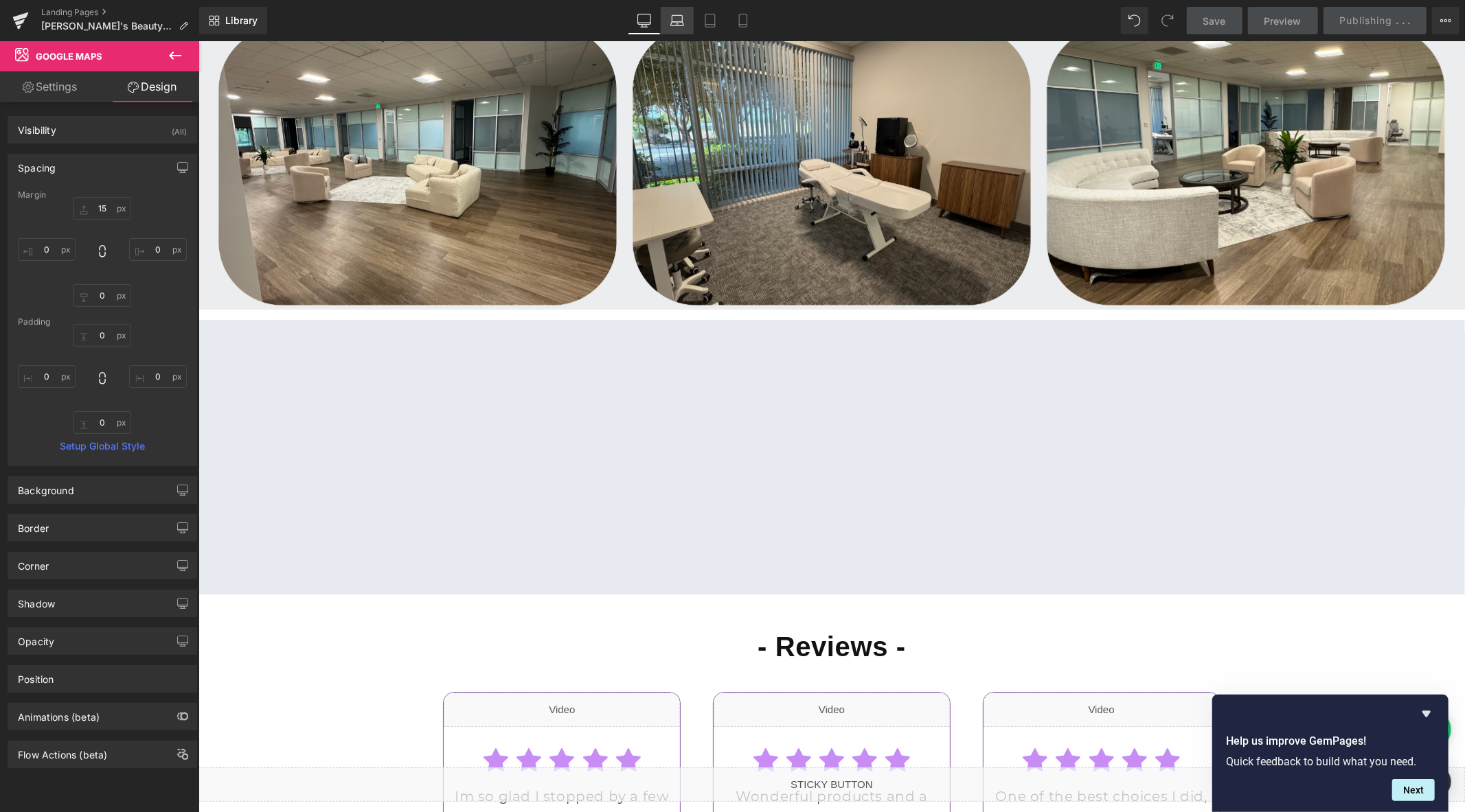
click at [682, 15] on icon at bounding box center [677, 21] width 14 height 14
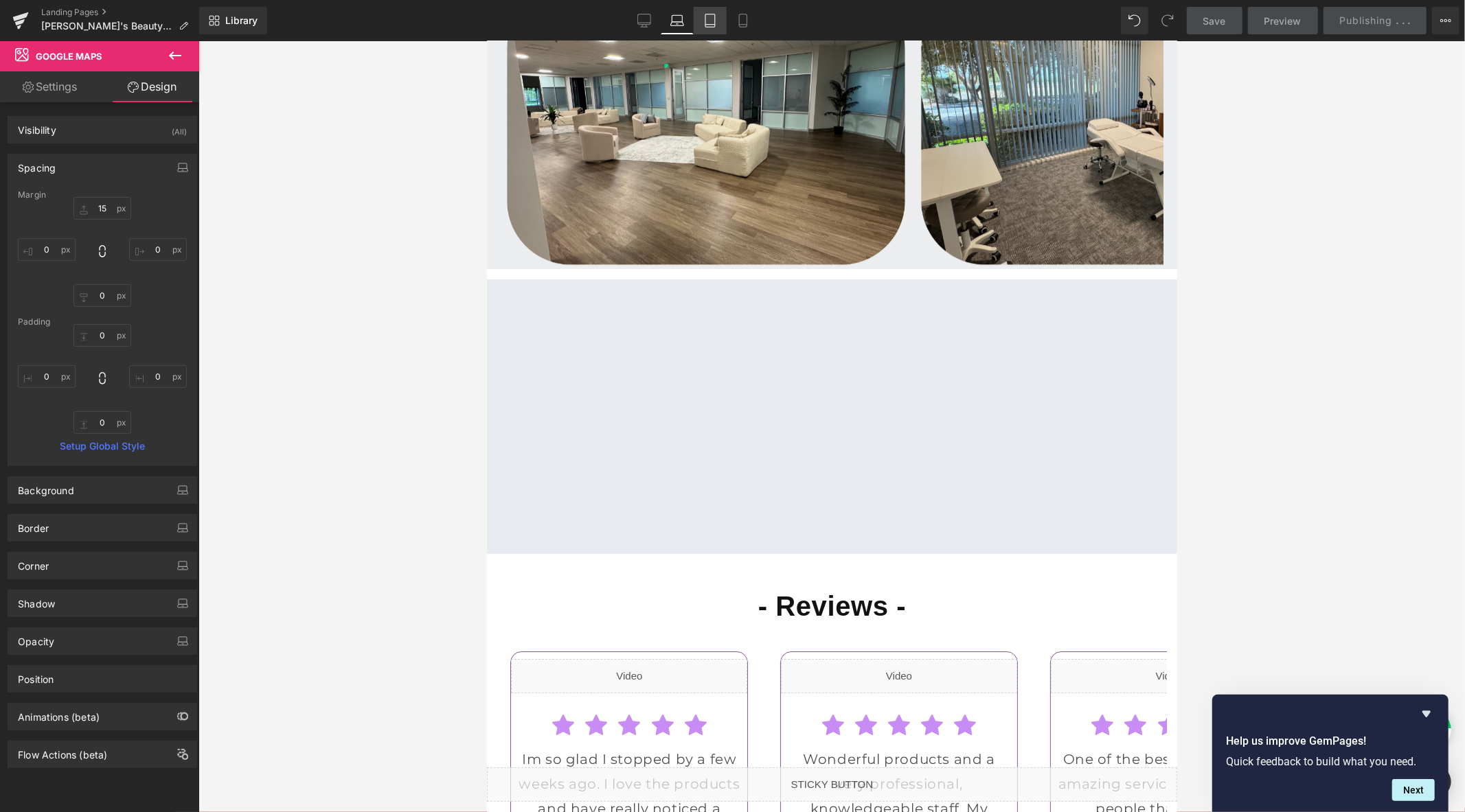
scroll to position [3786, 0]
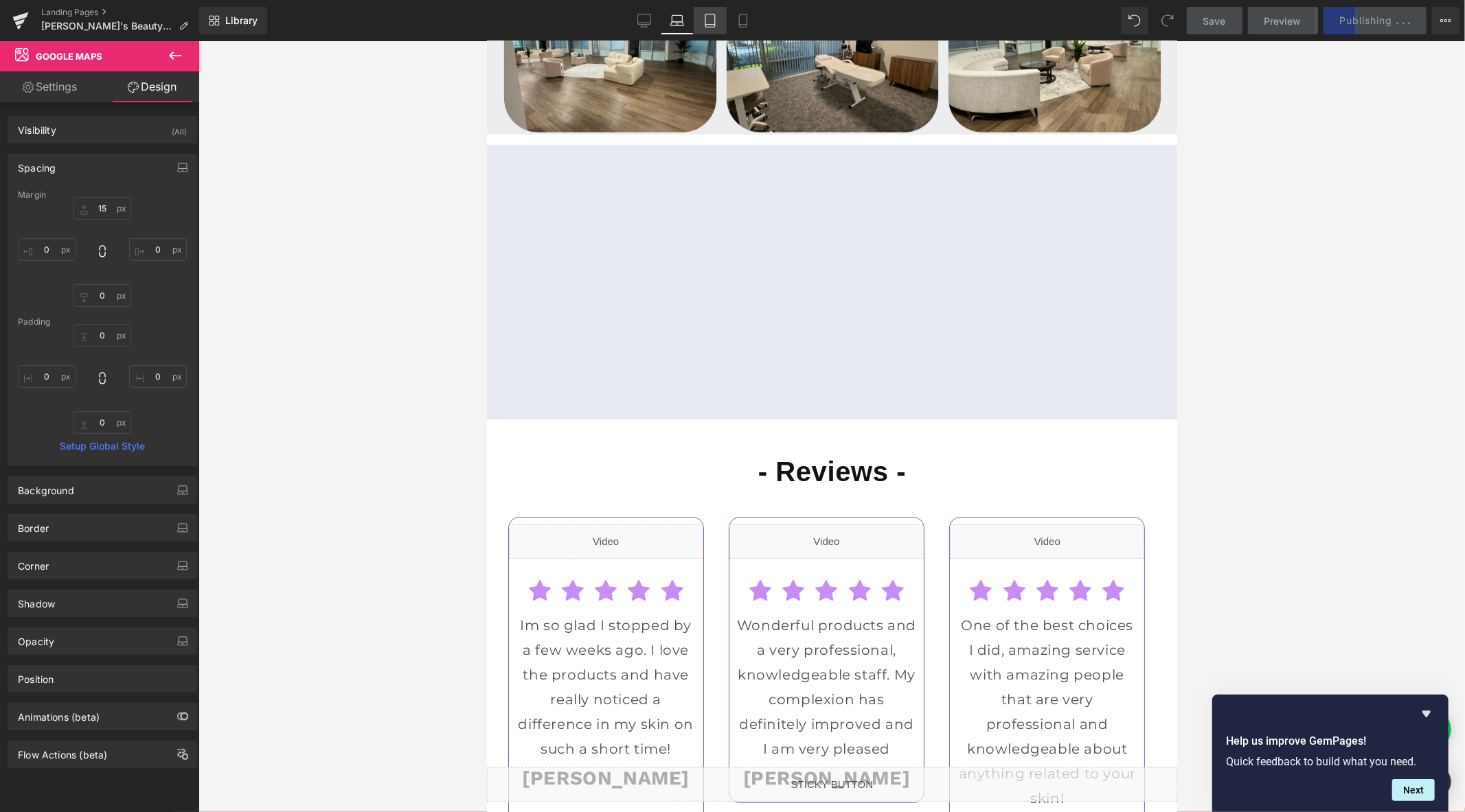
click at [707, 15] on icon at bounding box center [710, 21] width 14 height 14
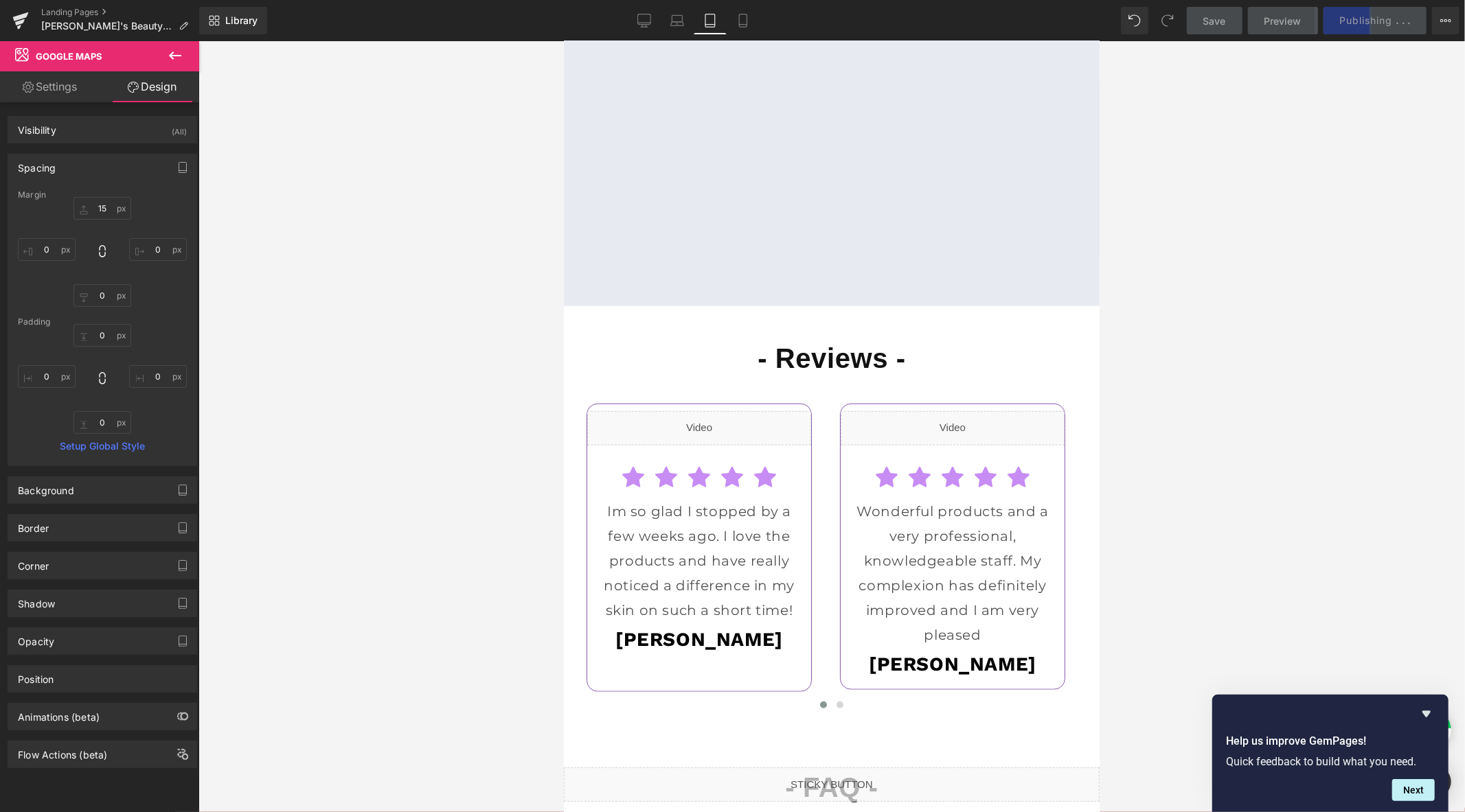
scroll to position [5352, 0]
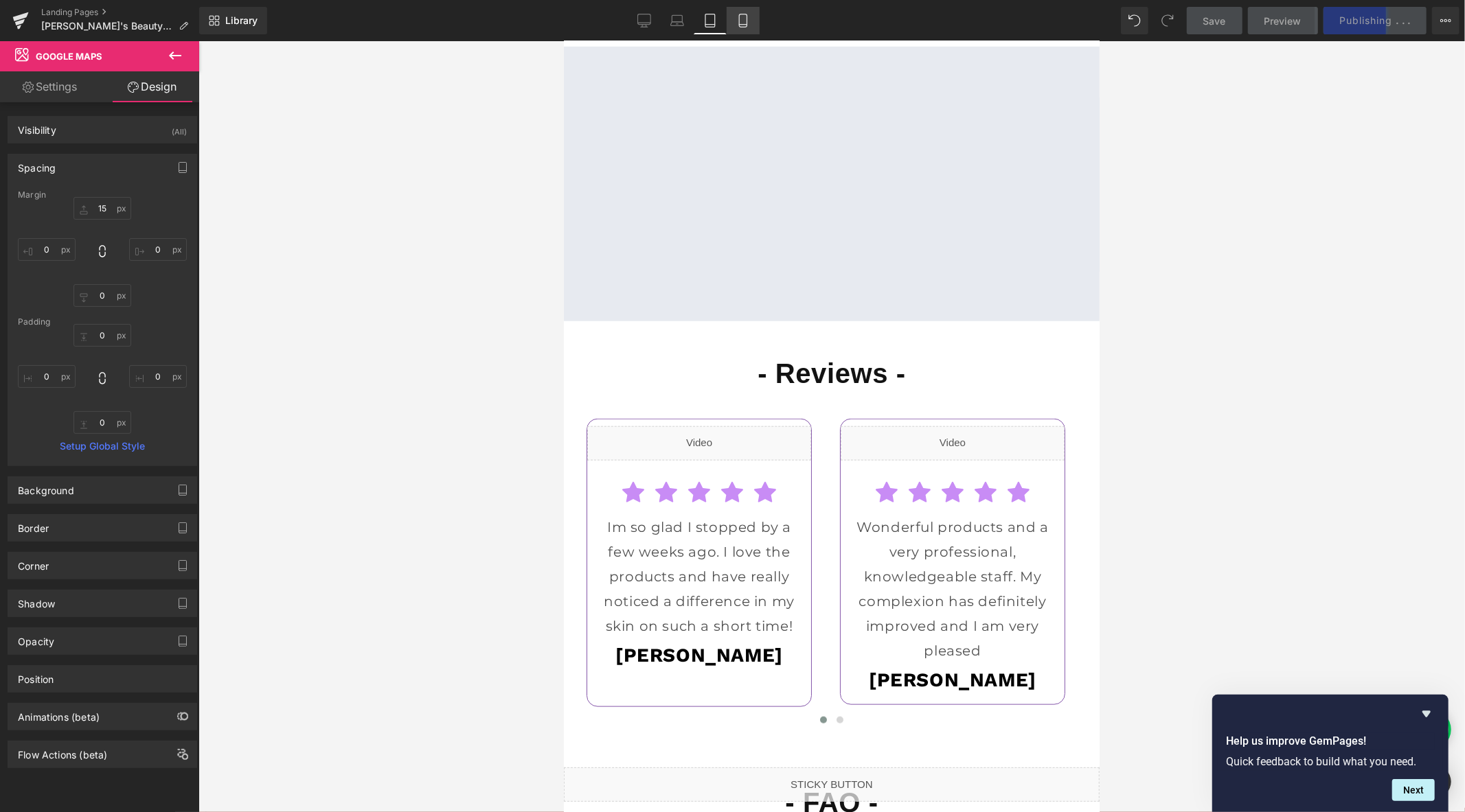
click at [732, 21] on link "Mobile" at bounding box center [743, 21] width 33 height 28
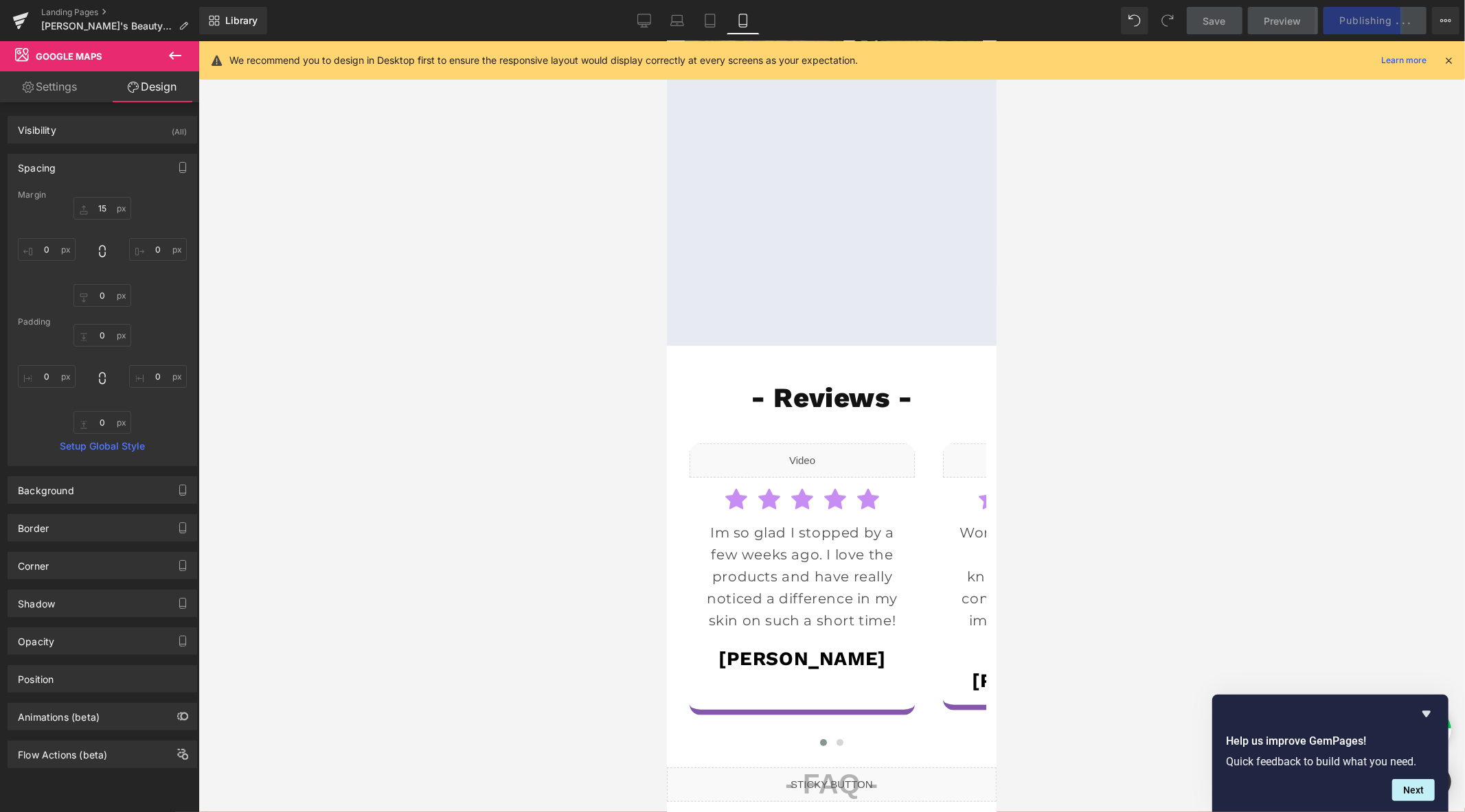
scroll to position [4993, 0]
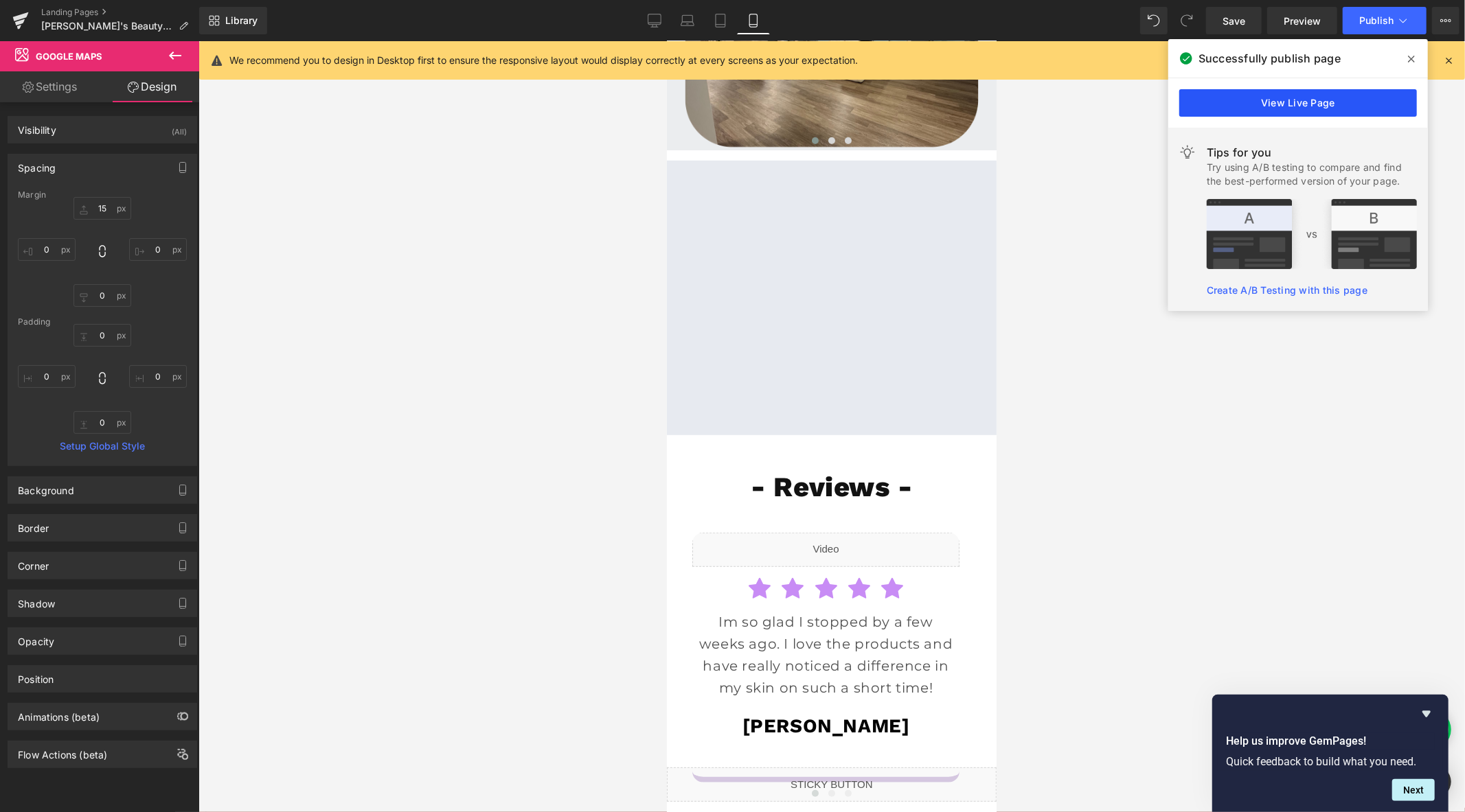
click at [1280, 104] on link "View Live Page" at bounding box center [1298, 104] width 238 height 28
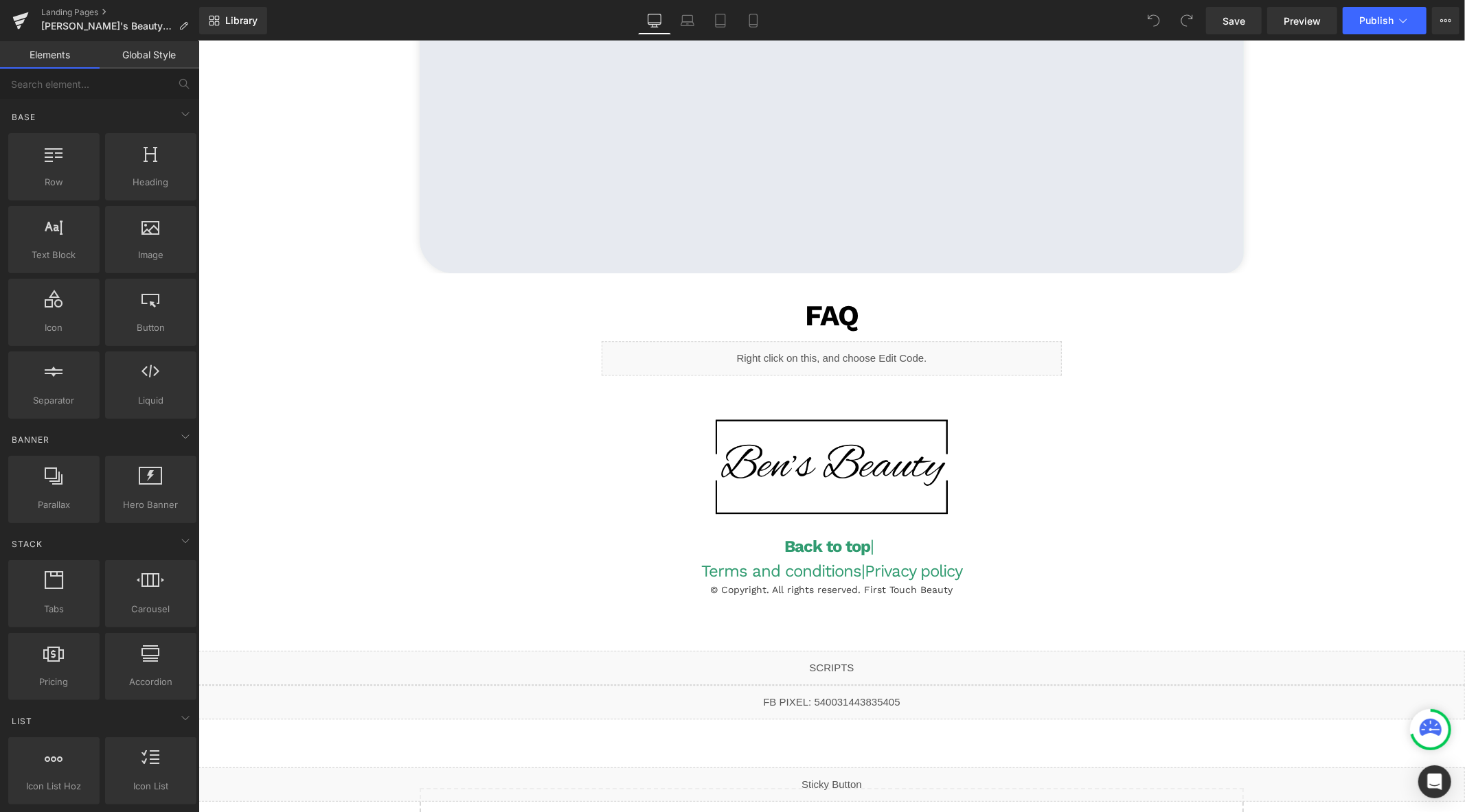
scroll to position [3236, 0]
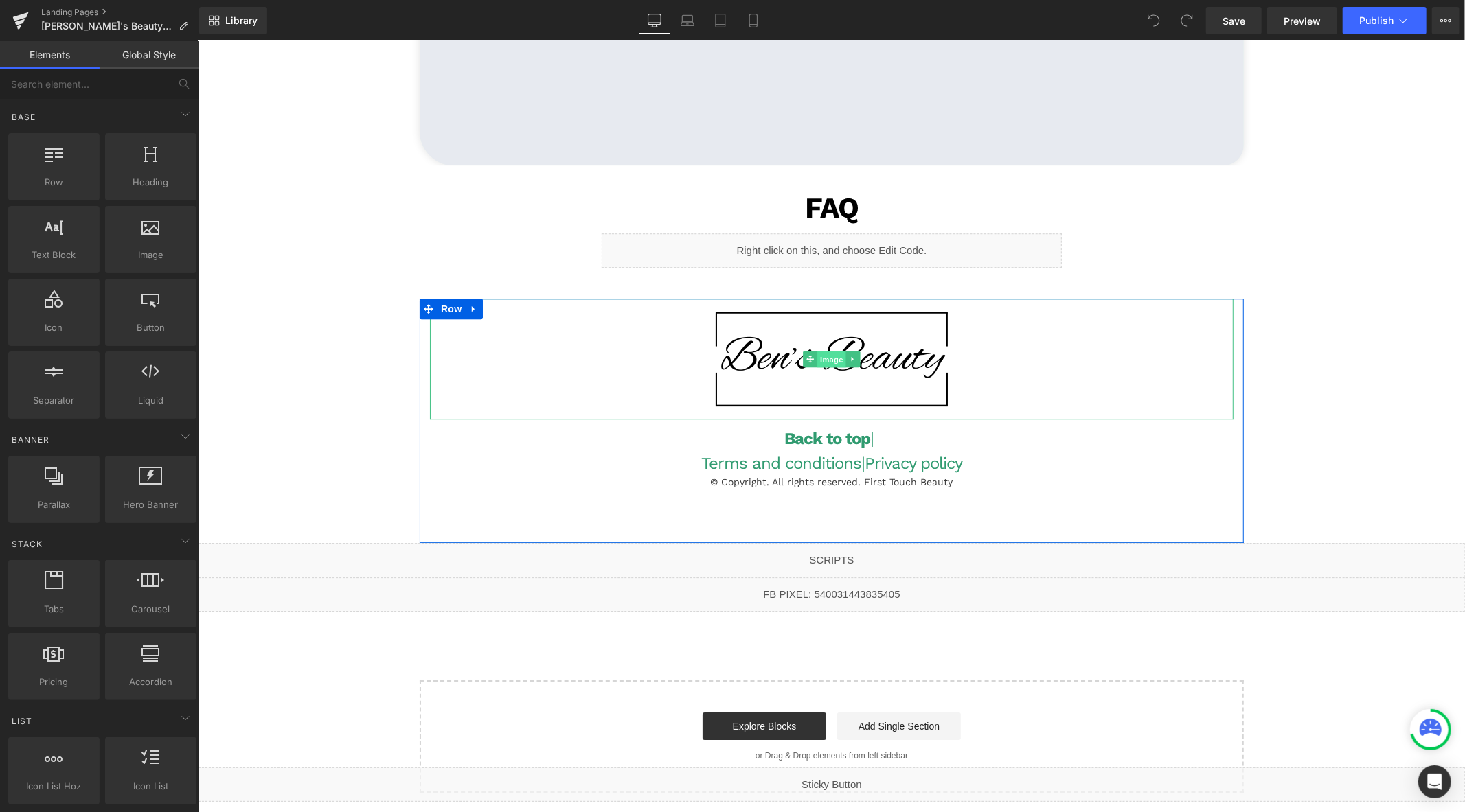
click at [820, 359] on span "Image" at bounding box center [831, 358] width 29 height 16
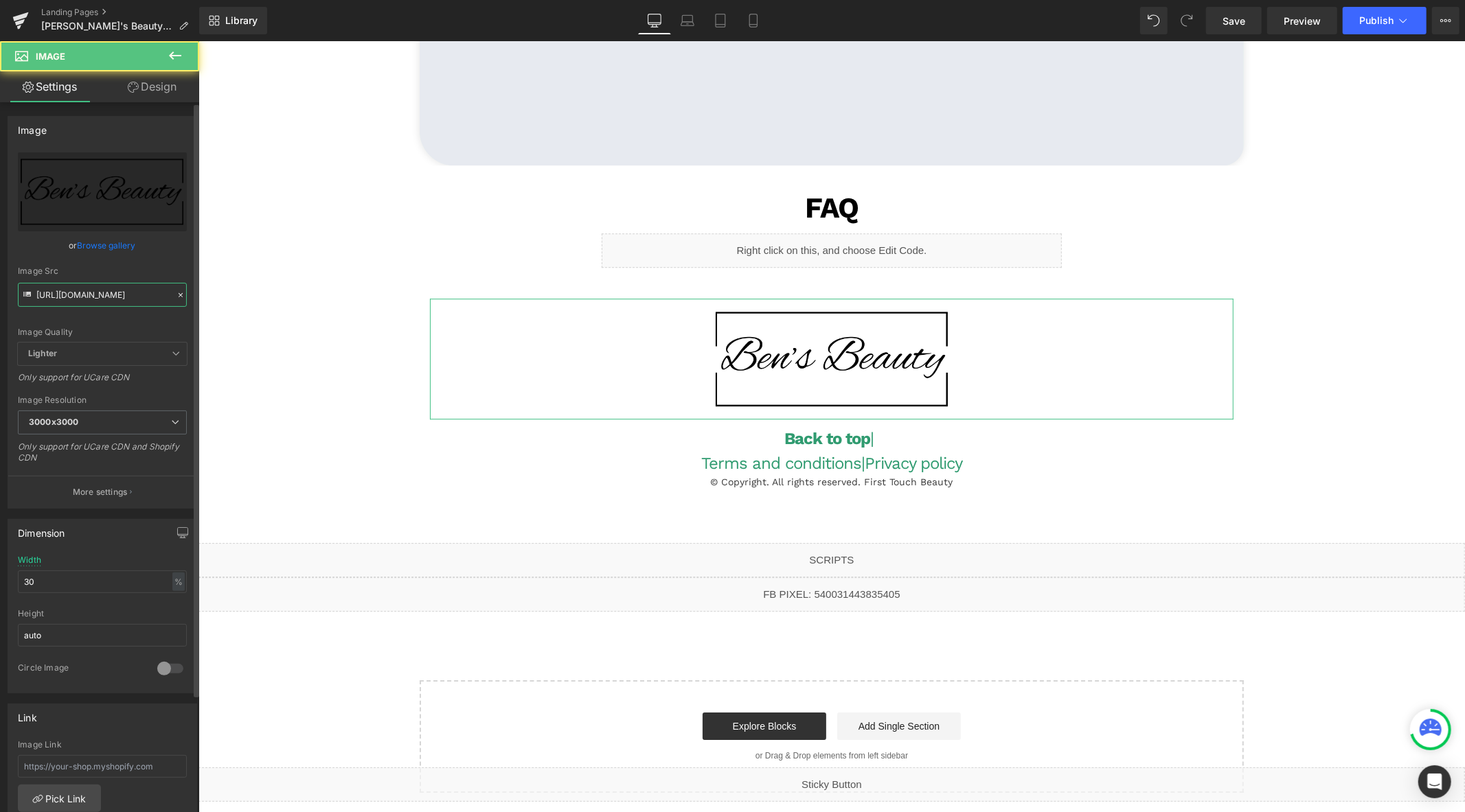
click at [127, 303] on input "https://cdn.shopify.com/s/files/1/0758/1601/0010/files/Ben_s_Beauty_rectangle_l…" at bounding box center [102, 294] width 169 height 24
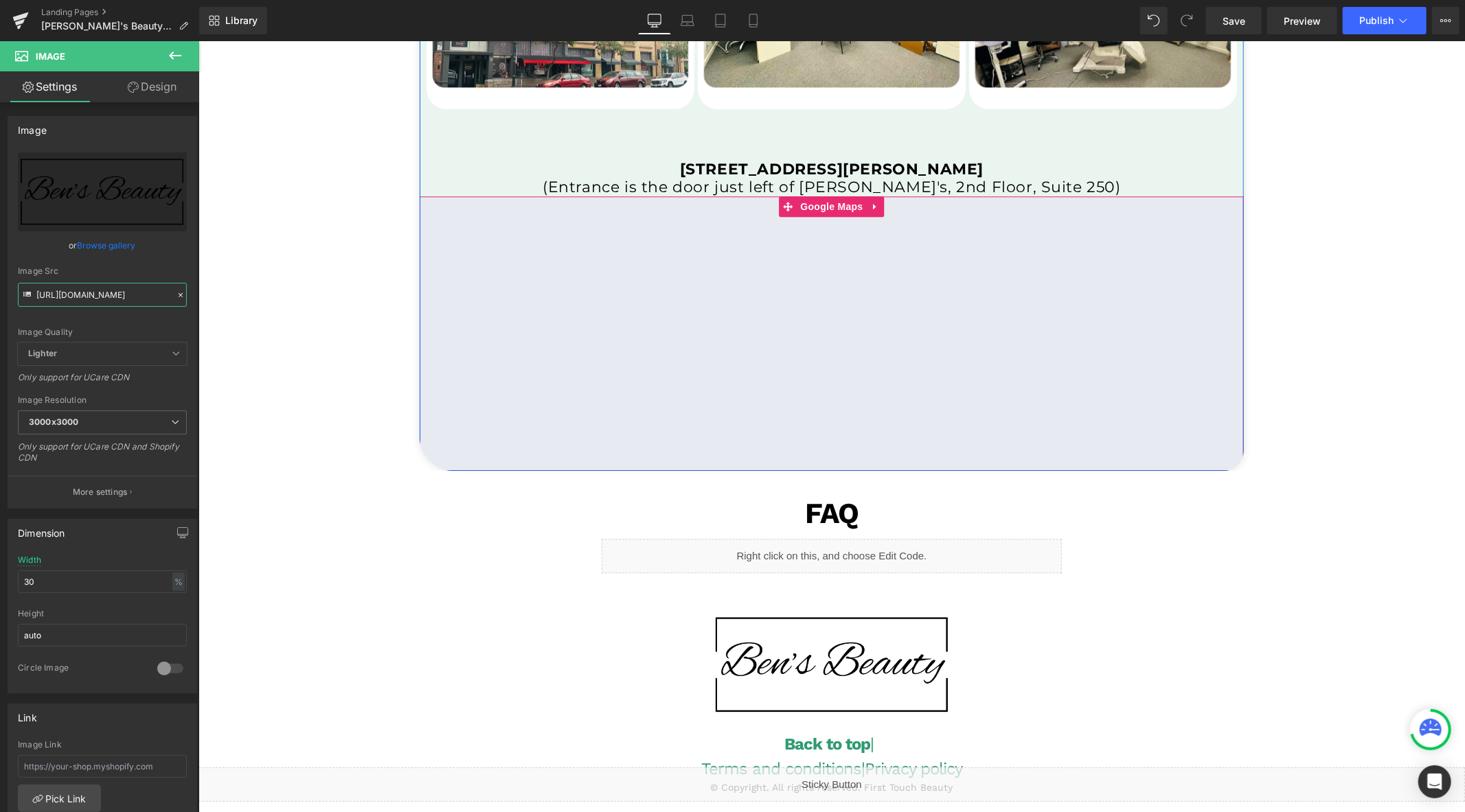
scroll to position [2777, 0]
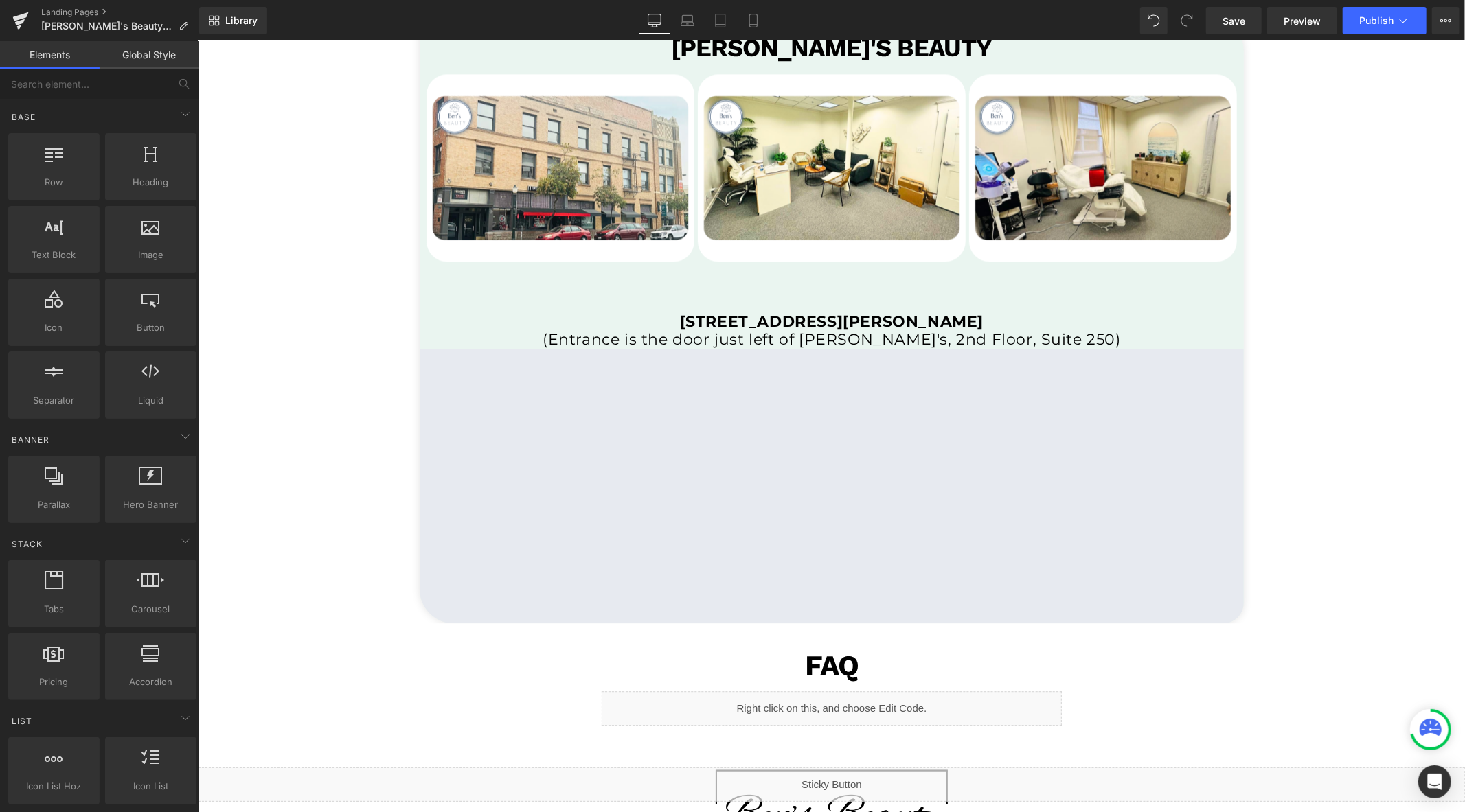
click at [810, 324] on span "Text Block" at bounding box center [823, 330] width 46 height 16
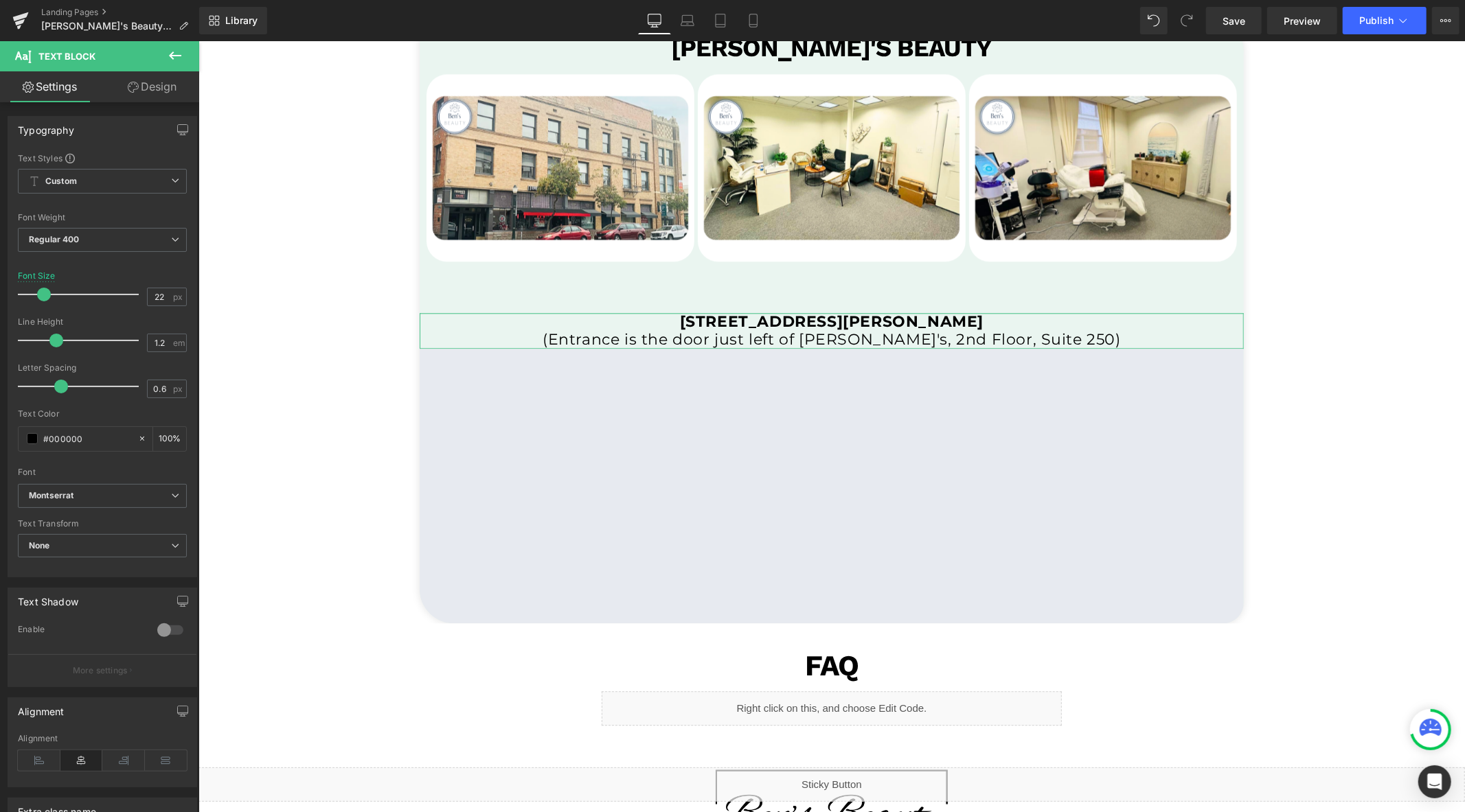
click at [163, 90] on link "Design" at bounding box center [151, 87] width 100 height 31
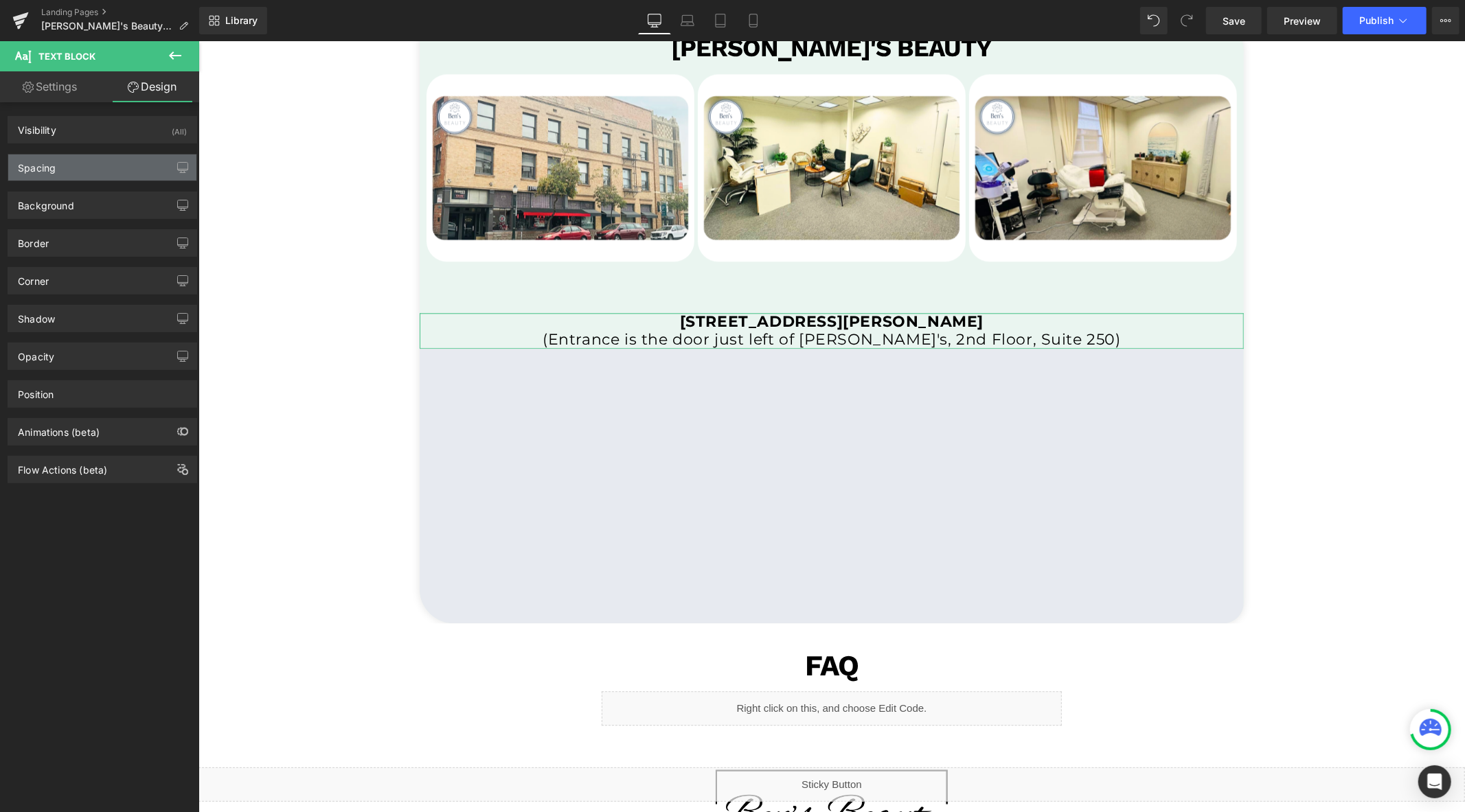
click at [83, 174] on div "Spacing" at bounding box center [103, 168] width 189 height 26
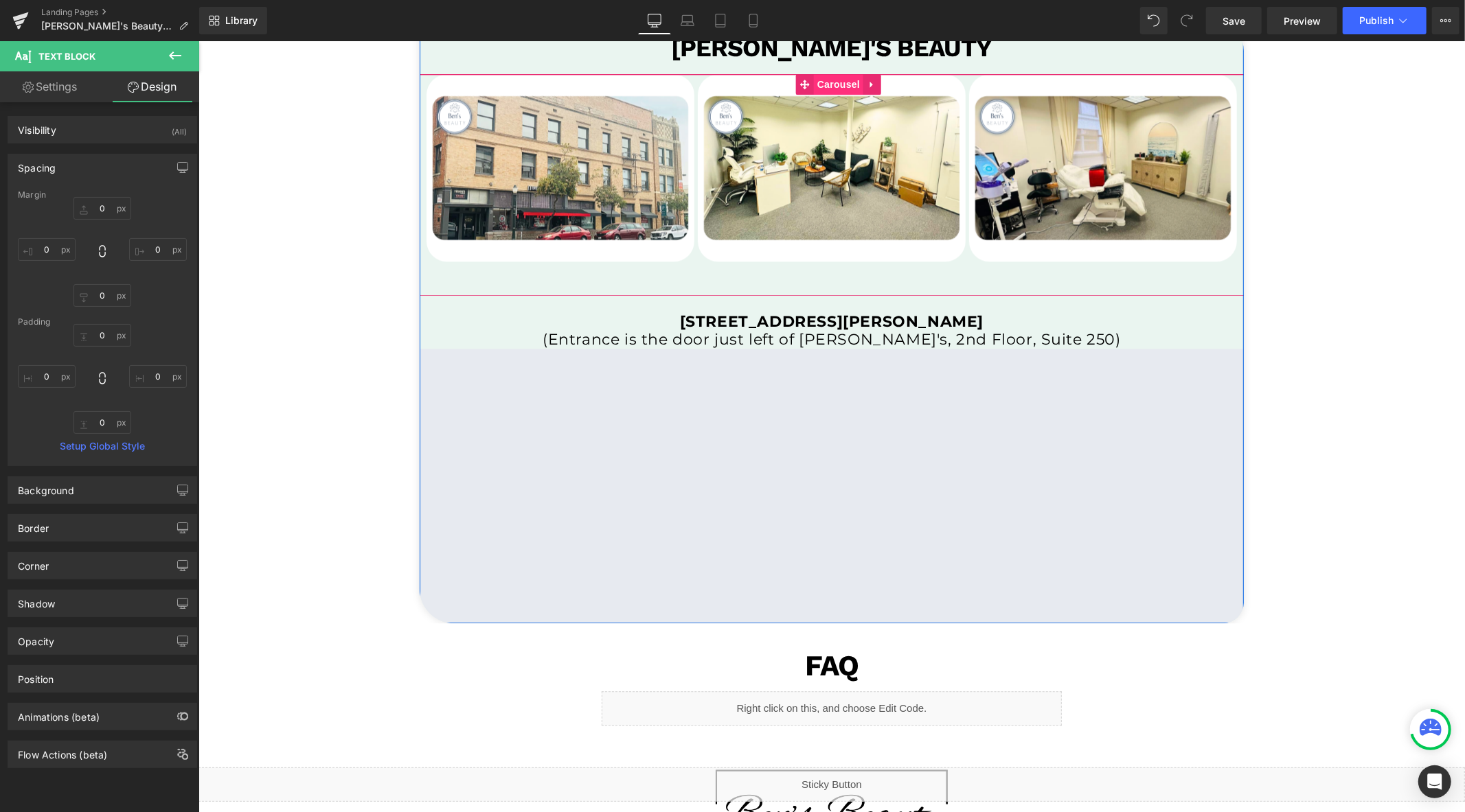
click at [824, 82] on span "Carousel" at bounding box center [838, 83] width 49 height 21
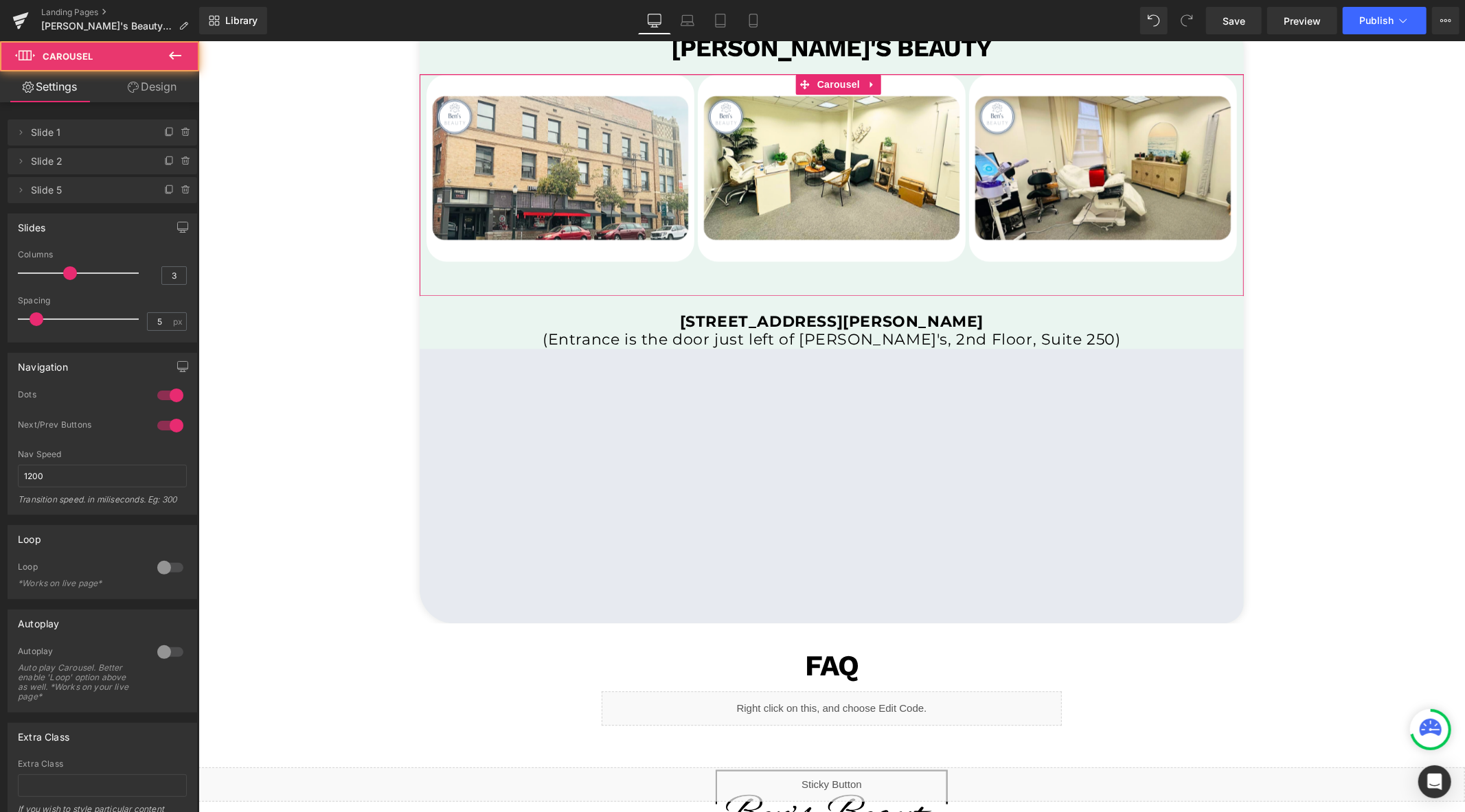
click at [159, 87] on link "Design" at bounding box center [151, 87] width 100 height 31
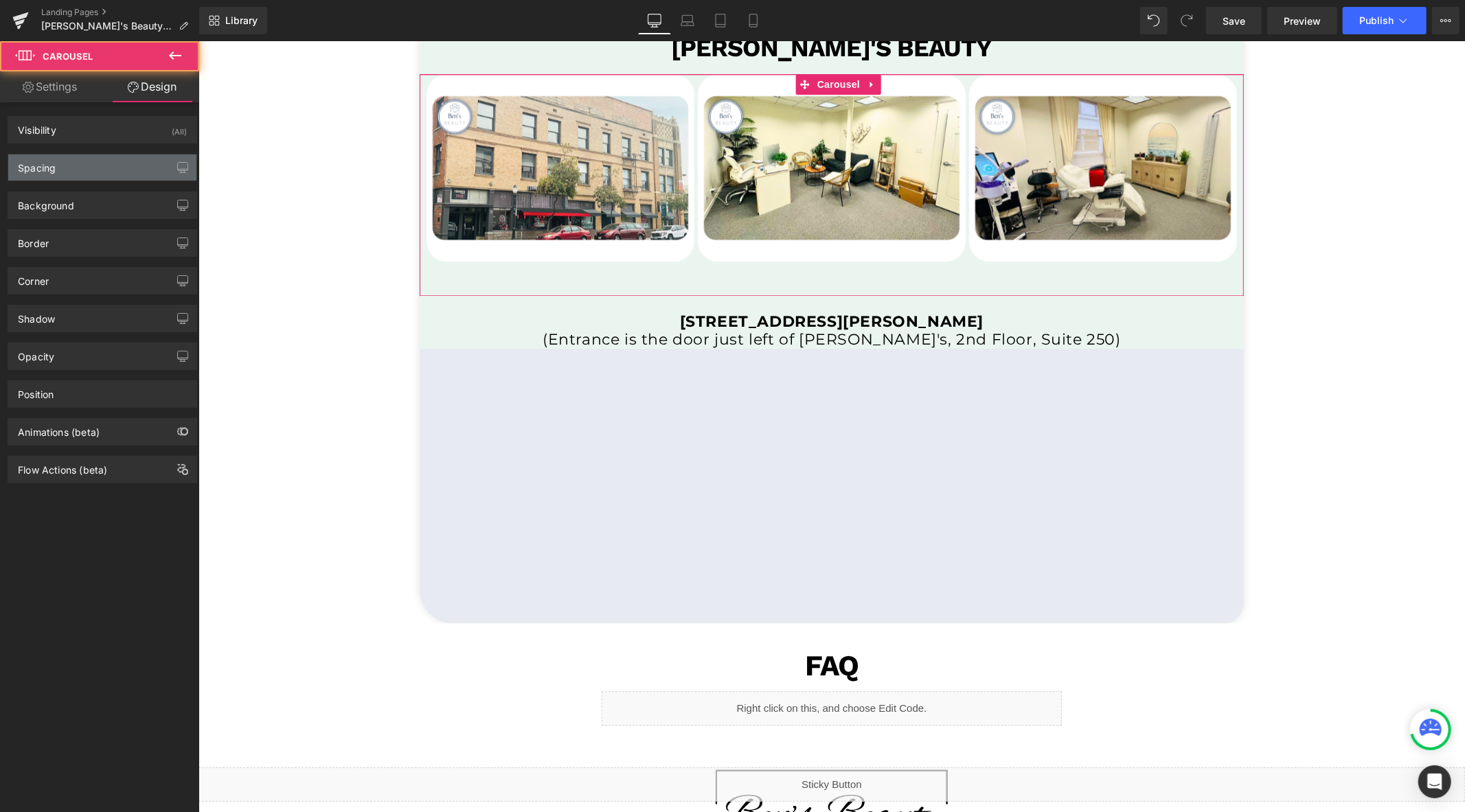
click at [83, 170] on div "Spacing" at bounding box center [103, 168] width 189 height 26
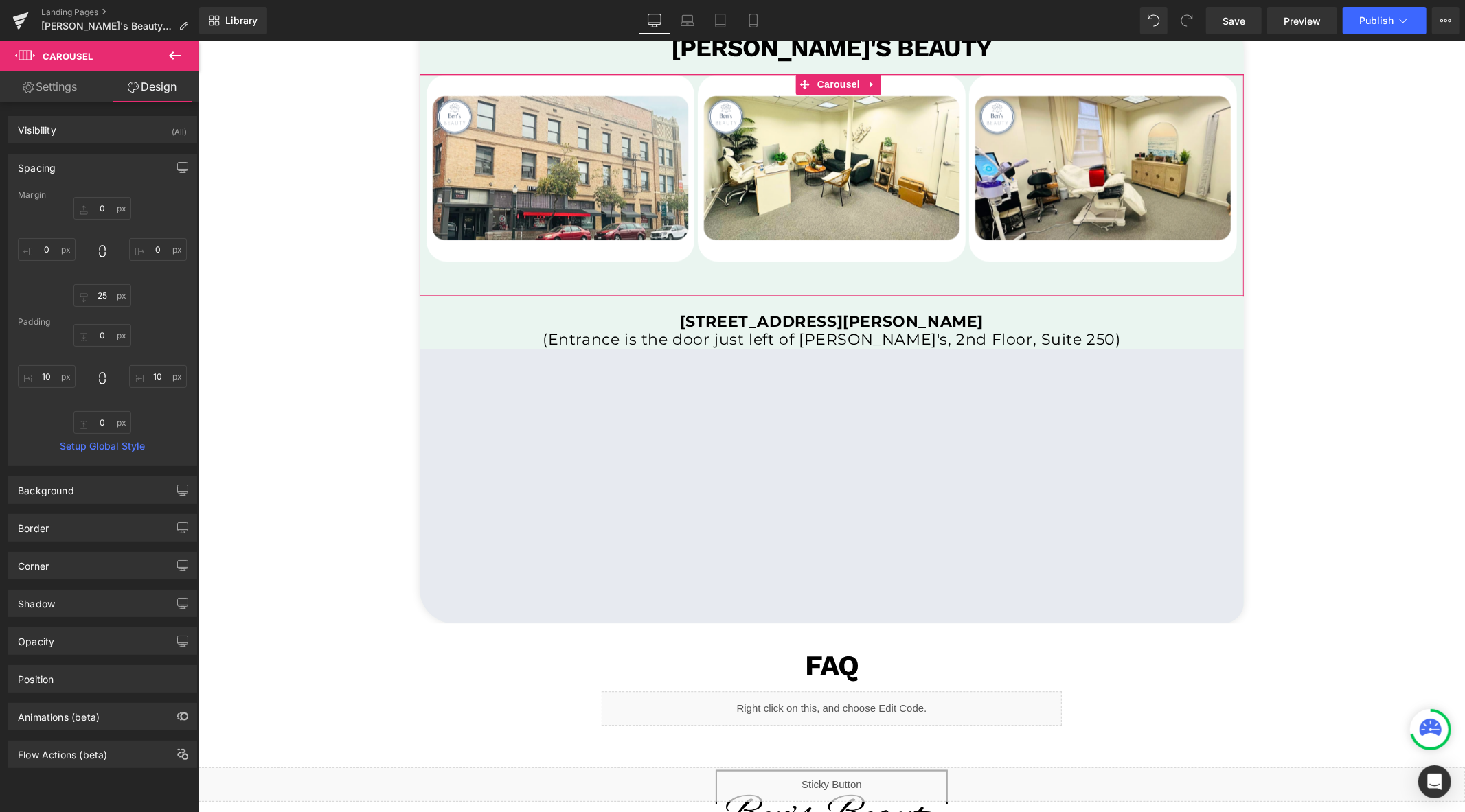
click at [83, 170] on div "Spacing" at bounding box center [103, 168] width 189 height 26
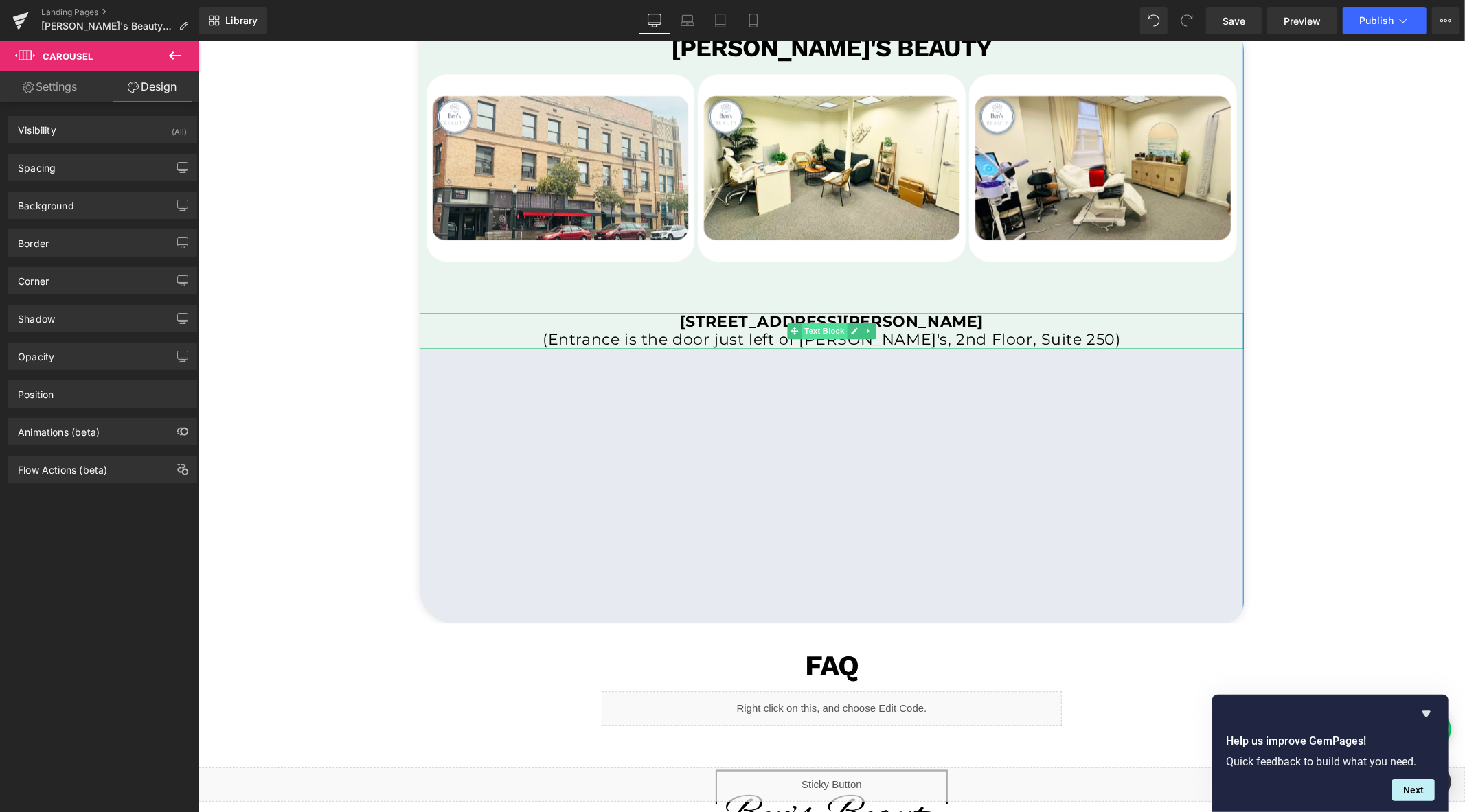
click at [817, 329] on span "Text Block" at bounding box center [823, 330] width 46 height 16
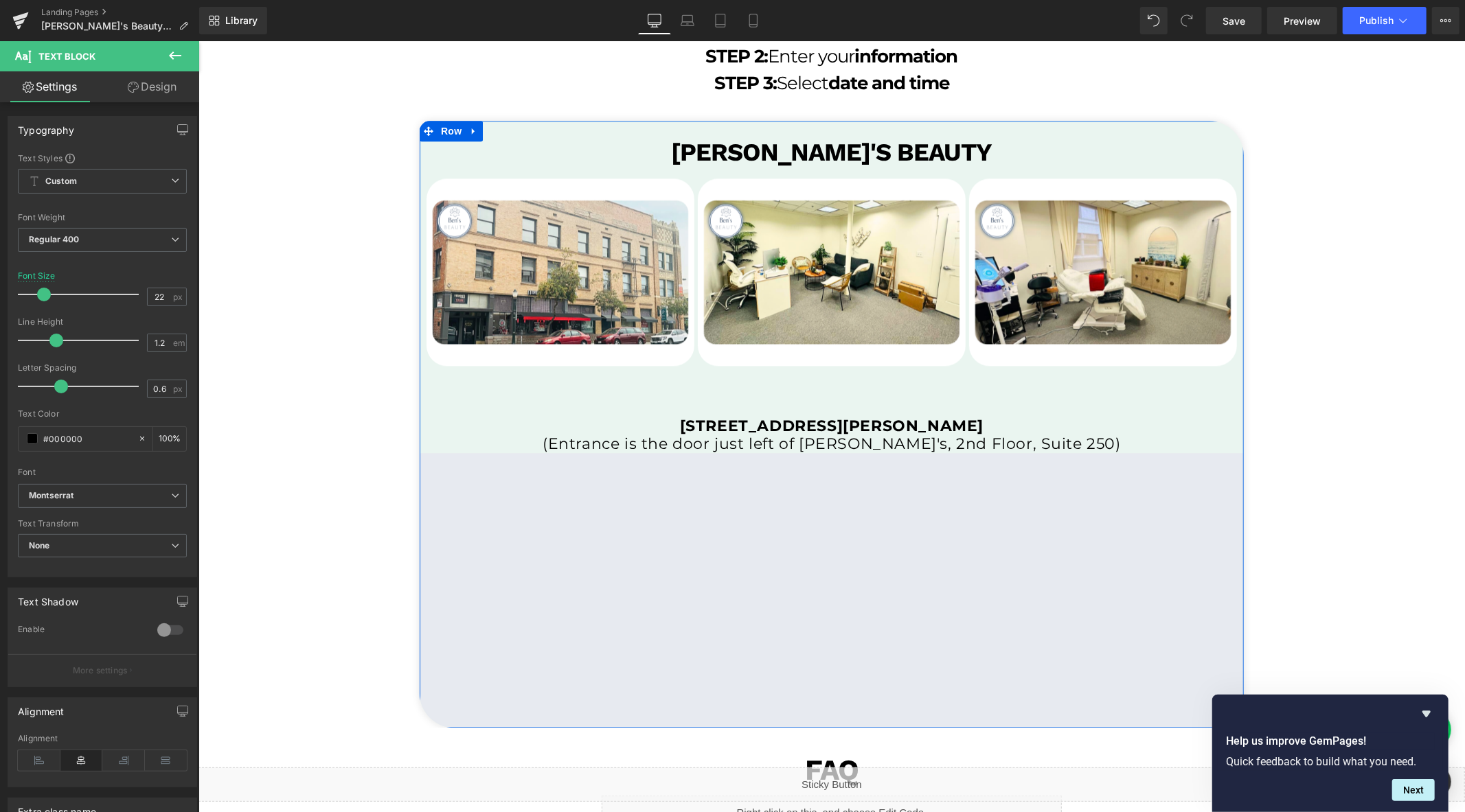
scroll to position [2854, 0]
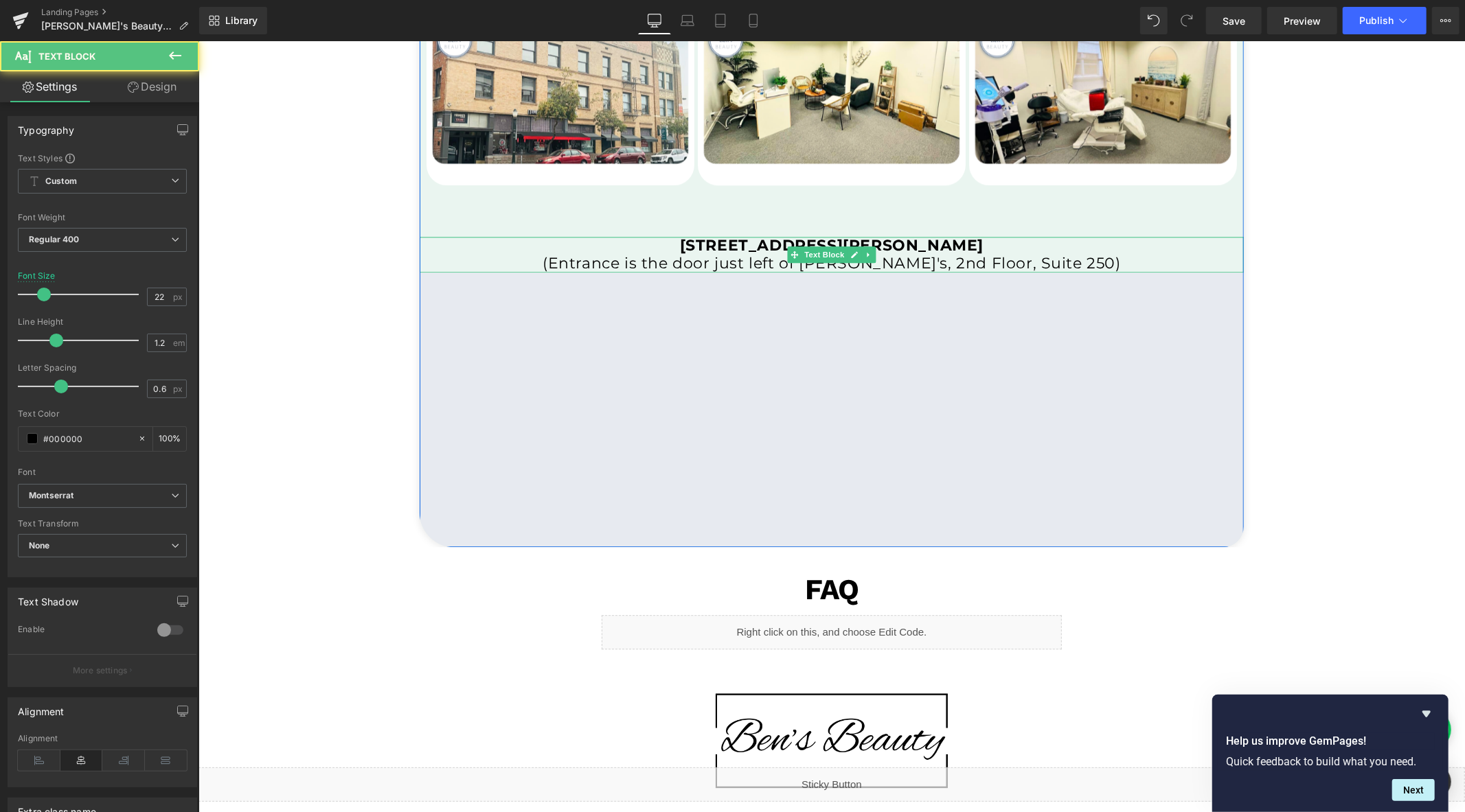
click at [713, 241] on b "20 N Raymond Ave, Pasadena CA 91103" at bounding box center [831, 245] width 304 height 19
